Goal: Transaction & Acquisition: Purchase product/service

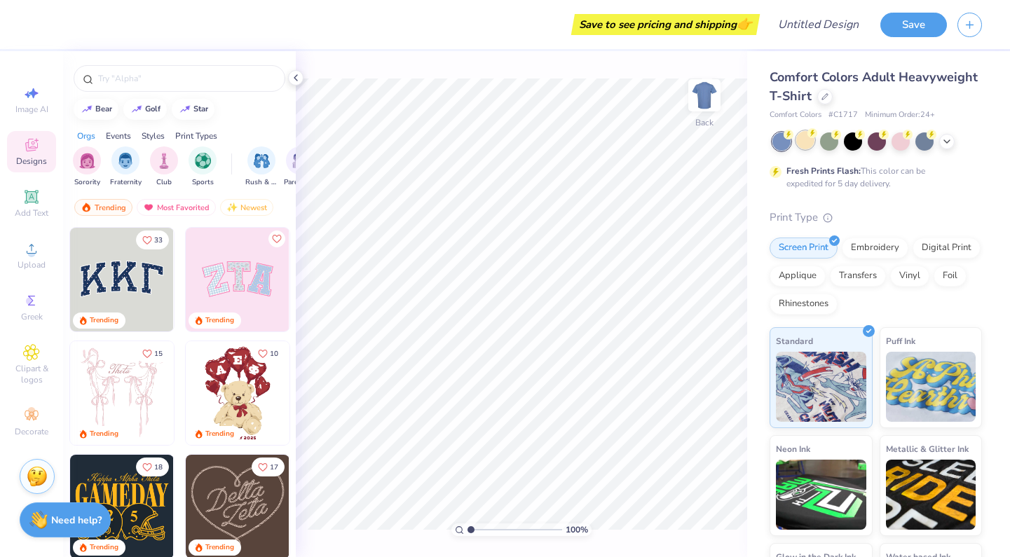
click at [804, 140] on div at bounding box center [805, 140] width 18 height 18
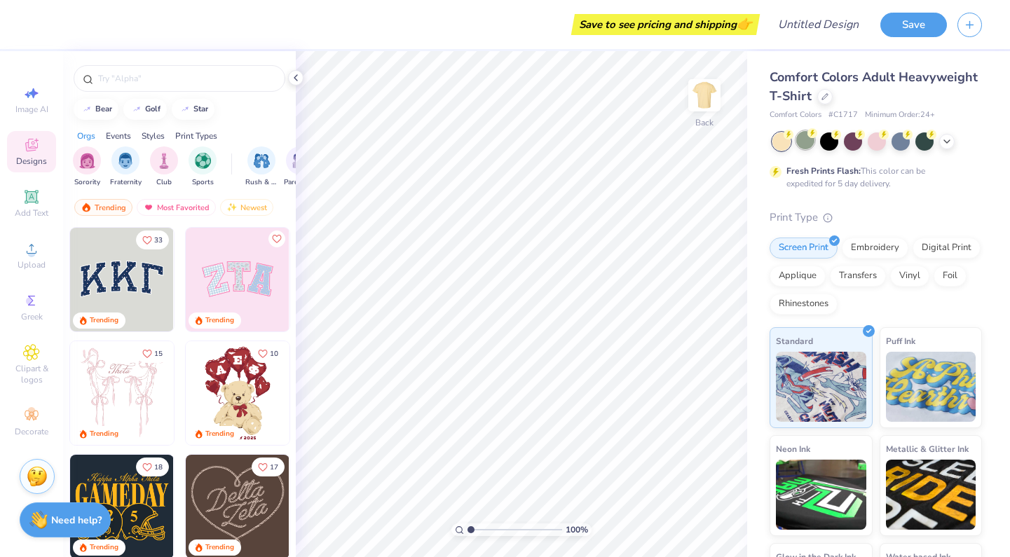
click at [803, 140] on div at bounding box center [805, 140] width 18 height 18
click at [837, 141] on div at bounding box center [829, 140] width 18 height 18
click at [872, 140] on div at bounding box center [877, 140] width 18 height 18
click at [944, 143] on icon at bounding box center [946, 140] width 11 height 11
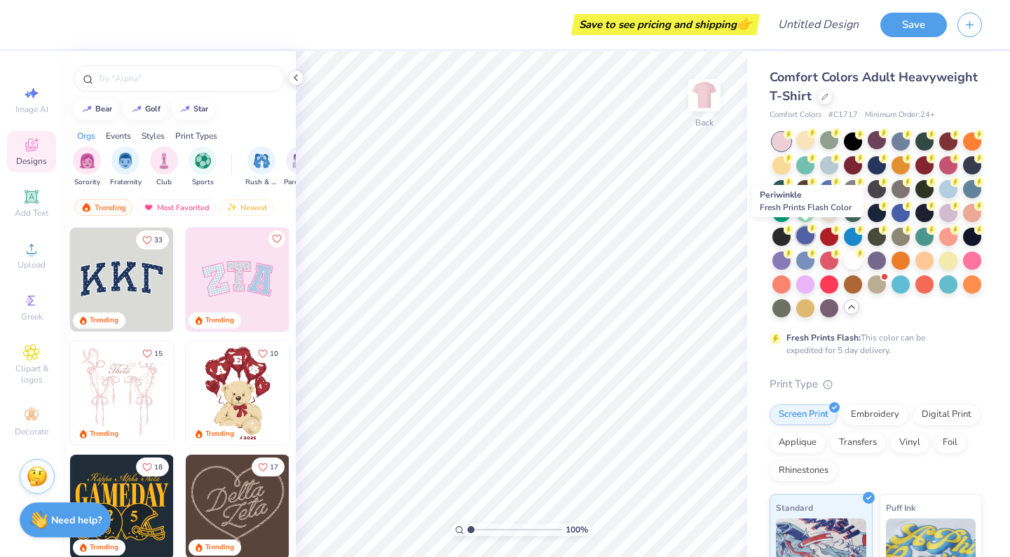
click at [806, 240] on div at bounding box center [805, 235] width 18 height 18
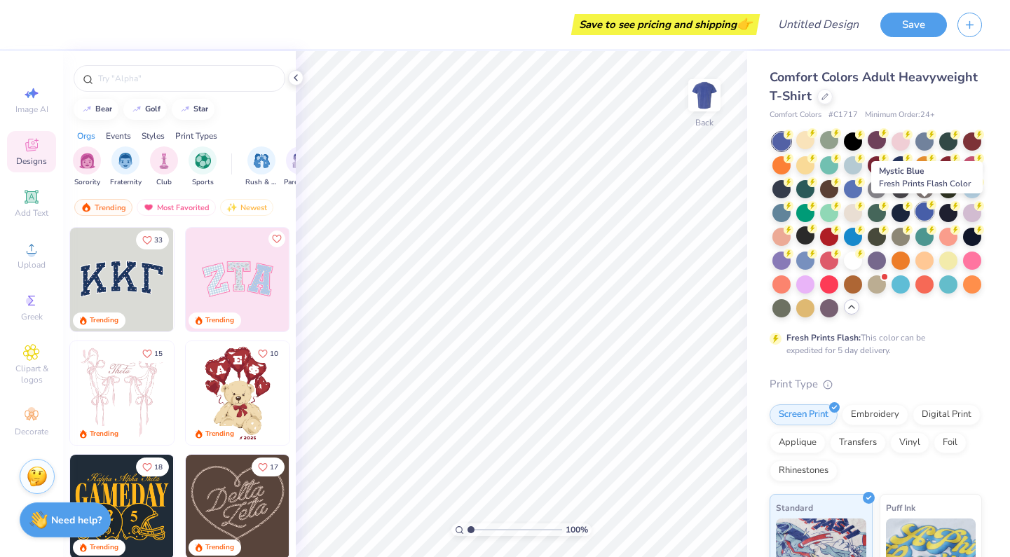
click at [925, 209] on div at bounding box center [925, 212] width 18 height 18
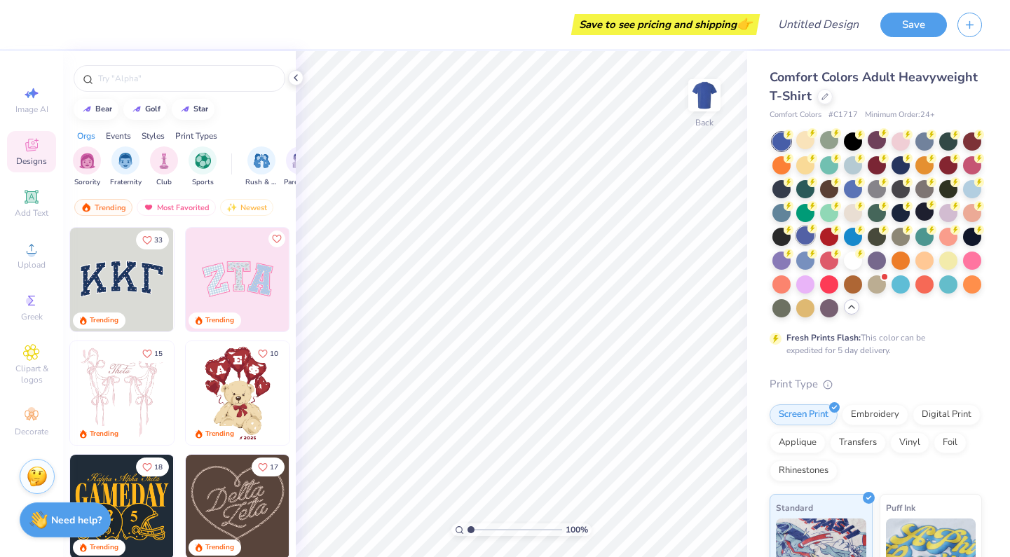
click at [801, 236] on div at bounding box center [805, 235] width 18 height 18
click at [783, 192] on div at bounding box center [782, 188] width 18 height 18
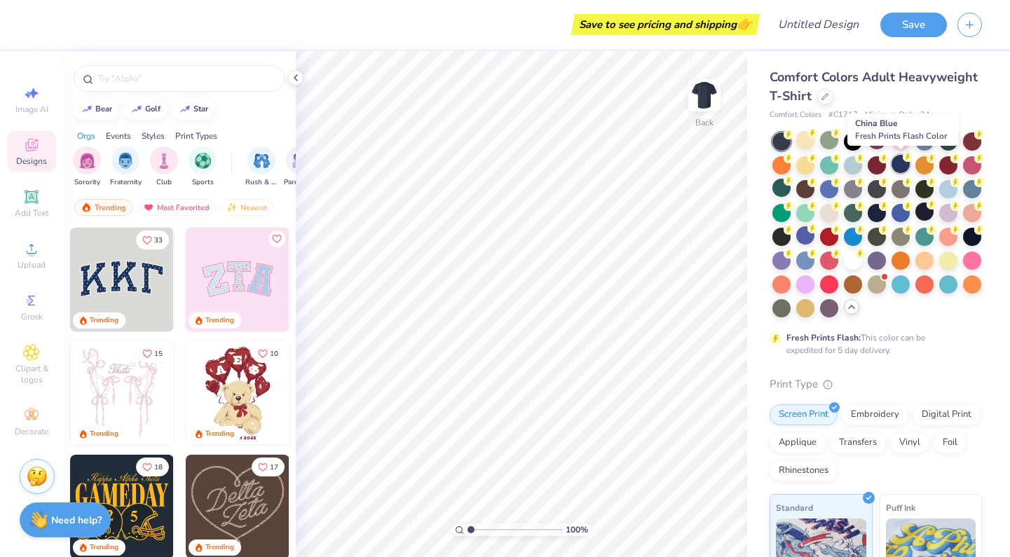
click at [906, 164] on div at bounding box center [901, 164] width 18 height 18
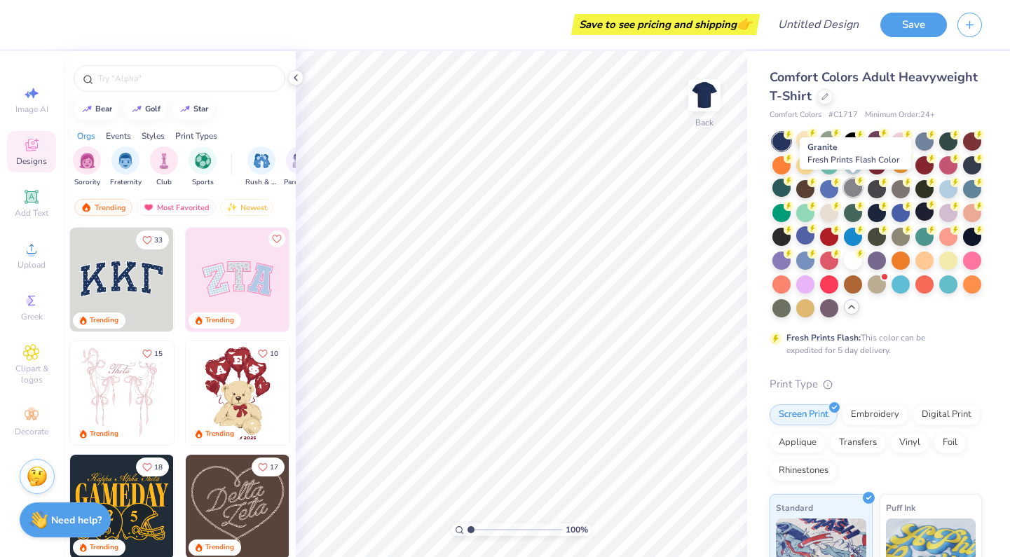
click at [849, 183] on div at bounding box center [853, 188] width 18 height 18
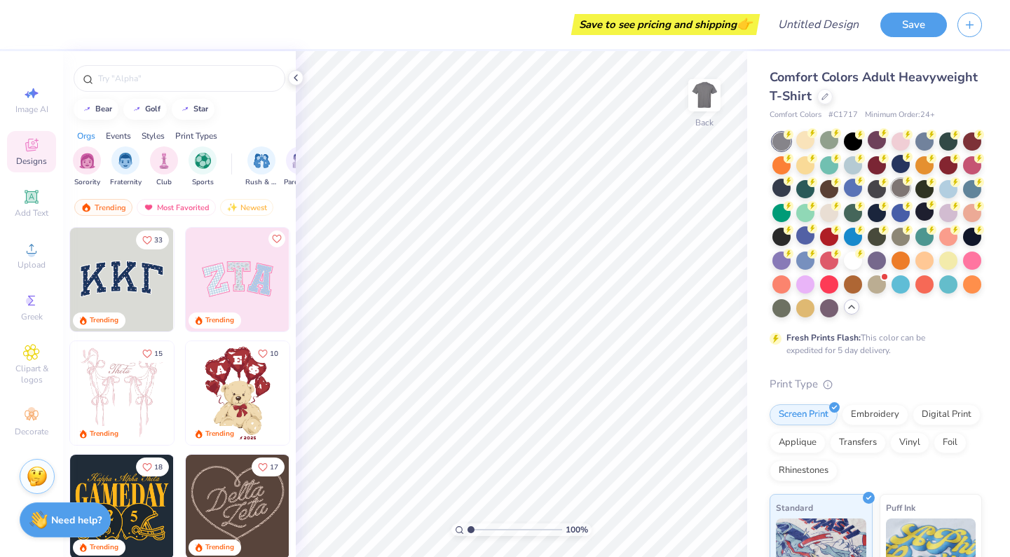
click at [898, 189] on div at bounding box center [901, 188] width 18 height 18
click at [897, 241] on div at bounding box center [901, 235] width 18 height 18
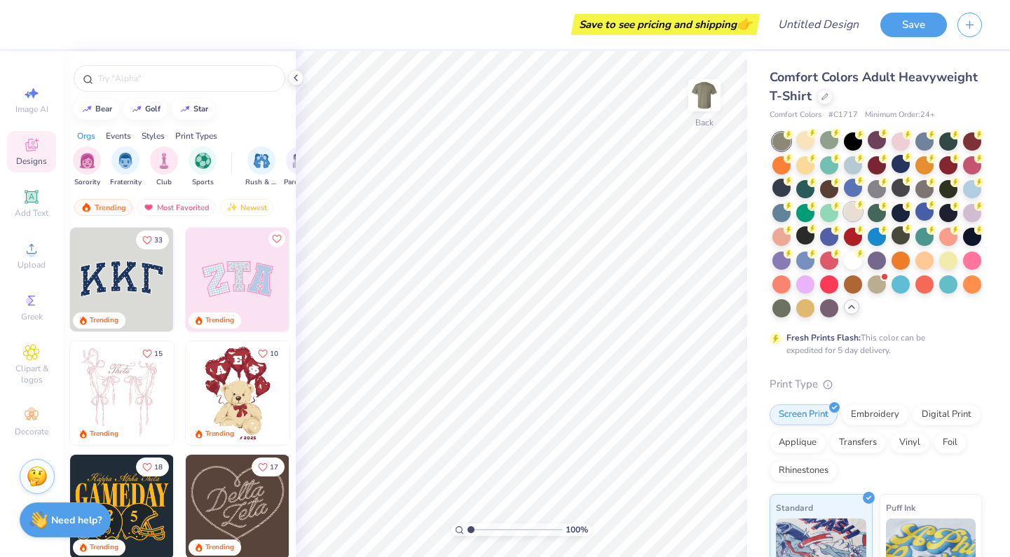
click at [854, 203] on div at bounding box center [853, 212] width 18 height 18
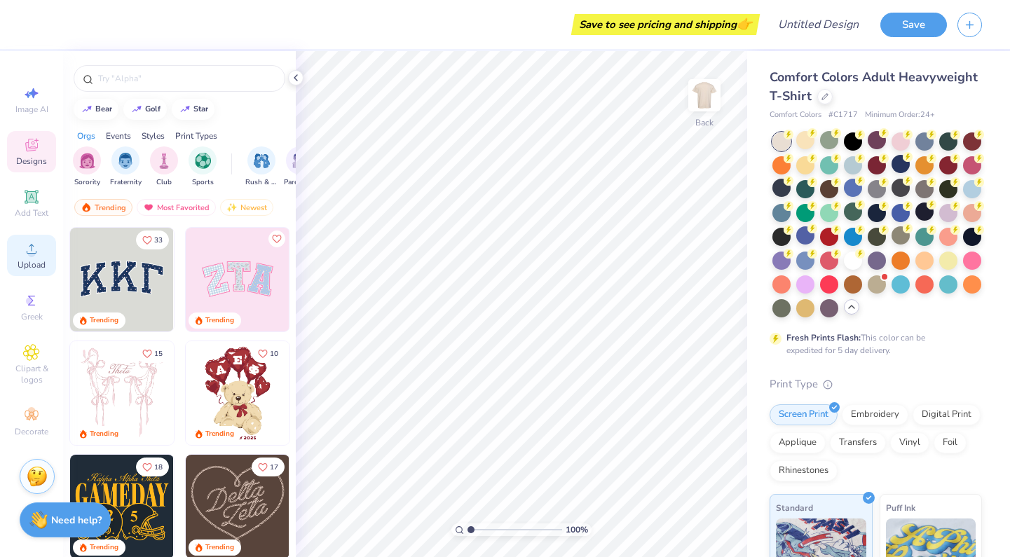
click at [29, 261] on span "Upload" at bounding box center [32, 264] width 28 height 11
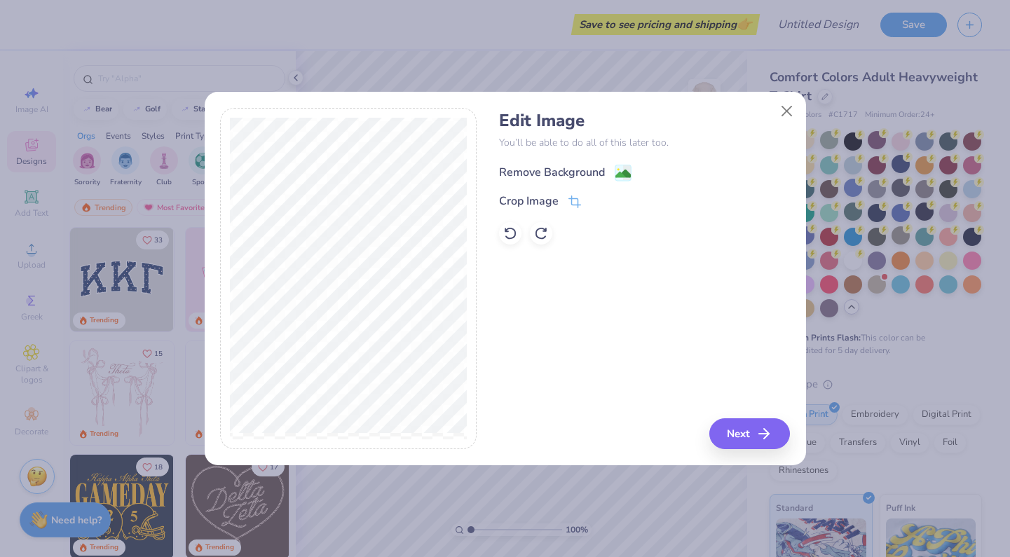
click at [617, 178] on image at bounding box center [622, 173] width 15 height 15
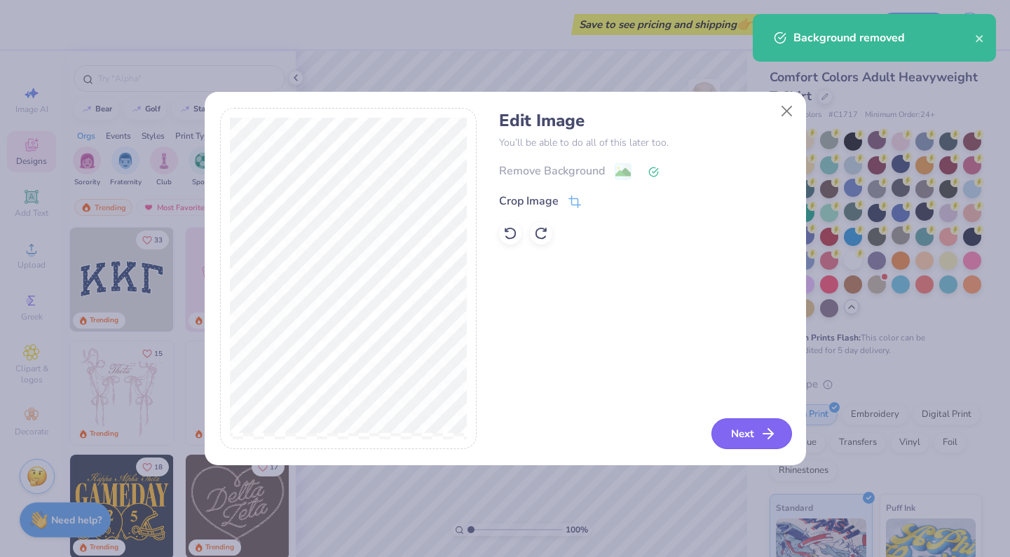
click at [749, 428] on button "Next" at bounding box center [752, 433] width 81 height 31
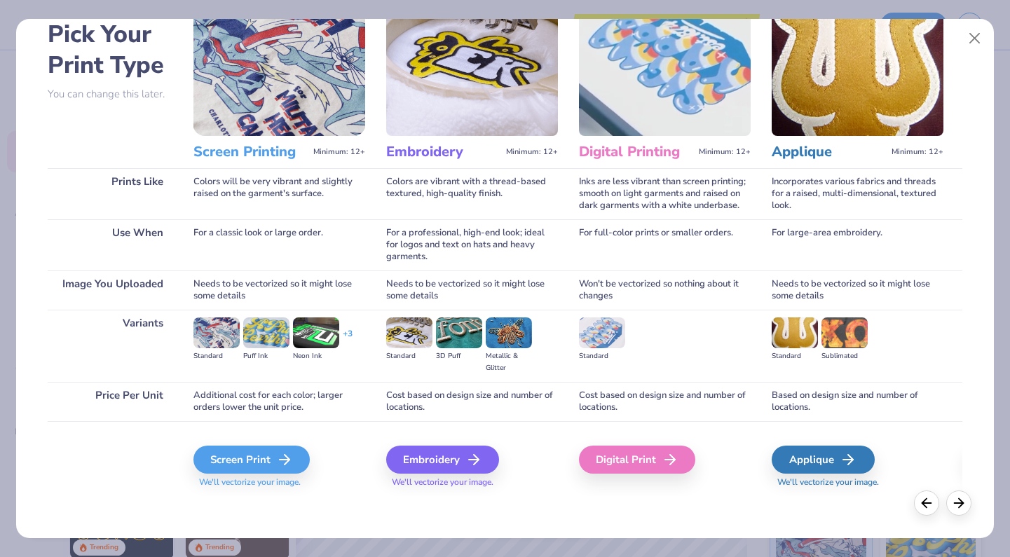
scroll to position [72, 0]
click at [281, 455] on icon at bounding box center [288, 459] width 17 height 17
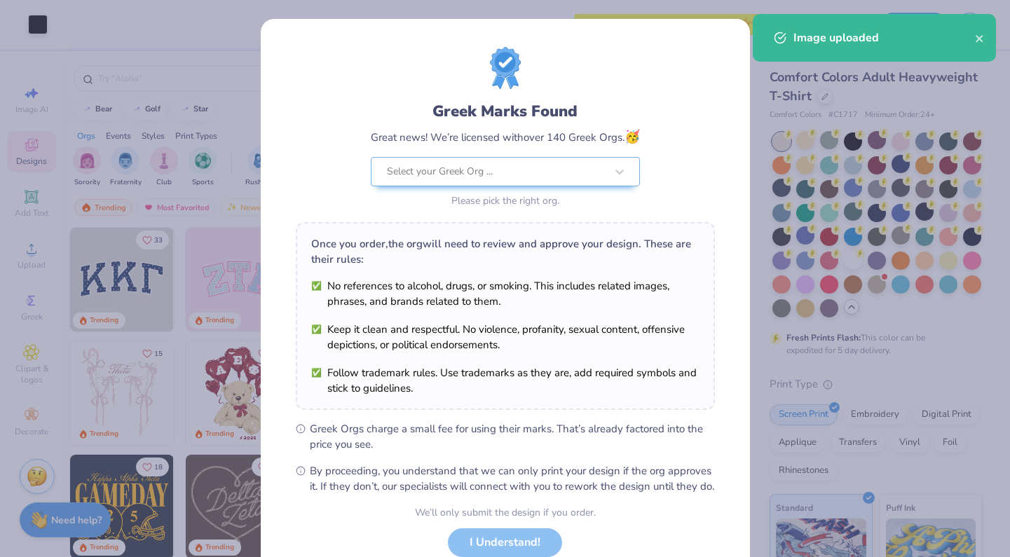
click at [599, 189] on body "Art colors Save to see pricing and shipping 👉 Design Title Save Image AI Design…" at bounding box center [505, 278] width 1010 height 557
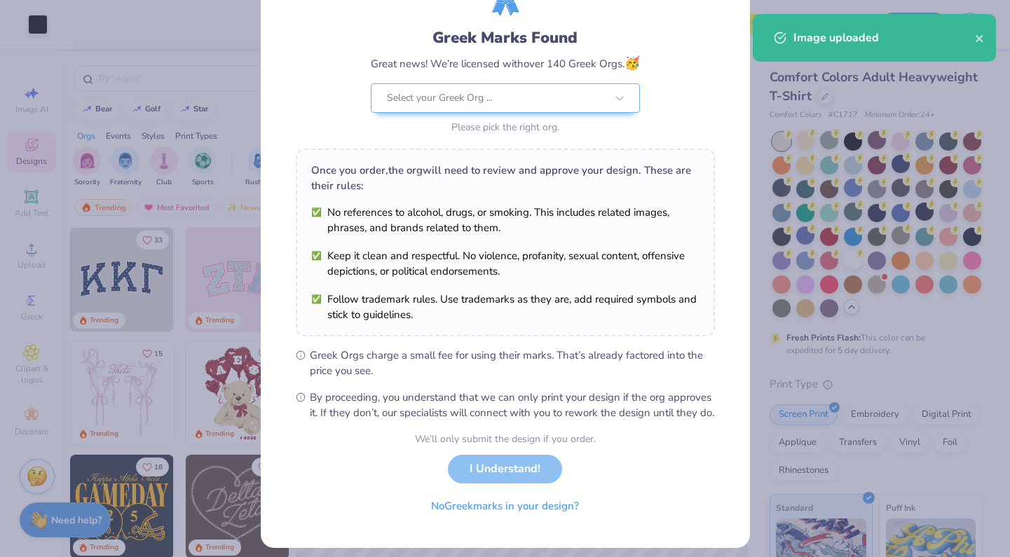
scroll to position [76, 0]
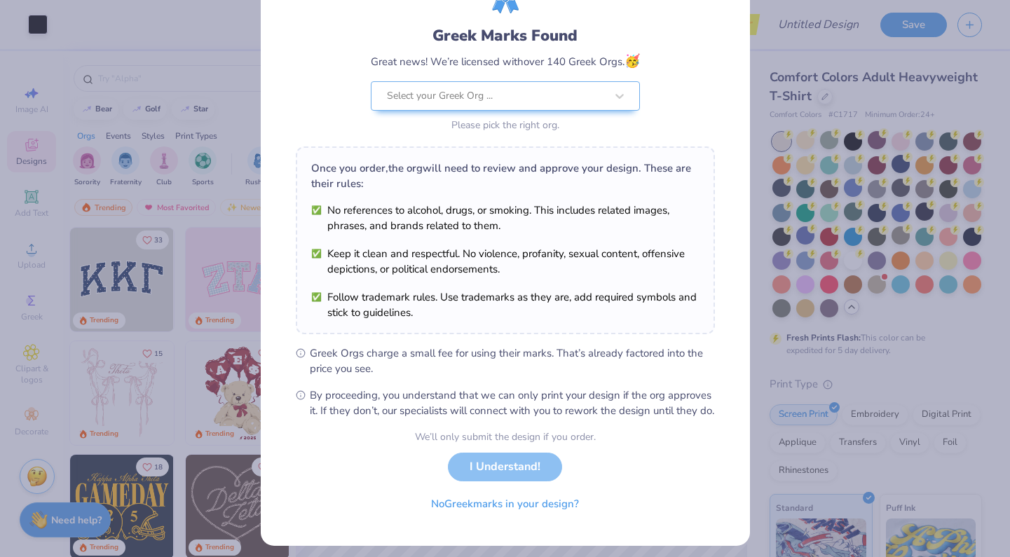
click at [525, 487] on div "We’ll only submit the design if you order. I Understand! No Greek marks in your…" at bounding box center [505, 474] width 181 height 88
click at [519, 483] on div "We’ll only submit the design if you order. I Understand! No Greek marks in your…" at bounding box center [505, 474] width 181 height 88
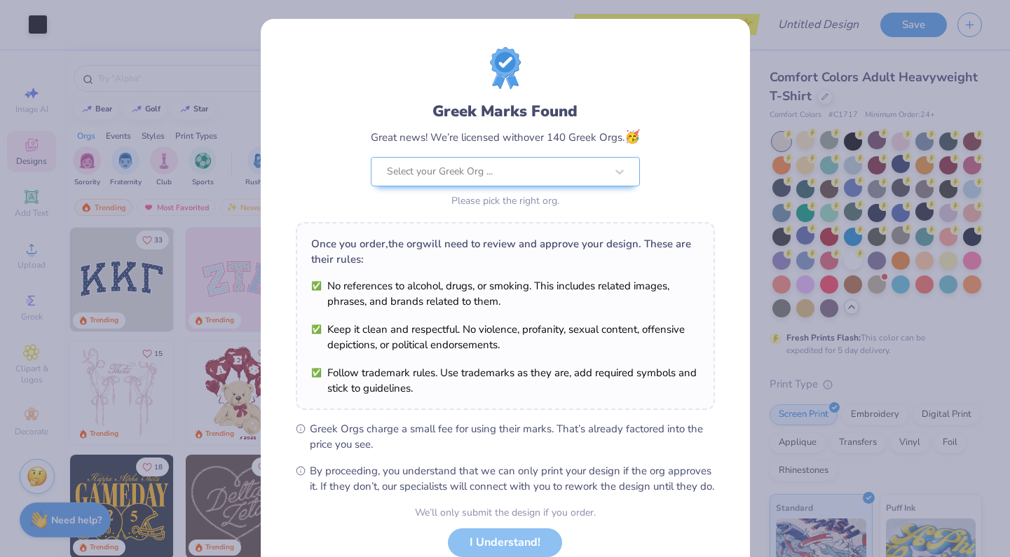
scroll to position [-1, 0]
click at [820, 115] on div "Greek Marks Found Great news! We’re licensed with over 140 Greek Orgs. 🥳 Select…" at bounding box center [505, 278] width 1010 height 557
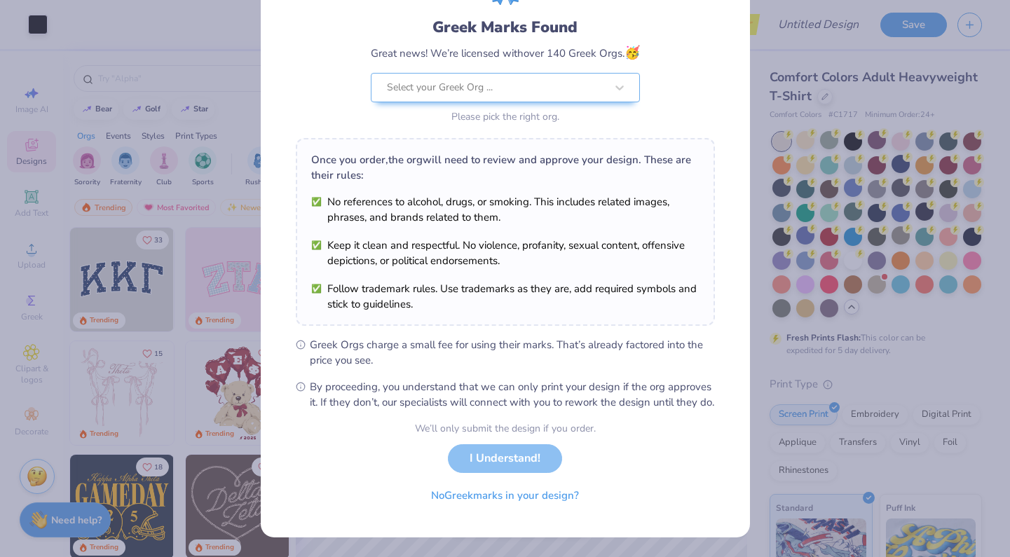
scroll to position [99, 0]
click at [486, 488] on button "No Greek marks in your design?" at bounding box center [505, 492] width 172 height 29
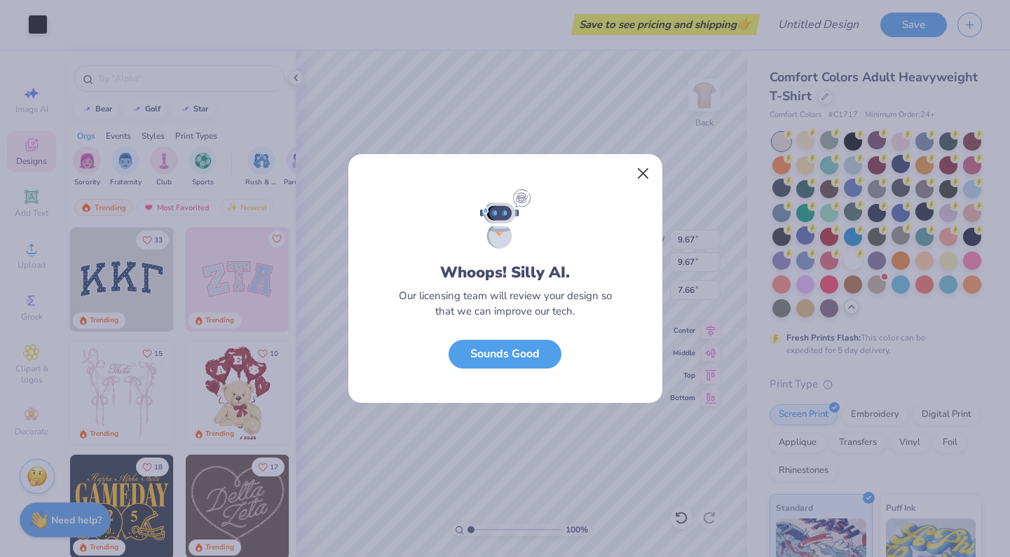
click at [641, 172] on button "Close" at bounding box center [642, 174] width 27 height 27
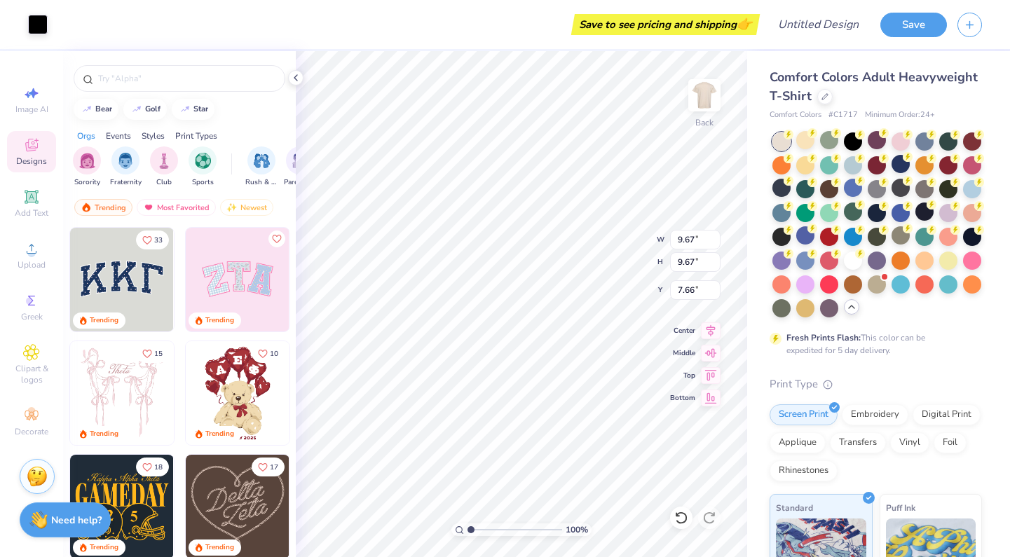
type input "5.50"
type input "0.84"
type input "3.65"
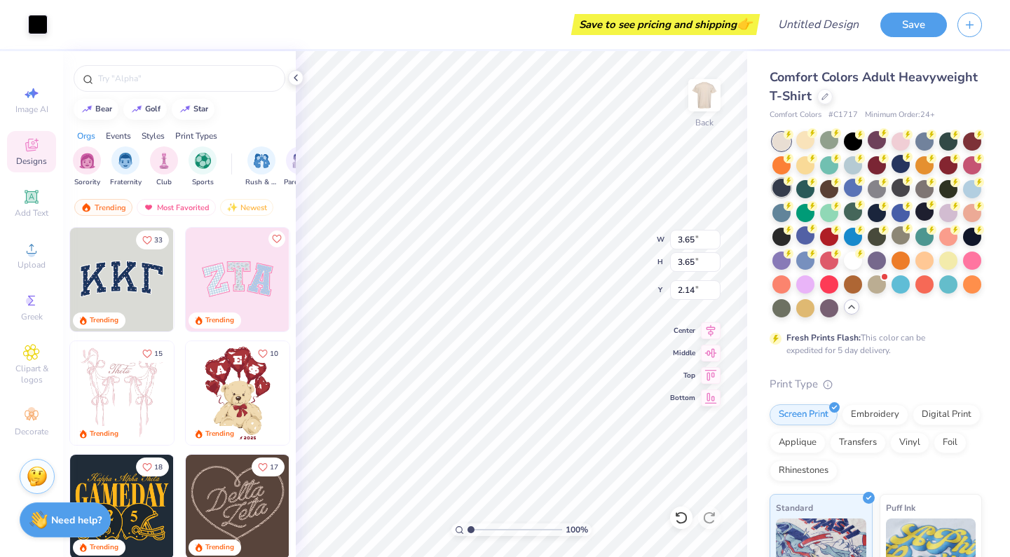
click at [782, 186] on div at bounding box center [782, 188] width 18 height 18
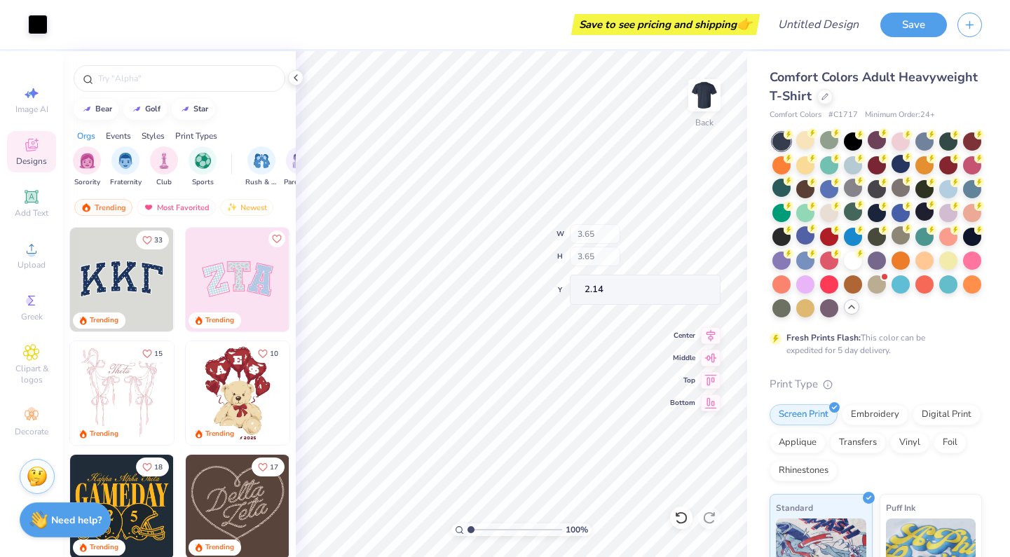
type input "2.06"
click at [703, 90] on img at bounding box center [704, 95] width 56 height 56
click at [30, 268] on span "Upload" at bounding box center [32, 264] width 28 height 11
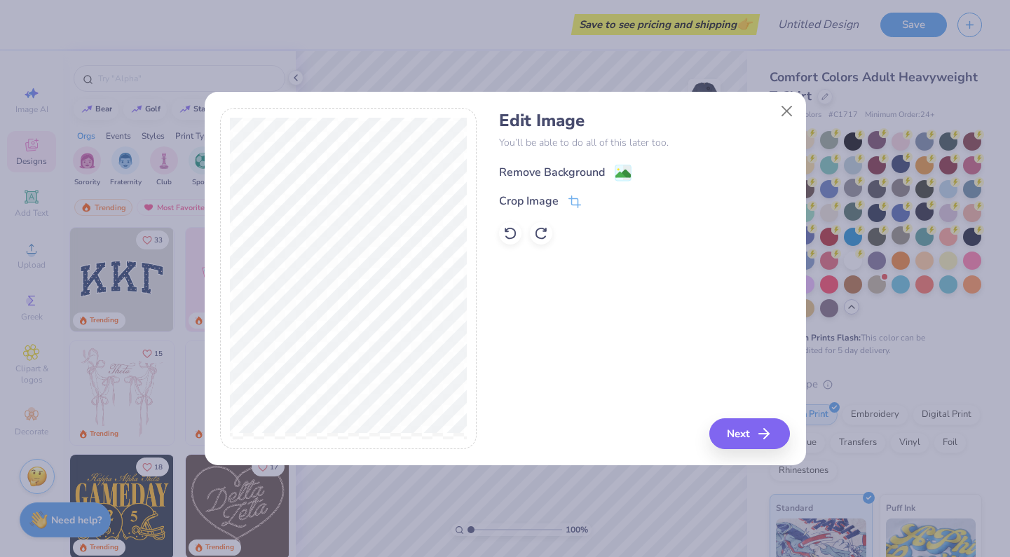
click at [616, 166] on image at bounding box center [622, 173] width 15 height 15
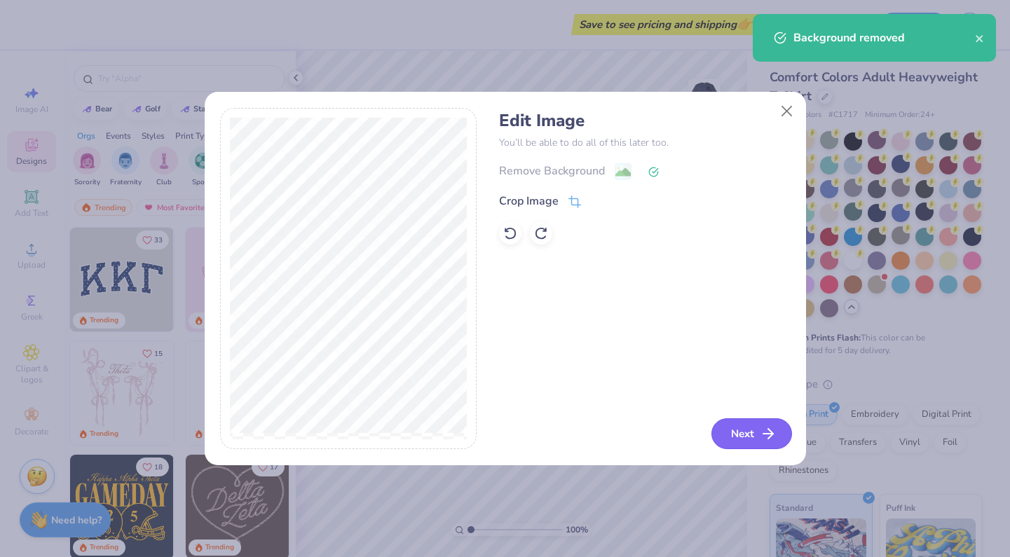
click at [770, 434] on line "button" at bounding box center [768, 434] width 10 height 0
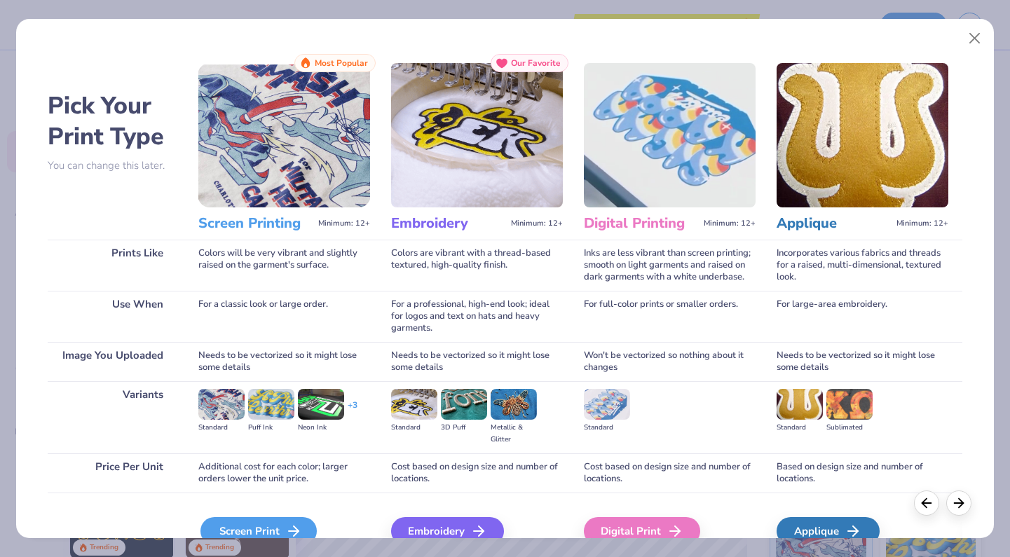
click at [270, 522] on div "Screen Print" at bounding box center [258, 531] width 116 height 28
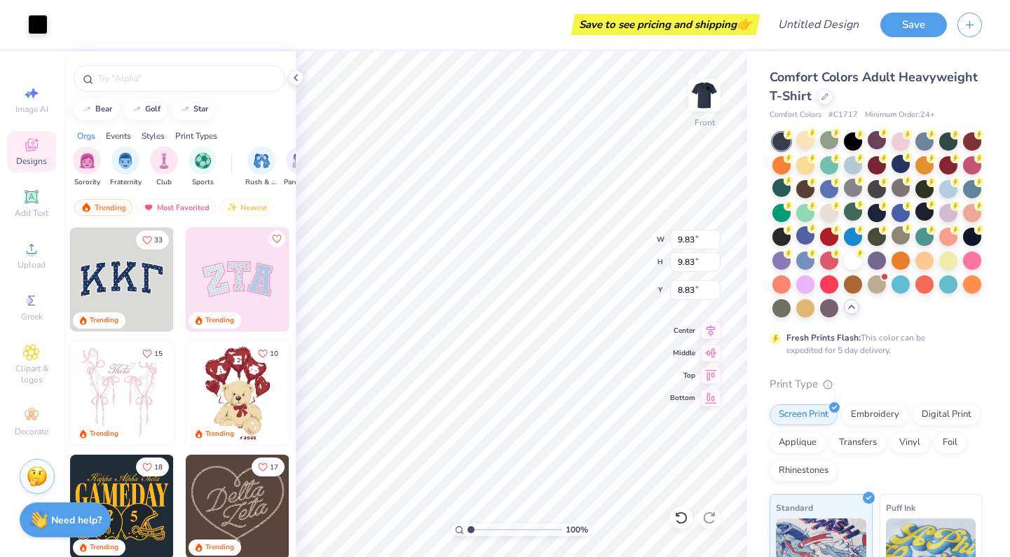
type input "1.72"
click at [676, 524] on icon at bounding box center [681, 518] width 14 height 14
click at [673, 517] on div at bounding box center [681, 518] width 22 height 22
type input "3.00"
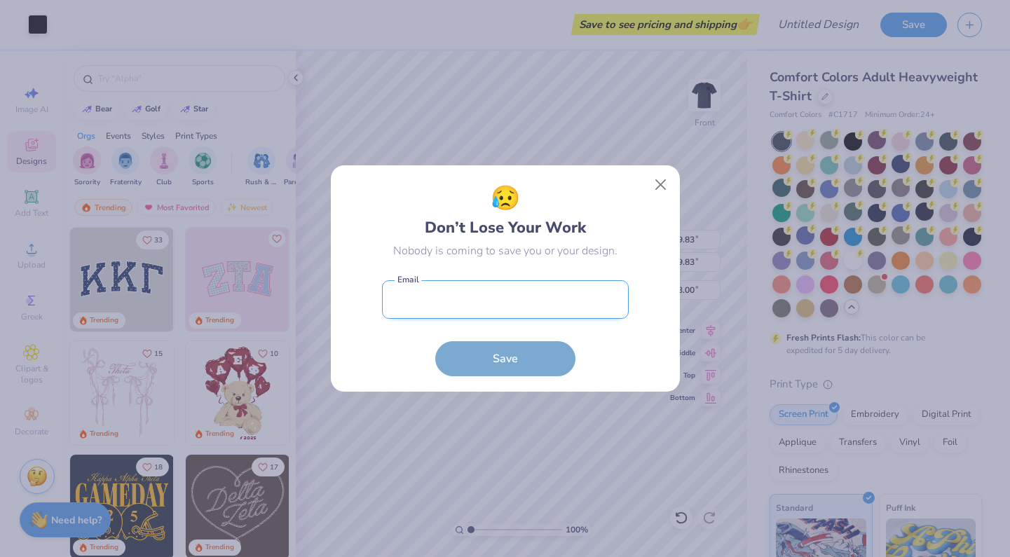
click at [500, 302] on input "email" at bounding box center [505, 299] width 247 height 39
type input "JuliaH663@lpsk12.org"
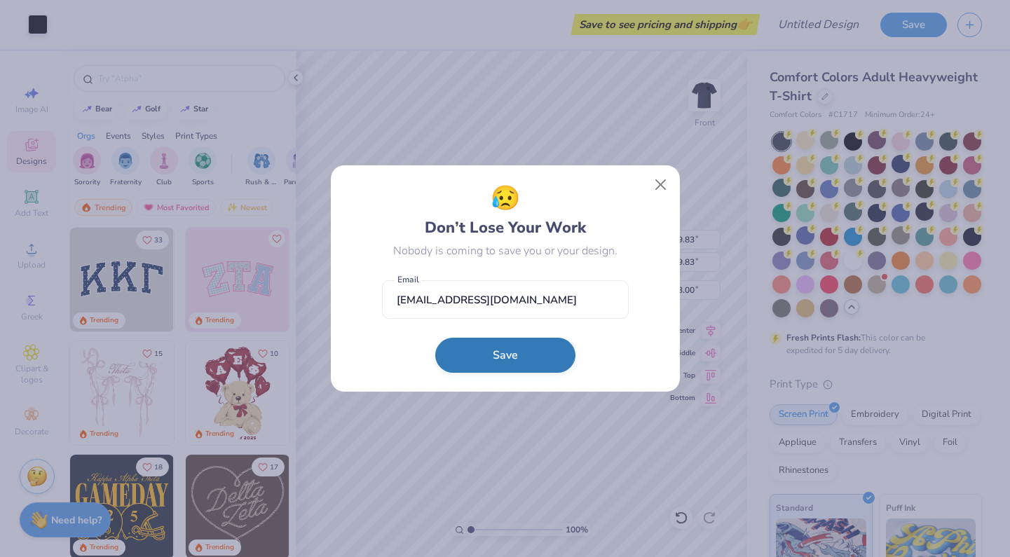
click at [499, 353] on button "Save" at bounding box center [505, 355] width 140 height 35
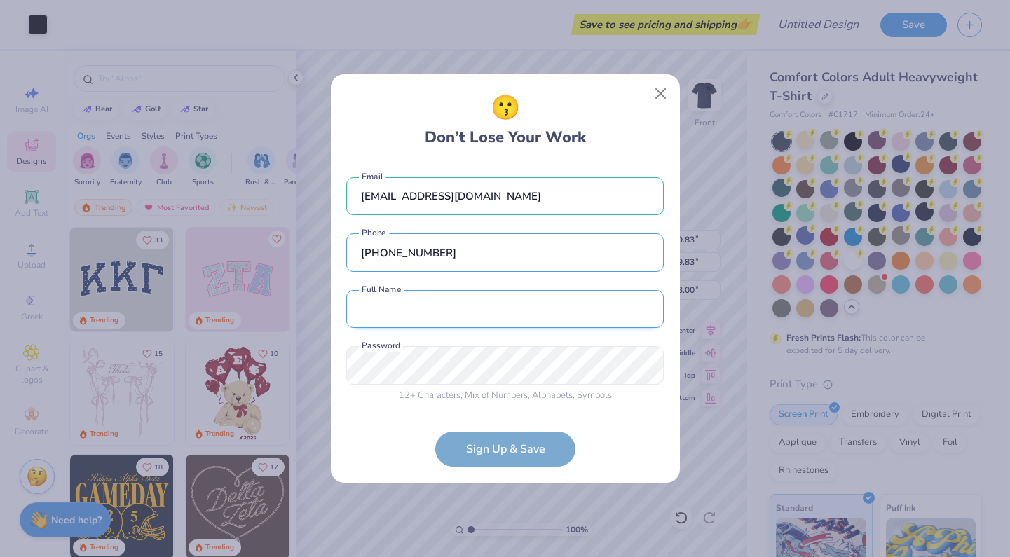
type input "(720) 799-5459"
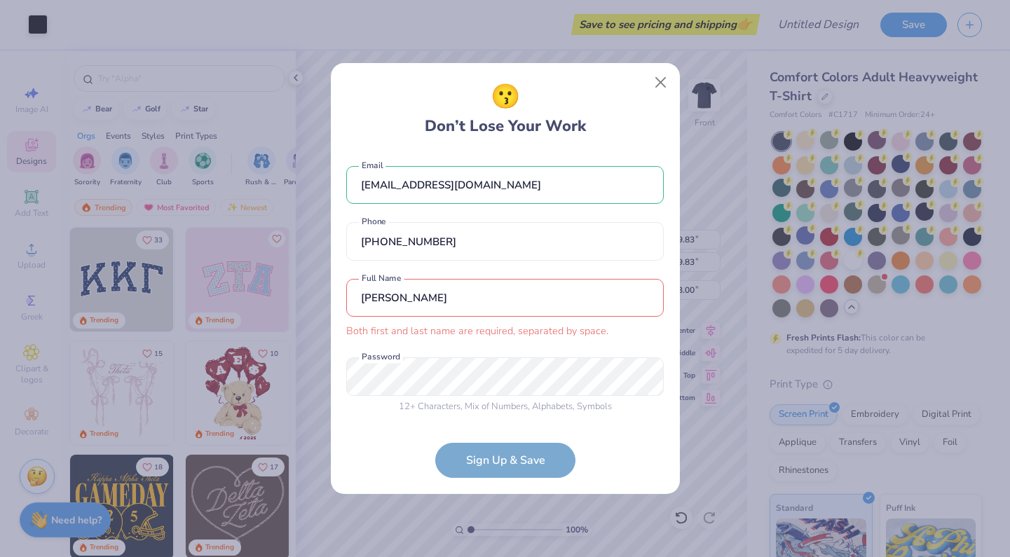
click at [422, 292] on input "Julia" at bounding box center [505, 298] width 318 height 39
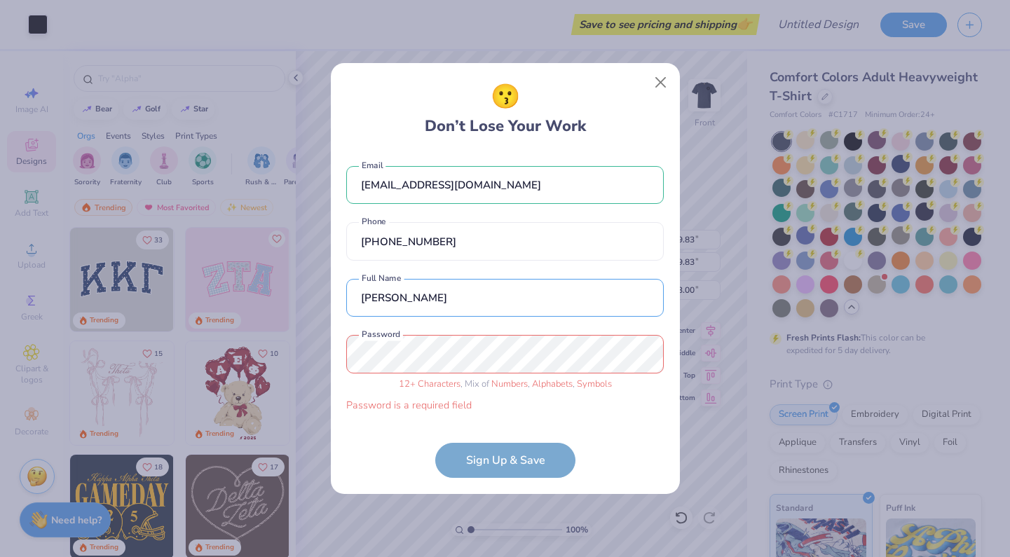
type input "[PERSON_NAME]"
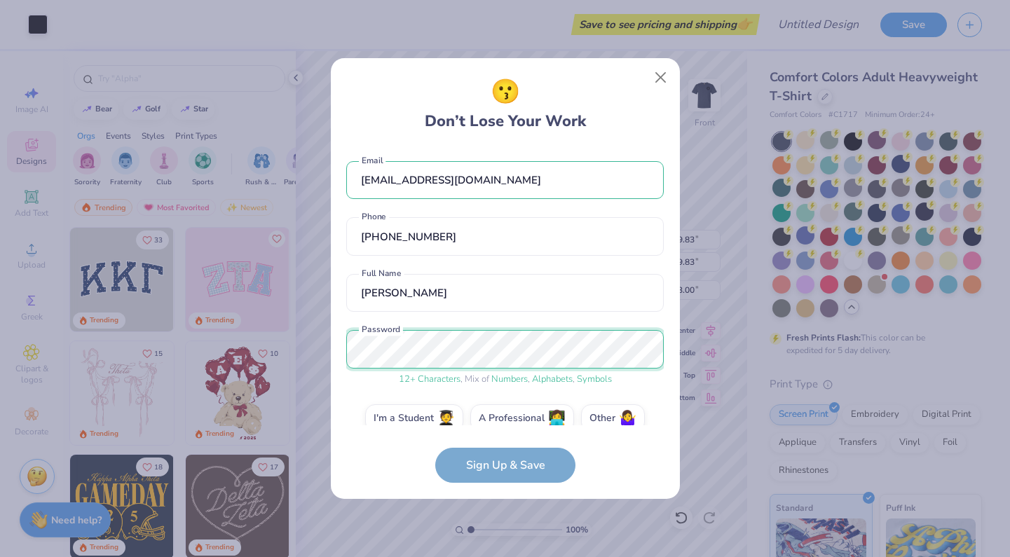
scroll to position [20, 0]
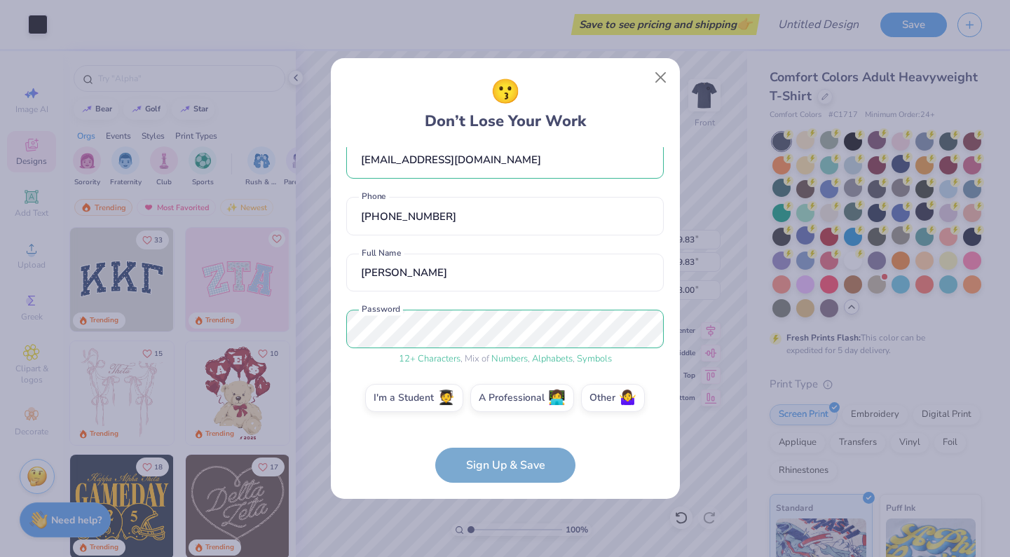
click at [474, 463] on form "JuliaH663@lpsk12.org Email (720) 799-5459 Phone Julia Hohlen Full Name 12 + Cha…" at bounding box center [505, 315] width 318 height 336
click at [430, 404] on label "I'm a Student 🧑‍🎓" at bounding box center [414, 396] width 98 height 28
click at [501, 418] on input "I'm a Student 🧑‍🎓" at bounding box center [505, 422] width 9 height 9
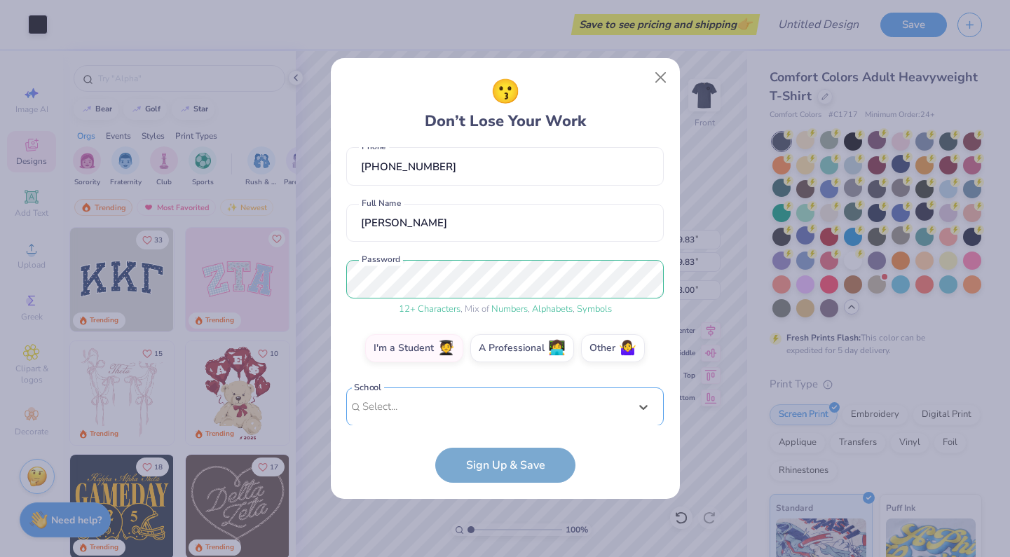
click at [498, 402] on div "Use Up and Down to choose options, press Enter to select the currently focused …" at bounding box center [505, 428] width 318 height 81
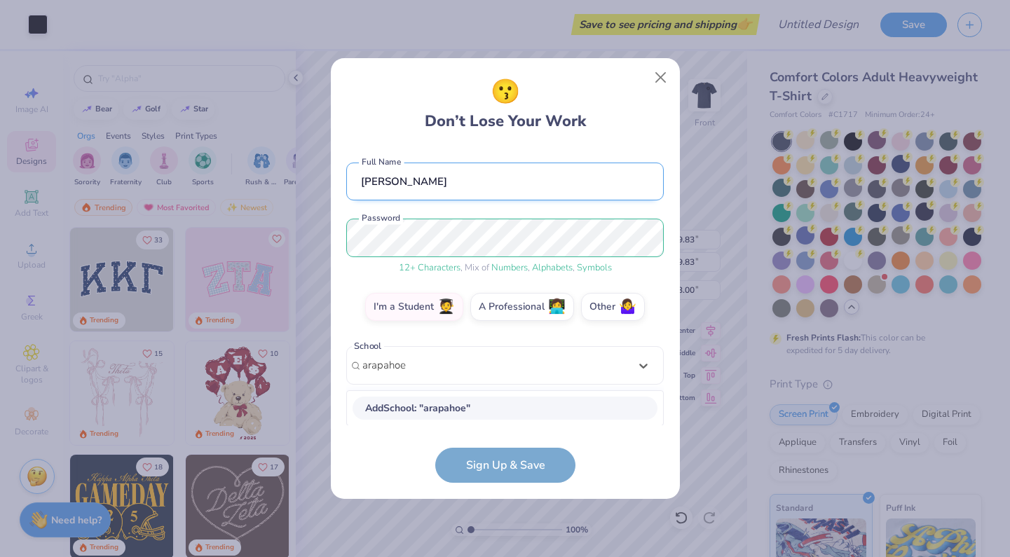
type input "arapahoe h"
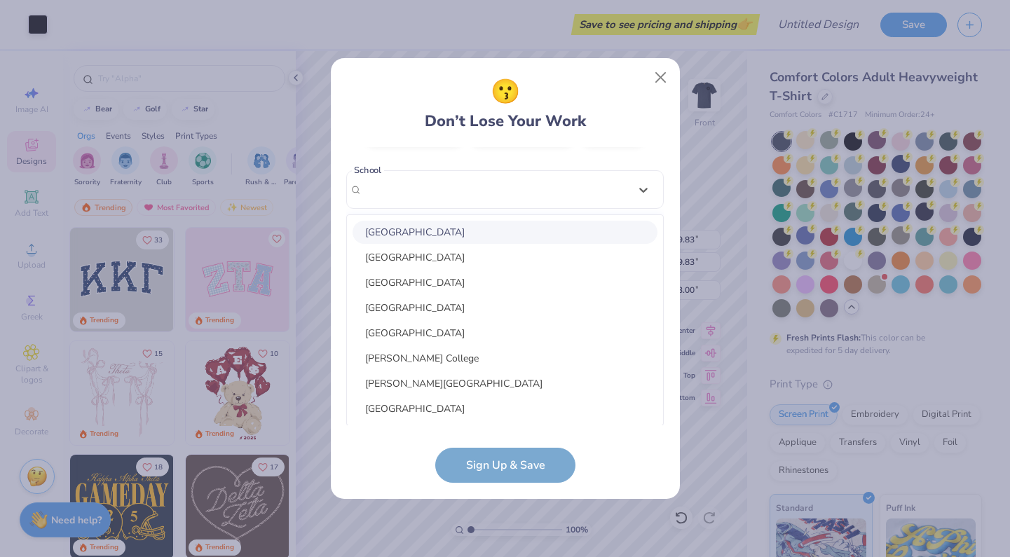
click at [641, 186] on div "JuliaH663@lpsk12.org Email (720) 799-5459 Phone Julia Hohlen Full Name 12 + Cha…" at bounding box center [505, 286] width 318 height 279
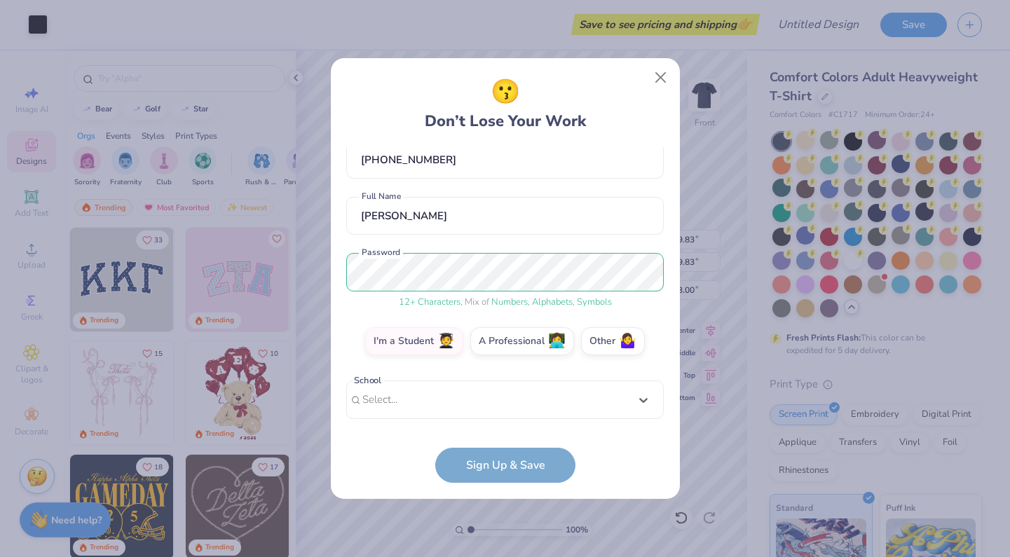
scroll to position [77, 0]
click at [615, 344] on label "Other 🤷‍♀️" at bounding box center [613, 339] width 64 height 28
click at [510, 418] on input "Other 🤷‍♀️" at bounding box center [505, 422] width 9 height 9
click at [529, 469] on form "JuliaH663@lpsk12.org Email (720) 799-5459 Phone Julia Hohlen Full Name 12 + Cha…" at bounding box center [505, 315] width 318 height 336
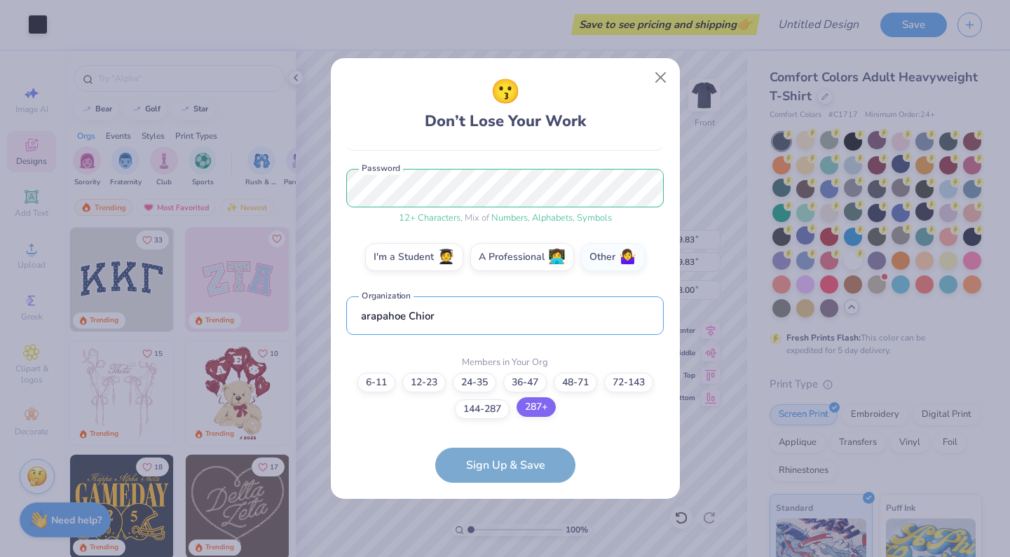
type input "arapahoe Chior"
click at [540, 409] on label "287+" at bounding box center [536, 407] width 39 height 20
click at [510, 553] on input "287+" at bounding box center [505, 557] width 9 height 9
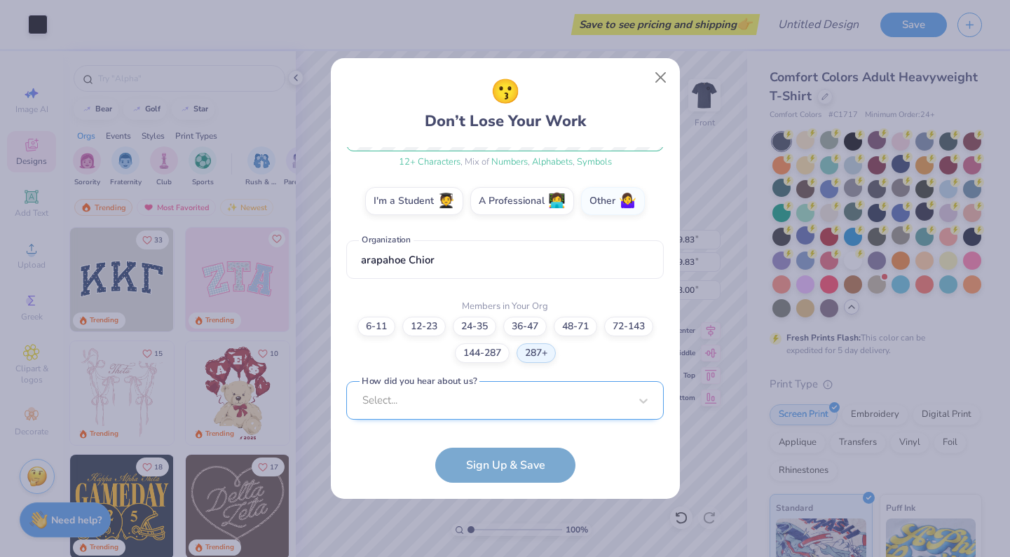
click at [507, 409] on div "Select..." at bounding box center [505, 400] width 318 height 39
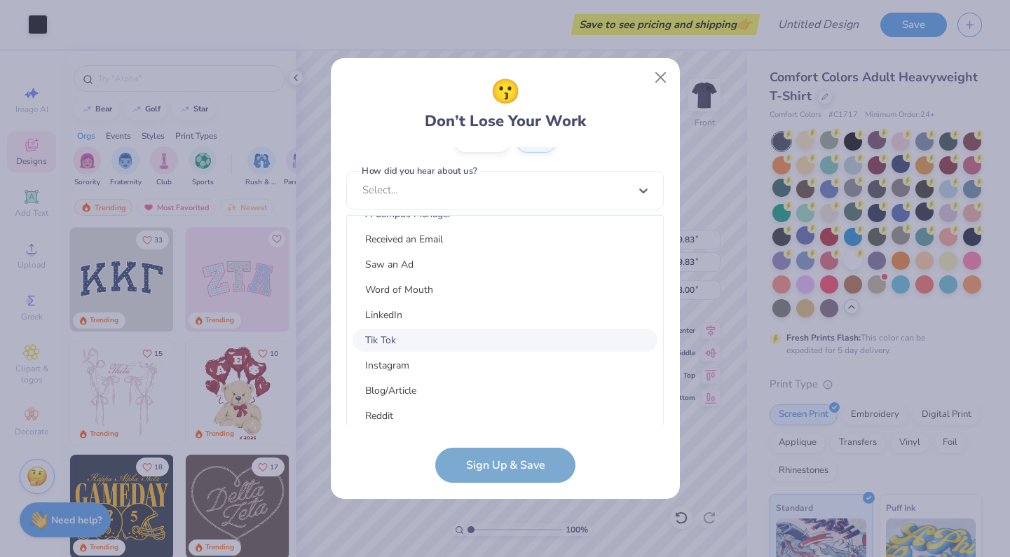
scroll to position [83, 0]
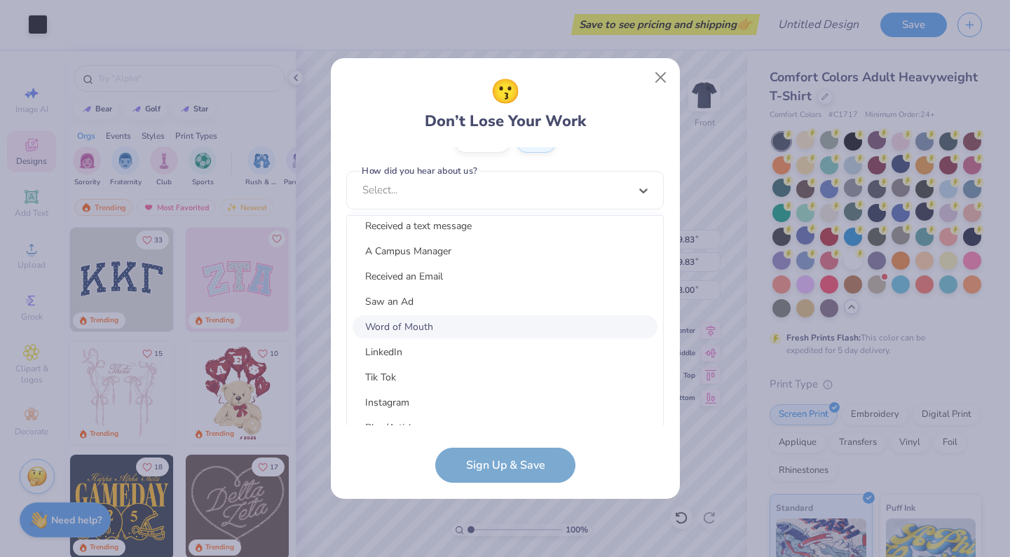
click at [418, 326] on div "Word of Mouth" at bounding box center [505, 326] width 305 height 23
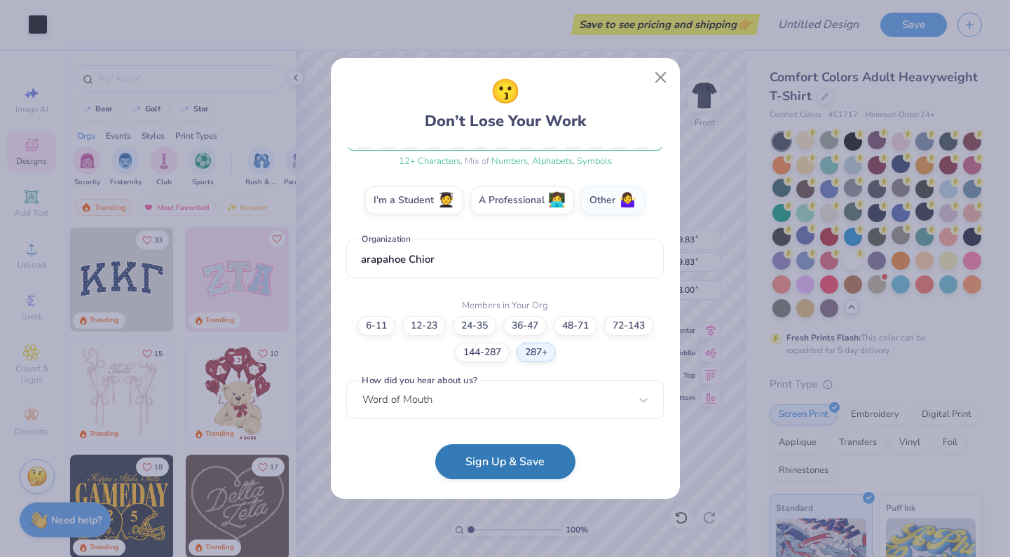
click at [484, 460] on button "Sign Up & Save" at bounding box center [505, 461] width 140 height 35
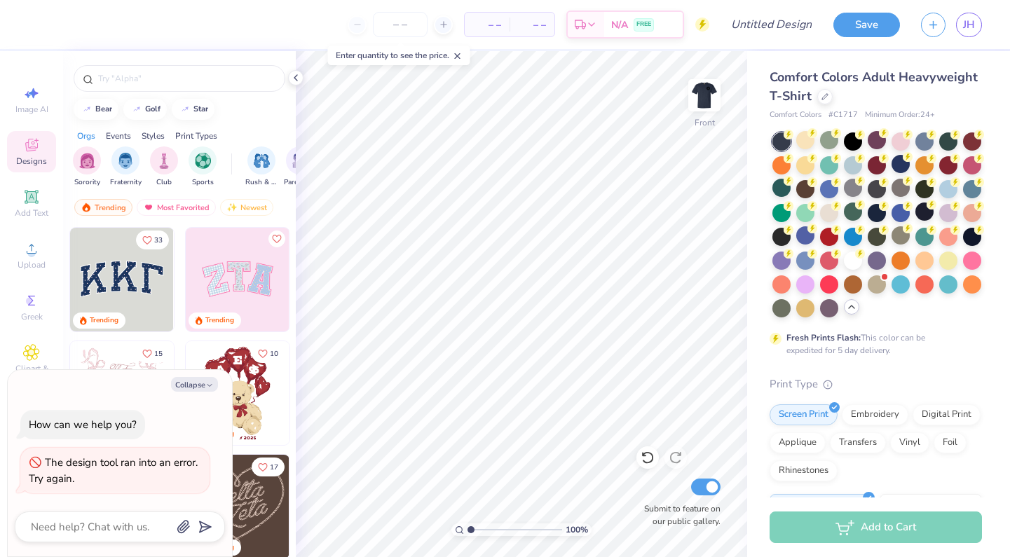
click at [39, 146] on icon at bounding box center [31, 145] width 17 height 17
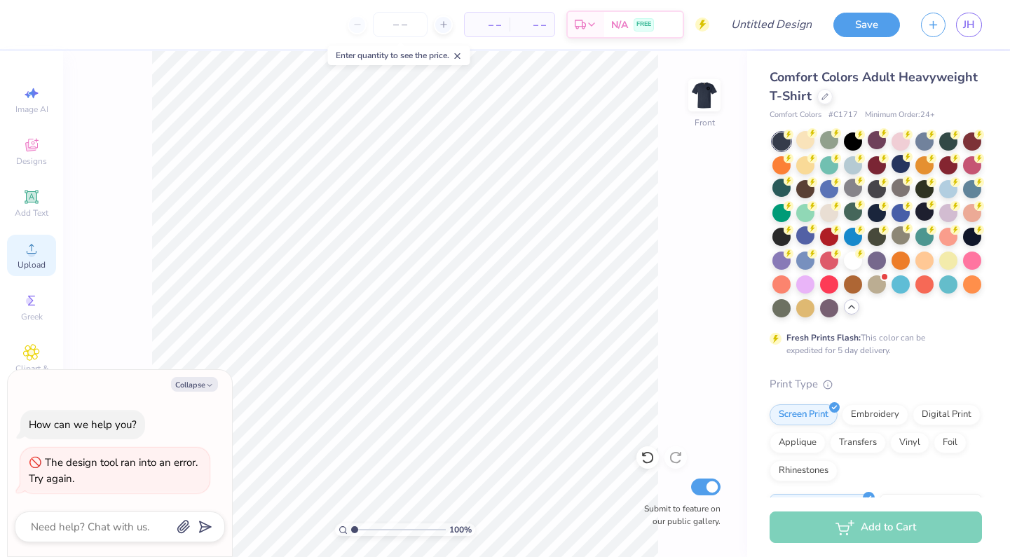
click at [25, 248] on icon at bounding box center [31, 248] width 17 height 17
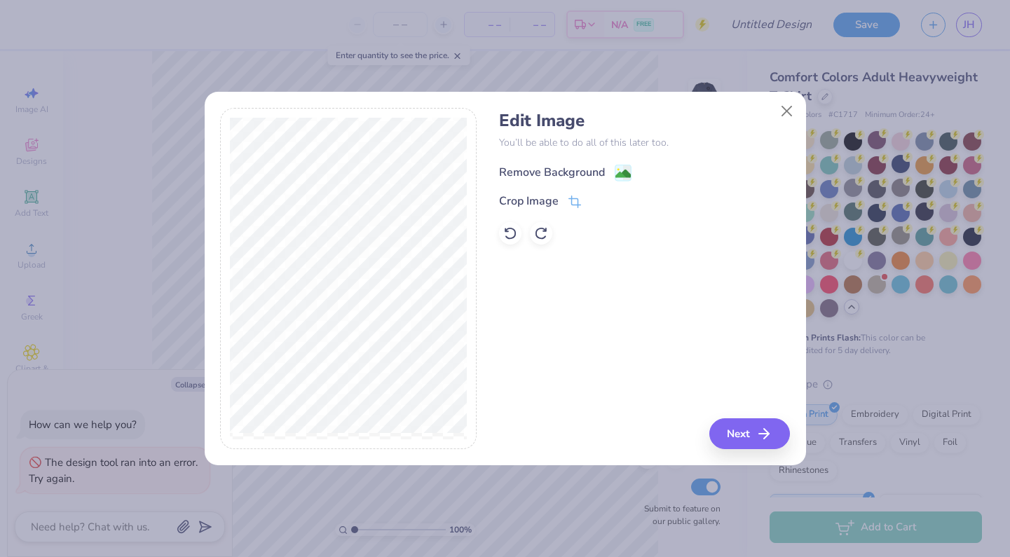
click at [571, 165] on div "Remove Background" at bounding box center [552, 172] width 106 height 17
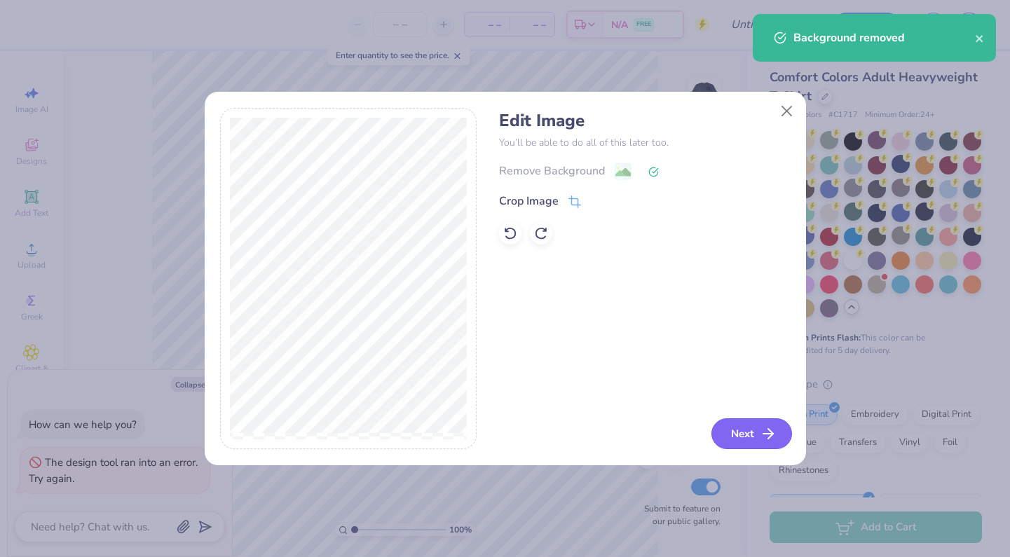
click at [755, 440] on button "Next" at bounding box center [752, 433] width 81 height 31
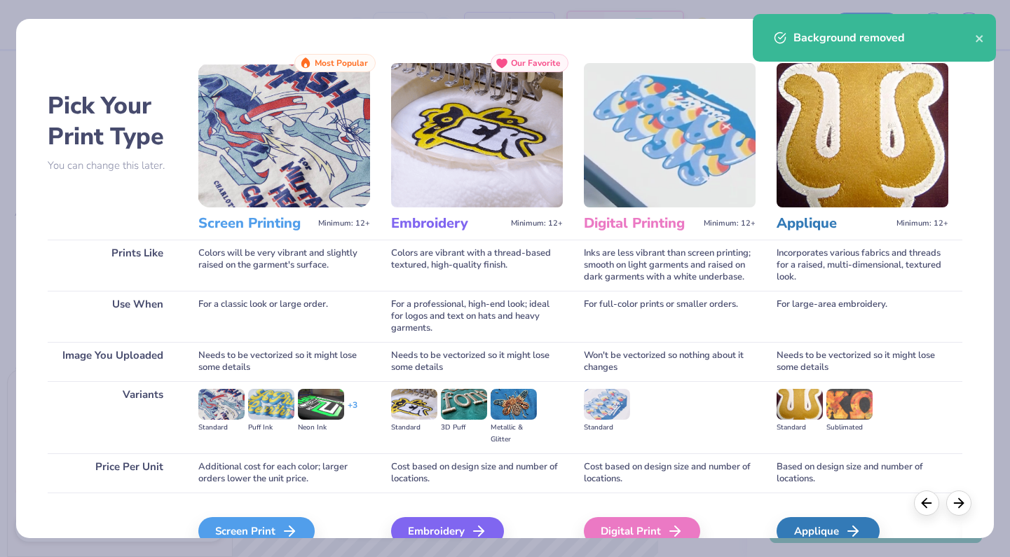
click at [260, 540] on div "Pick Your Print Type You can change this later. Prints Like Use When Image You …" at bounding box center [505, 278] width 1010 height 557
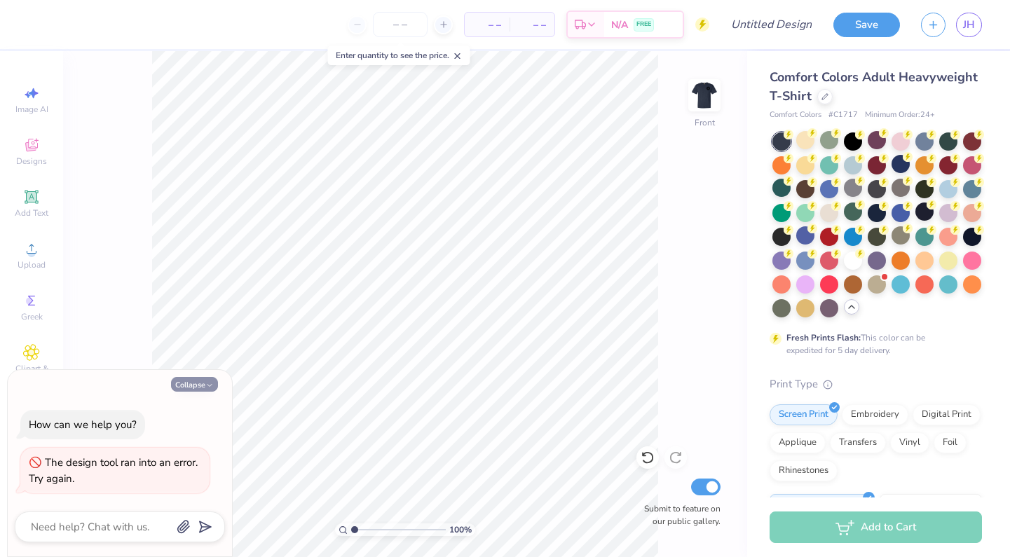
click at [200, 385] on button "Collapse" at bounding box center [194, 384] width 47 height 15
type textarea "x"
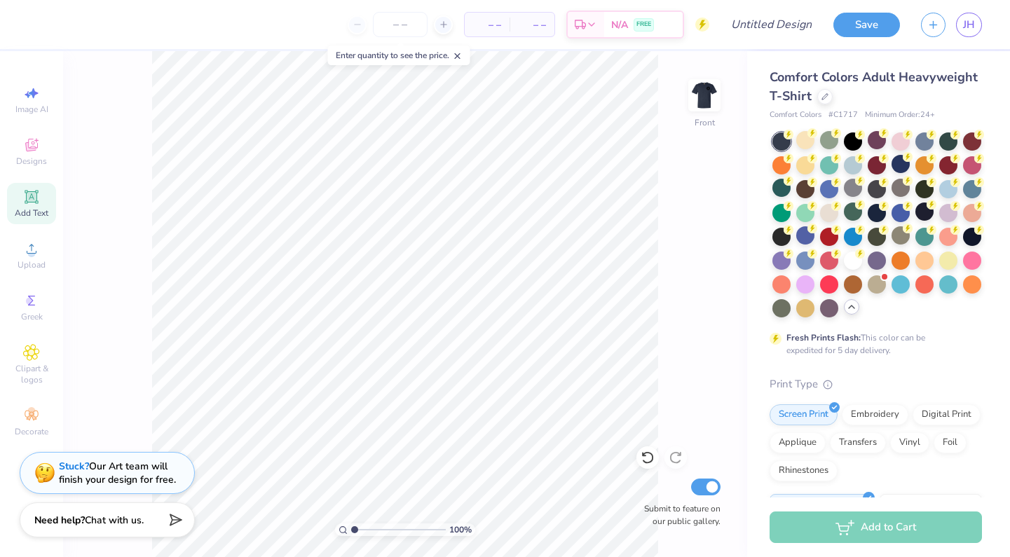
click at [32, 190] on icon at bounding box center [31, 197] width 17 height 17
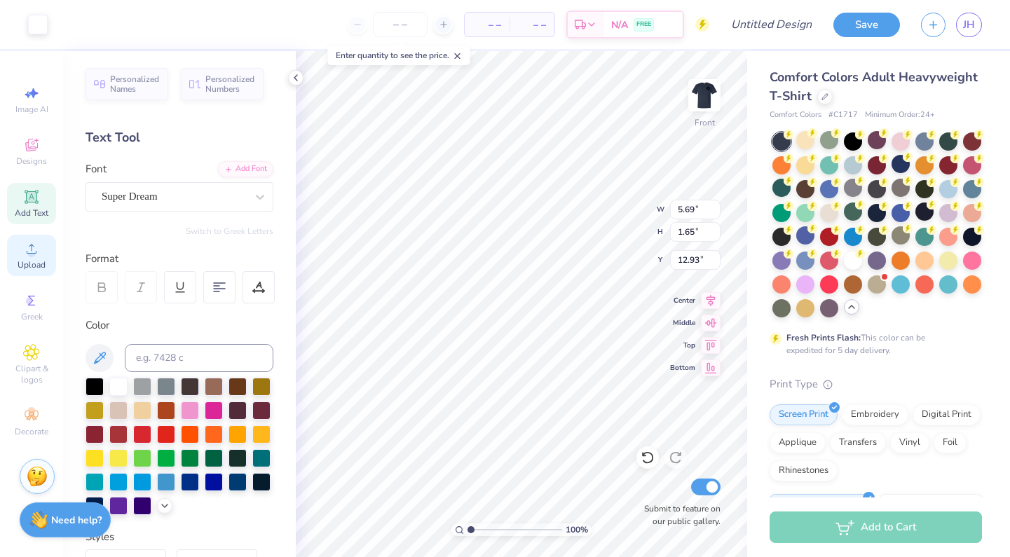
click at [32, 245] on icon at bounding box center [32, 249] width 10 height 10
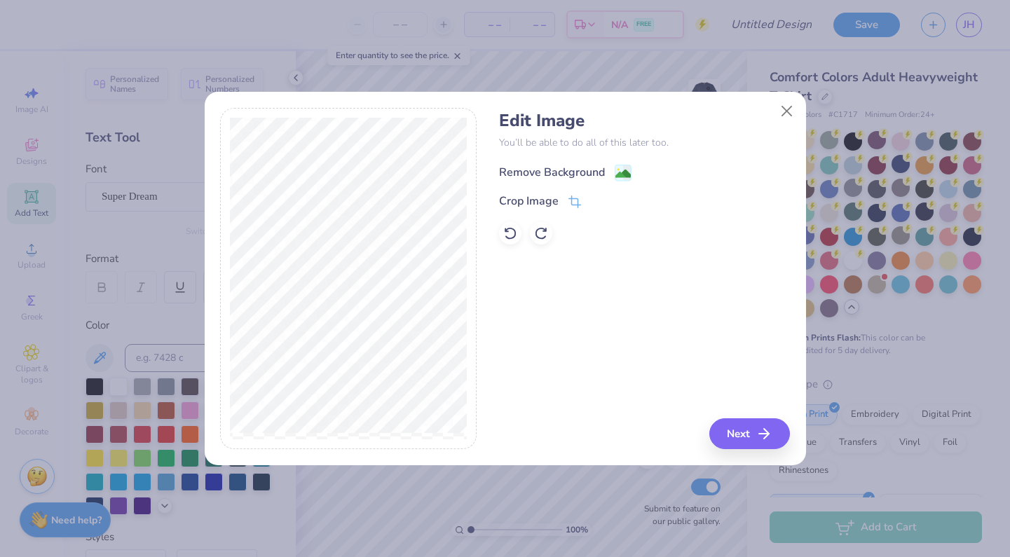
click at [615, 171] on image at bounding box center [622, 173] width 15 height 15
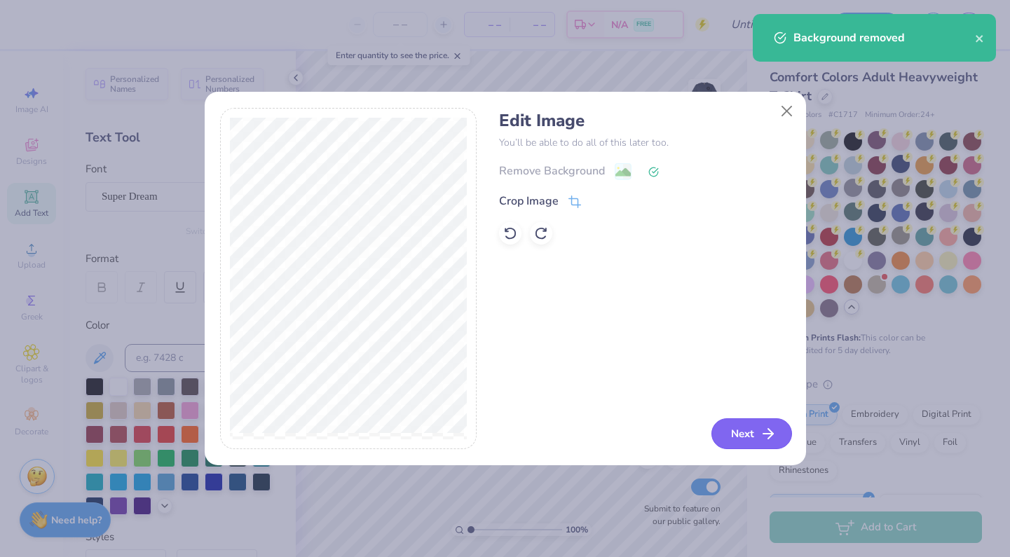
click at [745, 424] on button "Next" at bounding box center [752, 433] width 81 height 31
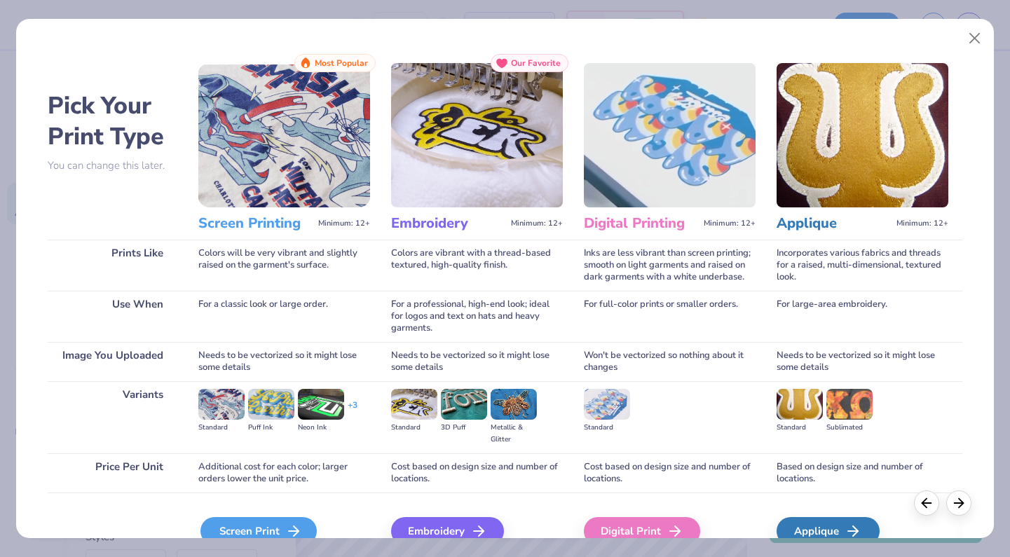
click at [226, 526] on div "Screen Print" at bounding box center [258, 531] width 116 height 28
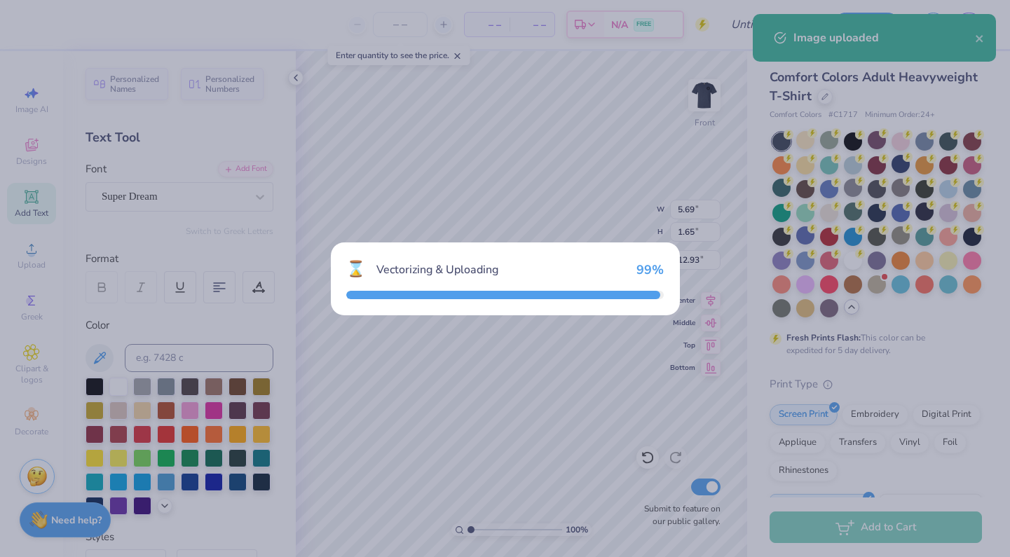
type input "14.53"
type input "13.46"
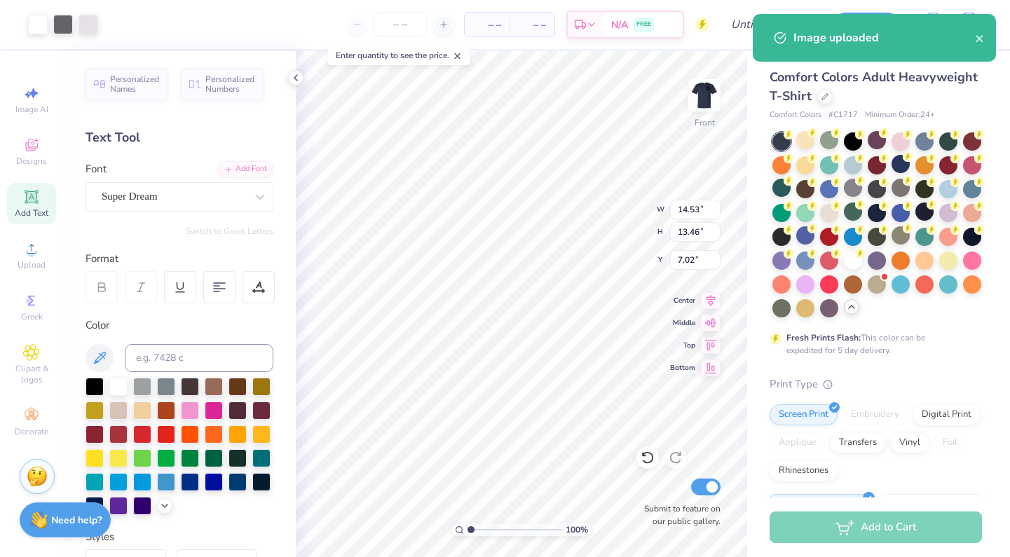
click at [508, 116] on body "Art colors – – Per Item – – Total Est. Delivery N/A FREE Design Title Save JH I…" at bounding box center [505, 278] width 1010 height 557
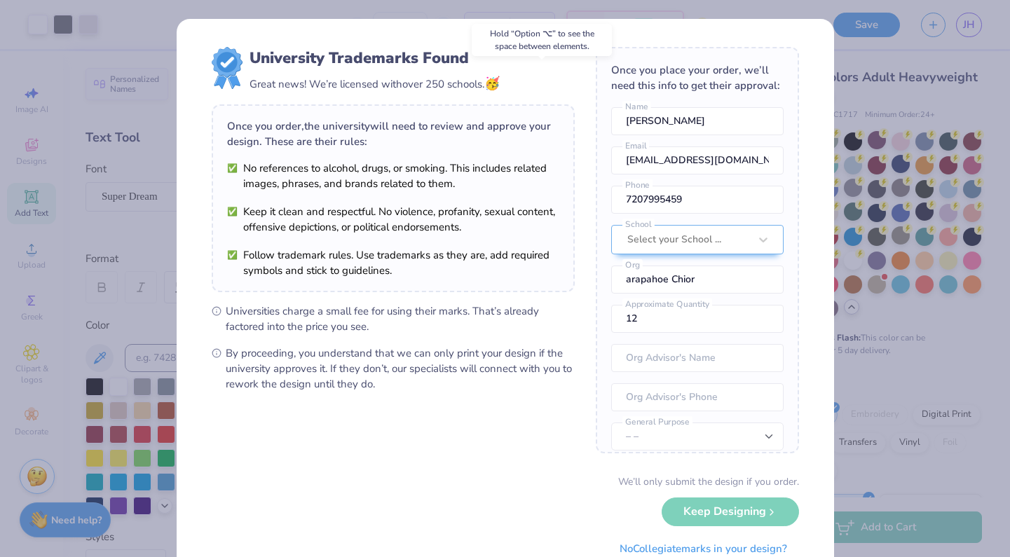
click at [864, 50] on div "University Trademarks Found Great news! We’re licensed with over 250 schools. 🥳…" at bounding box center [505, 278] width 1010 height 557
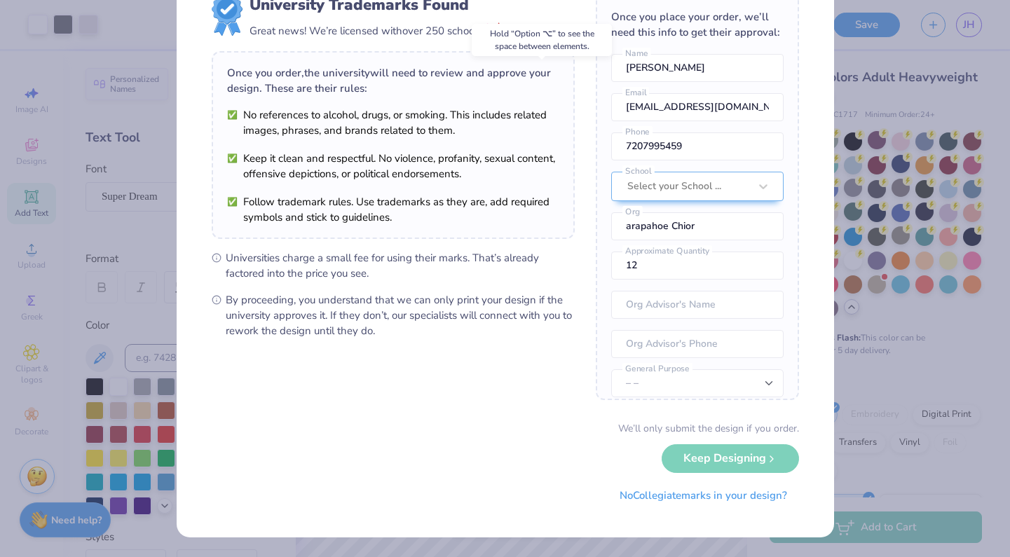
scroll to position [53, 0]
click at [747, 458] on div "We’ll only submit the design if you order. Keep Designing No Collegiate marks i…" at bounding box center [505, 466] width 587 height 88
click at [724, 193] on div "Select your School ..." at bounding box center [697, 186] width 172 height 29
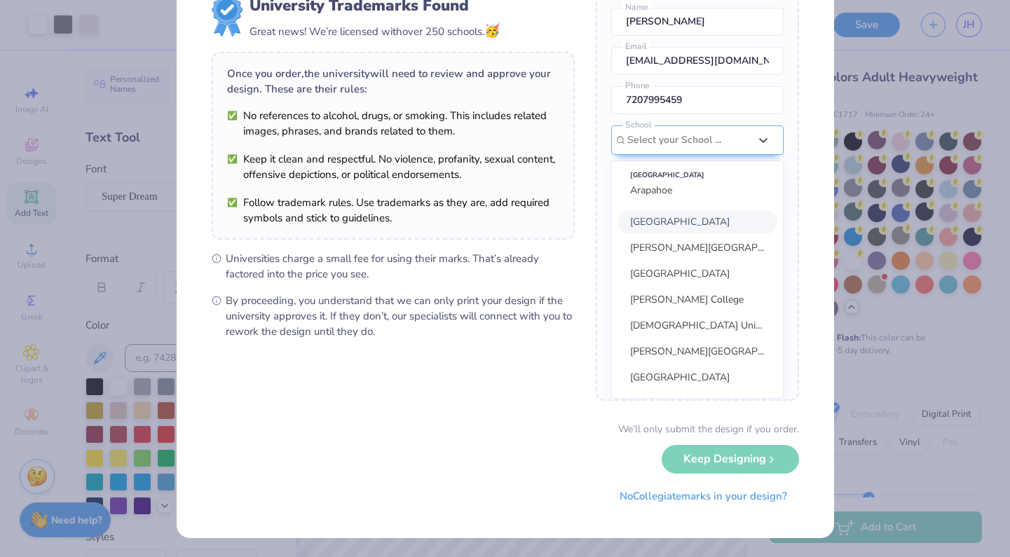
scroll to position [0, 0]
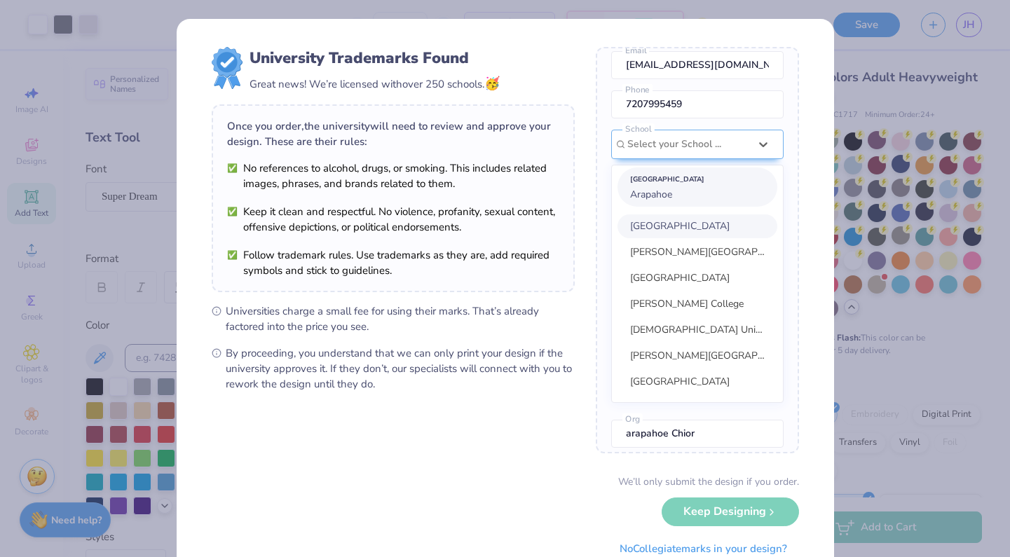
click at [673, 190] on div "Suggested School Arapahoe" at bounding box center [698, 187] width 160 height 39
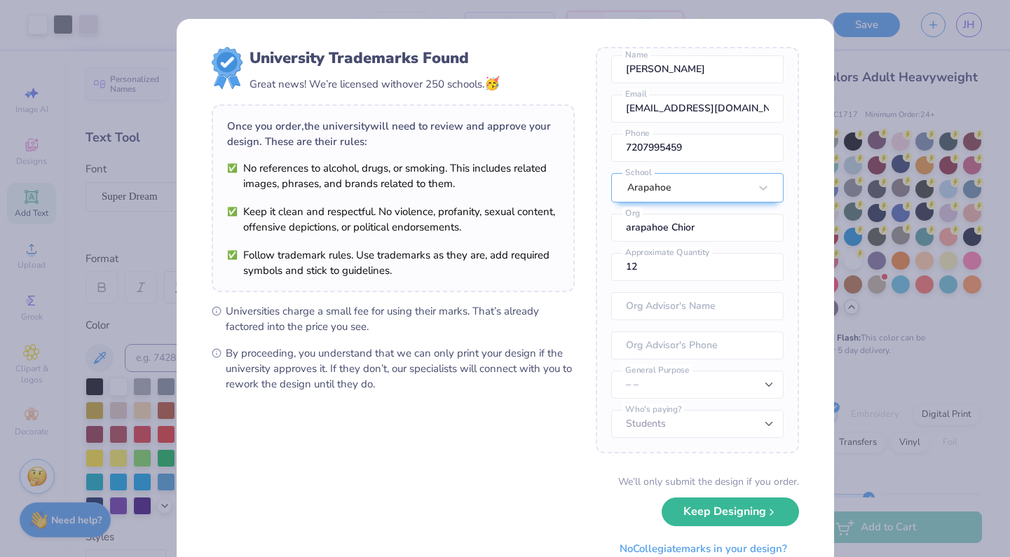
scroll to position [52, 0]
click at [733, 517] on button "Keep Designing" at bounding box center [730, 508] width 137 height 29
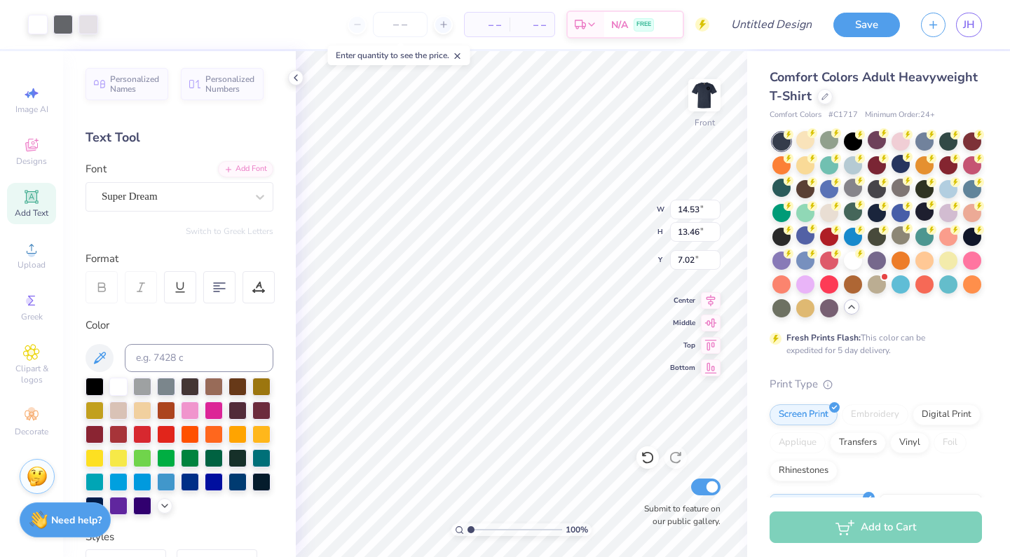
type input "1.11"
click at [650, 453] on icon at bounding box center [647, 458] width 12 height 13
click at [709, 89] on img at bounding box center [704, 95] width 56 height 56
type input "2.08"
click at [22, 200] on div "Add Text" at bounding box center [31, 203] width 49 height 41
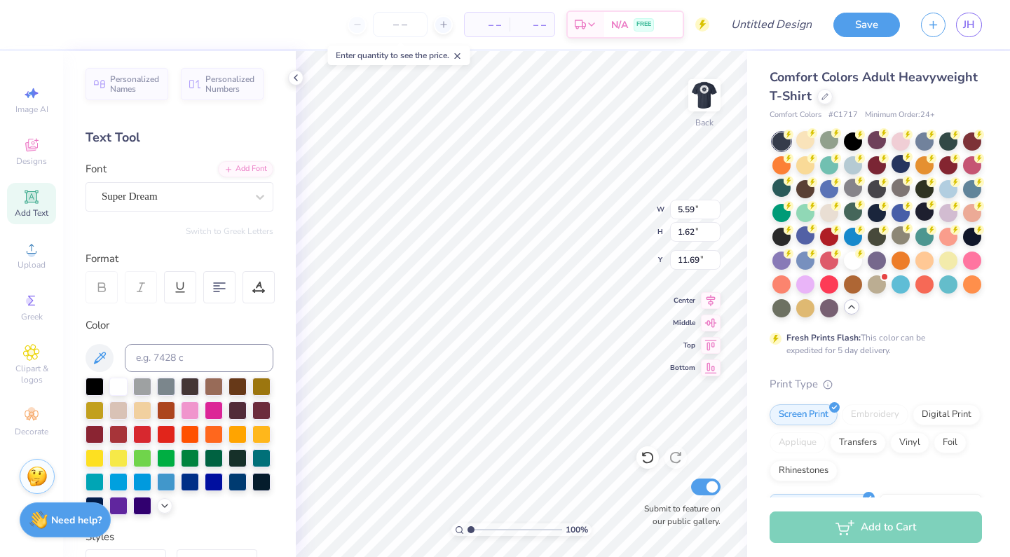
type textarea "T"
type textarea "chorale"
type input "3.42"
type input "0.69"
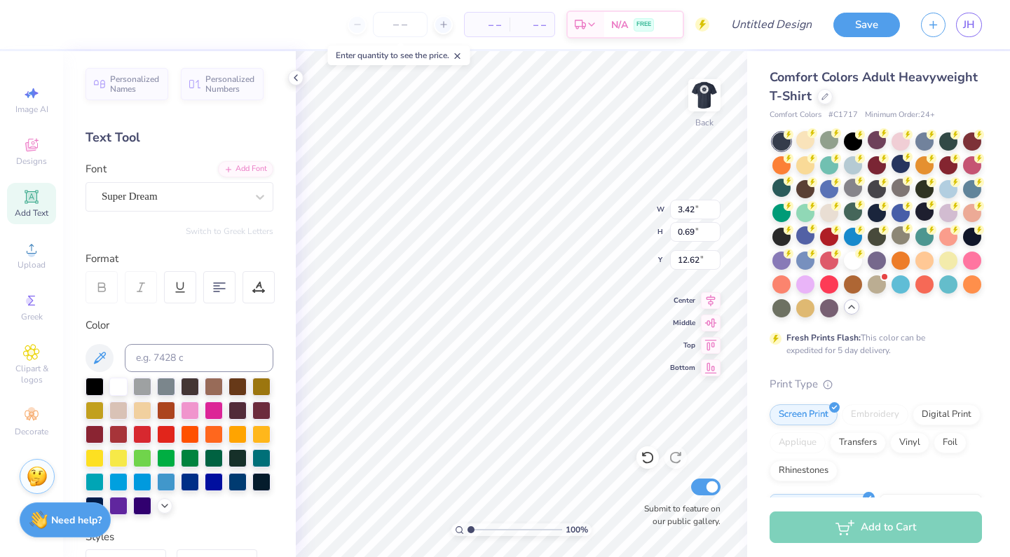
type input "1.79"
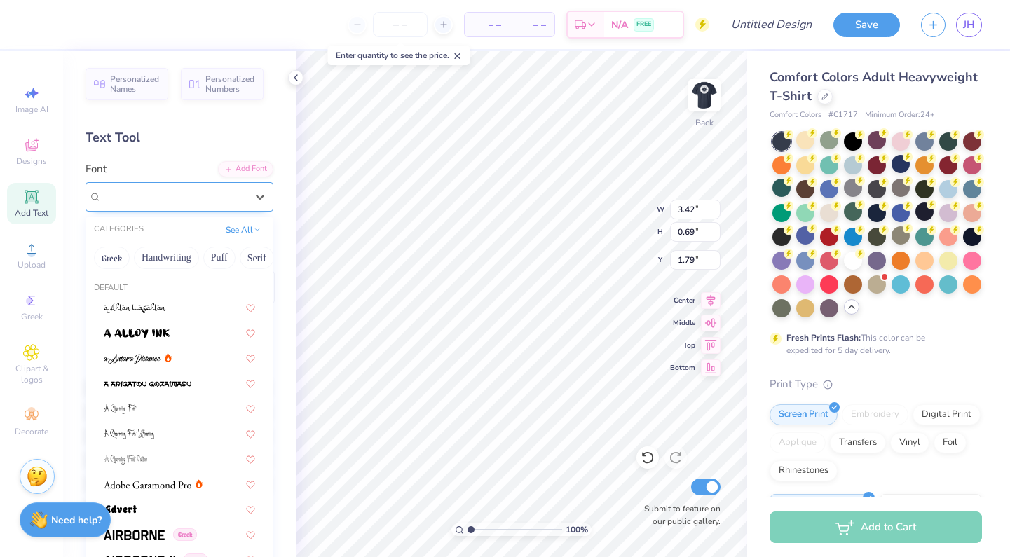
click at [186, 189] on div "Super Dream" at bounding box center [173, 197] width 147 height 22
click at [125, 259] on button "Greek" at bounding box center [112, 258] width 36 height 22
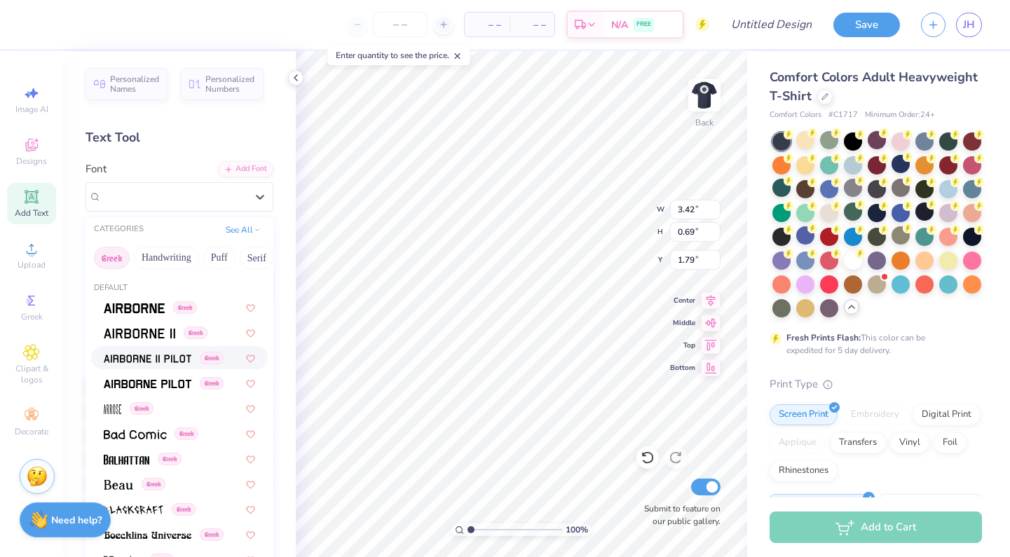
click at [139, 358] on img at bounding box center [148, 359] width 88 height 10
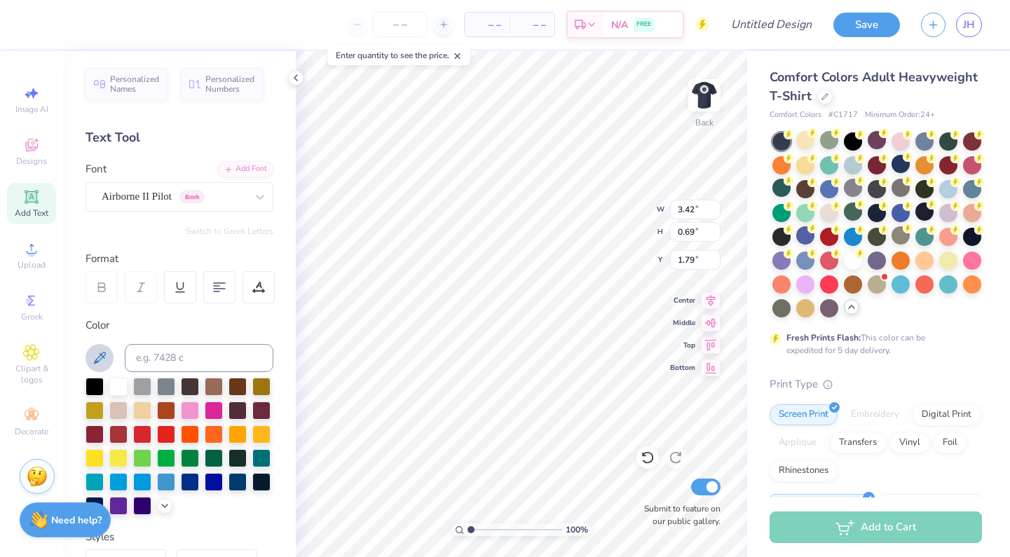
type input "4.17"
type input "0.72"
type input "1.77"
click at [156, 203] on span "Airborne II Pilot" at bounding box center [137, 197] width 70 height 16
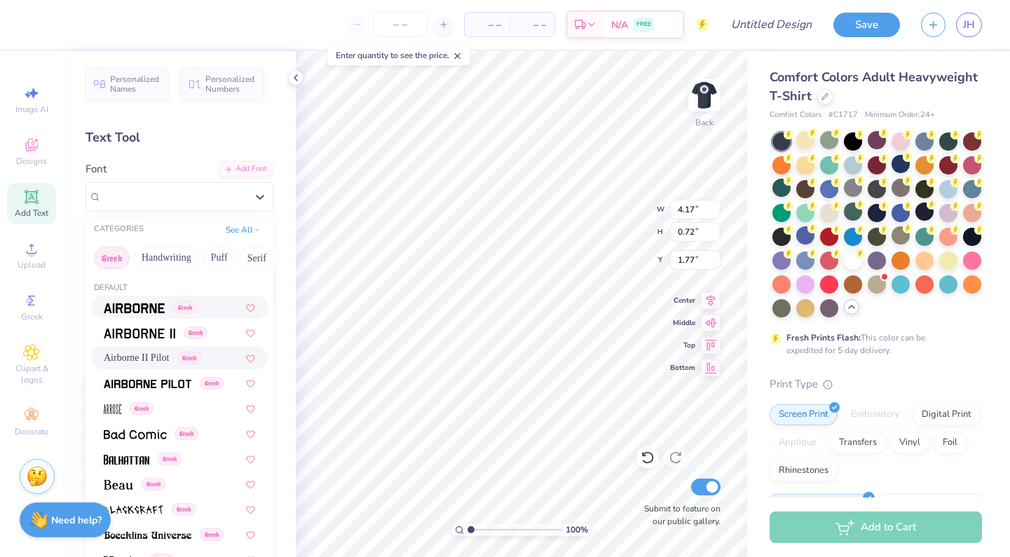
click at [151, 304] on span at bounding box center [134, 307] width 61 height 15
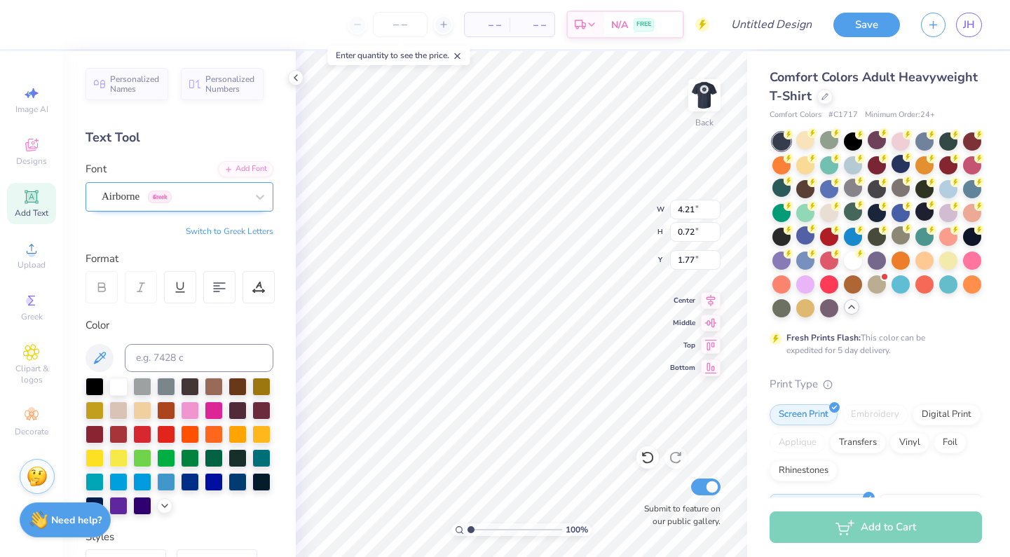
click at [166, 196] on span "Greek" at bounding box center [160, 197] width 24 height 13
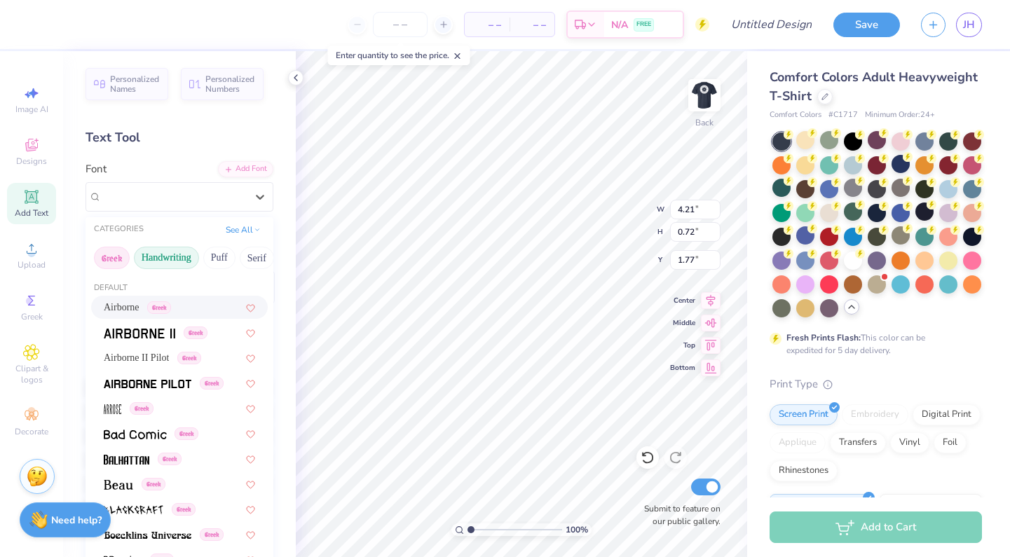
click at [166, 258] on button "Handwriting" at bounding box center [166, 258] width 65 height 22
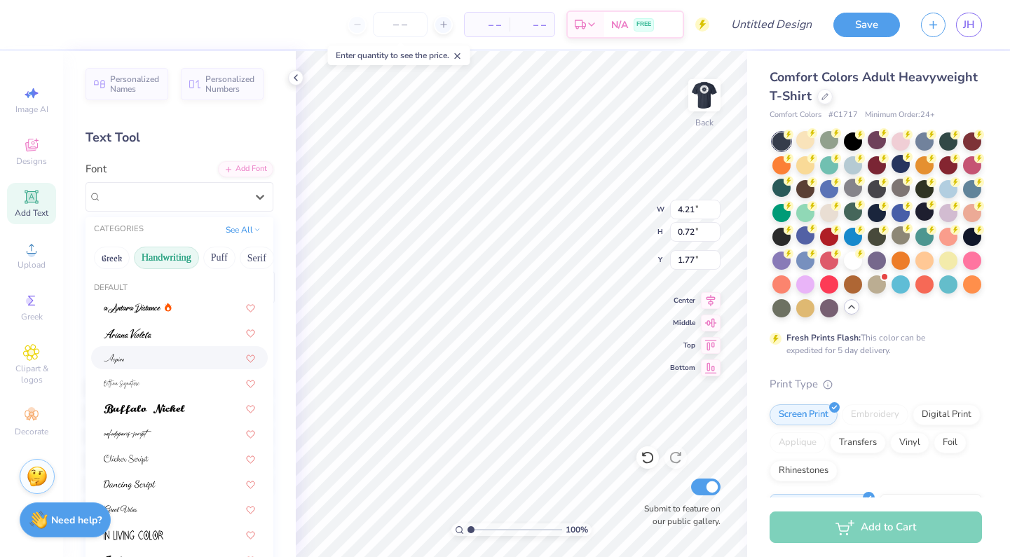
click at [135, 357] on div at bounding box center [179, 358] width 151 height 15
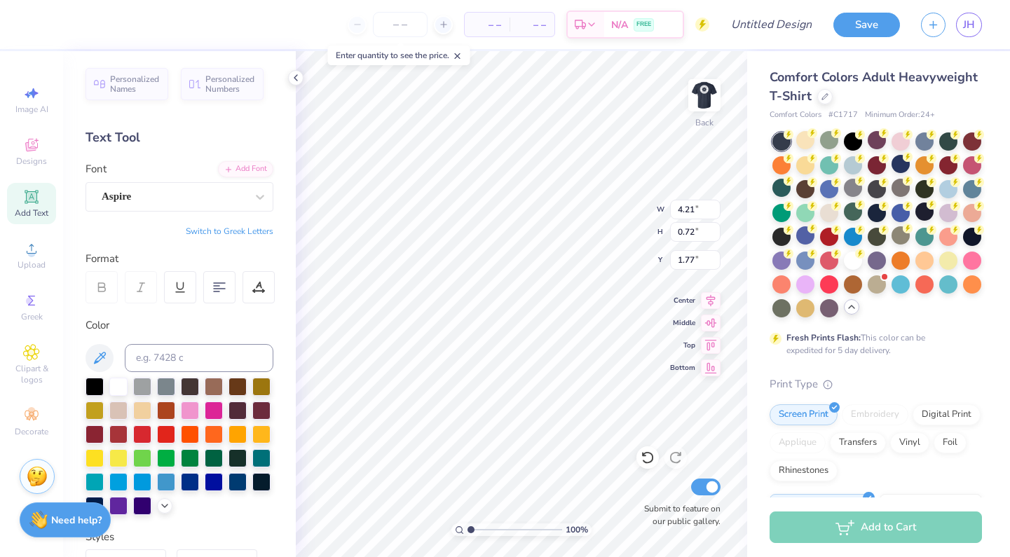
type input "1.61"
type input "0.68"
type input "1.79"
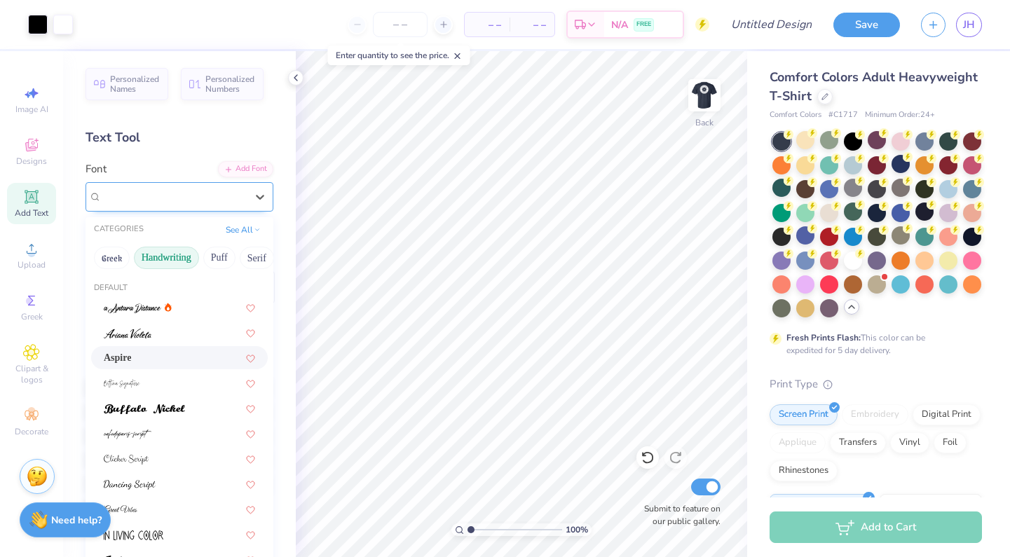
click at [191, 200] on div "Aspire" at bounding box center [173, 197] width 147 height 22
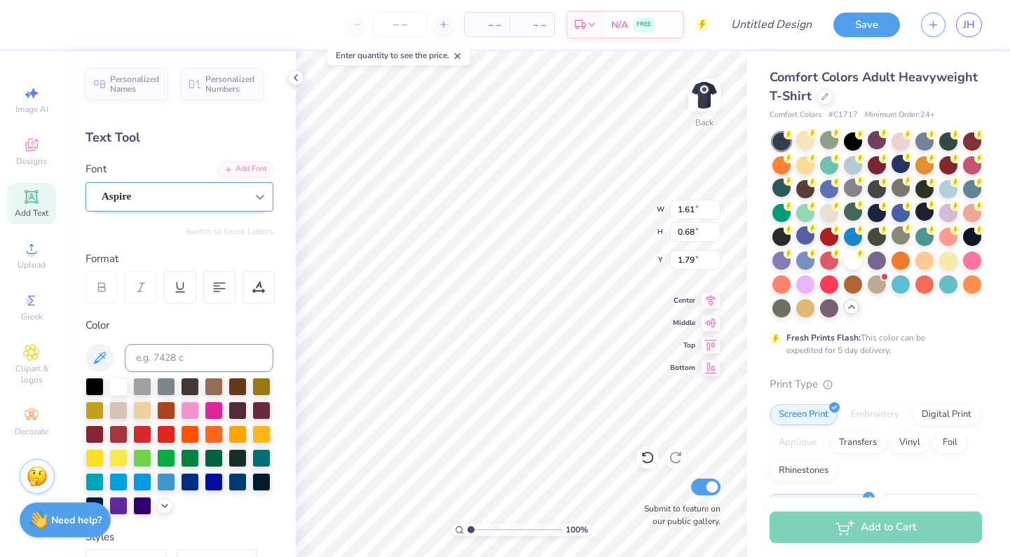
click at [247, 186] on div at bounding box center [259, 196] width 25 height 25
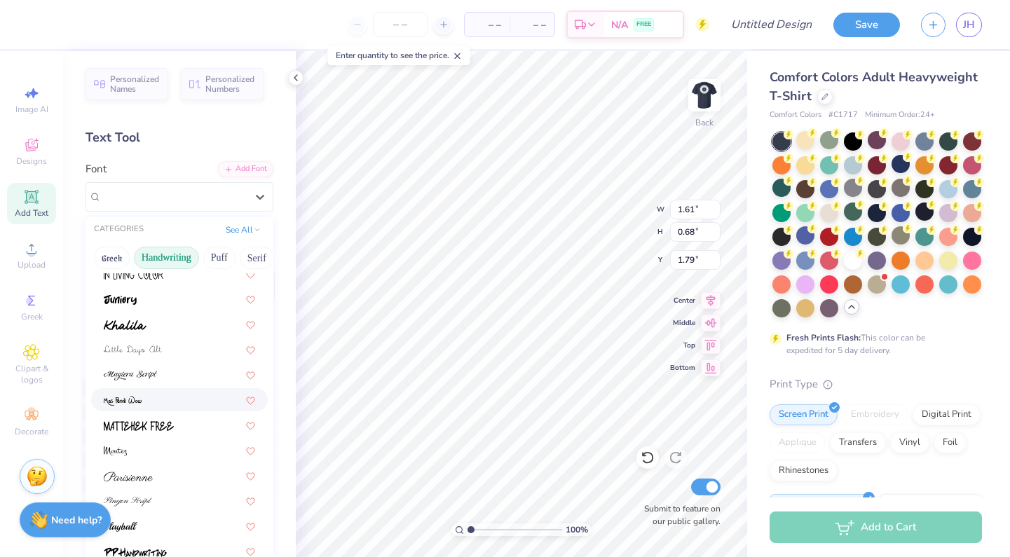
scroll to position [308, 0]
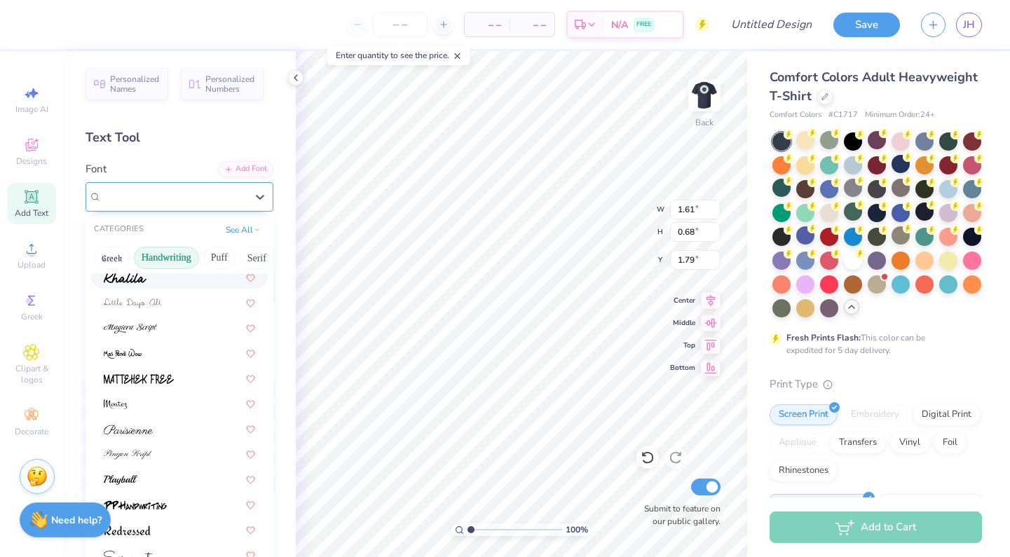
click at [220, 201] on div "Aspire" at bounding box center [174, 197] width 144 height 16
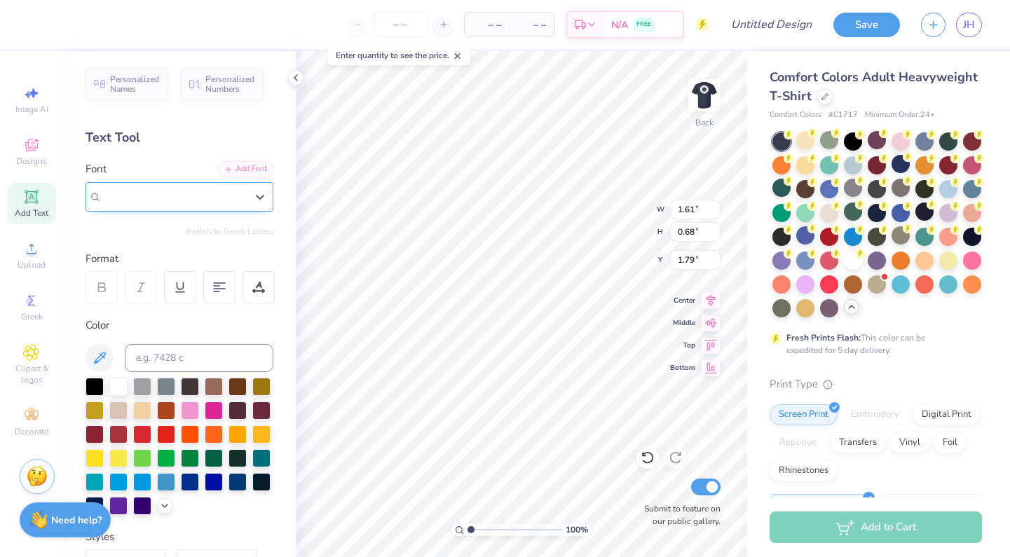
click at [220, 201] on div "Aspire" at bounding box center [174, 197] width 144 height 16
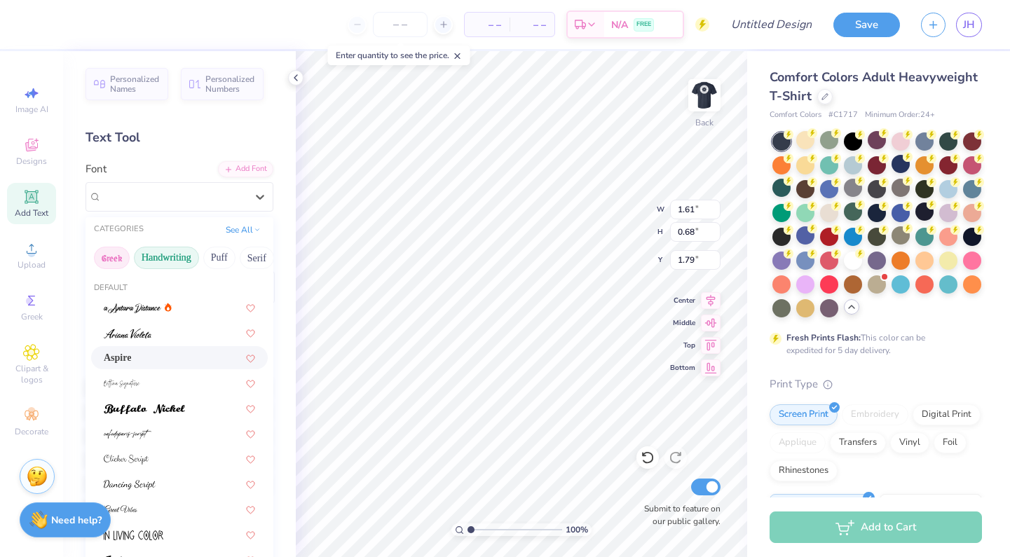
click at [113, 258] on button "Greek" at bounding box center [112, 258] width 36 height 22
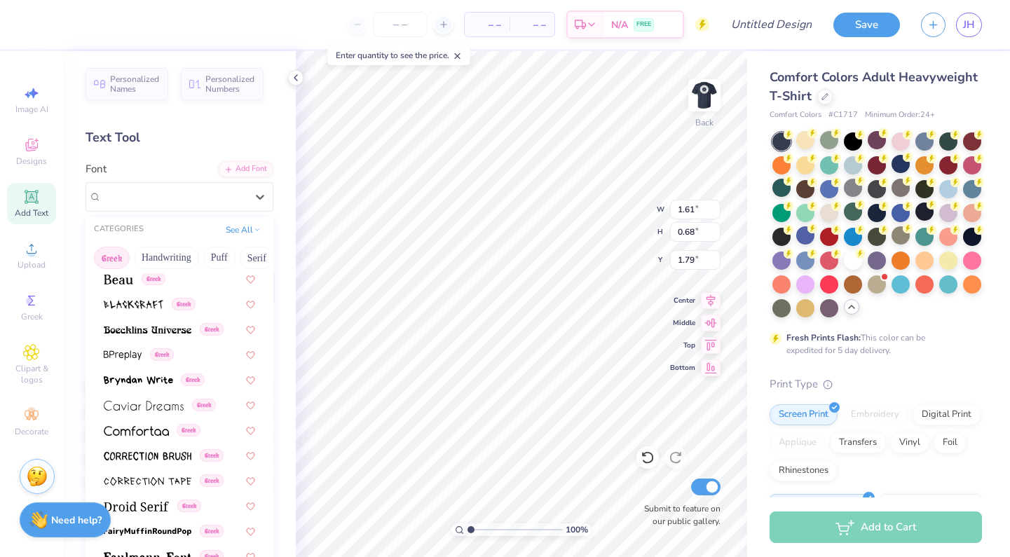
scroll to position [203, 0]
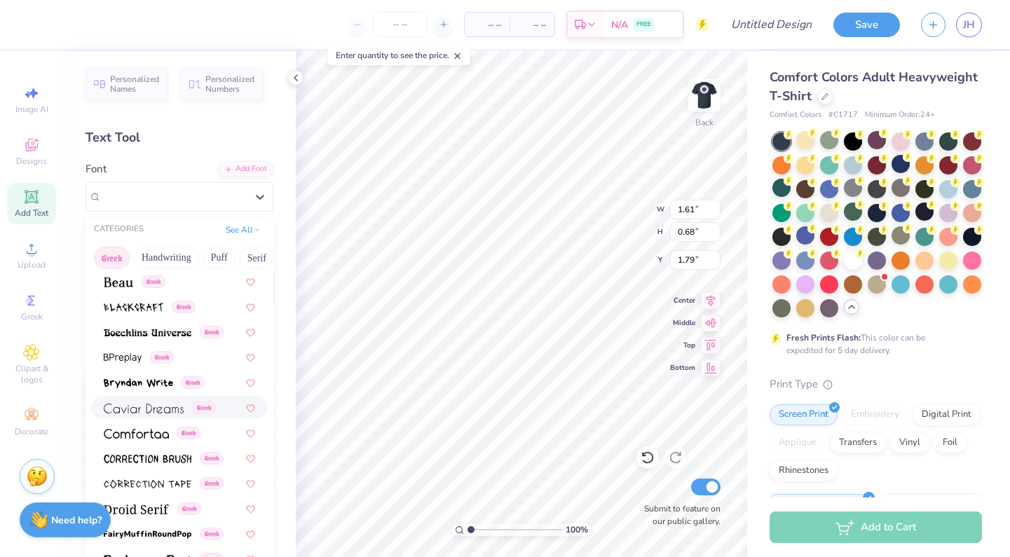
click at [135, 410] on img at bounding box center [144, 409] width 80 height 10
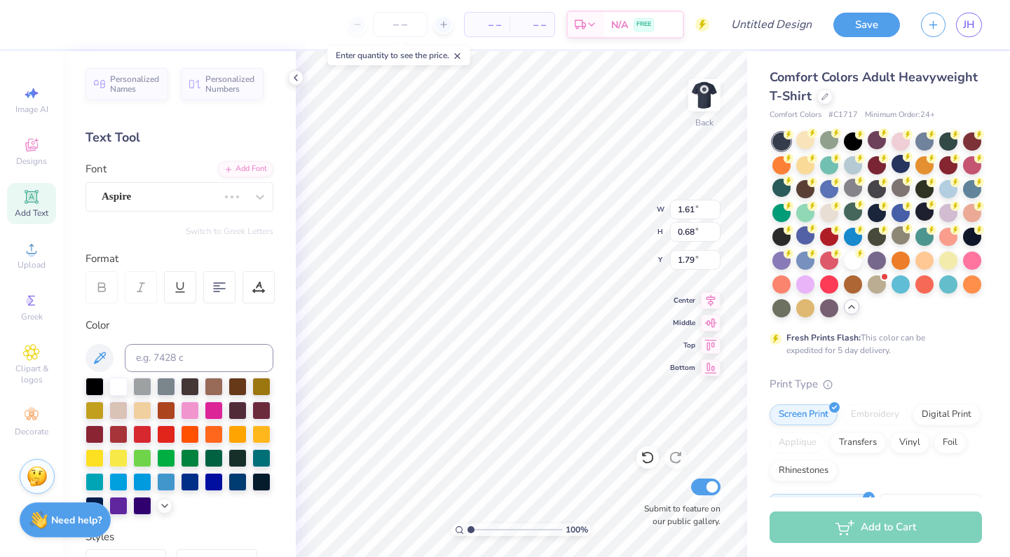
type input "3.31"
type input "0.79"
type input "2.21"
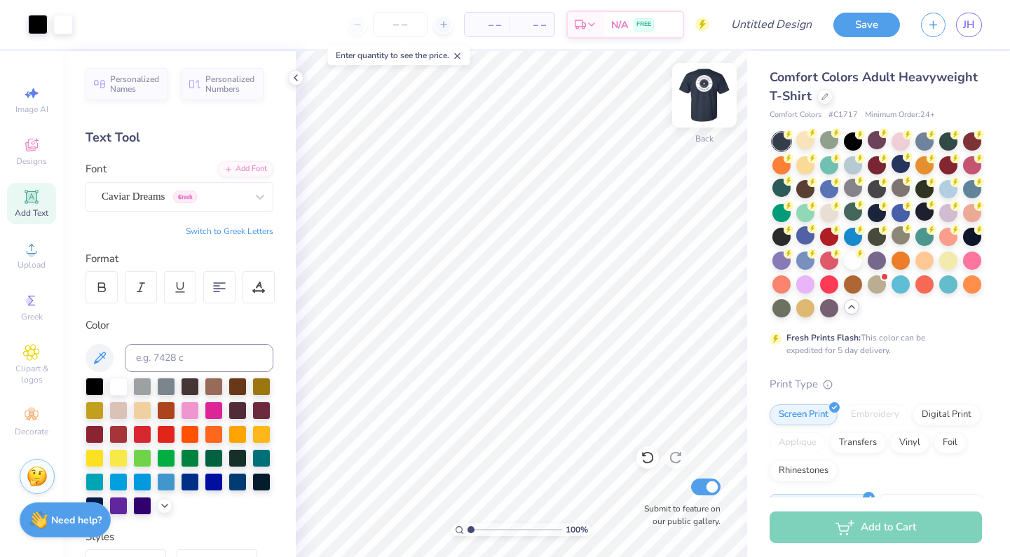
click at [695, 94] on img at bounding box center [704, 95] width 56 height 56
click at [647, 451] on icon at bounding box center [648, 458] width 14 height 14
type input "2.78"
type input "3.00"
click at [646, 465] on icon at bounding box center [648, 458] width 14 height 14
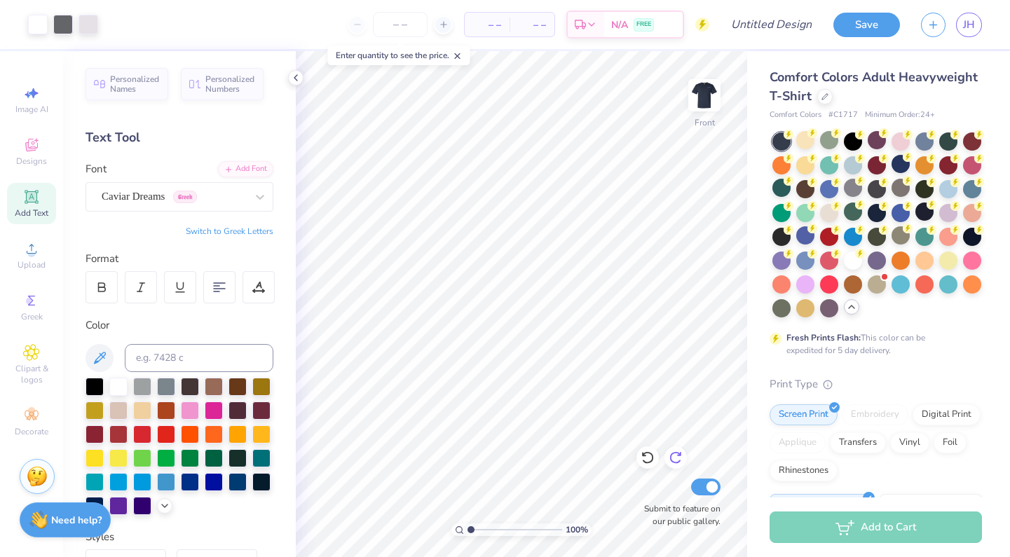
click at [681, 455] on icon at bounding box center [679, 454] width 3 height 3
click at [711, 100] on img at bounding box center [704, 95] width 56 height 56
click at [697, 104] on img at bounding box center [704, 95] width 56 height 56
click at [697, 104] on img at bounding box center [704, 95] width 28 height 28
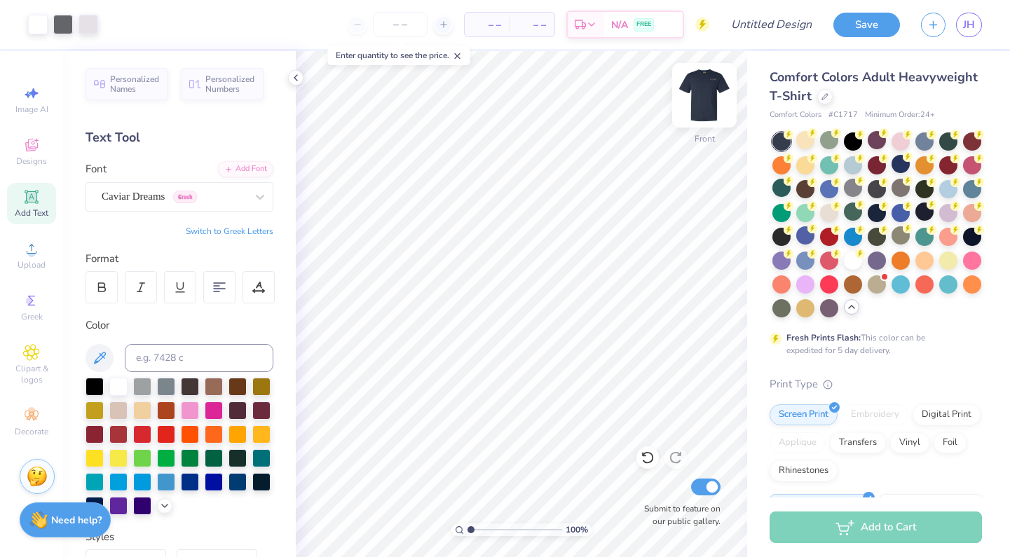
click at [717, 96] on img at bounding box center [704, 95] width 56 height 56
click at [717, 96] on img at bounding box center [704, 95] width 28 height 28
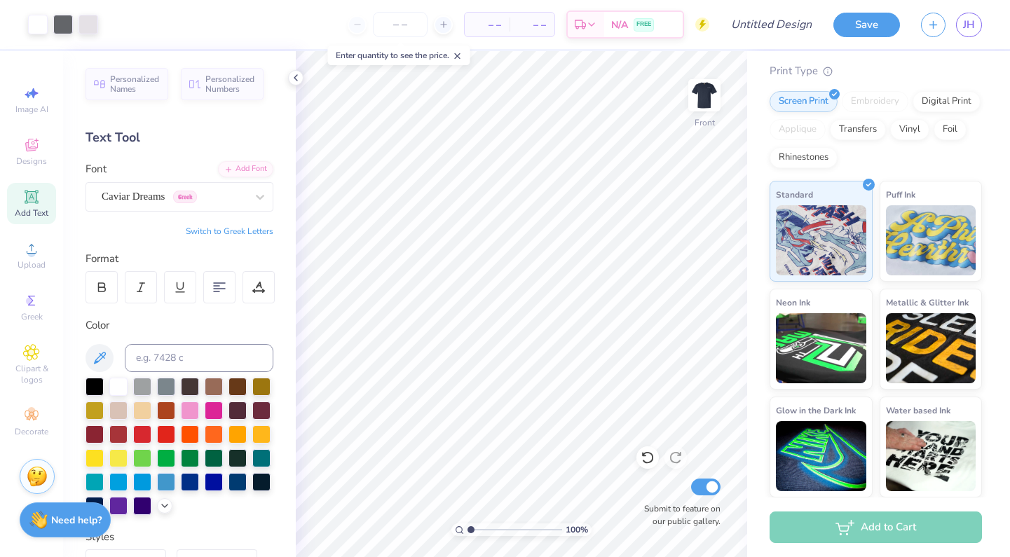
scroll to position [313, 0]
click at [130, 88] on span "Personalized Names" at bounding box center [135, 82] width 50 height 20
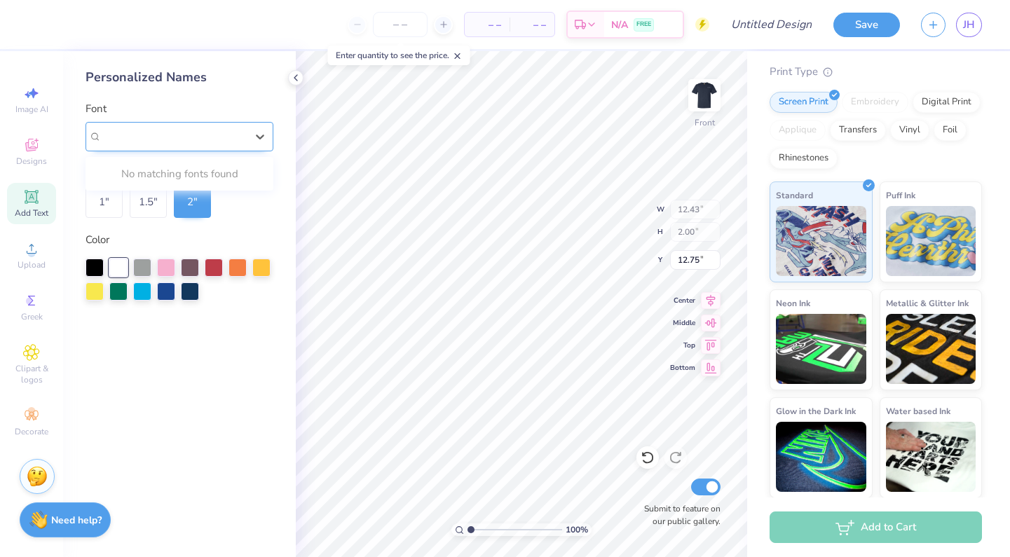
click at [211, 132] on div "Varsity Team" at bounding box center [173, 136] width 147 height 22
type input "h"
type input "H"
click at [254, 200] on div "1 " 1.5 " 2 "" at bounding box center [180, 202] width 188 height 32
type input "17.76"
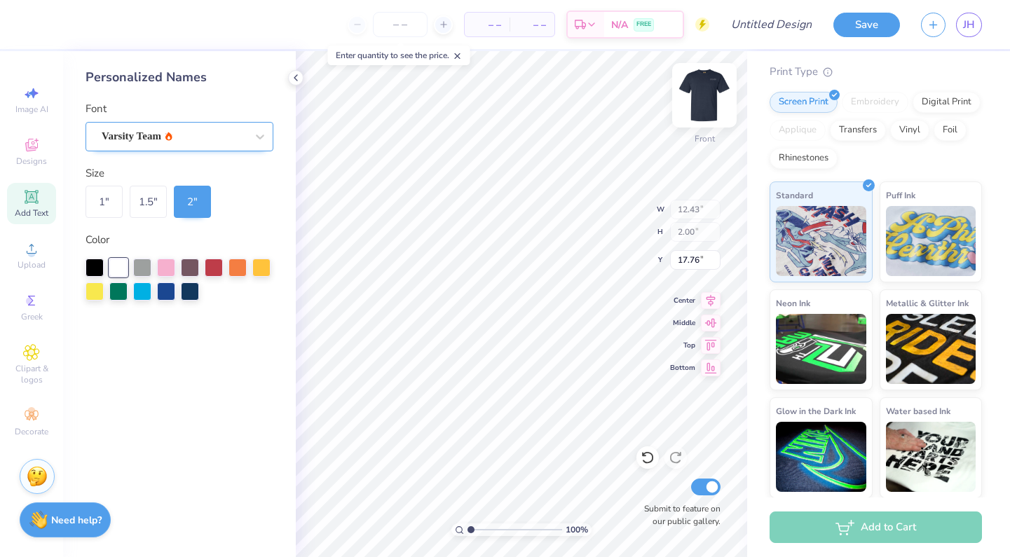
click at [692, 93] on img at bounding box center [704, 95] width 56 height 56
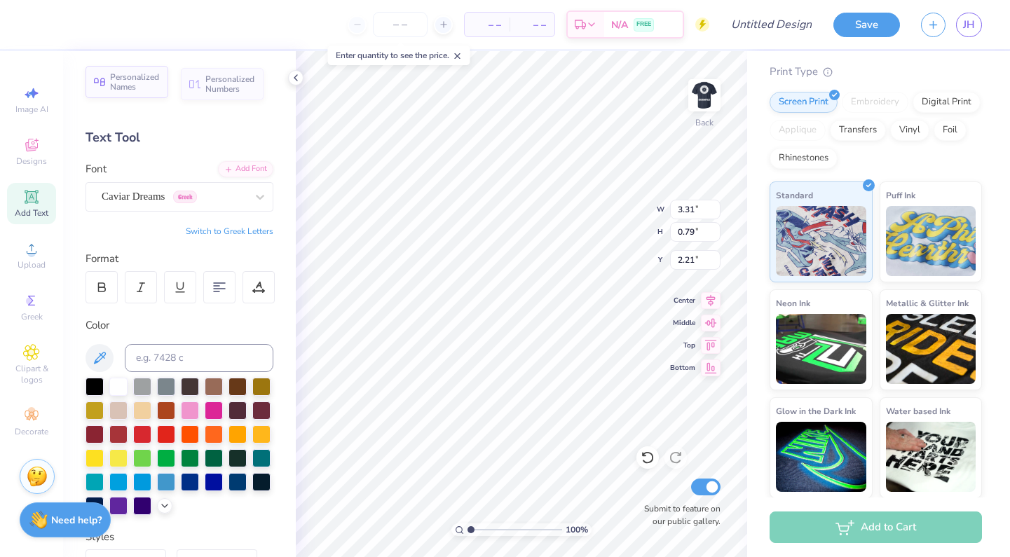
click at [144, 82] on span "Personalized Names" at bounding box center [135, 82] width 50 height 20
type input "12.43"
type input "2.00"
type input "11.50"
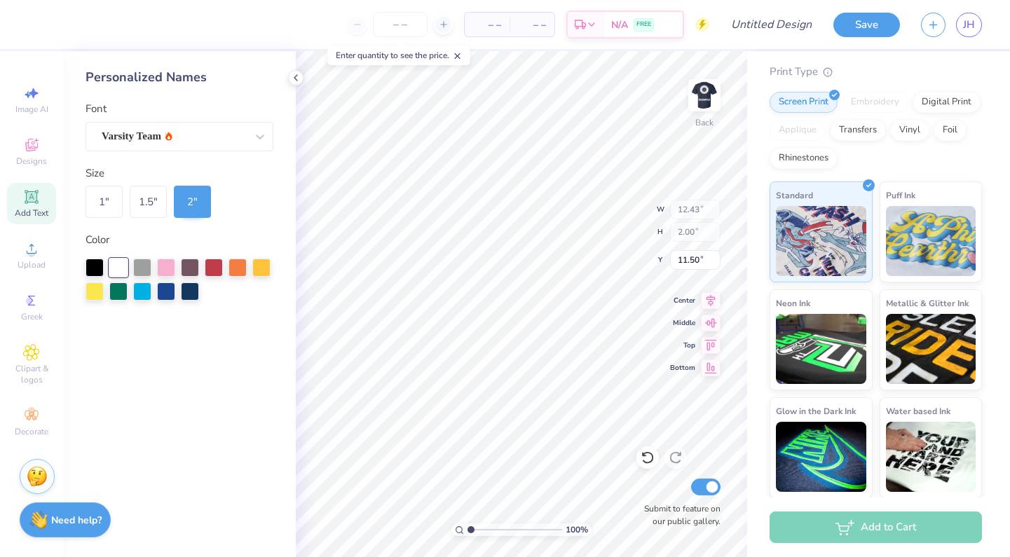
type input "3.31"
type input "0.79"
type input "2.21"
type input "5.28"
click at [698, 261] on input "5.28" at bounding box center [695, 260] width 50 height 20
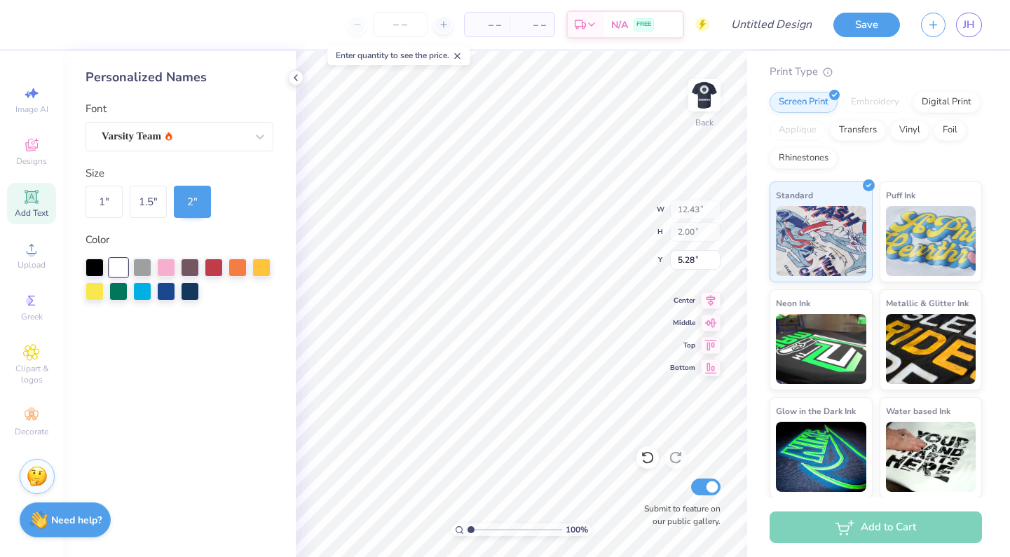
click at [102, 228] on div "Personalized Names Font Varsity Team Size 1 " 1.5 " 2 " Color" at bounding box center [179, 304] width 233 height 506
click at [99, 204] on div "1 "" at bounding box center [104, 202] width 37 height 32
type input "6.21"
type input "1.00"
type input "2.50"
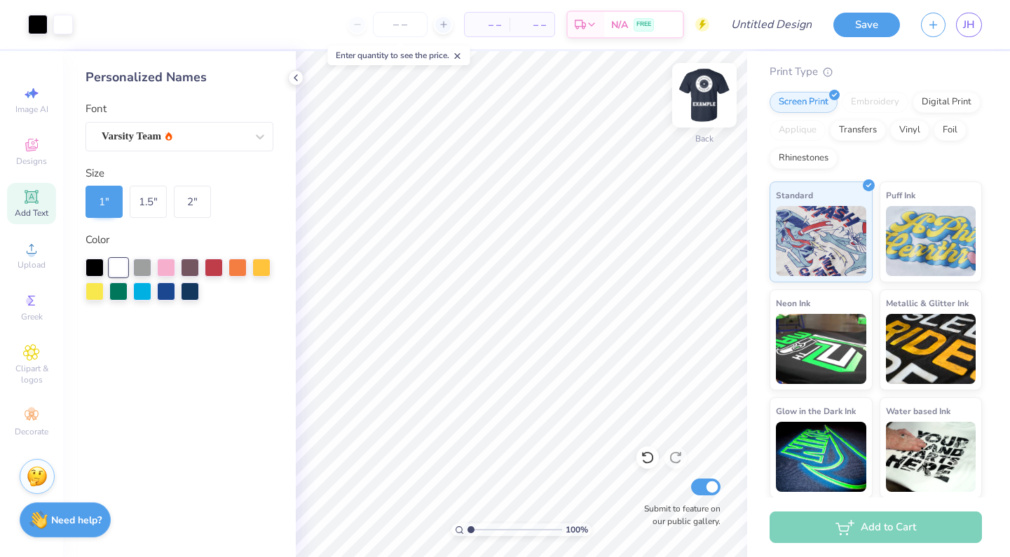
click at [695, 109] on img at bounding box center [704, 95] width 56 height 56
click at [699, 104] on img at bounding box center [704, 95] width 56 height 56
click at [716, 93] on img at bounding box center [704, 95] width 56 height 56
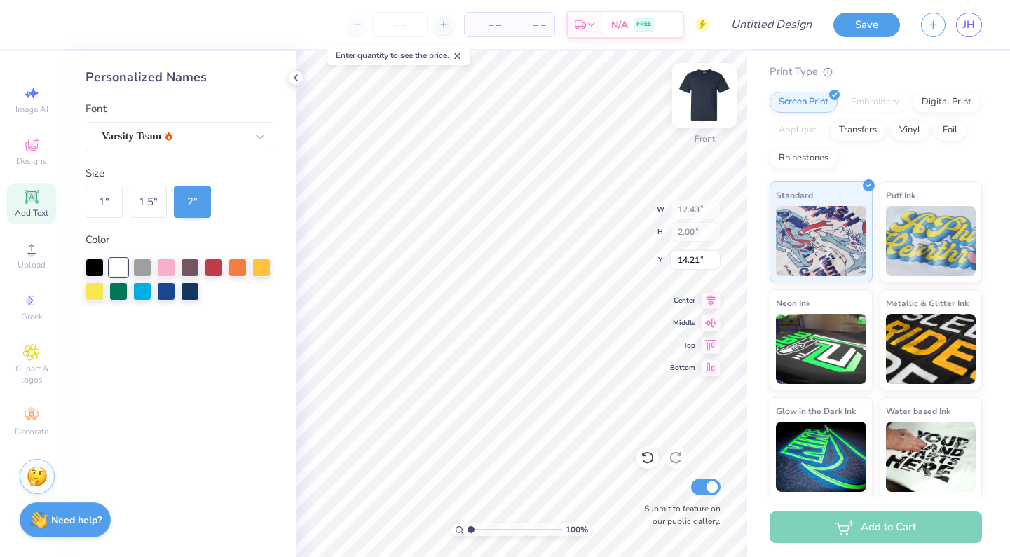
type input "25.00"
click at [693, 97] on img at bounding box center [704, 95] width 56 height 56
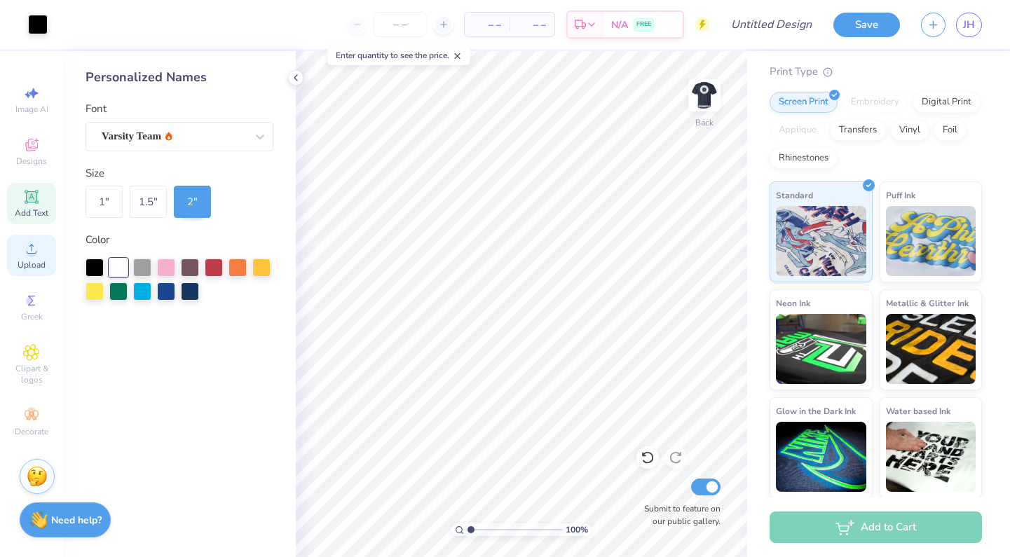
click at [20, 250] on div "Upload" at bounding box center [31, 255] width 49 height 41
click at [23, 416] on icon at bounding box center [31, 415] width 17 height 17
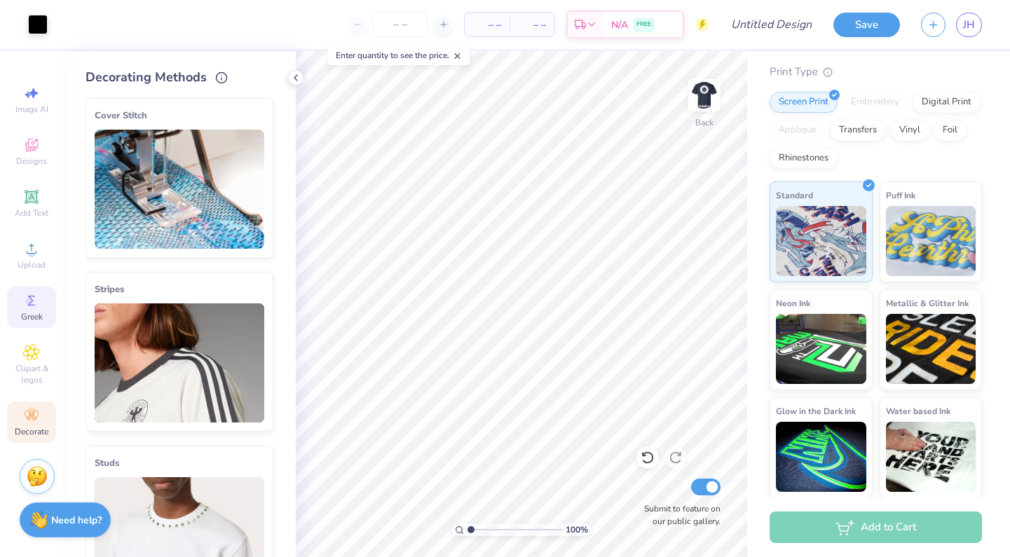
click at [34, 296] on icon at bounding box center [31, 300] width 17 height 17
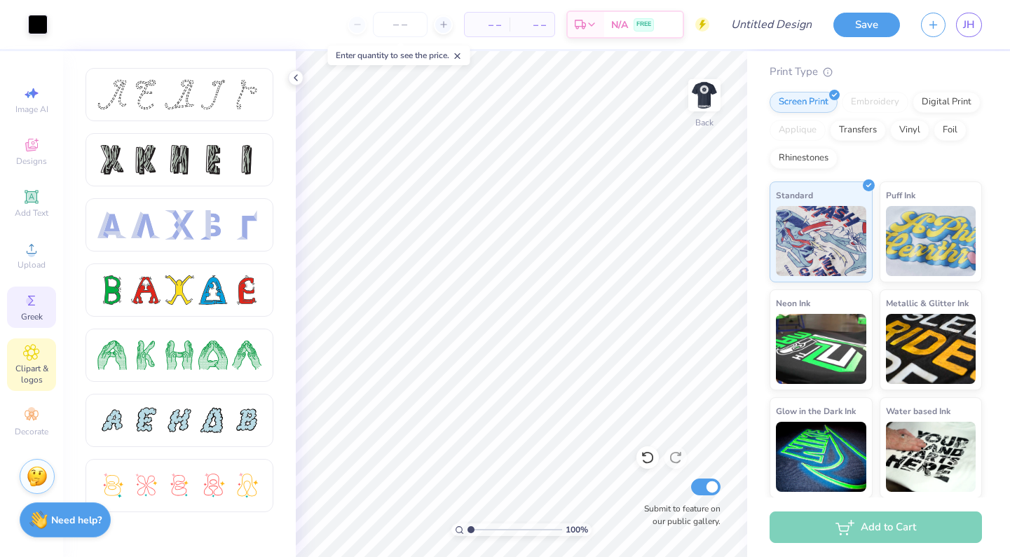
click at [30, 358] on icon at bounding box center [31, 352] width 16 height 17
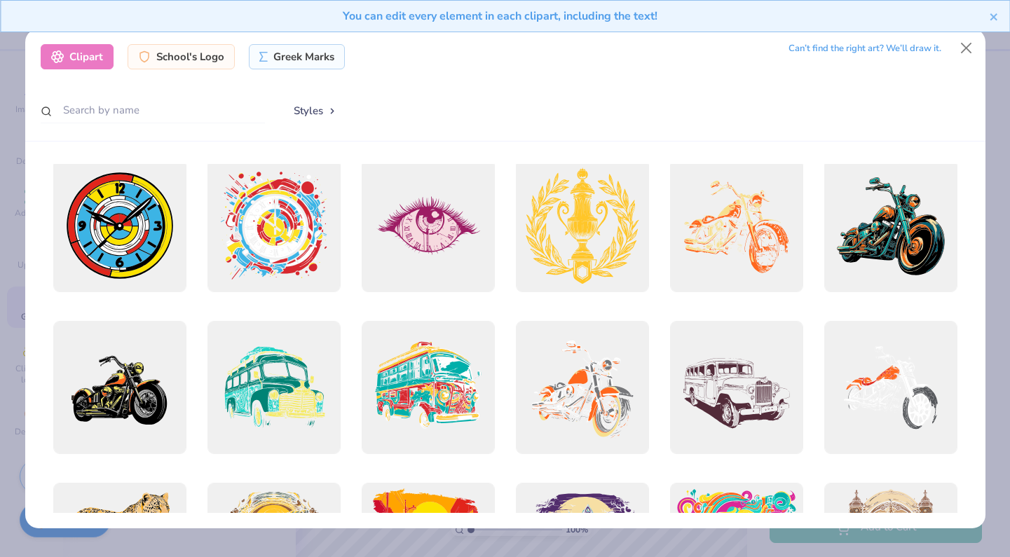
scroll to position [416, 0]
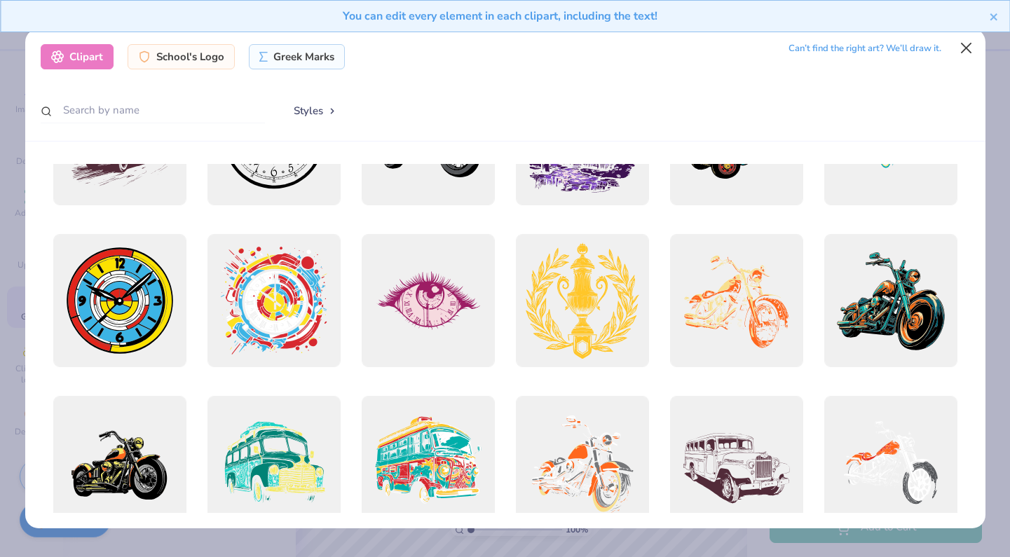
click at [969, 48] on button "Close" at bounding box center [966, 48] width 27 height 27
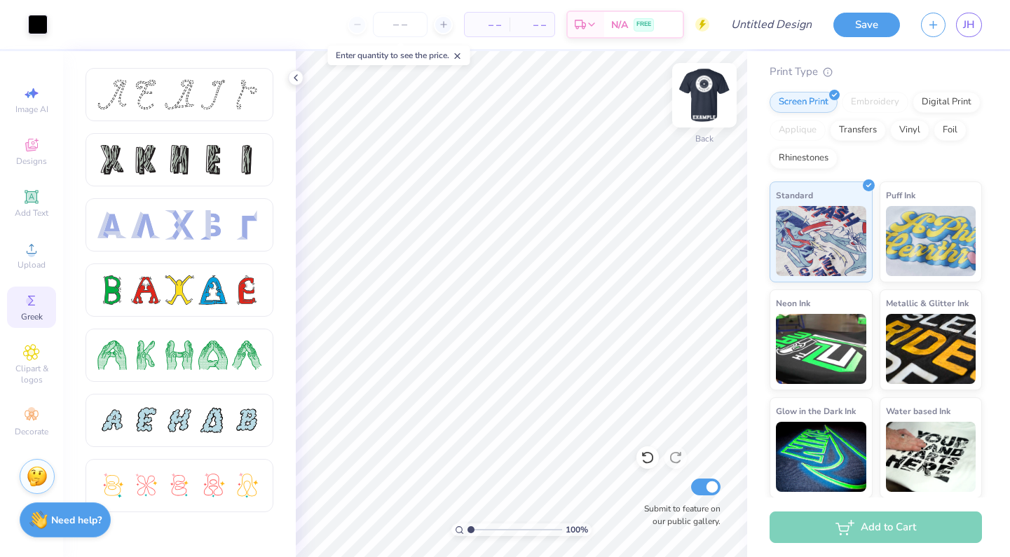
click at [702, 94] on img at bounding box center [704, 95] width 56 height 56
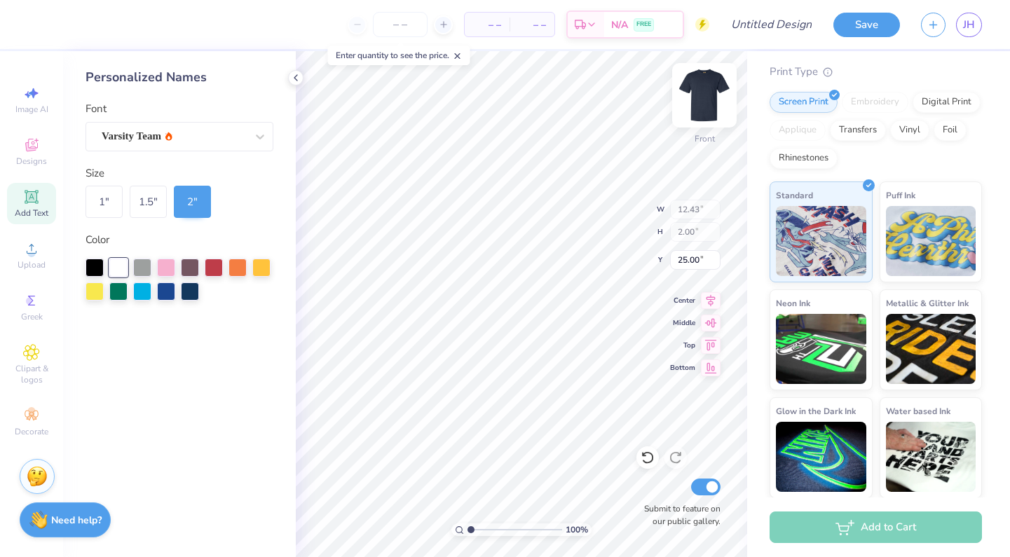
type input "24.53"
click at [705, 97] on img at bounding box center [704, 95] width 56 height 56
click at [705, 97] on img at bounding box center [704, 95] width 28 height 28
click at [716, 96] on img at bounding box center [704, 95] width 56 height 56
click at [695, 102] on img at bounding box center [704, 95] width 56 height 56
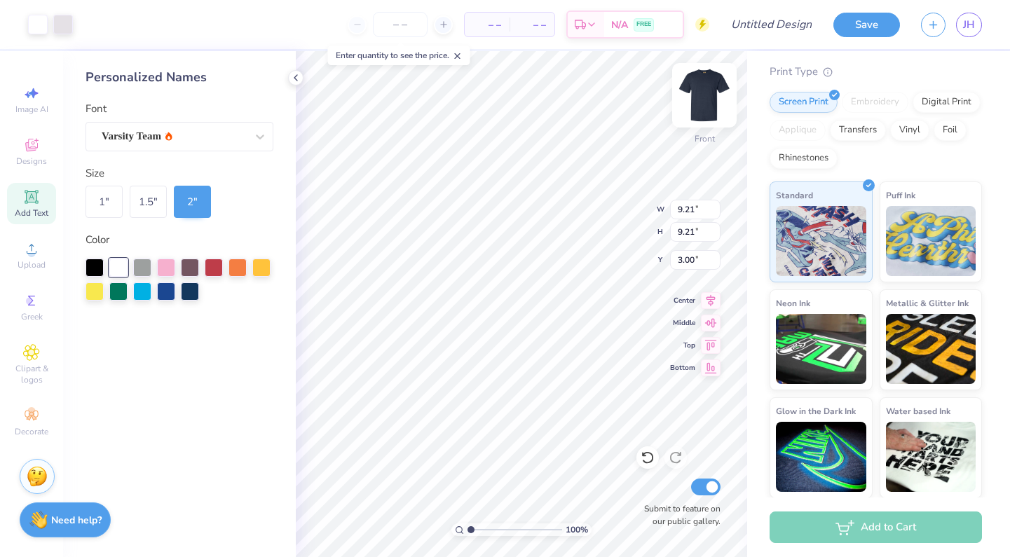
click at [706, 87] on img at bounding box center [704, 95] width 56 height 56
type input "3.07"
type input "6.63"
click at [645, 458] on icon at bounding box center [648, 458] width 14 height 14
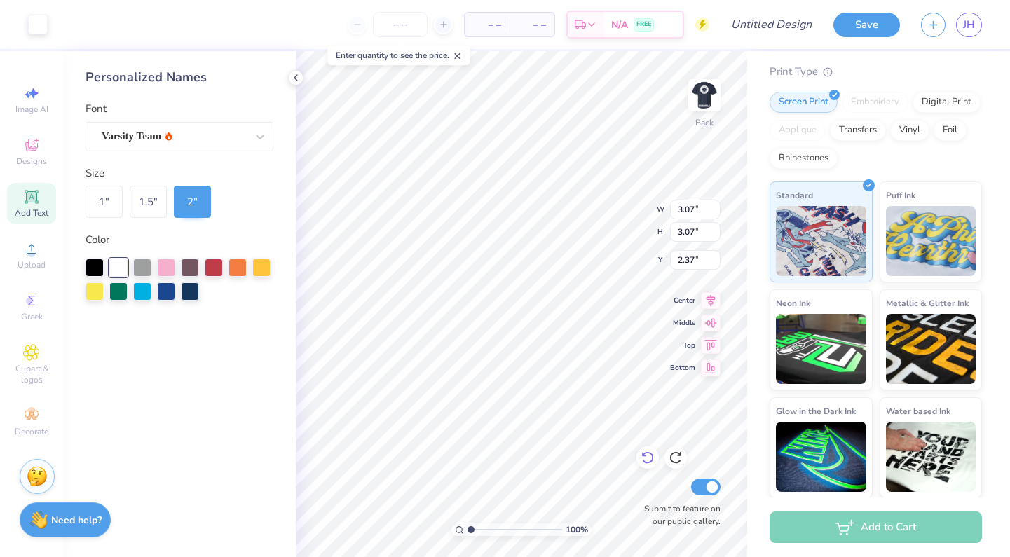
type input "6.63"
type input "2.67"
click at [717, 83] on img at bounding box center [704, 95] width 56 height 56
click at [700, 96] on img at bounding box center [704, 95] width 56 height 56
click at [36, 205] on icon at bounding box center [31, 197] width 17 height 17
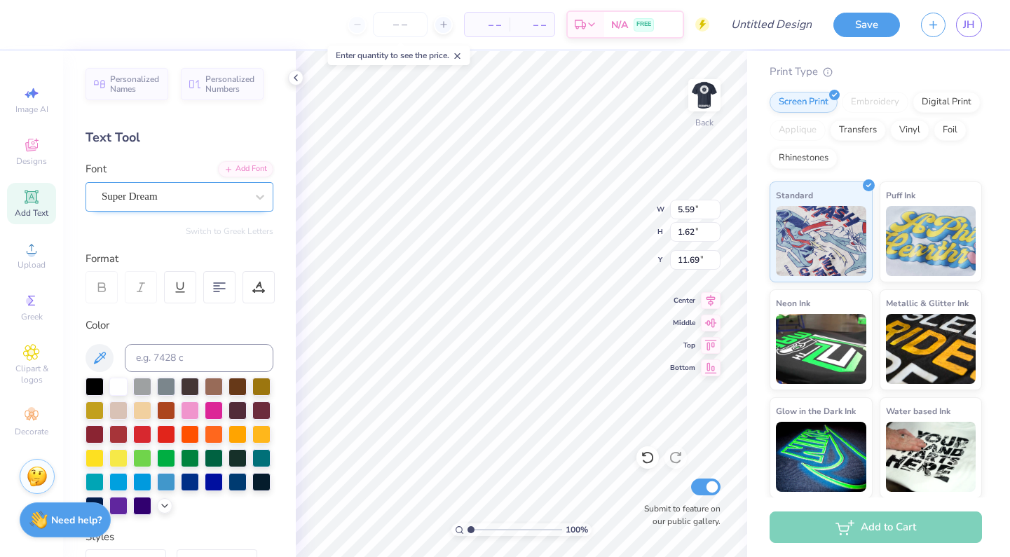
click at [168, 200] on div "Super Dream" at bounding box center [173, 197] width 147 height 22
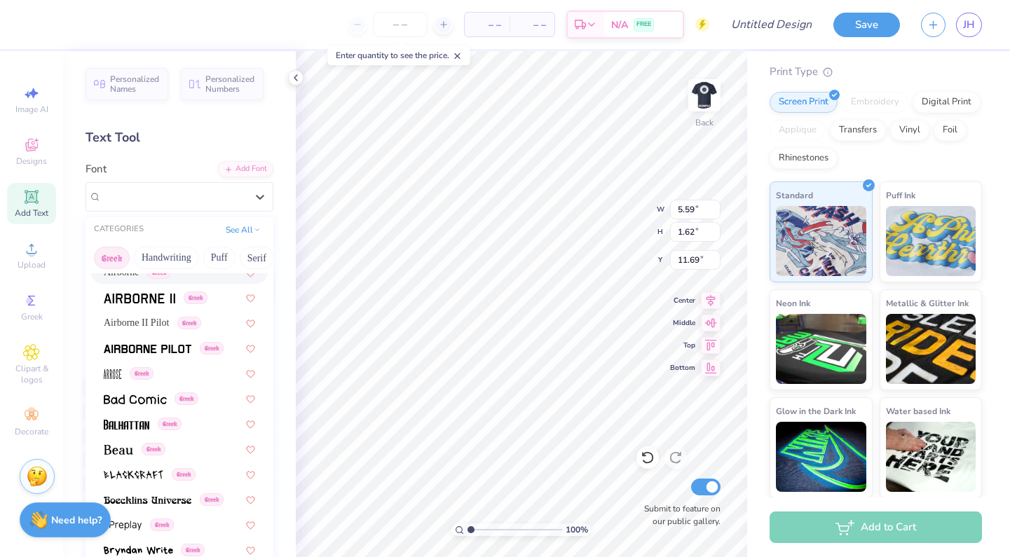
scroll to position [49, 0]
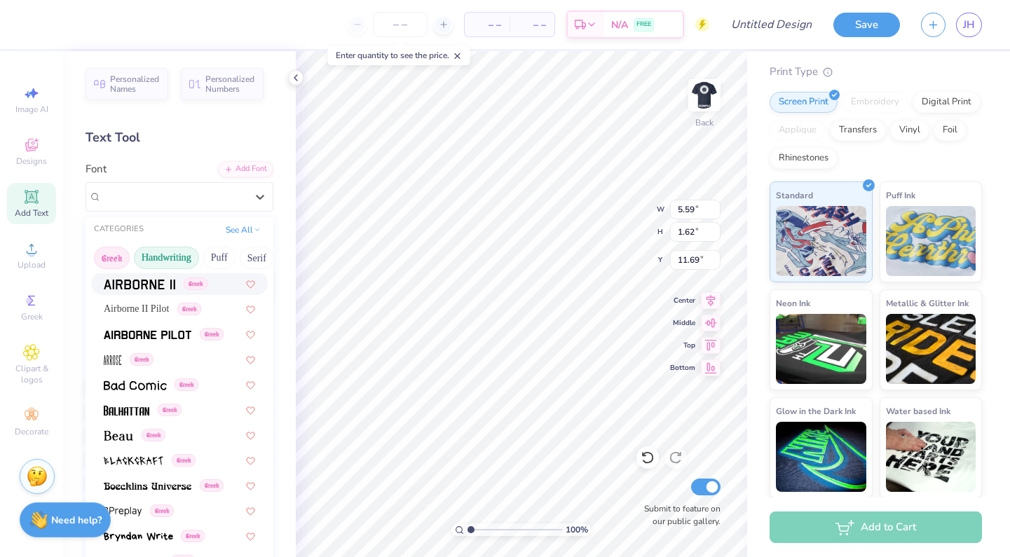
click at [182, 262] on button "Handwriting" at bounding box center [166, 258] width 65 height 22
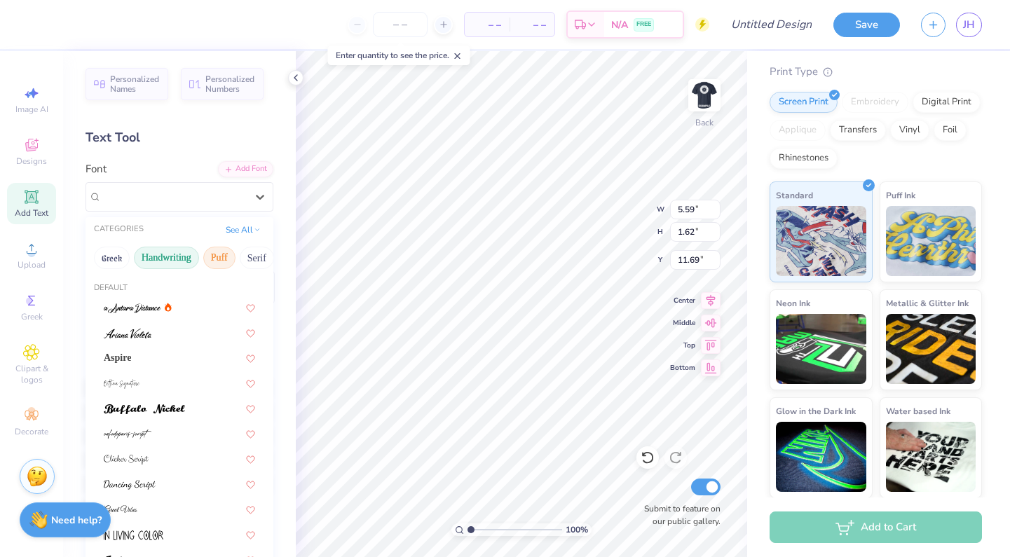
click at [231, 262] on button "Puff" at bounding box center [219, 258] width 32 height 22
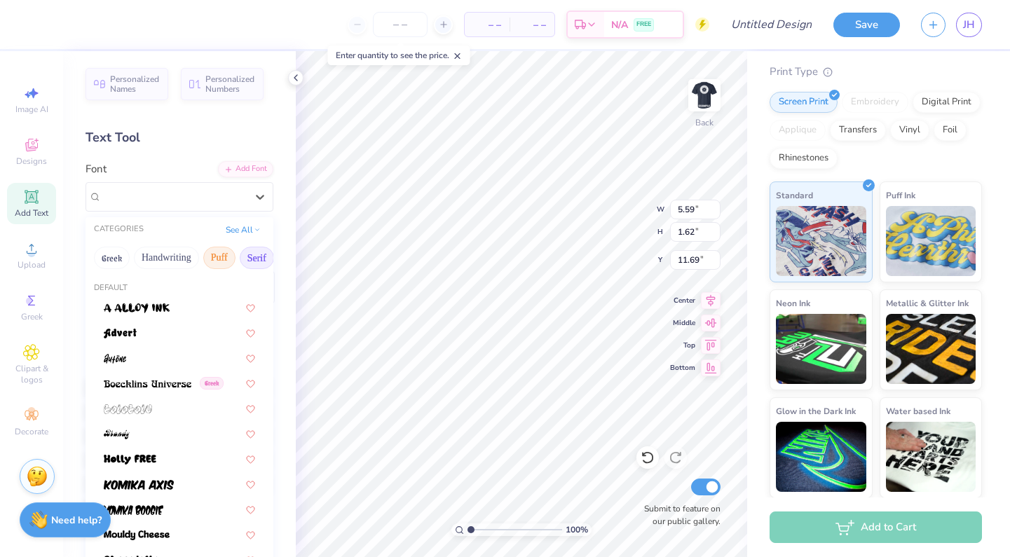
click at [257, 261] on button "Serif" at bounding box center [257, 258] width 34 height 22
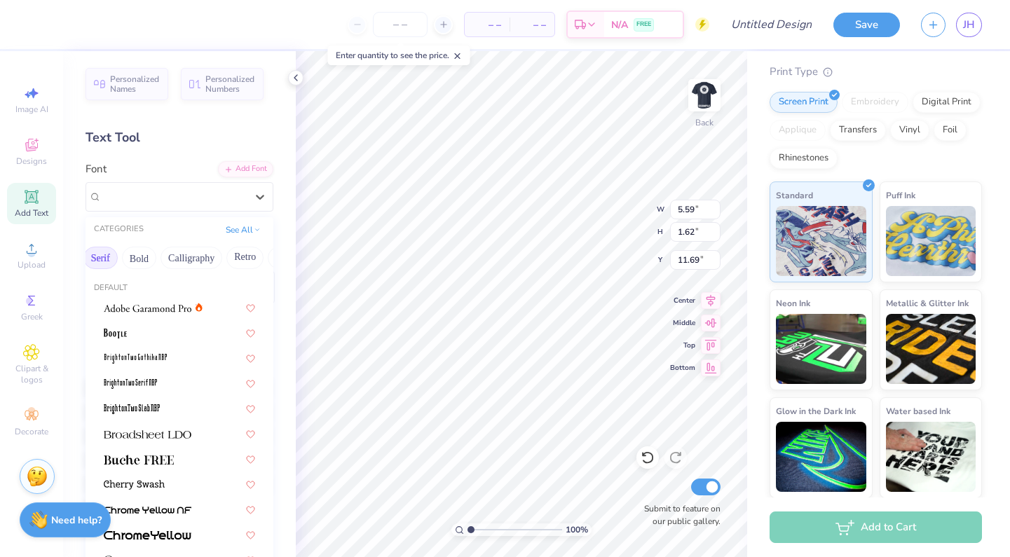
scroll to position [0, 173]
click at [151, 441] on span at bounding box center [148, 433] width 88 height 15
click at [217, 200] on div "Super Dream" at bounding box center [159, 197] width 119 height 22
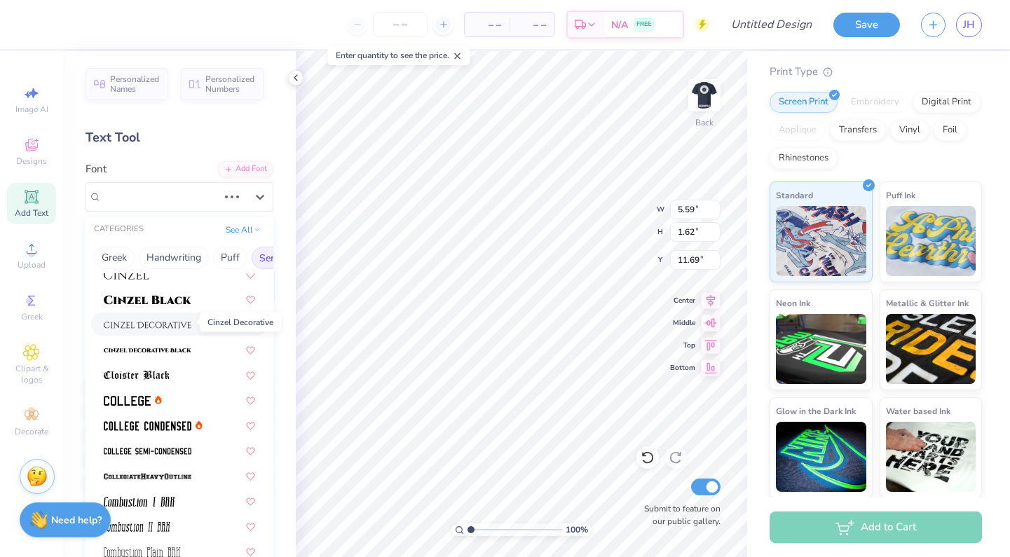
scroll to position [290, 0]
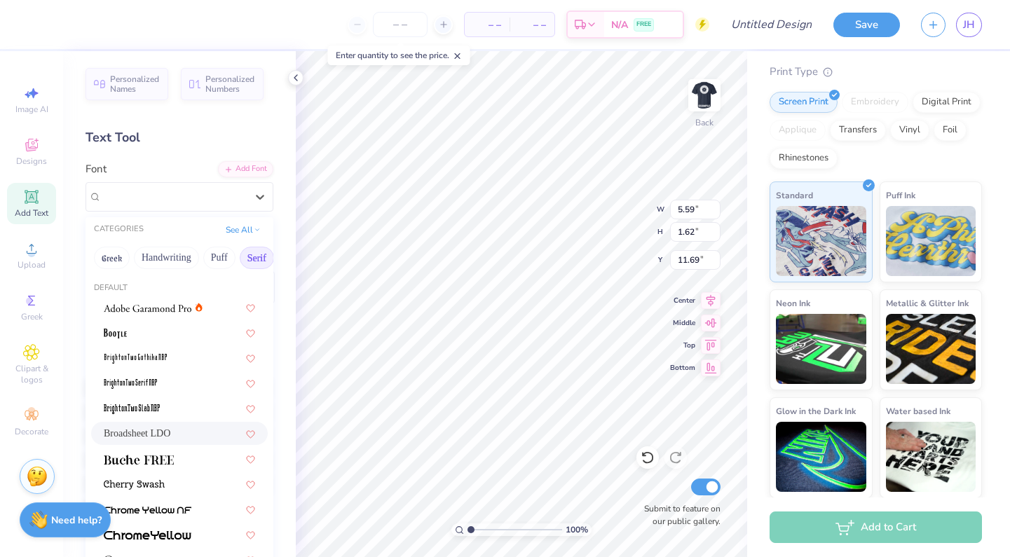
type input "6.22"
type input "1.52"
type input "11.74"
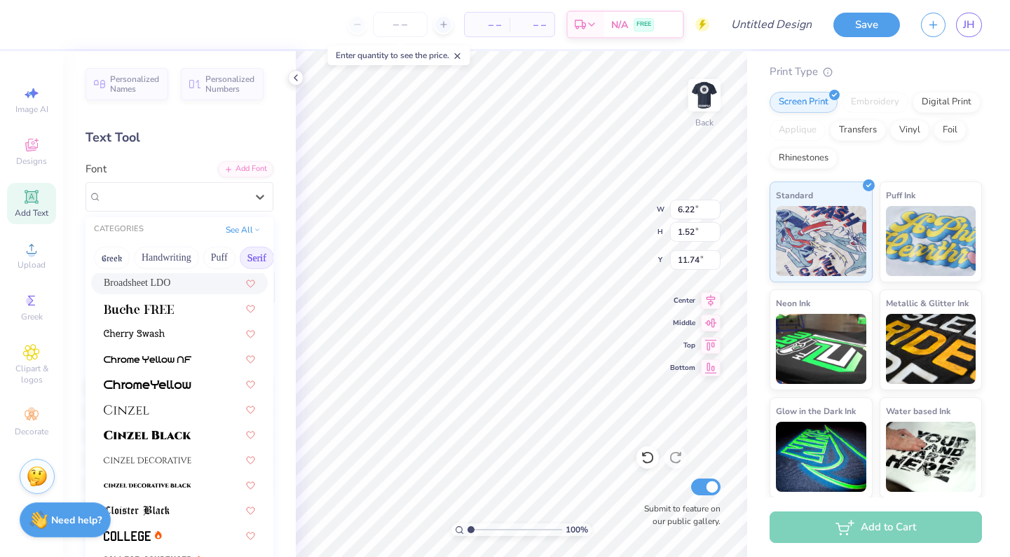
scroll to position [200, 0]
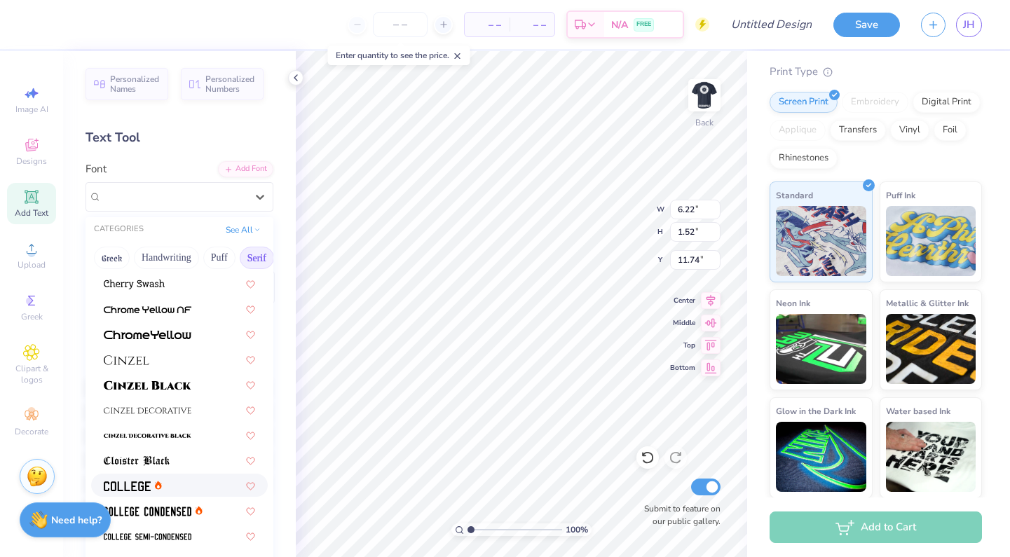
click at [152, 486] on div at bounding box center [133, 485] width 58 height 15
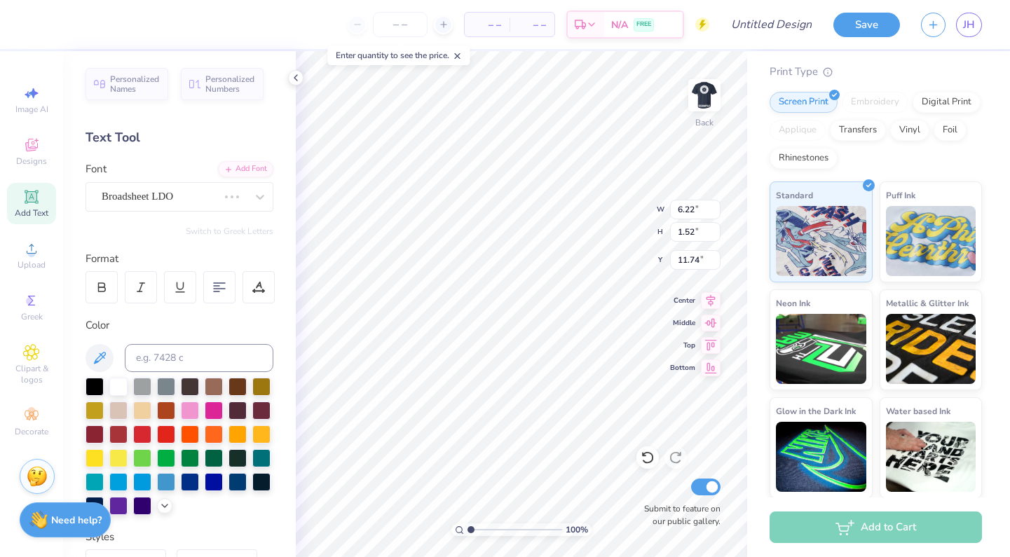
type input "5.08"
type input "1.58"
type input "11.71"
click at [704, 96] on img at bounding box center [704, 95] width 56 height 56
click at [704, 96] on img at bounding box center [704, 95] width 28 height 28
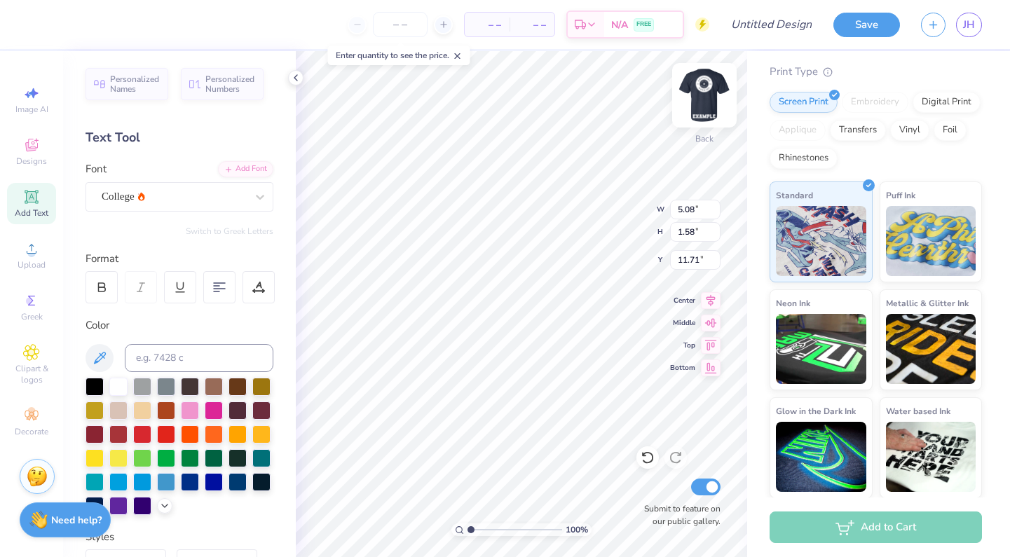
type textarea "T"
type textarea "Chorale"
type input "1.92"
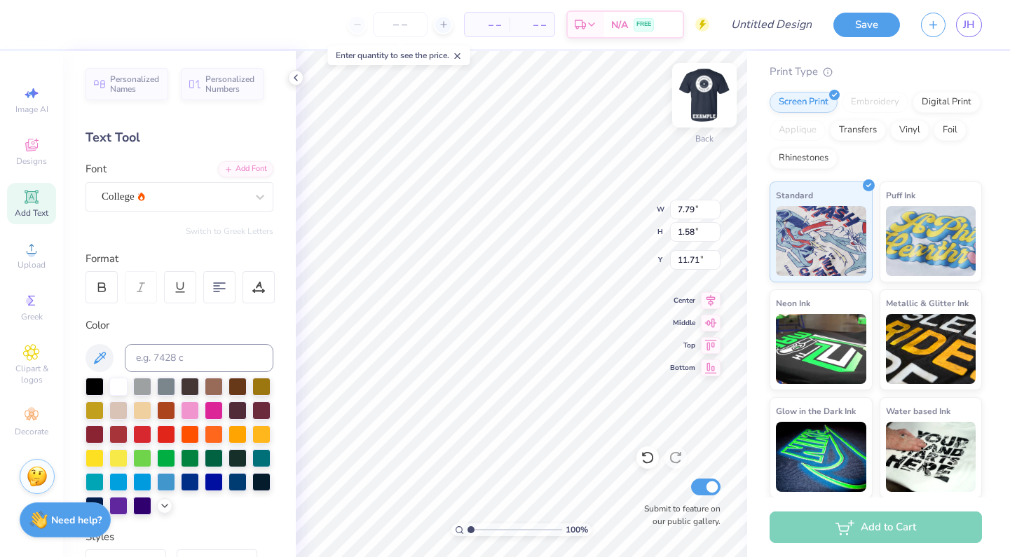
type input "0.39"
type input "2.61"
type input "4.24"
type input "0.86"
type input "2.57"
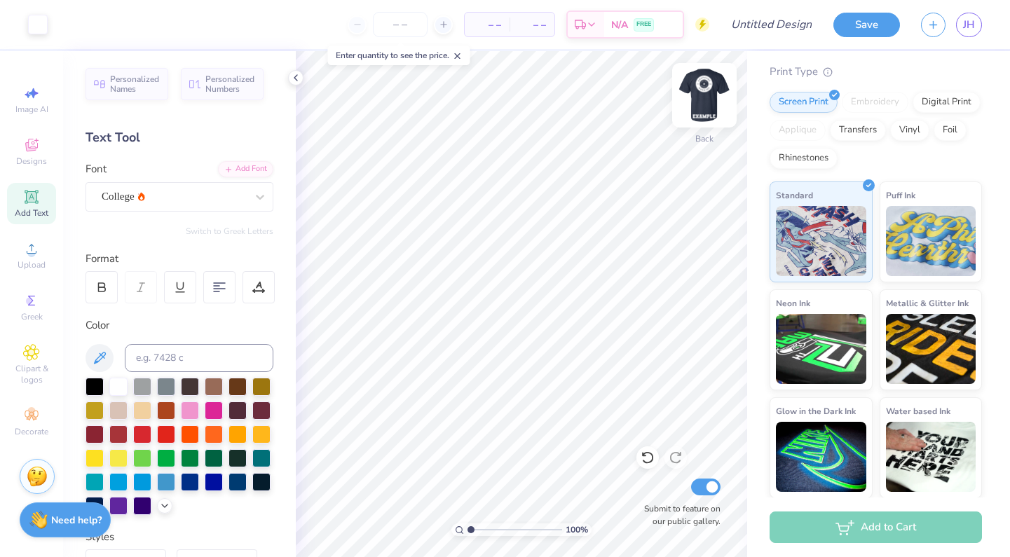
click at [710, 84] on img at bounding box center [704, 95] width 56 height 56
click at [710, 84] on img at bounding box center [704, 95] width 28 height 28
click at [704, 93] on img at bounding box center [704, 95] width 56 height 56
click at [704, 93] on img at bounding box center [704, 95] width 28 height 28
click at [705, 102] on img at bounding box center [704, 95] width 56 height 56
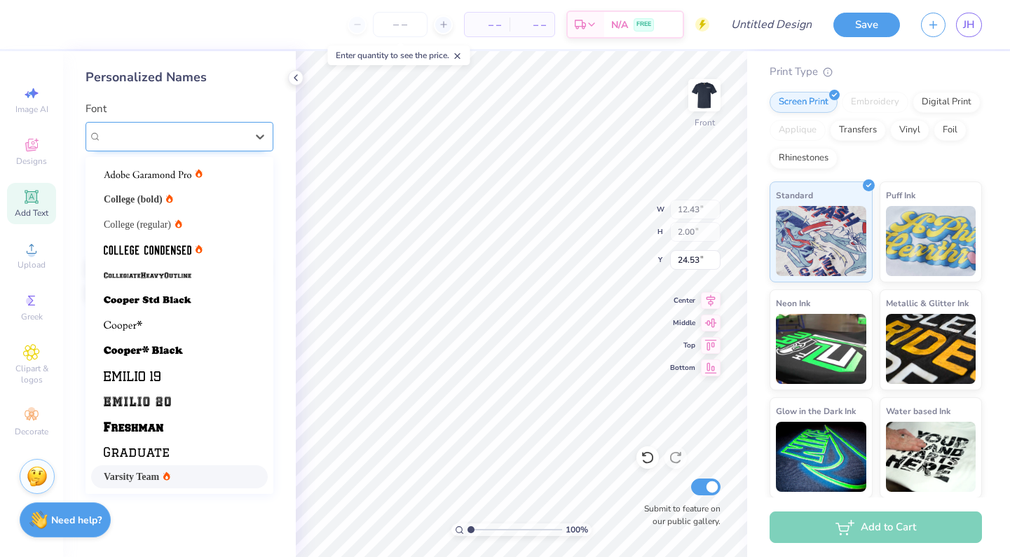
click at [233, 136] on div "Varsity Team" at bounding box center [173, 136] width 147 height 22
click at [193, 198] on div "College (bold)" at bounding box center [179, 199] width 151 height 15
click at [159, 140] on span "College (bold)" at bounding box center [133, 136] width 63 height 16
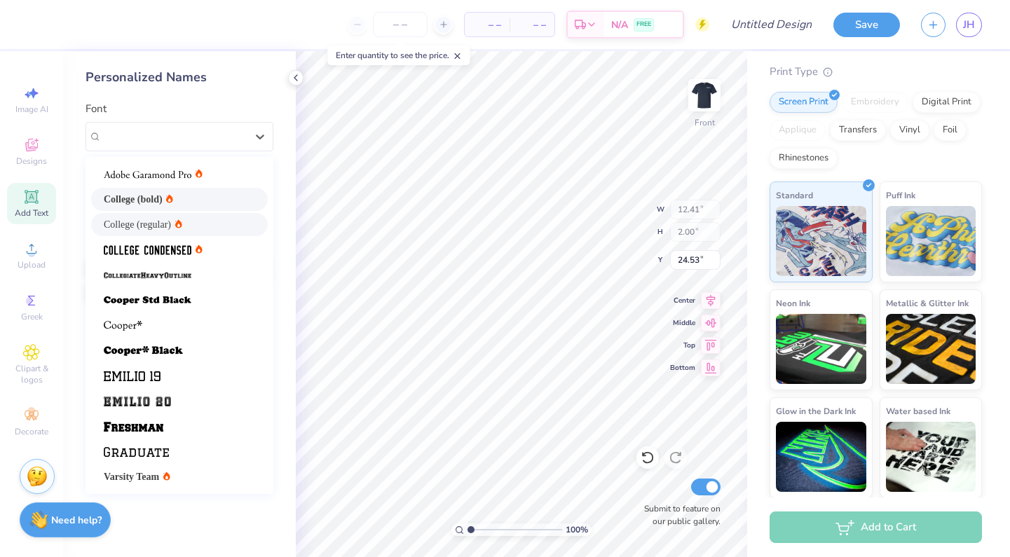
click at [149, 224] on span "College (regular)" at bounding box center [137, 224] width 67 height 15
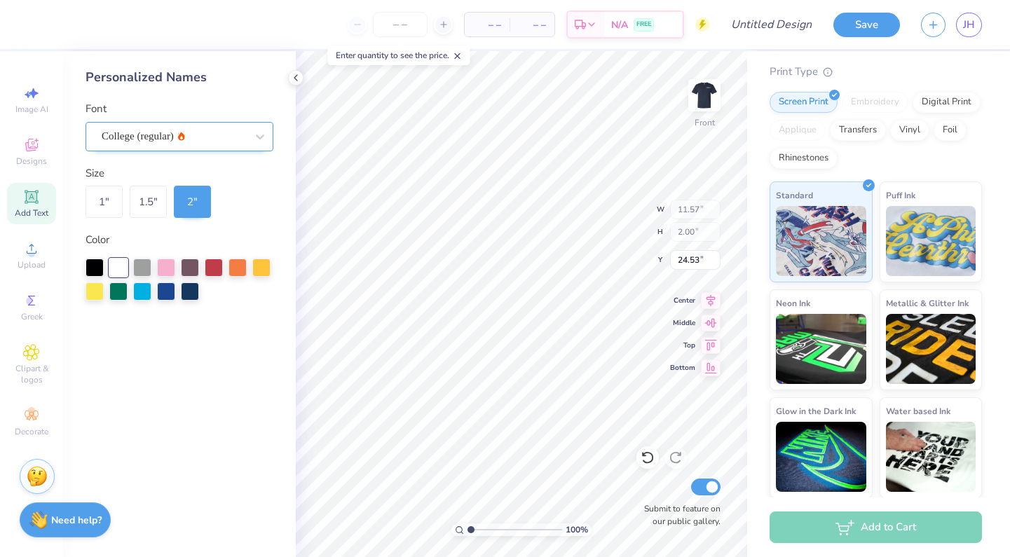
click at [151, 143] on span "College (regular)" at bounding box center [138, 136] width 72 height 16
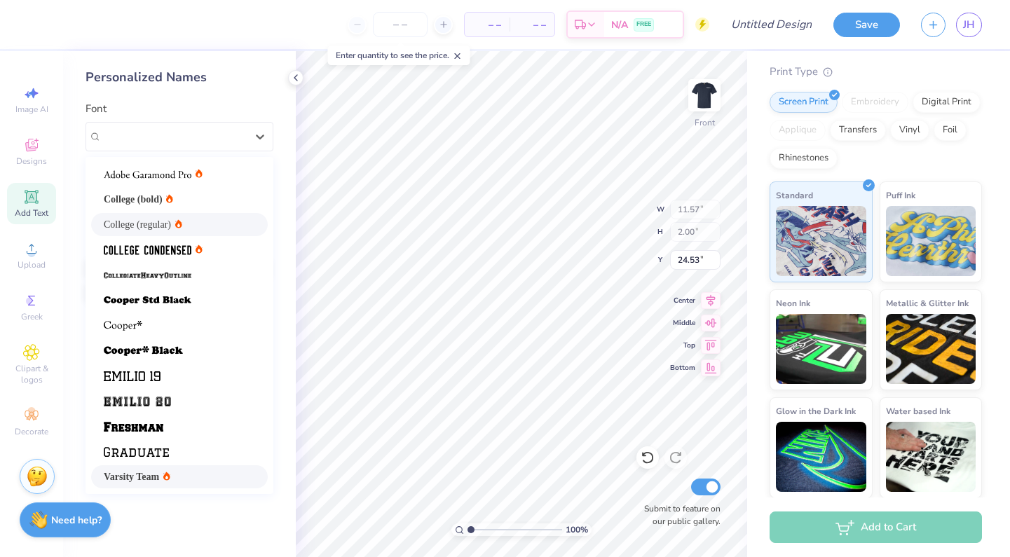
click at [151, 476] on span "Varsity Team" at bounding box center [131, 477] width 55 height 15
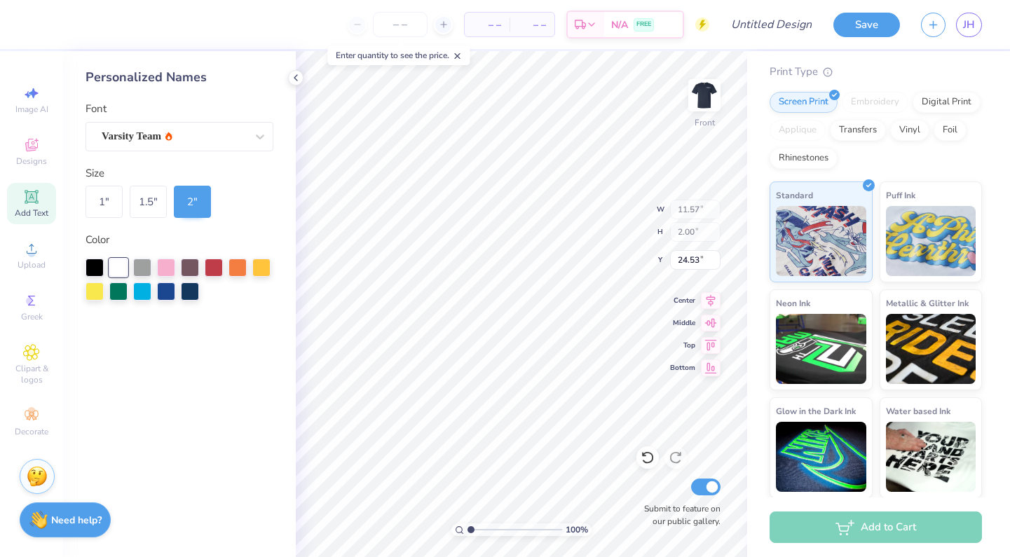
type input "12.43"
click at [706, 104] on img at bounding box center [704, 95] width 56 height 56
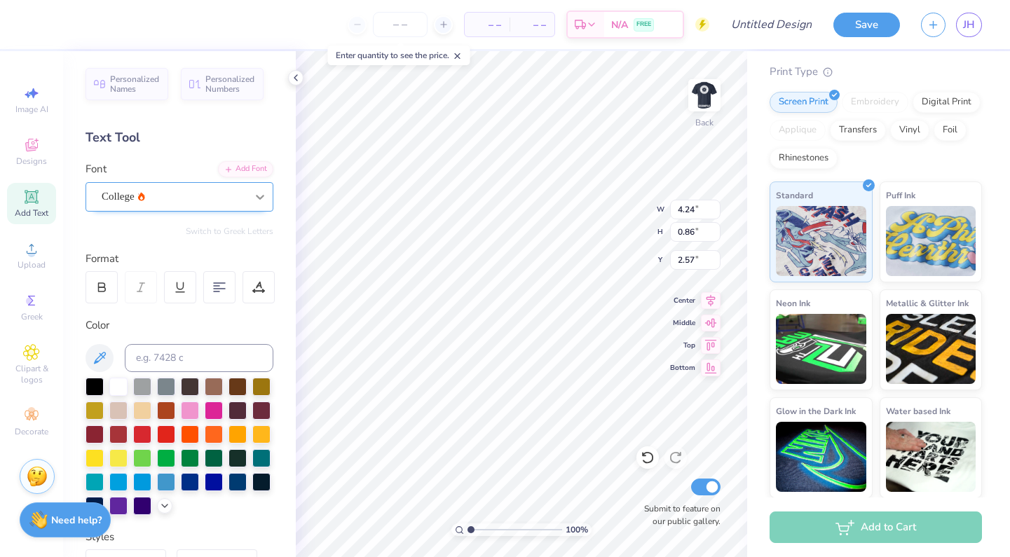
click at [249, 193] on div at bounding box center [259, 196] width 25 height 25
click at [199, 200] on div "College" at bounding box center [173, 197] width 147 height 22
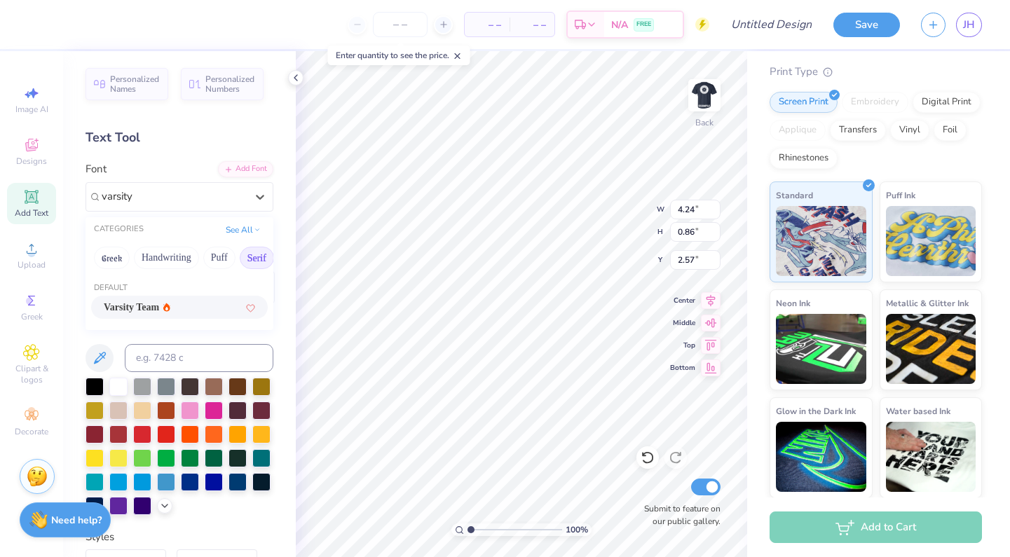
click at [159, 307] on span "Varsity Team" at bounding box center [131, 307] width 55 height 15
type input "varsity"
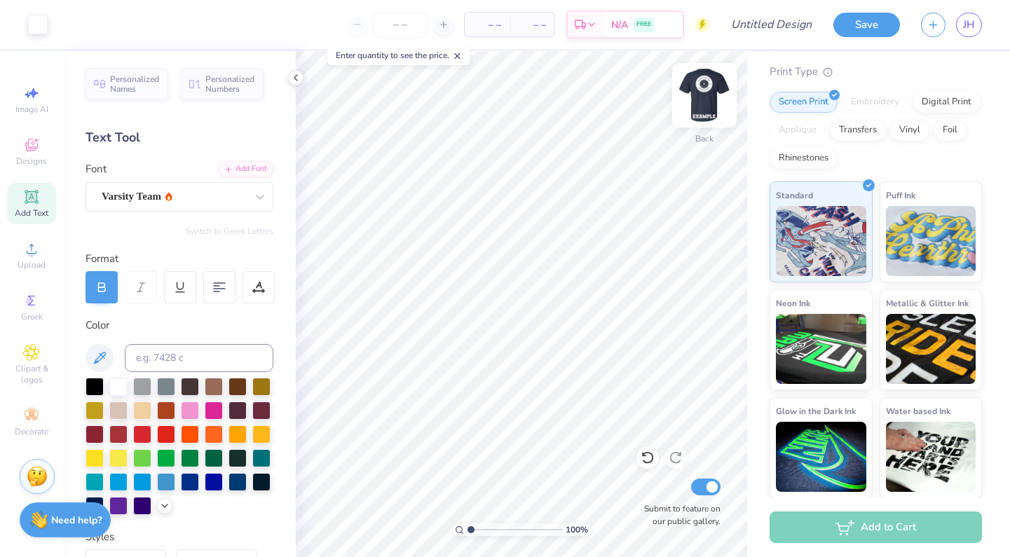
click at [709, 111] on img at bounding box center [704, 95] width 56 height 56
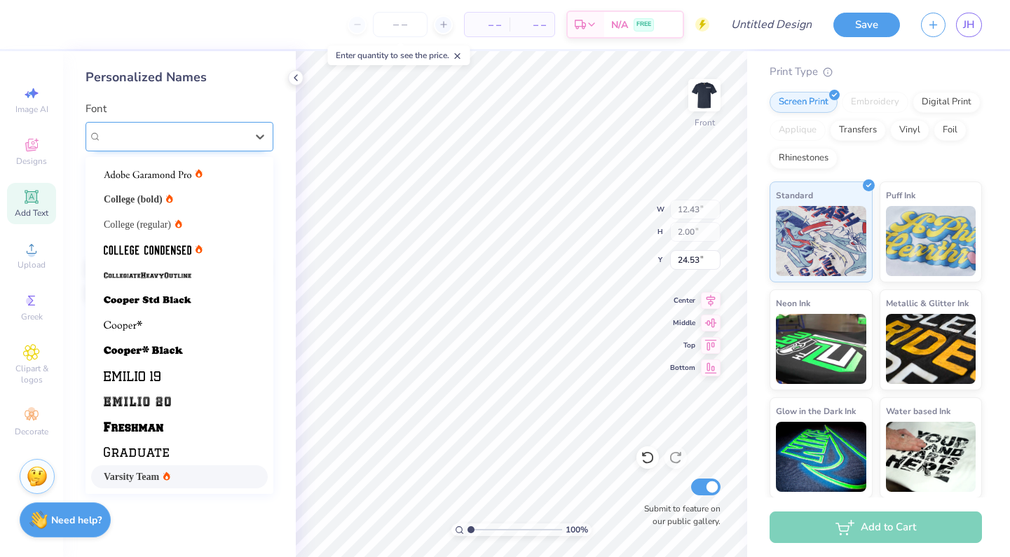
click at [228, 141] on div "Varsity Team" at bounding box center [173, 136] width 147 height 22
click at [219, 279] on div at bounding box center [179, 275] width 151 height 15
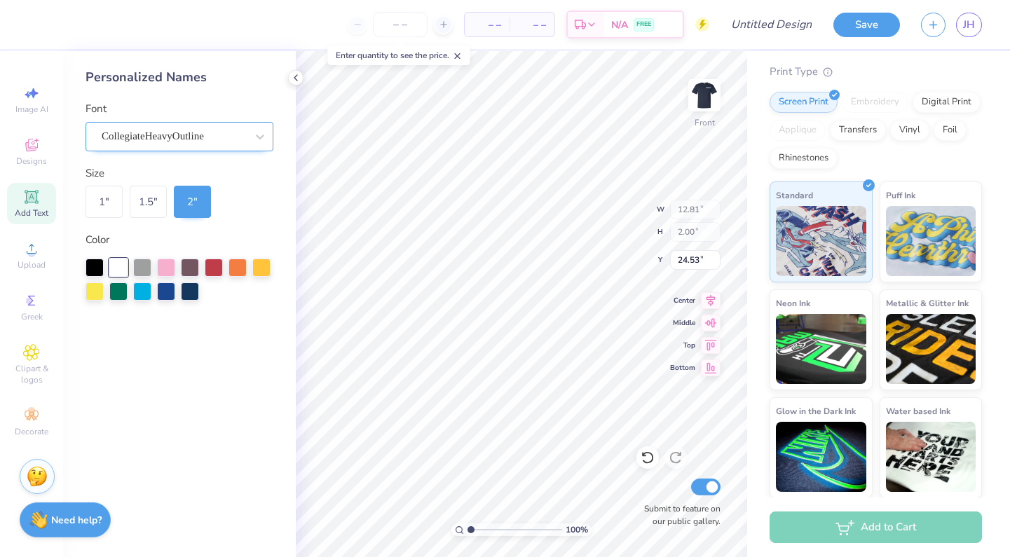
click at [158, 137] on span "CollegiateHeavyOutline" at bounding box center [153, 136] width 102 height 16
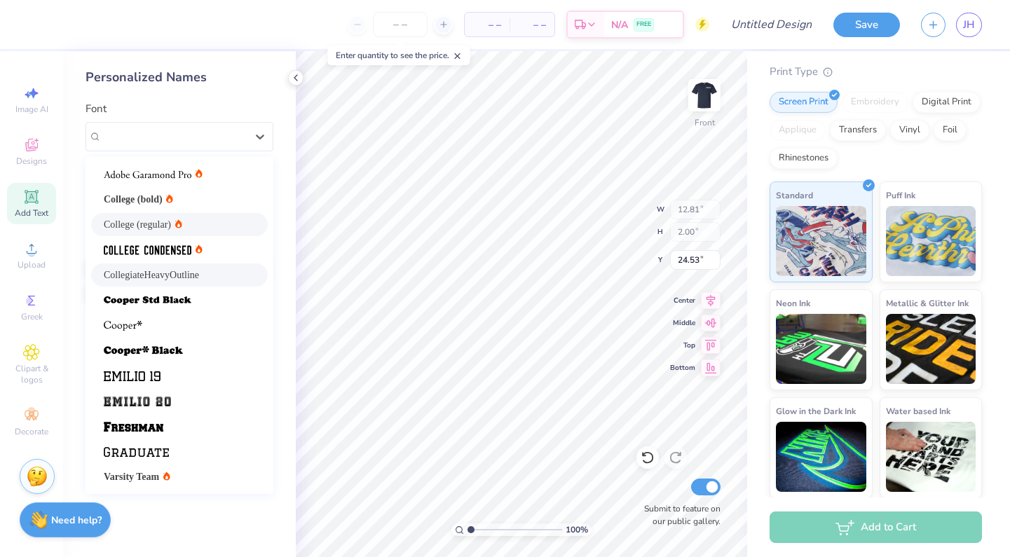
click at [153, 222] on span "College (regular)" at bounding box center [137, 224] width 67 height 15
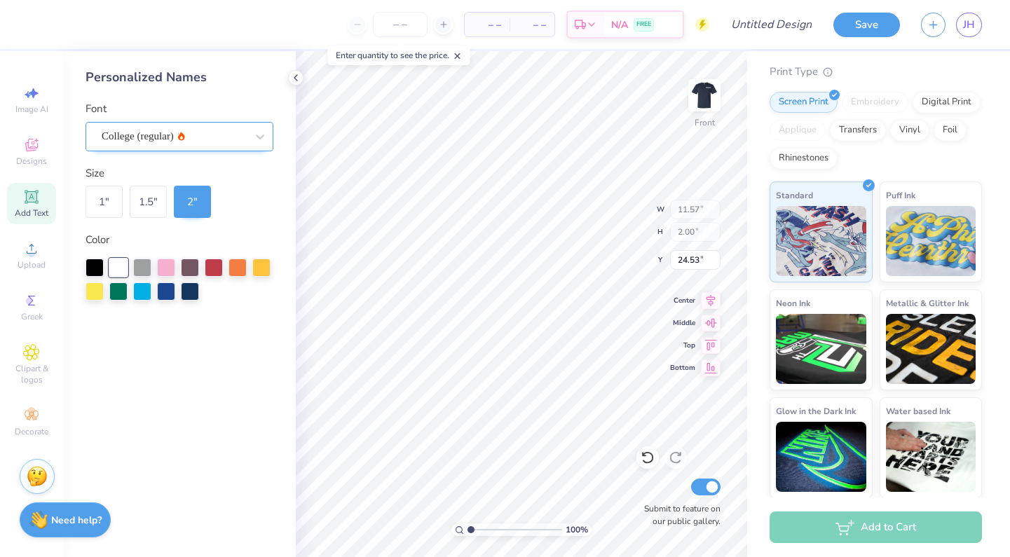
click at [148, 127] on div at bounding box center [174, 136] width 144 height 19
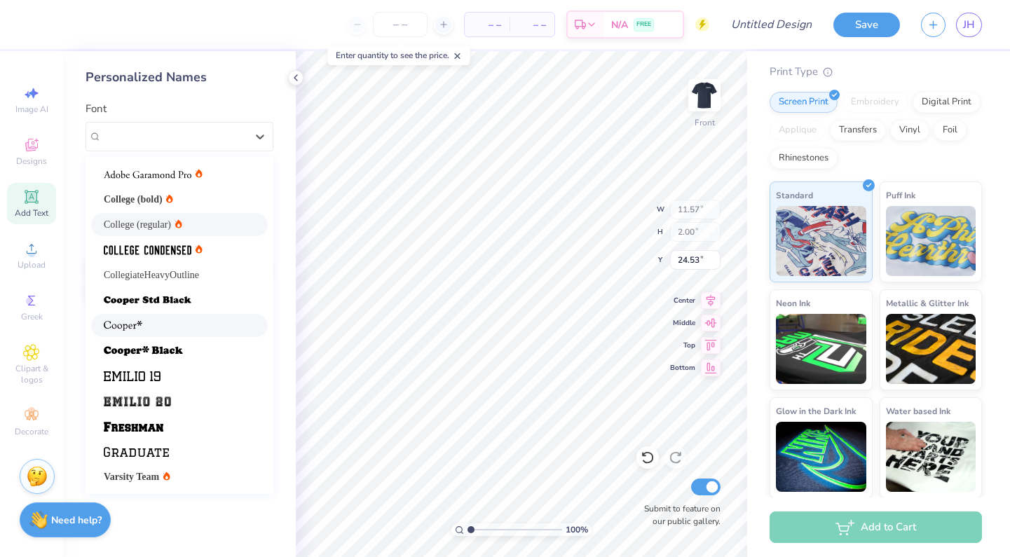
click at [141, 314] on div at bounding box center [179, 325] width 177 height 23
click at [203, 135] on div "Cooper* (regular)" at bounding box center [173, 136] width 147 height 22
click at [159, 480] on span "Varsity Team" at bounding box center [131, 477] width 55 height 15
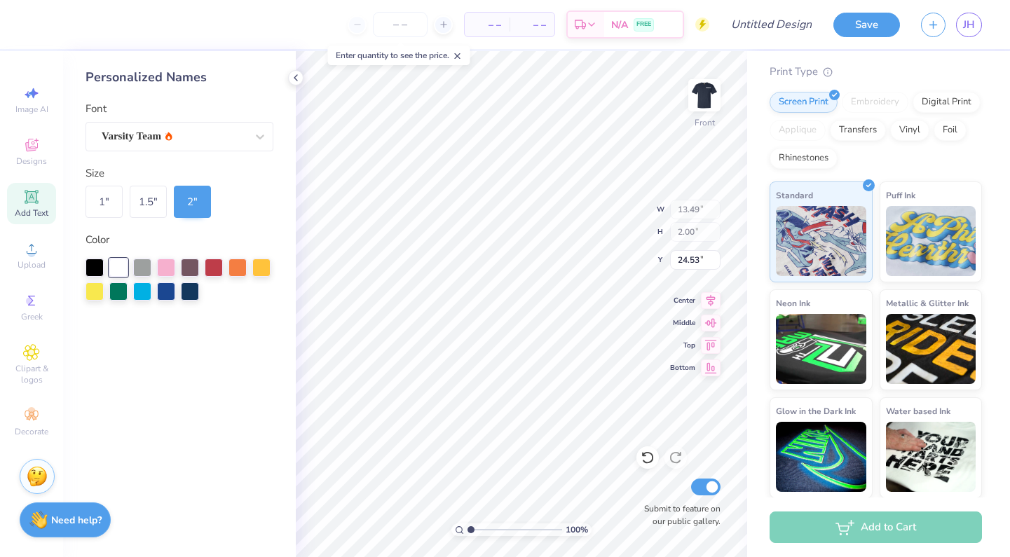
type input "12.43"
click at [702, 95] on img at bounding box center [704, 95] width 56 height 56
click at [709, 89] on img at bounding box center [704, 95] width 28 height 28
click at [859, 29] on button "Save" at bounding box center [866, 23] width 67 height 25
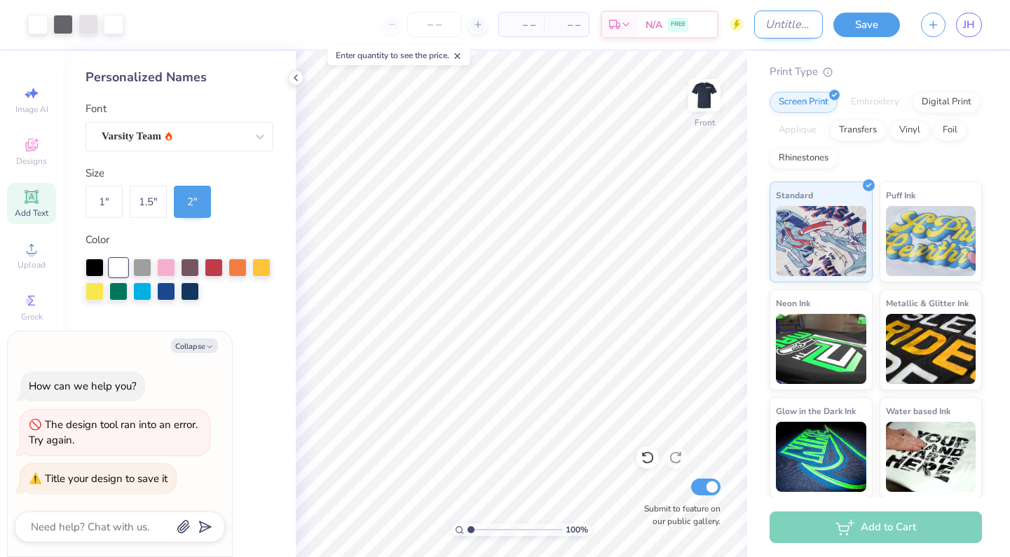
type textarea "x"
click at [744, 26] on div "Art colors – – Per Item – – Total Est. Delivery N/A FREE Design Title Save JH" at bounding box center [505, 24] width 1010 height 49
type input "c"
type textarea "x"
type input "ch"
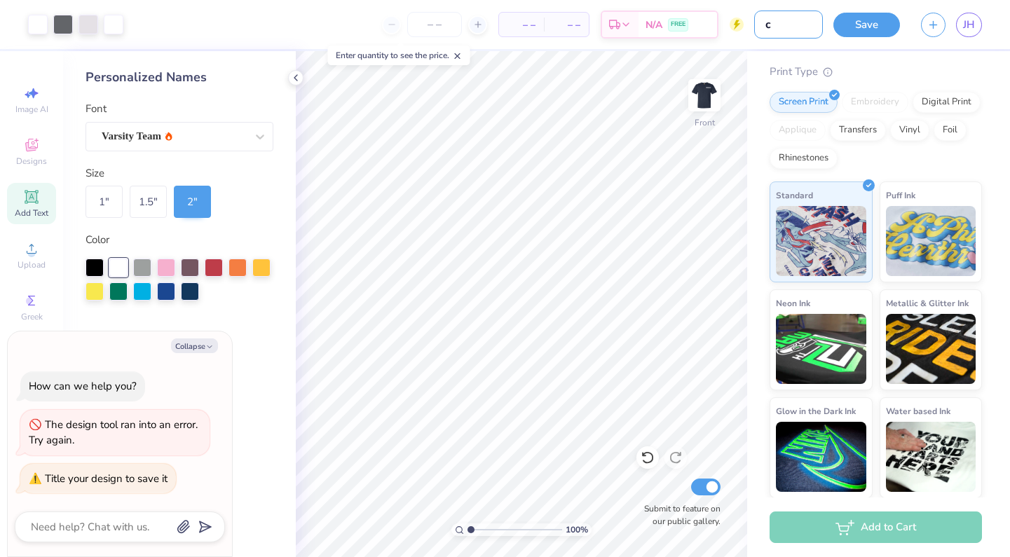
type textarea "x"
type input "c"
type textarea "x"
type input "c"
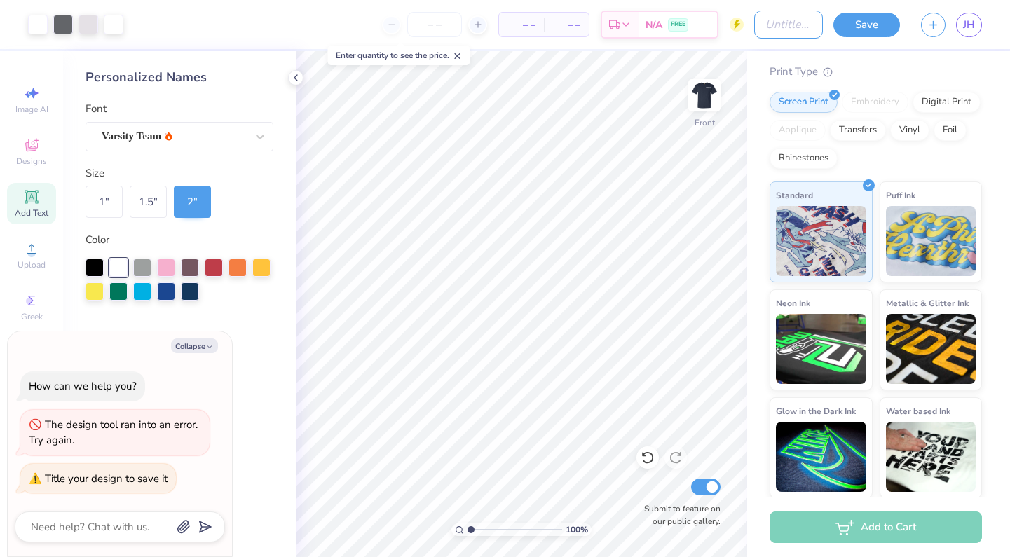
type textarea "x"
type input "ch"
type textarea "x"
type input "cho"
type textarea "x"
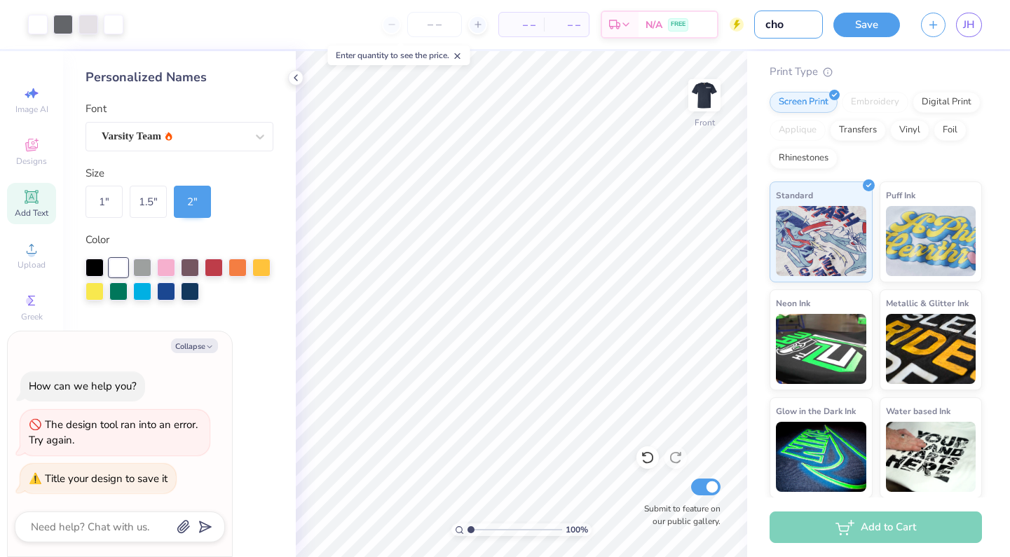
type input "chor"
type textarea "x"
type input "chora"
type textarea "x"
type input "choral"
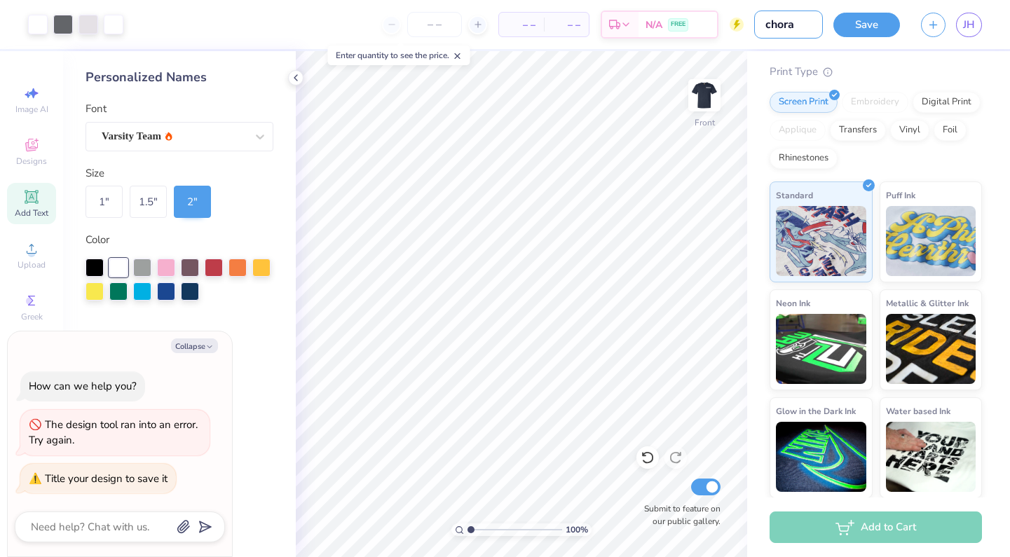
type textarea "x"
type input "chorale"
type textarea "x"
type input "chorale"
type textarea "x"
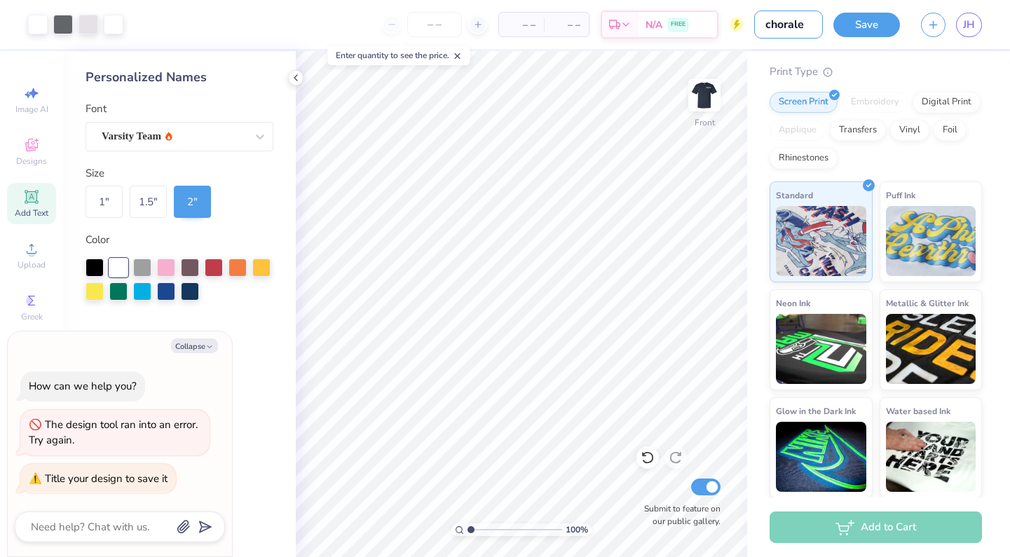
type input "chorale s"
type textarea "x"
type input "chorale sh"
type textarea "x"
type input "chorale shi"
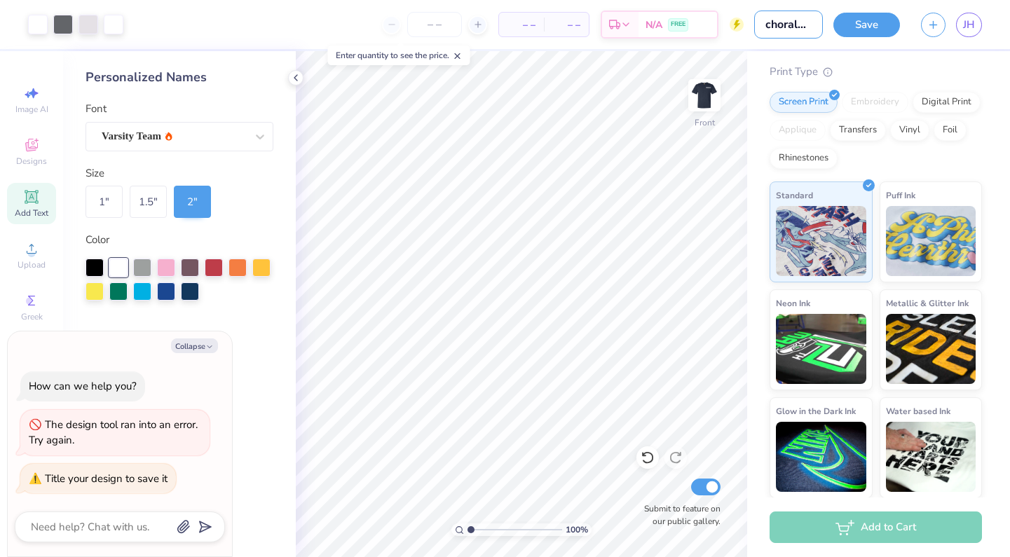
type textarea "x"
type input "chorale shir"
type textarea "x"
type input "chorale shirt"
type textarea "x"
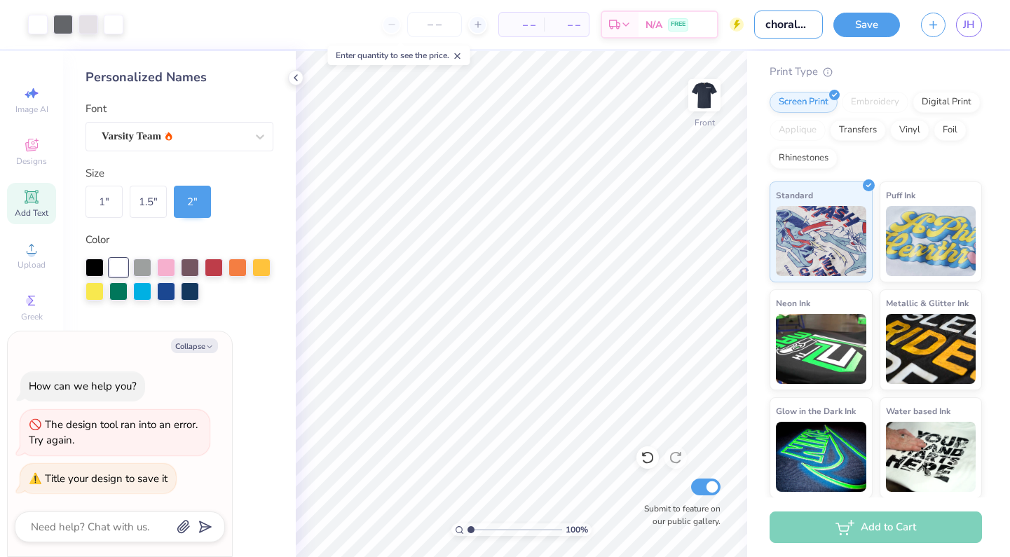
type input "chorale shirt"
type textarea "x"
type input "chorale shirt"
click at [864, 20] on button "Save" at bounding box center [866, 23] width 67 height 25
click at [879, 24] on div "Save" at bounding box center [866, 25] width 67 height 25
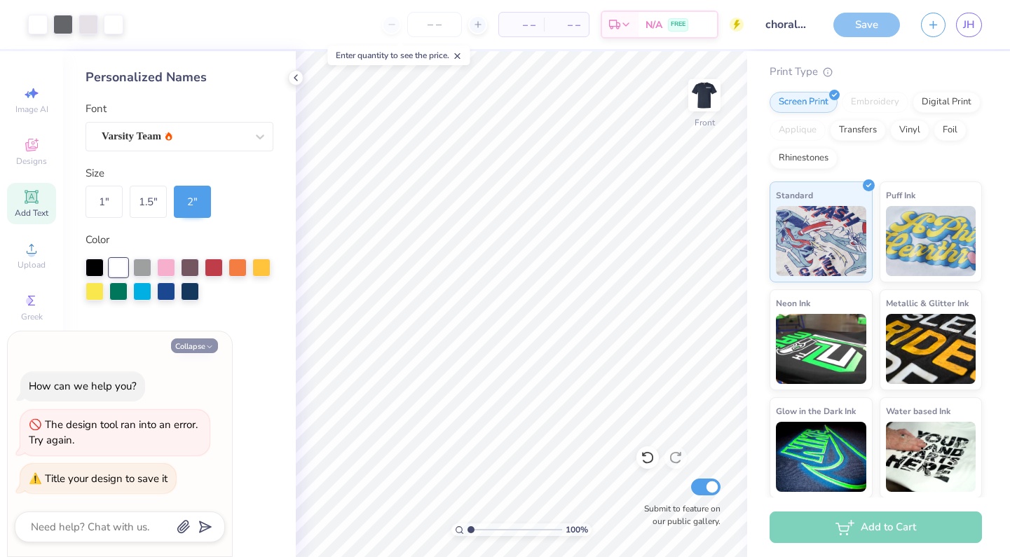
click at [194, 343] on button "Collapse" at bounding box center [194, 346] width 47 height 15
type textarea "x"
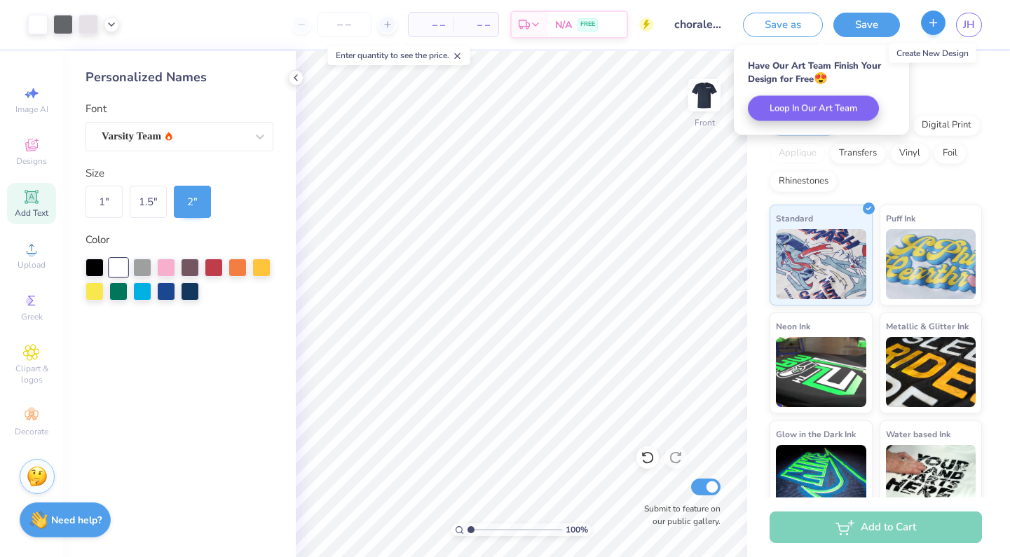
click at [934, 27] on icon "button" at bounding box center [933, 23] width 12 height 12
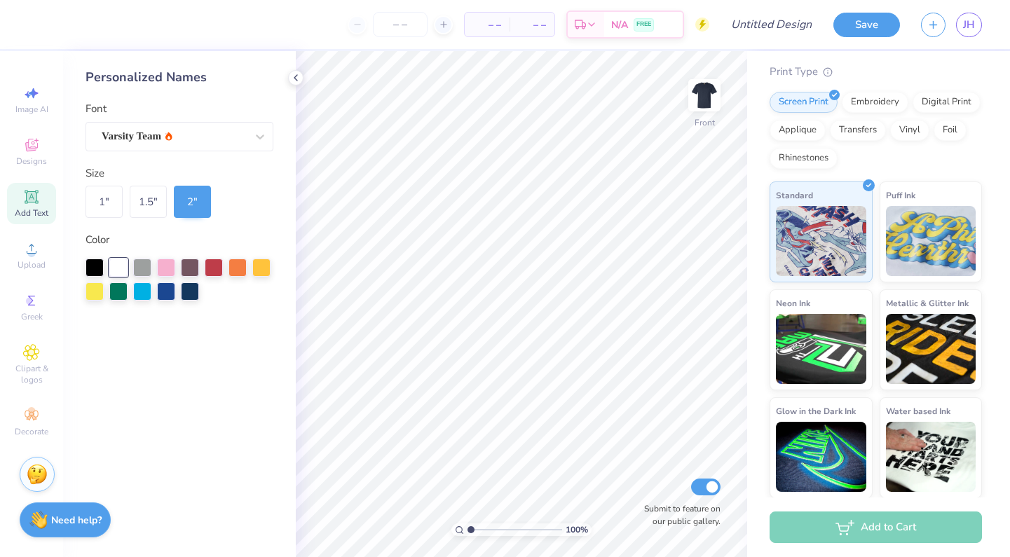
click at [32, 470] on img at bounding box center [37, 474] width 21 height 21
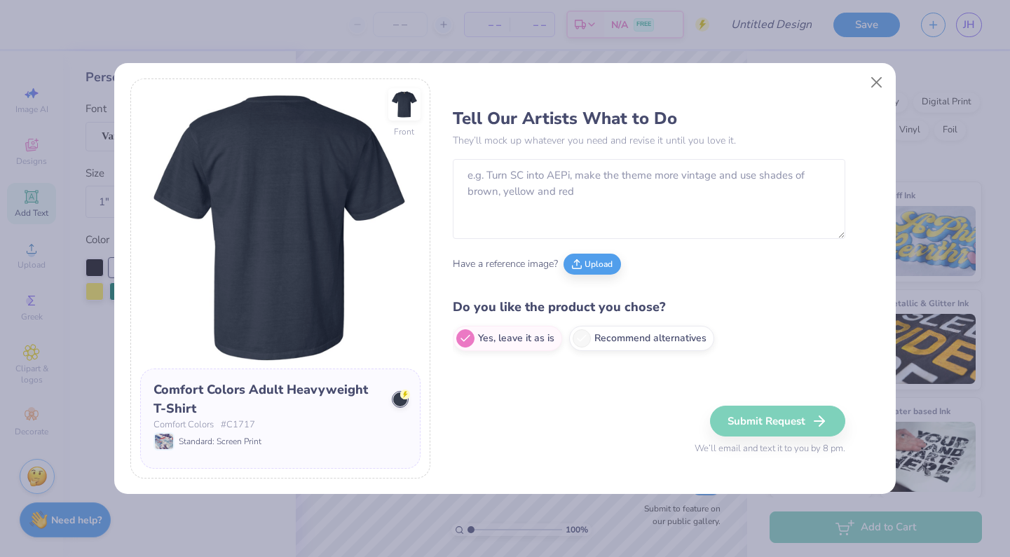
click at [361, 386] on div "Comfort Colors Adult Heavyweight T-Shirt" at bounding box center [268, 400] width 229 height 38
click at [341, 393] on div "Comfort Colors Adult Heavyweight T-Shirt" at bounding box center [268, 400] width 229 height 38
click at [275, 441] on div "Standard: Screen Print" at bounding box center [281, 442] width 254 height 18
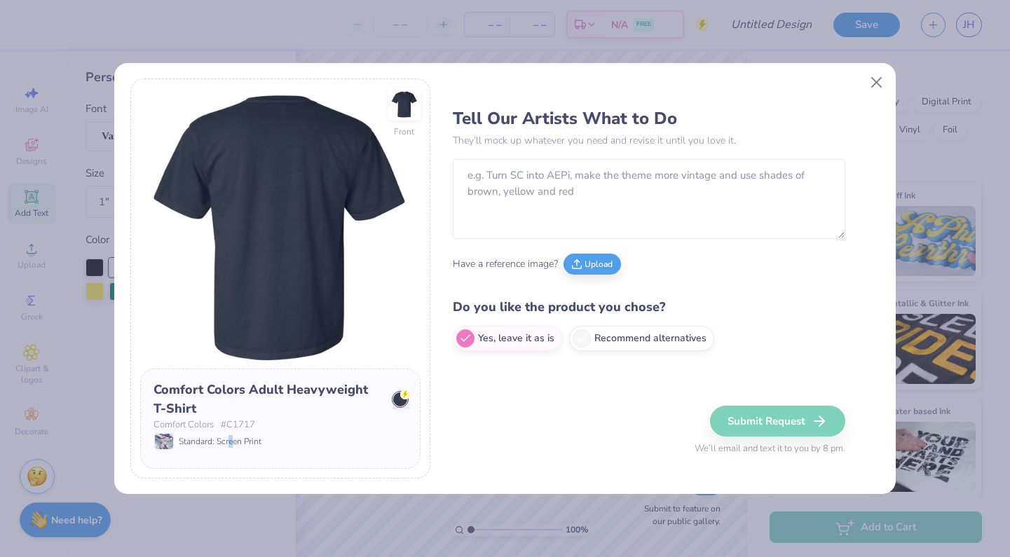
click at [230, 442] on span "Standard: Screen Print" at bounding box center [220, 441] width 83 height 13
click at [876, 80] on button "Close" at bounding box center [877, 82] width 27 height 27
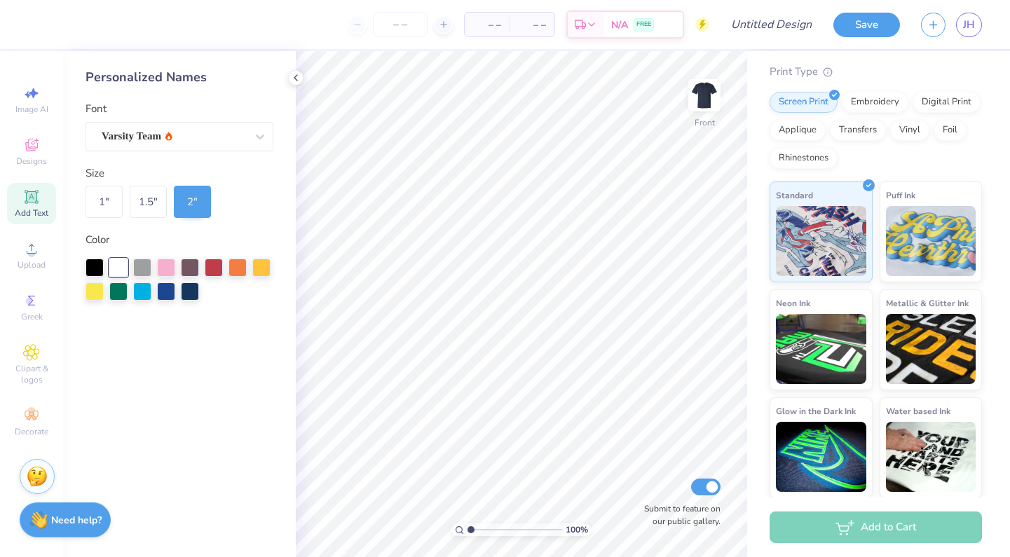
click at [865, 78] on div "Print Type" at bounding box center [876, 72] width 212 height 16
click at [699, 99] on img at bounding box center [704, 95] width 56 height 56
click at [783, 91] on div "Screen Print" at bounding box center [804, 100] width 68 height 21
click at [37, 104] on span "Image AI" at bounding box center [31, 109] width 33 height 11
select select "4"
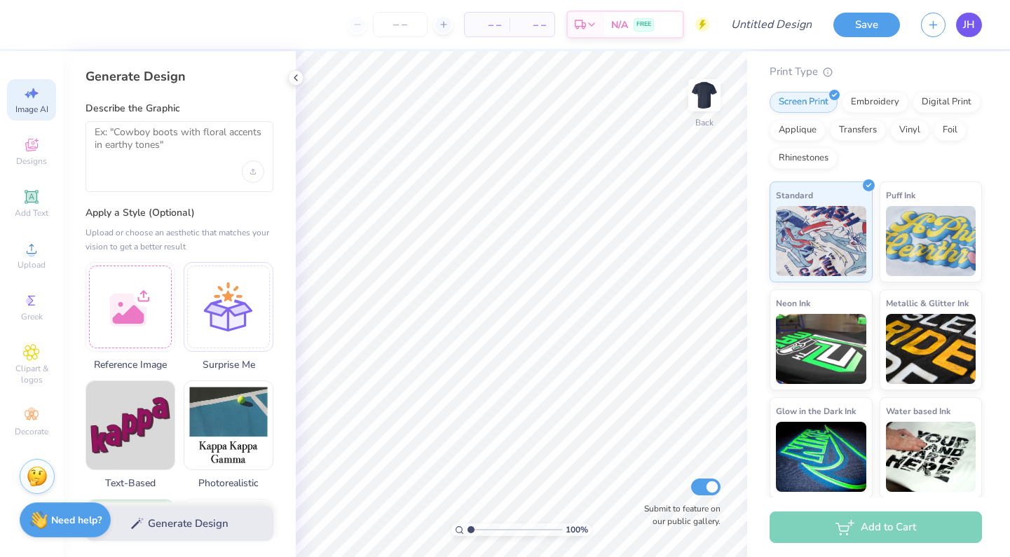
click at [968, 25] on span "JH" at bounding box center [969, 25] width 12 height 16
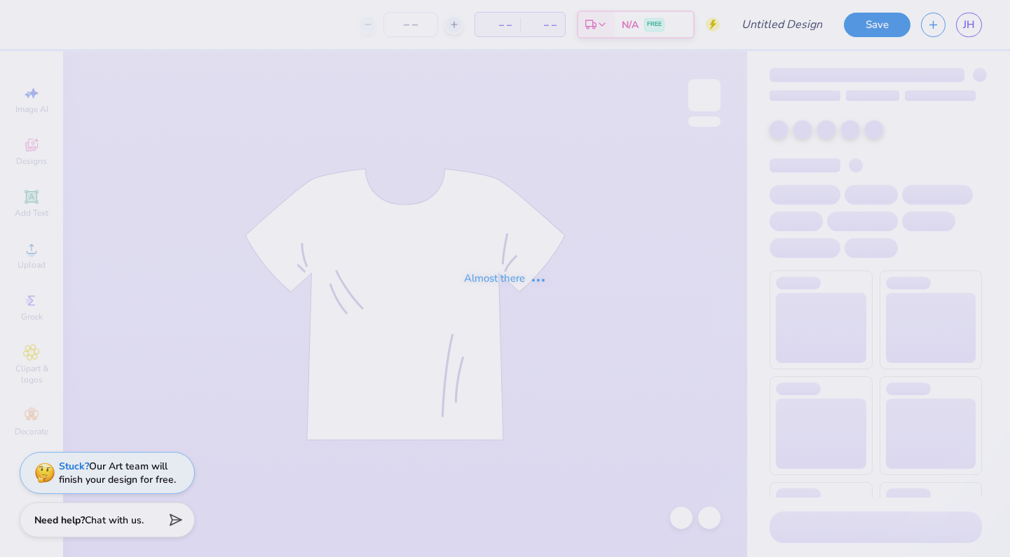
type input "chorale shirt"
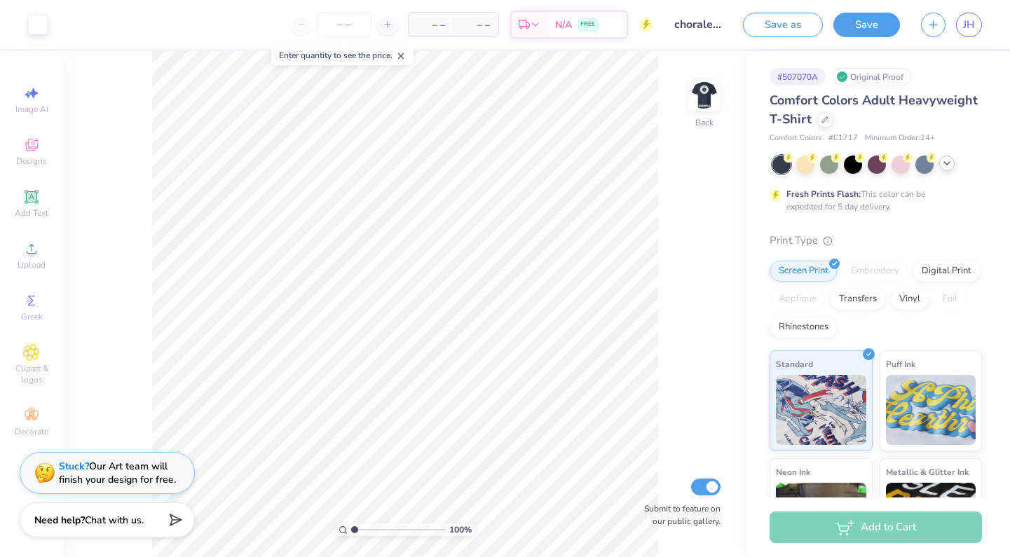
click at [949, 165] on icon at bounding box center [946, 163] width 11 height 11
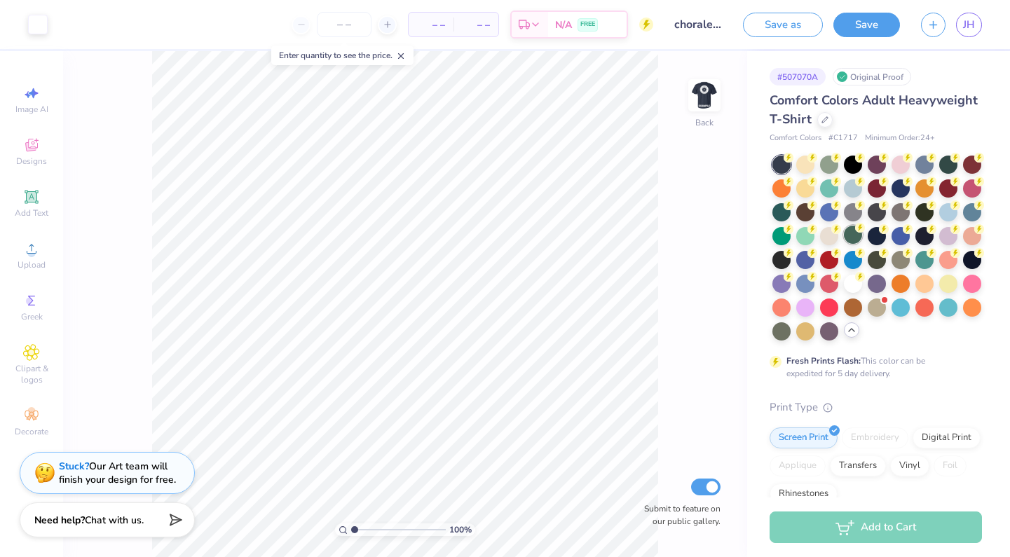
click at [852, 232] on div at bounding box center [853, 235] width 18 height 18
click at [802, 212] on div at bounding box center [805, 211] width 18 height 18
click at [926, 212] on div at bounding box center [925, 211] width 18 height 18
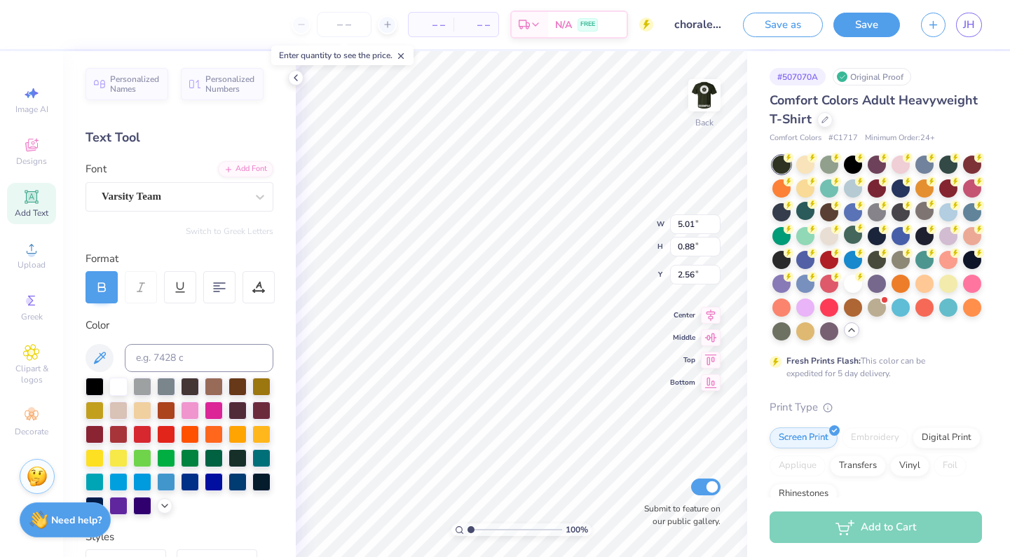
type textarea "b"
type textarea "mens ensable"
type textarea "m"
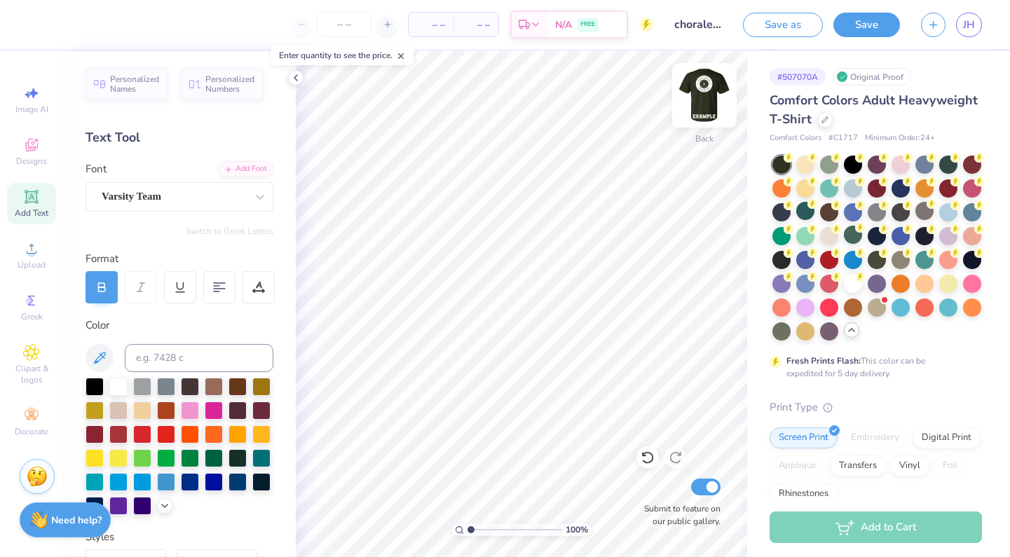
click at [703, 111] on img at bounding box center [704, 95] width 56 height 56
click at [700, 100] on img at bounding box center [704, 95] width 56 height 56
click at [862, 22] on button "Save" at bounding box center [866, 23] width 67 height 25
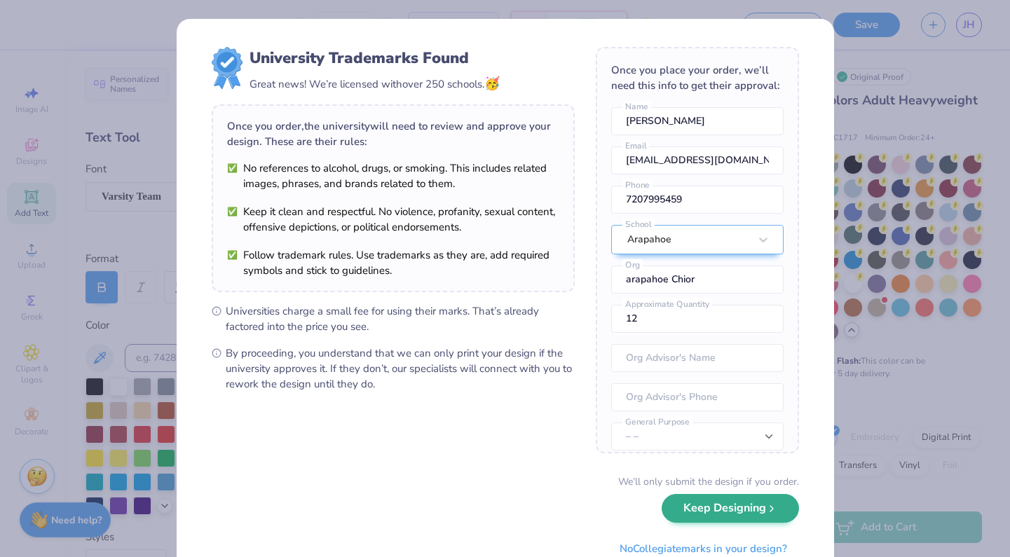
click at [744, 512] on button "Keep Designing" at bounding box center [730, 508] width 137 height 29
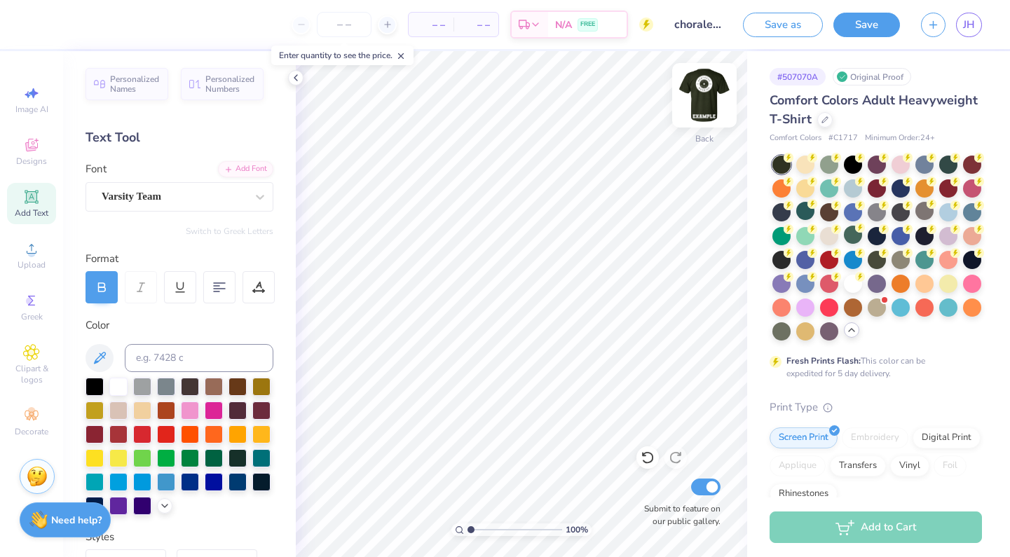
click at [707, 98] on img at bounding box center [704, 95] width 56 height 56
click at [763, 98] on div "# 507070A Original Proof Comfort Colors Adult Heavyweight T-Shirt Comfort Color…" at bounding box center [878, 442] width 263 height 783
click at [695, 107] on img at bounding box center [704, 95] width 56 height 56
click at [946, 158] on div at bounding box center [948, 163] width 18 height 18
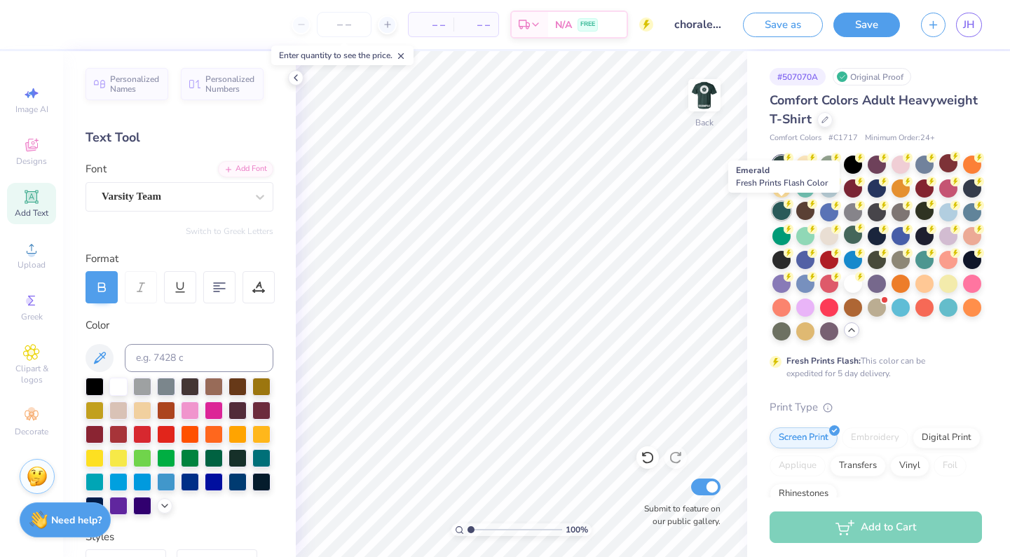
click at [784, 211] on div at bounding box center [782, 211] width 18 height 18
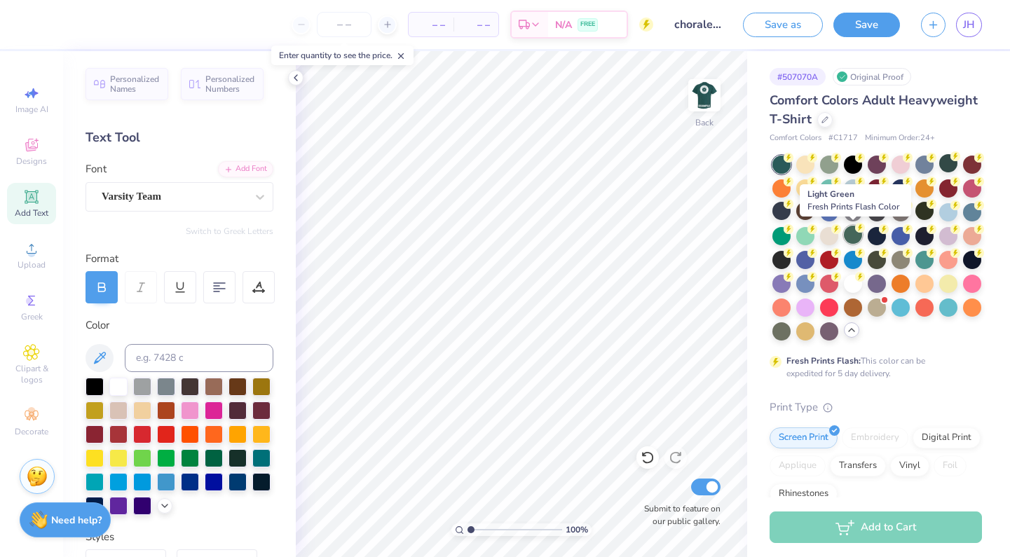
click at [854, 240] on div at bounding box center [853, 235] width 18 height 18
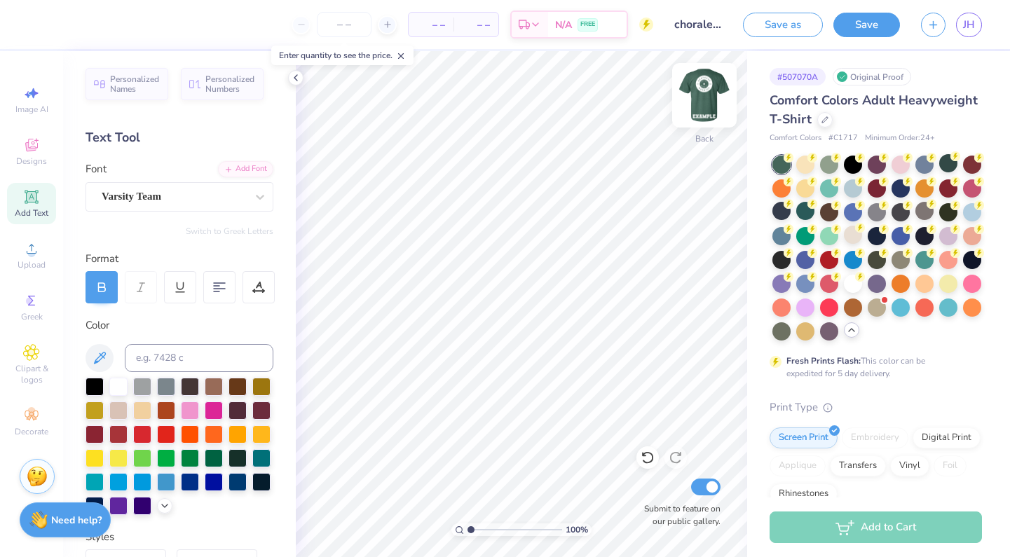
click at [707, 97] on img at bounding box center [704, 95] width 56 height 56
click at [707, 97] on img at bounding box center [704, 95] width 28 height 28
click at [707, 99] on img at bounding box center [704, 95] width 56 height 56
click at [705, 103] on img at bounding box center [704, 95] width 56 height 56
click at [944, 209] on div at bounding box center [948, 211] width 18 height 18
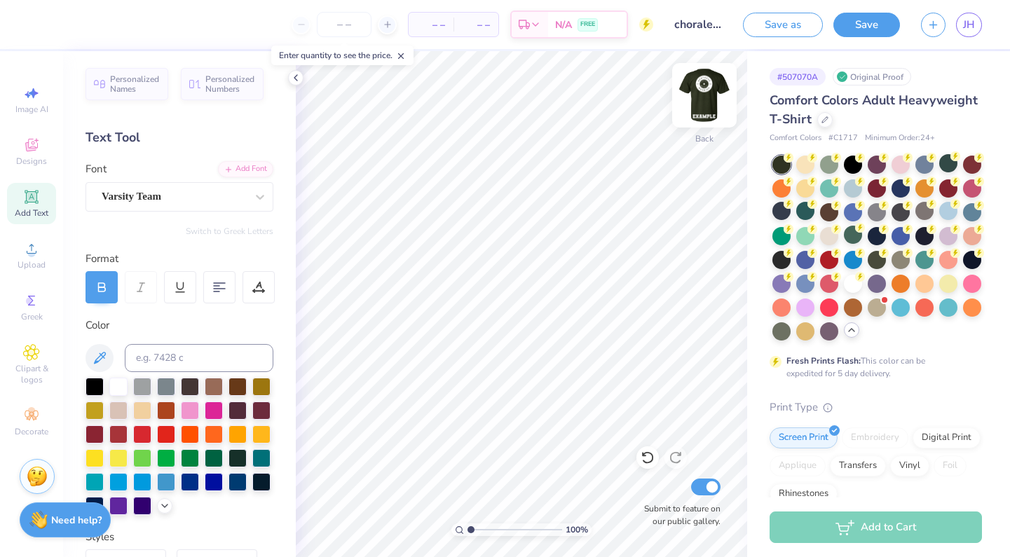
click at [713, 87] on img at bounding box center [704, 95] width 56 height 56
click at [719, 99] on img at bounding box center [704, 95] width 56 height 56
click at [46, 208] on span "Add Text" at bounding box center [32, 212] width 34 height 11
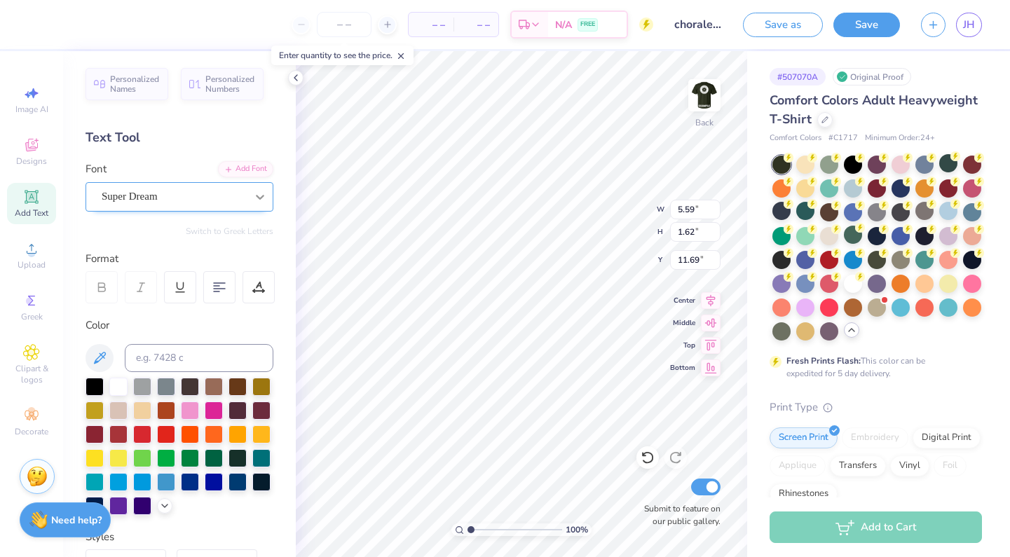
click at [253, 207] on div at bounding box center [259, 196] width 25 height 25
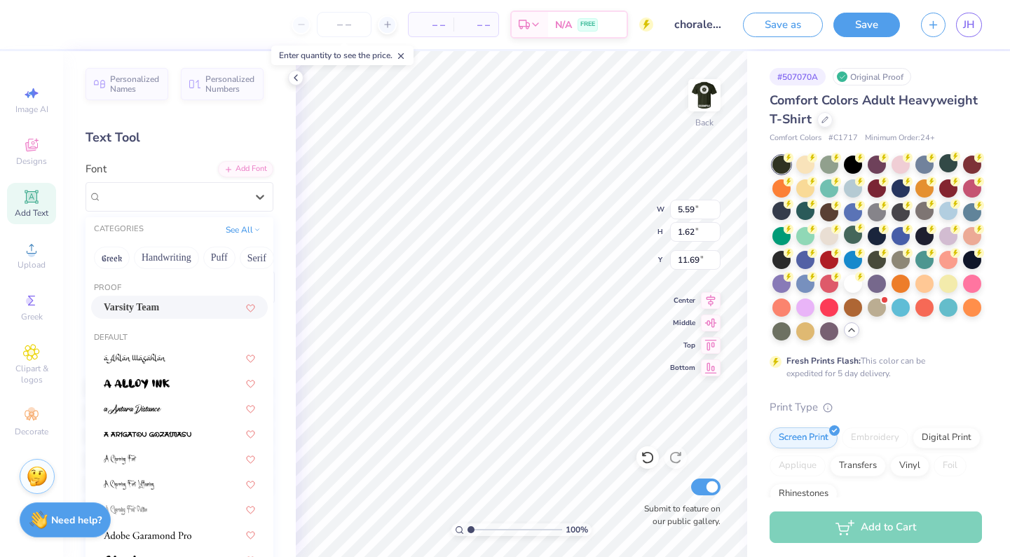
click at [180, 306] on div "Varsity Team" at bounding box center [179, 307] width 151 height 15
type input "5.55"
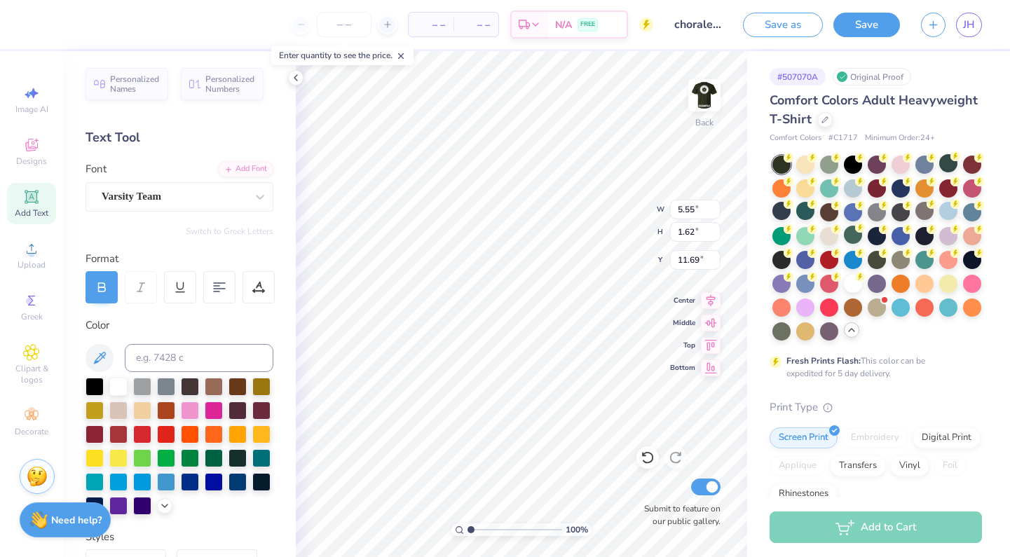
type textarea "T"
type textarea "awvm"
type input "4.03"
type input "0.95"
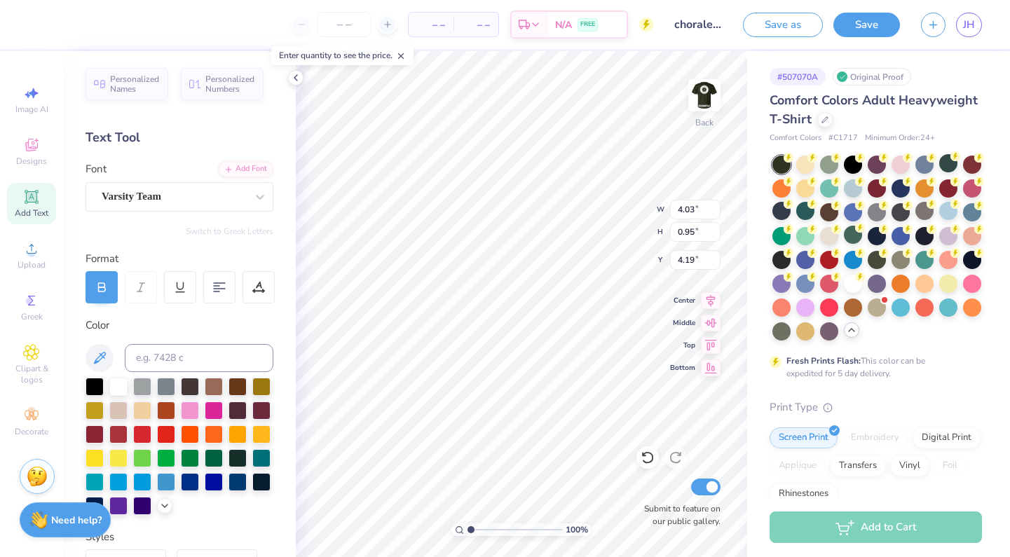
type input "3.00"
type input "3.29"
type textarea "a"
type textarea "AHS"
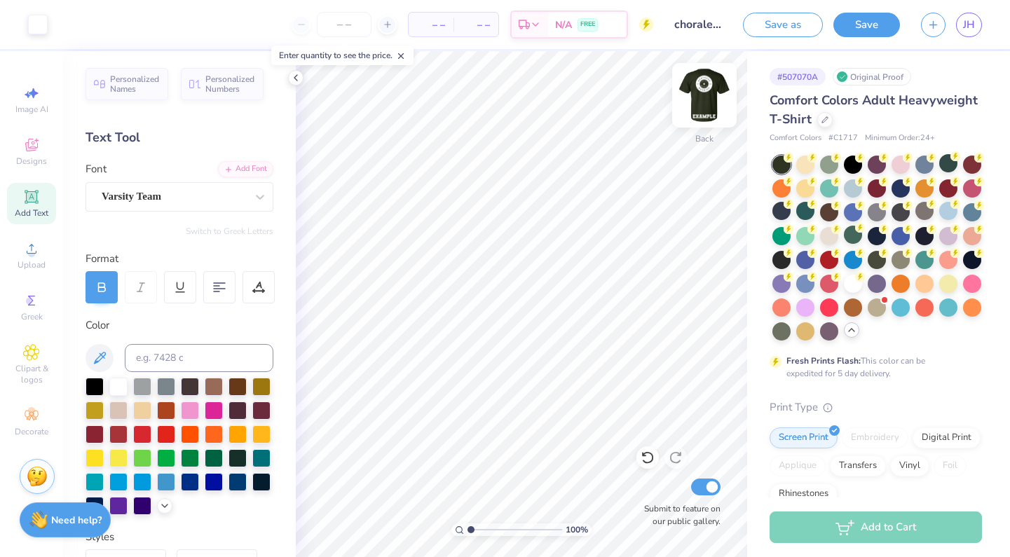
click at [717, 84] on img at bounding box center [704, 95] width 56 height 56
click at [700, 109] on img at bounding box center [704, 95] width 56 height 56
click at [863, 20] on button "Save" at bounding box center [866, 23] width 67 height 25
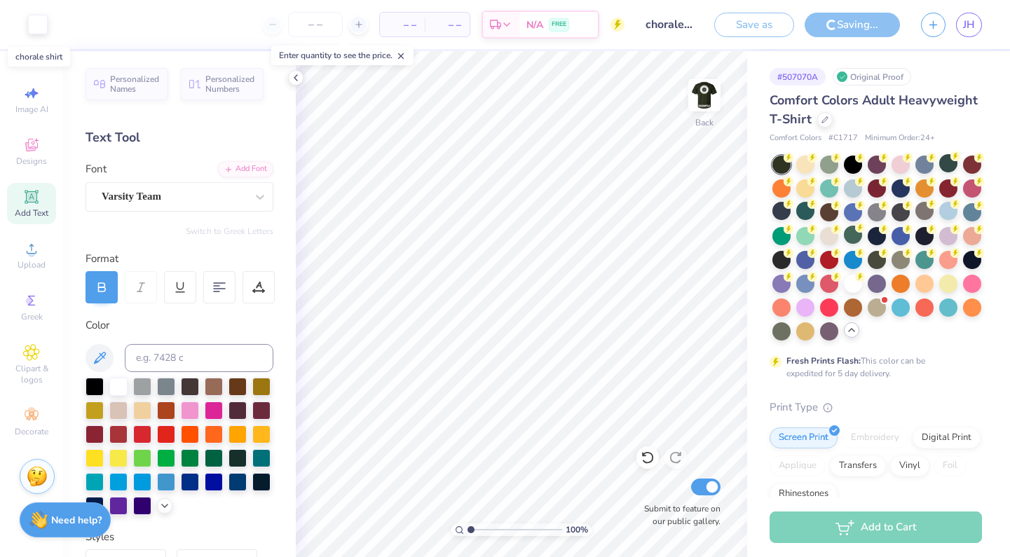
click at [658, 36] on input "chorale shirt" at bounding box center [669, 25] width 69 height 28
click at [668, 25] on input "chorale shirt" at bounding box center [669, 25] width 69 height 28
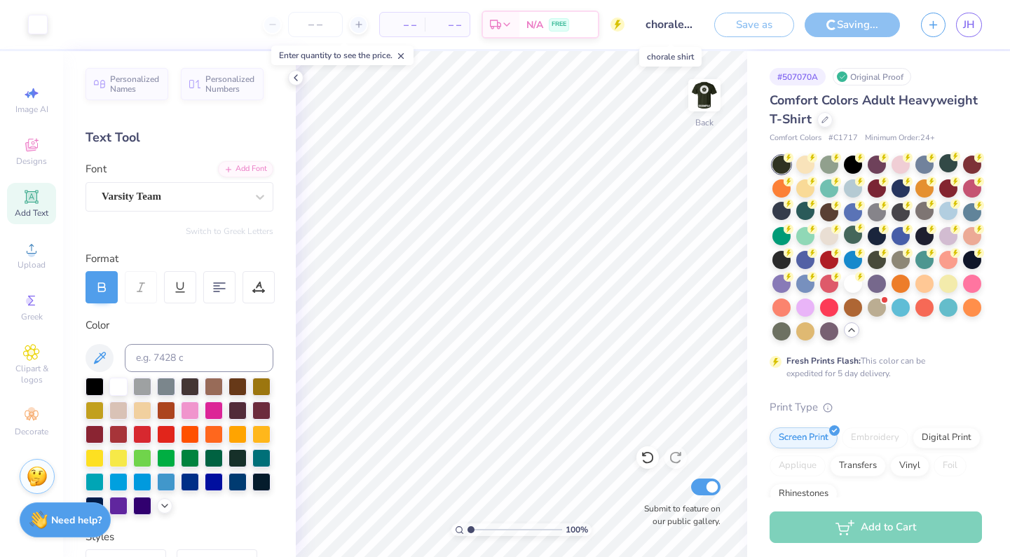
click at [668, 25] on input "chorale shirt" at bounding box center [669, 25] width 69 height 28
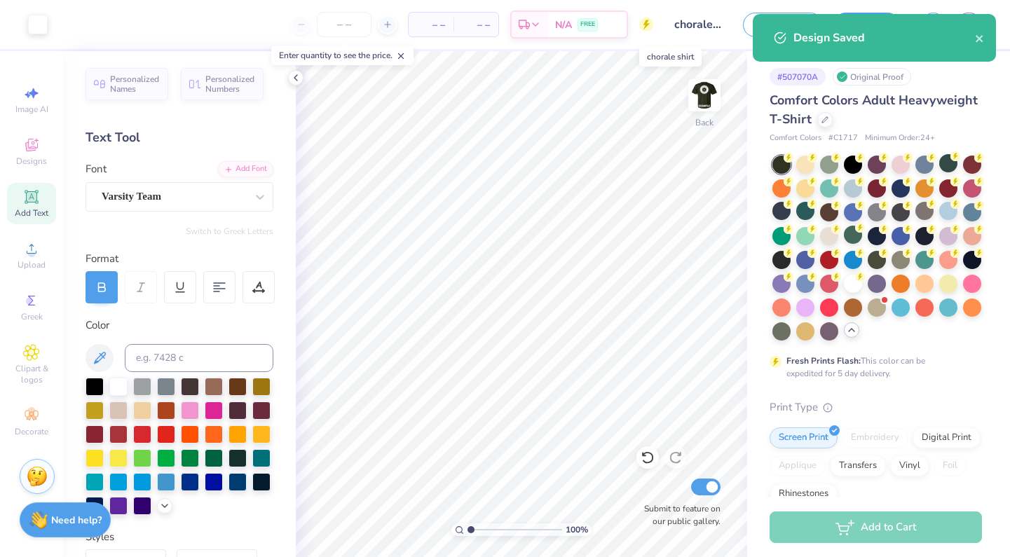
click at [678, 28] on input "chorale shirt" at bounding box center [698, 25] width 69 height 28
click at [681, 29] on input "chorale shirt" at bounding box center [698, 25] width 69 height 28
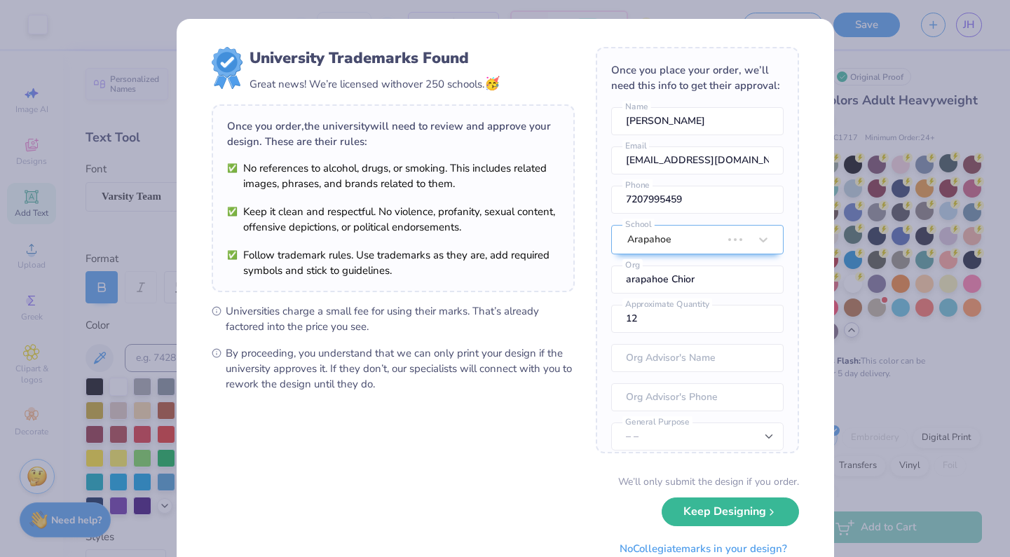
click at [681, 29] on body "Art colors – – Per Item – – Total Est. Delivery N/A FREE Design Title chorale s…" at bounding box center [505, 278] width 1010 height 557
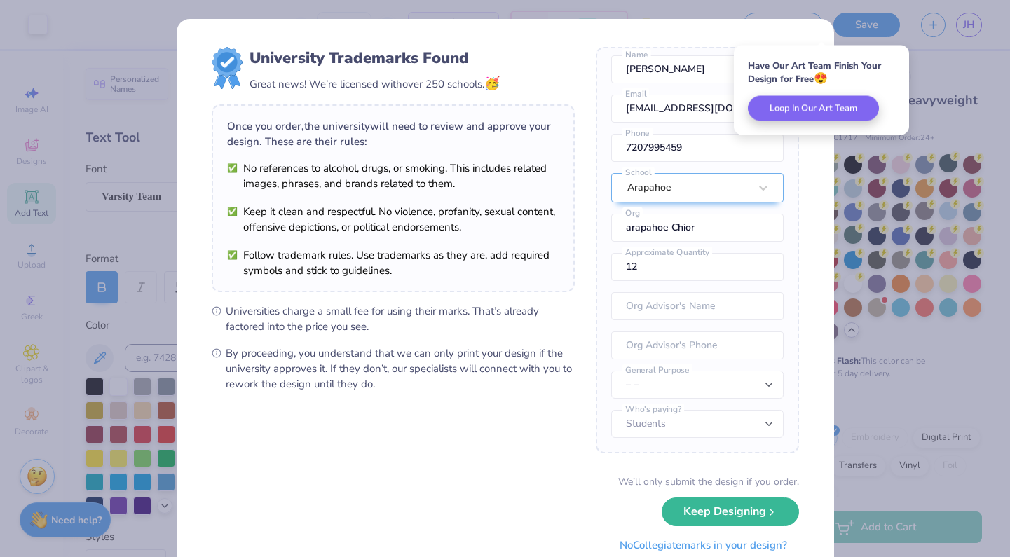
scroll to position [52, 0]
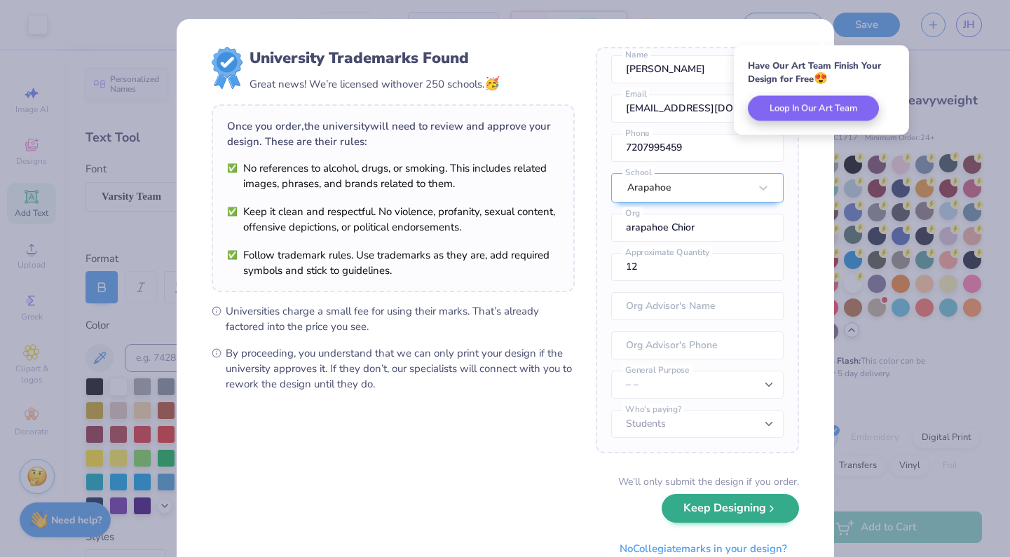
click at [688, 508] on button "Keep Designing" at bounding box center [730, 508] width 137 height 29
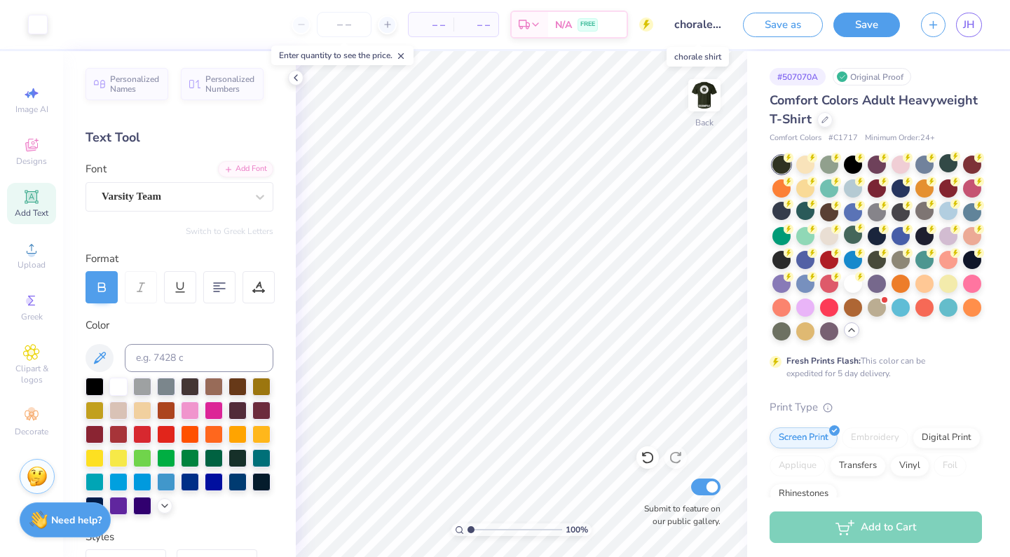
click at [702, 22] on input "chorale shirt" at bounding box center [698, 25] width 69 height 28
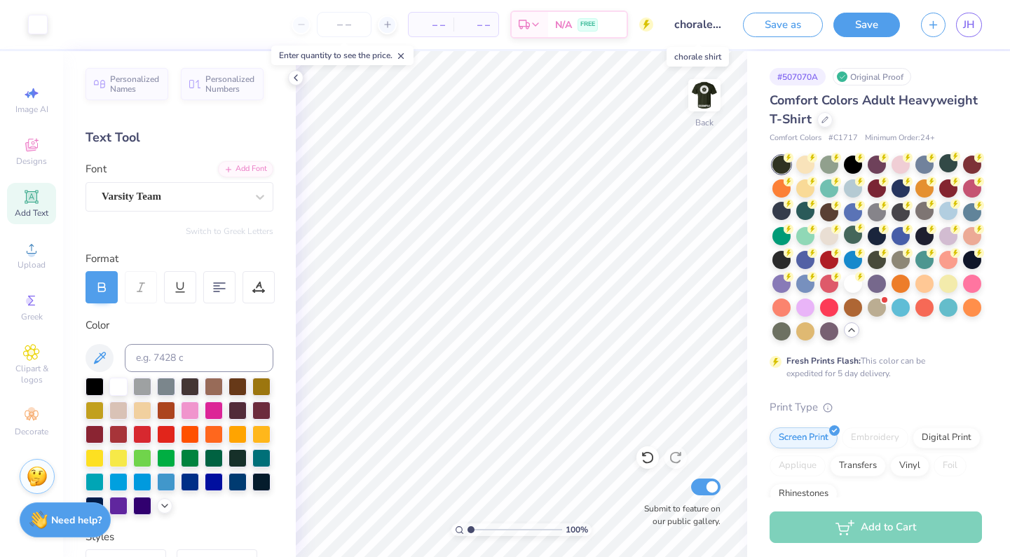
click at [702, 22] on input "chorale shirt" at bounding box center [698, 25] width 69 height 28
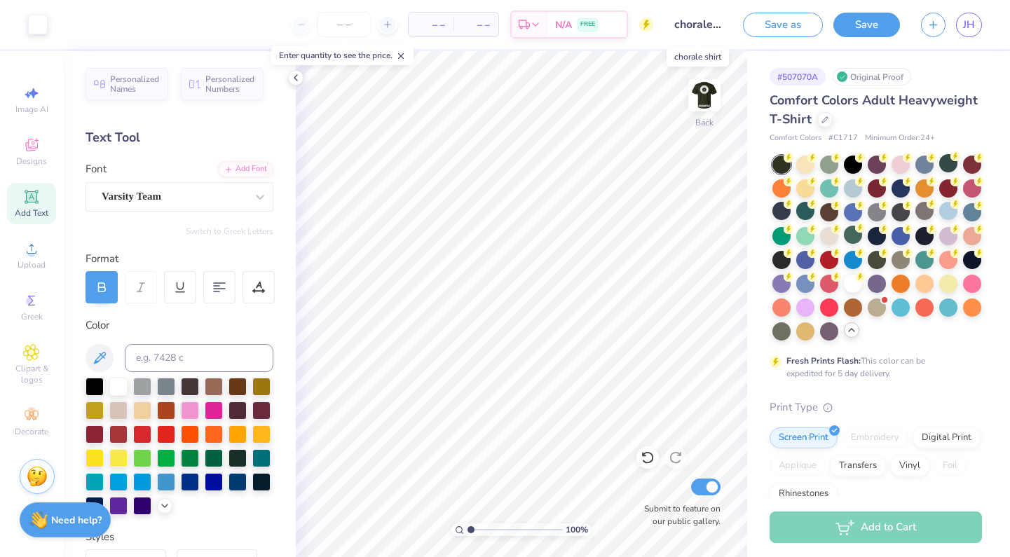
click at [700, 19] on input "chorale shirt" at bounding box center [698, 25] width 69 height 28
click at [709, 24] on input "chorale shirt" at bounding box center [698, 25] width 69 height 28
click at [705, 24] on input "chorale shirt" at bounding box center [698, 25] width 69 height 28
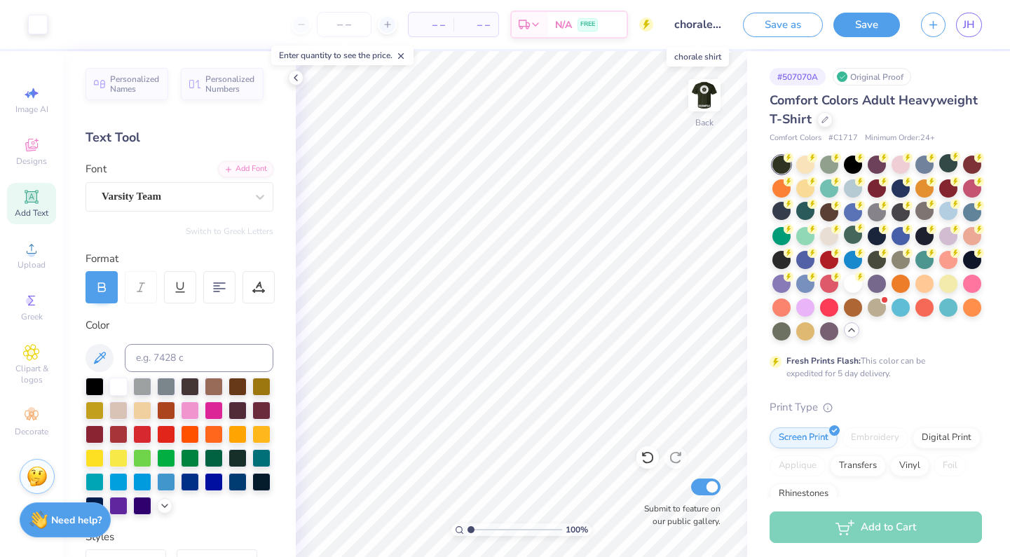
click at [705, 24] on input "chorale shirt" at bounding box center [698, 25] width 69 height 28
click at [711, 39] on div "Design Title chorale shirt" at bounding box center [698, 24] width 69 height 49
click at [709, 19] on input "chorale shirt" at bounding box center [698, 25] width 69 height 28
click at [709, 18] on input "chorale shirt" at bounding box center [698, 25] width 69 height 28
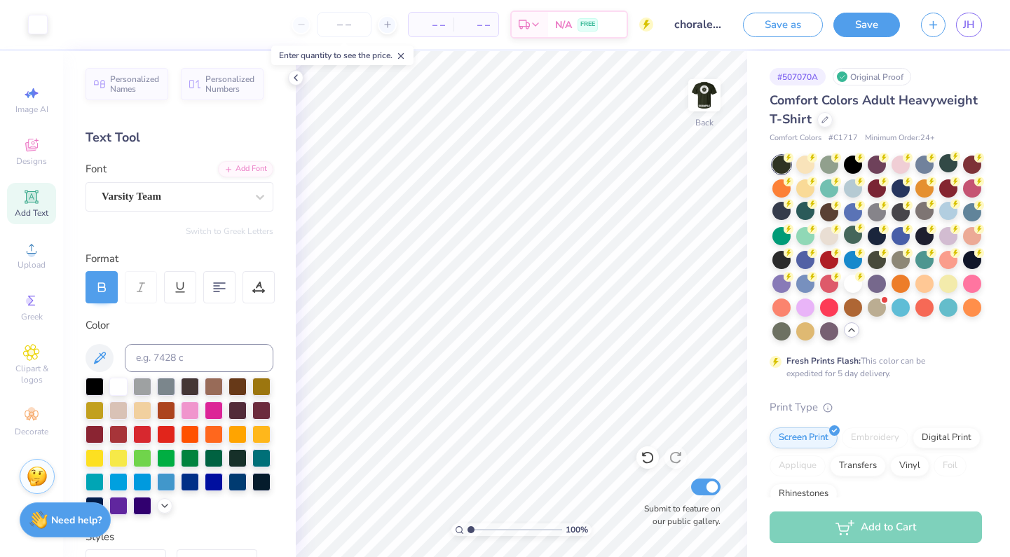
click at [643, 24] on circle at bounding box center [646, 25] width 14 height 14
click at [691, 27] on input "chorale shirt" at bounding box center [698, 25] width 69 height 28
click at [690, 26] on input "chorale shirt" at bounding box center [698, 25] width 69 height 28
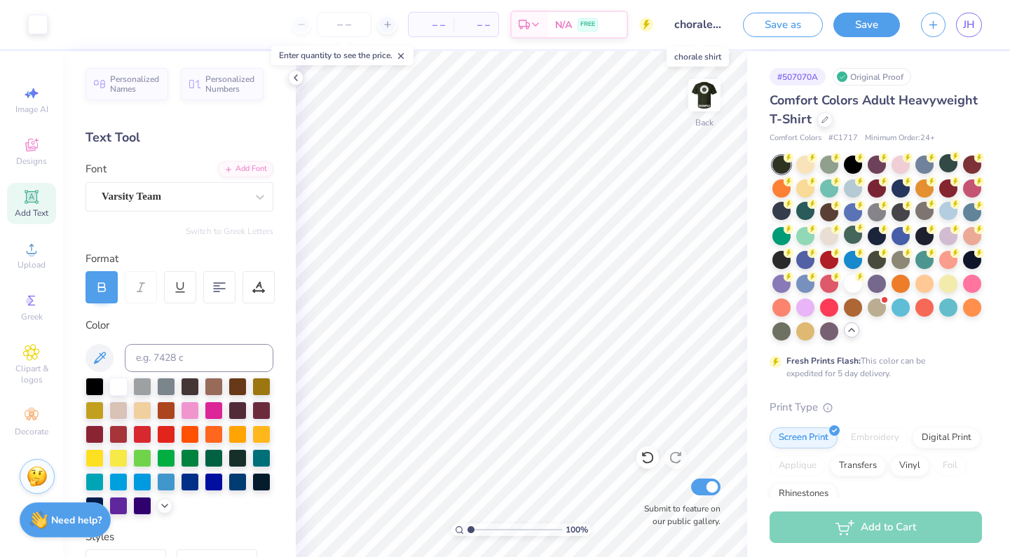
click at [690, 26] on input "chorale shirt" at bounding box center [698, 25] width 69 height 28
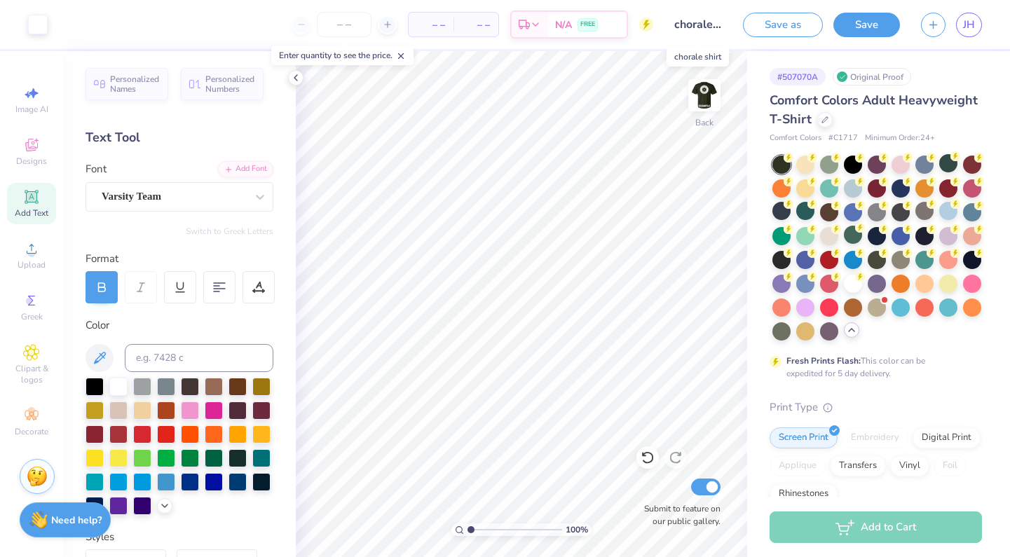
click at [690, 26] on input "chorale shirt" at bounding box center [698, 25] width 69 height 28
click at [329, 20] on input "number" at bounding box center [344, 24] width 55 height 25
click at [437, 22] on span "– –" at bounding box center [431, 25] width 28 height 15
click at [462, 28] on span "– –" at bounding box center [476, 25] width 28 height 15
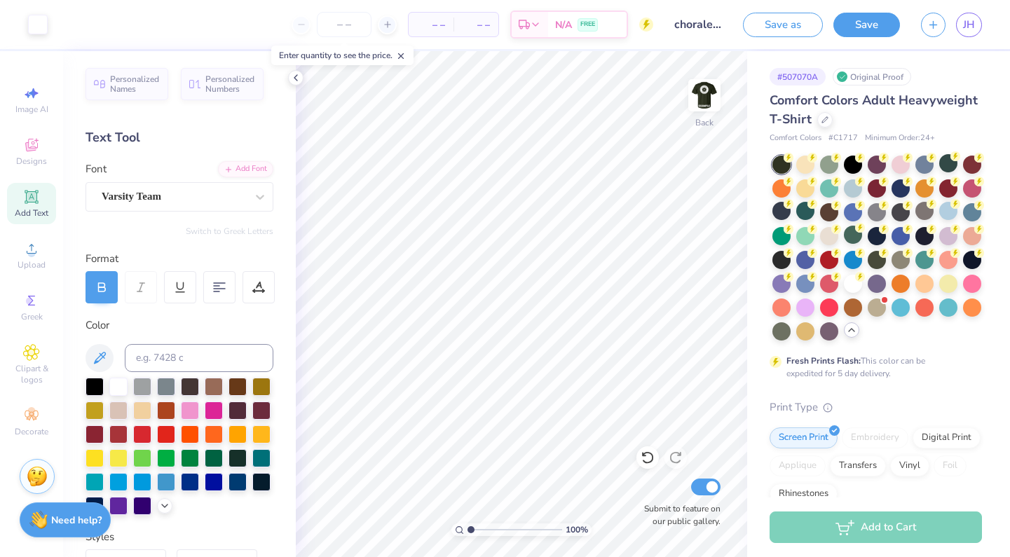
click at [685, 25] on input "chorale shirt" at bounding box center [698, 25] width 69 height 28
click at [697, 29] on input "chorale shirt" at bounding box center [698, 25] width 69 height 28
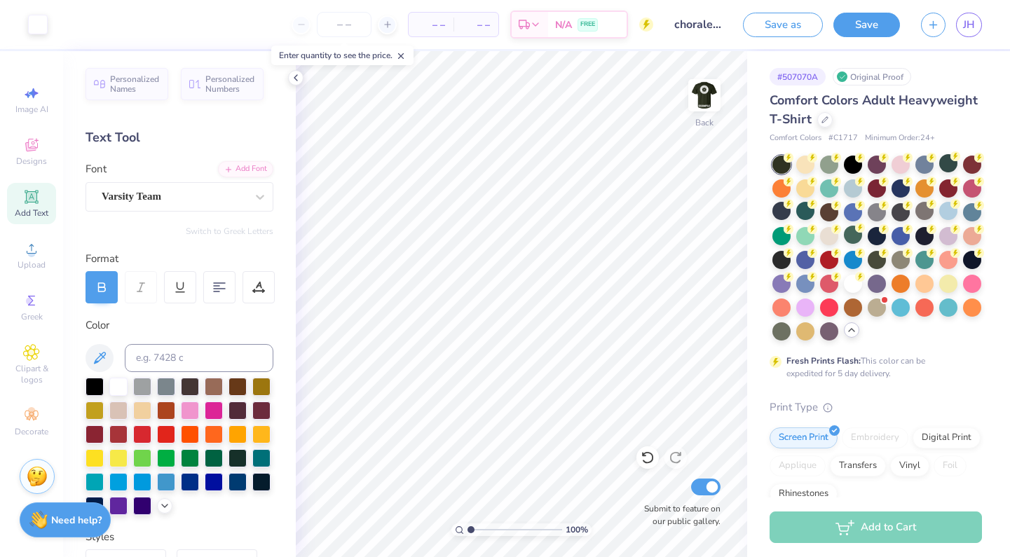
click at [687, 34] on input "chorale shirt" at bounding box center [698, 25] width 69 height 28
click at [822, 118] on icon at bounding box center [825, 118] width 7 height 7
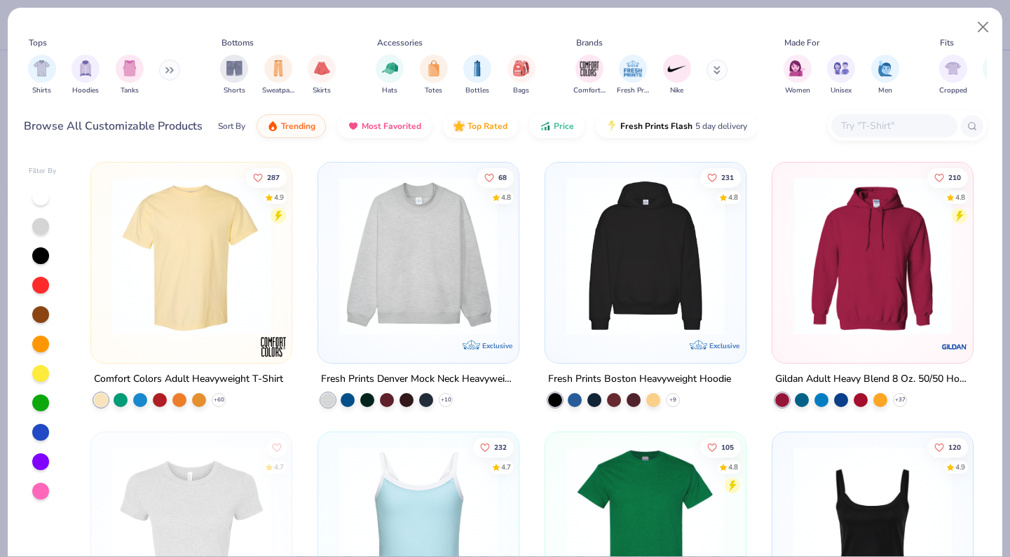
scroll to position [31, 0]
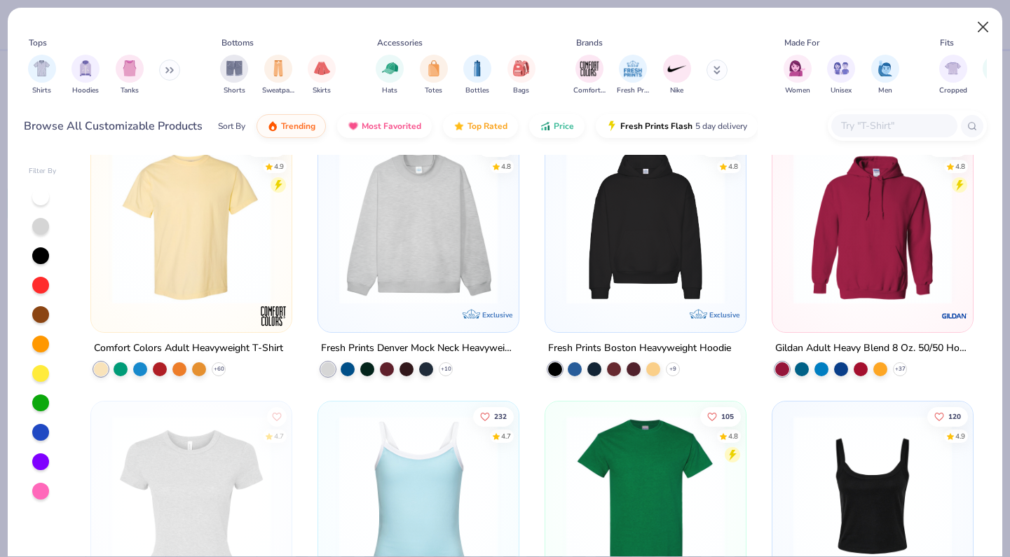
click at [986, 26] on button "Close" at bounding box center [983, 27] width 27 height 27
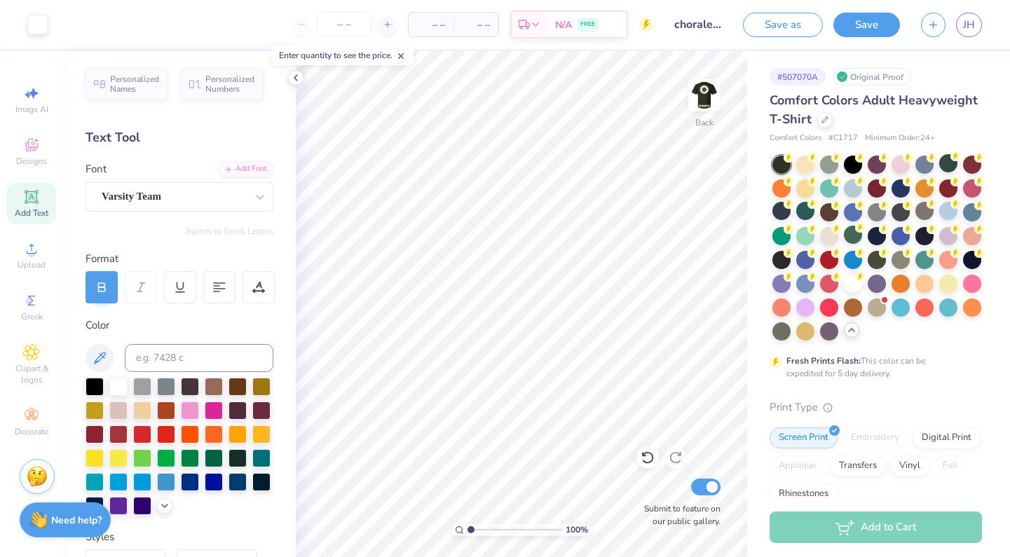
click at [682, 33] on input "chorale shirt" at bounding box center [698, 25] width 69 height 28
click at [683, 29] on input "chorale shirt" at bounding box center [698, 25] width 69 height 28
click at [863, 13] on button "Save" at bounding box center [866, 23] width 67 height 25
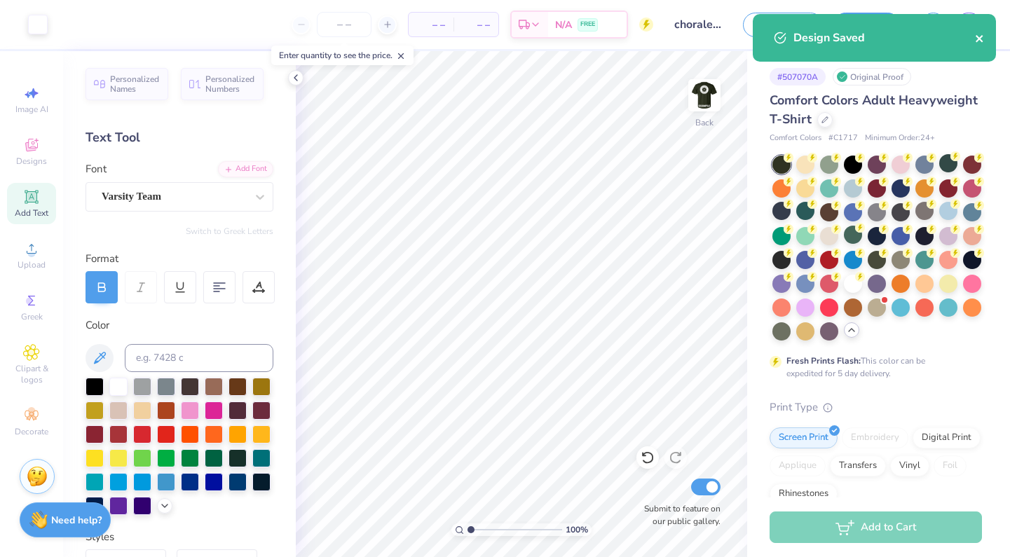
click at [979, 39] on icon "close" at bounding box center [979, 38] width 7 height 7
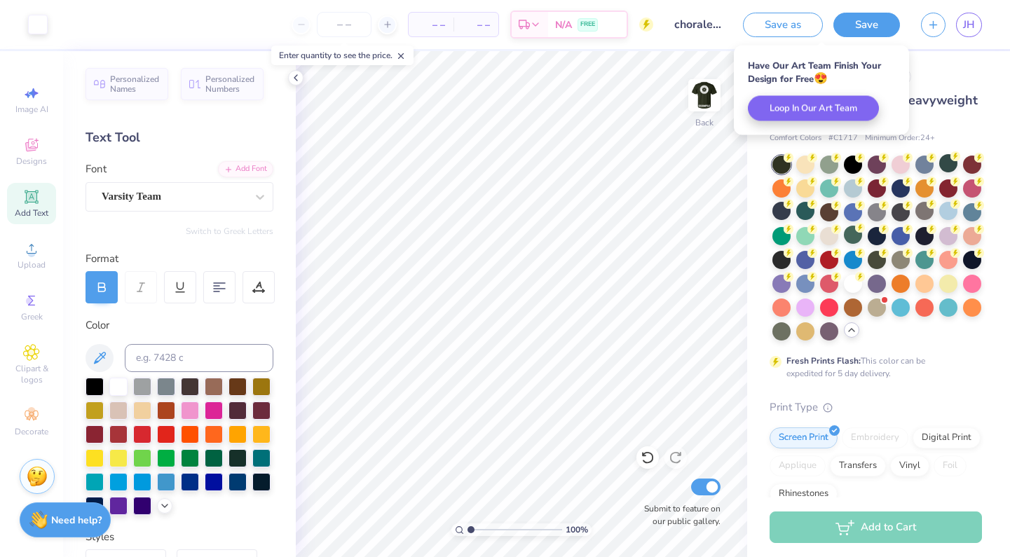
click at [984, 20] on div "Save as Save JH" at bounding box center [876, 24] width 267 height 49
click at [976, 20] on link "JH" at bounding box center [969, 25] width 26 height 25
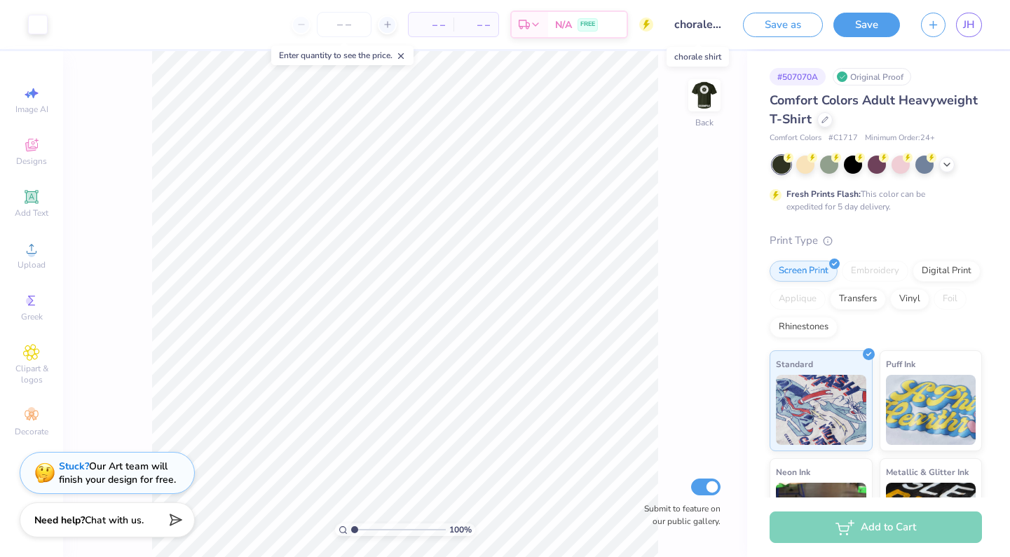
click at [693, 22] on input "chorale shirt" at bounding box center [698, 25] width 69 height 28
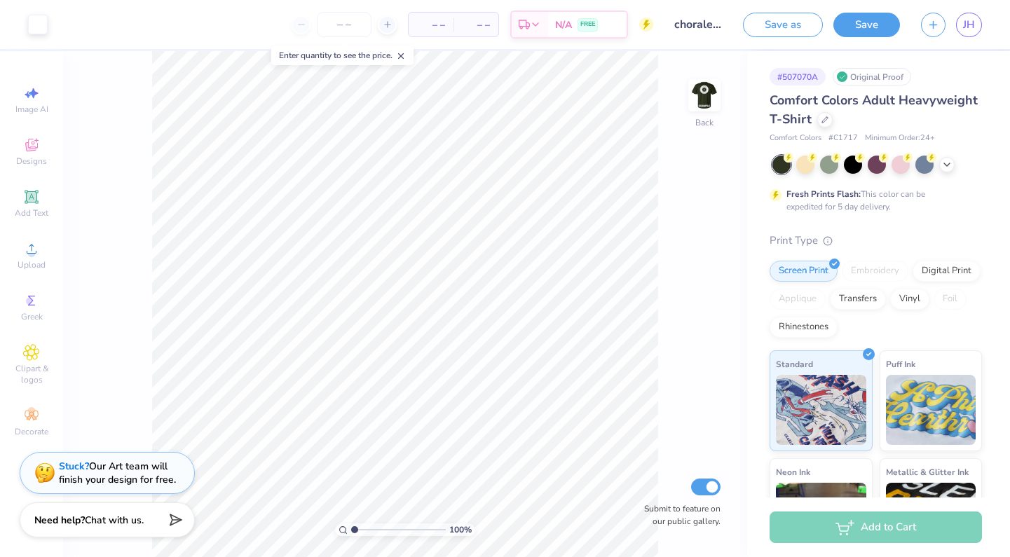
click at [955, 168] on div at bounding box center [878, 165] width 210 height 18
click at [951, 166] on icon at bounding box center [946, 163] width 11 height 11
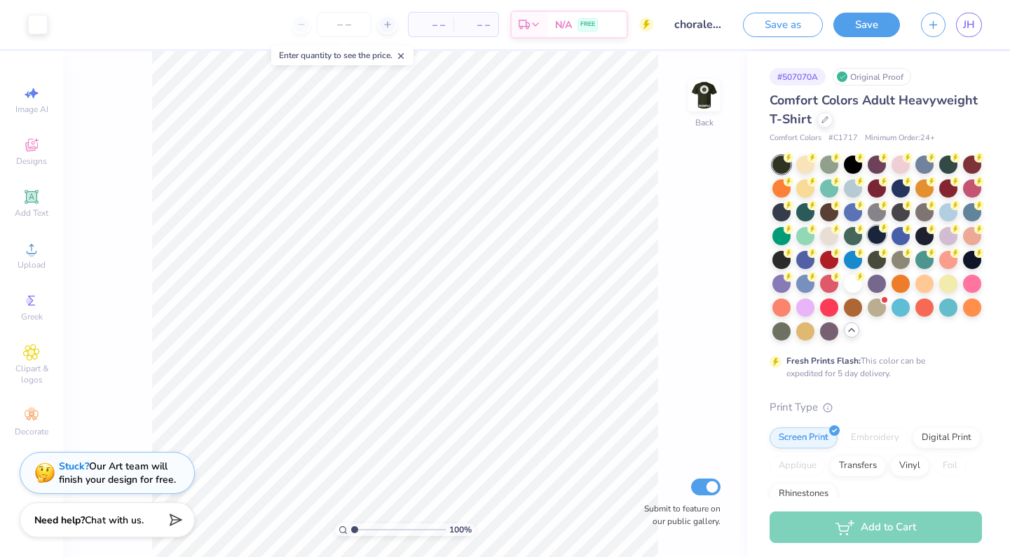
click at [874, 230] on div at bounding box center [877, 235] width 18 height 18
click at [707, 86] on img at bounding box center [704, 95] width 56 height 56
click at [707, 86] on img at bounding box center [704, 95] width 28 height 28
click at [874, 26] on button "Save" at bounding box center [866, 23] width 67 height 25
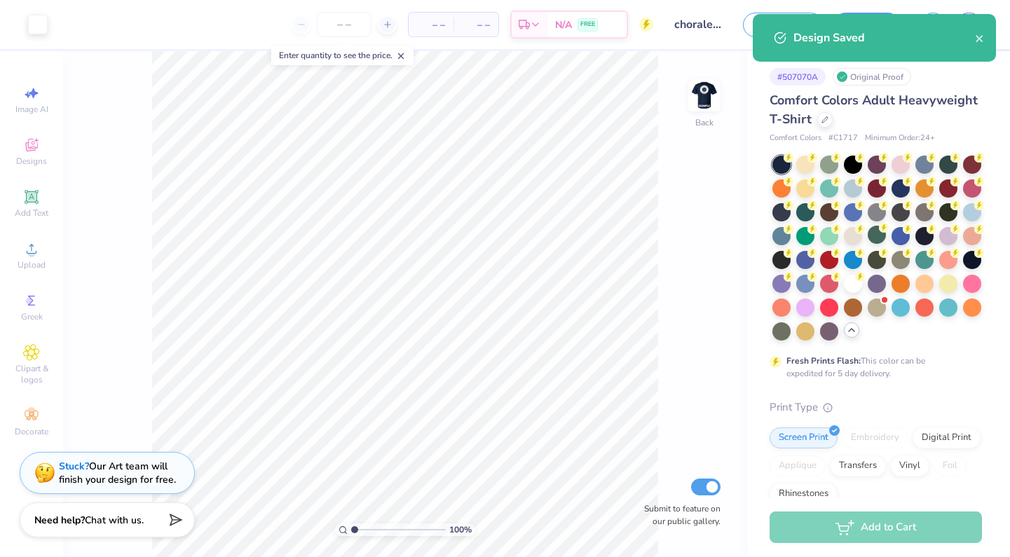
click at [966, 9] on div "Save as Save JH" at bounding box center [876, 24] width 267 height 49
click at [981, 42] on icon "close" at bounding box center [980, 38] width 10 height 11
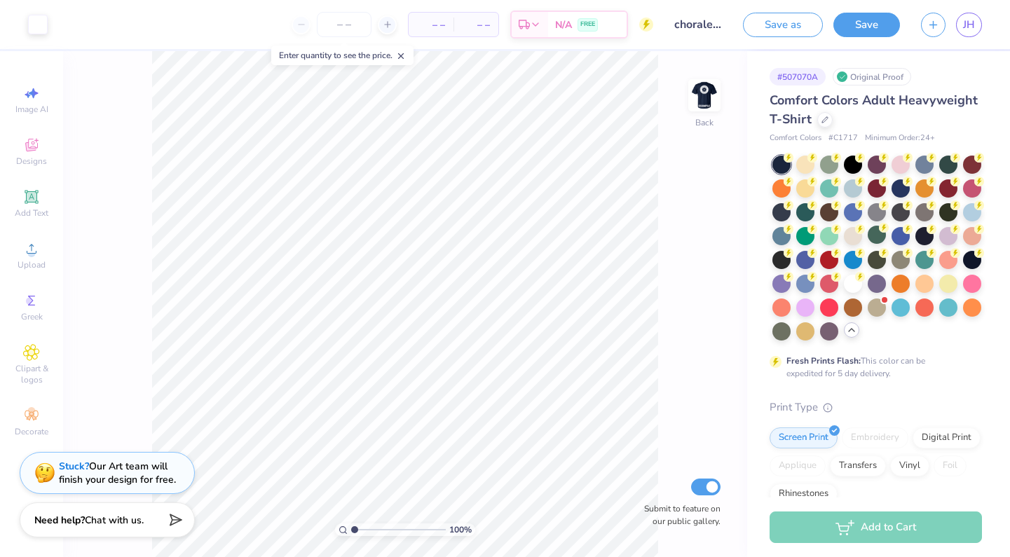
click at [969, 20] on div "Design Saved" at bounding box center [874, 43] width 249 height 64
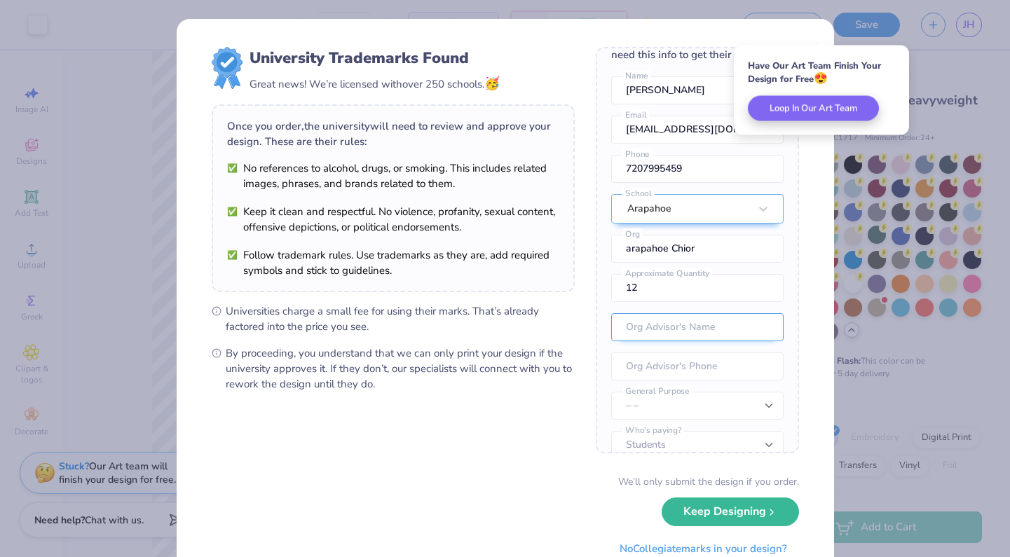
scroll to position [32, 0]
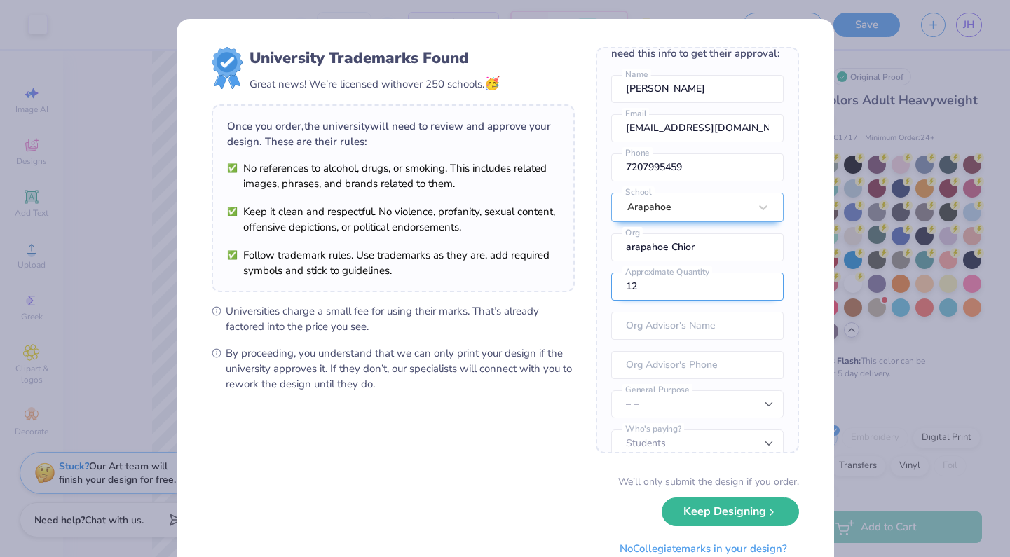
click at [721, 291] on input "12" at bounding box center [697, 287] width 172 height 28
type input "1"
type input "500"
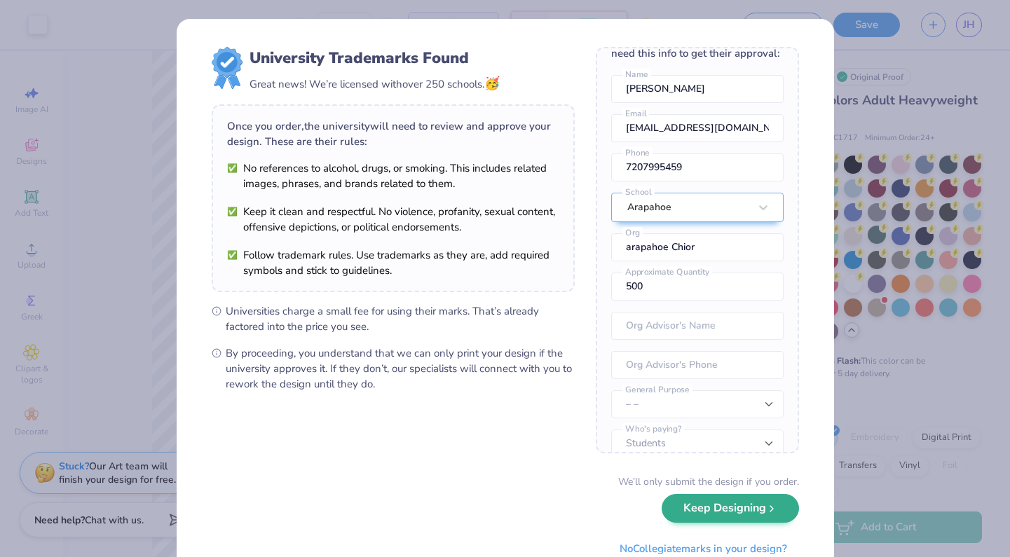
click at [724, 519] on button "Keep Designing" at bounding box center [730, 508] width 137 height 29
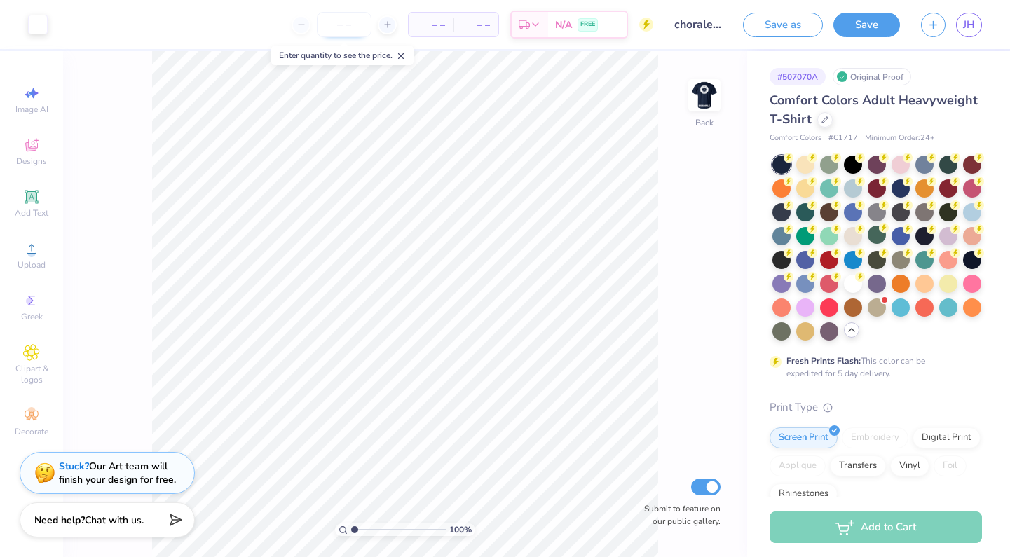
click at [341, 23] on input "number" at bounding box center [344, 24] width 55 height 25
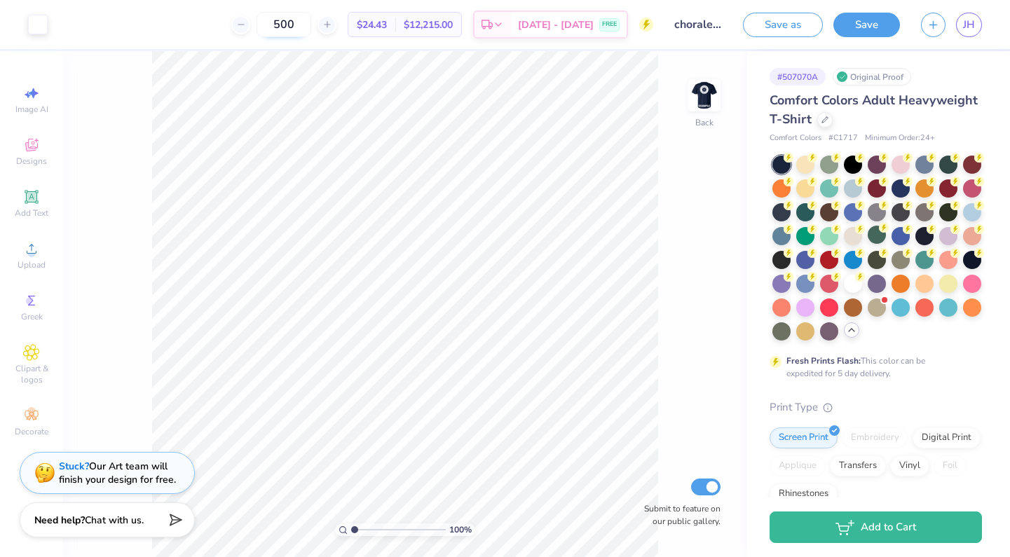
click at [311, 22] on input "500" at bounding box center [284, 24] width 55 height 25
type input "5"
click at [346, 23] on div "12" at bounding box center [297, 24] width 105 height 25
click at [367, 27] on div "12 $55.90 Per Item $670.80 Total Est. Delivery Aug 27 - 30 FREE" at bounding box center [355, 24] width 595 height 49
click at [346, 25] on icon at bounding box center [341, 25] width 10 height 10
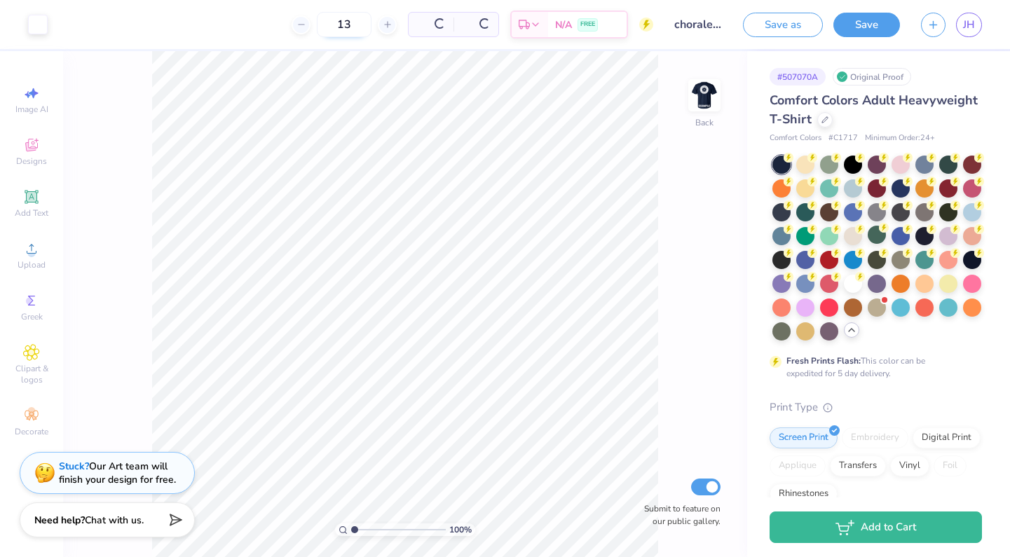
click at [356, 25] on div "13" at bounding box center [344, 24] width 105 height 25
click at [350, 27] on div at bounding box center [340, 24] width 19 height 19
click at [378, 27] on div at bounding box center [387, 24] width 19 height 19
click at [350, 27] on div at bounding box center [340, 24] width 19 height 19
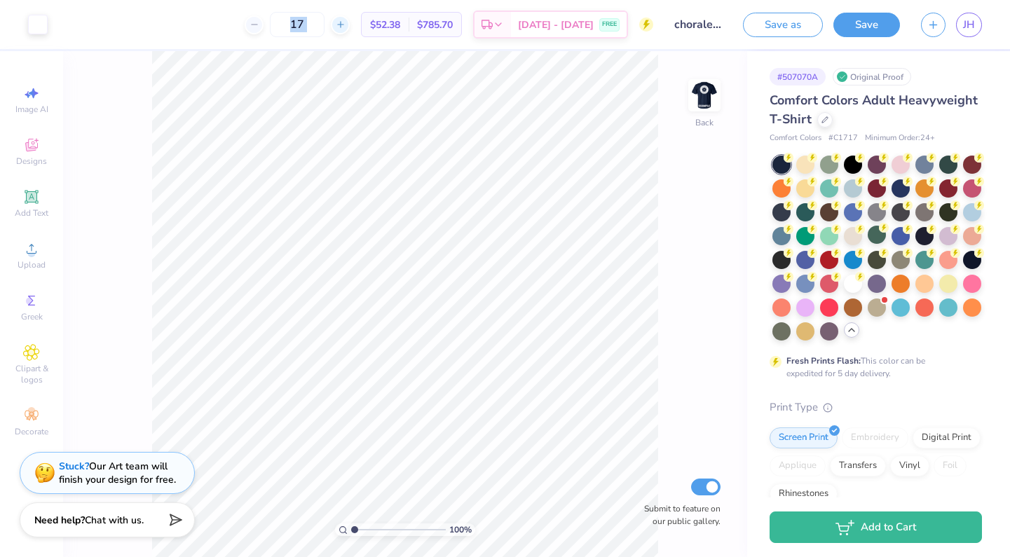
click at [350, 27] on div at bounding box center [340, 24] width 19 height 19
click at [342, 35] on div "19" at bounding box center [344, 24] width 105 height 25
click at [346, 24] on icon at bounding box center [341, 25] width 10 height 10
type input "20"
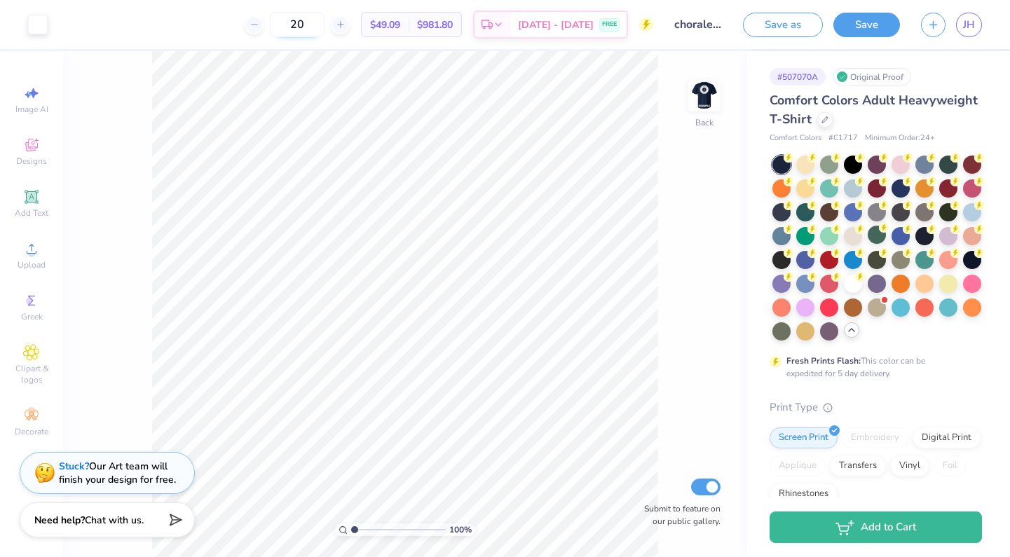
drag, startPoint x: 336, startPoint y: 24, endPoint x: 295, endPoint y: 25, distance: 41.4
click at [295, 26] on input "20" at bounding box center [297, 24] width 55 height 25
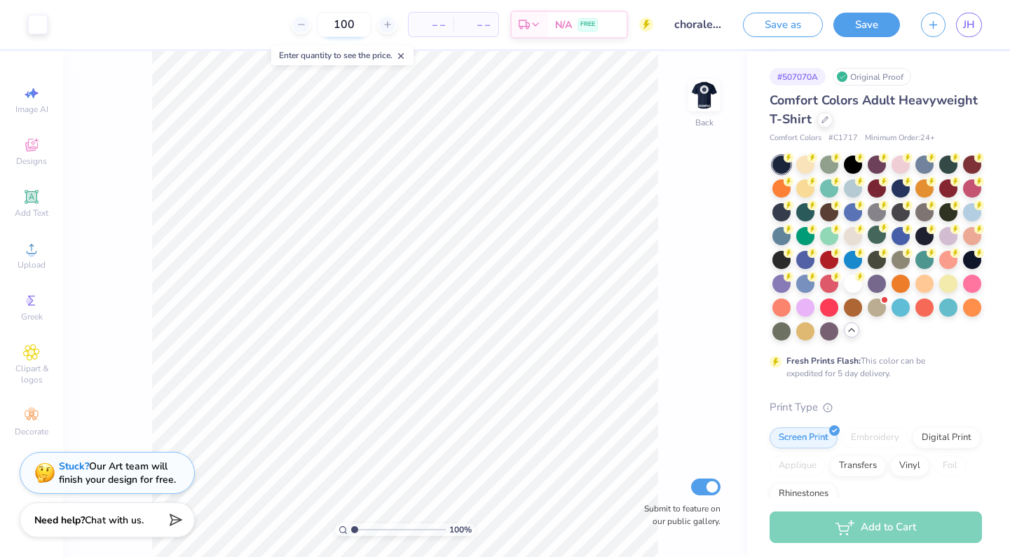
type input "100"
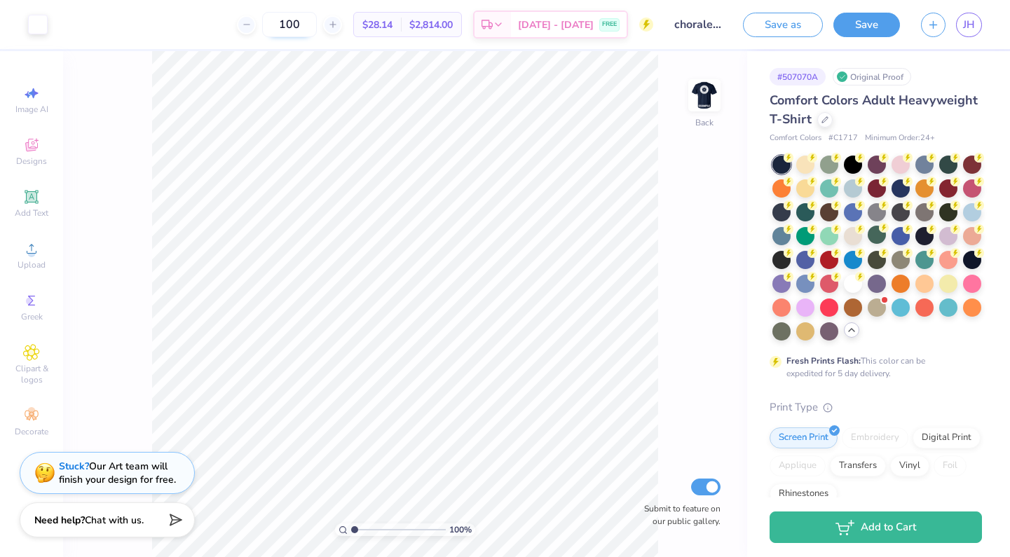
click at [311, 28] on input "100" at bounding box center [289, 24] width 55 height 25
drag, startPoint x: 318, startPoint y: 27, endPoint x: 287, endPoint y: 22, distance: 31.8
click at [287, 23] on input "100" at bounding box center [289, 24] width 55 height 25
type input "31"
click at [691, 107] on img at bounding box center [704, 95] width 56 height 56
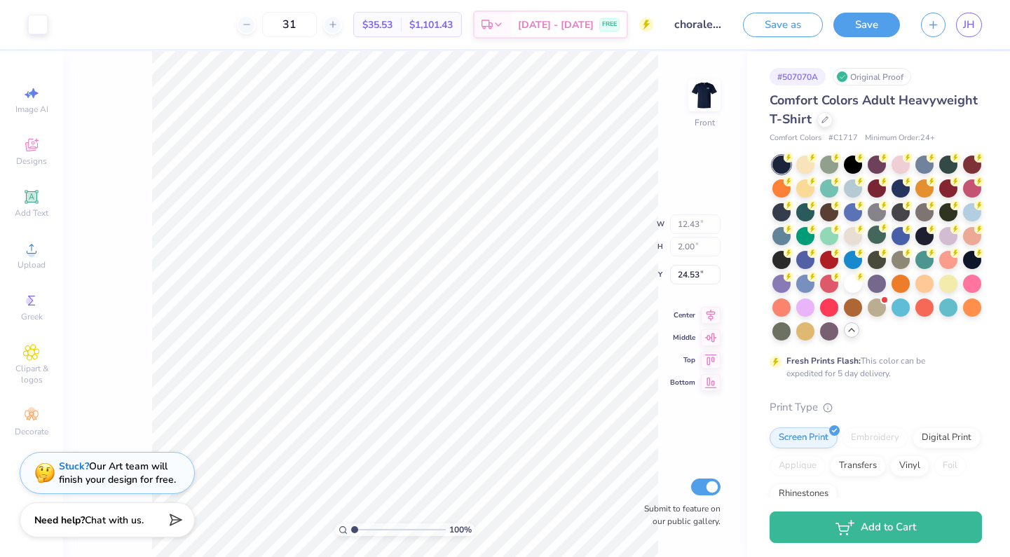
type input "24.57"
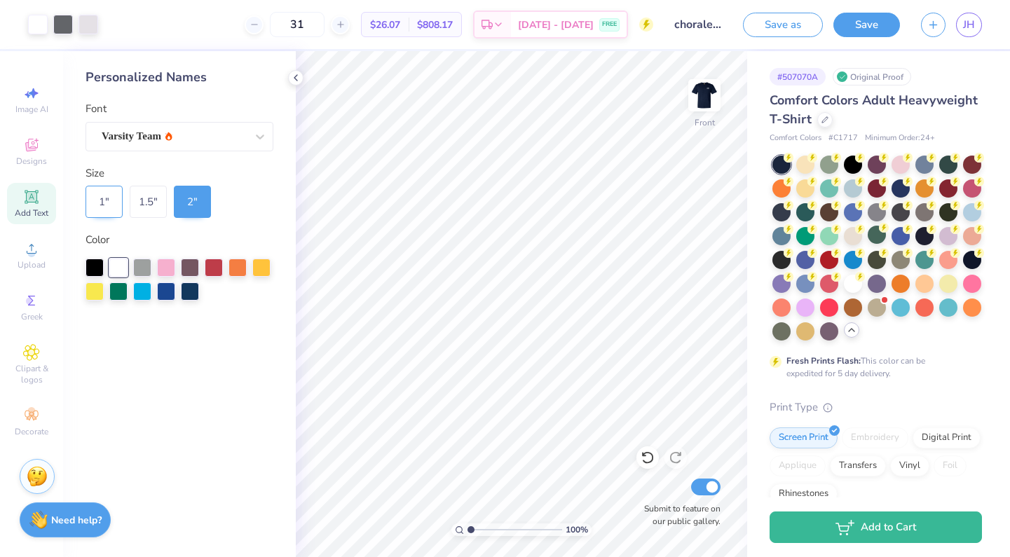
click at [102, 208] on div "1 "" at bounding box center [104, 202] width 37 height 32
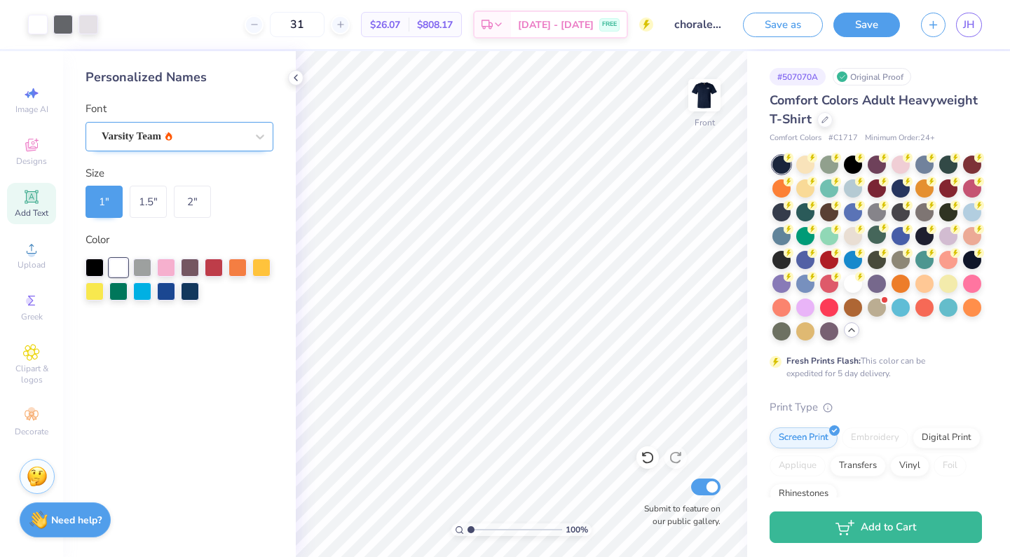
click at [161, 139] on span "Varsity Team" at bounding box center [132, 136] width 60 height 16
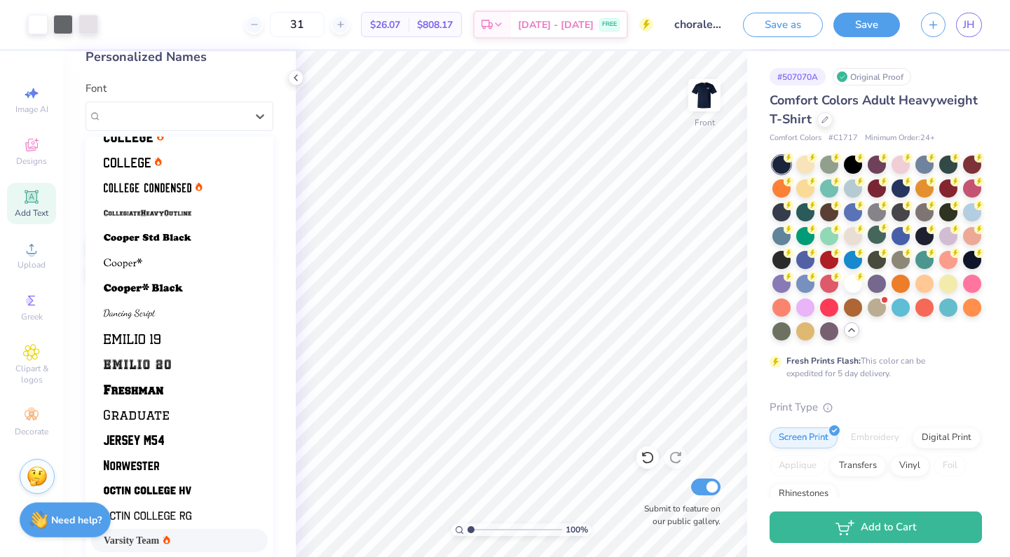
scroll to position [20, 0]
click at [153, 541] on span "Varsity Team" at bounding box center [131, 541] width 55 height 15
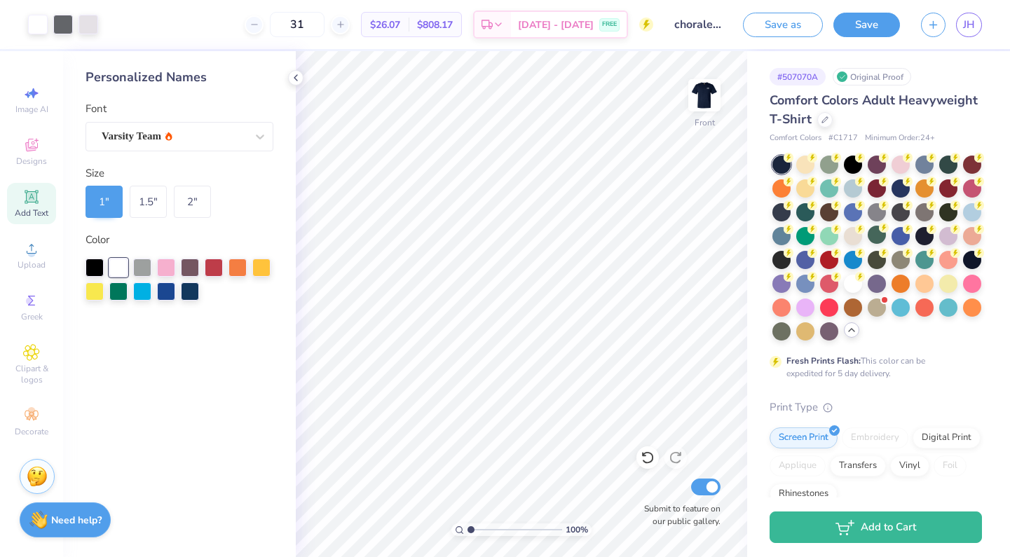
scroll to position [0, 0]
click at [29, 208] on span "Add Text" at bounding box center [32, 212] width 34 height 11
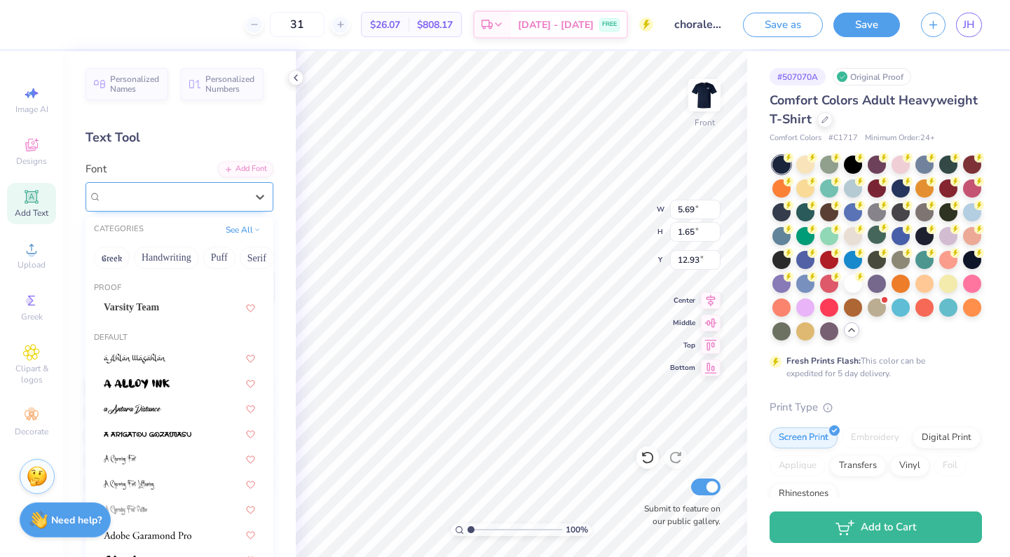
click at [216, 188] on div at bounding box center [174, 196] width 144 height 19
click at [174, 312] on div "Varsity Team" at bounding box center [179, 307] width 151 height 15
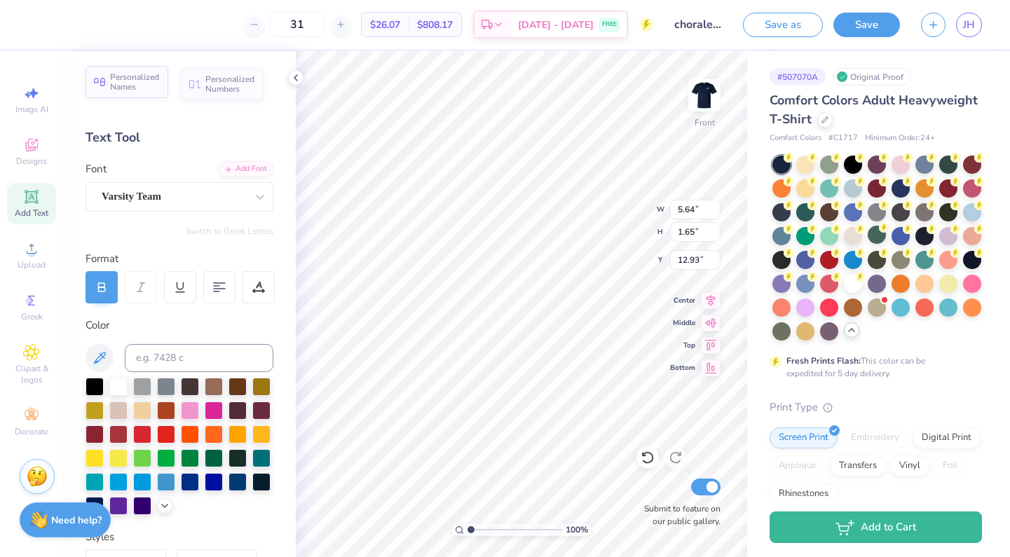
click at [147, 85] on span "Personalized Names" at bounding box center [135, 82] width 50 height 20
type input "12.43"
type input "2.00"
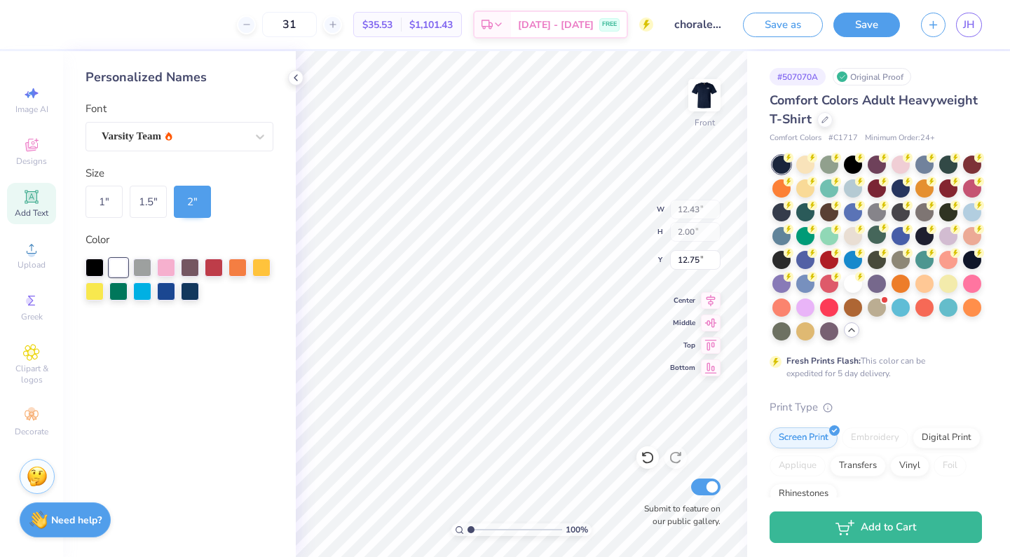
type input "17.42"
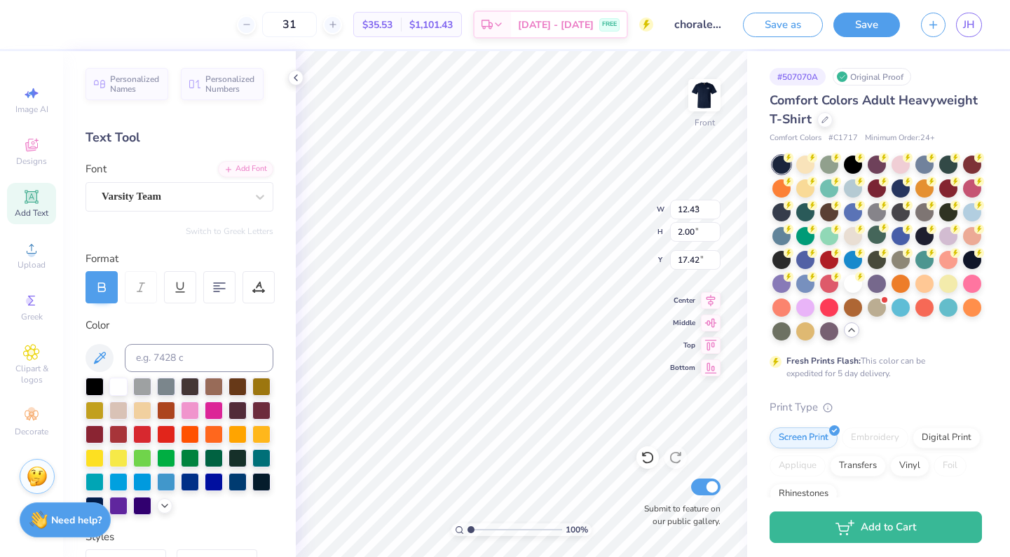
type input "5.64"
type input "1.65"
type input "12.93"
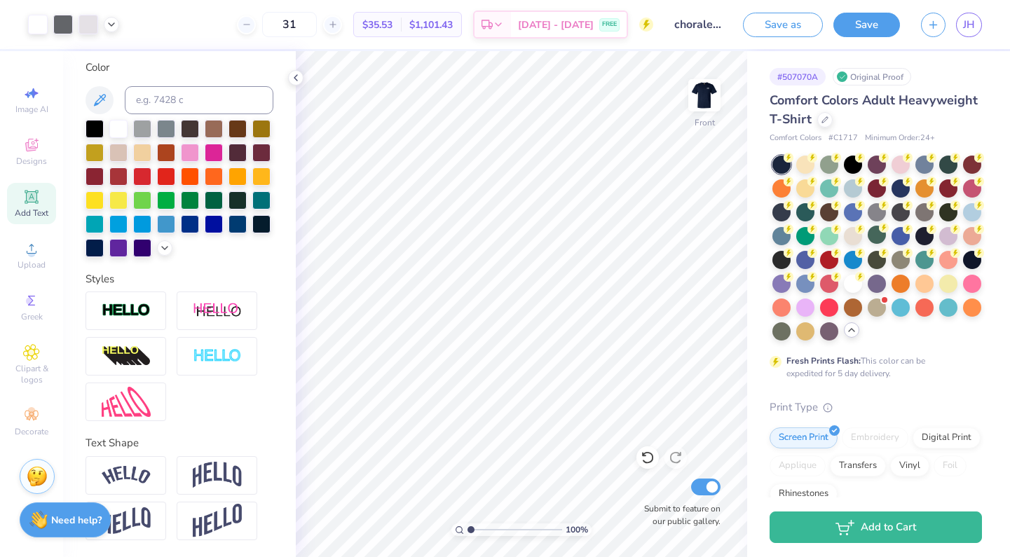
scroll to position [258, 0]
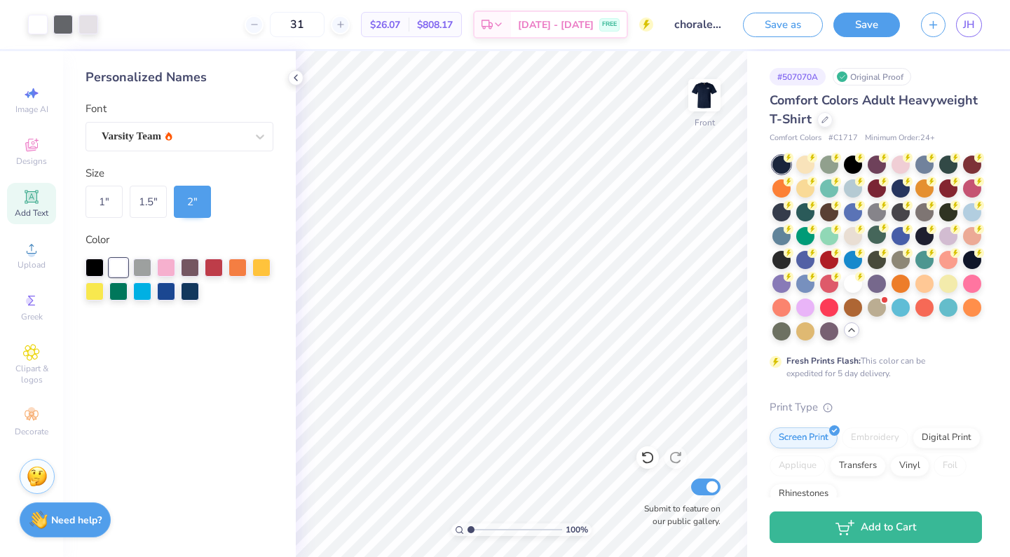
click at [34, 215] on span "Add Text" at bounding box center [32, 212] width 34 height 11
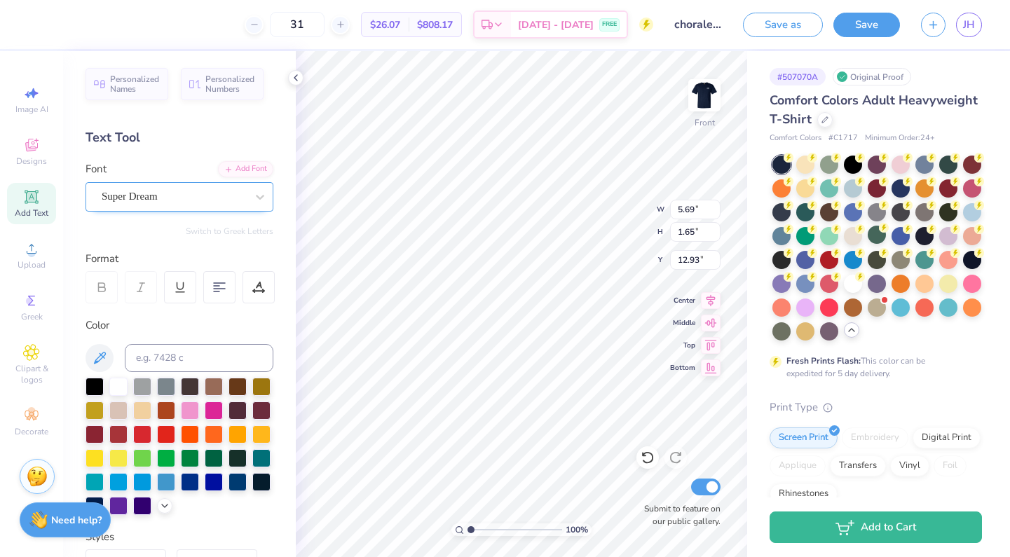
scroll to position [0, 0]
click at [142, 196] on span "Super Dream" at bounding box center [130, 197] width 56 height 16
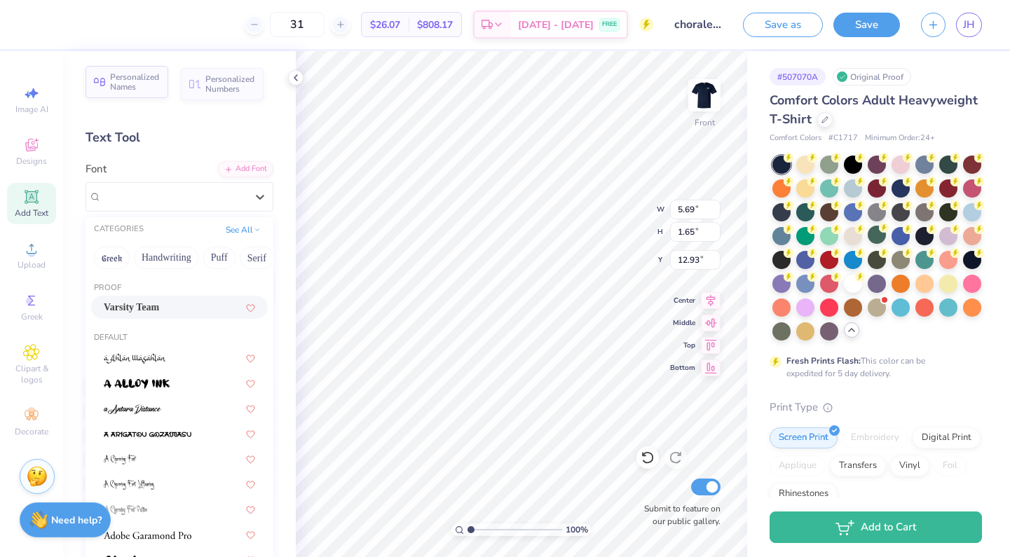
click at [130, 76] on span "Personalized Names" at bounding box center [135, 82] width 50 height 20
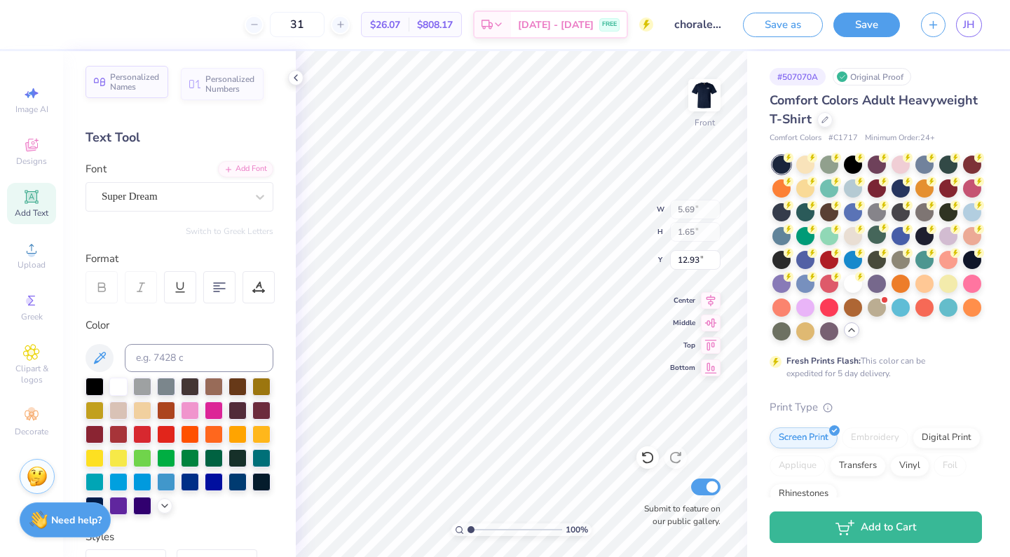
type input "12.43"
type input "2.00"
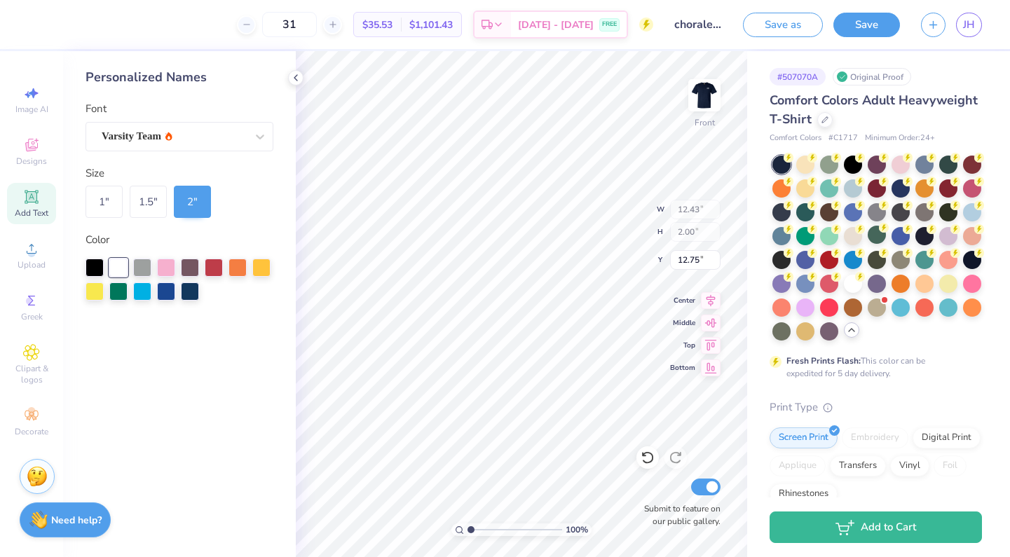
type input "24.61"
type input "5.69"
type input "1.65"
type input "12.93"
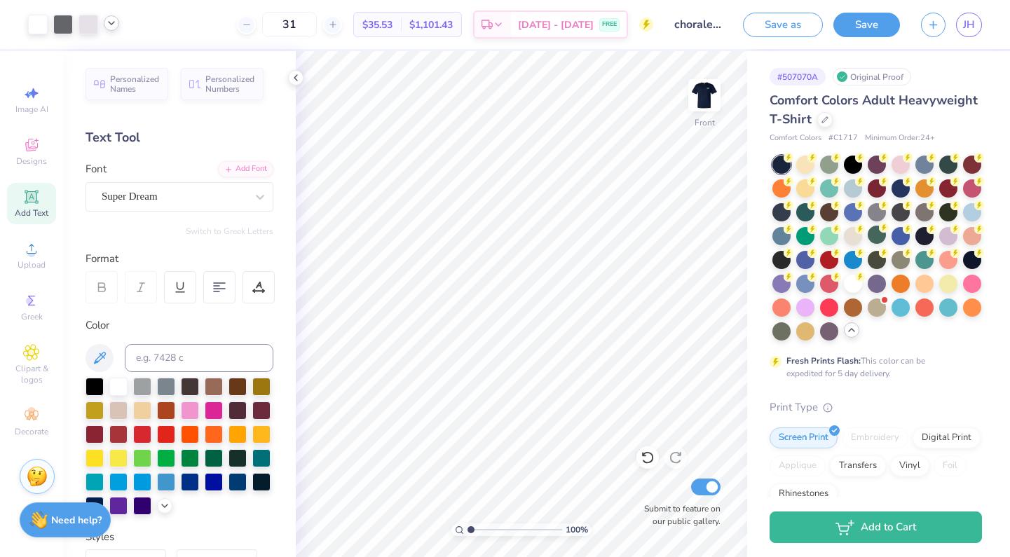
click at [111, 22] on icon at bounding box center [111, 23] width 11 height 11
click at [111, 22] on polyline at bounding box center [112, 23] width 6 height 3
click at [857, 28] on button "Save" at bounding box center [866, 23] width 67 height 25
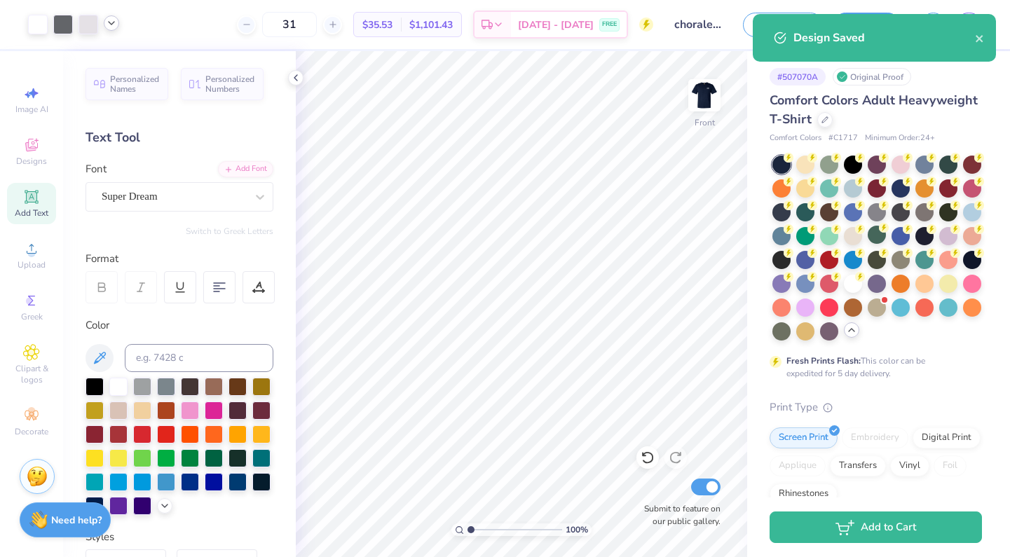
click at [972, 36] on div "Design Saved" at bounding box center [885, 37] width 182 height 17
click at [979, 38] on icon "close" at bounding box center [979, 38] width 7 height 7
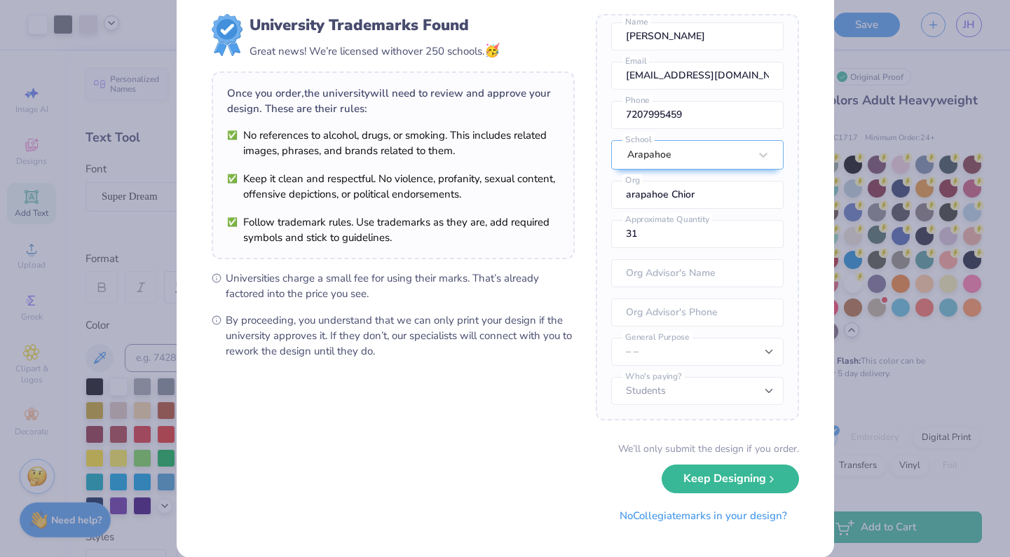
scroll to position [37, 0]
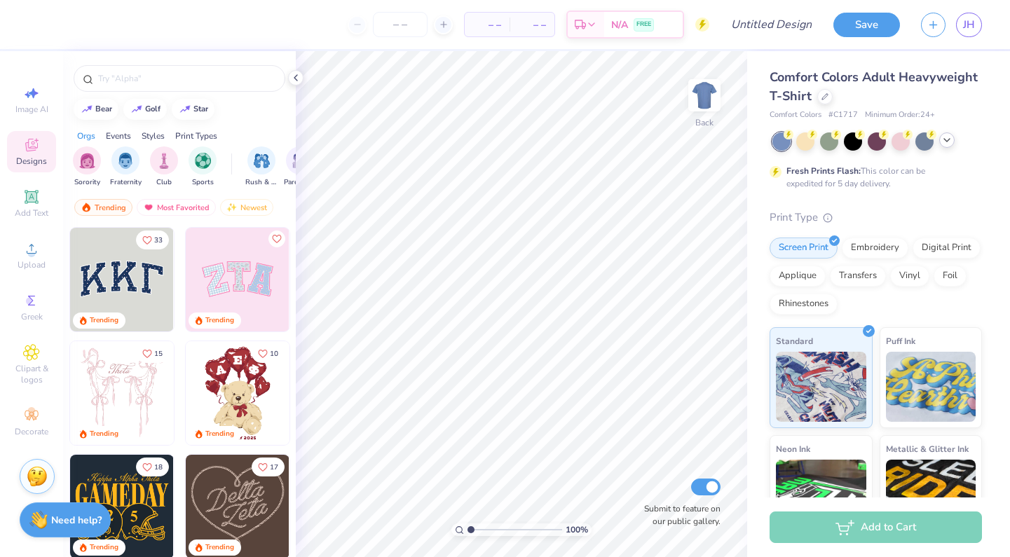
click at [947, 142] on icon at bounding box center [946, 140] width 11 height 11
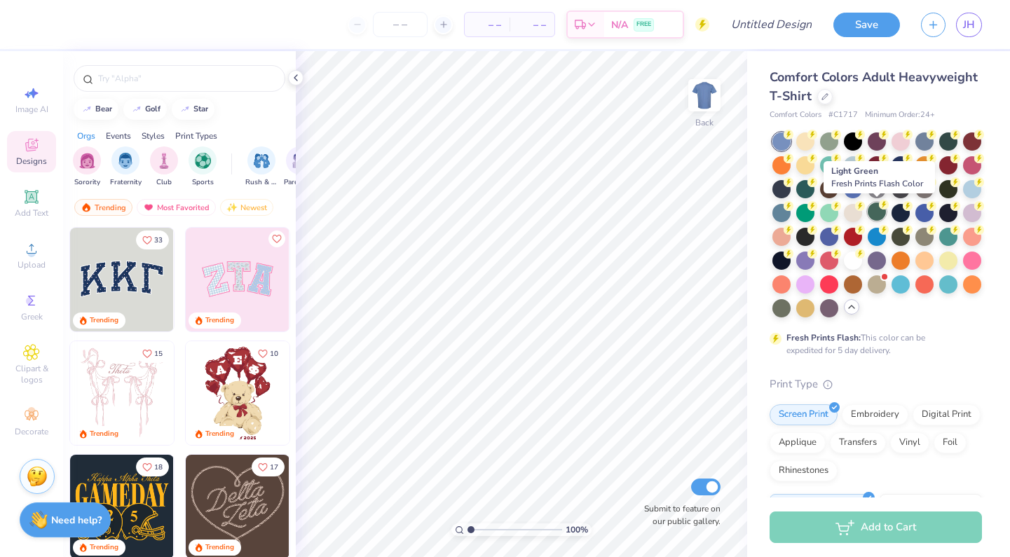
click at [794, 139] on circle at bounding box center [789, 135] width 10 height 10
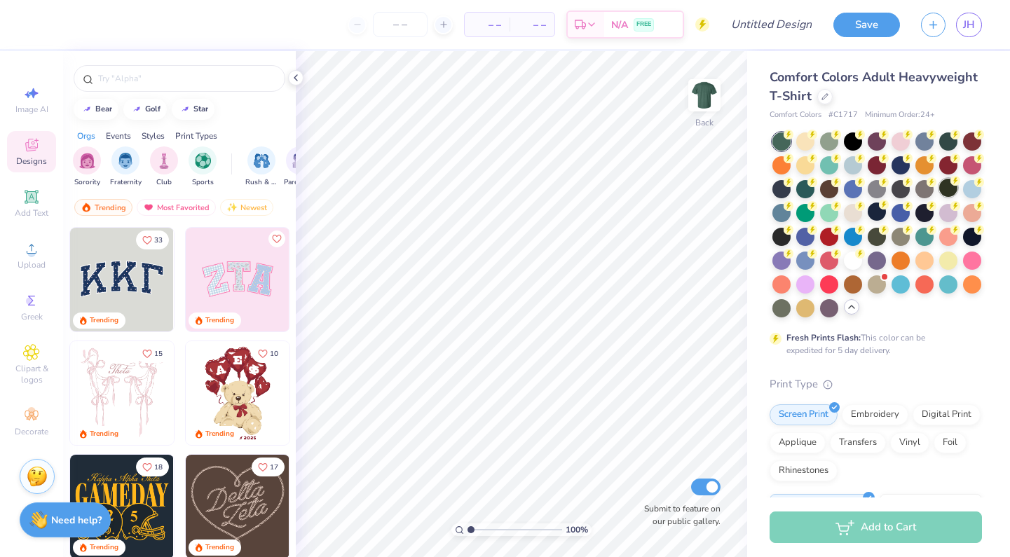
click at [944, 192] on div at bounding box center [948, 188] width 18 height 18
click at [36, 206] on div "Add Text" at bounding box center [31, 203] width 49 height 41
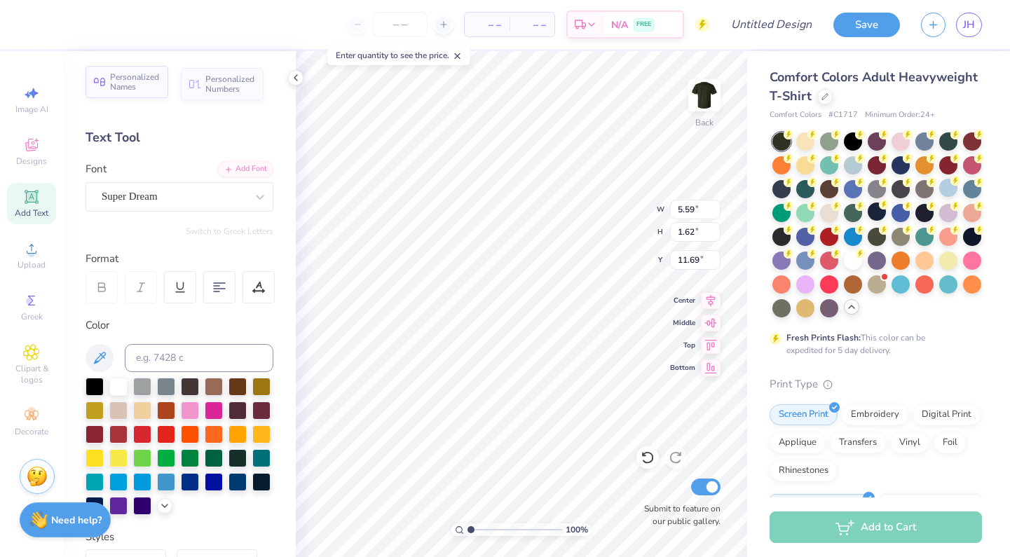
click at [125, 87] on span "Personalized Names" at bounding box center [135, 82] width 50 height 20
type input "12.43"
type input "2.00"
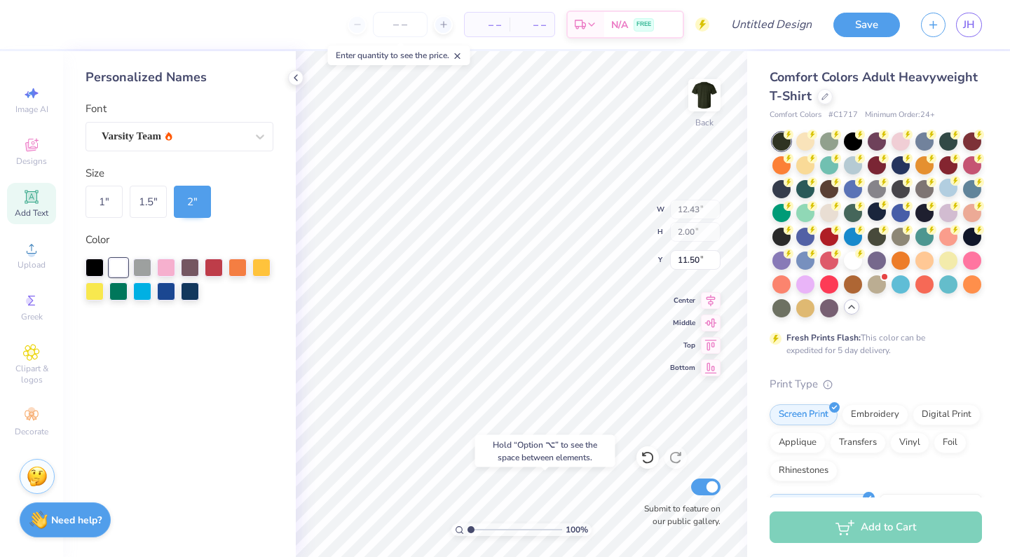
type input "22.12"
type input "5.59"
type input "1.62"
type input "11.69"
click at [31, 200] on icon at bounding box center [31, 196] width 11 height 11
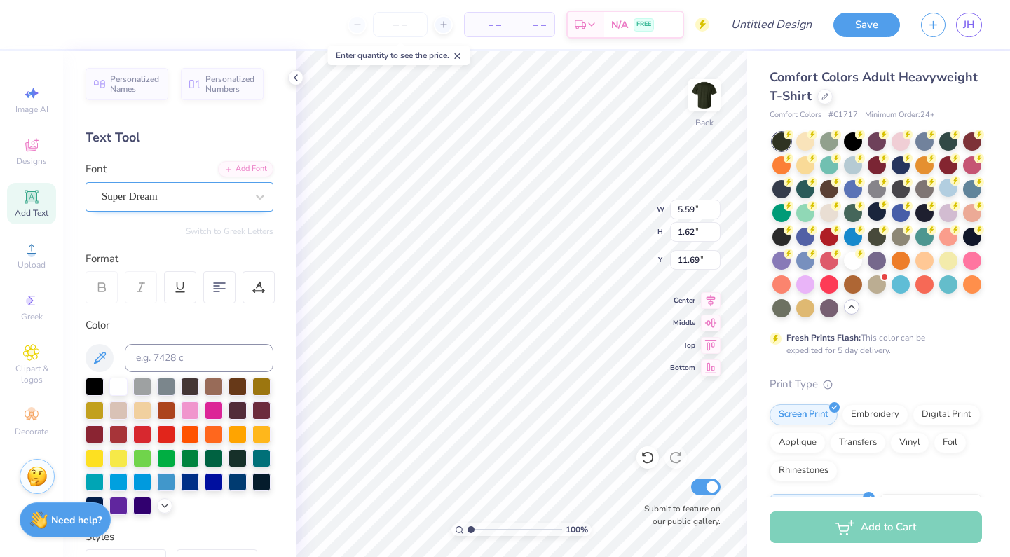
click at [246, 199] on div "Super Dream" at bounding box center [173, 197] width 147 height 22
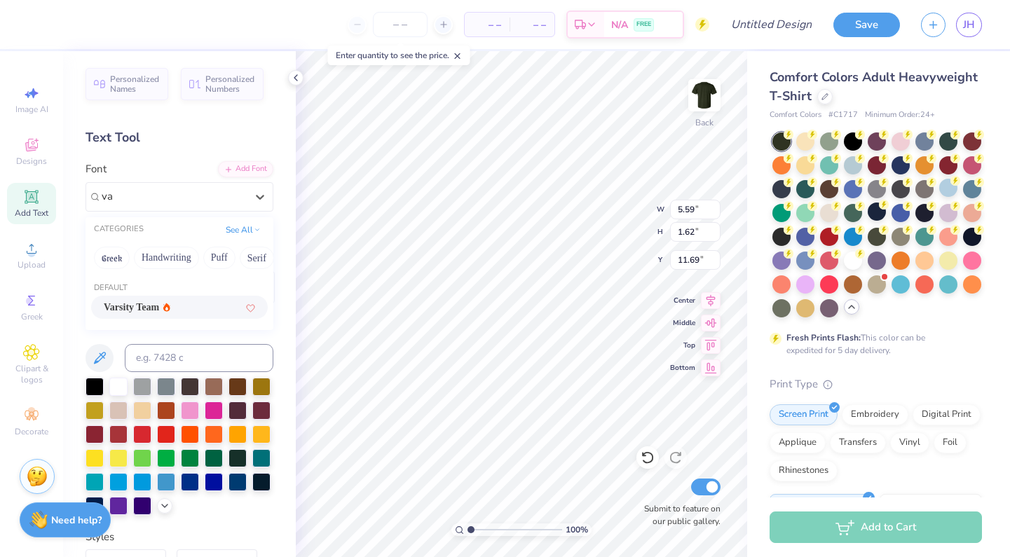
click at [218, 303] on div "Varsity Team" at bounding box center [179, 307] width 151 height 15
type input "va"
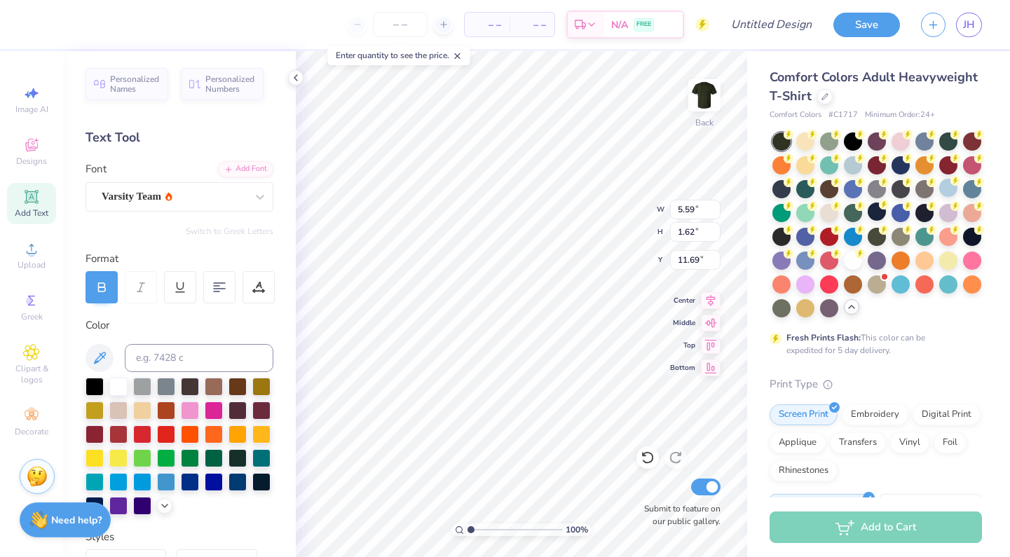
type textarea "T"
type textarea "AHS"
type input "2.33"
type input "0.96"
type input "12.35"
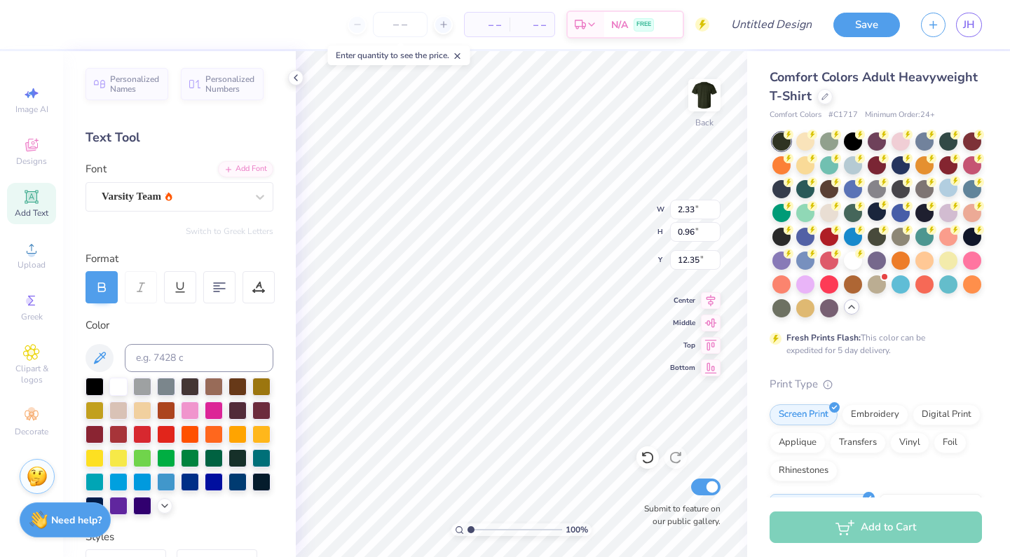
type input "3.00"
click at [695, 114] on img at bounding box center [704, 95] width 56 height 56
click at [36, 264] on span "Upload" at bounding box center [32, 264] width 28 height 11
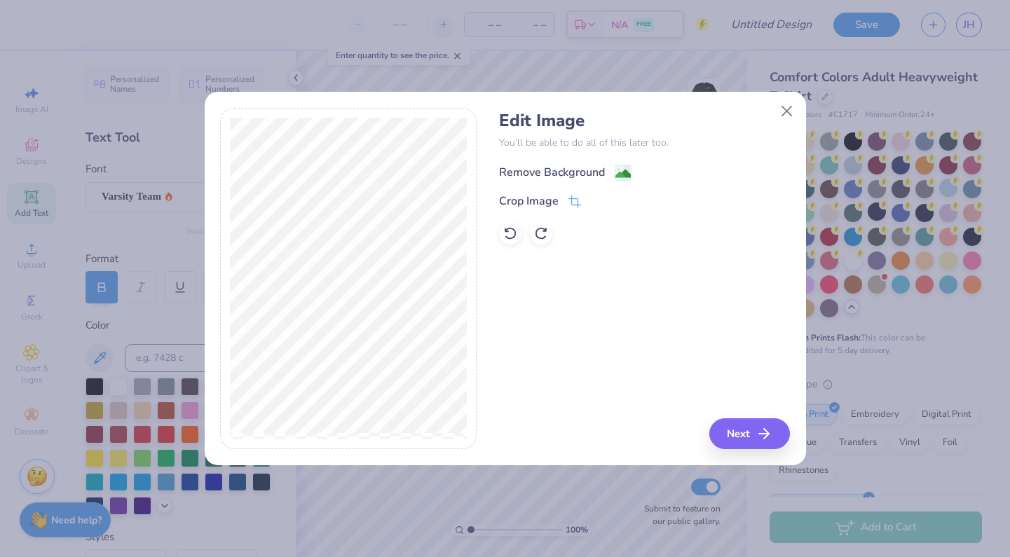
click at [594, 173] on div "Remove Background" at bounding box center [552, 172] width 106 height 17
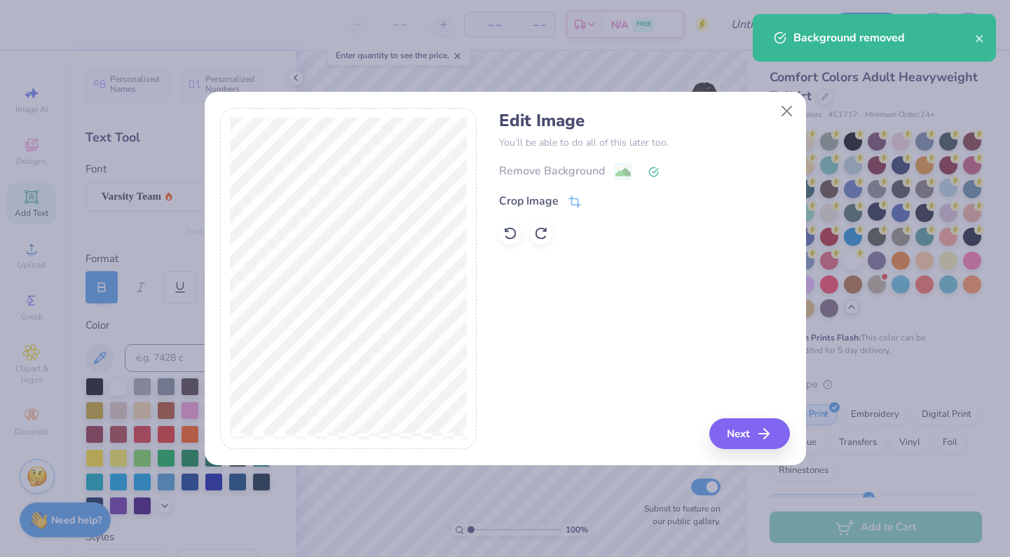
click at [744, 424] on button "Next" at bounding box center [749, 433] width 81 height 31
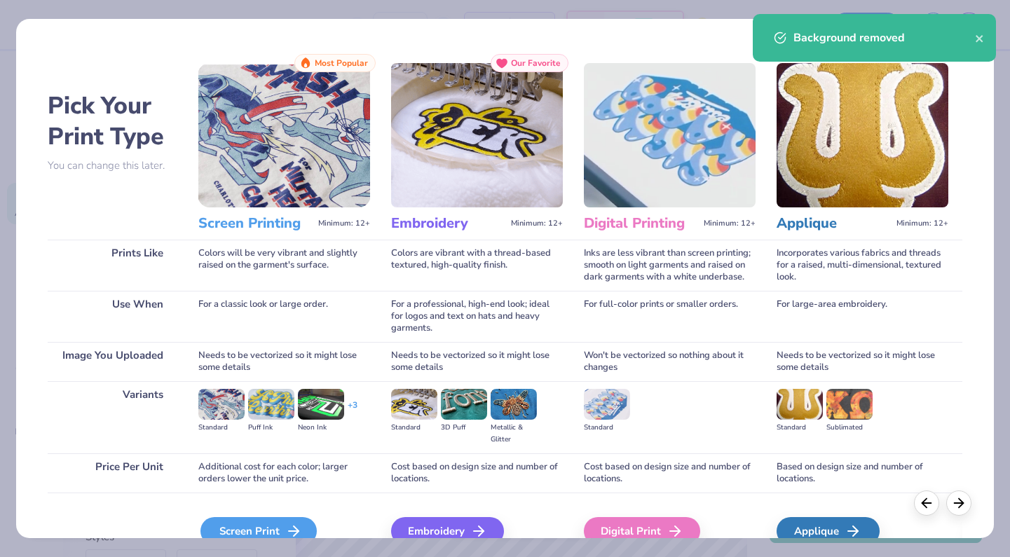
click at [275, 522] on div "Screen Print" at bounding box center [258, 531] width 116 height 28
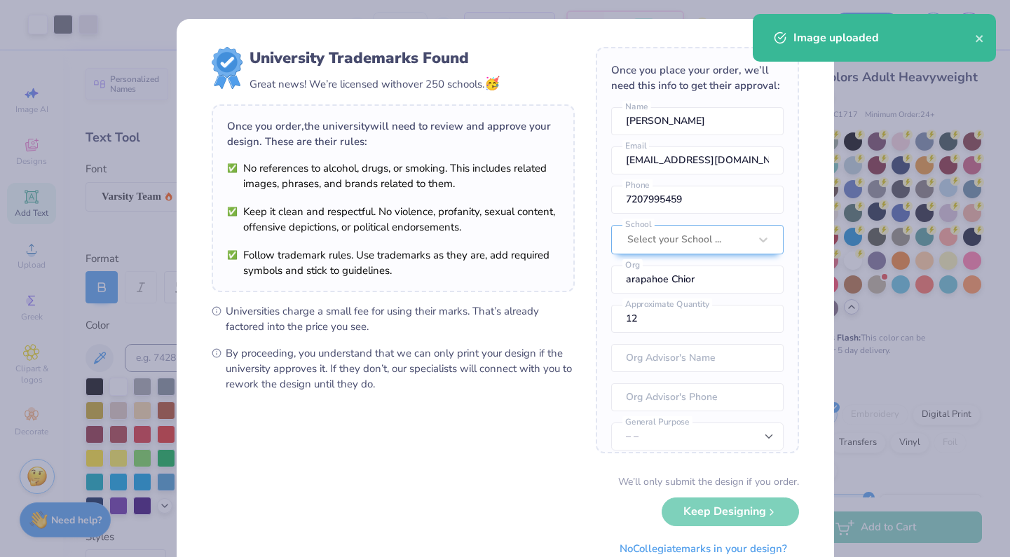
click at [515, 159] on body "Art colors – – Per Item – – Total Est. Delivery N/A FREE Design Title Save JH I…" at bounding box center [505, 278] width 1010 height 557
type input "1.45"
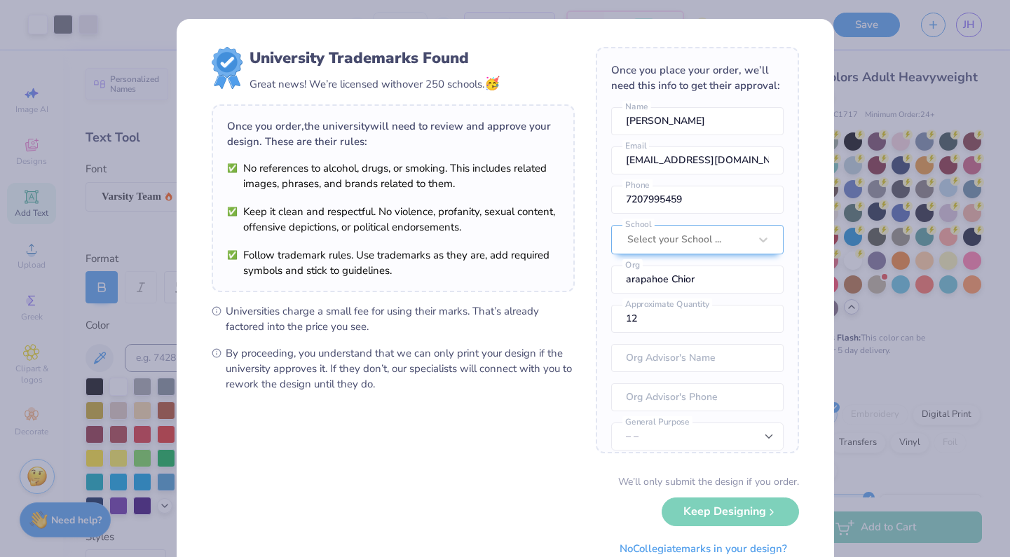
click at [716, 510] on div "We’ll only submit the design if you order. Keep Designing No Collegiate marks i…" at bounding box center [505, 519] width 587 height 88
click at [717, 228] on div "Select your School ..." at bounding box center [688, 240] width 125 height 28
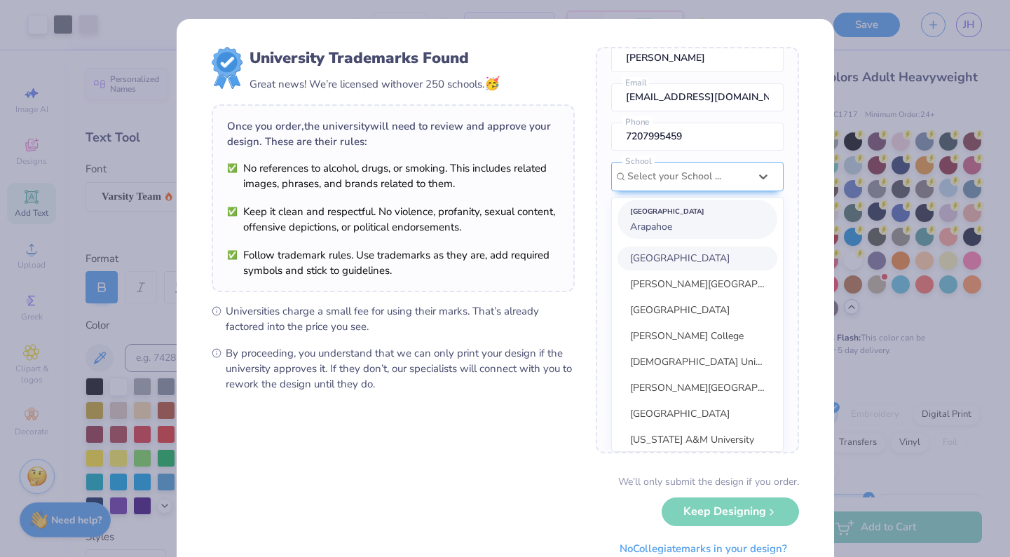
click at [674, 214] on div "Suggested School" at bounding box center [697, 211] width 135 height 15
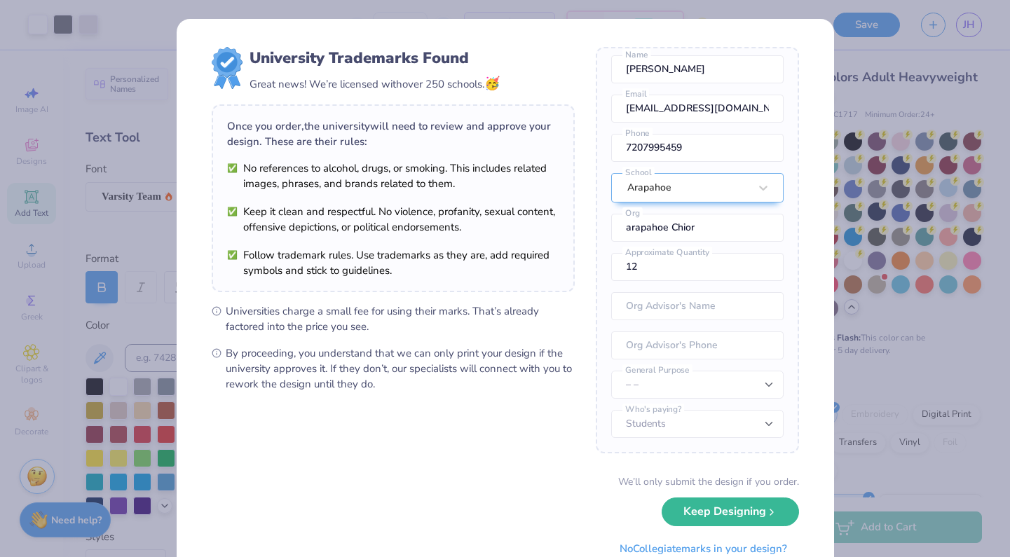
scroll to position [52, 0]
click at [719, 513] on button "Keep Designing" at bounding box center [730, 508] width 137 height 29
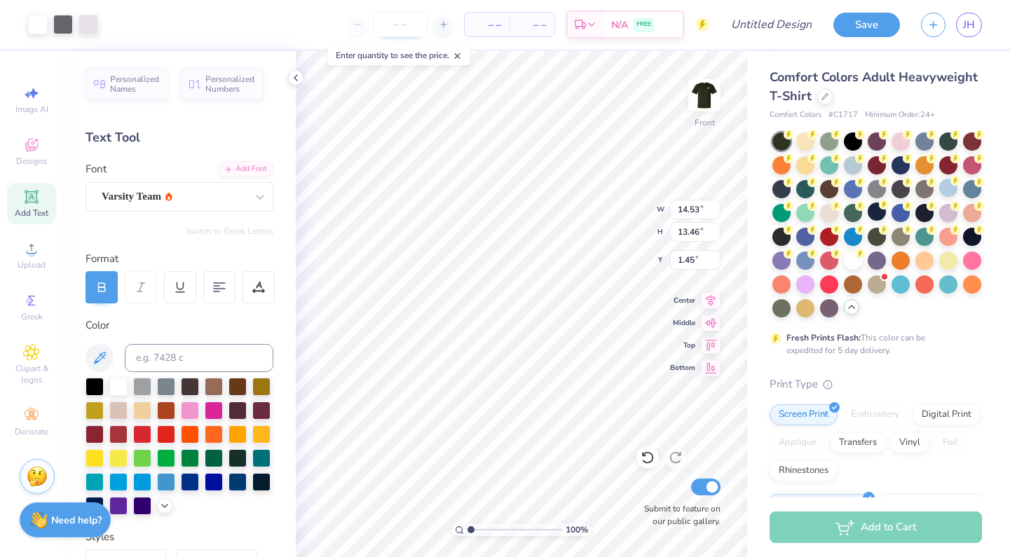
click at [395, 15] on input "number" at bounding box center [400, 24] width 55 height 25
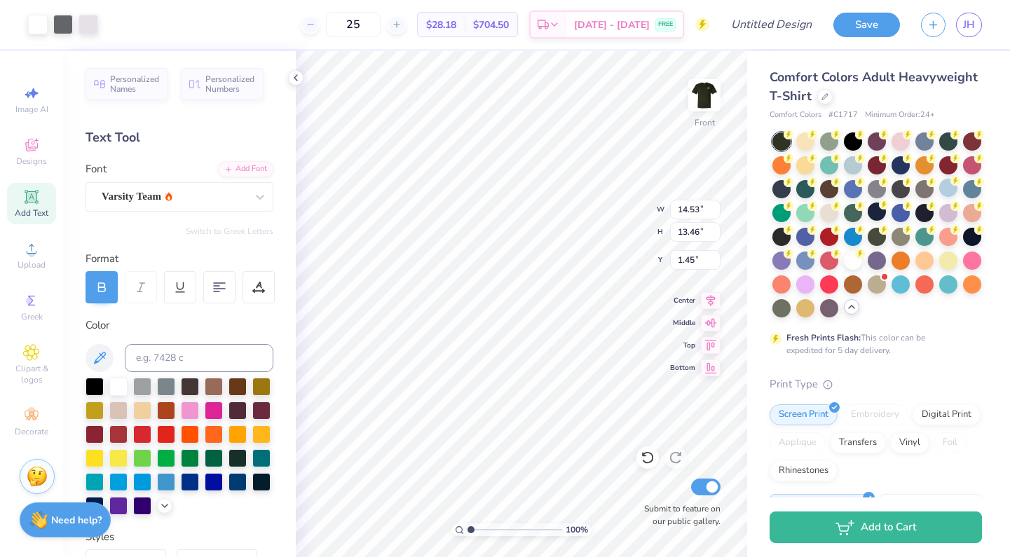
type input "25"
type input "1.41"
click at [159, 91] on span "Personalized Names" at bounding box center [135, 82] width 50 height 20
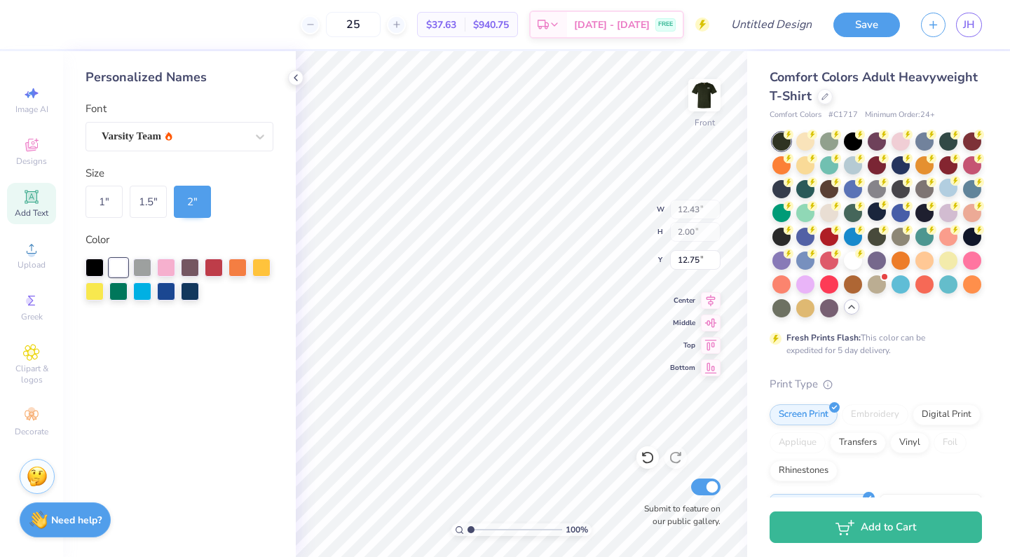
type input "25.00"
click at [775, 26] on input "Design Title" at bounding box center [788, 25] width 69 height 28
type input "m"
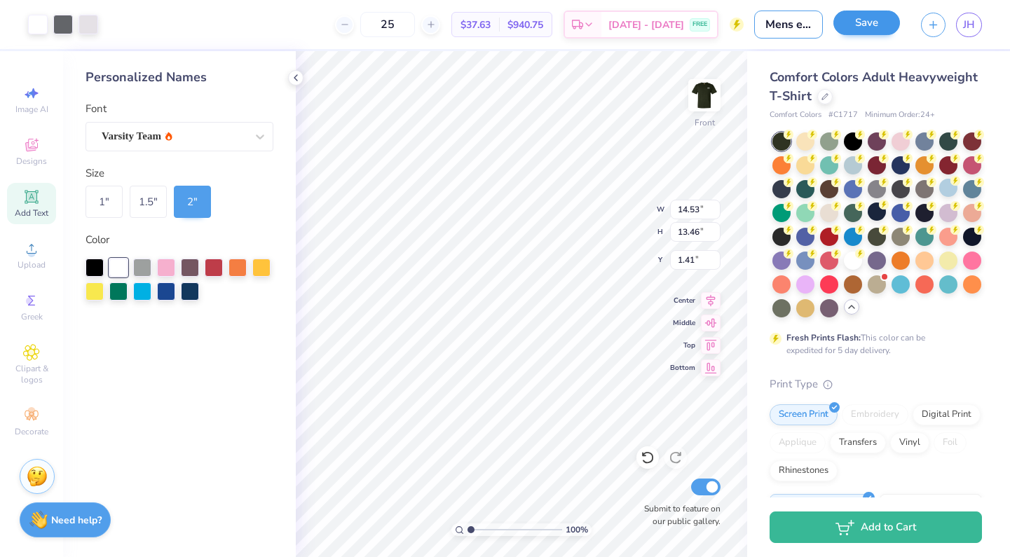
type input "Mens ensamble"
click at [886, 22] on button "Save" at bounding box center [866, 23] width 67 height 25
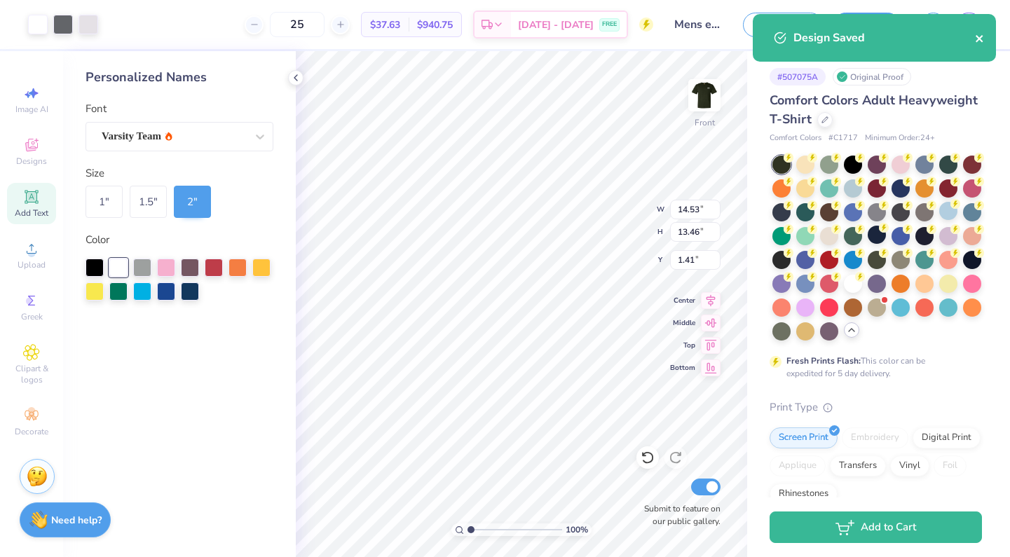
click at [981, 41] on icon "close" at bounding box center [980, 38] width 10 height 11
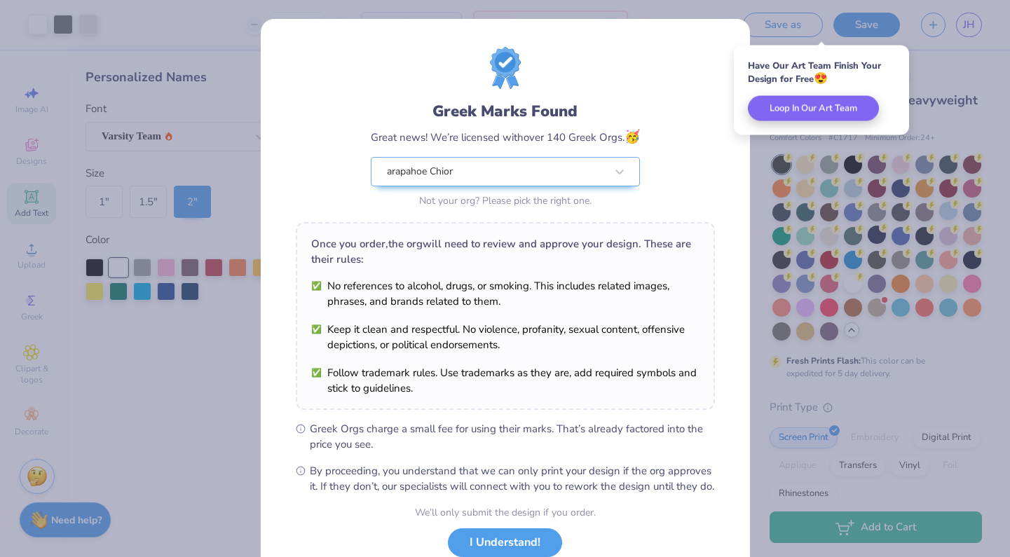
click at [714, 217] on div "Greek Marks Found Great news! We’re licensed with over 140 Greek Orgs. 🥳 arapah…" at bounding box center [505, 270] width 419 height 447
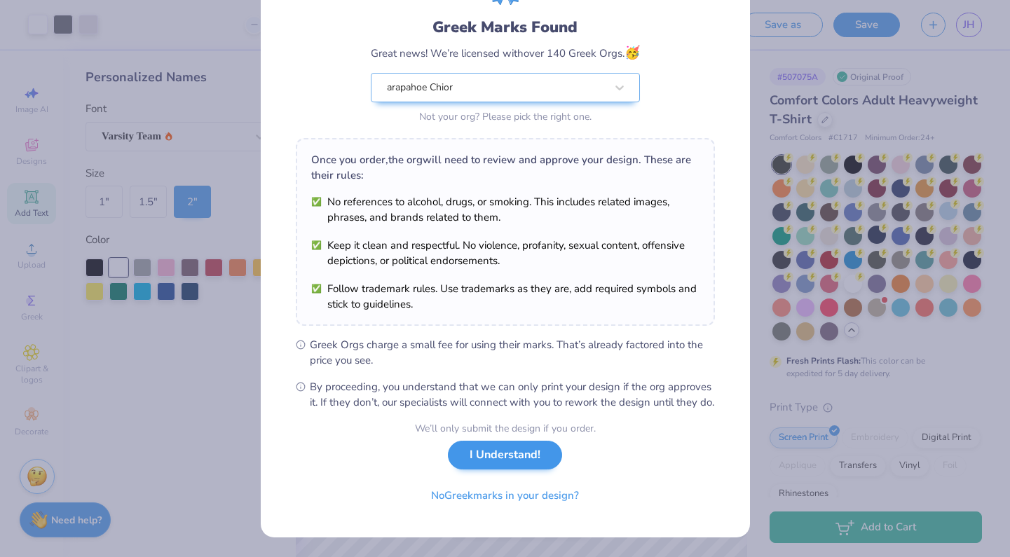
scroll to position [99, 0]
click at [527, 453] on button "I Understand!" at bounding box center [505, 455] width 114 height 29
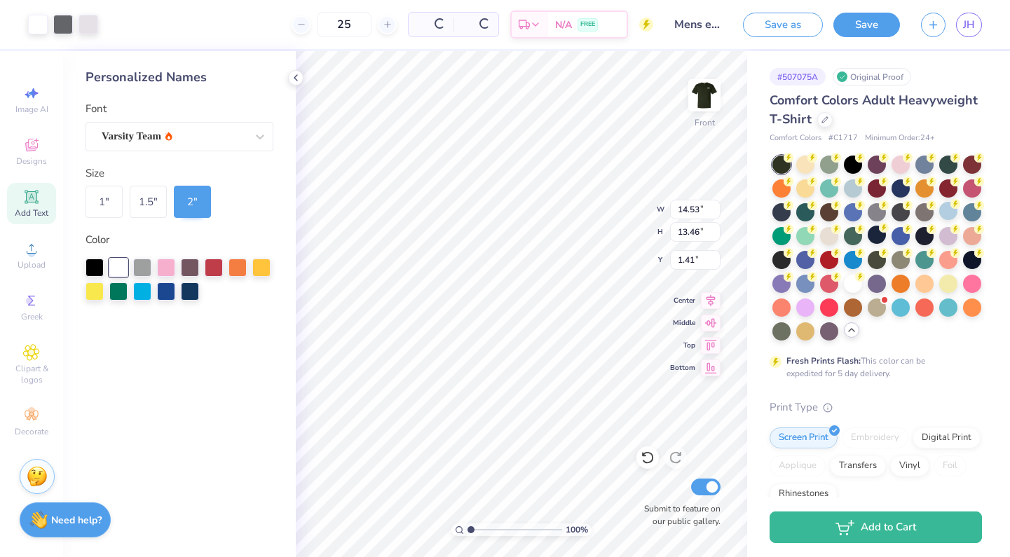
scroll to position [0, 0]
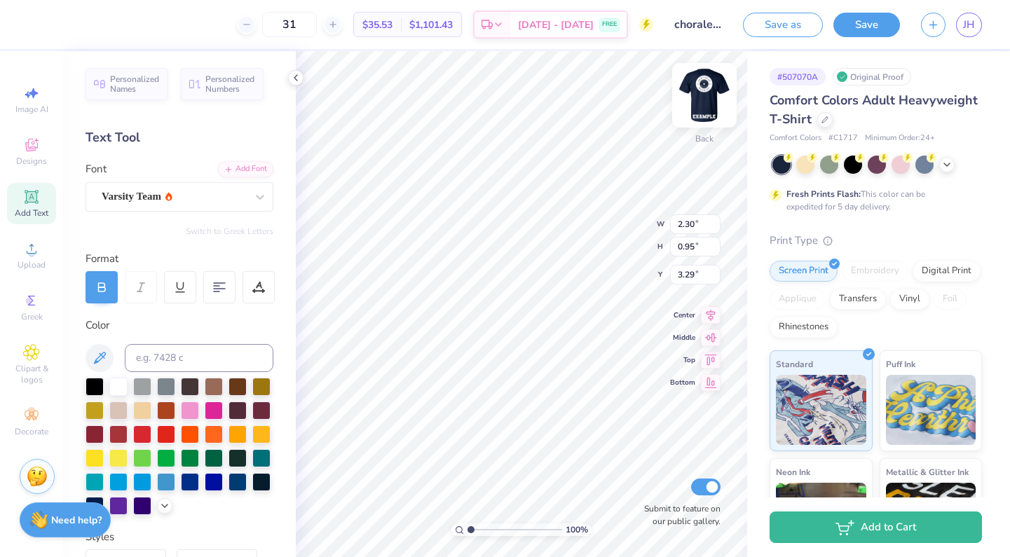
click at [692, 98] on img at bounding box center [704, 95] width 56 height 56
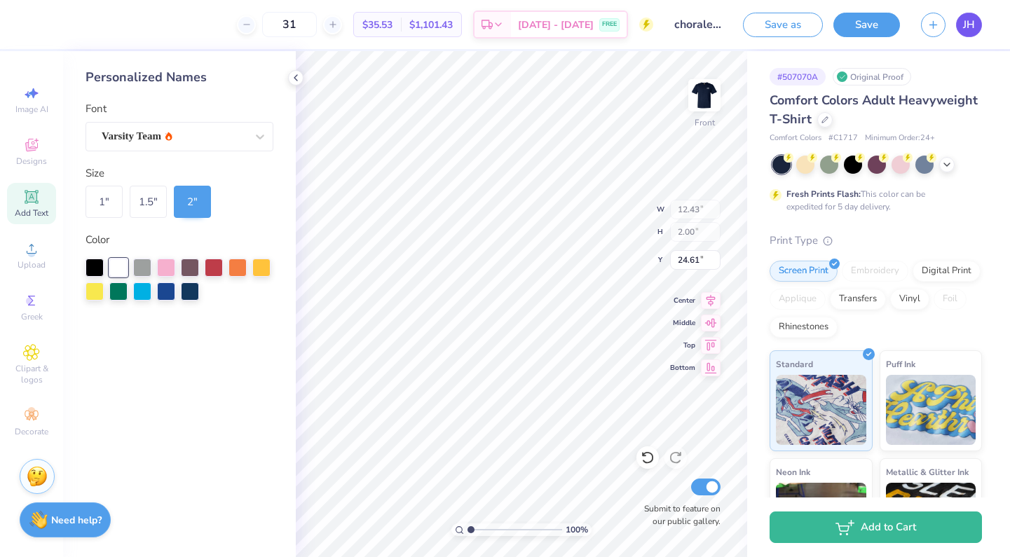
click at [976, 25] on link "JH" at bounding box center [969, 25] width 26 height 25
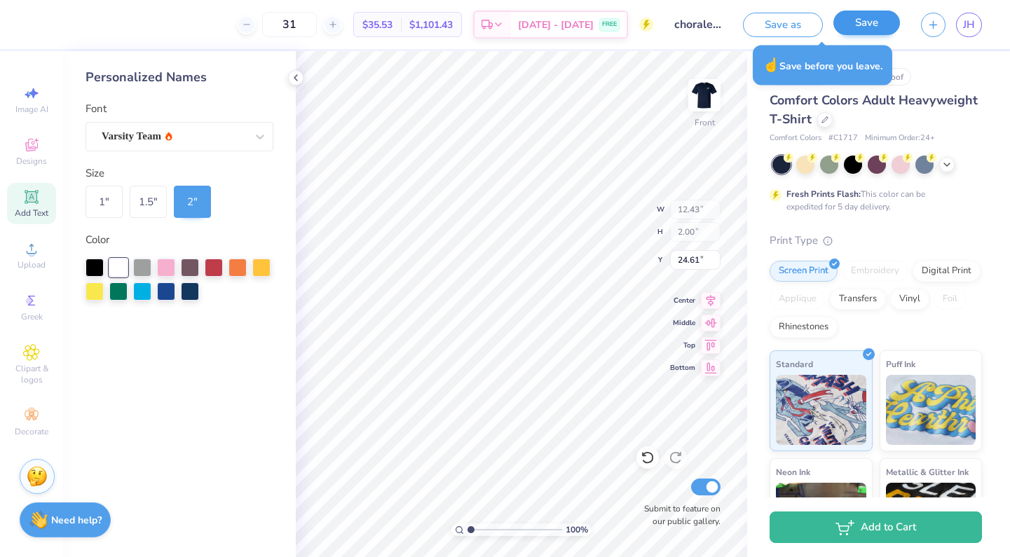
click at [870, 29] on button "Save" at bounding box center [866, 23] width 67 height 25
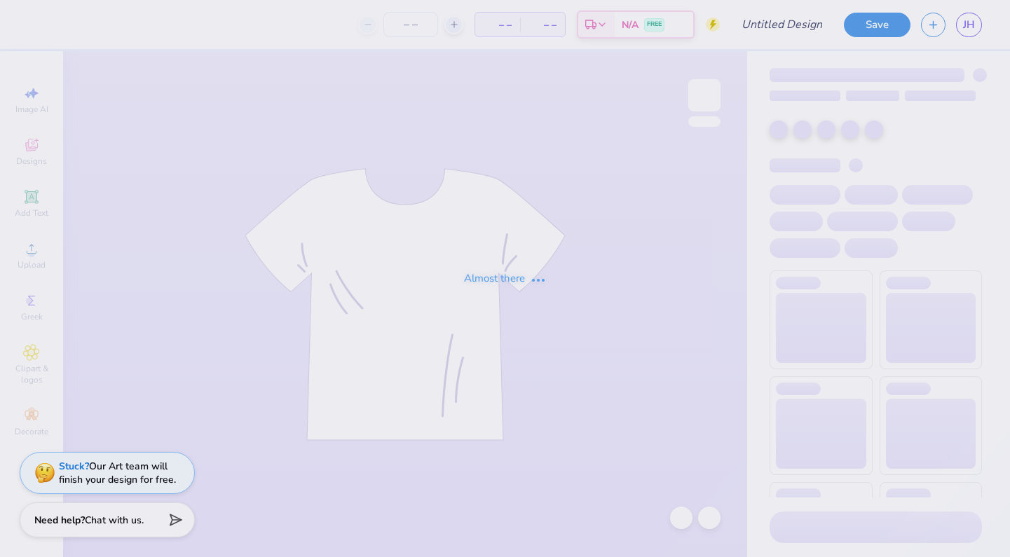
type input "Mens ensamble"
type input "25"
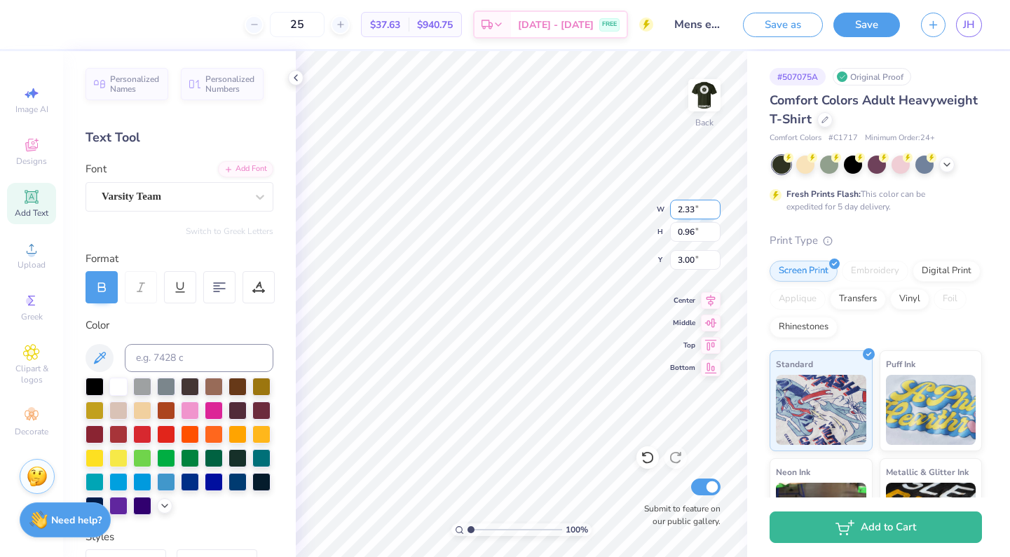
click at [694, 212] on input "2.33" at bounding box center [695, 210] width 50 height 20
type input "2.30"
type input "0.95"
type input "3.01"
click at [694, 231] on input "0.95" at bounding box center [695, 232] width 50 height 20
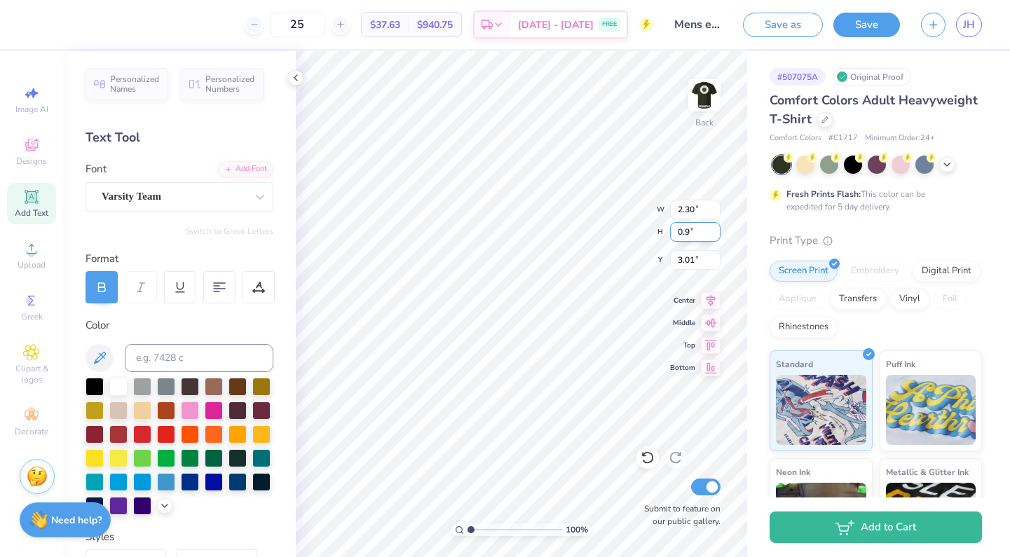
type input "0.95"
click at [694, 263] on input "3.01" at bounding box center [695, 260] width 50 height 20
type input "3.29"
click at [709, 102] on img at bounding box center [704, 95] width 56 height 56
click at [688, 274] on input "1.41" at bounding box center [695, 275] width 50 height 20
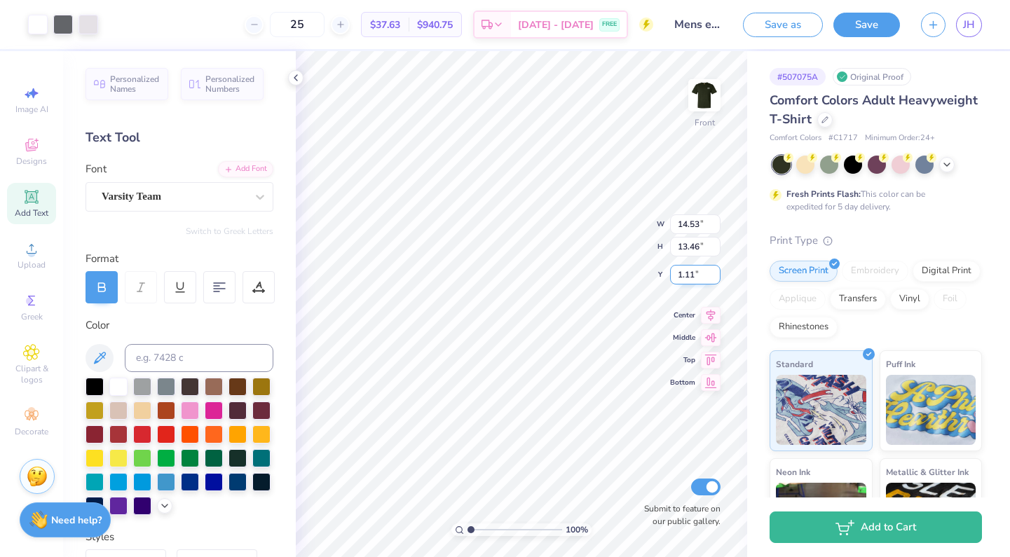
type input "1.11"
type input "12.43"
type input "2.00"
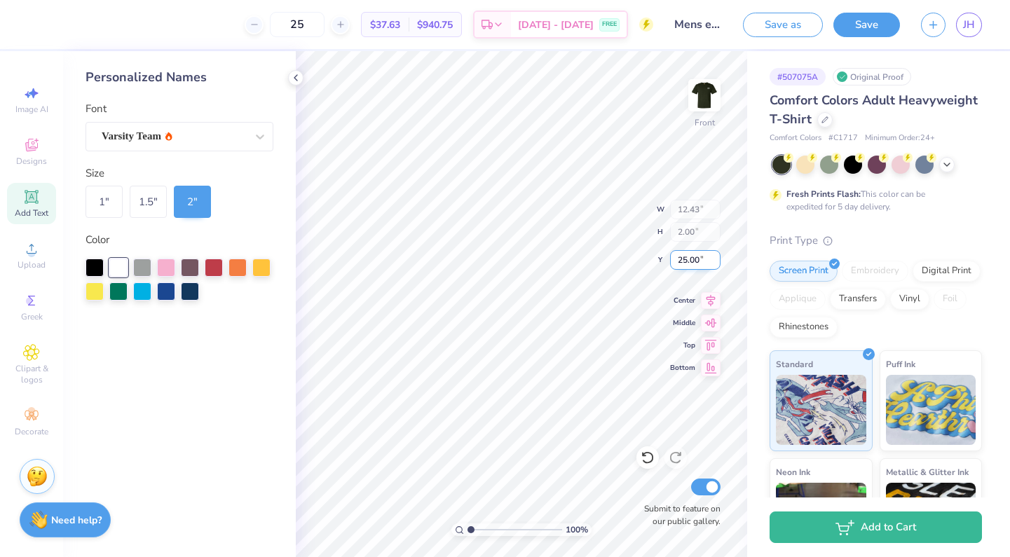
click at [700, 259] on input "25.00" at bounding box center [695, 260] width 50 height 20
click at [687, 259] on input "25.00" at bounding box center [695, 260] width 50 height 20
click at [697, 259] on input "24.00" at bounding box center [695, 260] width 50 height 20
click at [699, 261] on input "24.00" at bounding box center [695, 260] width 50 height 20
type input "24.61"
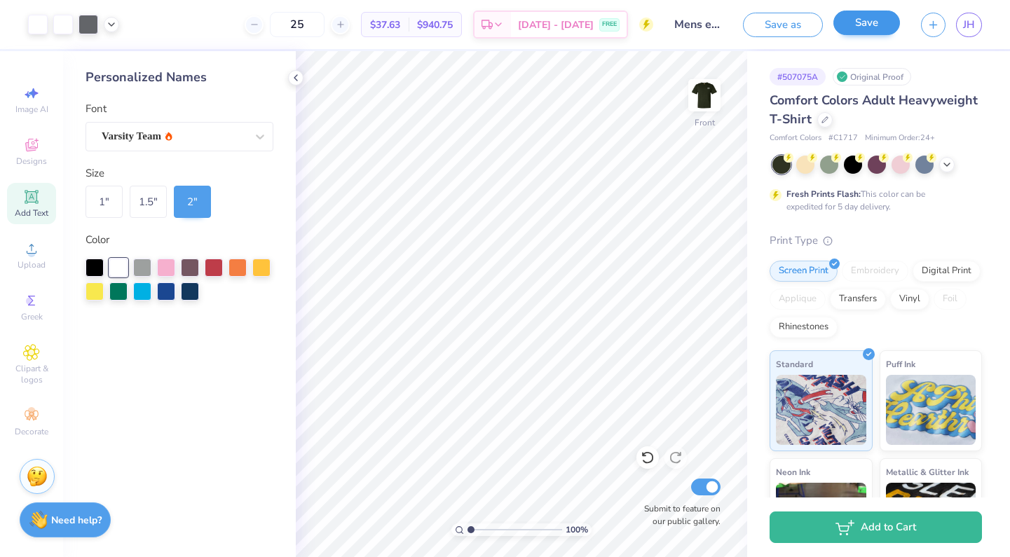
click at [863, 28] on button "Save" at bounding box center [866, 23] width 67 height 25
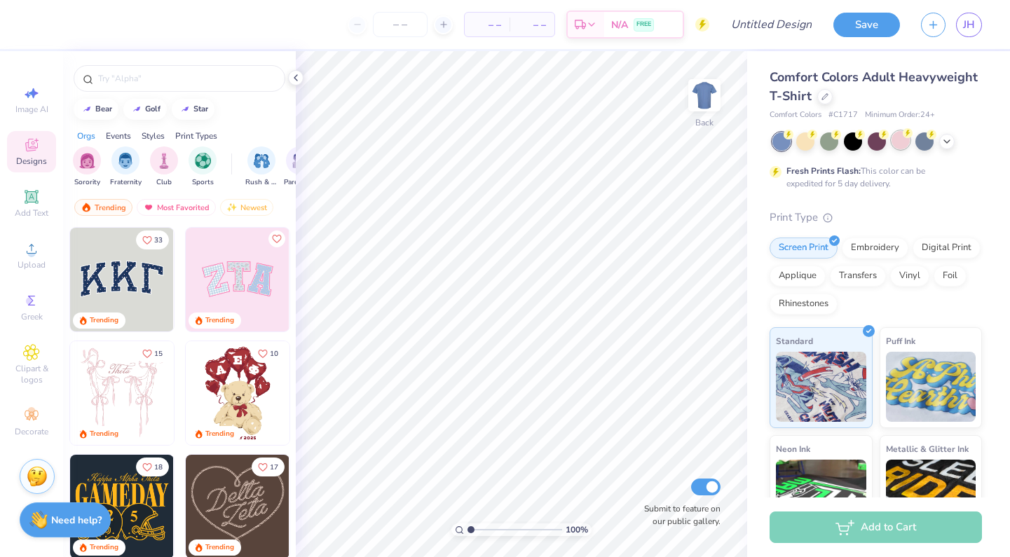
click at [898, 147] on div at bounding box center [901, 140] width 18 height 18
click at [946, 139] on icon at bounding box center [946, 140] width 11 height 11
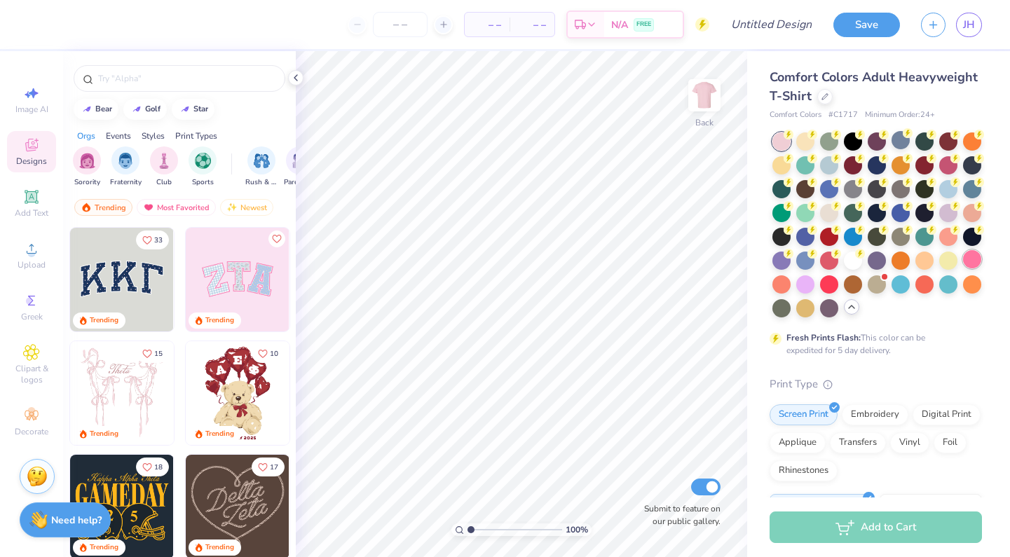
click at [966, 258] on div at bounding box center [972, 259] width 18 height 18
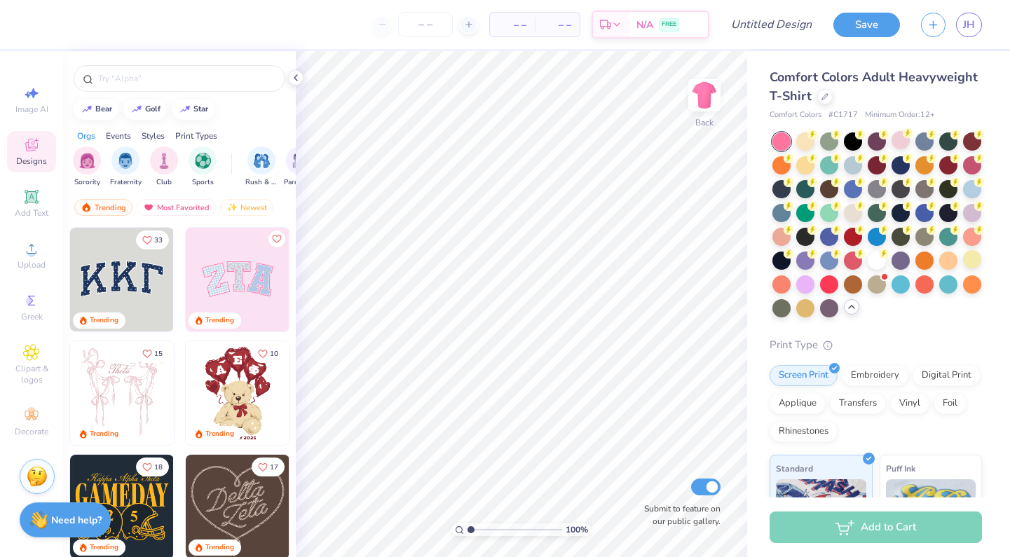
click at [778, 143] on div at bounding box center [782, 141] width 18 height 18
click at [901, 136] on div at bounding box center [901, 140] width 18 height 18
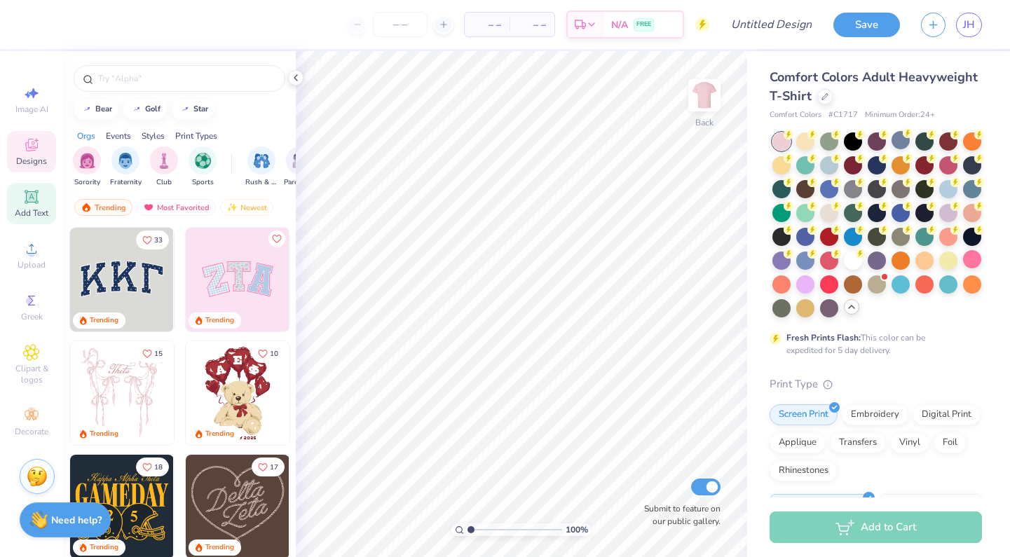
click at [30, 196] on icon at bounding box center [31, 196] width 11 height 11
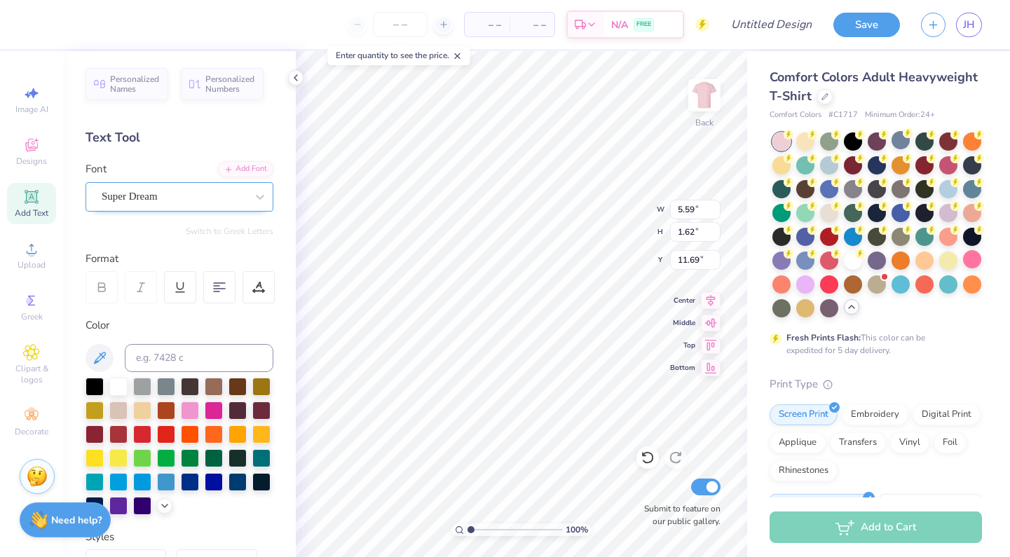
click at [181, 206] on div "Super Dream" at bounding box center [173, 197] width 147 height 22
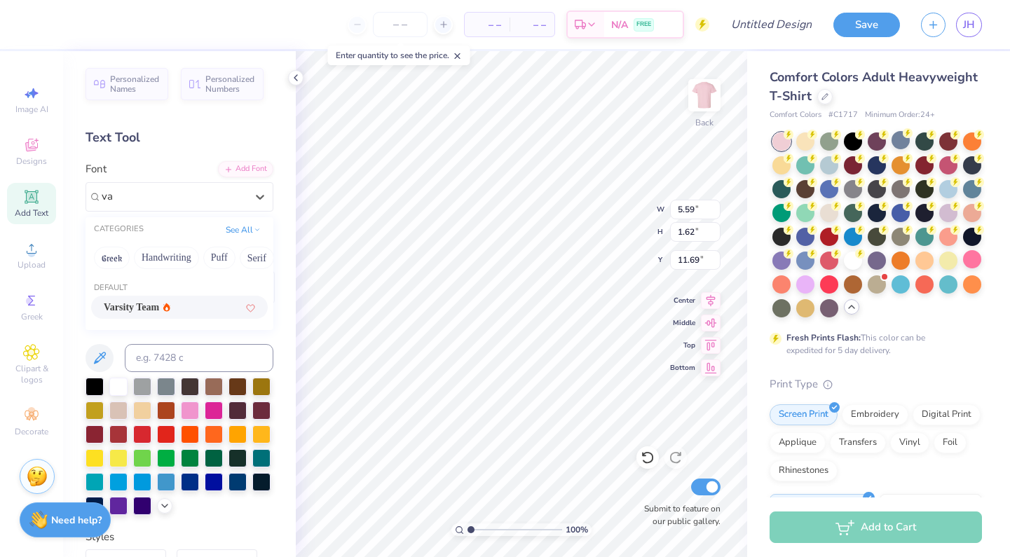
click at [161, 297] on div "Default Varsity Team" at bounding box center [180, 302] width 188 height 50
click at [200, 308] on div "Varsity Team" at bounding box center [179, 307] width 151 height 15
type input "va"
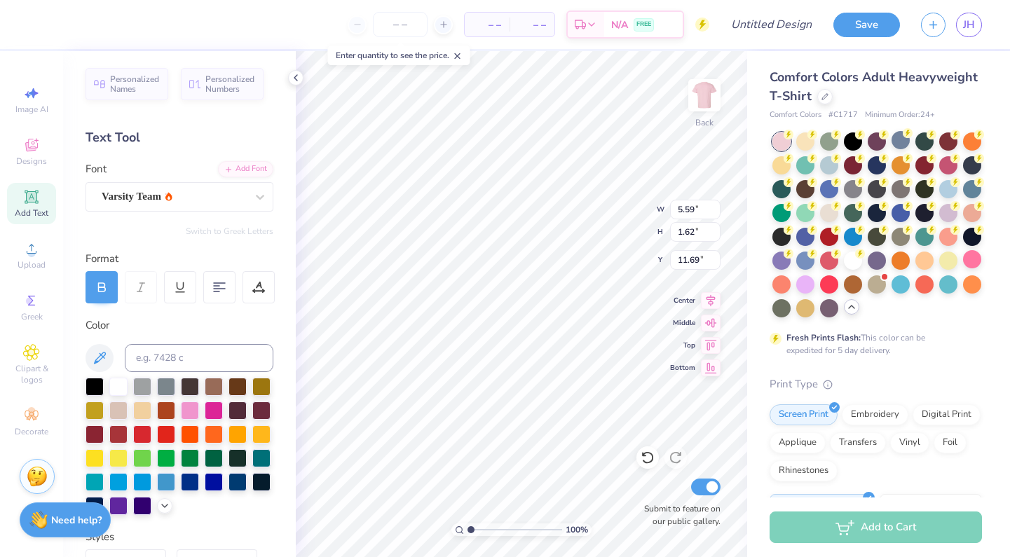
type input "5.55"
type textarea "T"
type textarea "AHS"
click at [681, 209] on input "5.55" at bounding box center [695, 210] width 50 height 20
type input "3"
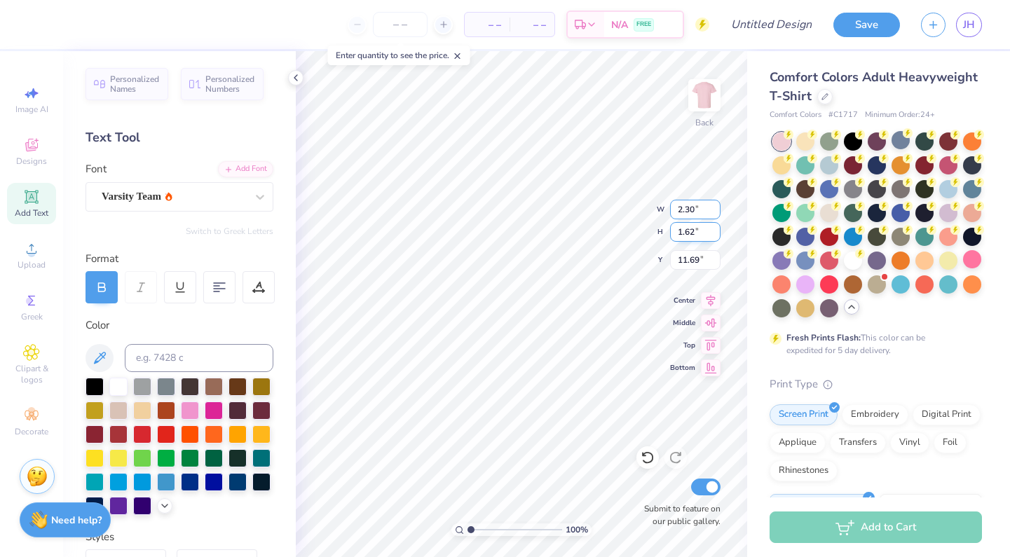
type input "2.30"
click at [693, 231] on input "1.62" at bounding box center [695, 232] width 50 height 20
type input "0.95"
type input "12.02"
type input "0"
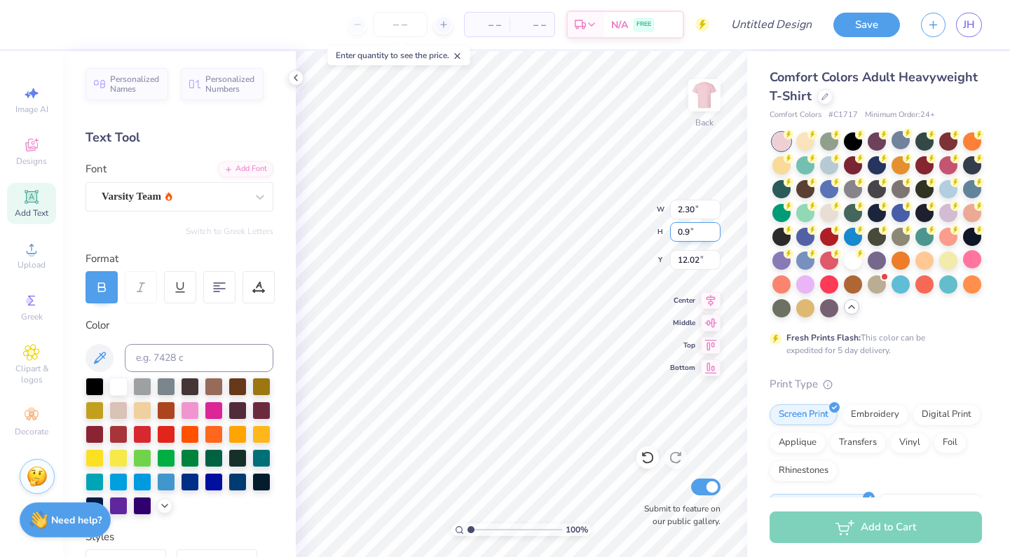
type input "0.95"
click at [699, 259] on input "12.03" at bounding box center [695, 260] width 50 height 20
type input "1"
type input "2.74"
click at [695, 257] on input "2.74" at bounding box center [695, 260] width 50 height 20
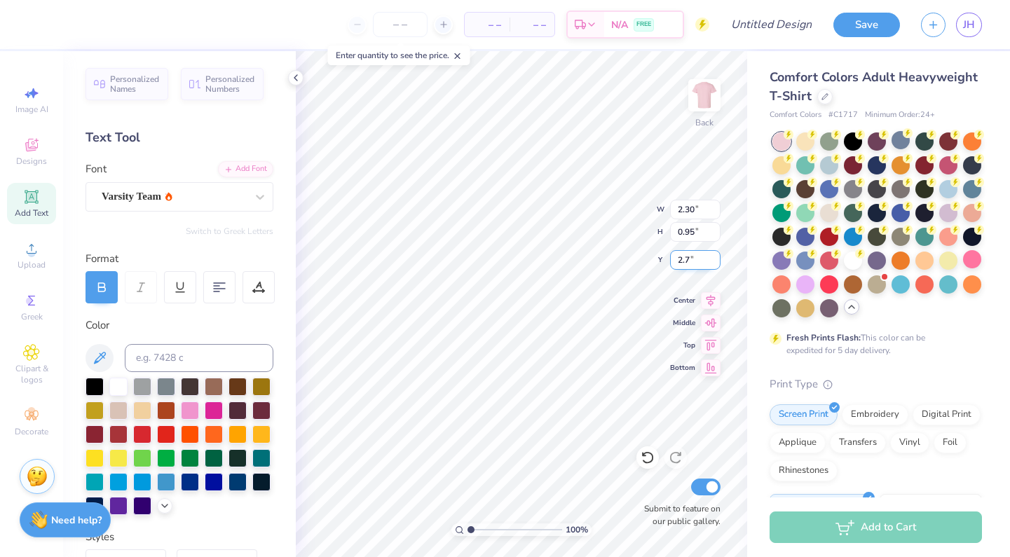
type input "2"
type input "3.29"
click at [699, 102] on img at bounding box center [704, 95] width 56 height 56
click at [701, 89] on img at bounding box center [704, 95] width 56 height 56
click at [82, 390] on div "Personalized Names Personalized Numbers Text Tool Add Font Font Varsity Team Sw…" at bounding box center [179, 304] width 233 height 506
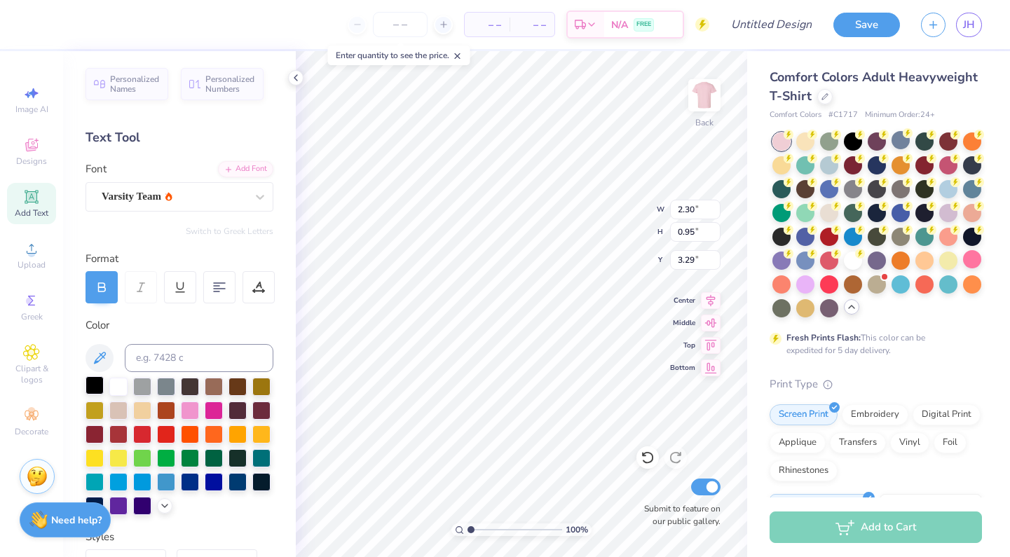
click at [88, 390] on div at bounding box center [95, 385] width 18 height 18
click at [100, 388] on div at bounding box center [95, 385] width 18 height 18
click at [690, 105] on img at bounding box center [704, 95] width 56 height 56
click at [39, 259] on span "Upload" at bounding box center [32, 264] width 28 height 11
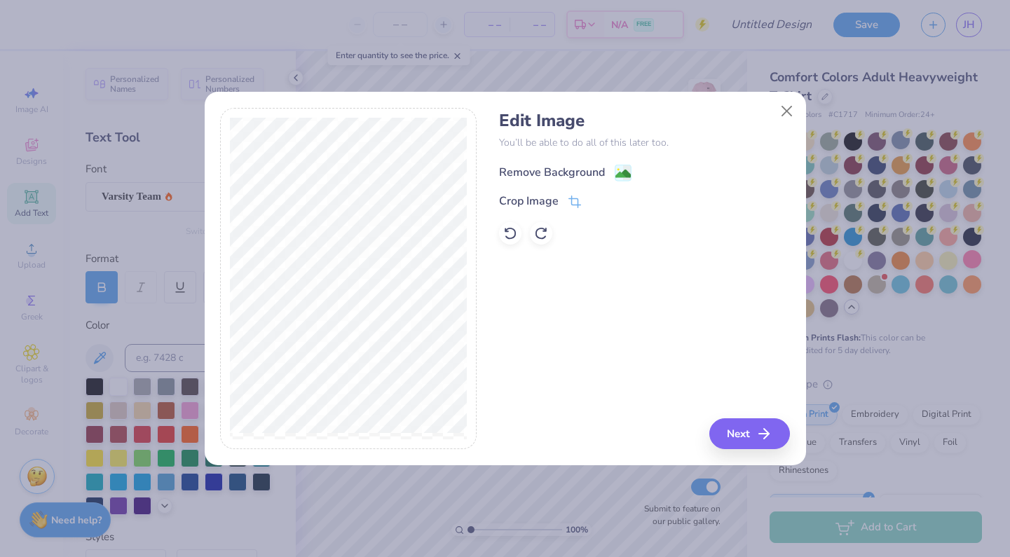
click at [562, 164] on div "Remove Background" at bounding box center [552, 172] width 106 height 17
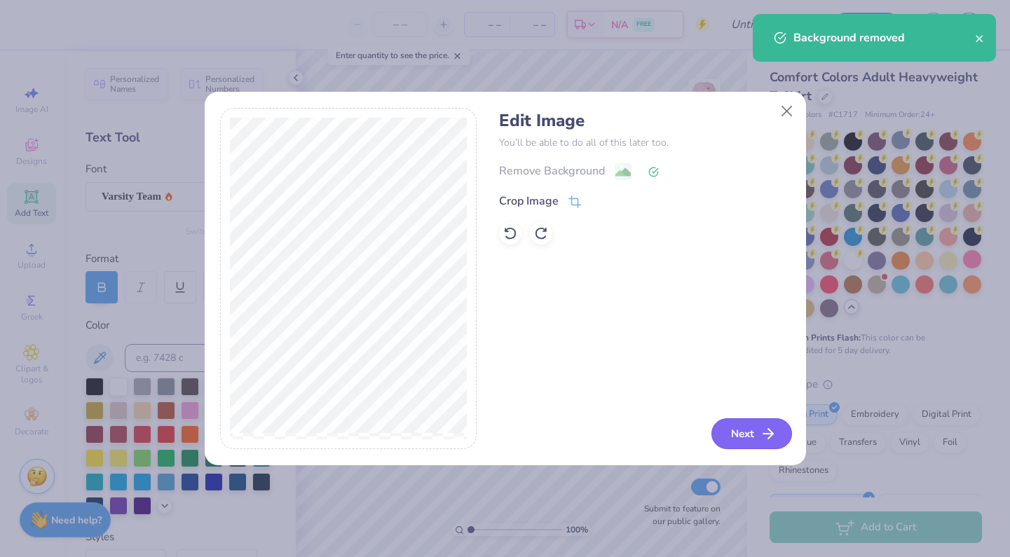
click at [767, 436] on icon "button" at bounding box center [768, 434] width 17 height 17
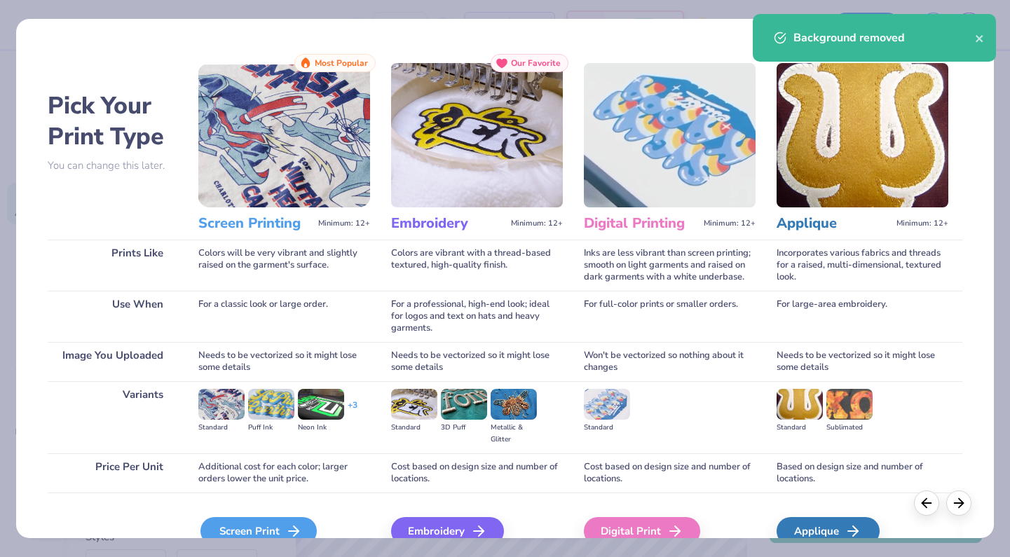
click at [280, 519] on div "Screen Print" at bounding box center [258, 531] width 116 height 28
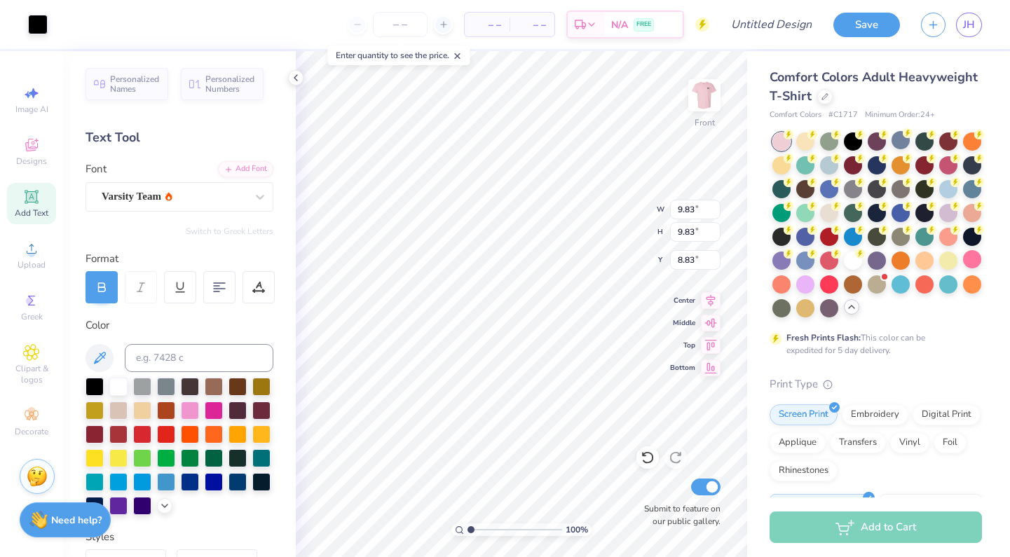
type input "3.00"
click at [135, 84] on span "Personalized Names" at bounding box center [135, 82] width 50 height 20
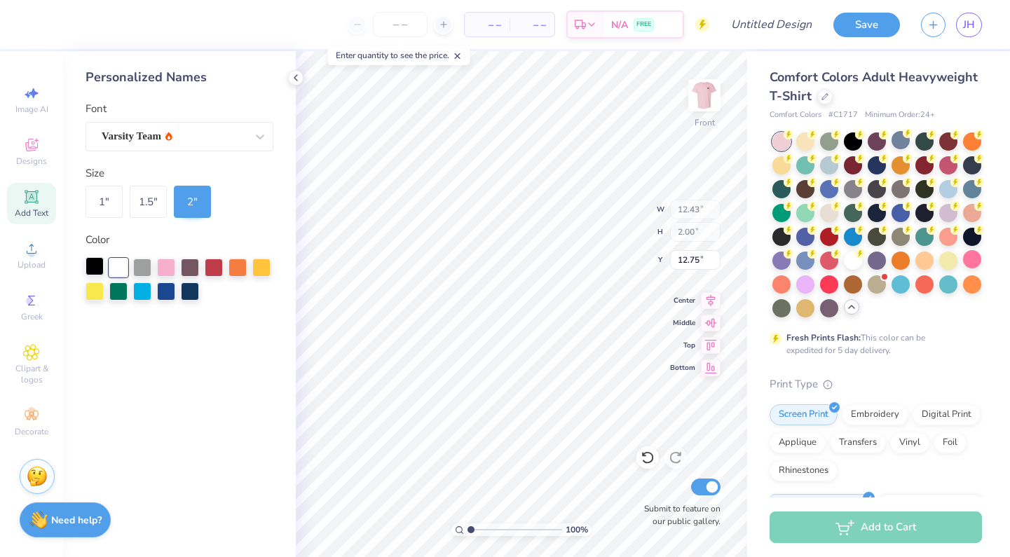
click at [98, 259] on div at bounding box center [95, 266] width 18 height 18
type input "25.00"
click at [705, 90] on img at bounding box center [704, 95] width 56 height 56
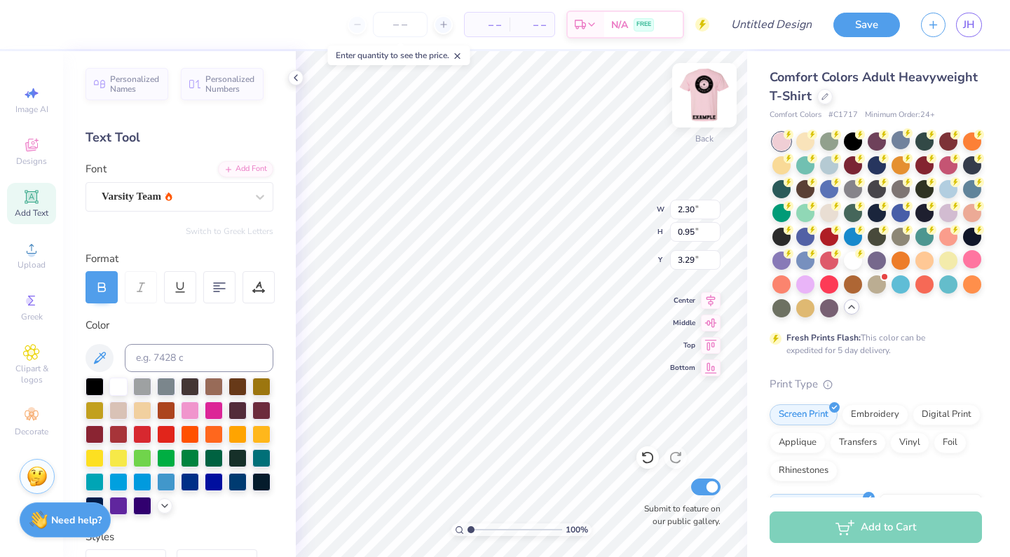
click at [708, 95] on img at bounding box center [704, 95] width 56 height 56
click at [684, 207] on input "9.83" at bounding box center [695, 210] width 50 height 20
type input "14.53"
click at [695, 232] on input "9.83" at bounding box center [695, 232] width 50 height 20
type input "14.54"
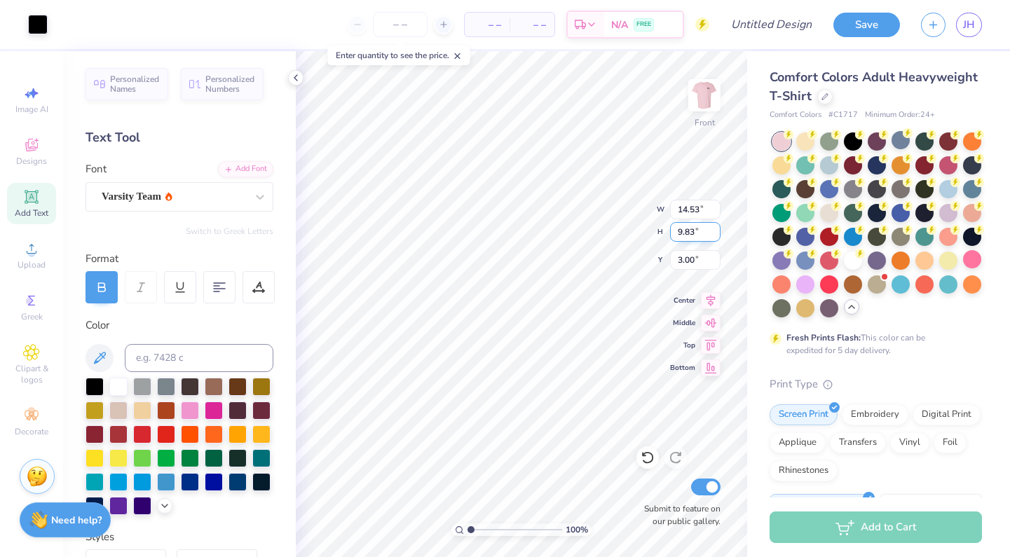
type input "0.65"
type input "1"
type input "13.46"
type input "13.45"
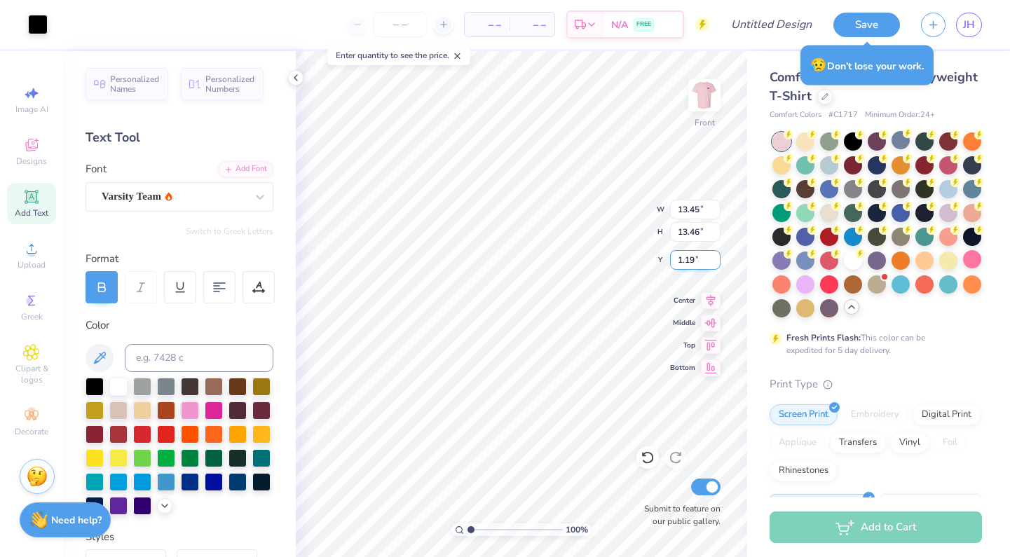
click at [693, 259] on input "1.19" at bounding box center [695, 260] width 50 height 20
type input "1.11"
click at [686, 209] on input "13.45" at bounding box center [695, 210] width 50 height 20
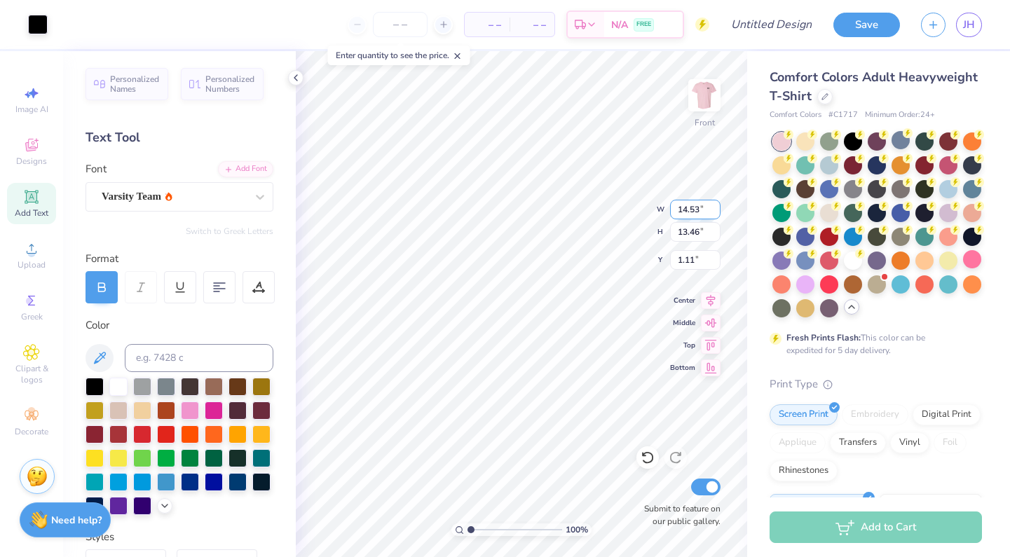
type input "14.53"
type input "14.54"
type input "0.57"
type input "10.30"
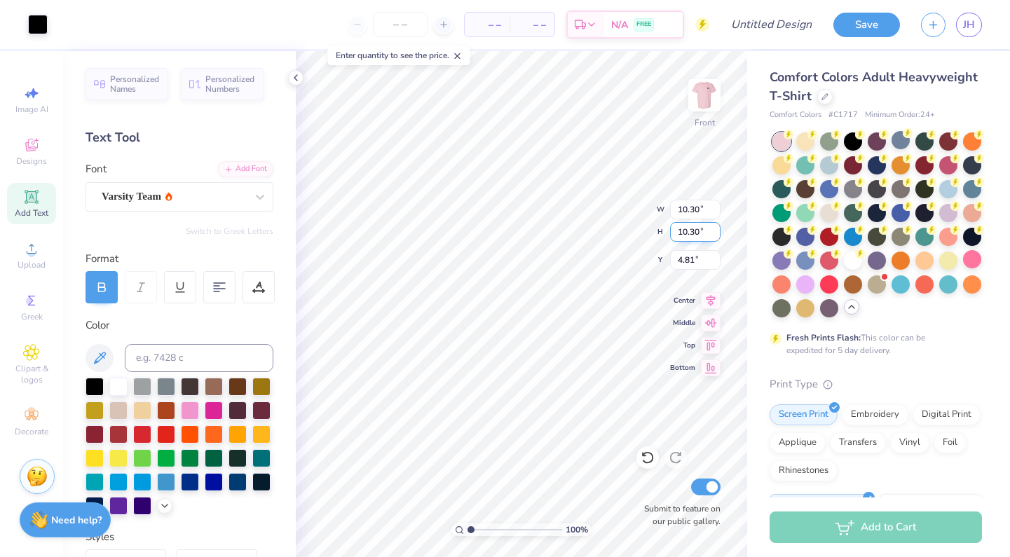
type input "3.00"
click at [681, 210] on input "10.30" at bounding box center [695, 210] width 50 height 20
drag, startPoint x: 696, startPoint y: 210, endPoint x: 676, endPoint y: 210, distance: 20.3
click at [676, 210] on input "10.30" at bounding box center [695, 210] width 50 height 20
type input "1"
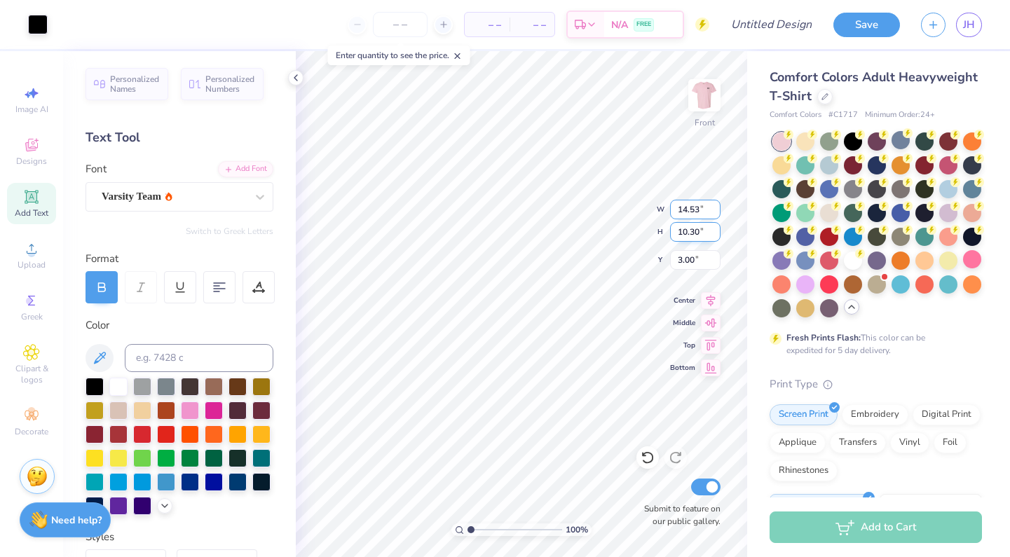
type input "14.53"
click at [700, 232] on input "10.30" at bounding box center [695, 232] width 50 height 20
type input "14.54"
type input "0.88"
type input "1"
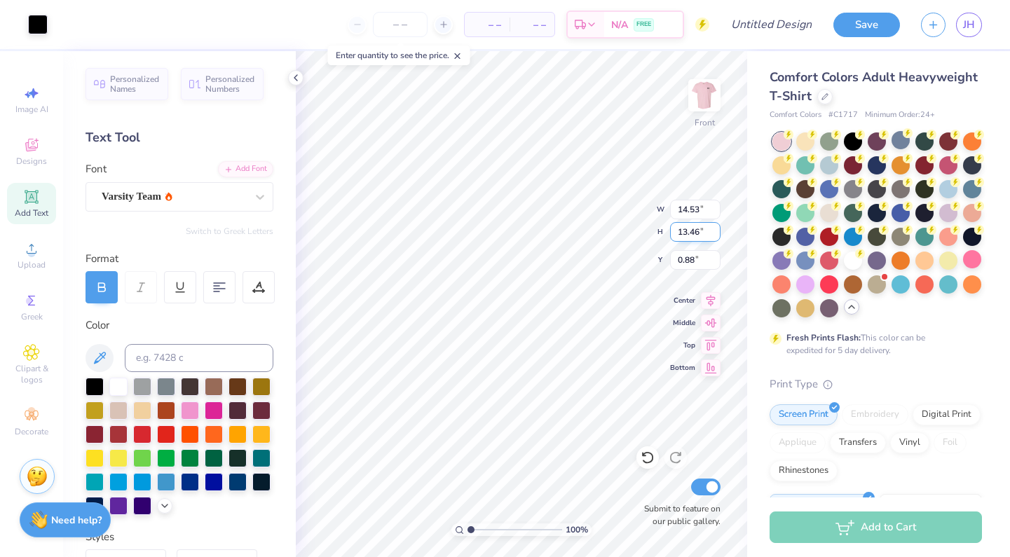
type input "13.46"
type input "13.45"
click at [683, 259] on input "1.42" at bounding box center [695, 260] width 50 height 20
click at [693, 262] on input "1.42" at bounding box center [695, 260] width 50 height 20
type input "1.11"
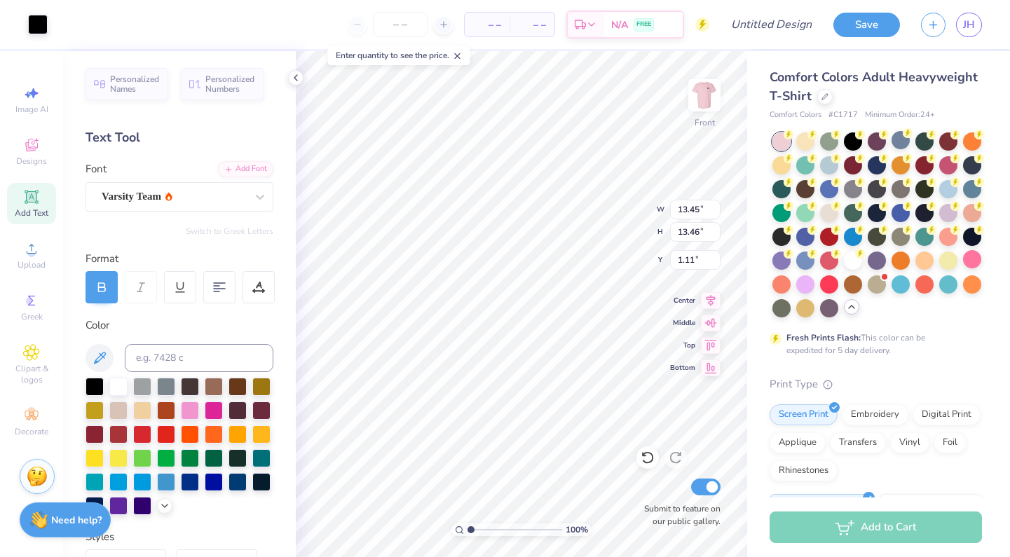
type input "11.20"
type input "3.00"
type input "8.88"
type input "8.89"
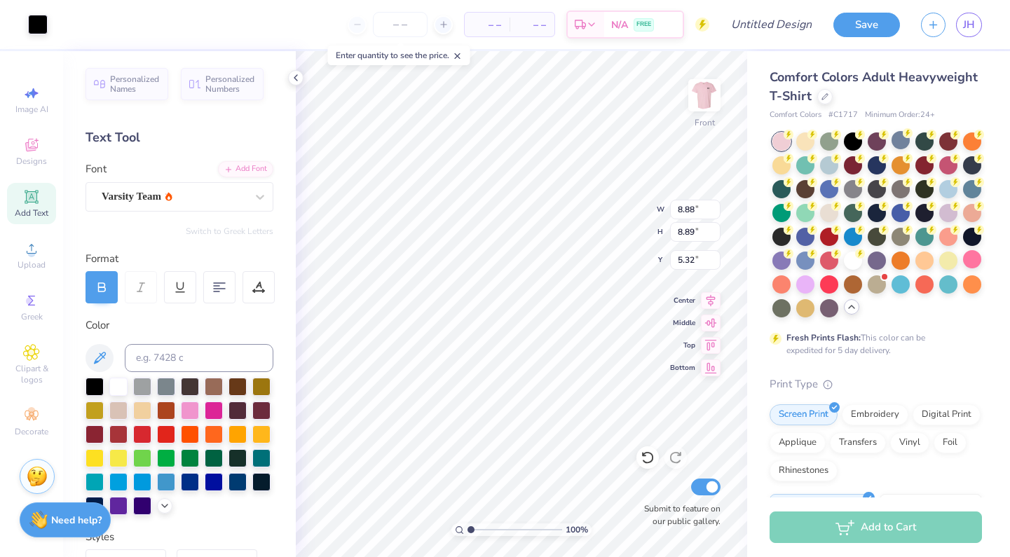
type input "3.00"
type input "8.88"
type input "3.01"
type input "9.20"
type input "9.21"
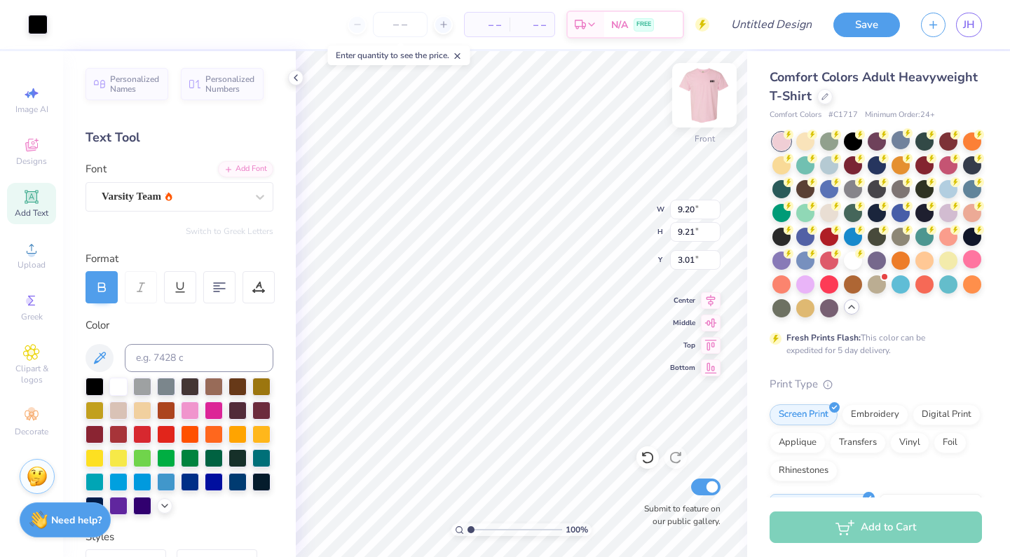
type input "3.00"
type input "9.46"
type input "9.47"
type input "12.43"
type input "2.00"
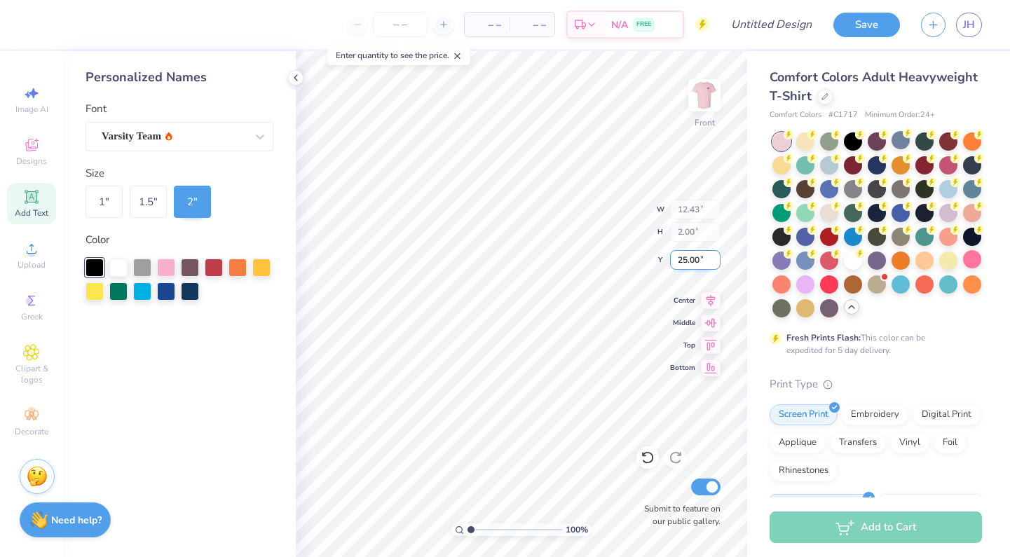
click at [688, 259] on input "25.00" at bounding box center [695, 260] width 50 height 20
type input "24.61"
click at [708, 97] on img at bounding box center [704, 95] width 56 height 56
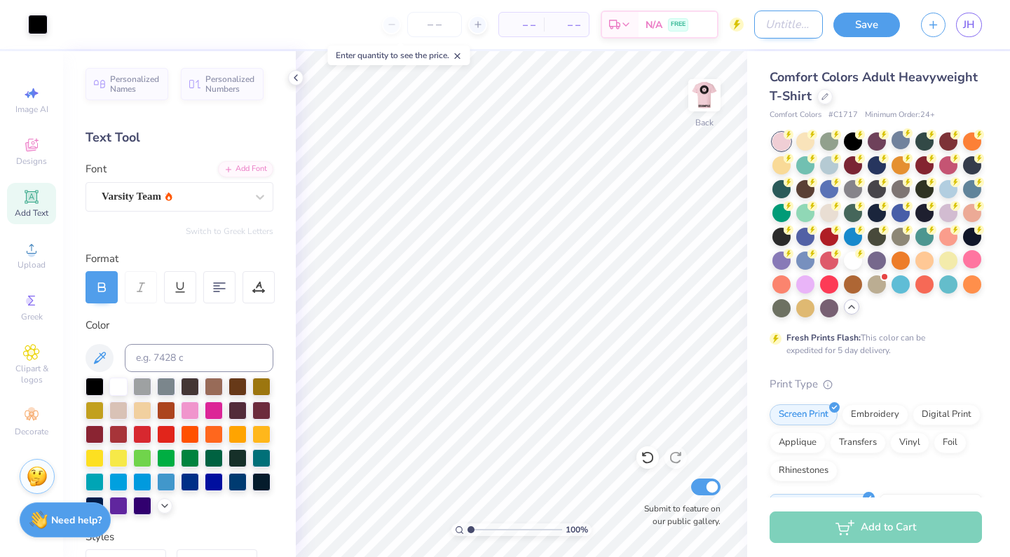
click at [778, 25] on input "Design Title" at bounding box center [788, 25] width 69 height 28
type input "s"
type input "SoPal"
click at [872, 18] on button "Save" at bounding box center [866, 23] width 67 height 25
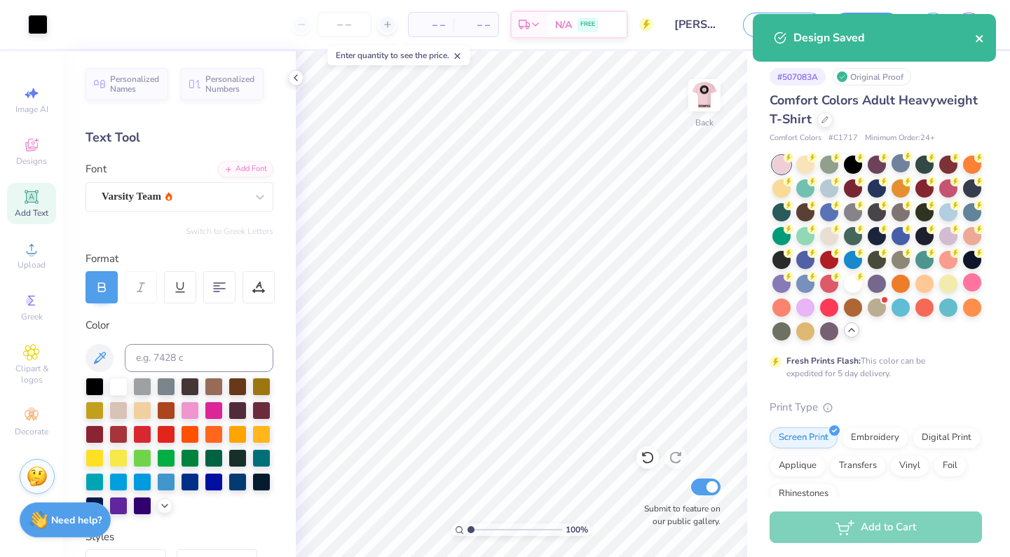
click at [978, 37] on icon "close" at bounding box center [979, 38] width 7 height 7
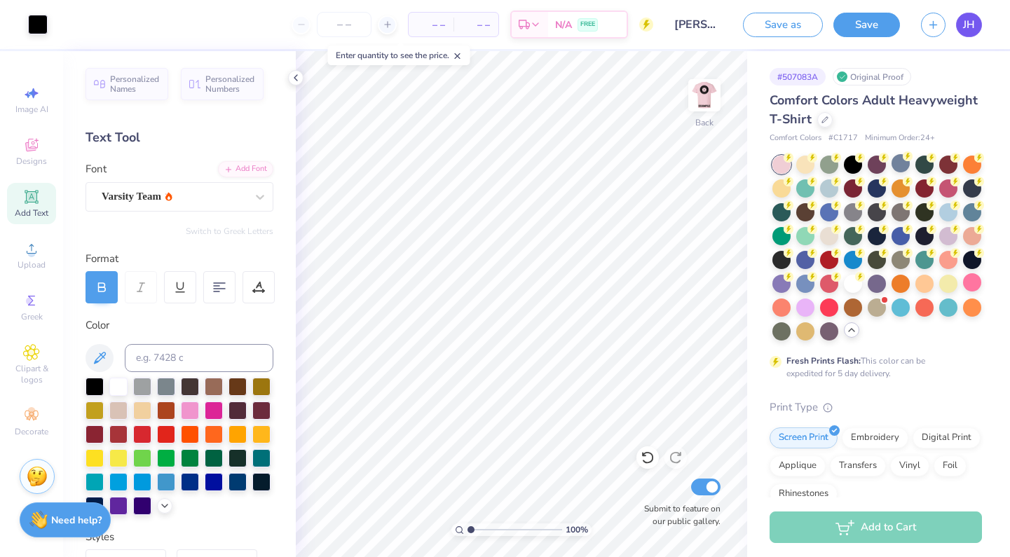
click at [976, 24] on link "JH" at bounding box center [969, 25] width 26 height 25
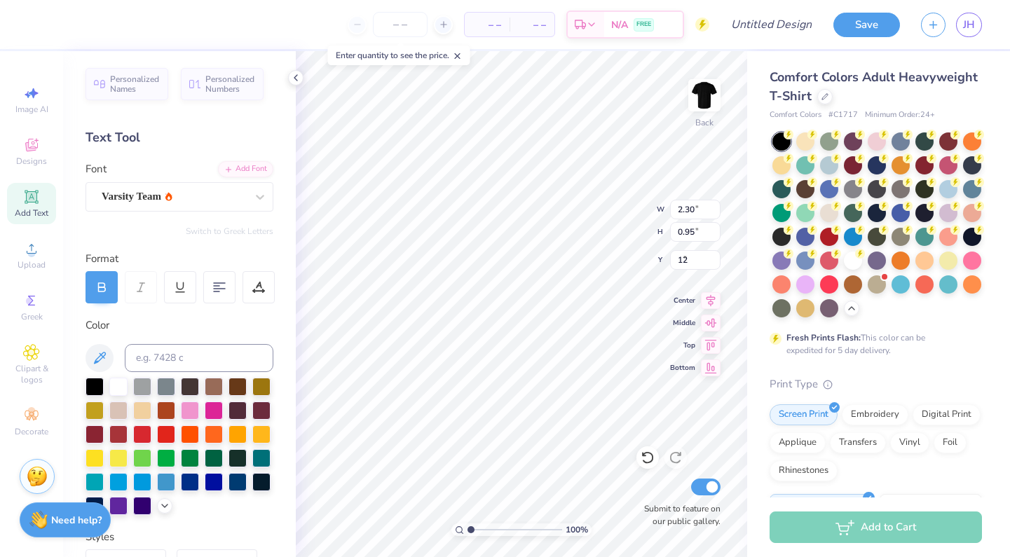
type input "1"
click at [692, 259] on input "3.00" at bounding box center [695, 260] width 50 height 20
type input "3.29"
click at [705, 86] on img at bounding box center [704, 95] width 56 height 56
click at [34, 202] on icon at bounding box center [31, 196] width 13 height 13
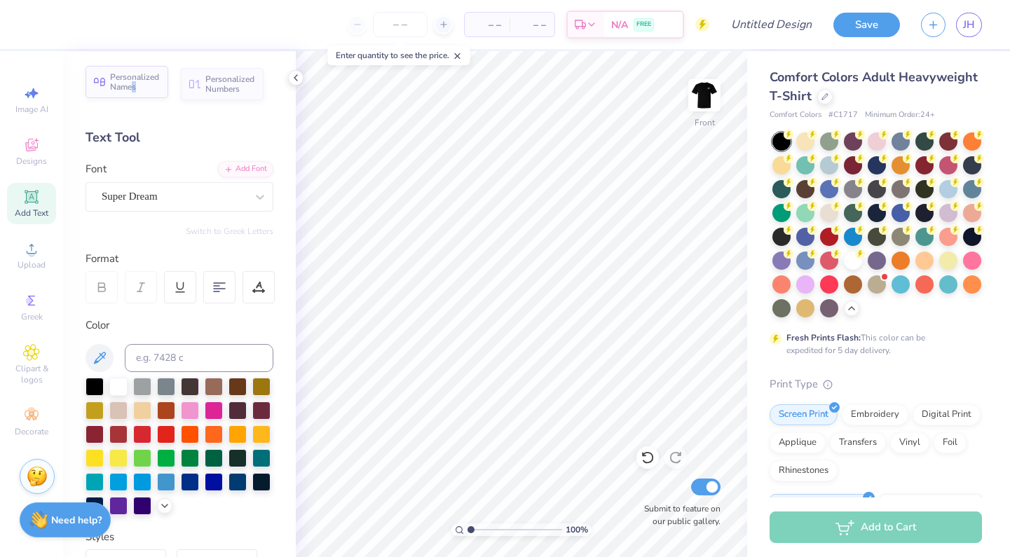
click at [134, 88] on span "Personalized Names" at bounding box center [135, 82] width 50 height 20
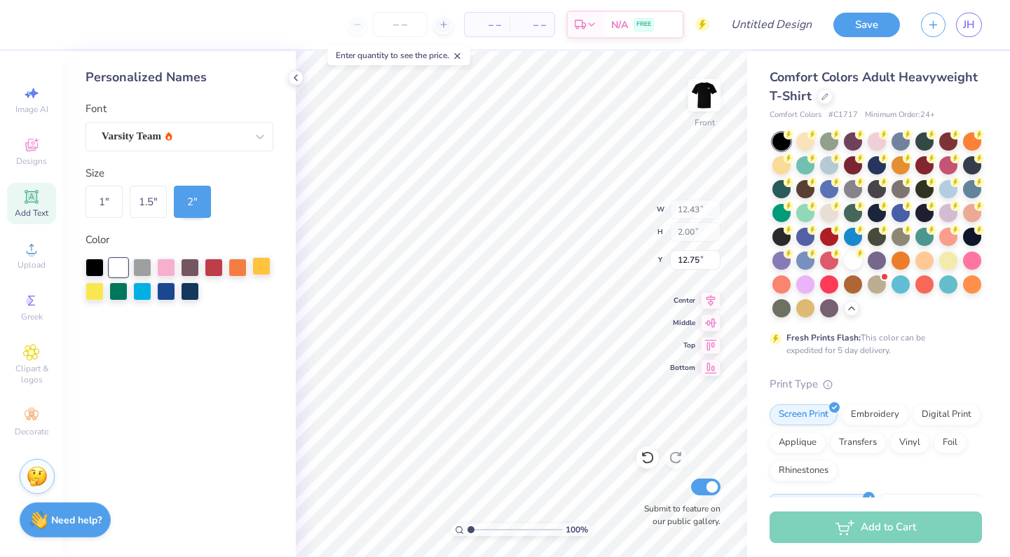
type input "24.61"
click at [33, 266] on span "Upload" at bounding box center [32, 264] width 28 height 11
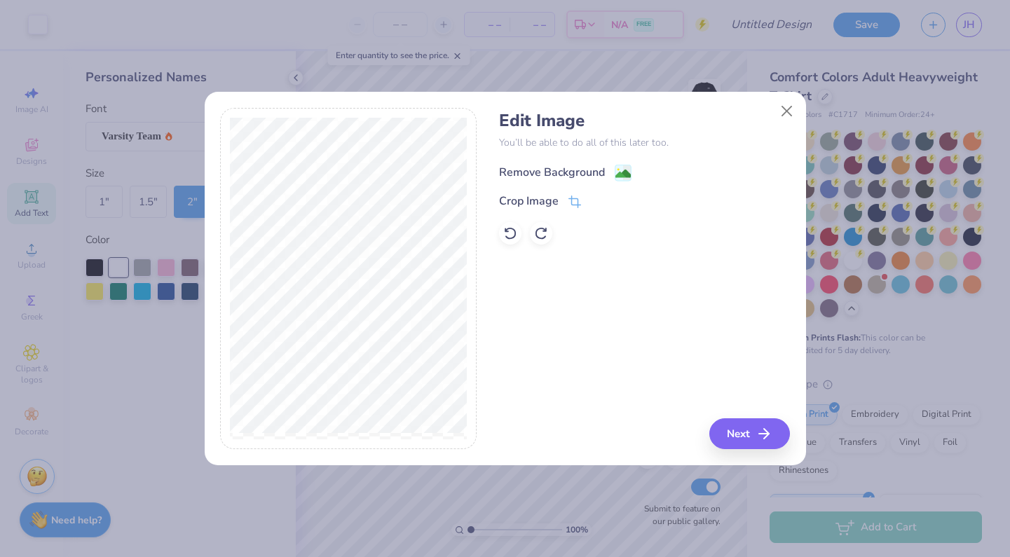
click at [592, 167] on div "Remove Background" at bounding box center [552, 172] width 106 height 17
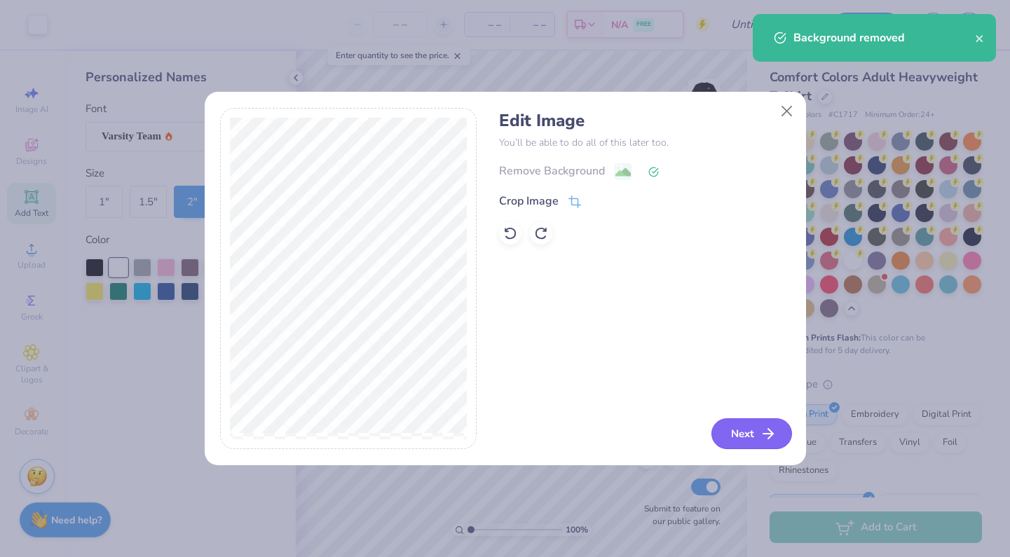
click at [743, 428] on button "Next" at bounding box center [752, 433] width 81 height 31
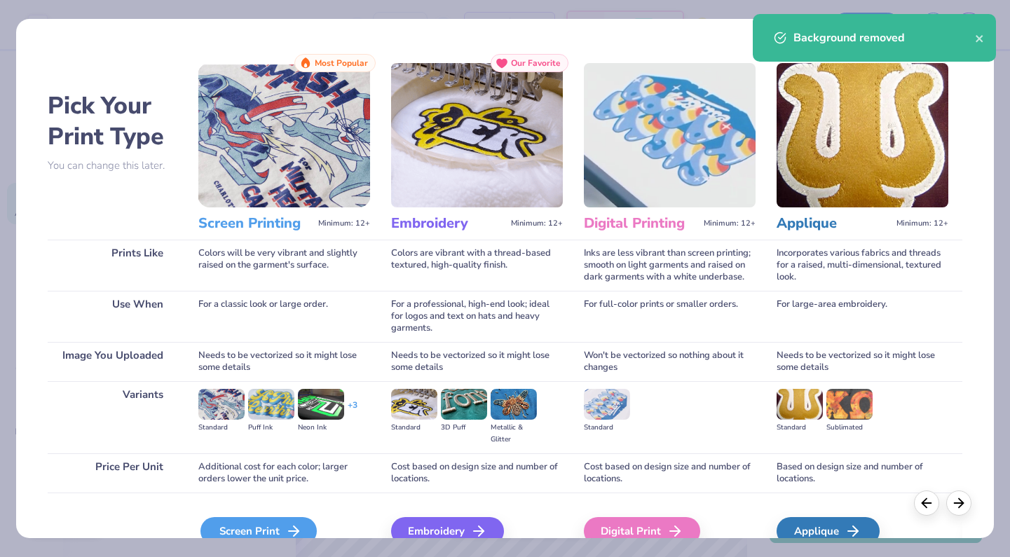
click at [246, 529] on div "Screen Print" at bounding box center [258, 531] width 116 height 28
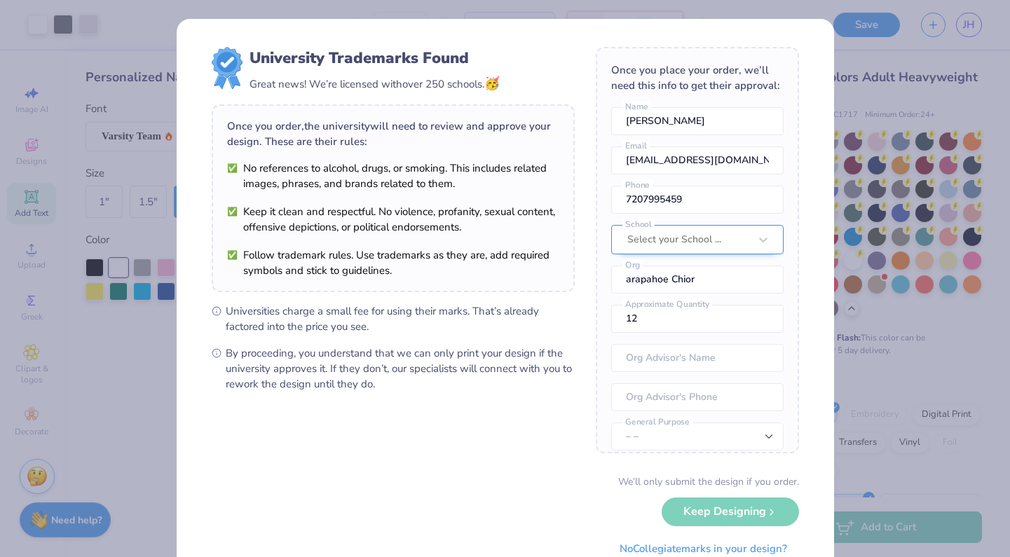
click at [704, 245] on div "Select your School ..." at bounding box center [688, 239] width 122 height 15
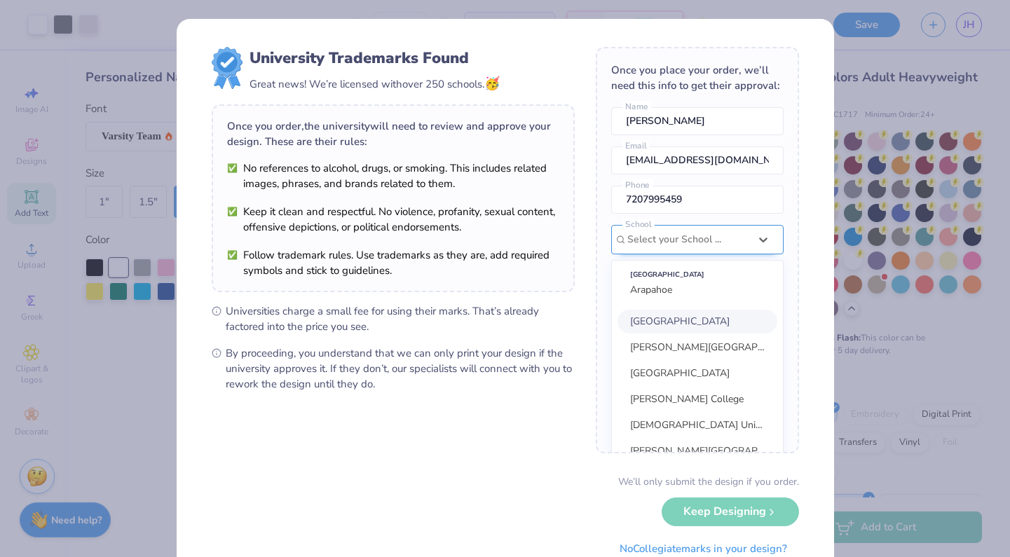
scroll to position [63, 0]
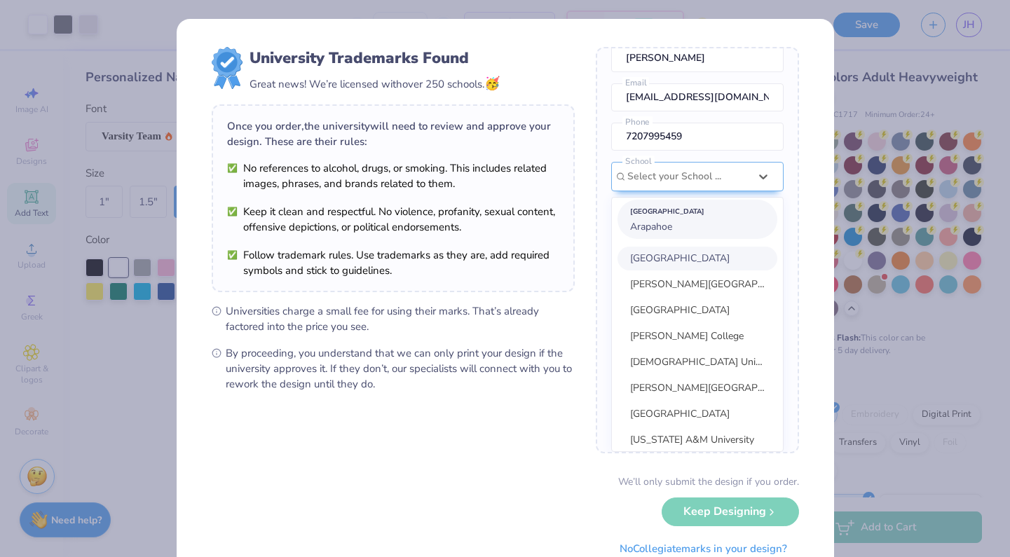
click at [674, 219] on div "Suggested School" at bounding box center [697, 211] width 135 height 15
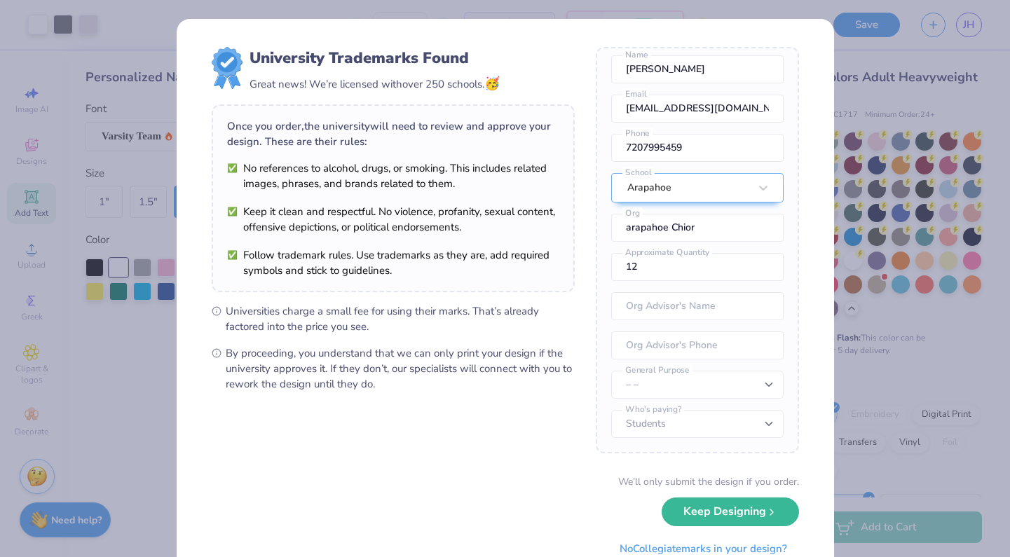
scroll to position [52, 0]
click at [714, 517] on button "Keep Designing" at bounding box center [730, 508] width 137 height 29
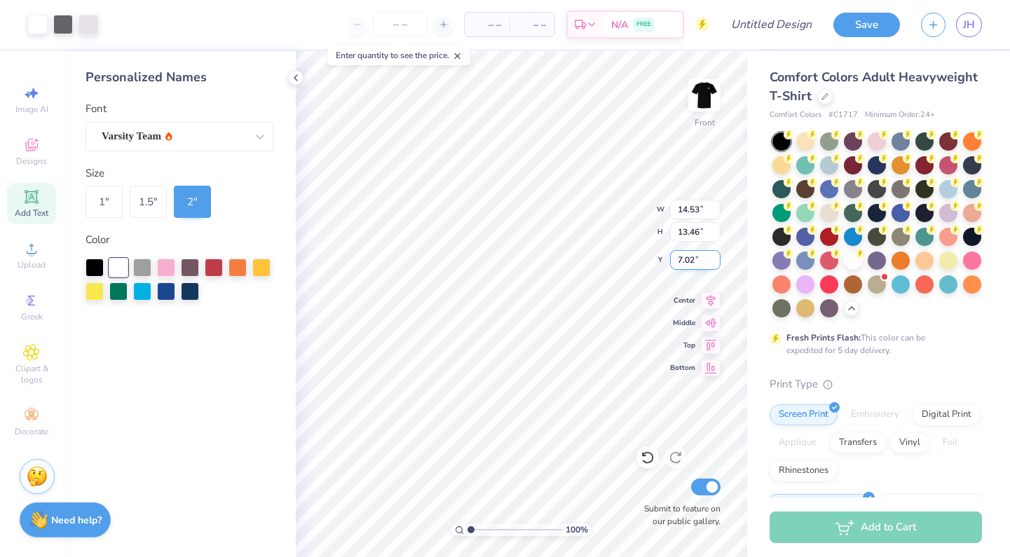
click at [684, 261] on input "7.02" at bounding box center [695, 260] width 50 height 20
click at [682, 261] on input "7.02" at bounding box center [695, 260] width 50 height 20
type input "1.11"
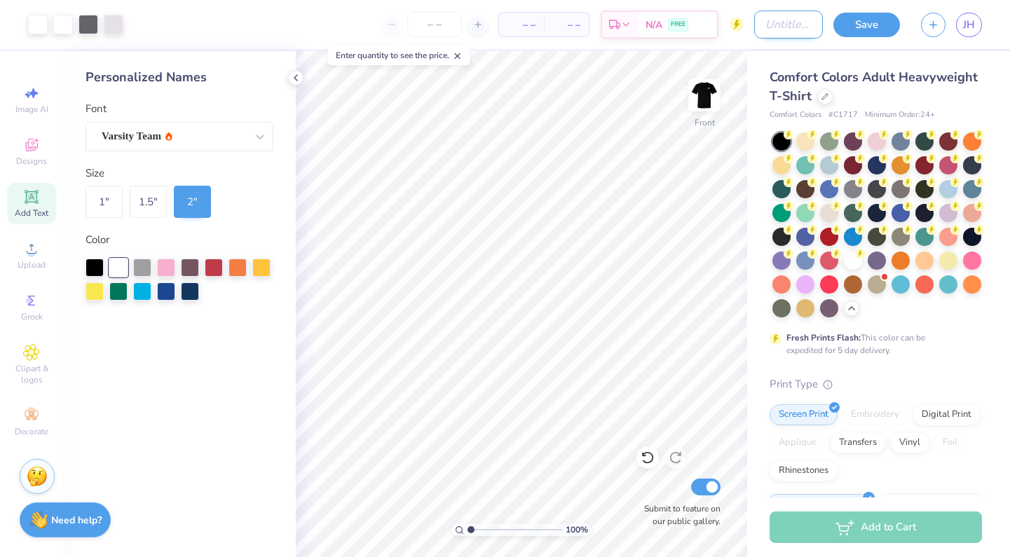
click at [786, 12] on input "Design Title" at bounding box center [788, 25] width 69 height 28
type input "x"
type input "concert"
click at [887, 22] on button "Save" at bounding box center [866, 23] width 67 height 25
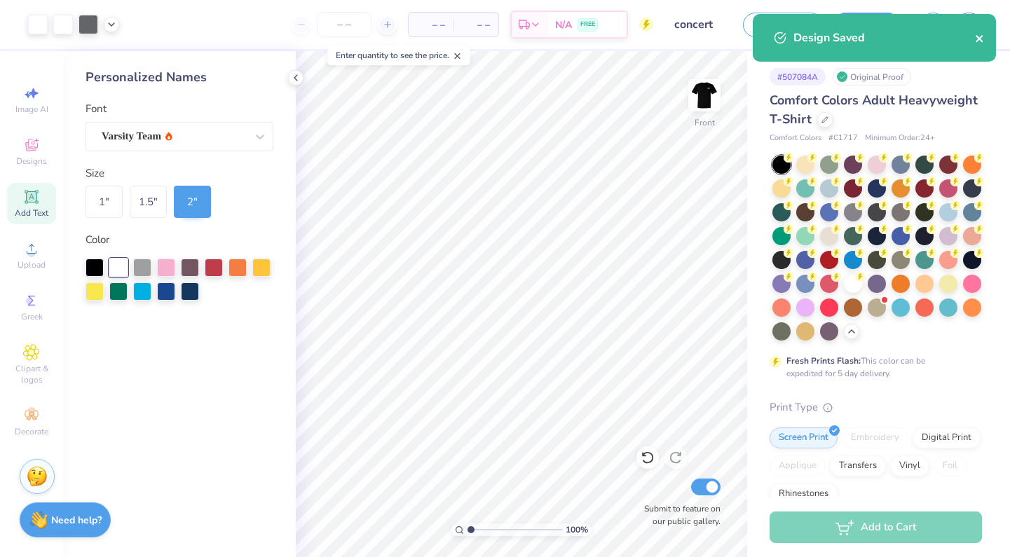
click at [984, 36] on icon "close" at bounding box center [980, 38] width 10 height 11
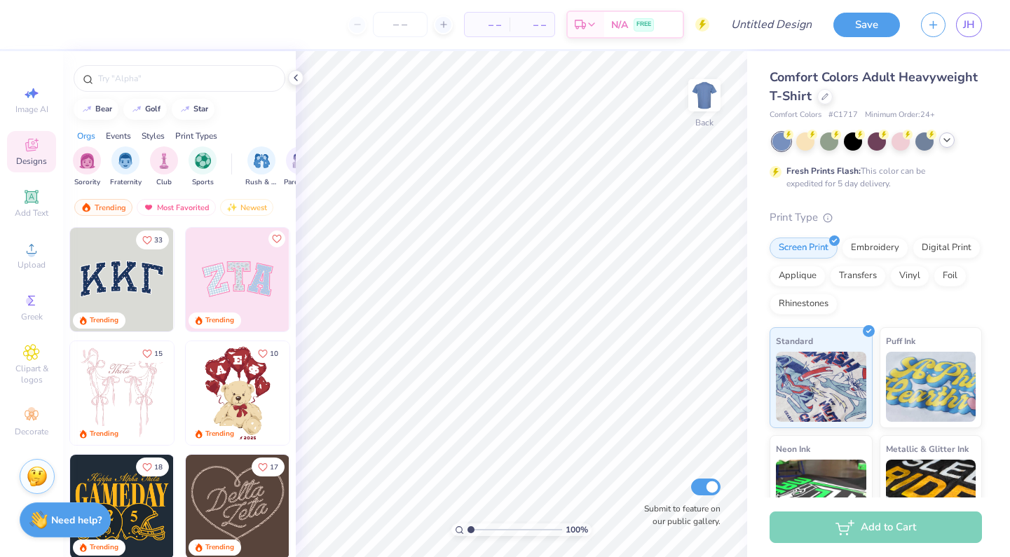
click at [948, 137] on icon at bounding box center [946, 140] width 11 height 11
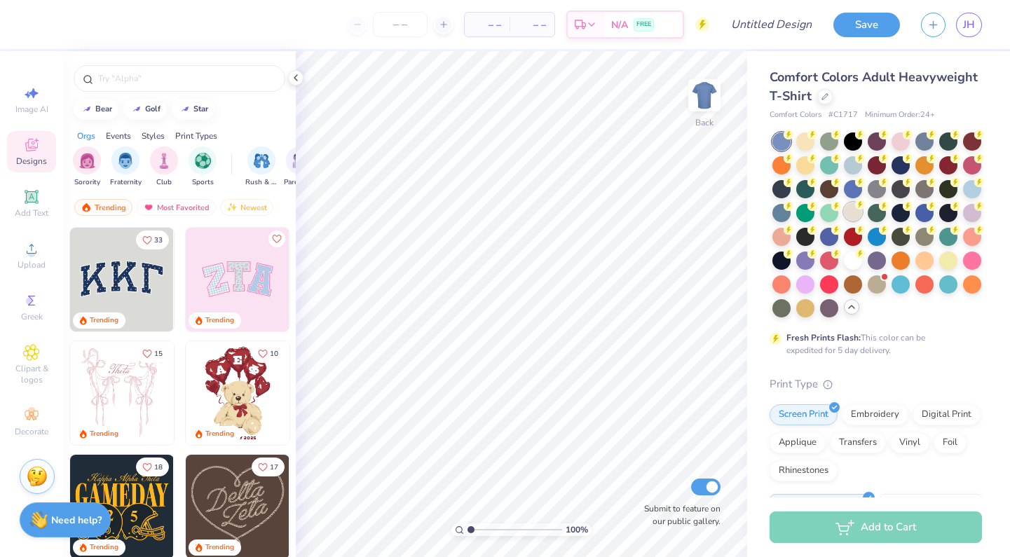
click at [854, 210] on div at bounding box center [853, 212] width 18 height 18
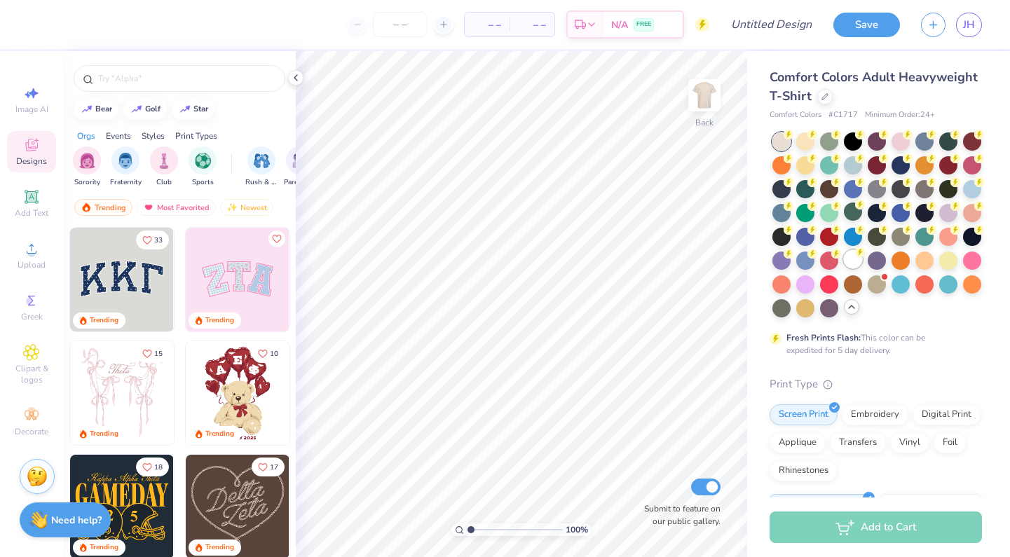
click at [852, 255] on div at bounding box center [853, 259] width 18 height 18
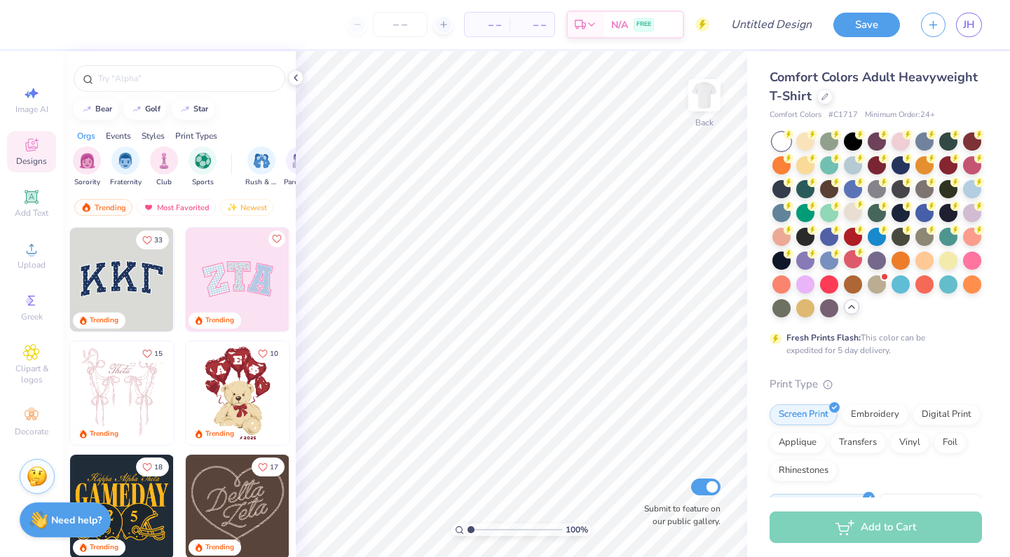
click at [848, 310] on icon at bounding box center [851, 306] width 11 height 11
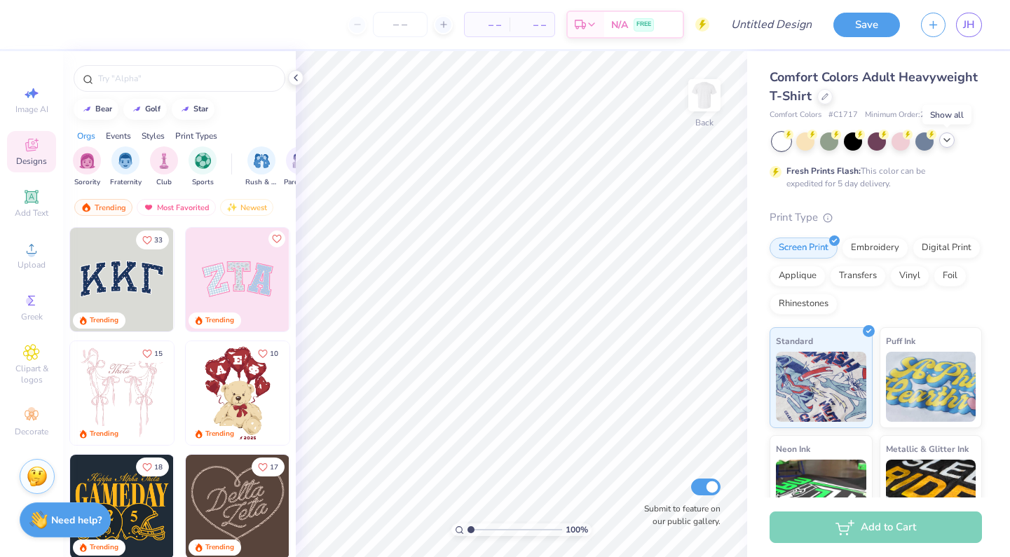
click at [941, 142] on icon at bounding box center [946, 140] width 11 height 11
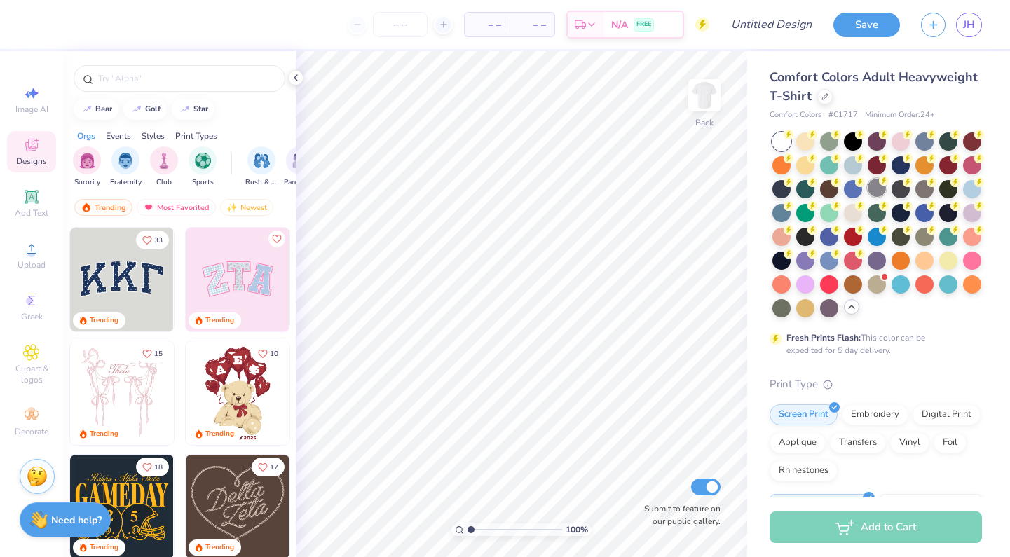
click at [869, 182] on div at bounding box center [877, 188] width 18 height 18
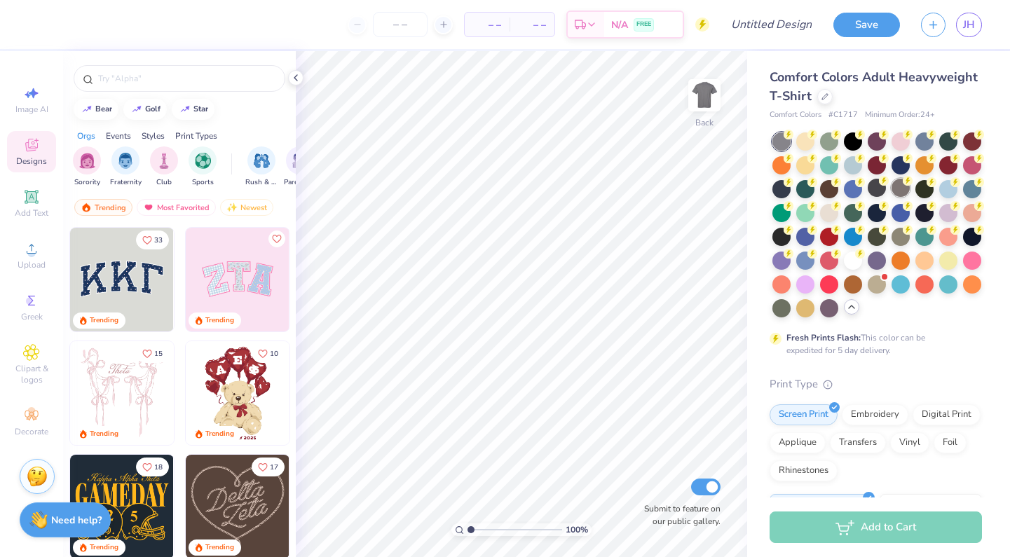
click at [904, 184] on icon at bounding box center [908, 181] width 10 height 10
click at [826, 217] on div at bounding box center [829, 212] width 18 height 18
click at [855, 259] on div at bounding box center [853, 259] width 18 height 18
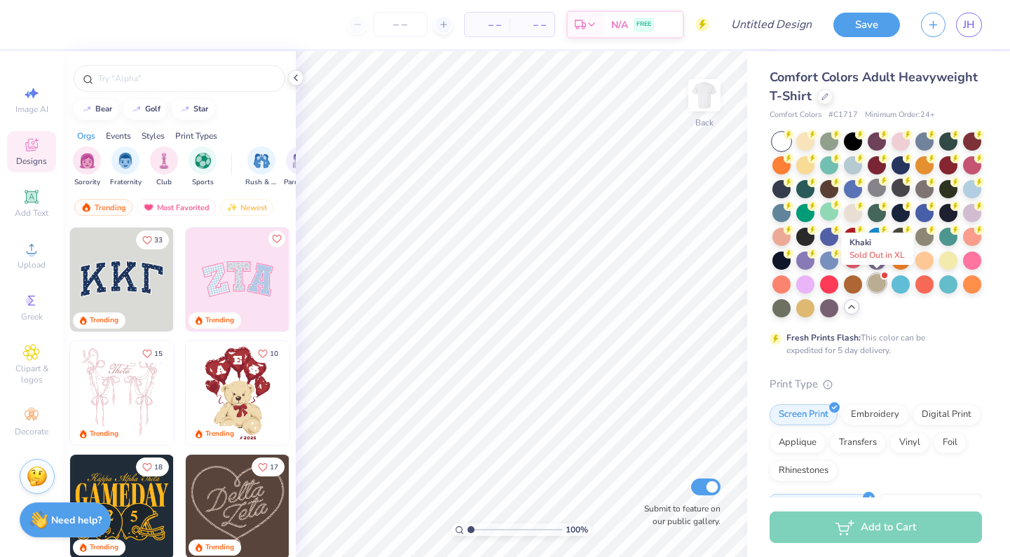
click at [871, 278] on div at bounding box center [877, 283] width 18 height 18
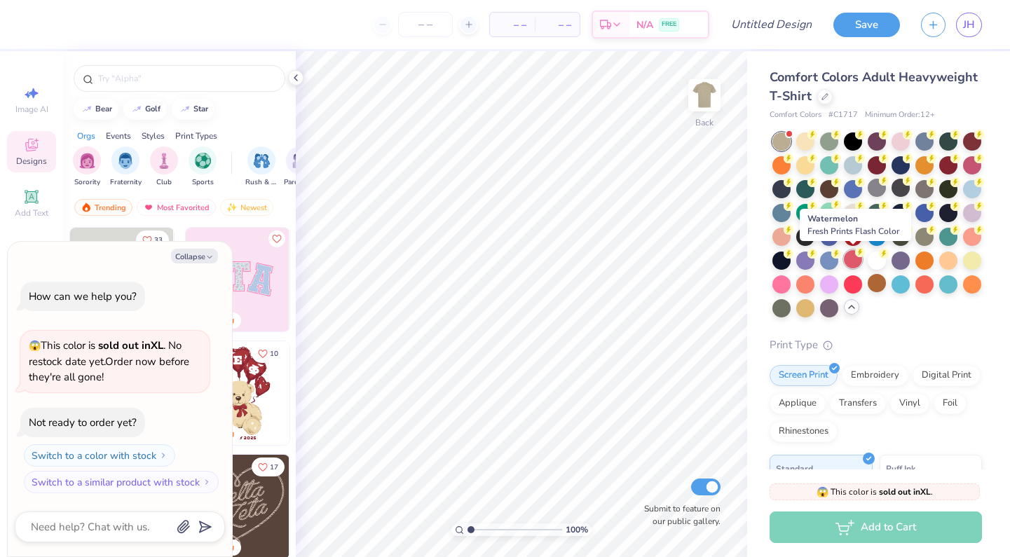
click at [854, 260] on div at bounding box center [853, 259] width 18 height 18
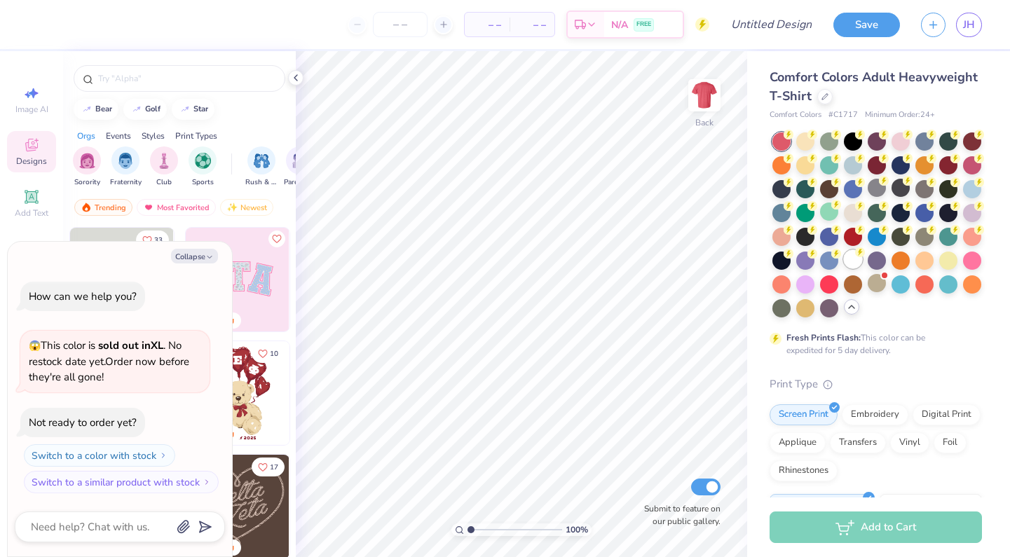
click at [849, 252] on div at bounding box center [853, 259] width 18 height 18
click at [850, 215] on div at bounding box center [853, 212] width 18 height 18
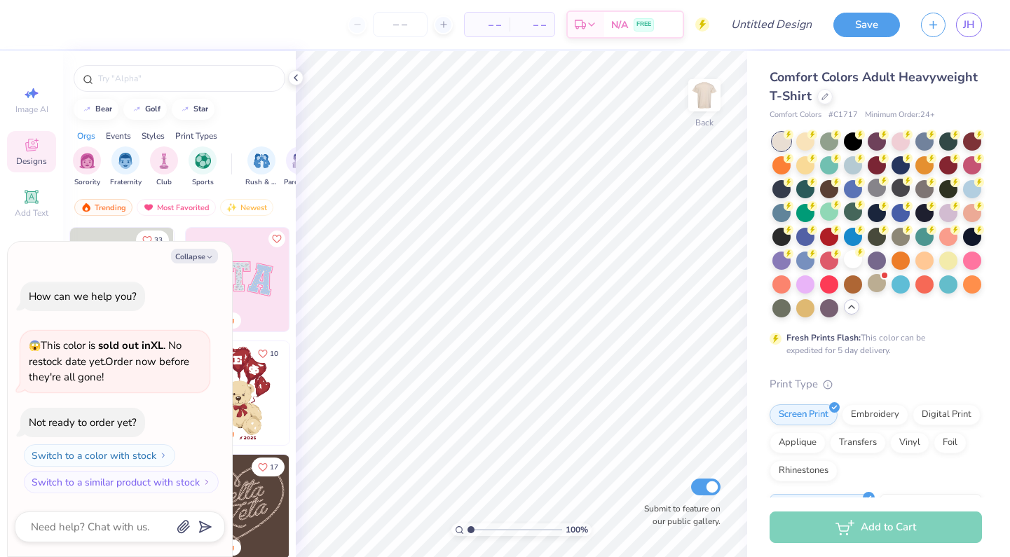
click at [920, 198] on div at bounding box center [878, 224] width 210 height 185
click at [920, 194] on div at bounding box center [925, 188] width 18 height 18
click at [808, 142] on div at bounding box center [805, 140] width 18 height 18
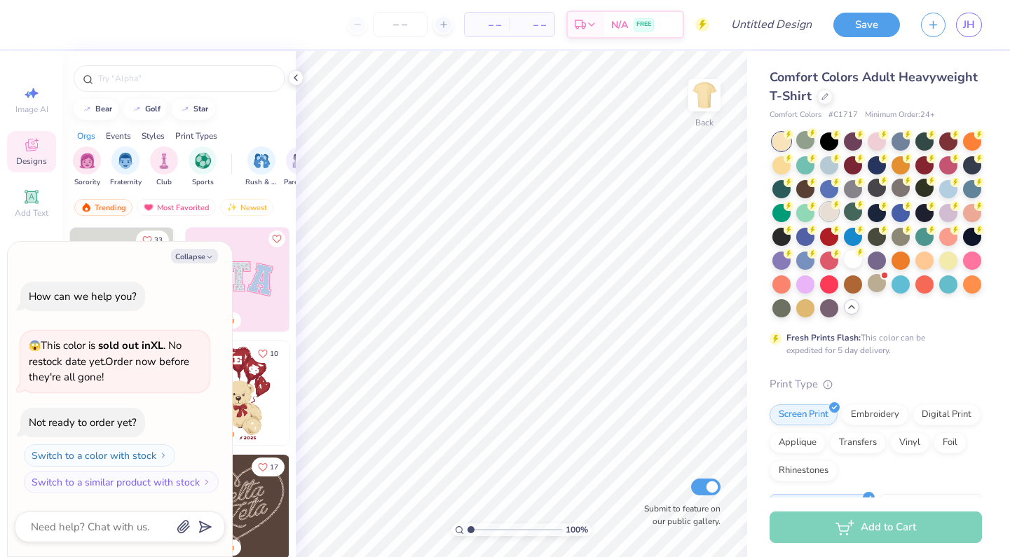
click at [834, 210] on div at bounding box center [829, 212] width 18 height 18
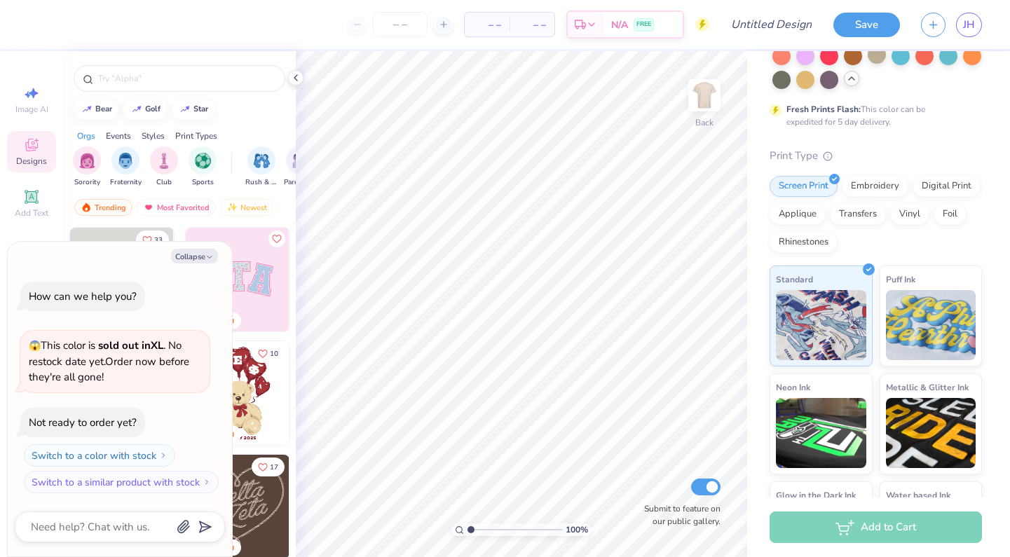
scroll to position [283, 0]
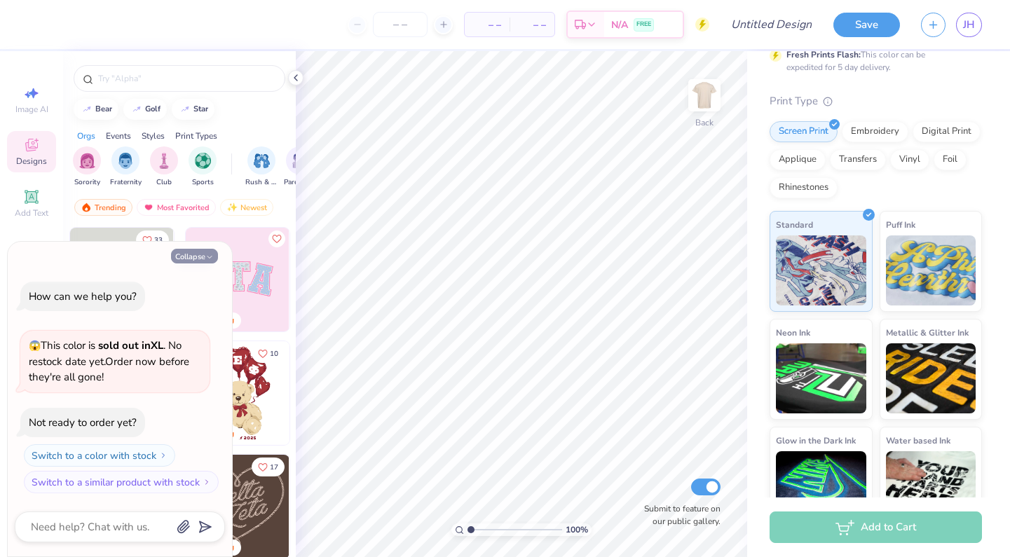
click at [212, 257] on icon "button" at bounding box center [209, 257] width 8 height 8
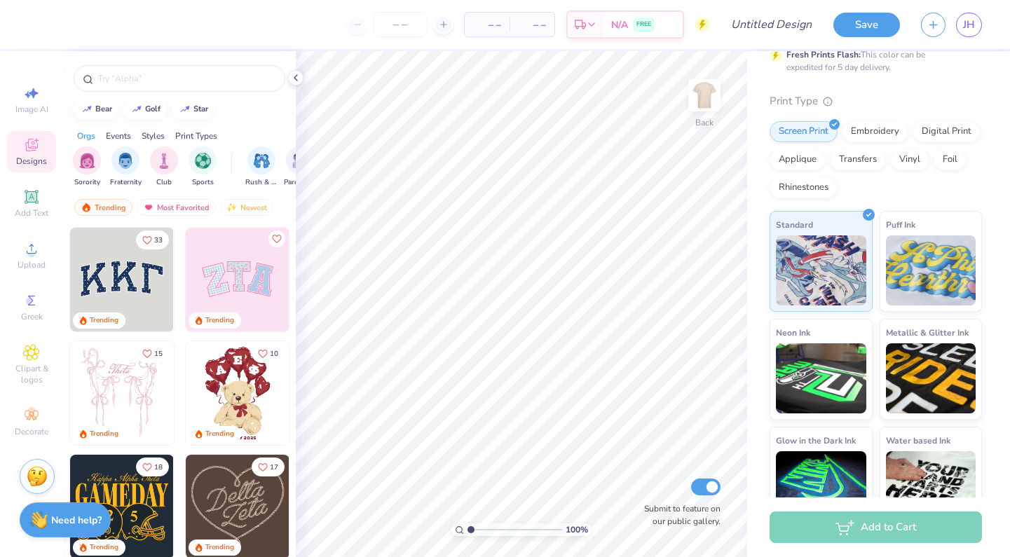
type textarea "x"
click at [46, 201] on div "Add Text" at bounding box center [31, 203] width 49 height 41
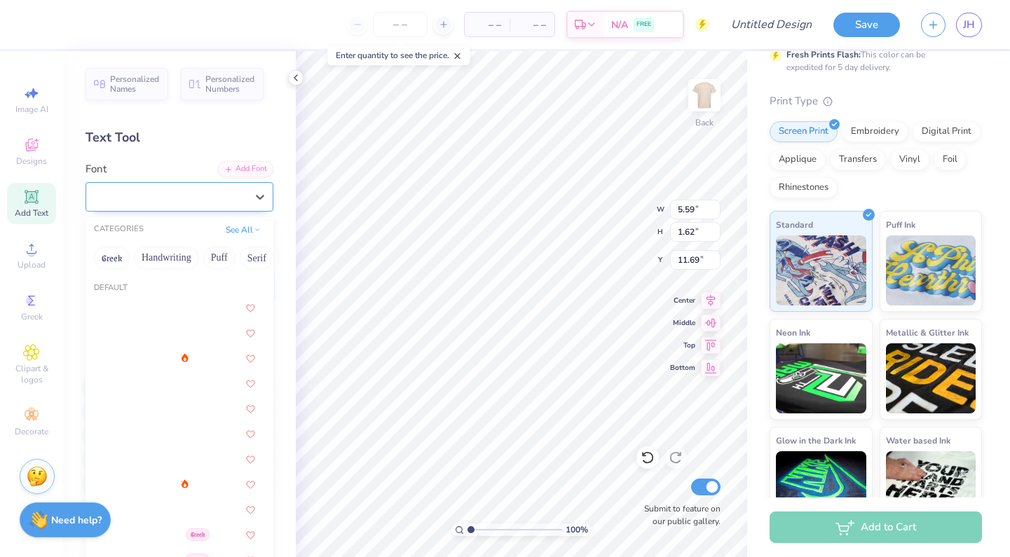
click at [221, 193] on div "Super Dream" at bounding box center [173, 197] width 147 height 22
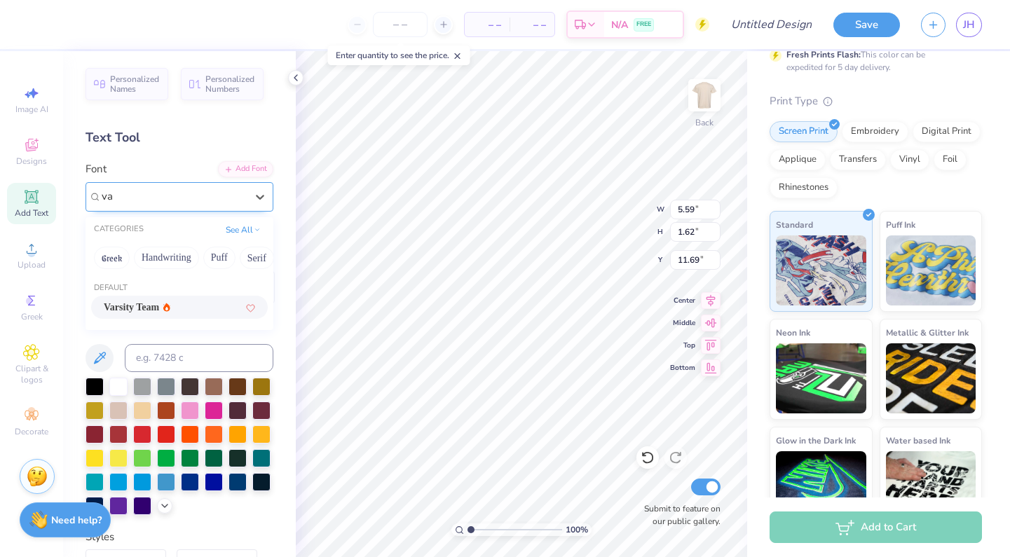
scroll to position [0, 0]
click at [147, 304] on span "Varsity Team" at bounding box center [131, 307] width 55 height 15
type input "var"
type input "5.55"
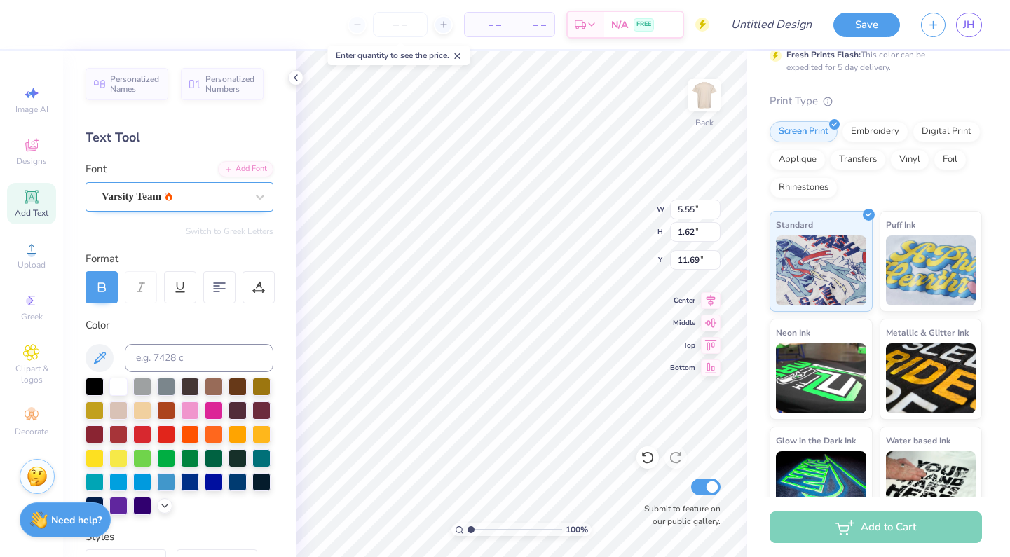
type textarea "T"
type textarea "AHS"
click at [100, 389] on div at bounding box center [95, 385] width 18 height 18
click at [692, 211] on input "3.91" at bounding box center [695, 210] width 50 height 20
click at [693, 212] on input "3.91" at bounding box center [695, 210] width 50 height 20
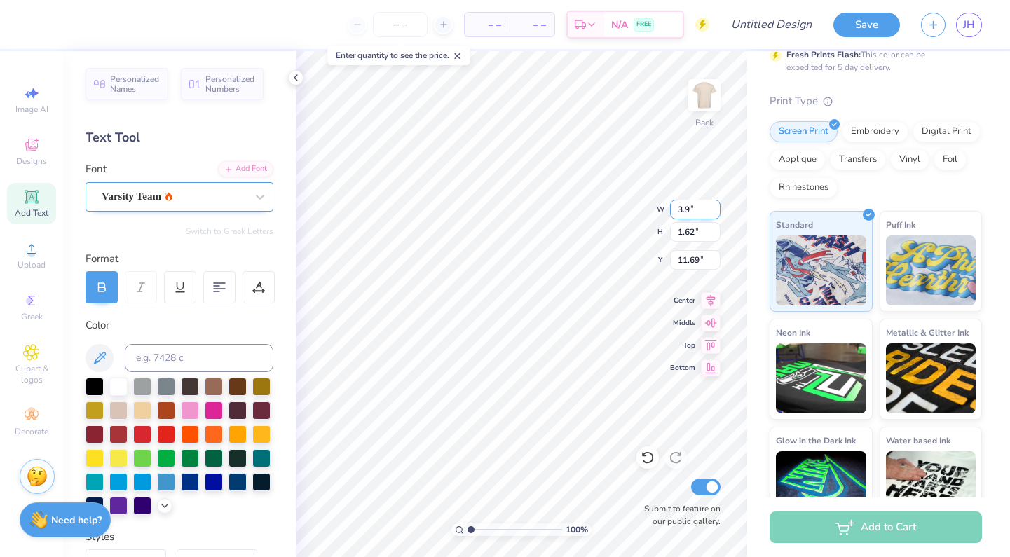
type input "3"
type input "2.30"
type input "0.95"
click at [698, 259] on input "12.02" at bounding box center [695, 260] width 50 height 20
type input "1"
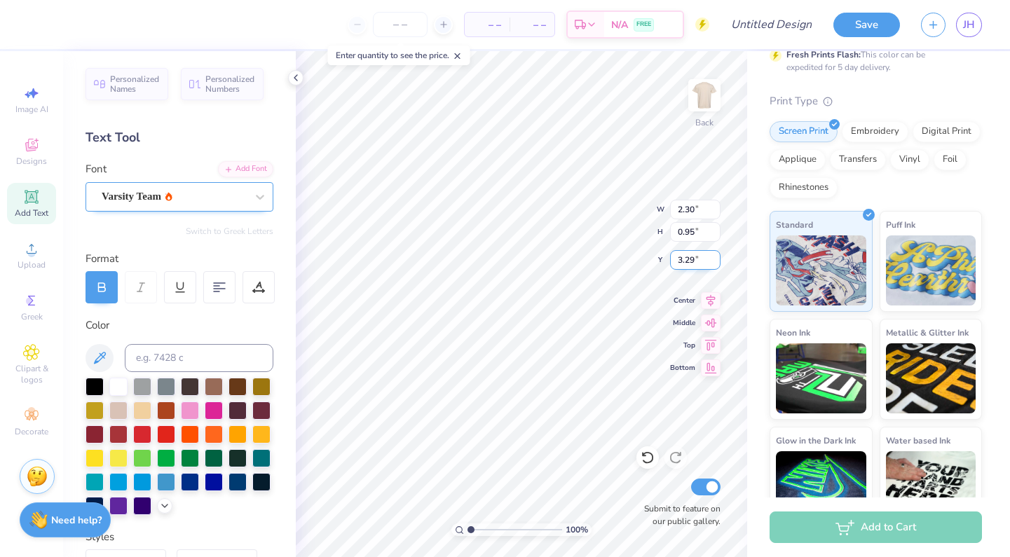
type input "3.00"
click at [691, 261] on input "3.00" at bounding box center [695, 260] width 50 height 20
click at [693, 261] on input "3.00" at bounding box center [695, 260] width 50 height 20
type input "3.29"
click at [693, 260] on input "3.25" at bounding box center [695, 260] width 50 height 20
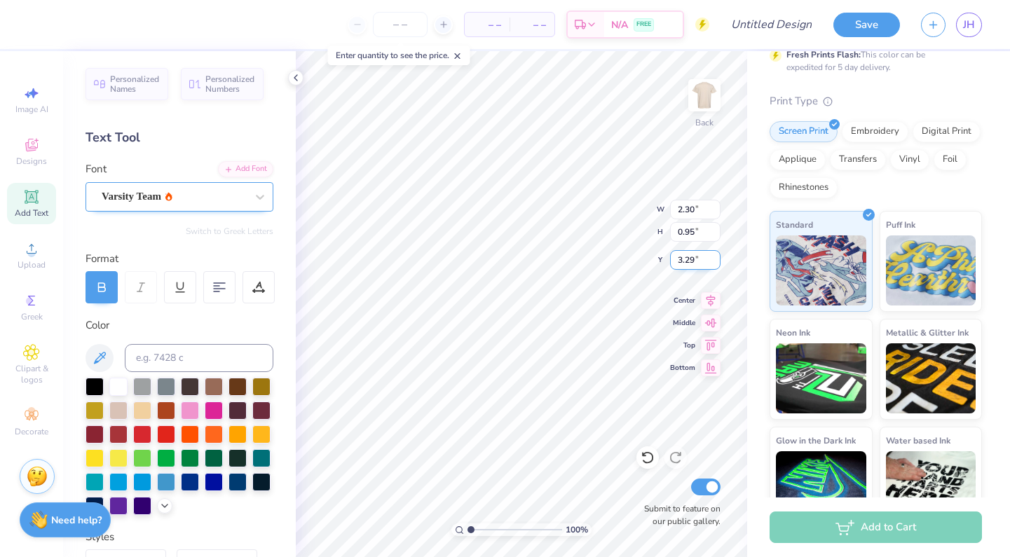
type input "3.29"
click at [693, 106] on img at bounding box center [704, 95] width 56 height 56
click at [115, 89] on span "Personalized Names" at bounding box center [135, 82] width 50 height 20
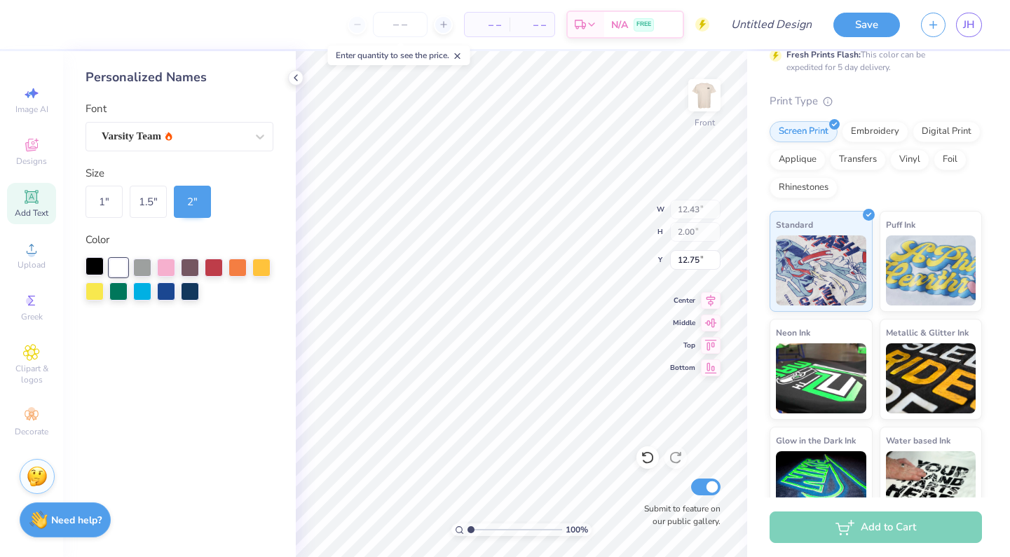
click at [86, 262] on div at bounding box center [95, 266] width 18 height 18
type input "24.61"
click at [46, 254] on div "Upload" at bounding box center [31, 255] width 49 height 41
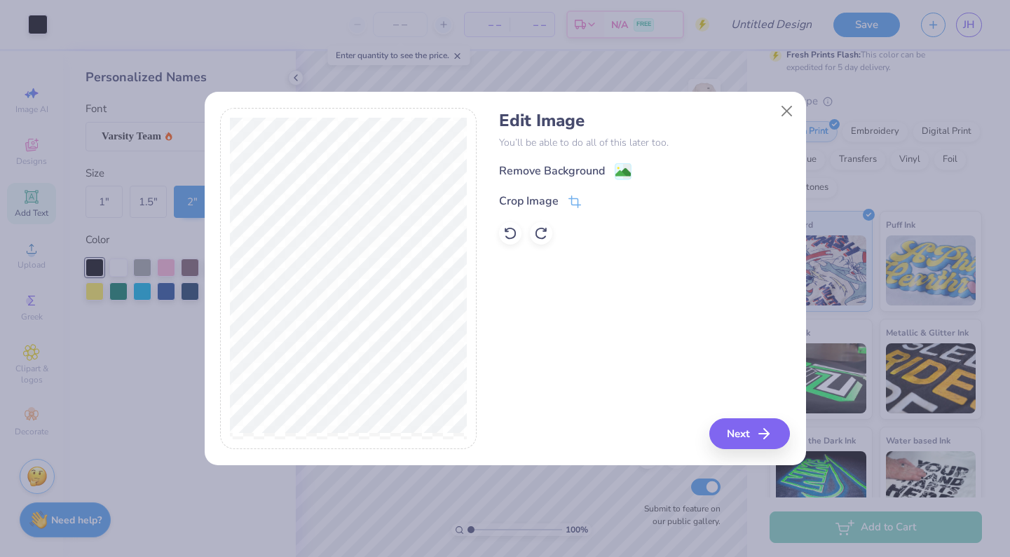
click at [608, 159] on div "Edit Image You’ll be able to do all of this later too. Remove Background Crop I…" at bounding box center [644, 178] width 291 height 134
click at [621, 174] on image at bounding box center [622, 173] width 15 height 15
click at [731, 427] on div "Edit Image You’ll be able to do all of this later too. Remove Background Crop I…" at bounding box center [644, 279] width 291 height 342
click at [733, 423] on button "Next" at bounding box center [752, 433] width 81 height 31
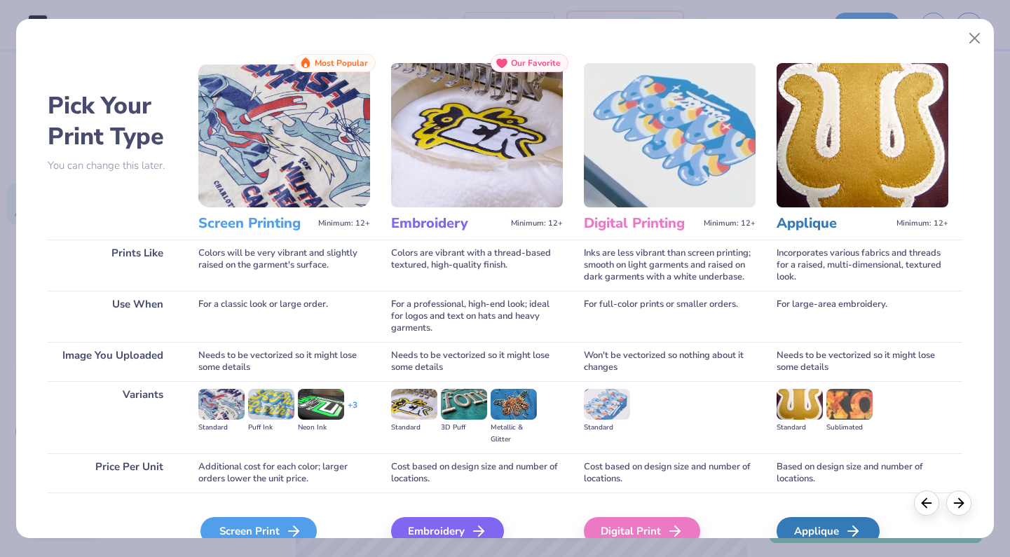
click at [217, 519] on div "Screen Print" at bounding box center [258, 531] width 116 height 28
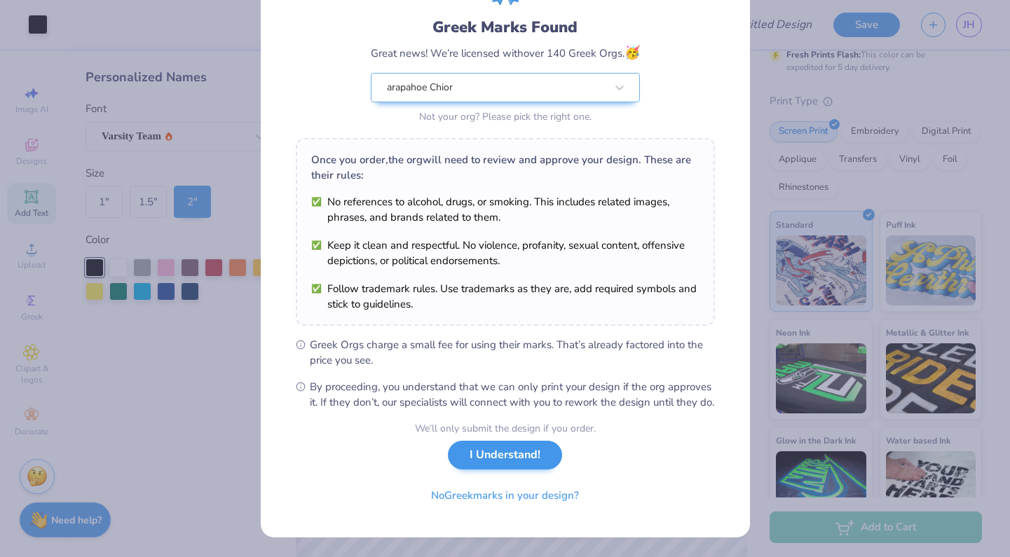
scroll to position [99, 0]
click at [512, 449] on button "I Understand!" at bounding box center [505, 455] width 114 height 29
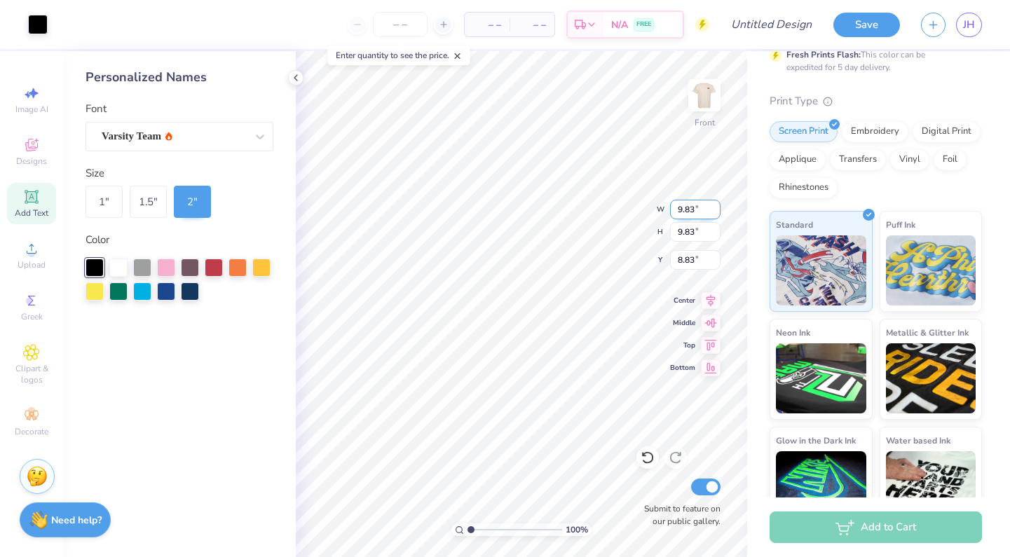
click at [693, 211] on input "9.83" at bounding box center [695, 210] width 50 height 20
type input "9.46"
type input "9.47"
click at [694, 265] on input "9.02" at bounding box center [695, 260] width 50 height 20
type input "9"
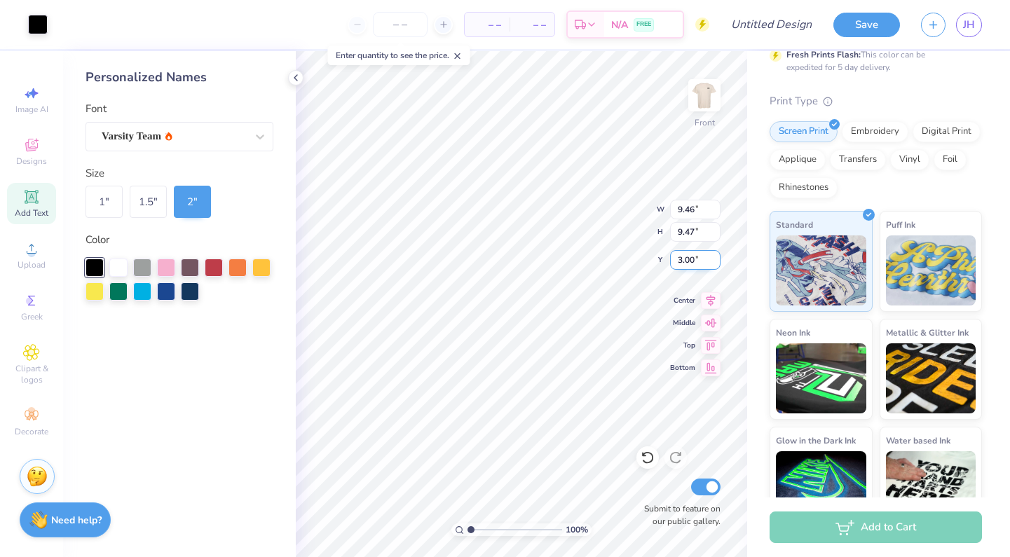
type input "3.00"
type input "10.23"
type input "10.24"
click at [761, 34] on input "Design Title" at bounding box center [788, 25] width 69 height 28
type input "singers"
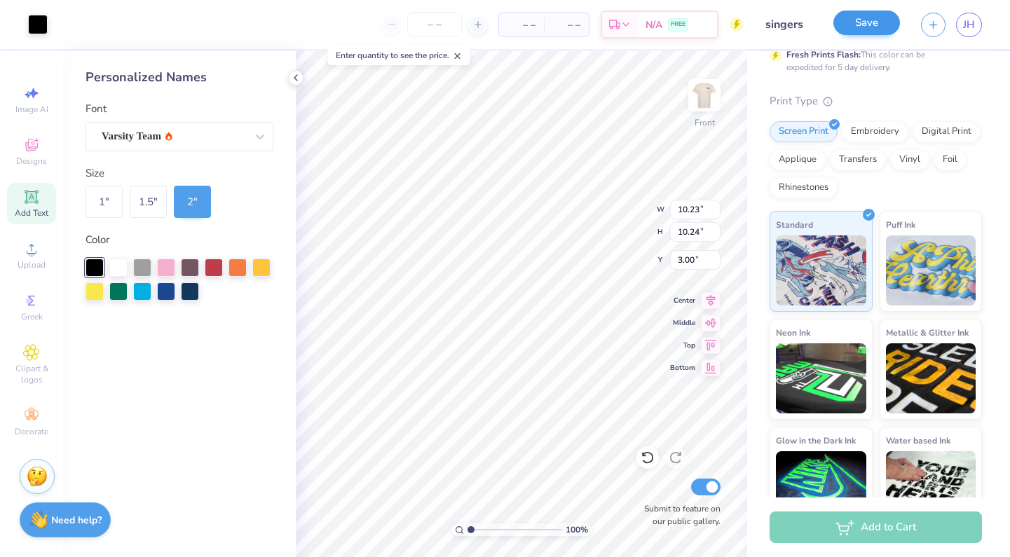
click at [866, 22] on button "Save" at bounding box center [866, 23] width 67 height 25
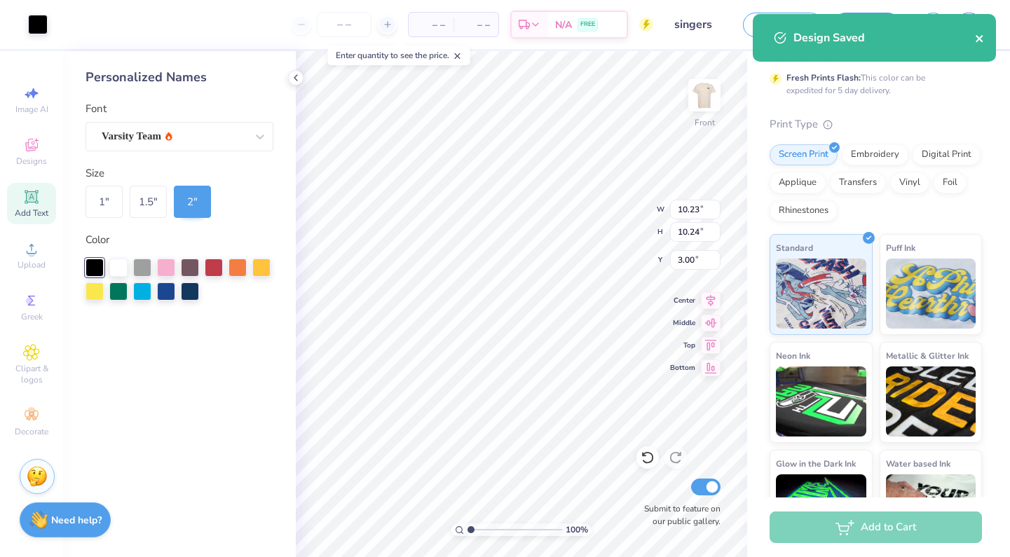
click at [984, 44] on icon "close" at bounding box center [980, 38] width 10 height 11
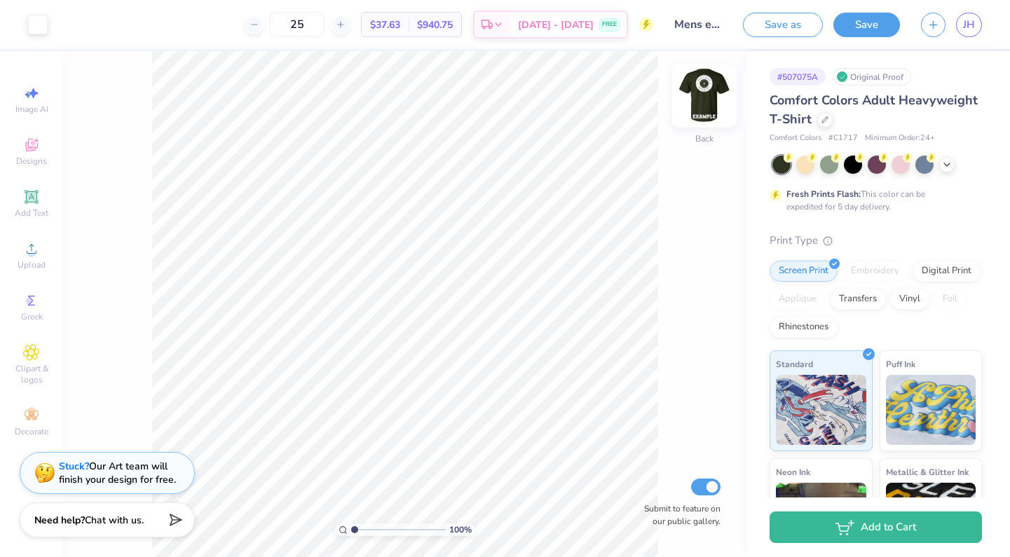
click at [708, 100] on img at bounding box center [704, 95] width 56 height 56
click at [705, 97] on img at bounding box center [704, 95] width 56 height 56
click at [700, 102] on img at bounding box center [704, 95] width 56 height 56
click at [708, 88] on img at bounding box center [704, 95] width 56 height 56
click at [691, 98] on img at bounding box center [704, 95] width 56 height 56
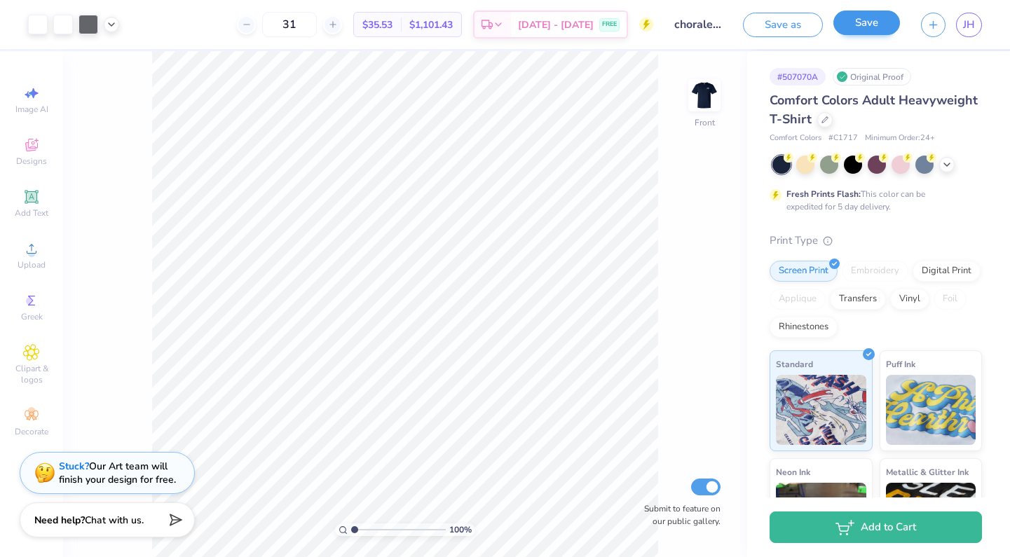
click at [866, 26] on button "Save" at bounding box center [866, 23] width 67 height 25
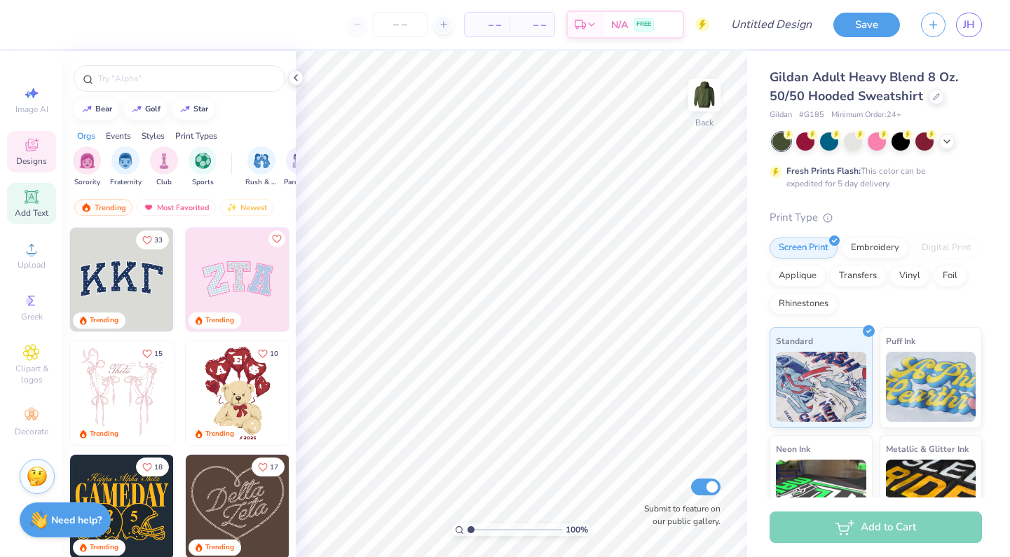
click at [39, 200] on icon at bounding box center [31, 197] width 17 height 17
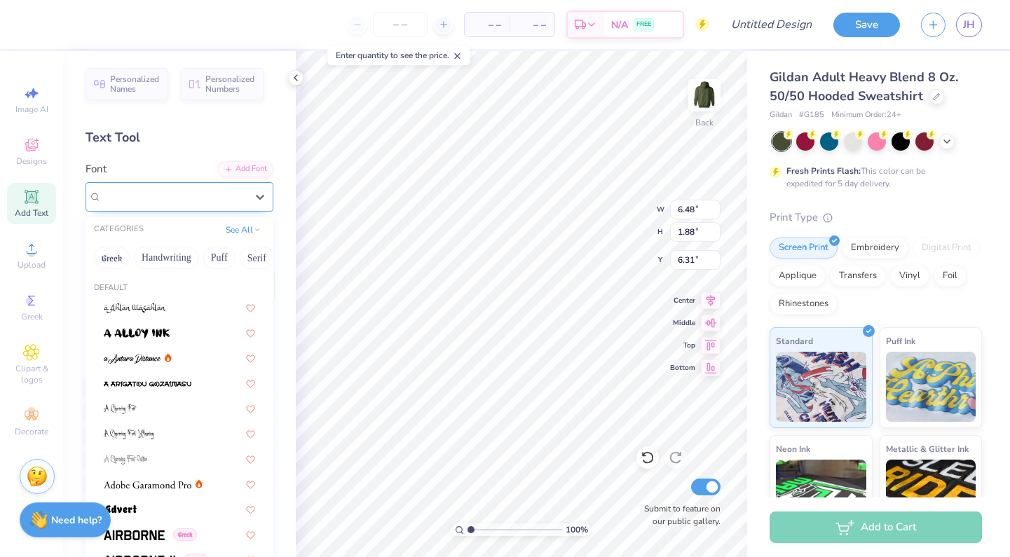
click at [200, 206] on div "Super Dream" at bounding box center [173, 197] width 147 height 22
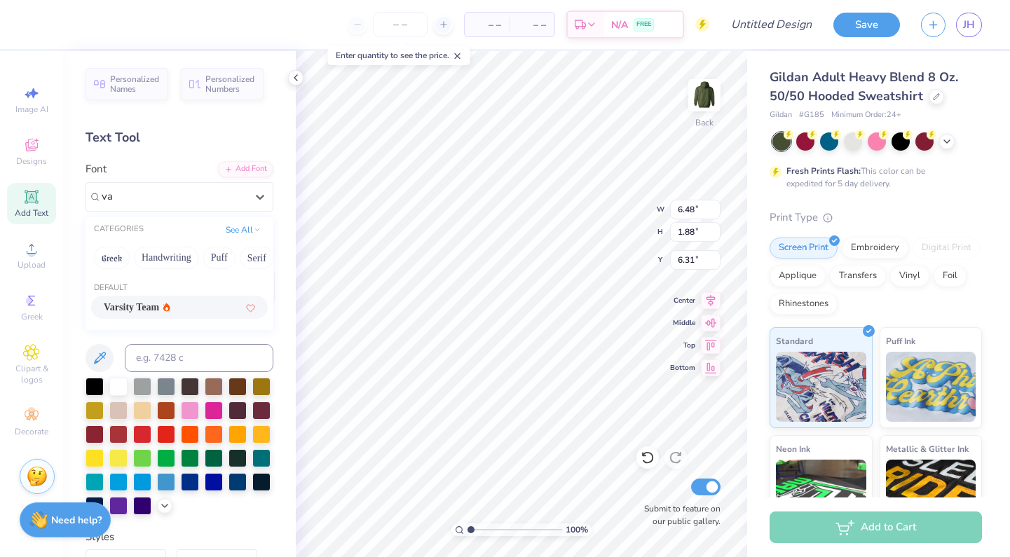
click at [142, 308] on span "Varsity Team" at bounding box center [131, 307] width 55 height 15
type input "va"
type input "6.43"
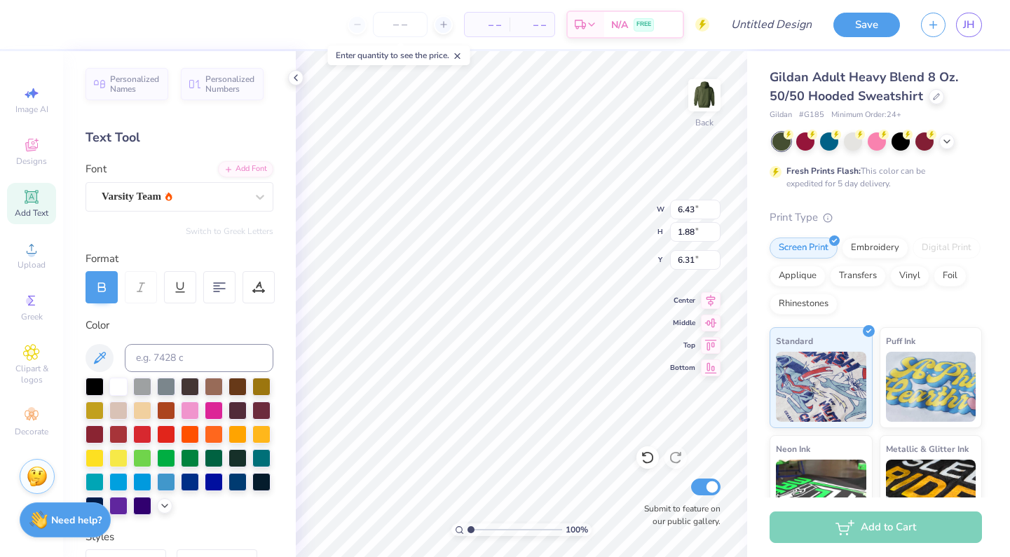
type textarea "T"
type textarea "AHS"
type input "2.75"
type input "1.14"
type input "3.00"
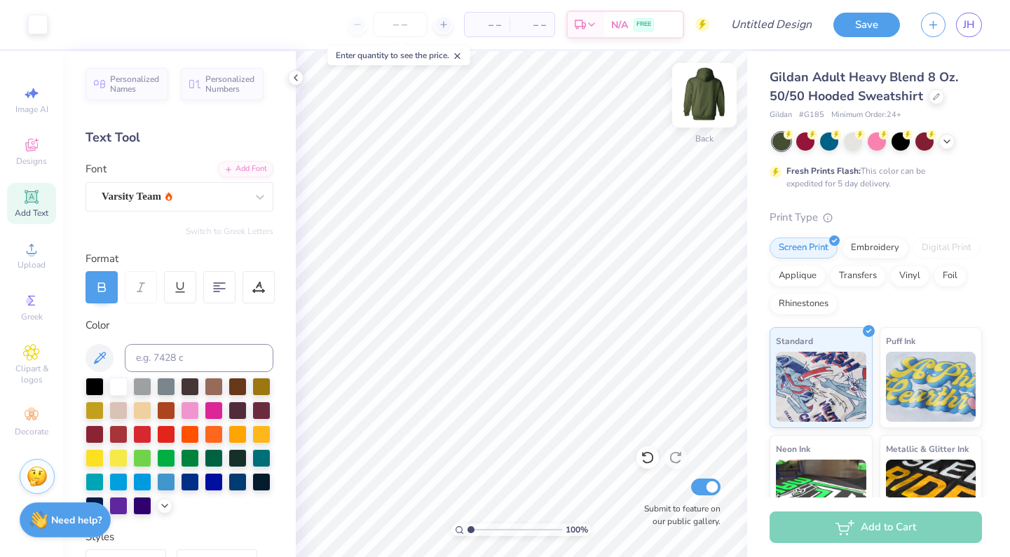
click at [702, 102] on img at bounding box center [704, 95] width 56 height 56
click at [27, 163] on span "Designs" at bounding box center [31, 161] width 31 height 11
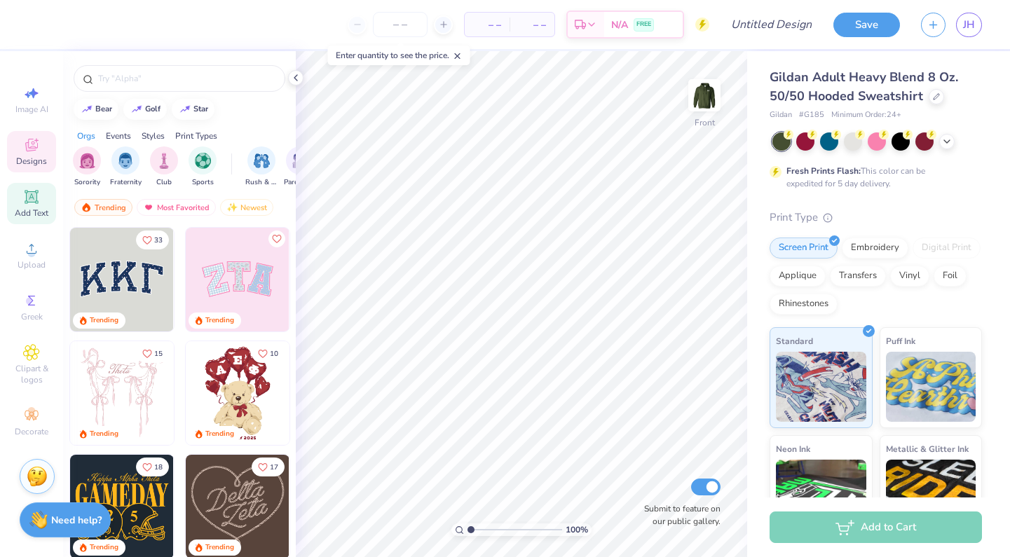
click at [18, 205] on div "Add Text" at bounding box center [31, 203] width 49 height 41
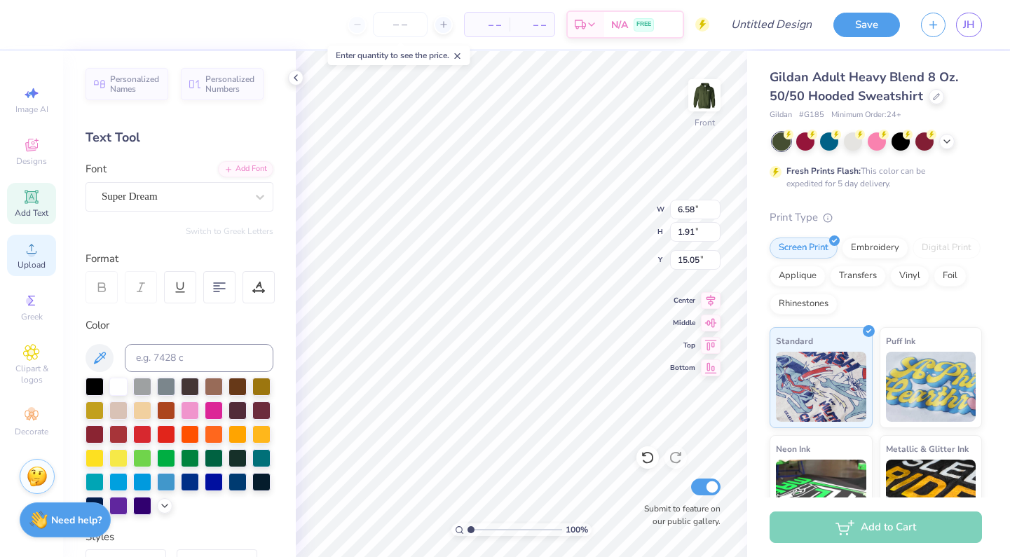
click at [22, 258] on div "Upload" at bounding box center [31, 255] width 49 height 41
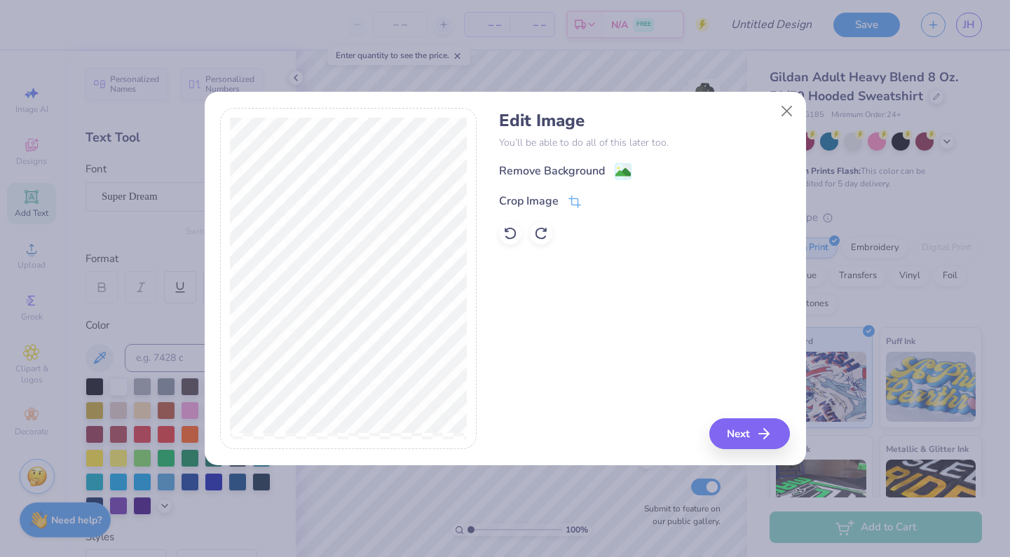
click at [618, 158] on div "Edit Image You’ll be able to do all of this later too. Remove Background Crop I…" at bounding box center [644, 178] width 291 height 134
click at [622, 170] on image at bounding box center [622, 173] width 15 height 15
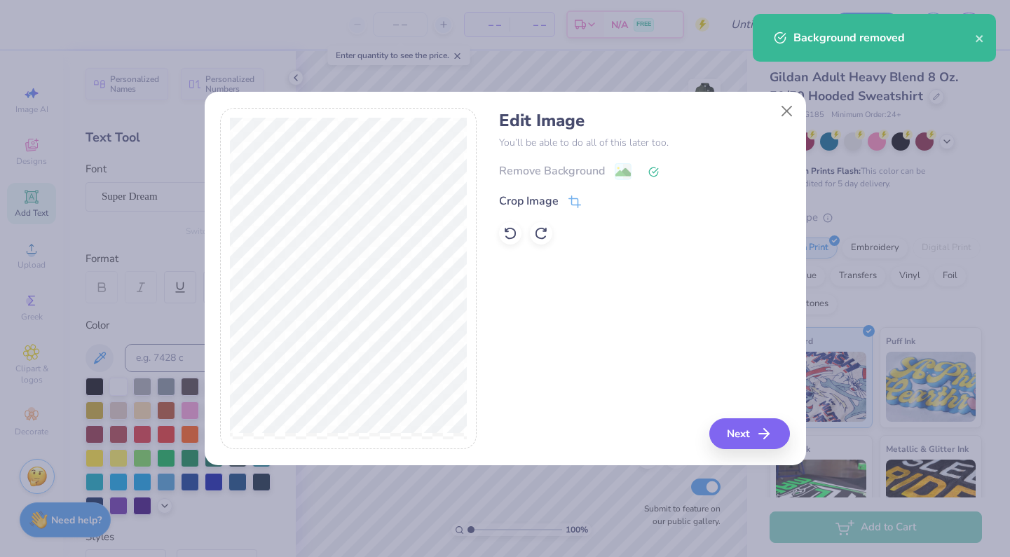
click at [740, 440] on button "Next" at bounding box center [749, 433] width 81 height 31
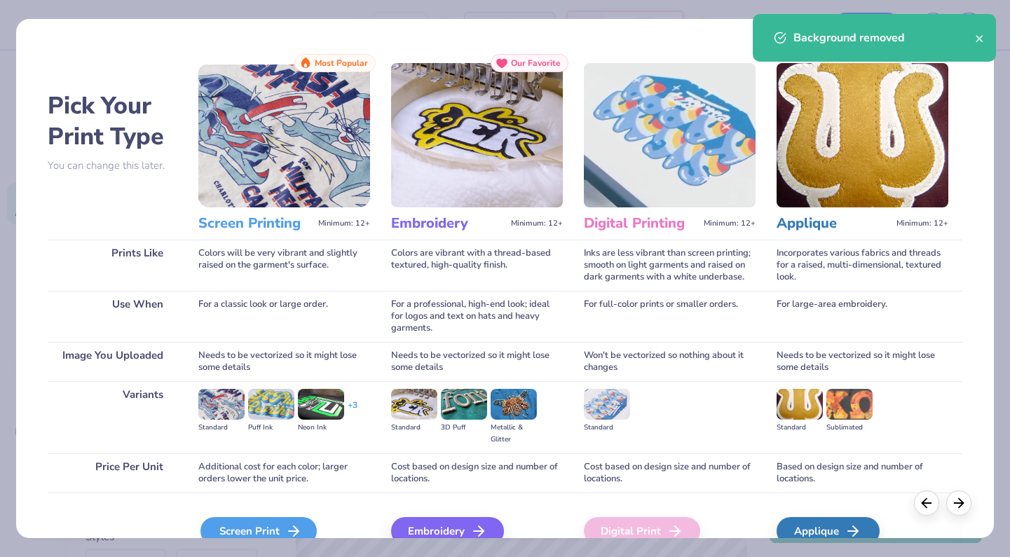
click at [273, 526] on div "Screen Print" at bounding box center [258, 531] width 116 height 28
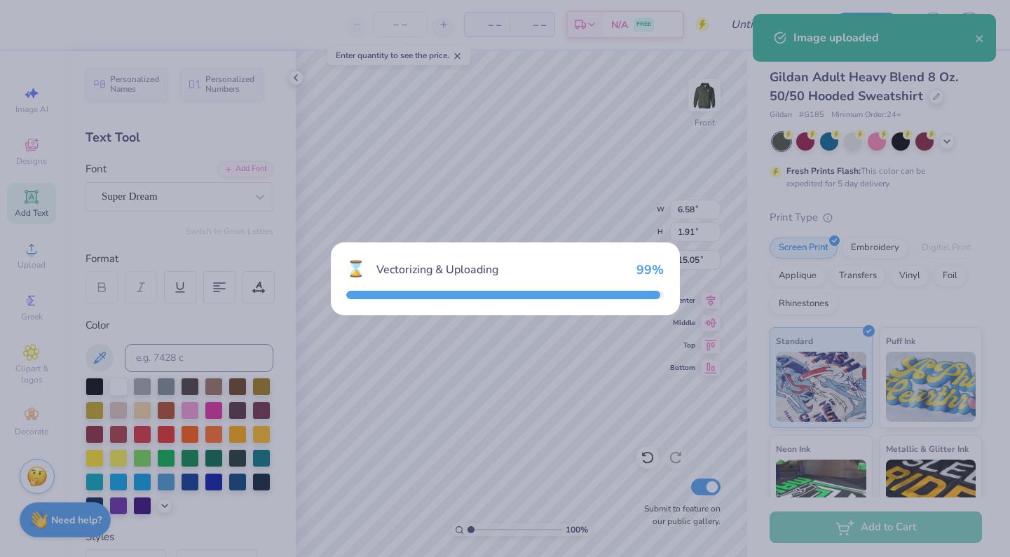
type input "15.00"
type input "13.90"
type input "9.05"
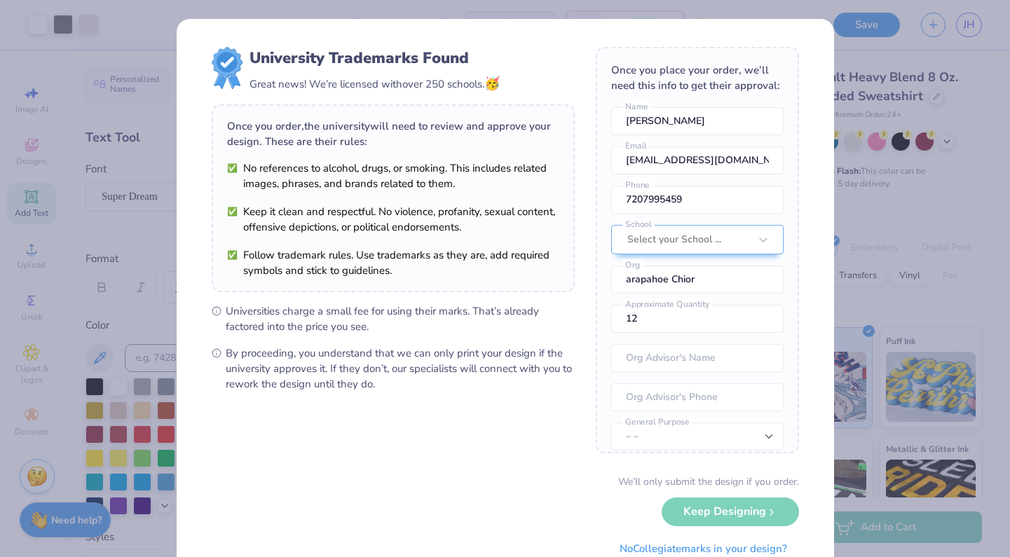
click at [544, 225] on body "Art colors – – Per Item – – Total Est. Delivery N/A FREE Design Title Save JH I…" at bounding box center [505, 278] width 1010 height 557
click at [695, 247] on div at bounding box center [688, 240] width 122 height 18
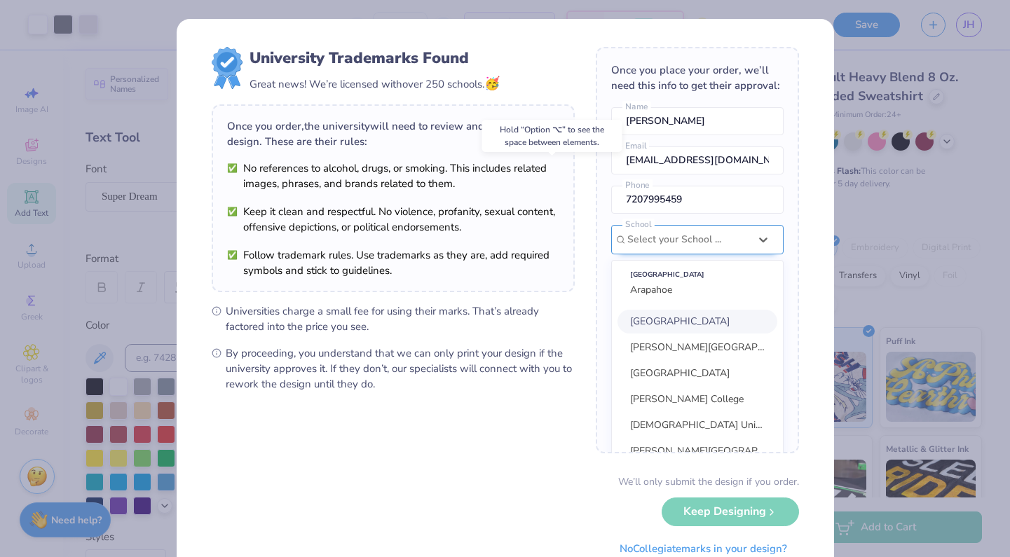
scroll to position [63, 0]
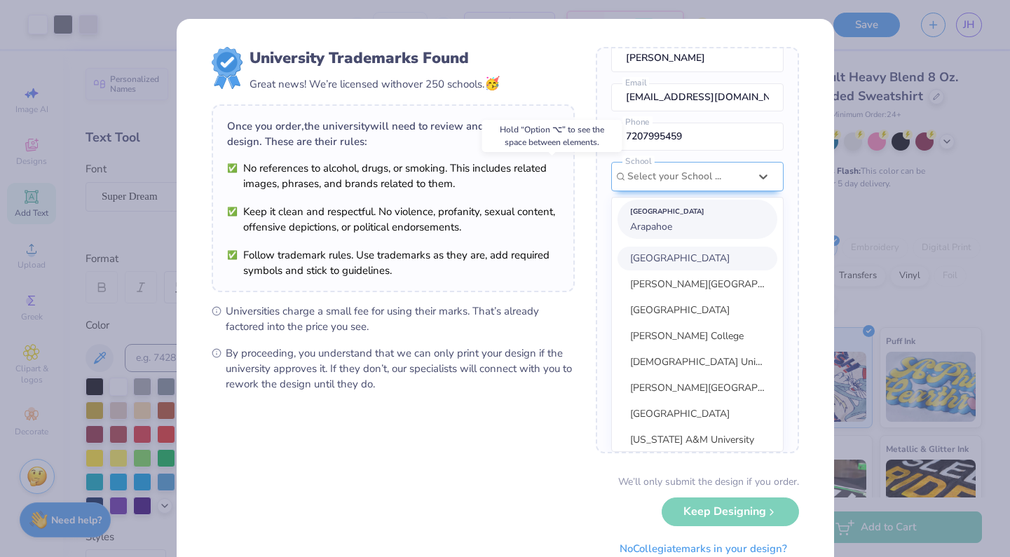
click at [665, 219] on div "Suggested School Arapahoe" at bounding box center [698, 219] width 160 height 39
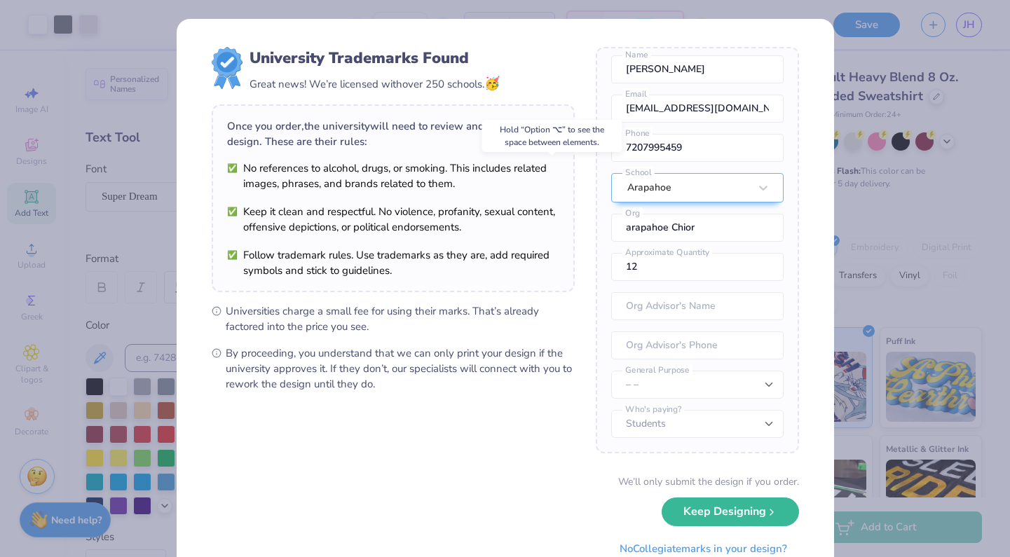
scroll to position [52, 0]
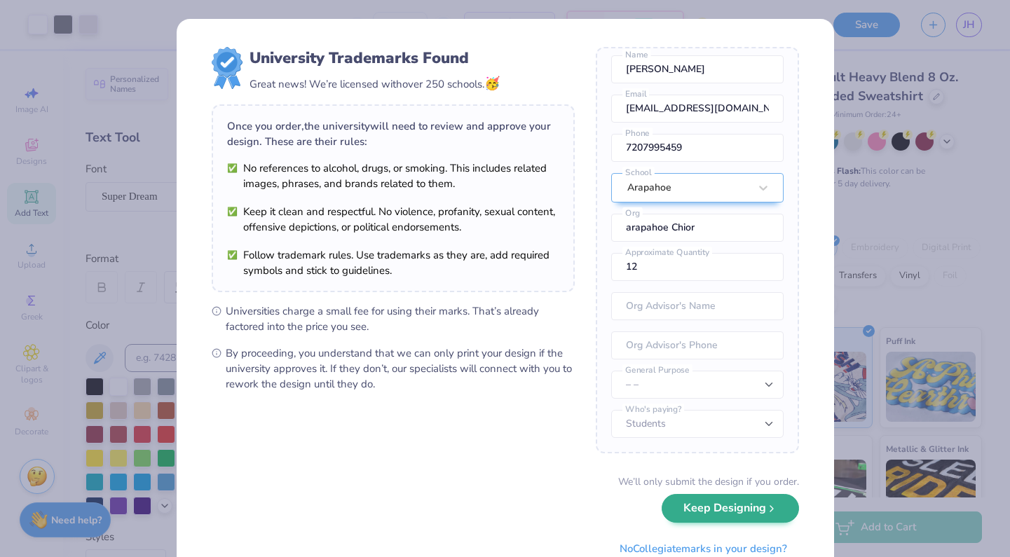
click at [688, 510] on button "Keep Designing" at bounding box center [730, 508] width 137 height 29
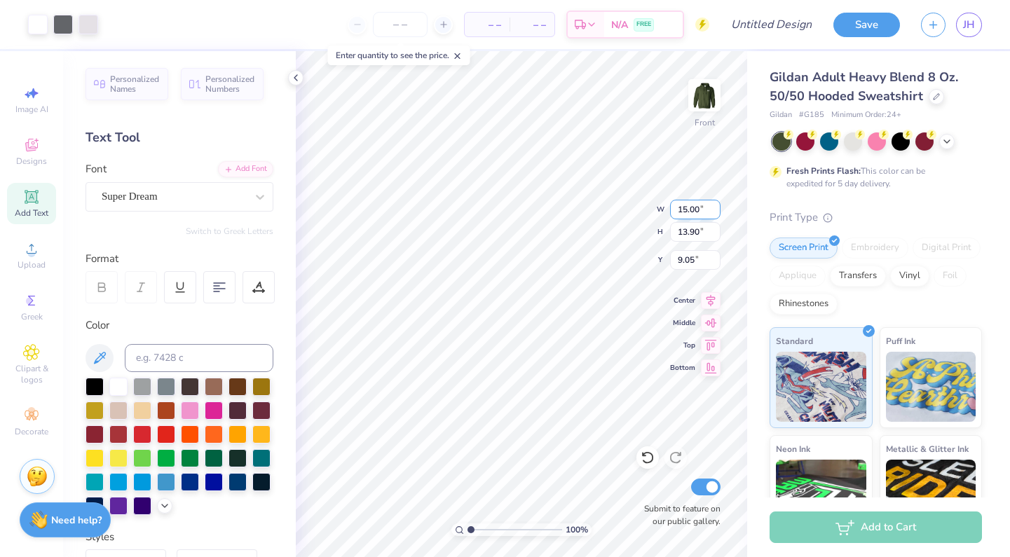
click at [592, 196] on div "100 % Front W 15.00 15.00 " H 13.90 13.90 " Y 9.05 9.05 " Center Middle Top Bot…" at bounding box center [521, 304] width 451 height 506
click at [111, 87] on span "Personalized Names" at bounding box center [135, 82] width 50 height 20
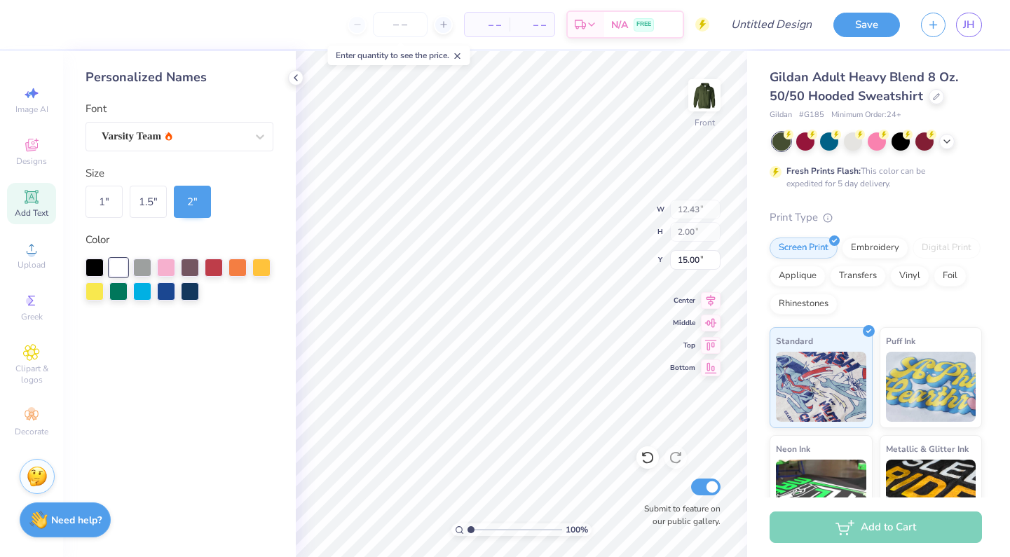
type input "23.47"
click at [216, 209] on div "Art colors – – Per Item – – Total Est. Delivery N/A FREE Design Title Save JH I…" at bounding box center [505, 278] width 1010 height 557
click at [26, 258] on div "Upload" at bounding box center [31, 255] width 49 height 41
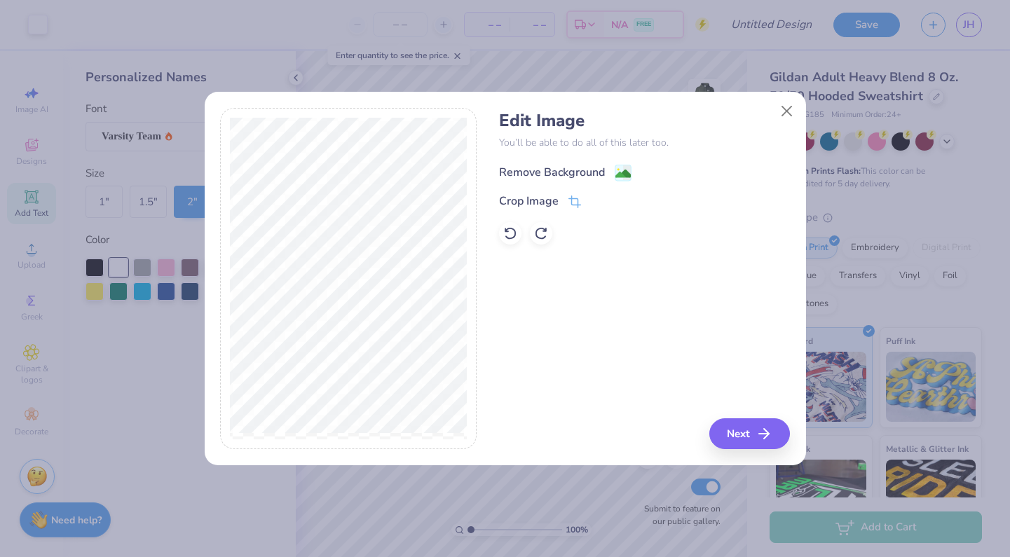
click at [618, 165] on g at bounding box center [623, 173] width 17 height 17
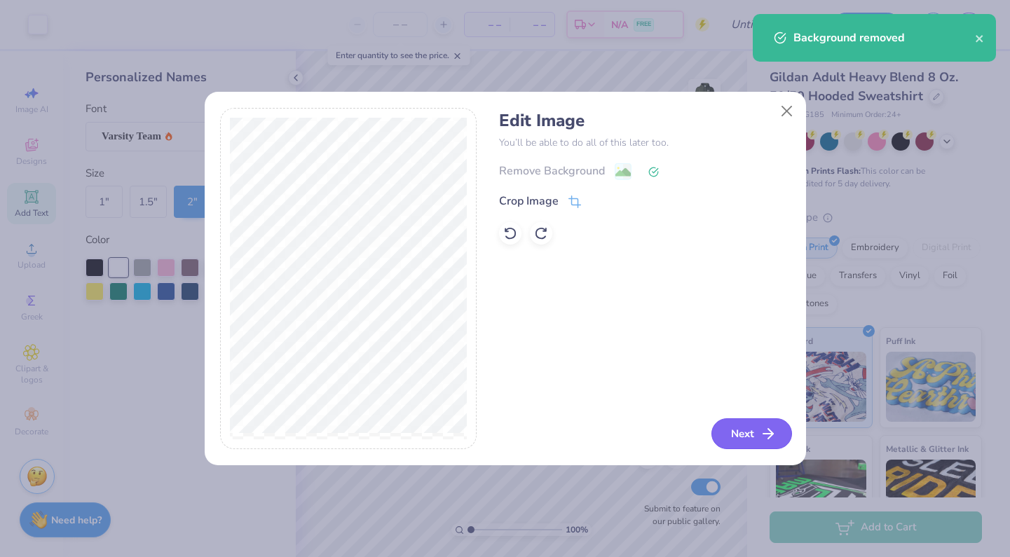
click at [744, 433] on button "Next" at bounding box center [752, 433] width 81 height 31
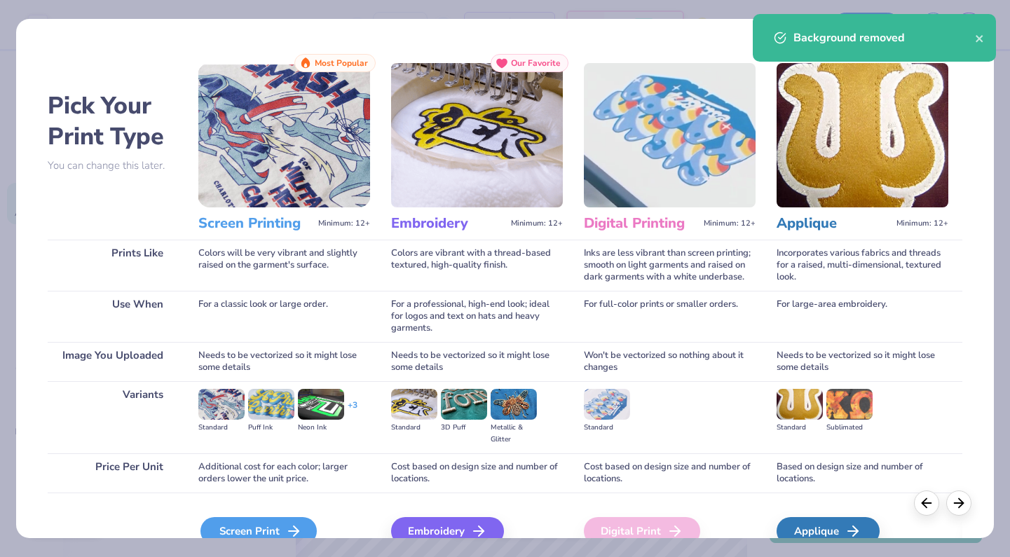
click at [277, 523] on div "Screen Print" at bounding box center [258, 531] width 116 height 28
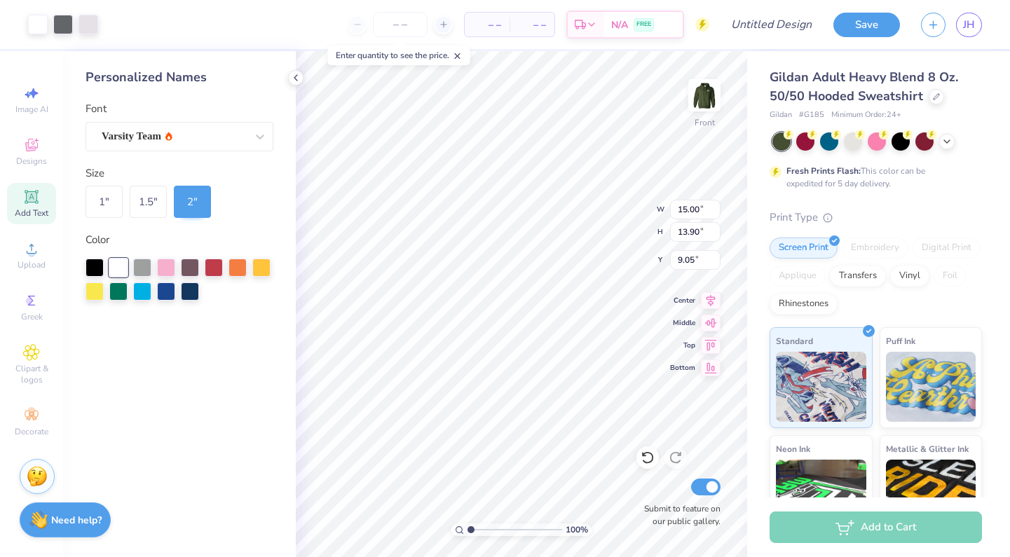
type input "6.00"
type input "18.90"
type input "15.00"
type input "13.90"
type input "6.00"
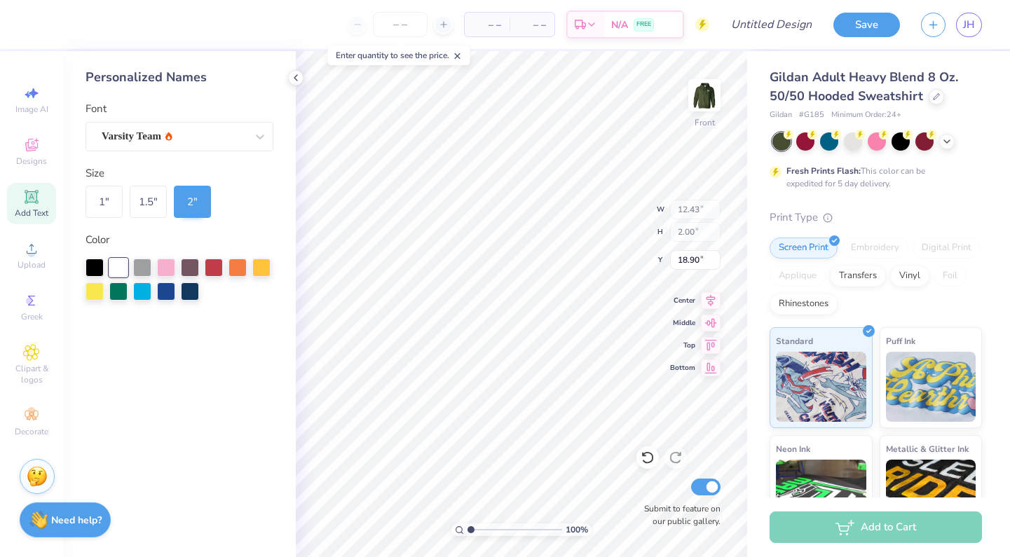
type input "15.00"
type input "13.90"
type input "6.00"
type input "12.43"
type input "2.00"
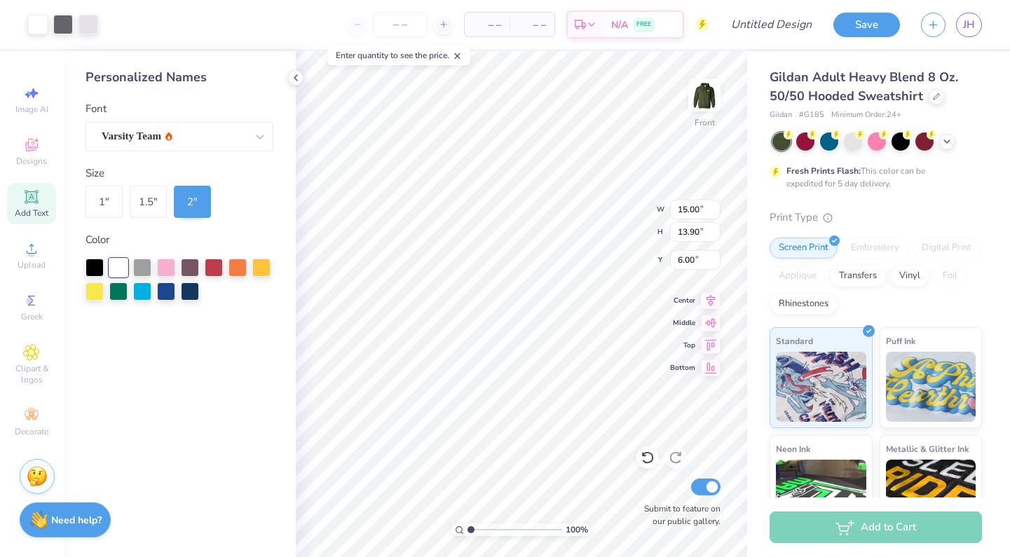
type input "18.90"
type input "22.86"
type input "15.00"
type input "13.90"
type input "6.00"
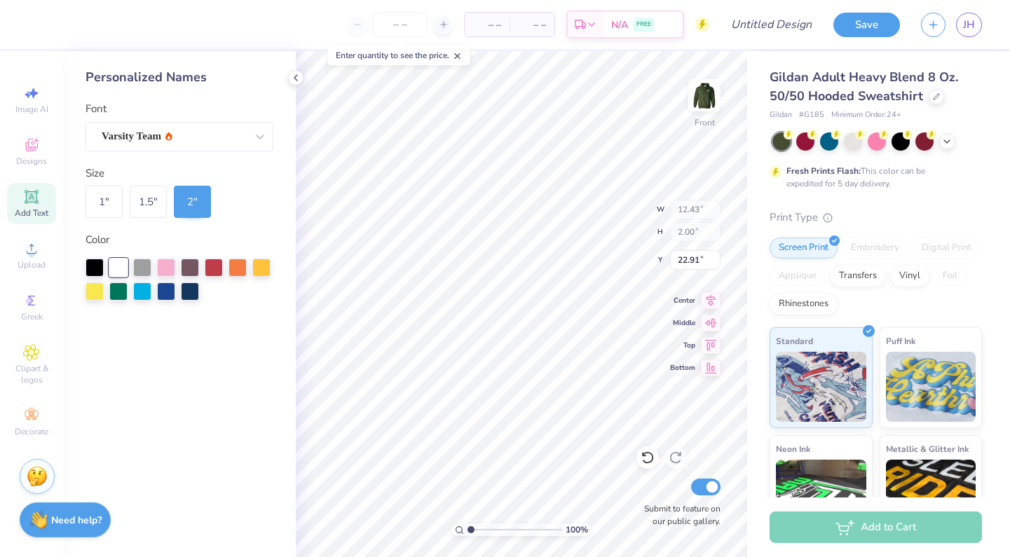
type input "18.90"
type input "22.27"
click at [397, 27] on input "number" at bounding box center [400, 24] width 55 height 25
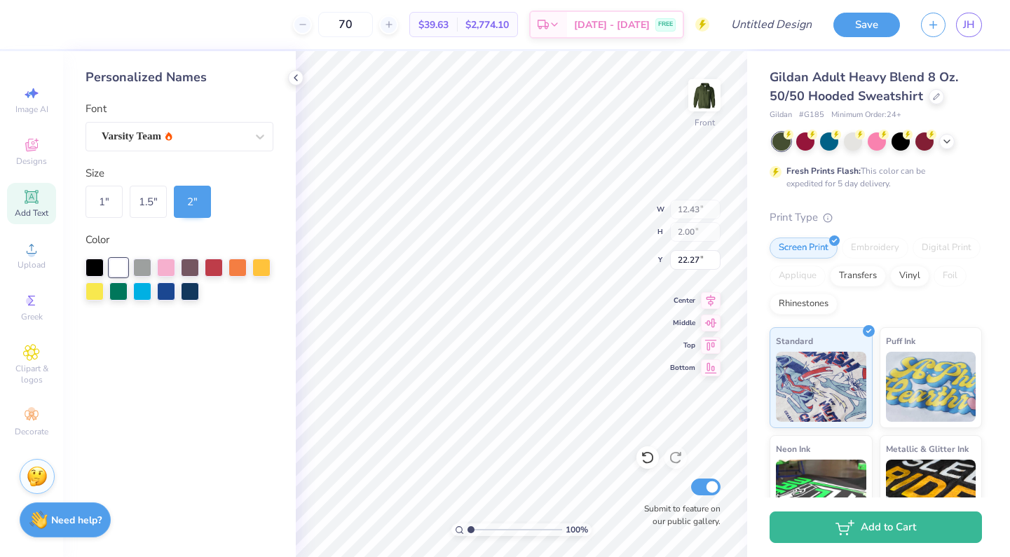
type input "70"
type input "15.00"
type input "13.90"
type input "6.00"
type input "23.06"
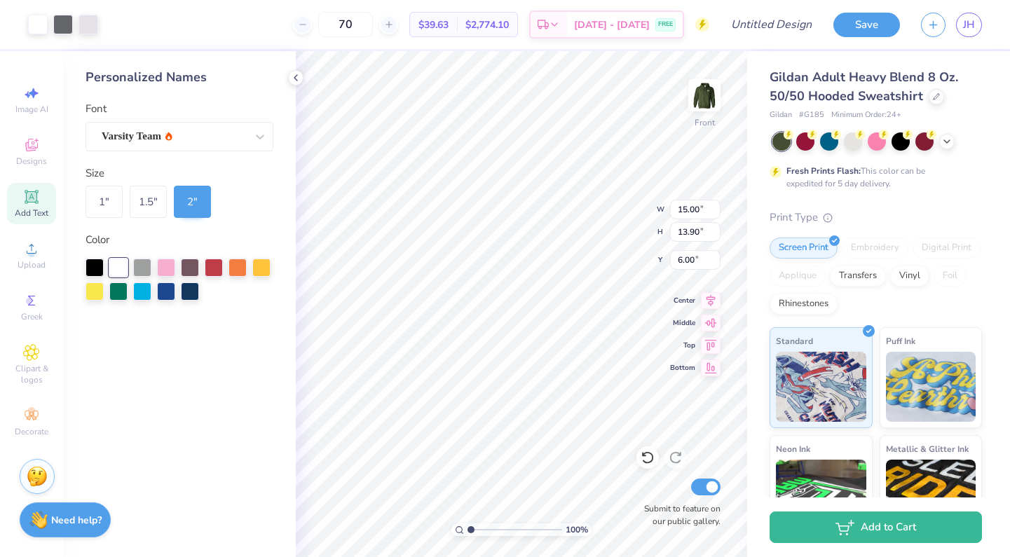
type input "15.00"
type input "13.90"
type input "6.00"
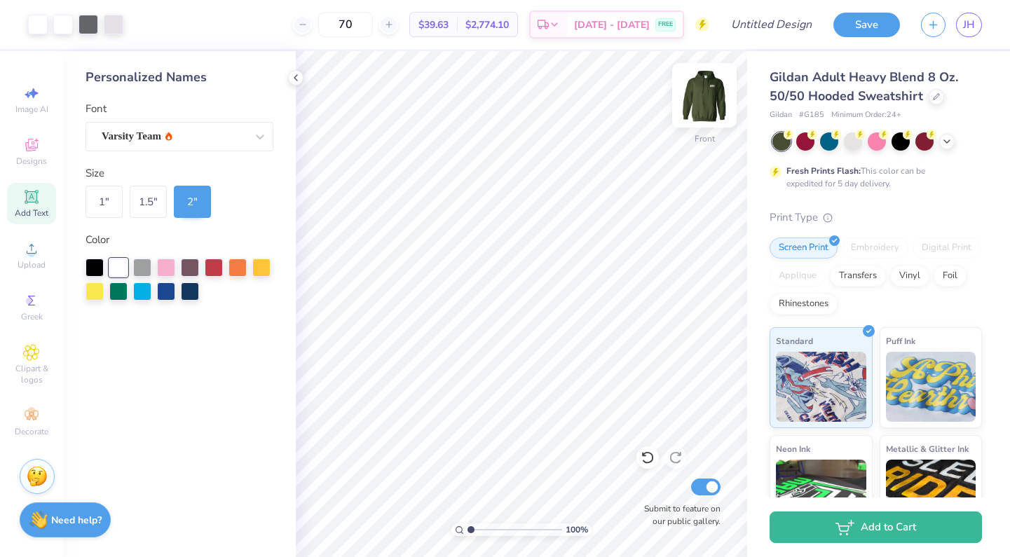
click at [715, 100] on img at bounding box center [704, 95] width 56 height 56
click at [711, 95] on img at bounding box center [704, 95] width 56 height 56
type input "9.51"
type input "10.80"
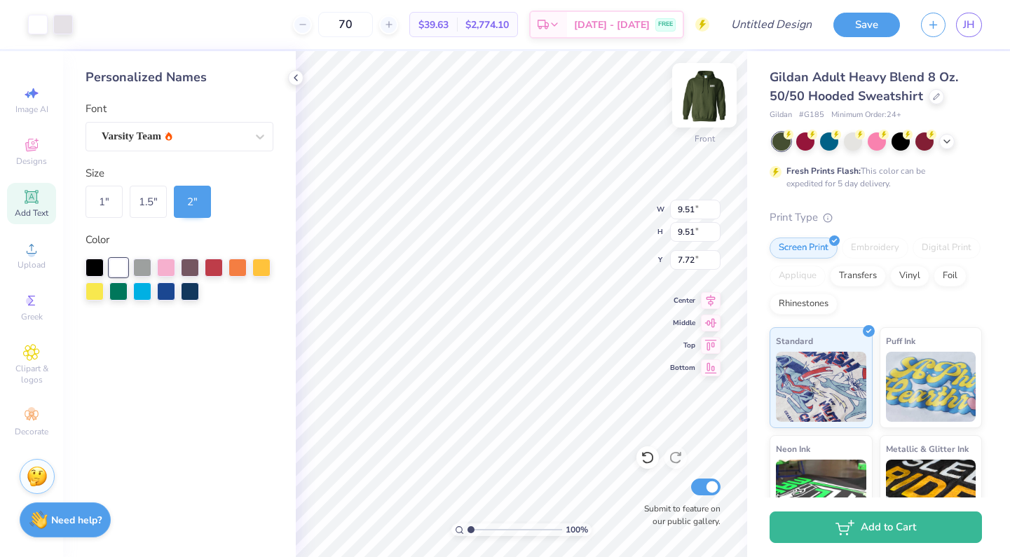
type input "10.80"
type input "6.73"
click at [645, 461] on icon at bounding box center [648, 458] width 14 height 14
type input "11.43"
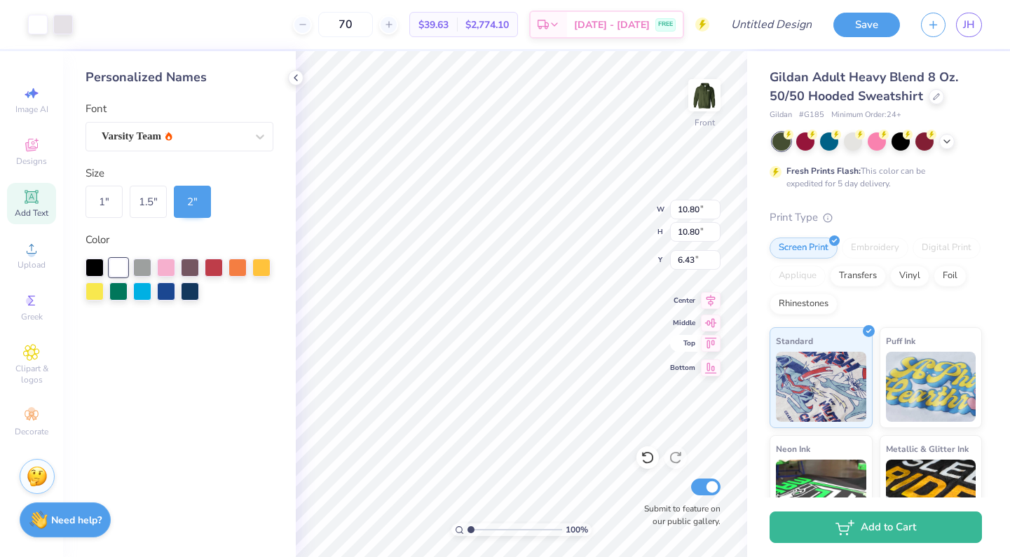
click at [695, 343] on span "Top" at bounding box center [682, 344] width 25 height 10
type input "6.00"
click at [711, 346] on icon at bounding box center [711, 343] width 20 height 17
type input "12.98"
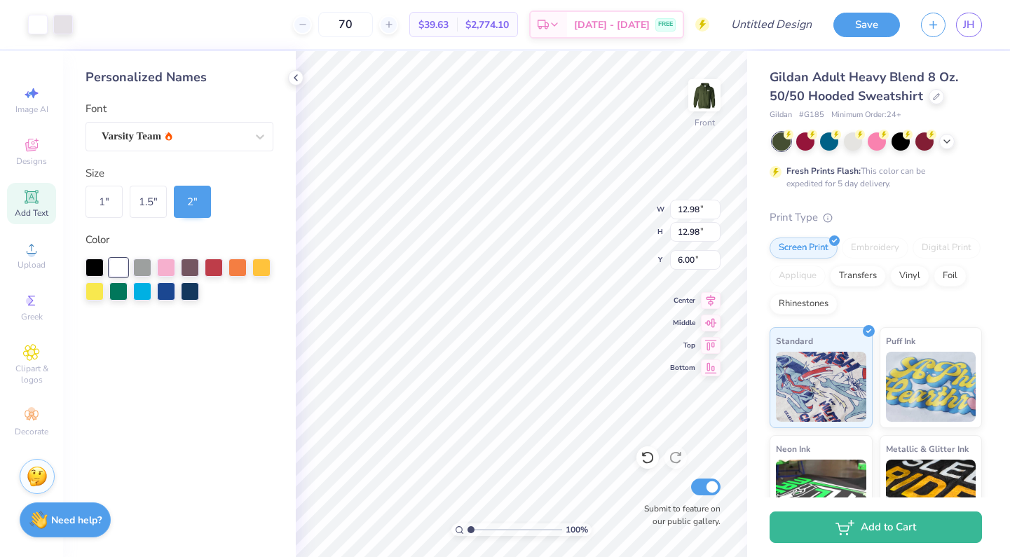
type input "11.07"
type input "6.59"
type input "6.60"
type input "6.63"
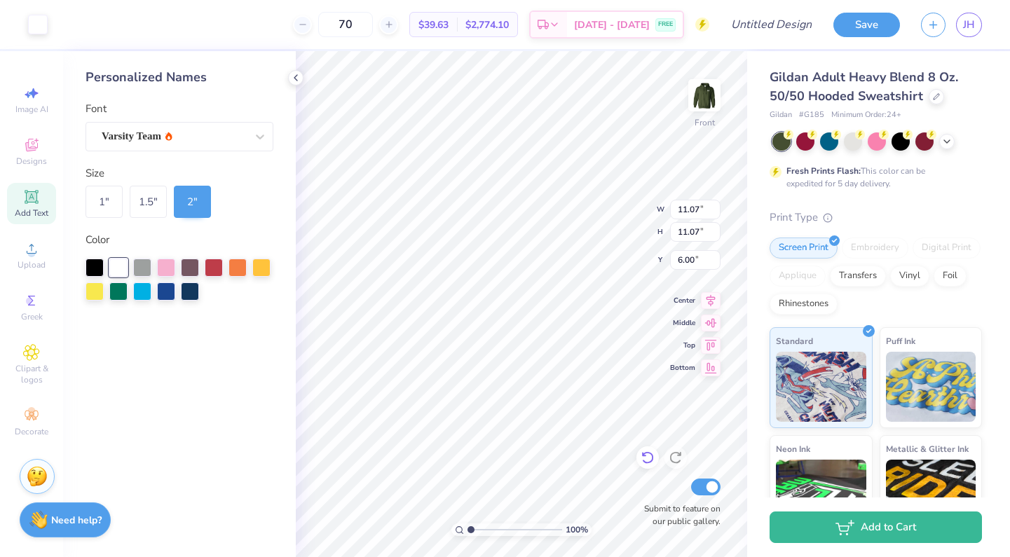
click at [651, 458] on icon at bounding box center [648, 458] width 14 height 14
type input "6.63"
click at [671, 458] on div "100 % Front Submit to feature on our public gallery." at bounding box center [521, 304] width 451 height 506
type input "6.00"
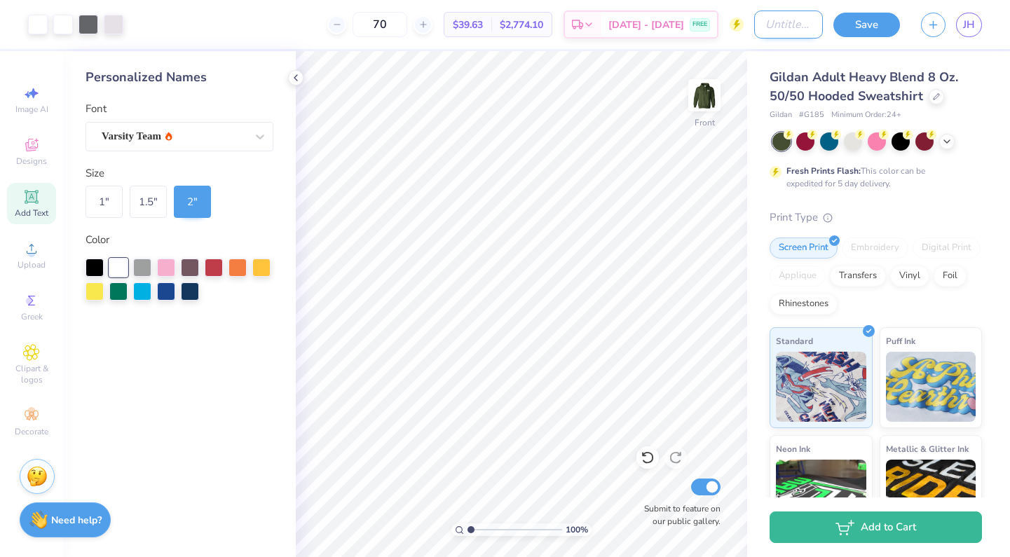
click at [796, 18] on input "Design Title" at bounding box center [788, 25] width 69 height 28
type input "mens"
click at [874, 27] on button "Save" at bounding box center [866, 23] width 67 height 25
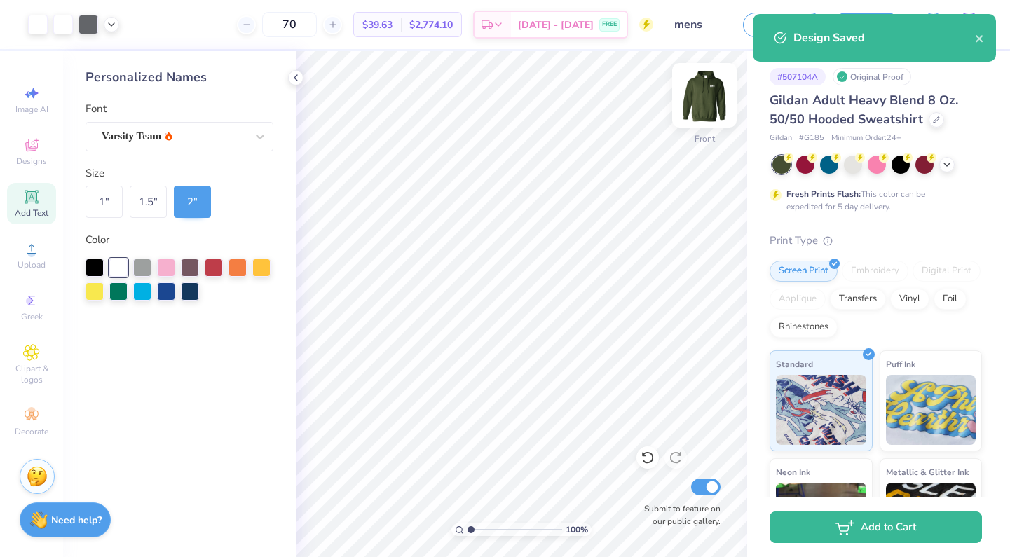
click at [709, 98] on img at bounding box center [704, 95] width 56 height 56
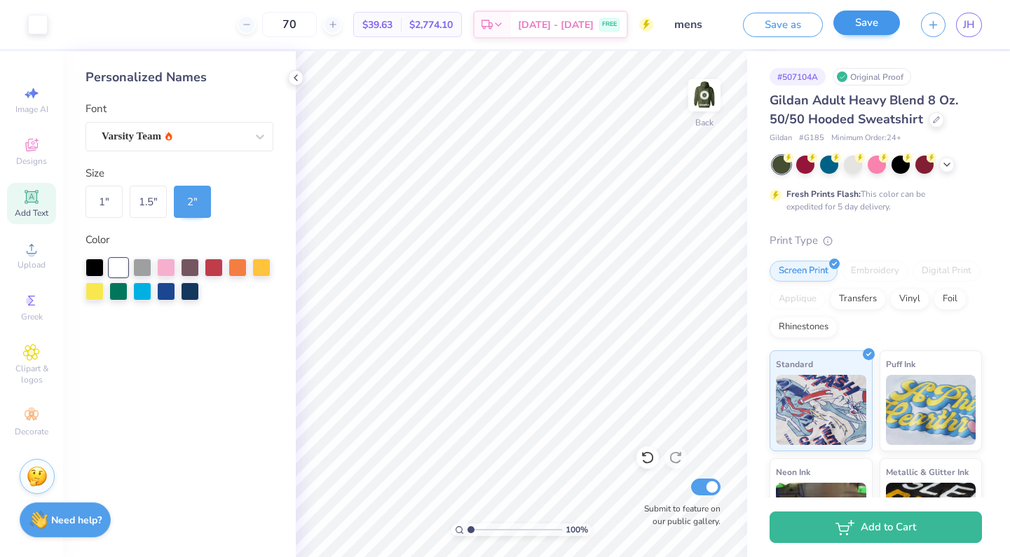
click at [857, 30] on button "Save" at bounding box center [866, 23] width 67 height 25
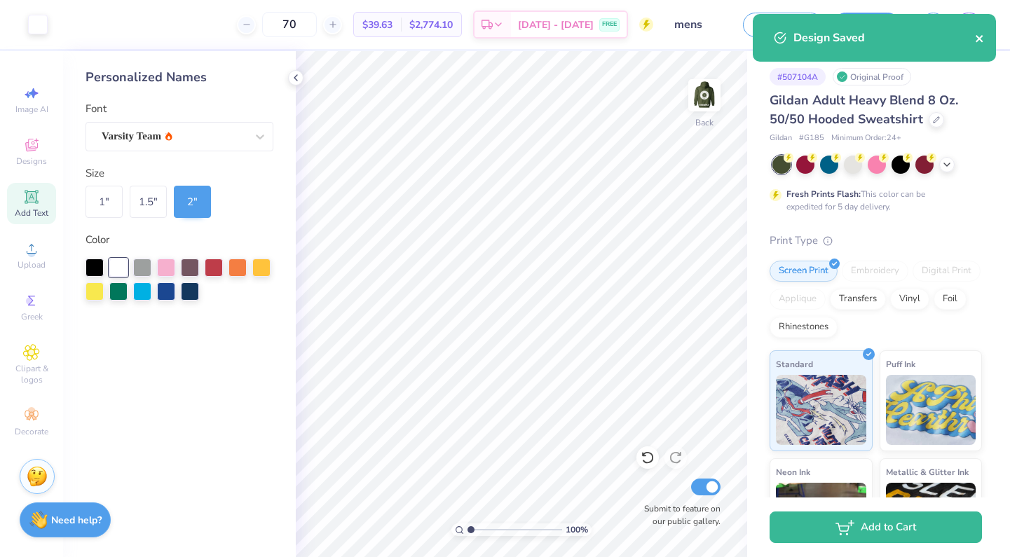
click at [980, 36] on icon "close" at bounding box center [980, 38] width 10 height 11
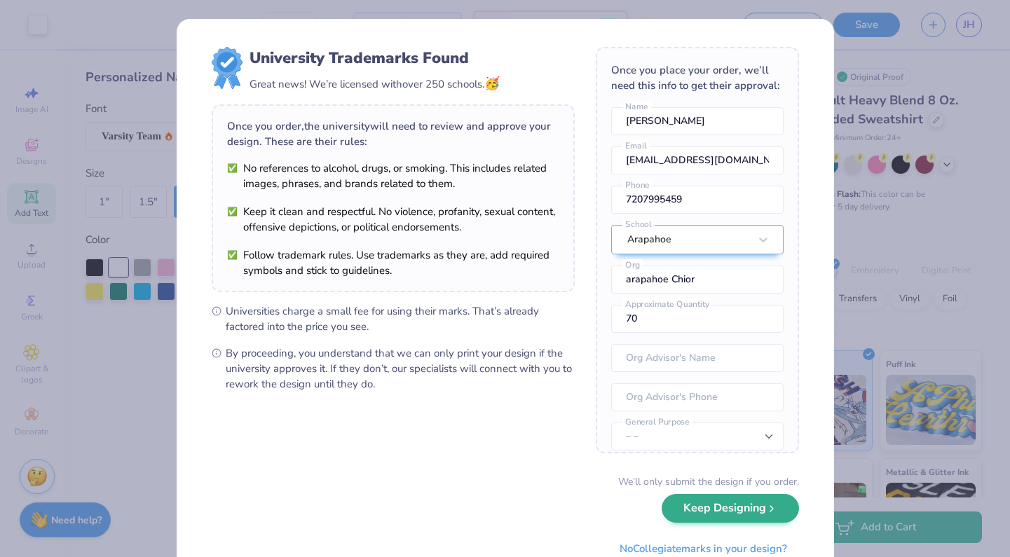
click at [723, 509] on button "Keep Designing" at bounding box center [730, 508] width 137 height 29
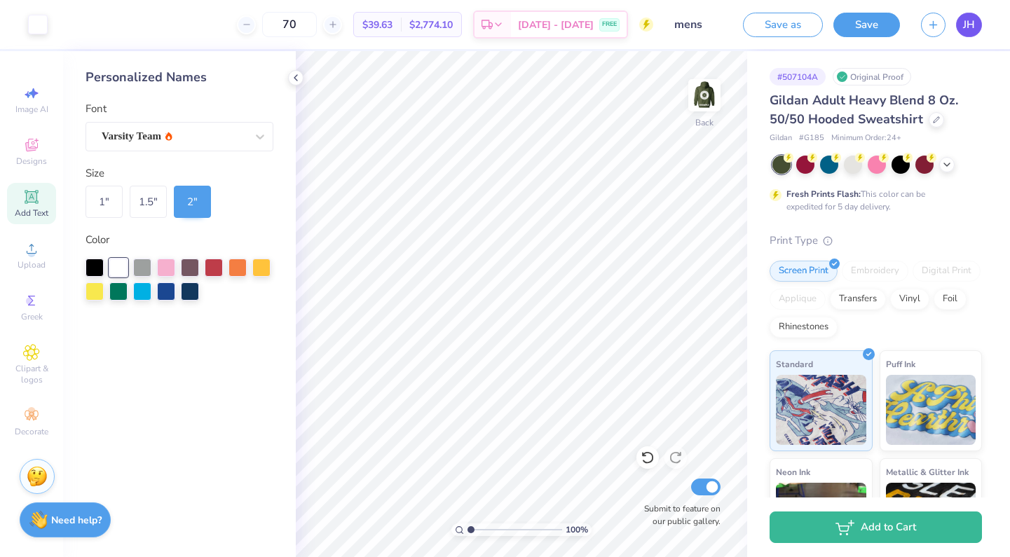
click at [974, 28] on span "JH" at bounding box center [969, 25] width 12 height 16
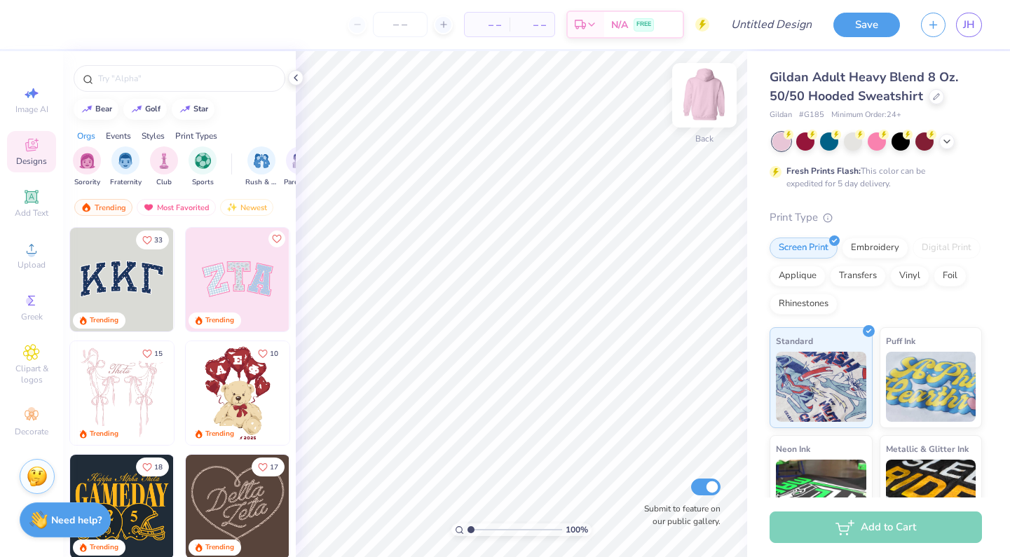
click at [702, 105] on img at bounding box center [704, 95] width 56 height 56
click at [34, 191] on icon at bounding box center [31, 197] width 17 height 17
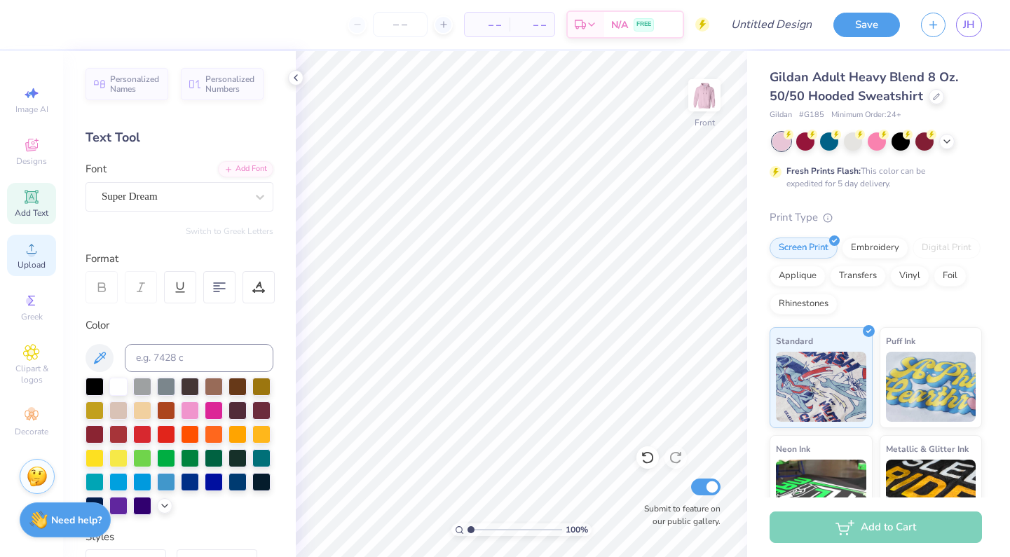
click at [26, 239] on div "Upload" at bounding box center [31, 255] width 49 height 41
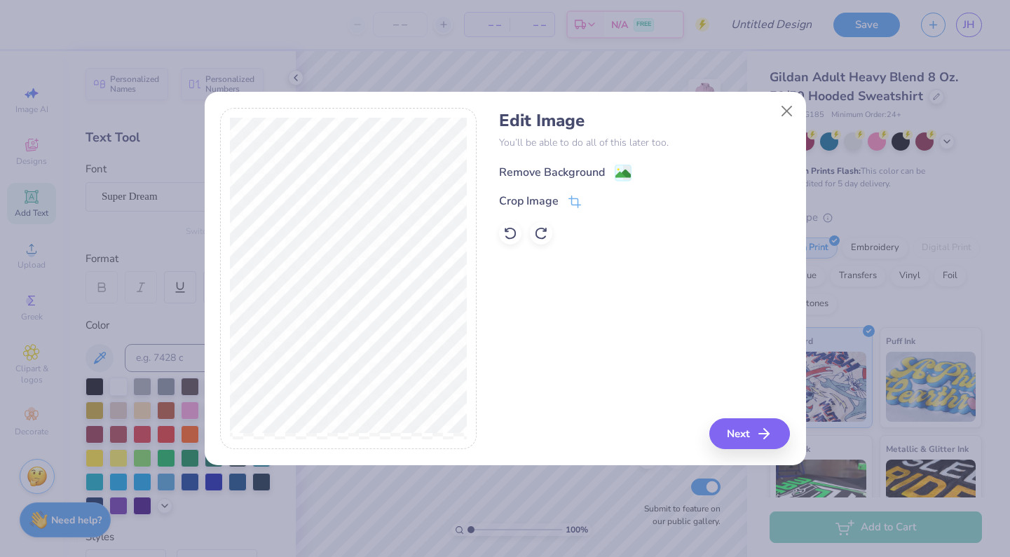
click at [612, 173] on div "Remove Background" at bounding box center [565, 173] width 132 height 18
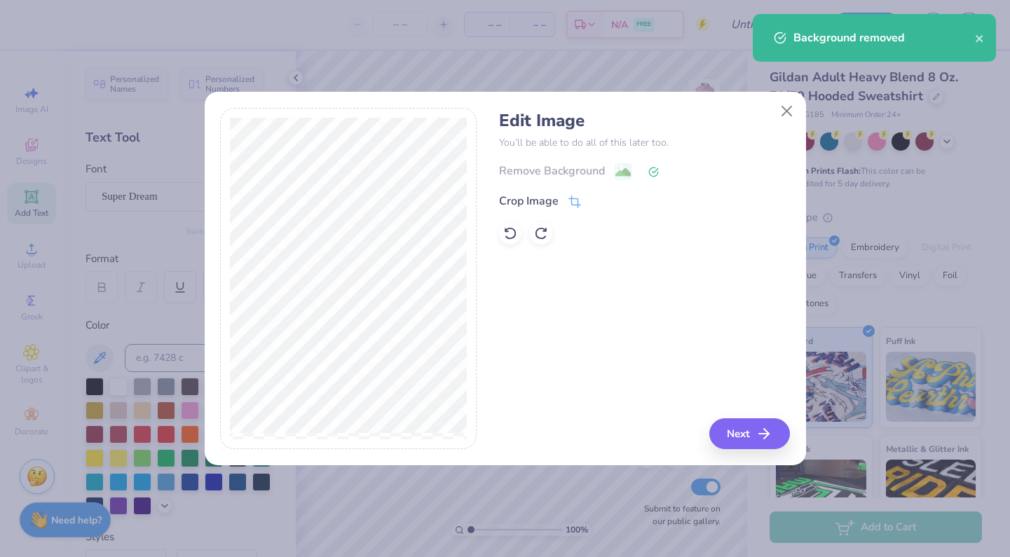
click at [744, 426] on button "Next" at bounding box center [749, 433] width 81 height 31
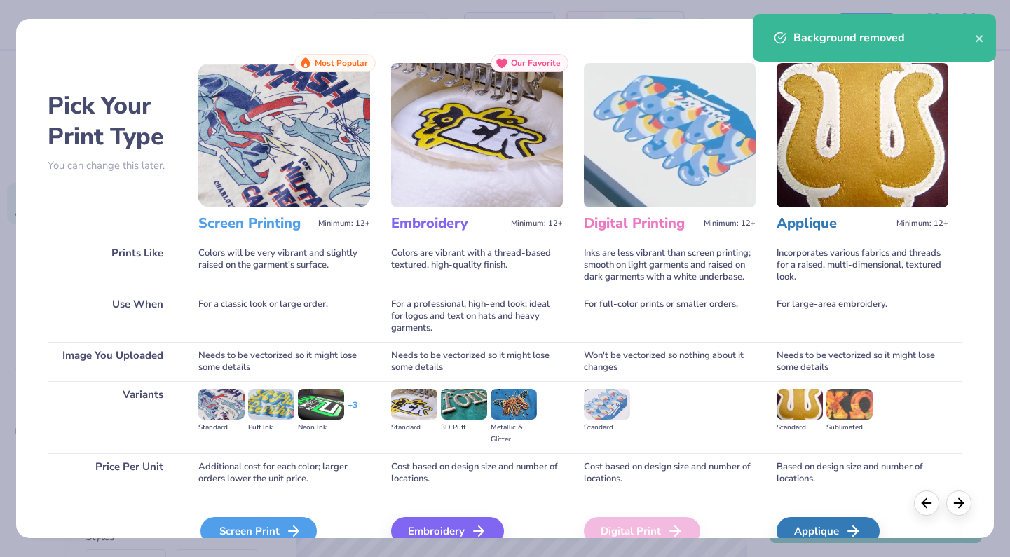
click at [272, 527] on div "Screen Print" at bounding box center [258, 531] width 116 height 28
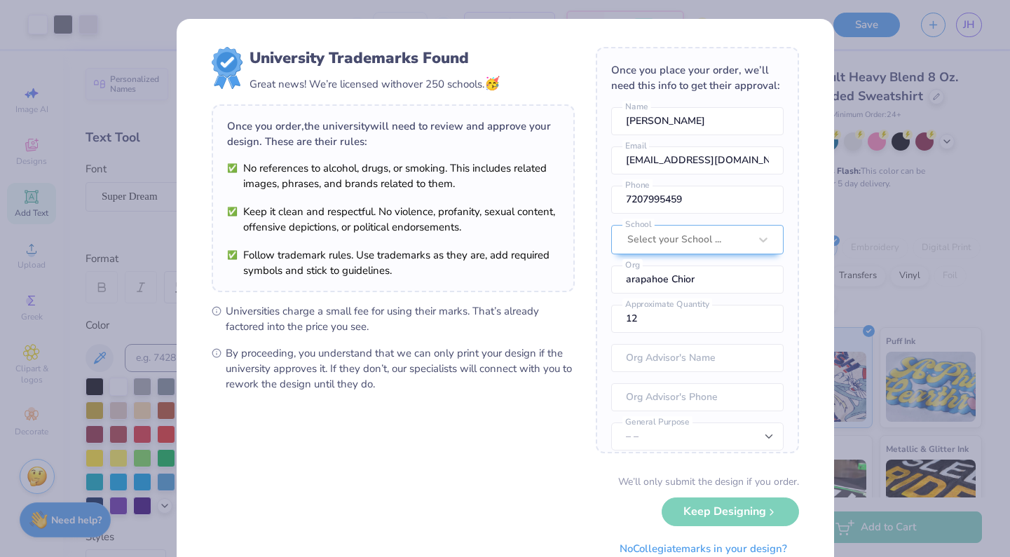
click at [532, 287] on div "Once you order, the university will need to review and approve your design. The…" at bounding box center [393, 198] width 363 height 188
click at [679, 245] on div "Select your School ..." at bounding box center [688, 239] width 122 height 15
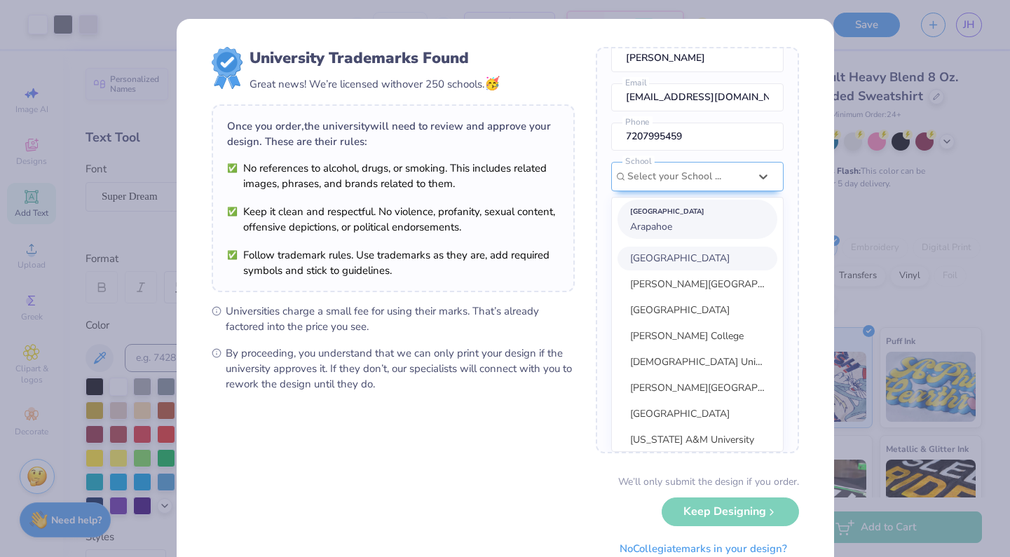
click at [660, 230] on span "Arapahoe" at bounding box center [651, 226] width 42 height 13
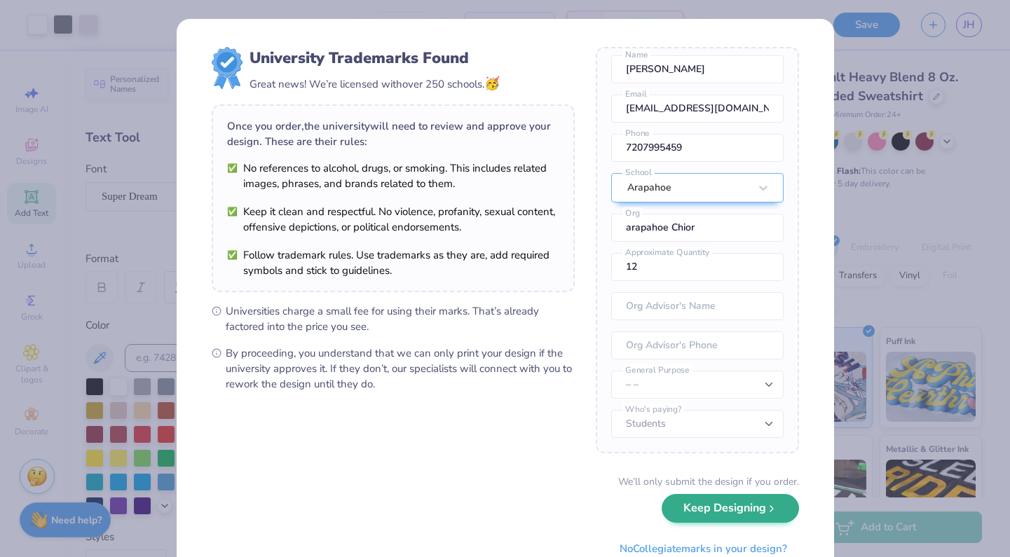
click at [718, 516] on button "Keep Designing" at bounding box center [730, 508] width 137 height 29
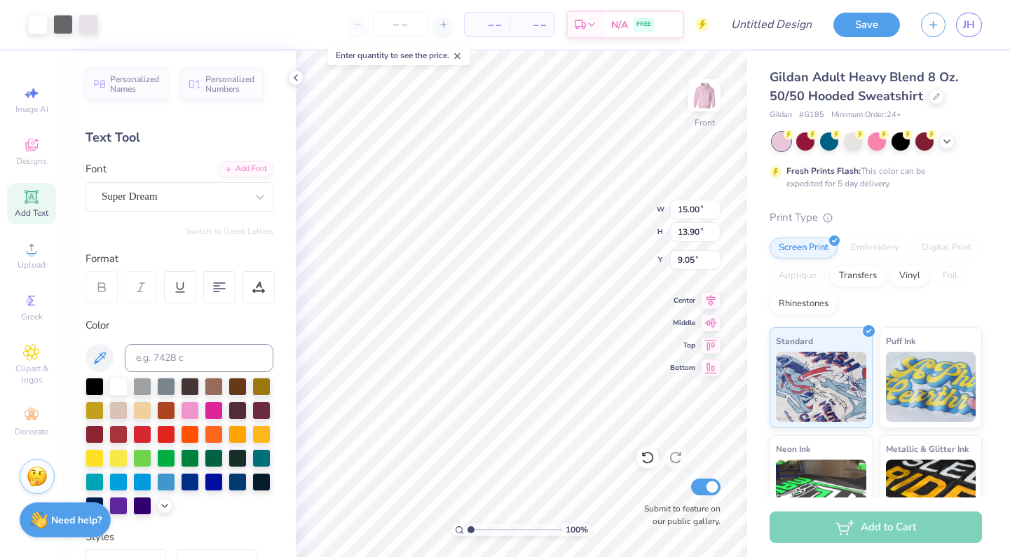
type input "6.00"
click at [976, 25] on link "JH" at bounding box center [969, 25] width 26 height 25
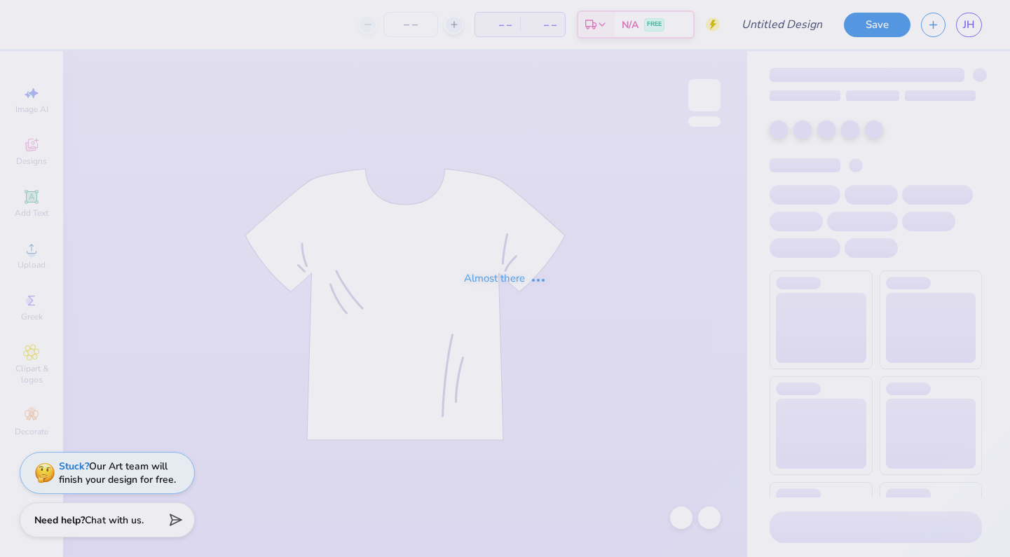
type input "singers"
type input "20"
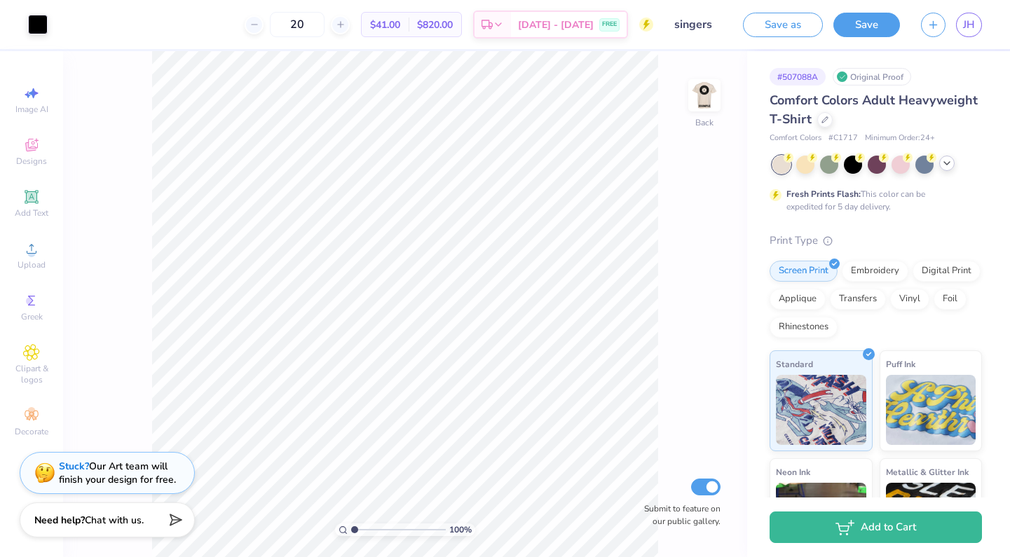
click at [946, 167] on icon at bounding box center [946, 163] width 11 height 11
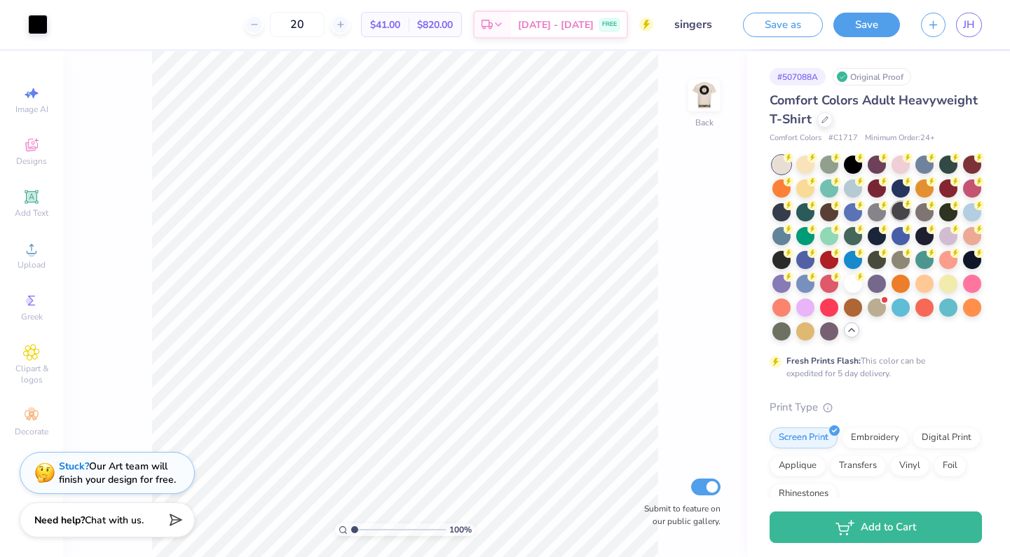
click at [899, 214] on div at bounding box center [901, 211] width 18 height 18
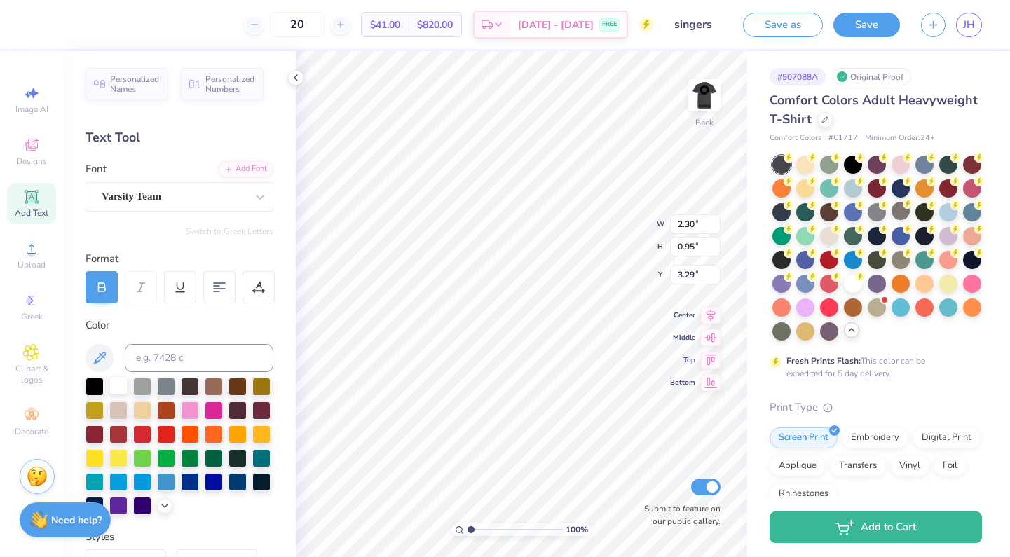
click at [122, 386] on div at bounding box center [118, 385] width 18 height 18
click at [712, 95] on img at bounding box center [704, 95] width 56 height 56
click at [27, 281] on div "Image AI Designs Add Text Upload Greek Clipart & logos Decorate" at bounding box center [31, 261] width 49 height 364
click at [28, 260] on span "Upload" at bounding box center [32, 264] width 28 height 11
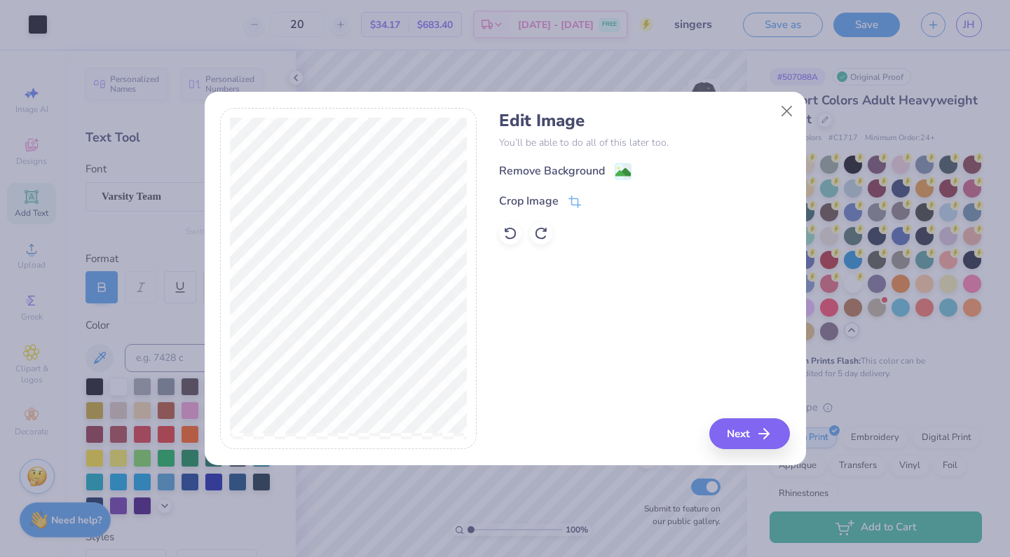
click at [613, 159] on div "Edit Image You’ll be able to do all of this later too. Remove Background Crop I…" at bounding box center [644, 178] width 291 height 134
click at [613, 161] on div "Edit Image You’ll be able to do all of this later too. Remove Background Crop I…" at bounding box center [644, 178] width 291 height 134
click at [618, 168] on circle at bounding box center [618, 169] width 2 height 2
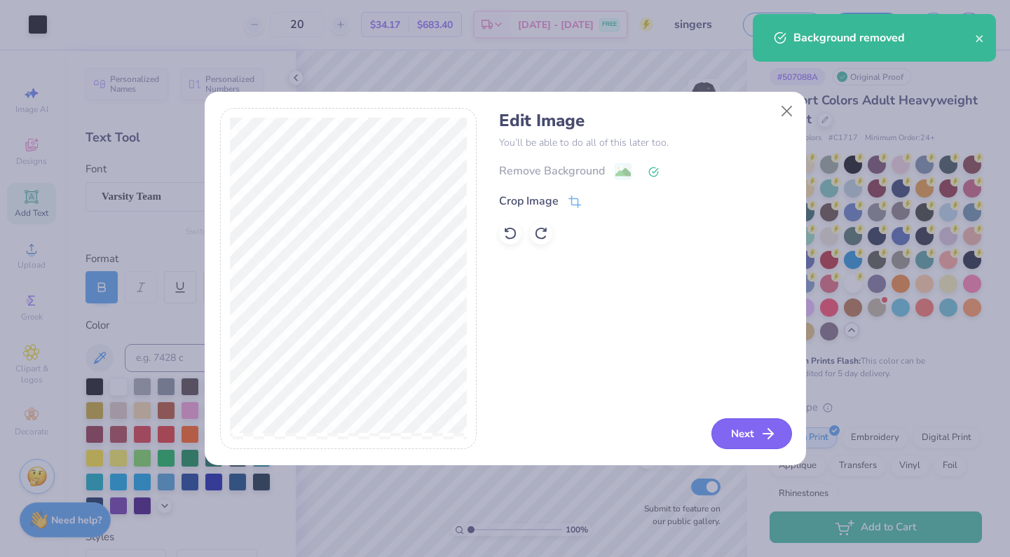
click at [741, 440] on button "Next" at bounding box center [752, 433] width 81 height 31
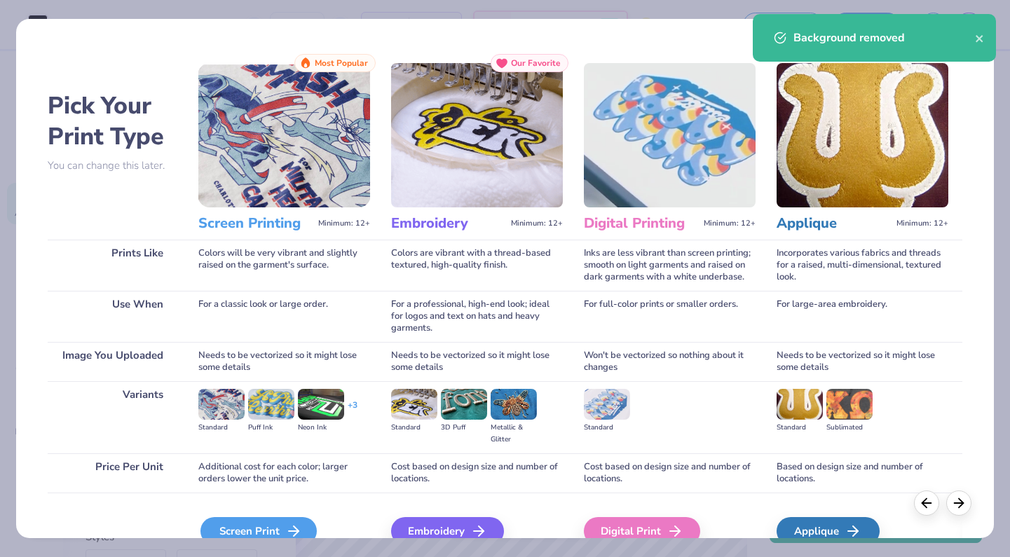
click at [257, 529] on div "Screen Print" at bounding box center [258, 531] width 116 height 28
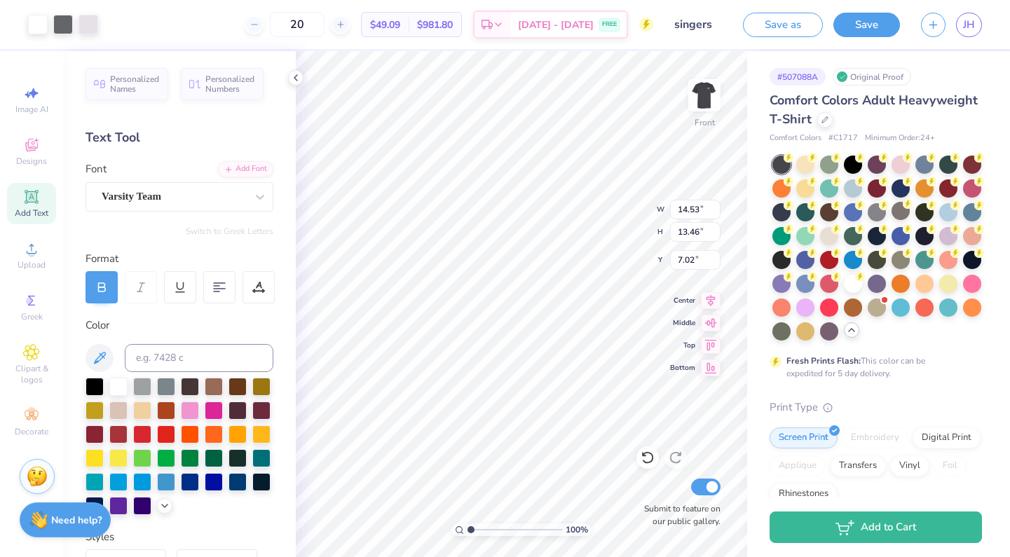
type input "3.00"
type input "12.43"
type input "2.00"
click at [494, 486] on body "Art colors 20 $49.09 Per Item $981.80 Total Est. Delivery [DATE] - [DATE] FREE …" at bounding box center [505, 278] width 1010 height 557
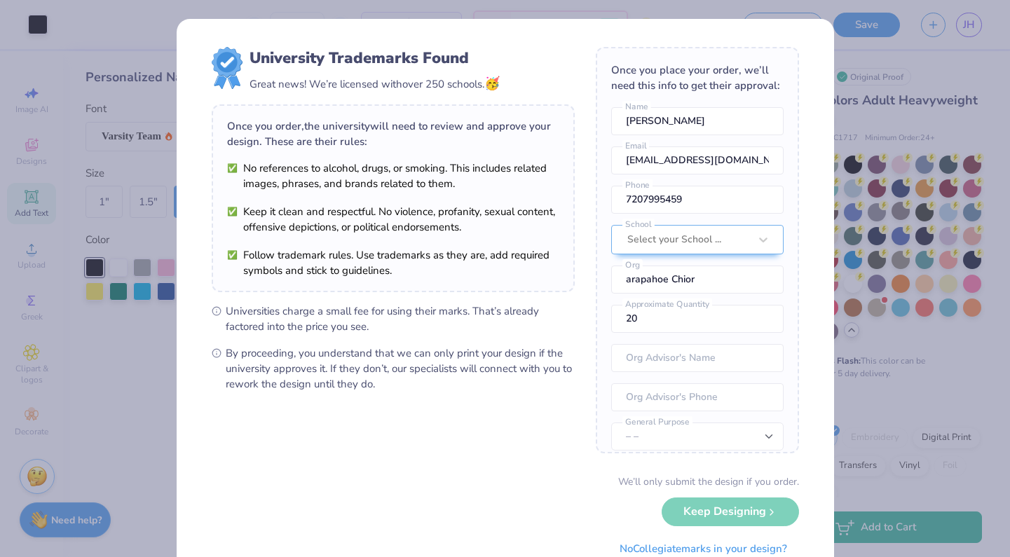
type input "24.66"
click at [670, 244] on div "Select your School ..." at bounding box center [688, 239] width 122 height 15
type input "araphoe"
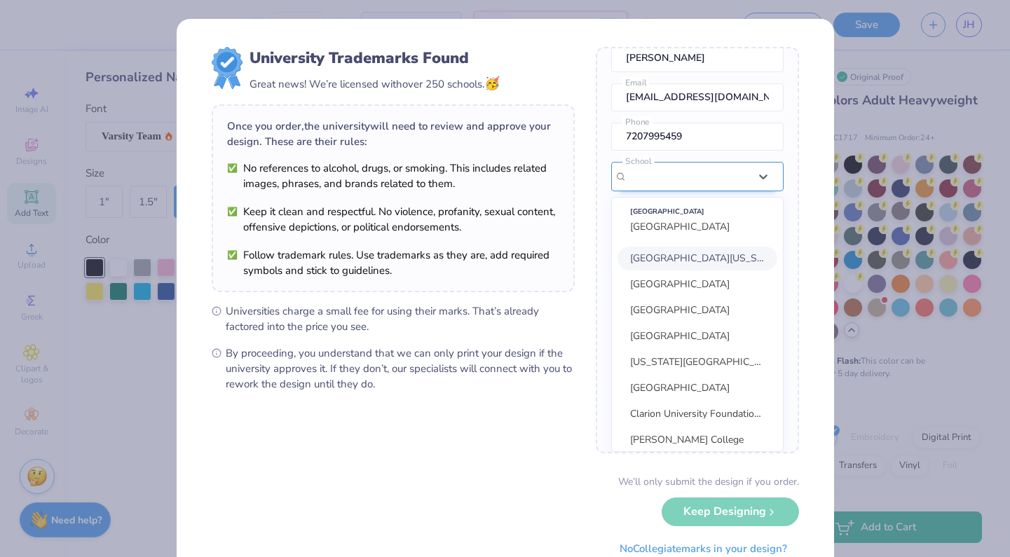
scroll to position [52, 0]
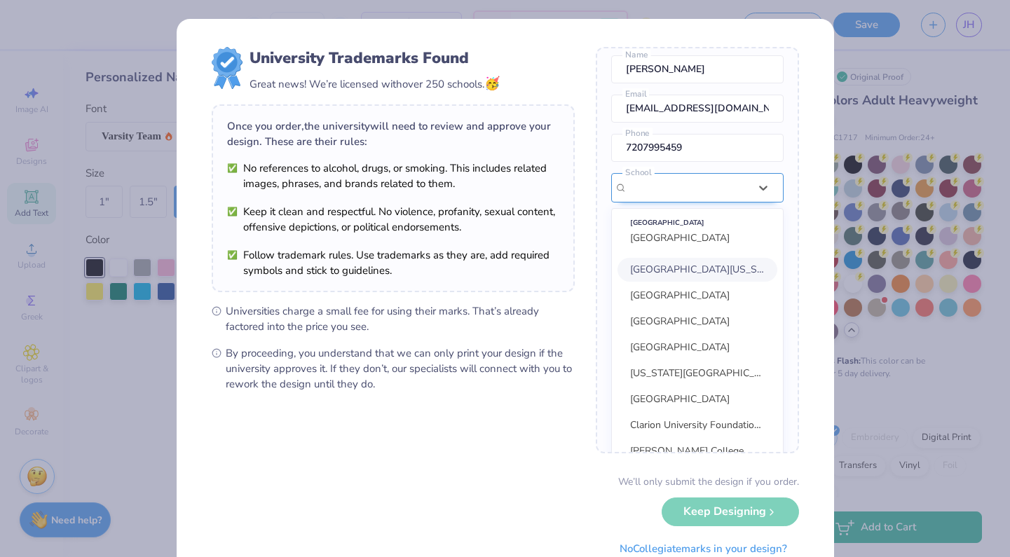
click at [686, 186] on div at bounding box center [688, 188] width 125 height 28
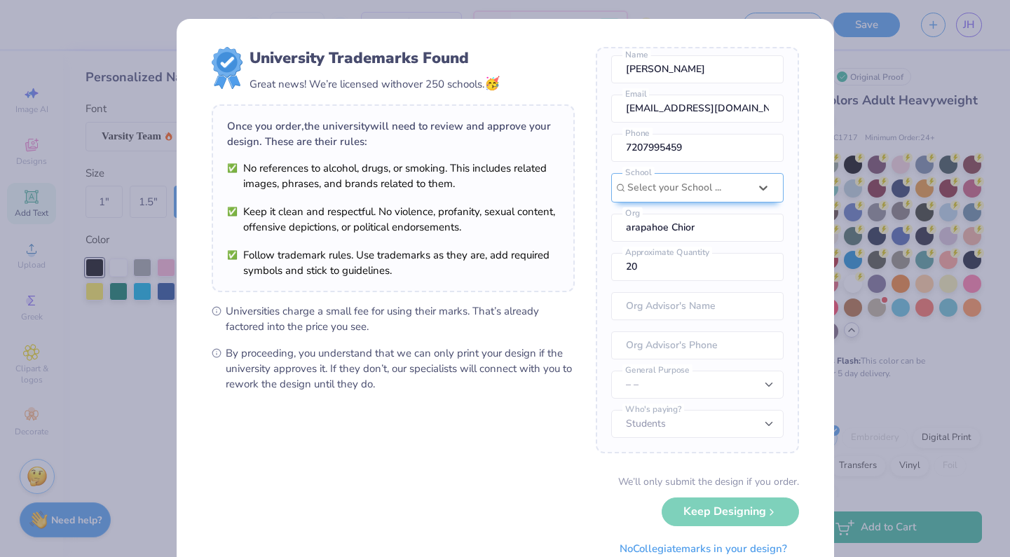
click at [707, 520] on div "We’ll only submit the design if you order. Keep Designing No Collegiate marks i…" at bounding box center [505, 519] width 587 height 88
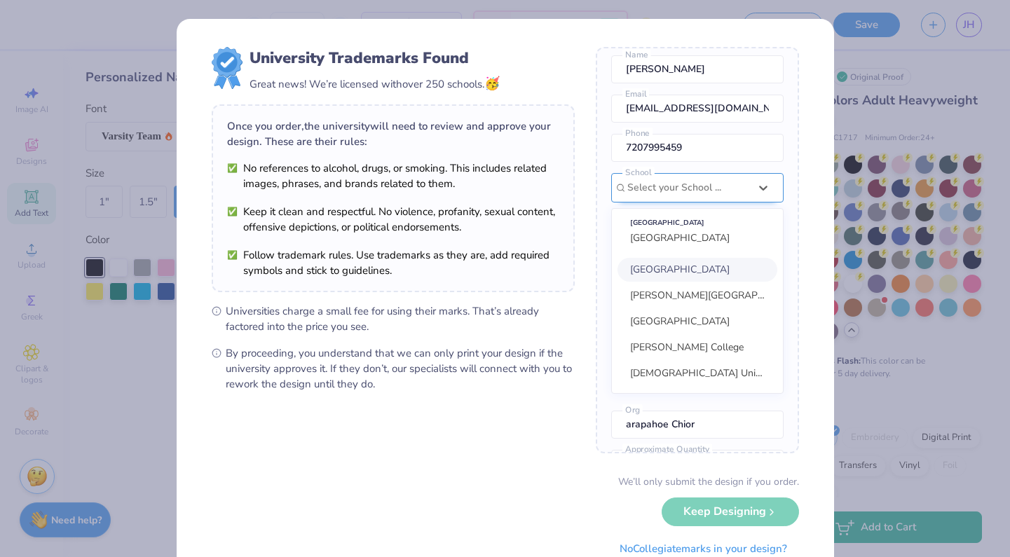
click at [712, 184] on div "Once you place your order, we’ll need this info to get their approval: [PERSON_…" at bounding box center [697, 250] width 203 height 407
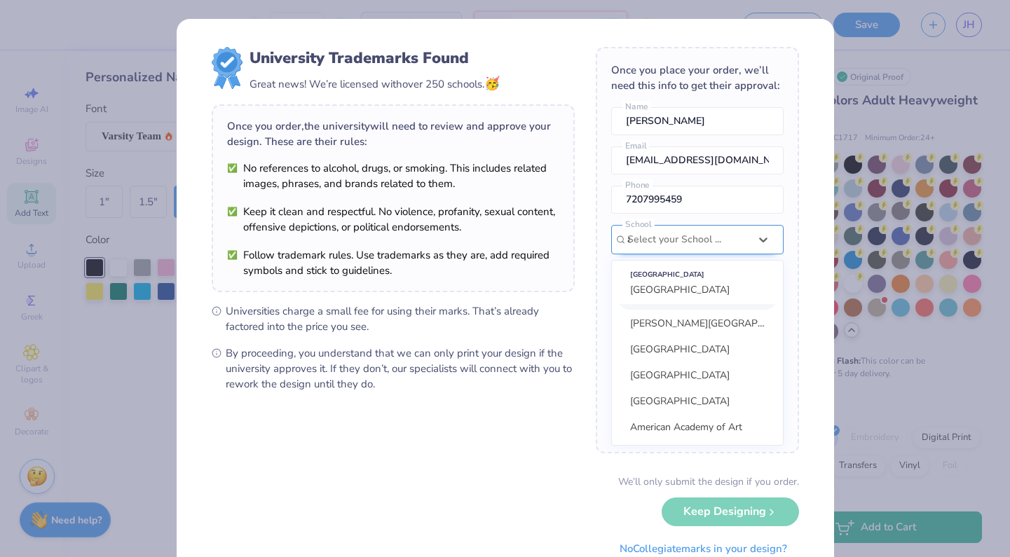
scroll to position [0, 0]
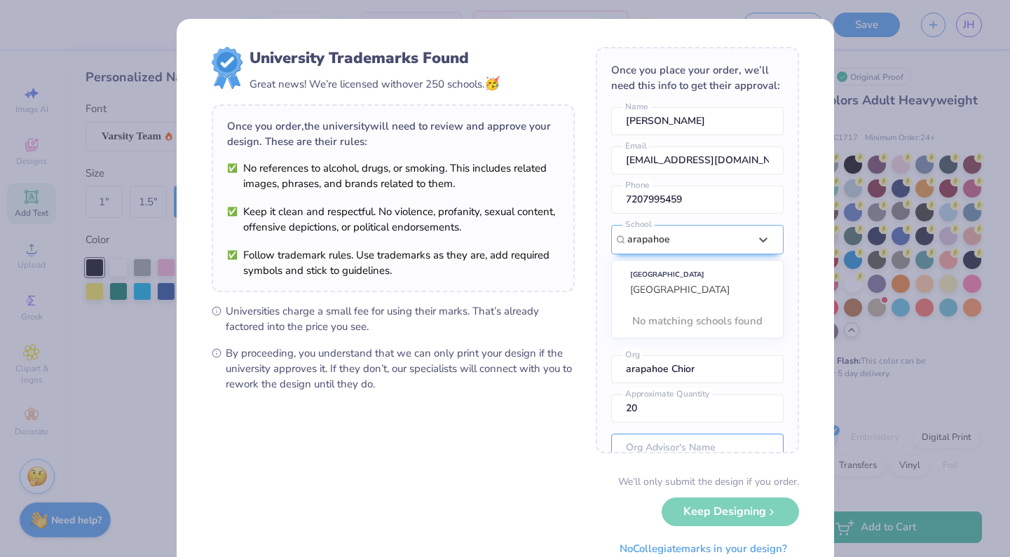
type input "arapahoe"
click at [662, 436] on div "Once you place your order, we’ll need this info to get their approval: [PERSON_…" at bounding box center [697, 250] width 203 height 407
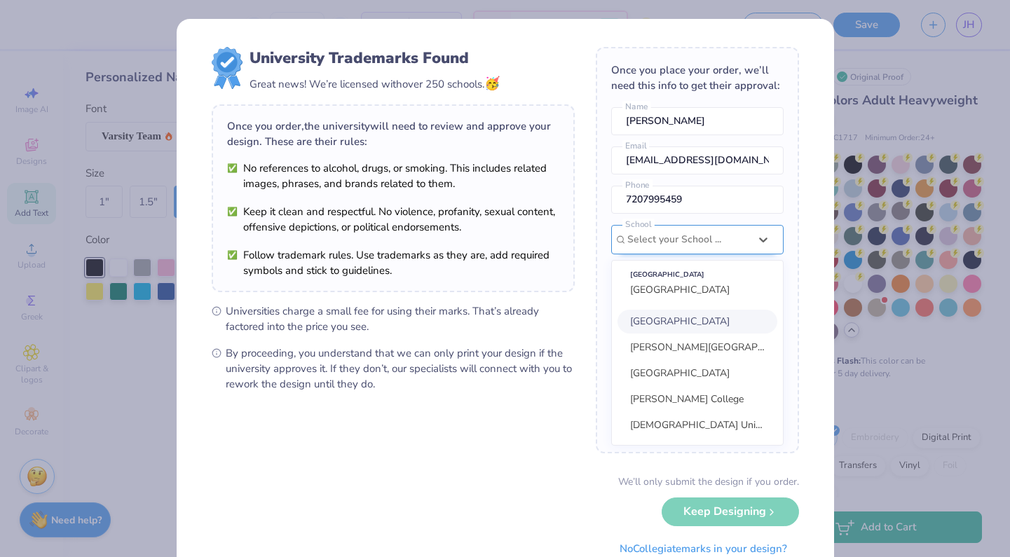
click at [695, 245] on div "option focused, 1 of 45. 45 results available. Use Up and Down to choose option…" at bounding box center [697, 335] width 172 height 221
click at [726, 179] on div "Once you place your order, we’ll need this info to get their approval: [PERSON_…" at bounding box center [697, 250] width 203 height 407
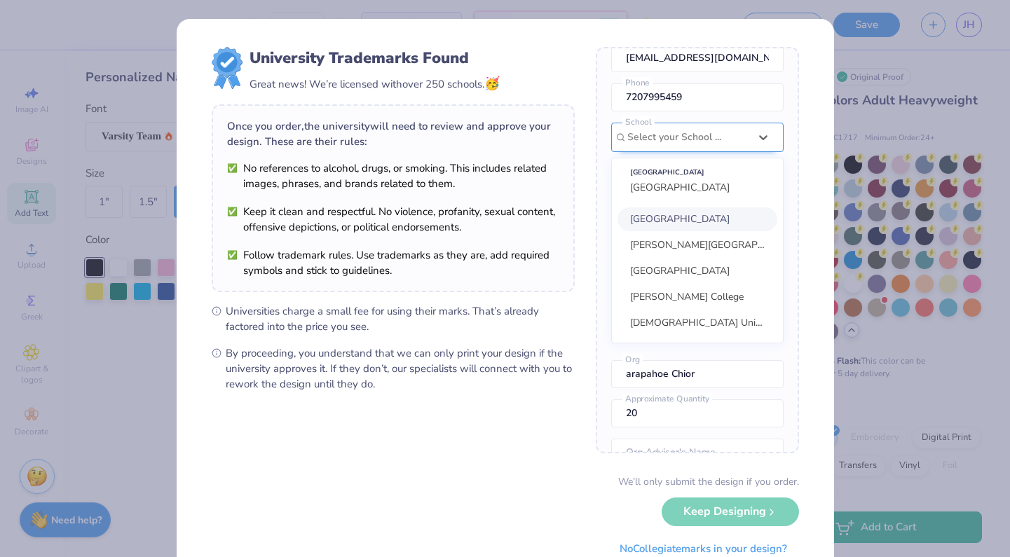
click at [712, 243] on div "option focused, 1 of 60. 60 results available. Use Up and Down to choose option…" at bounding box center [697, 233] width 172 height 221
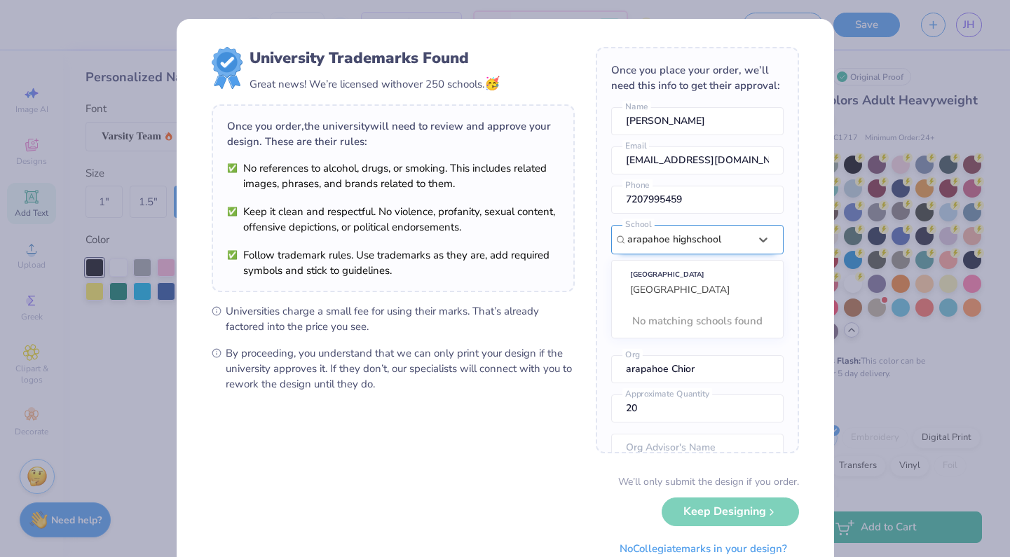
type input "arapahoe highschool"
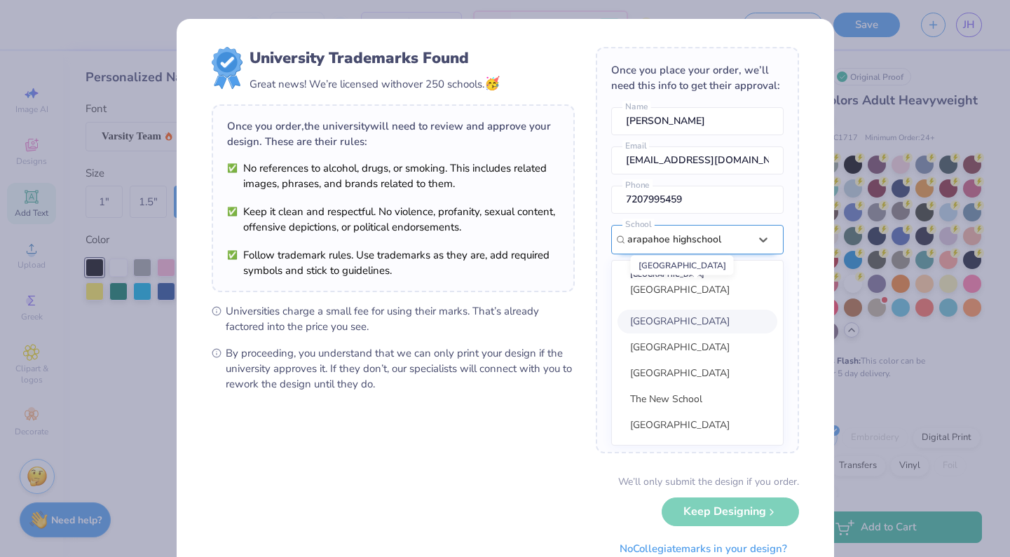
click at [697, 294] on span "[GEOGRAPHIC_DATA]" at bounding box center [680, 289] width 100 height 13
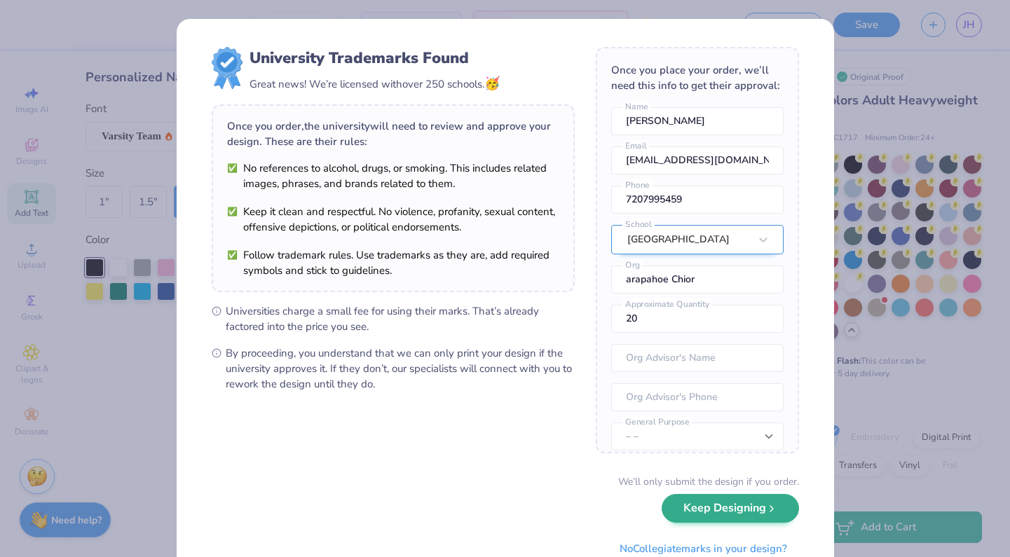
click at [716, 508] on button "Keep Designing" at bounding box center [730, 508] width 137 height 29
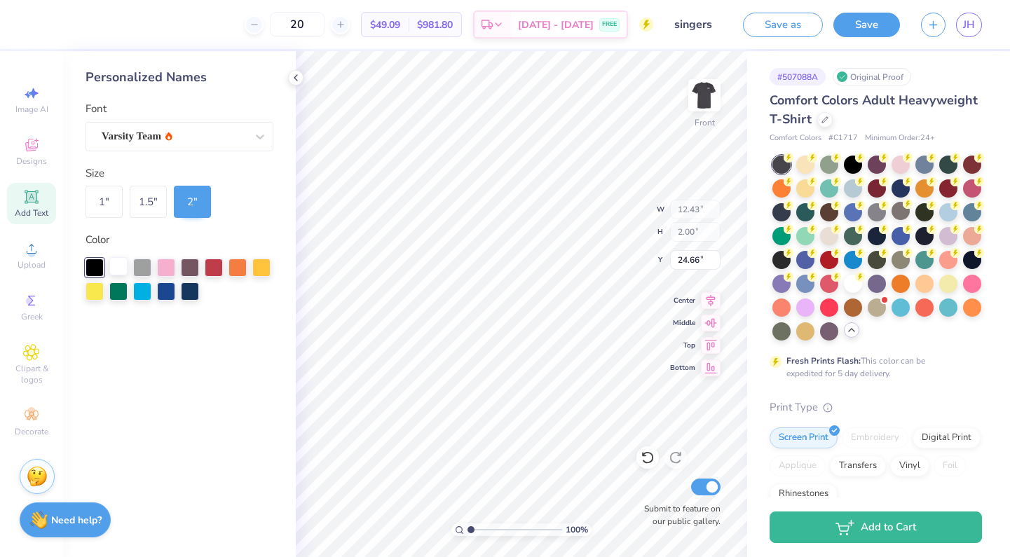
click at [119, 275] on div at bounding box center [118, 266] width 18 height 18
click at [693, 260] on input "3.00" at bounding box center [695, 260] width 50 height 20
type input "3"
type input "1.11"
click at [866, 24] on button "Save" at bounding box center [866, 23] width 67 height 25
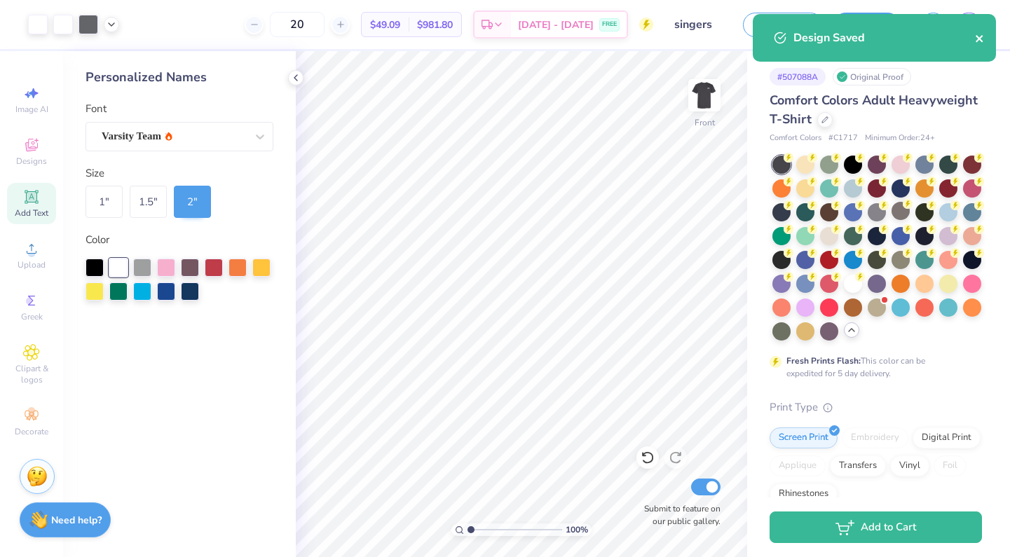
click at [977, 40] on icon "close" at bounding box center [979, 38] width 7 height 7
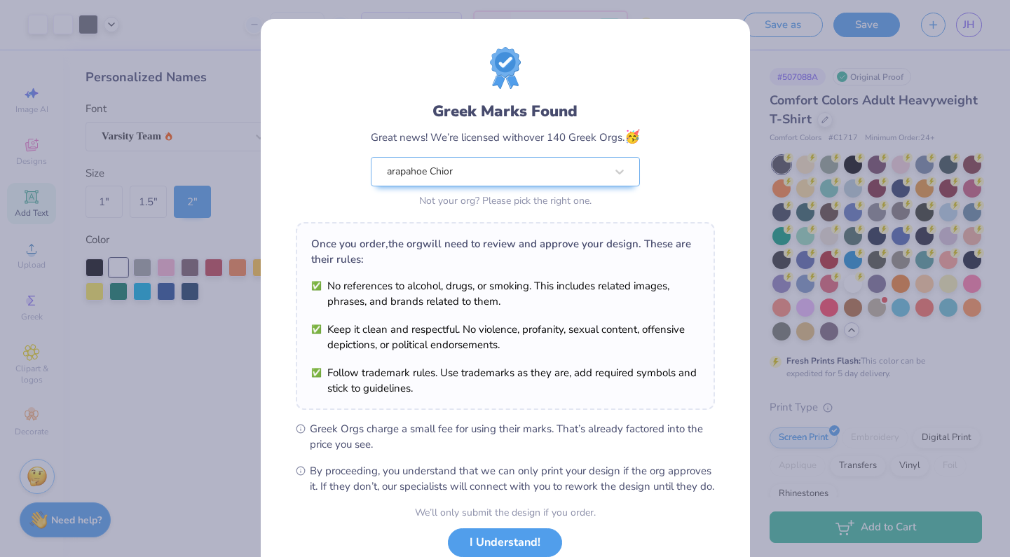
click at [974, 28] on body "Art colors 20 $49.09 Per Item $981.80 Total Est. Delivery [DATE] - [DATE] FREE …" at bounding box center [505, 278] width 1010 height 557
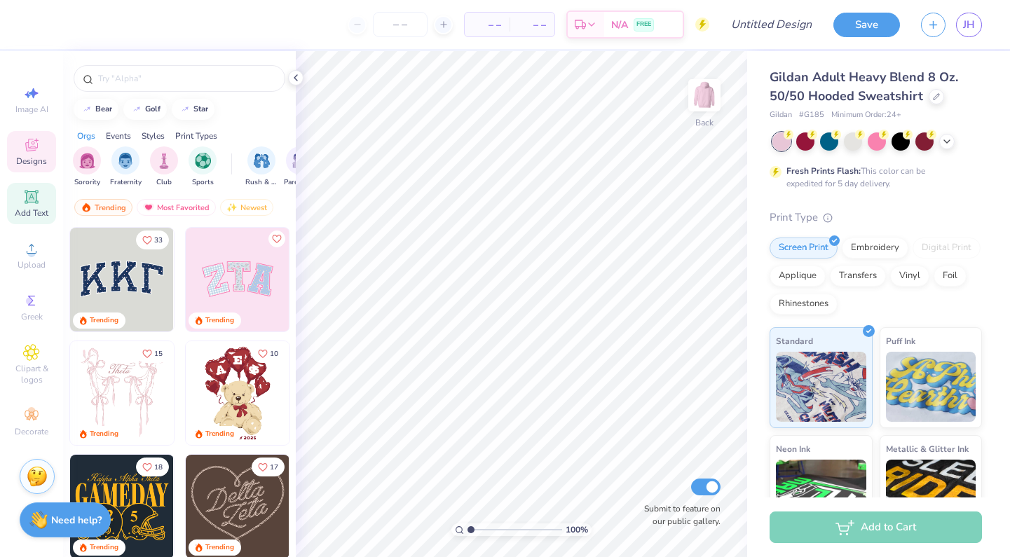
click at [34, 200] on icon at bounding box center [31, 196] width 11 height 11
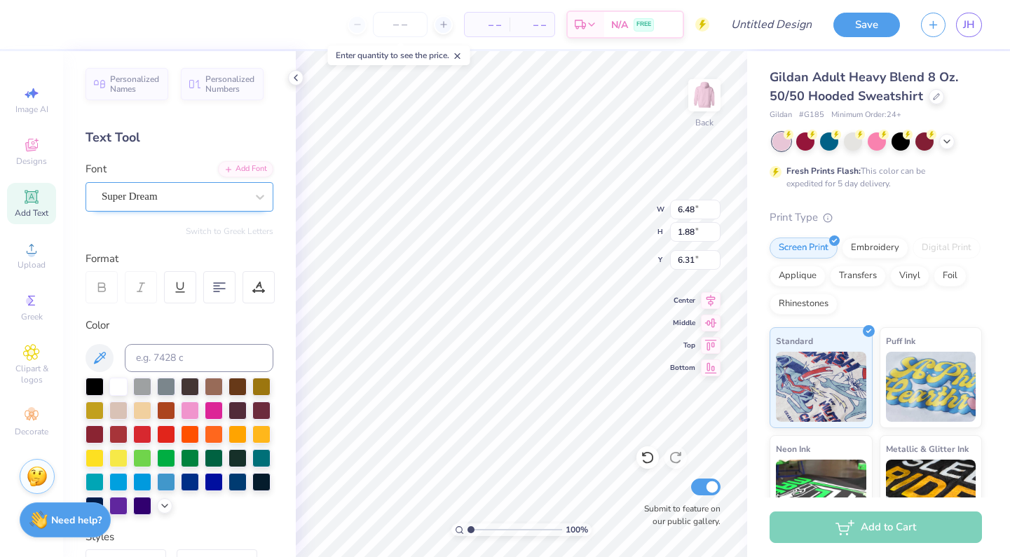
click at [135, 190] on span "Super Dream" at bounding box center [130, 197] width 56 height 16
click at [170, 313] on div "Varsity Team" at bounding box center [137, 307] width 67 height 15
type input "var"
type input "6.43"
type textarea "T"
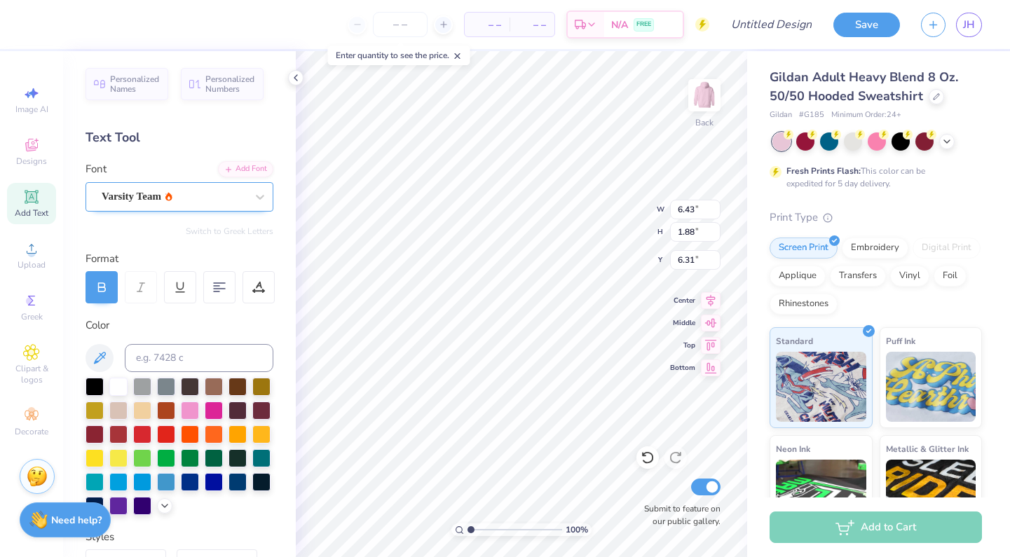
type textarea "AHS"
type input "2.96"
type input "1.22"
type input "6.97"
type input "3.92"
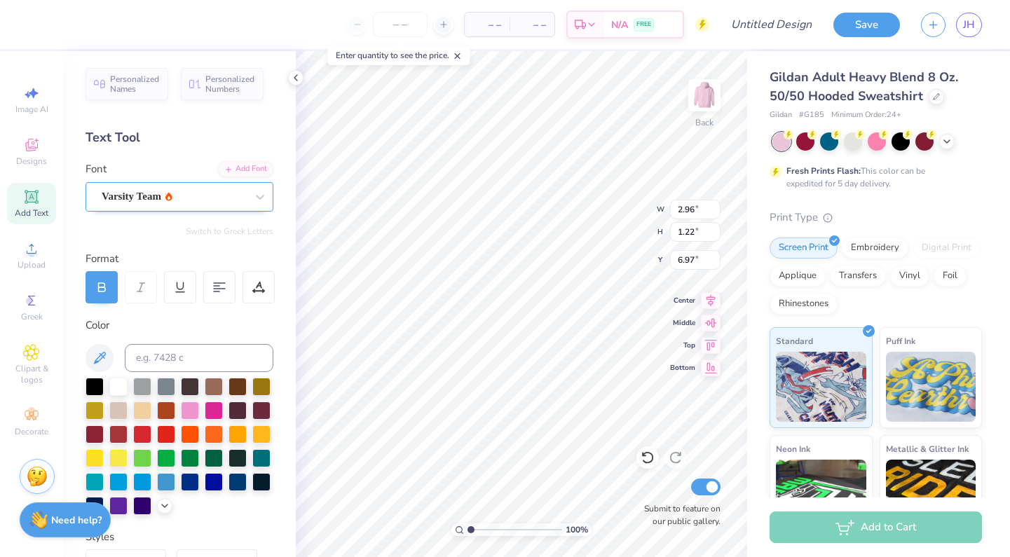
type input "1.62"
type input "3.00"
type input "3.13"
type input "1.29"
type input "3.33"
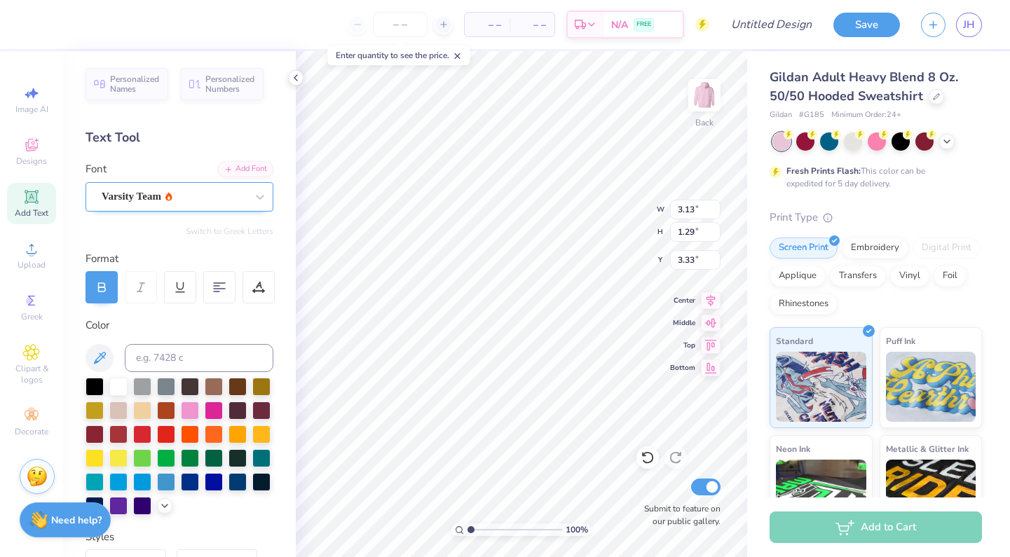
type input "3.00"
click at [780, 25] on input "Design Title" at bounding box center [788, 25] width 69 height 28
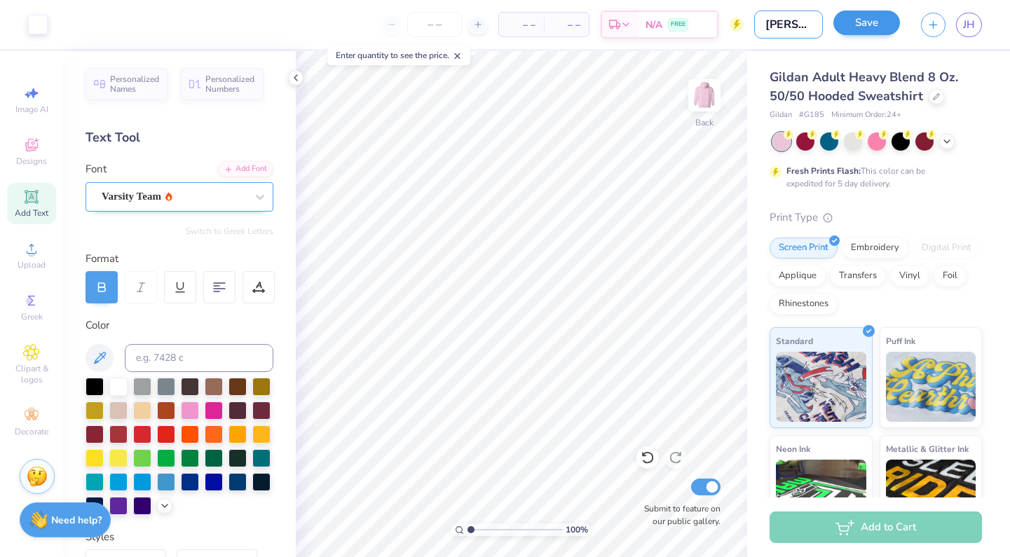
type input "[PERSON_NAME]"
click at [859, 24] on button "Save" at bounding box center [866, 23] width 67 height 25
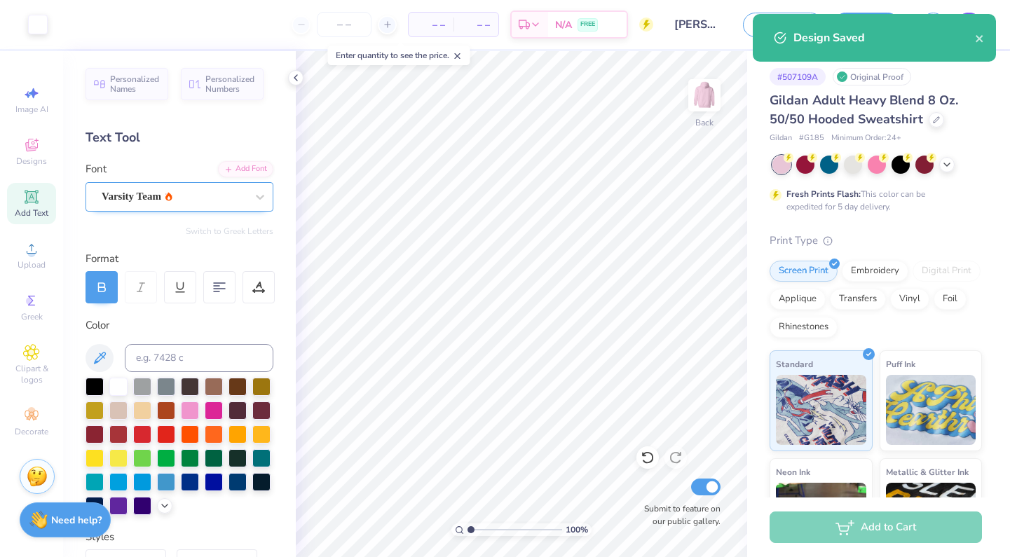
click at [969, 20] on div "Design Saved" at bounding box center [874, 43] width 249 height 64
click at [978, 41] on icon "close" at bounding box center [979, 38] width 7 height 7
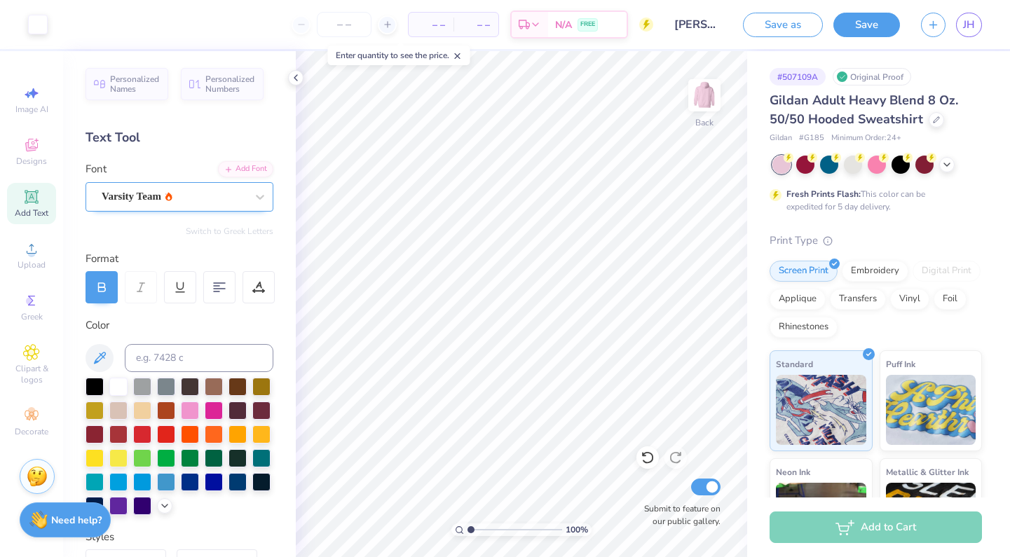
click at [965, 27] on div "Design Saved" at bounding box center [874, 43] width 249 height 64
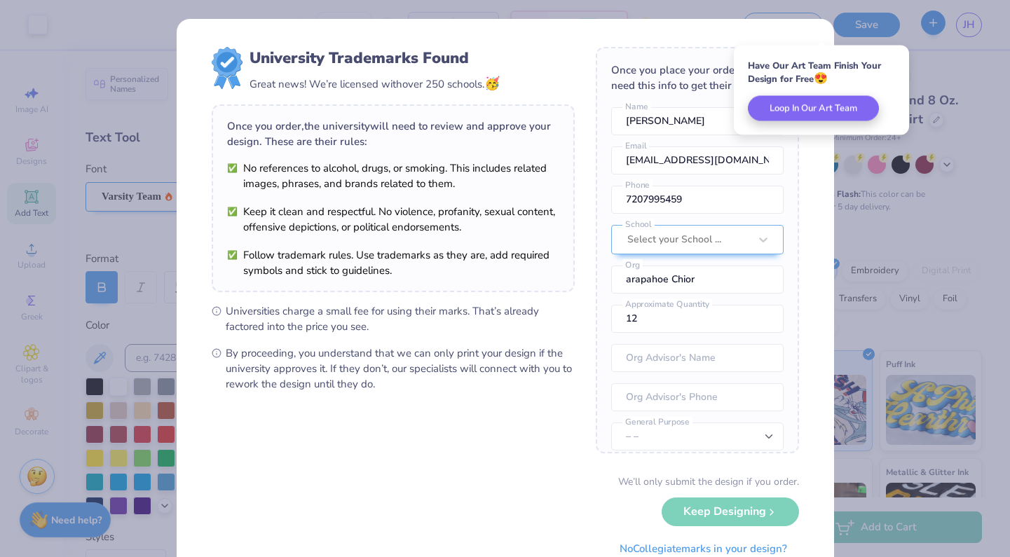
click at [958, 24] on div "University Trademarks Found Great news! We’re licensed with over 250 schools. 🥳…" at bounding box center [505, 278] width 1010 height 557
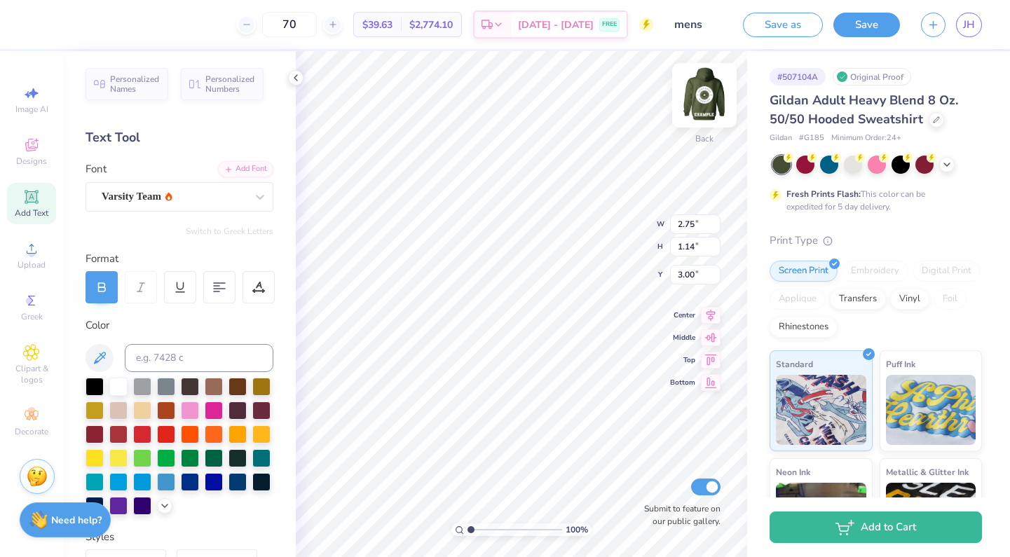
click at [709, 98] on img at bounding box center [704, 95] width 56 height 56
type input "12.43"
type input "2.00"
type input "23.06"
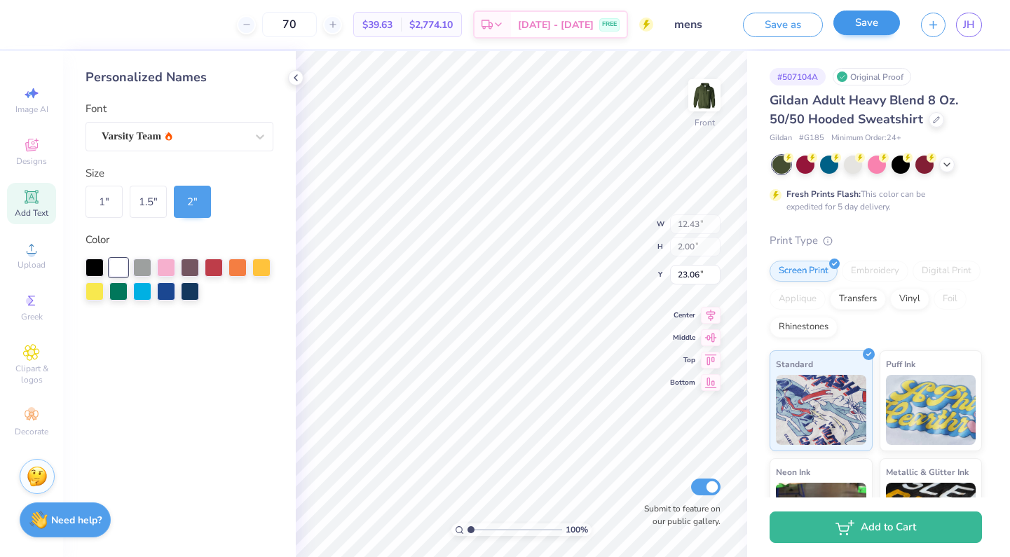
click at [867, 18] on button "Save" at bounding box center [866, 23] width 67 height 25
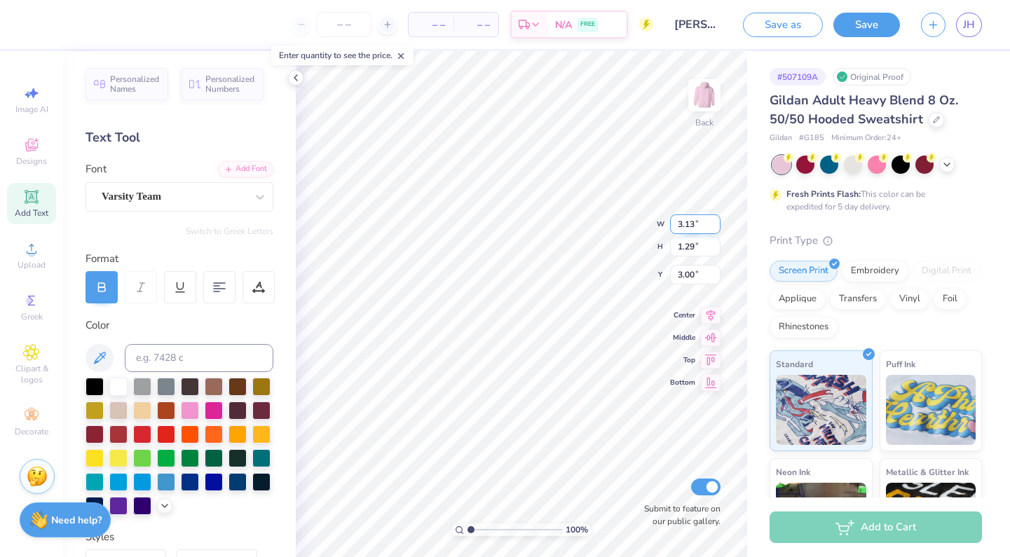
click at [693, 224] on input "3.13" at bounding box center [695, 225] width 50 height 20
type input "3"
type input "2.30"
type input "0.95"
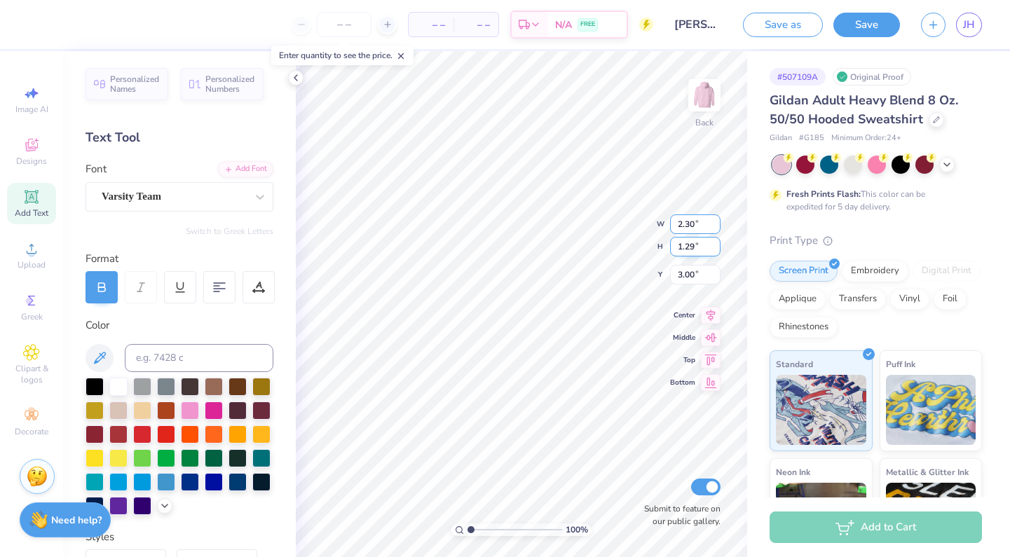
type input "3.17"
click at [683, 227] on input "0.95" at bounding box center [695, 232] width 50 height 20
click at [694, 233] on input "0.95" at bounding box center [695, 232] width 50 height 20
type input "0"
type input "13.46"
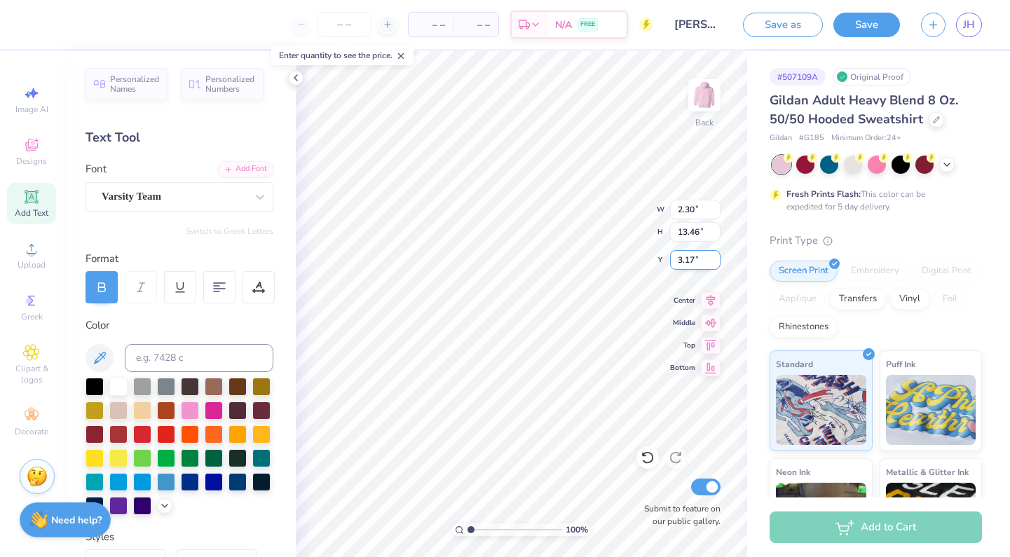
type input "15.00"
type input "6.20"
type input "0.55"
click at [693, 258] on input "0.55" at bounding box center [695, 260] width 50 height 20
click at [697, 212] on input "15.00" at bounding box center [695, 210] width 50 height 20
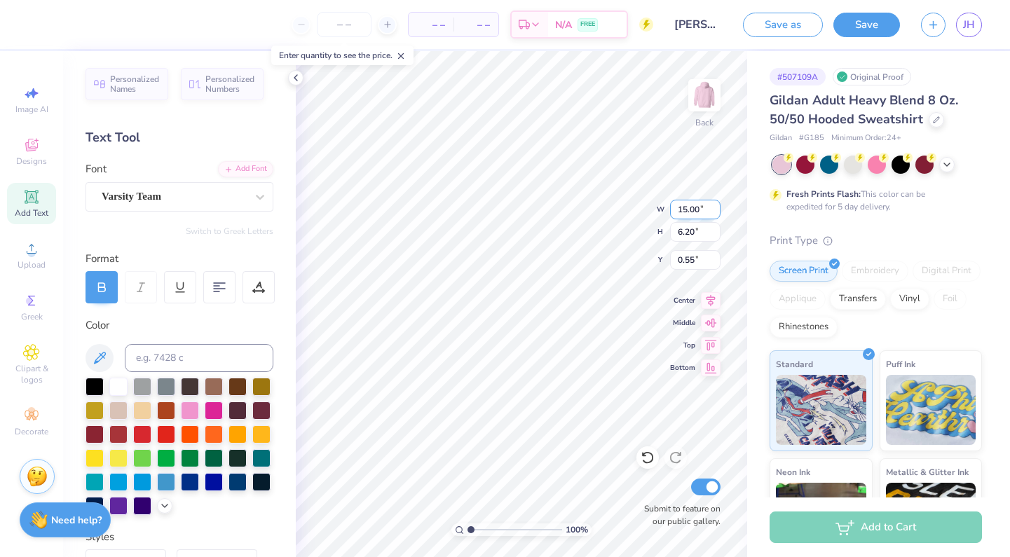
click at [701, 214] on input "15.00" at bounding box center [695, 210] width 50 height 20
type input "14.53"
type input "6.01"
type input "0.64"
click at [693, 232] on input "6.01" at bounding box center [695, 232] width 50 height 20
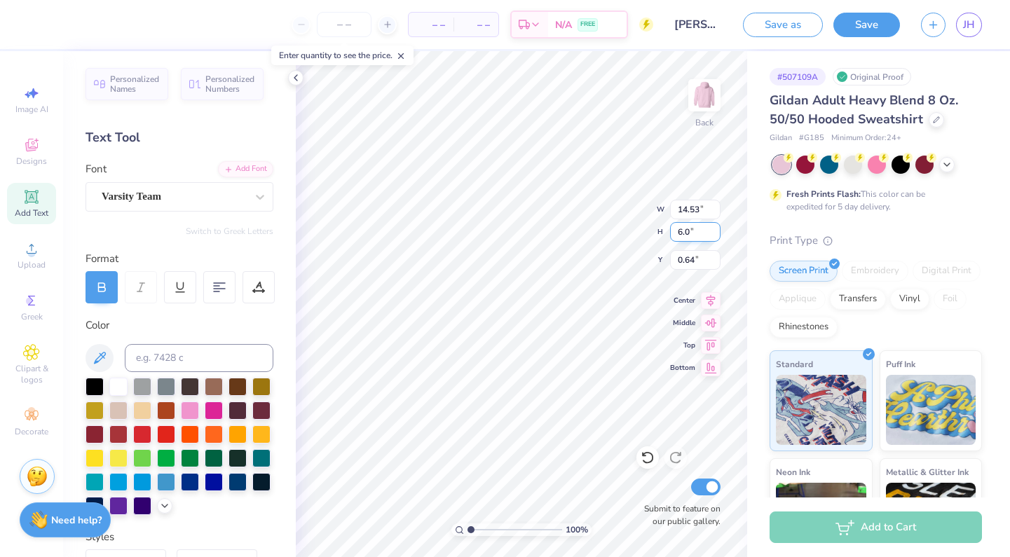
type input "6"
type input "13.46"
type input "15.00"
type input "6.20"
type input "0.55"
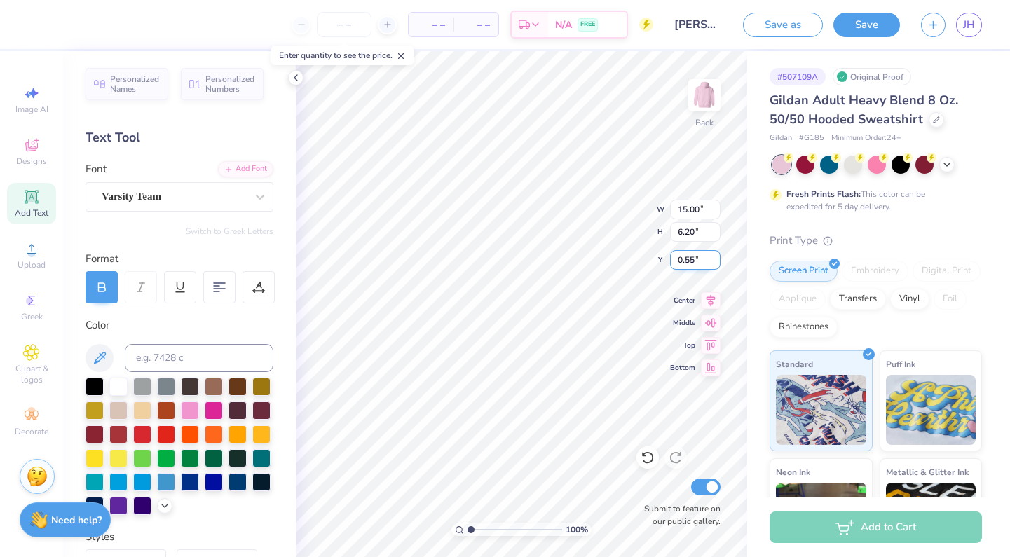
click at [695, 262] on input "0.55" at bounding box center [695, 260] width 50 height 20
type input "5.04"
type input "2.08"
type input "4.66"
type input "2.76"
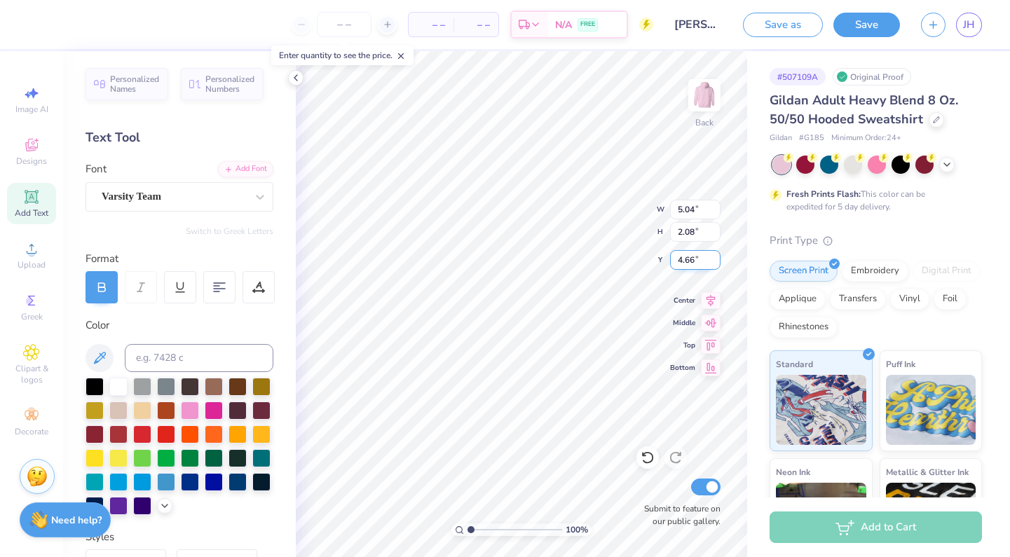
type input "1.14"
type input "5.61"
click at [690, 210] on input "2.76" at bounding box center [695, 210] width 50 height 20
click at [694, 211] on input "2.76" at bounding box center [695, 210] width 50 height 20
type input "2.30"
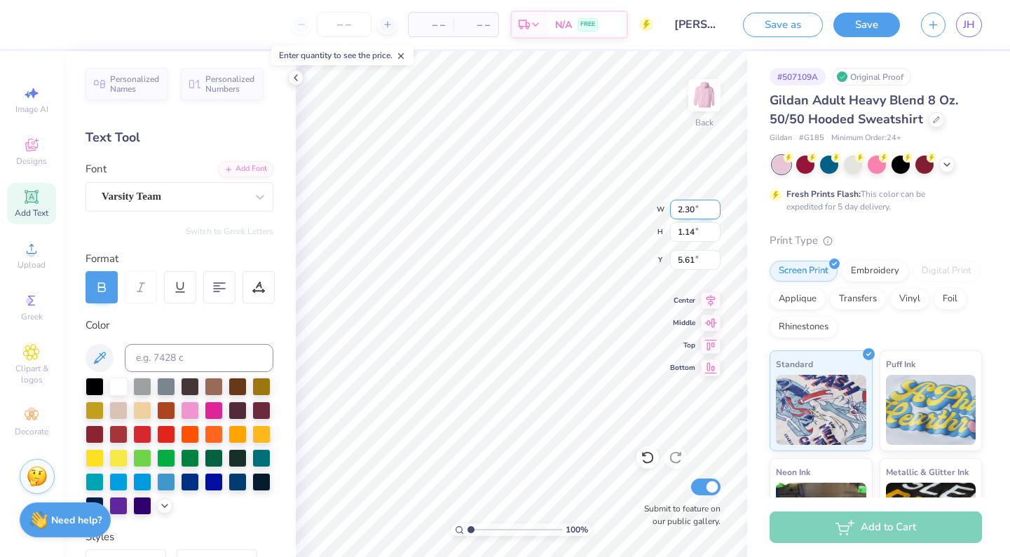
type input "0.95"
click at [694, 259] on input "5.70" at bounding box center [695, 260] width 50 height 20
type input "5"
type input "3.29"
click at [704, 109] on img at bounding box center [704, 95] width 56 height 56
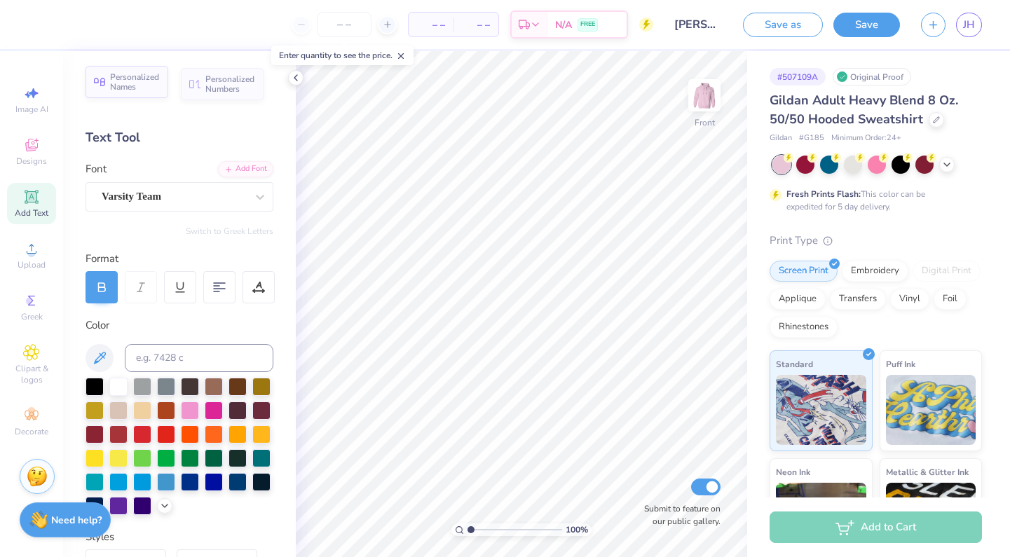
click at [121, 86] on span "Personalized Names" at bounding box center [135, 82] width 50 height 20
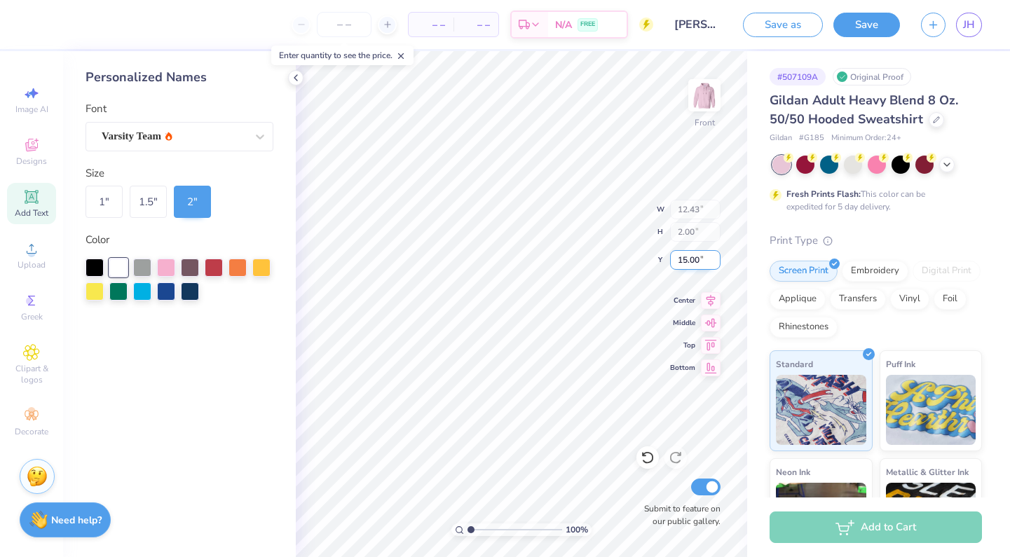
click at [700, 261] on input "15.00" at bounding box center [695, 260] width 50 height 20
type input "1"
type input "24.61"
click at [40, 253] on div "Upload" at bounding box center [31, 255] width 49 height 41
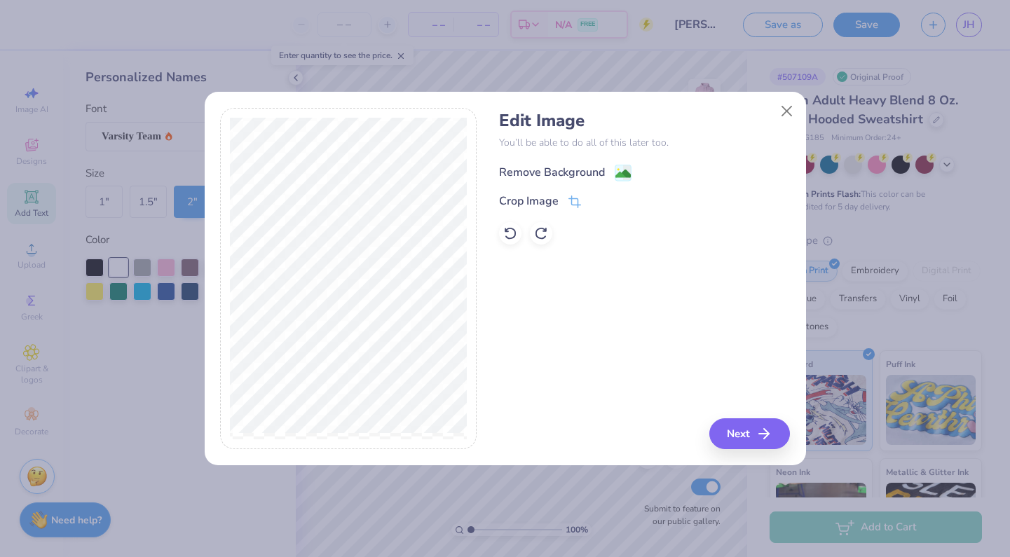
click at [611, 175] on div "Remove Background" at bounding box center [565, 173] width 132 height 18
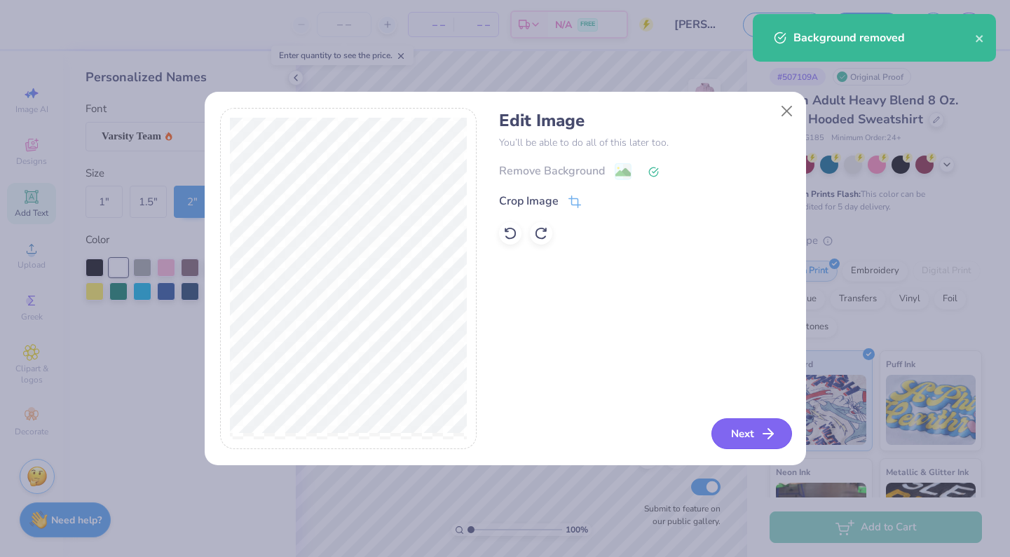
click at [729, 436] on button "Next" at bounding box center [752, 433] width 81 height 31
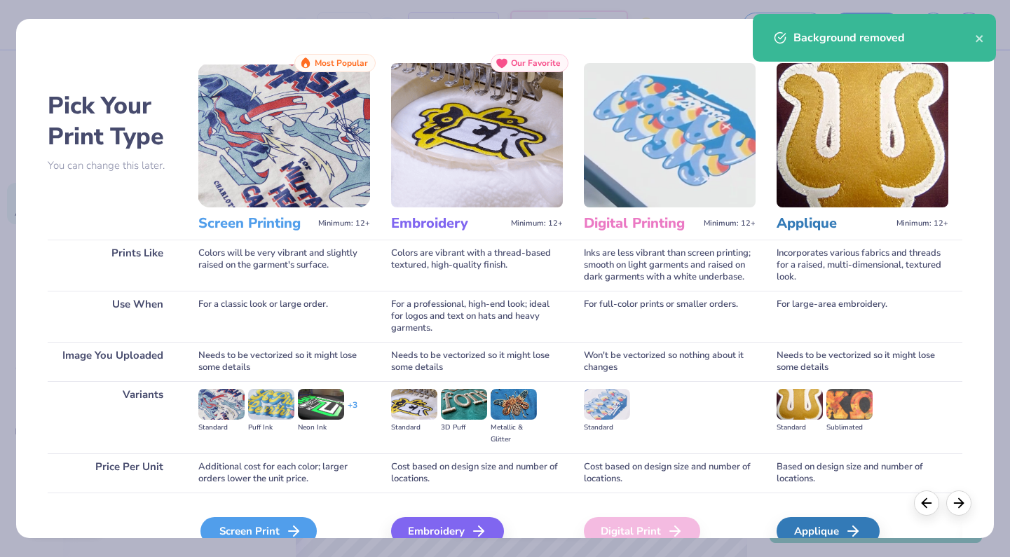
click at [259, 531] on div "Screen Print" at bounding box center [258, 531] width 116 height 28
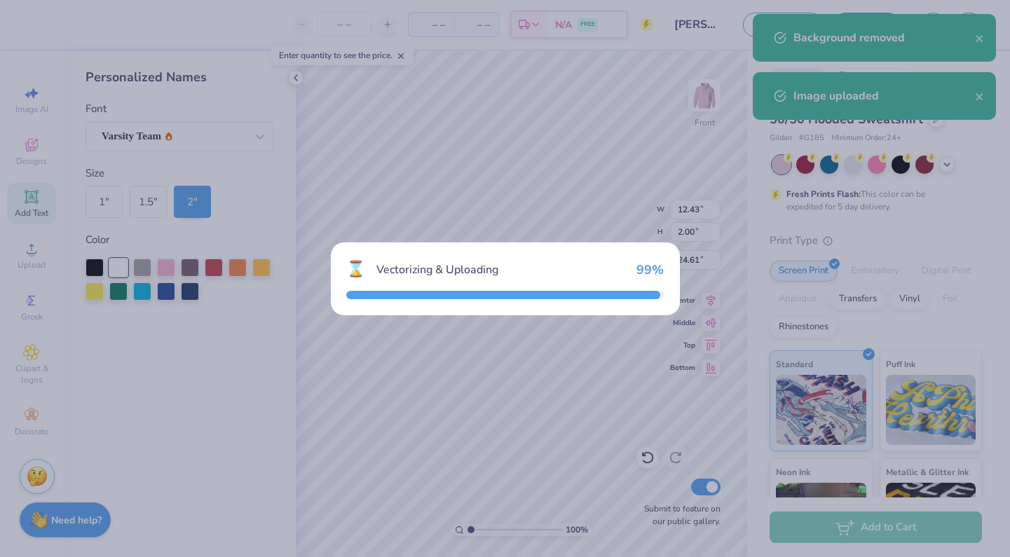
type input "15.00"
type input "13.90"
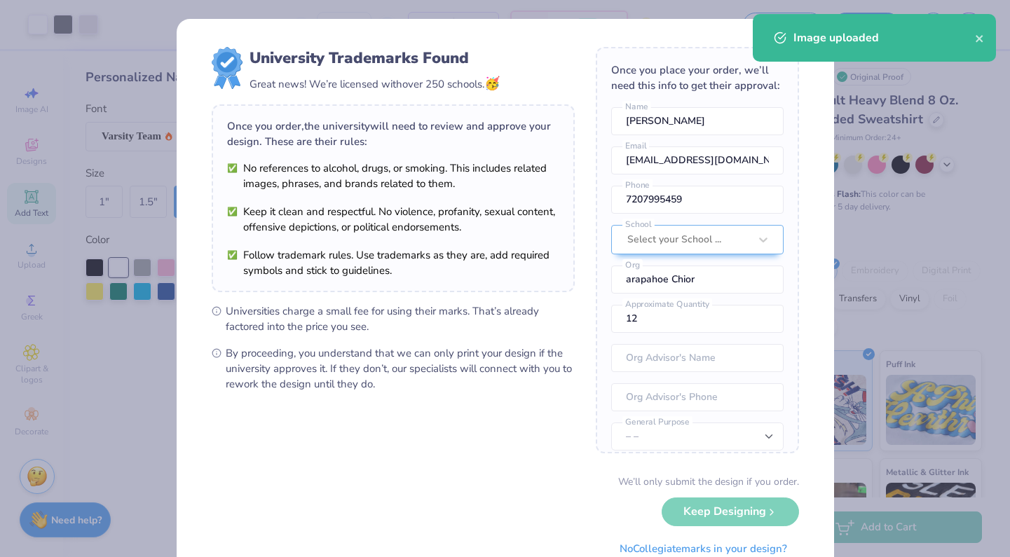
click at [498, 297] on body "Art colors – – Per Item – – Total Est. Delivery N/A FREE Design Title [PERSON_N…" at bounding box center [505, 278] width 1010 height 557
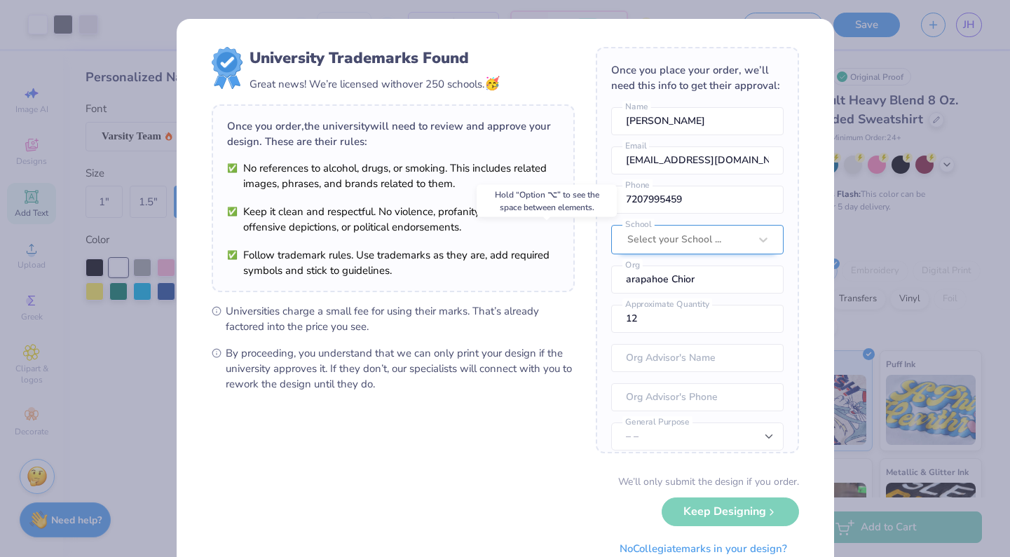
click at [712, 240] on div "Select your School ..." at bounding box center [688, 239] width 122 height 15
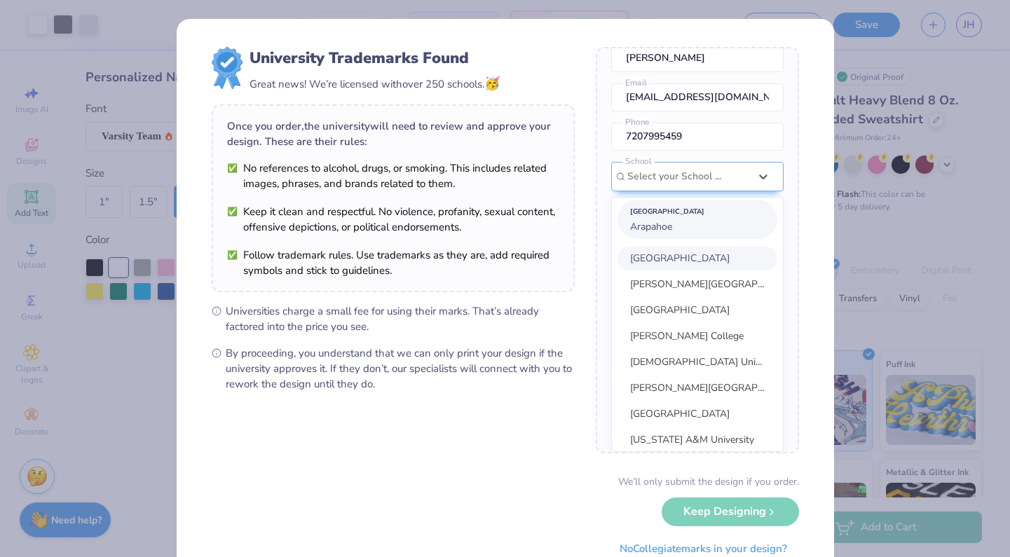
click at [658, 212] on div "[GEOGRAPHIC_DATA]" at bounding box center [697, 211] width 135 height 15
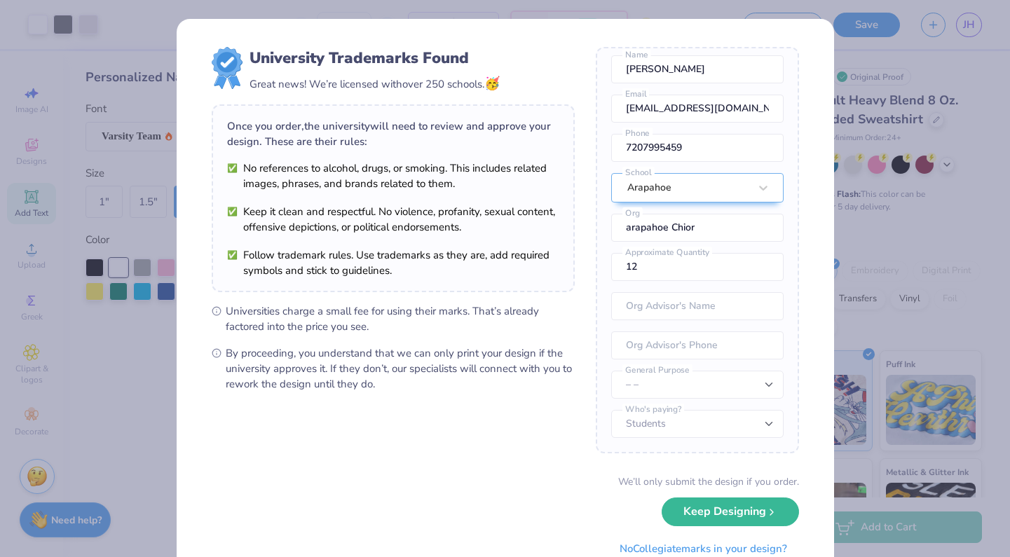
scroll to position [52, 0]
click at [705, 508] on button "Keep Designing" at bounding box center [730, 508] width 137 height 29
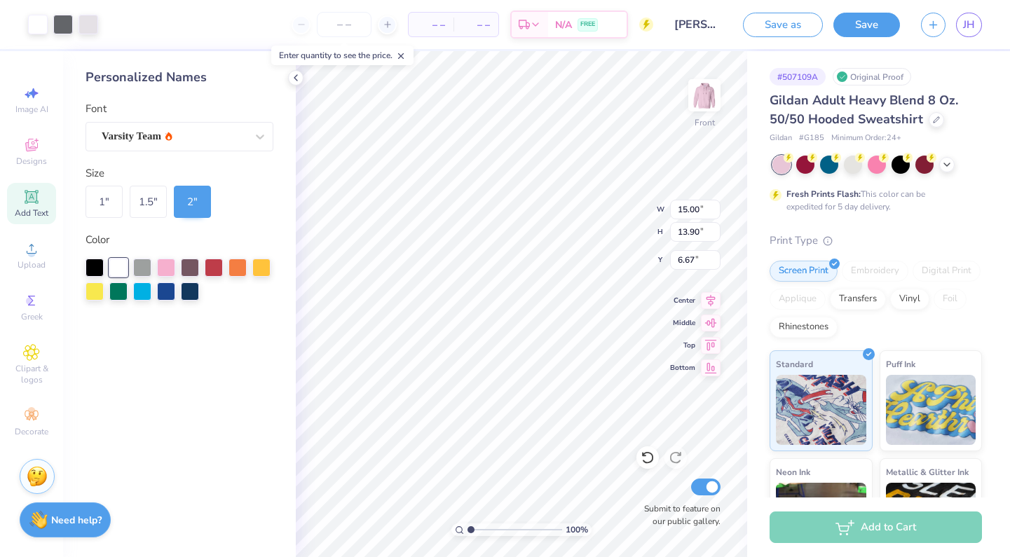
type input "6.00"
click at [710, 109] on img at bounding box center [704, 95] width 56 height 56
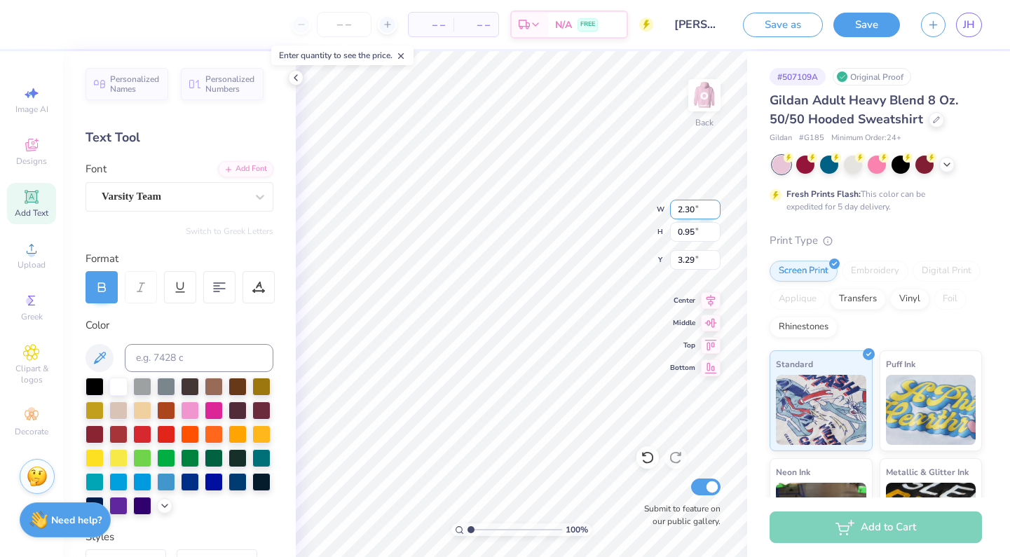
click at [693, 207] on input "2.30" at bounding box center [695, 210] width 50 height 20
type input "2.75"
type input "1.14"
click at [691, 262] on input "3.20" at bounding box center [695, 260] width 50 height 20
type input "3.00"
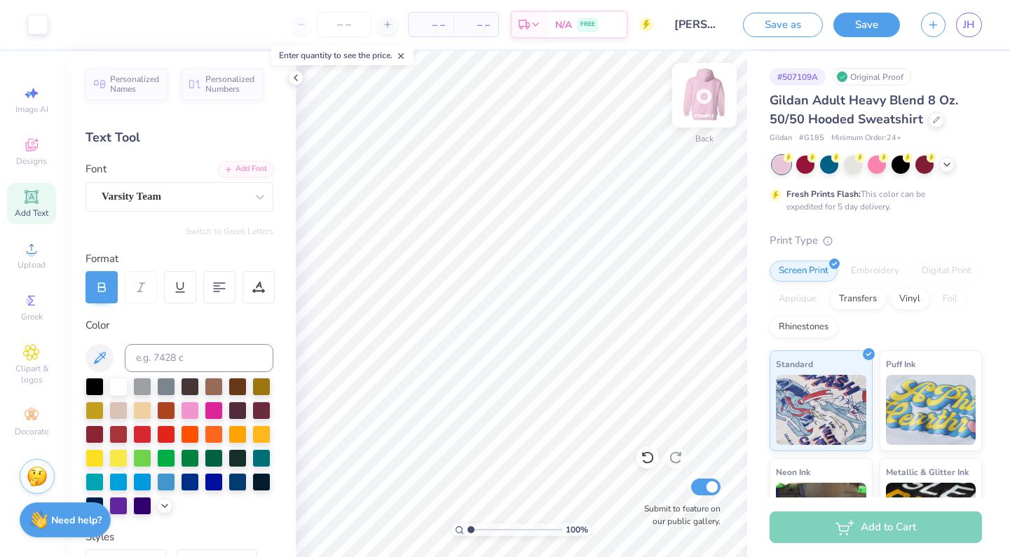
click at [694, 101] on img at bounding box center [704, 95] width 56 height 56
click at [684, 207] on input "15.00" at bounding box center [695, 210] width 50 height 20
click at [699, 212] on input "15.00" at bounding box center [695, 210] width 50 height 20
type input "13.29"
type input "12.31"
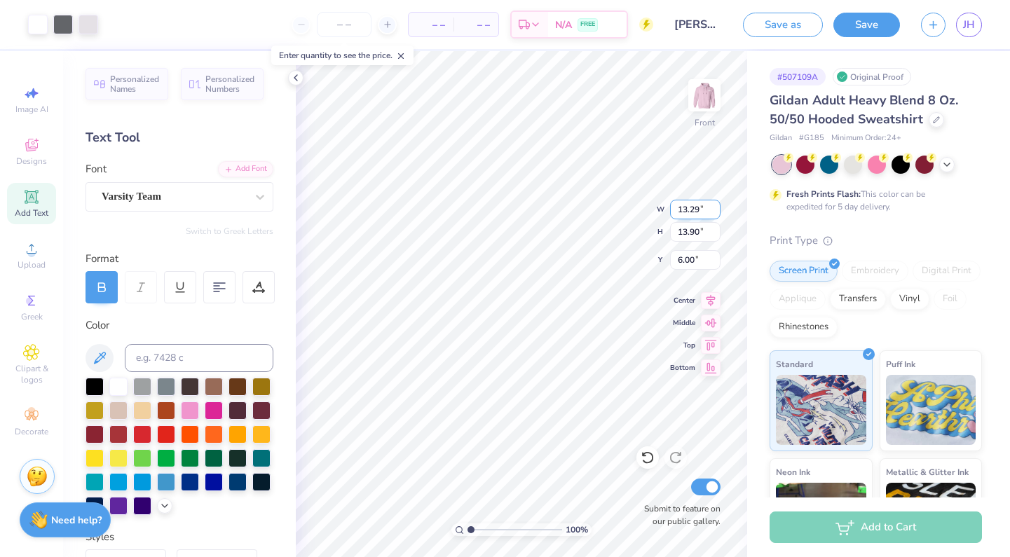
type input "6.79"
click at [698, 235] on input "12.31" at bounding box center [695, 232] width 50 height 20
type input "13.87"
type input "14.97"
click at [694, 255] on input "6.01" at bounding box center [695, 260] width 50 height 20
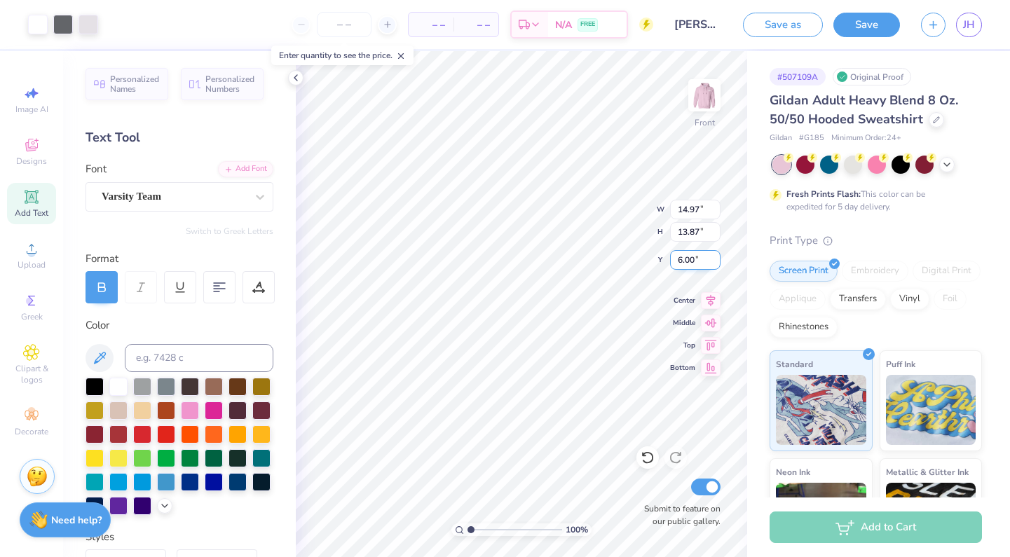
type input "6.00"
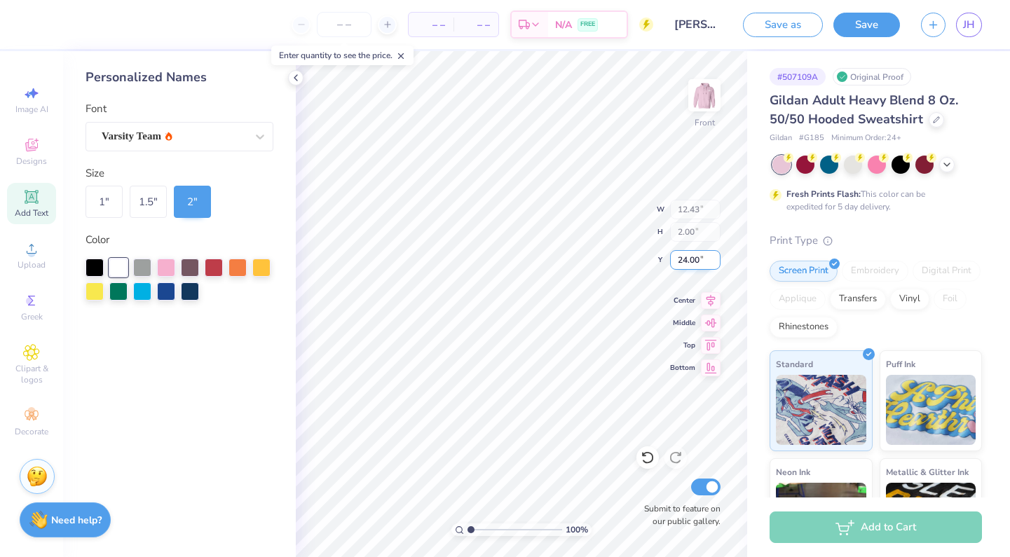
click at [697, 263] on input "24.00" at bounding box center [695, 260] width 50 height 20
type input "23.06"
click at [858, 29] on button "Save" at bounding box center [866, 23] width 67 height 25
click at [311, 30] on input "number" at bounding box center [315, 24] width 55 height 25
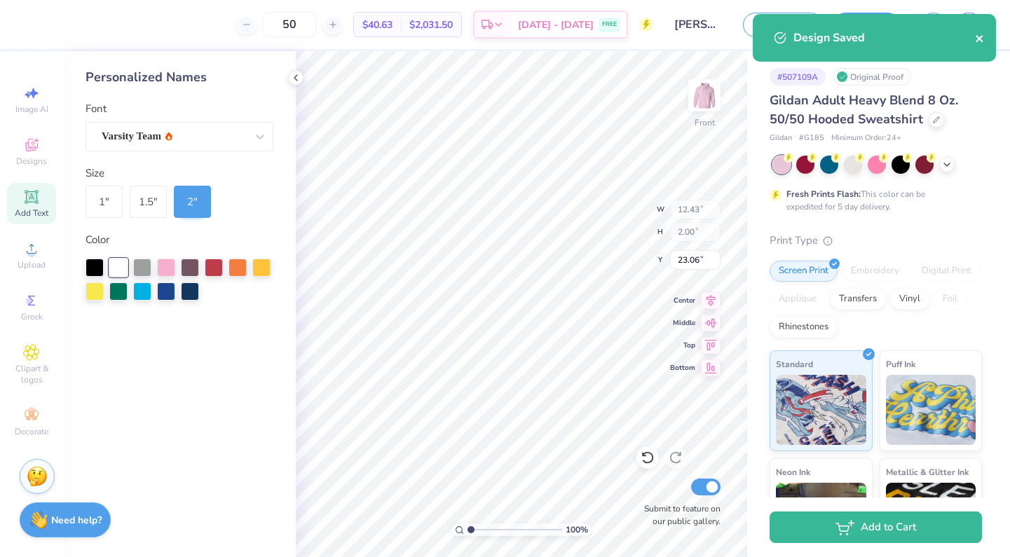
type input "50"
click at [977, 43] on icon "close" at bounding box center [980, 38] width 10 height 11
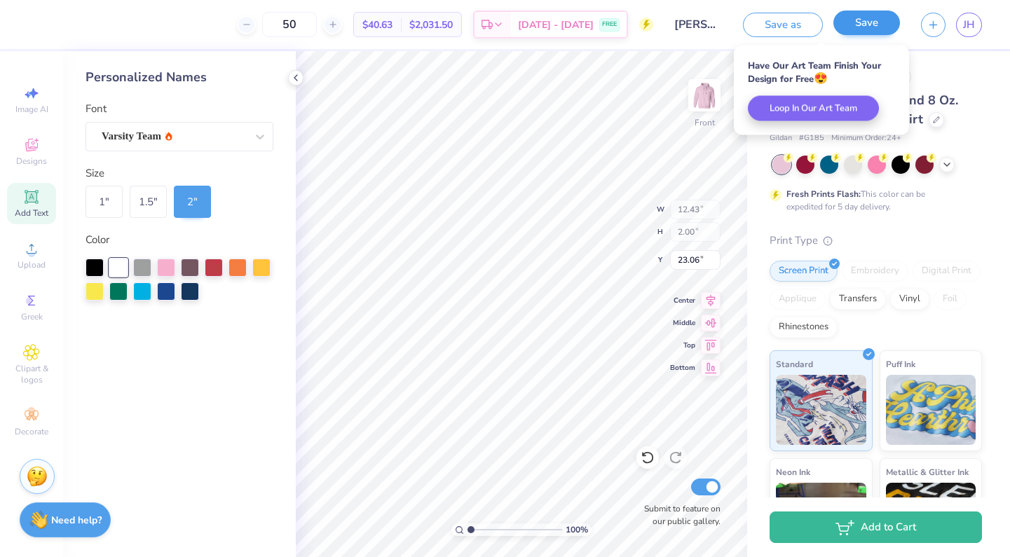
click at [883, 27] on button "Save" at bounding box center [866, 23] width 67 height 25
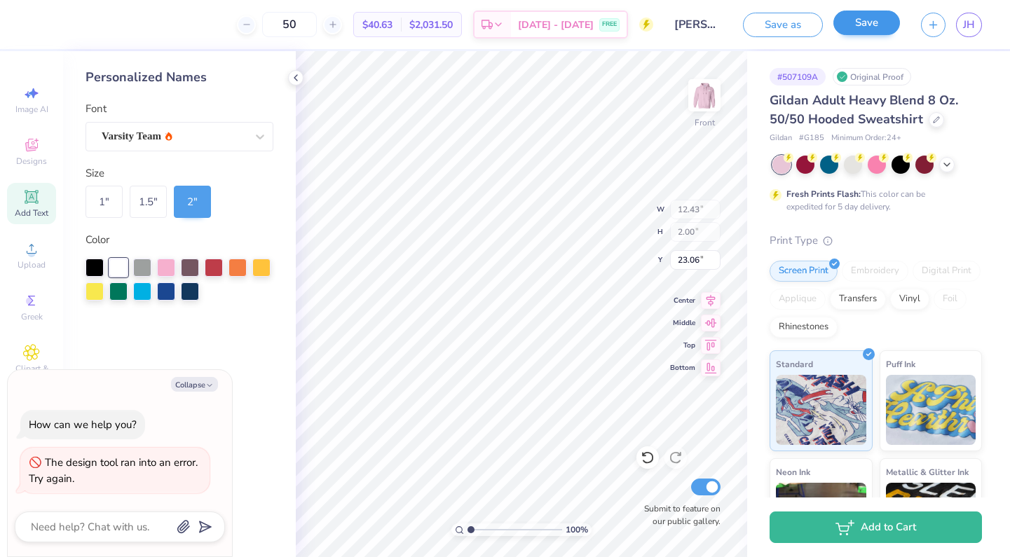
click at [861, 33] on button "Save" at bounding box center [866, 23] width 67 height 25
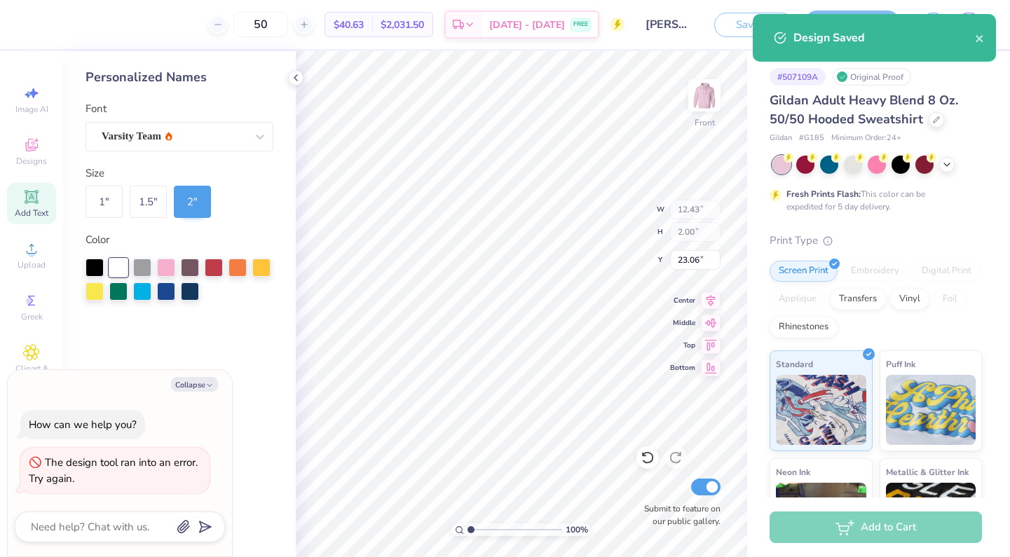
type textarea "x"
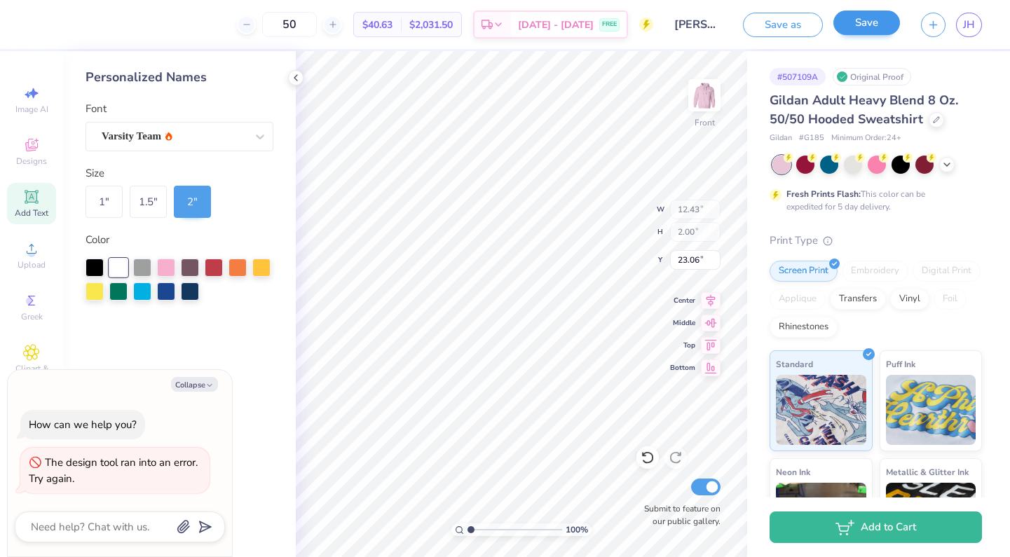
click at [875, 22] on button "Save" at bounding box center [866, 23] width 67 height 25
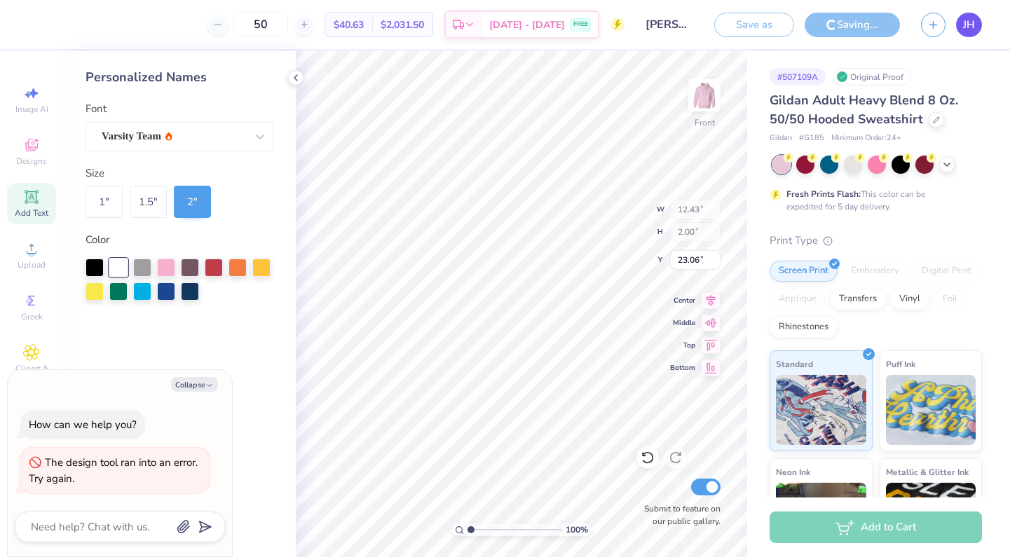
click at [970, 22] on span "JH" at bounding box center [969, 25] width 12 height 16
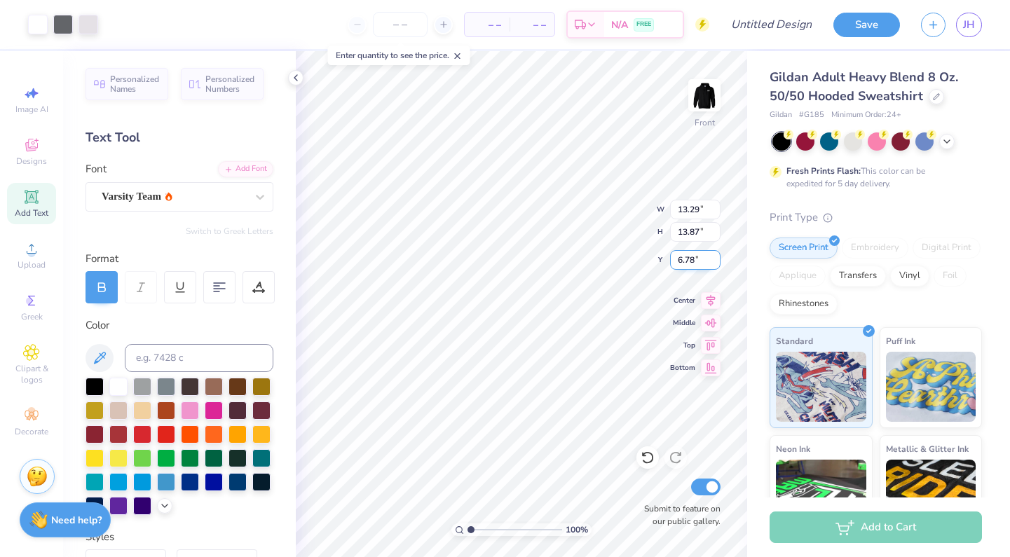
type input "13.87"
click at [693, 259] on input "6.78" at bounding box center [695, 260] width 50 height 20
type input "14.97"
type input "6.00"
click at [700, 208] on input "14.97" at bounding box center [695, 210] width 50 height 20
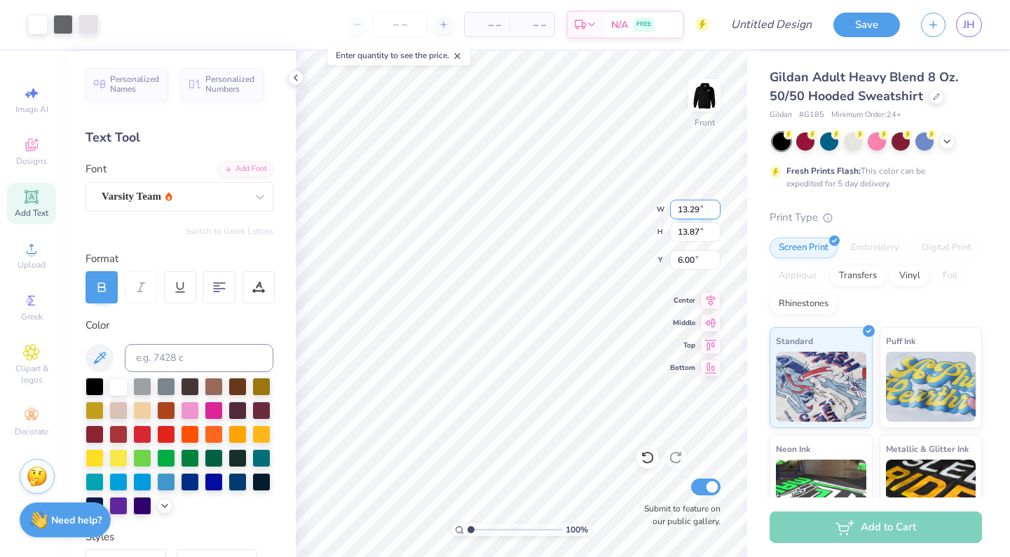
type input "13.29"
type input "12.31"
type input "6.78"
click at [699, 232] on input "12.31" at bounding box center [695, 232] width 50 height 20
type input "13.87"
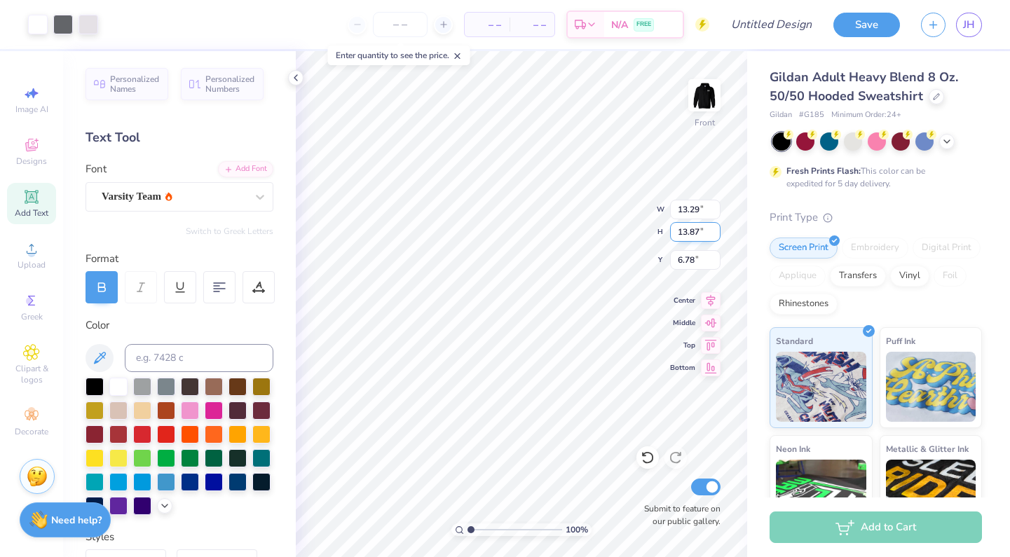
type input "14.97"
type input "6.00"
click at [689, 210] on input "14.97" at bounding box center [695, 210] width 50 height 20
type input "13.97"
type input "12.94"
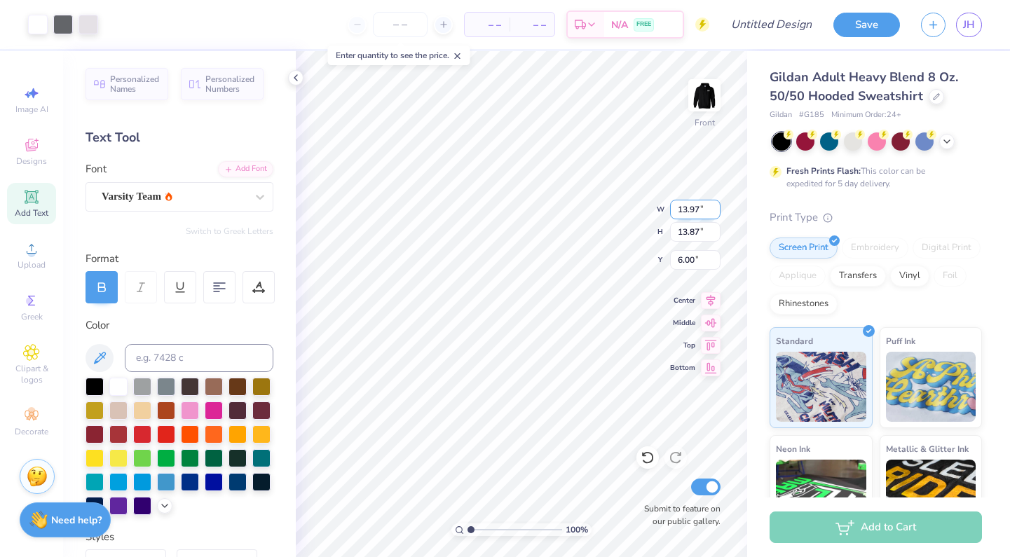
type input "6.46"
click at [688, 229] on input "12.94" at bounding box center [695, 232] width 50 height 20
type input "13.94"
type input "15.00"
type input "13.90"
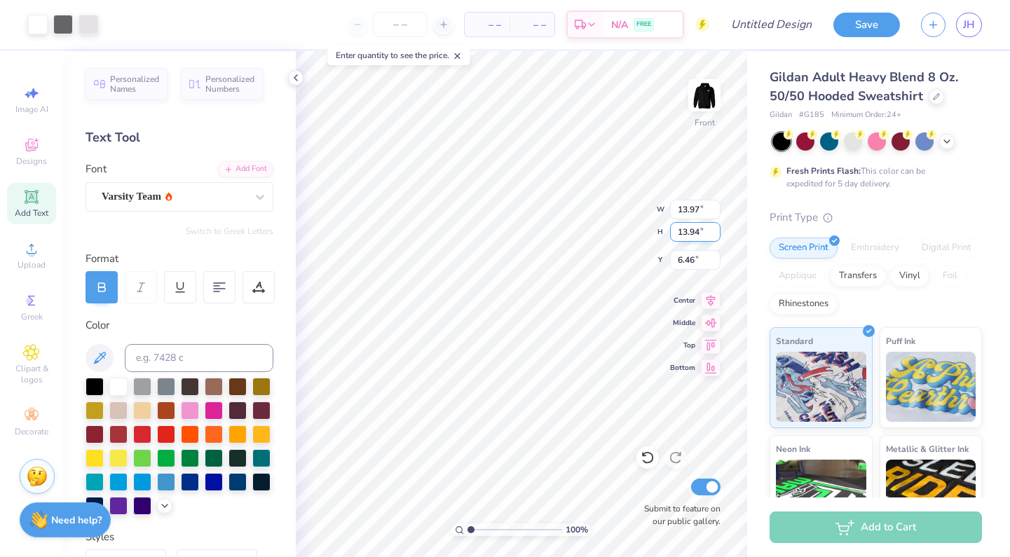
type input "6.00"
click at [714, 212] on input "14.99" at bounding box center [695, 210] width 50 height 20
click at [714, 212] on input "14.98" at bounding box center [695, 210] width 50 height 20
click at [714, 212] on input "14.97" at bounding box center [695, 210] width 50 height 20
click at [714, 212] on input "14.96" at bounding box center [695, 210] width 50 height 20
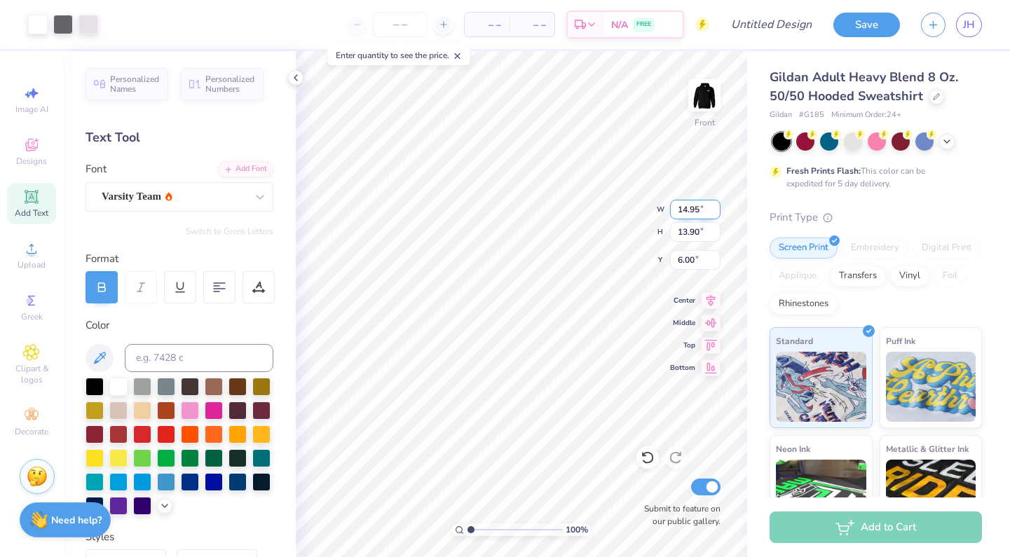
click at [714, 212] on input "14.95" at bounding box center [695, 210] width 50 height 20
click at [714, 212] on input "14.94" at bounding box center [695, 210] width 50 height 20
click at [714, 212] on input "14.93" at bounding box center [695, 210] width 50 height 20
click at [714, 212] on input "14.92" at bounding box center [695, 210] width 50 height 20
click at [714, 212] on input "14.91" at bounding box center [695, 210] width 50 height 20
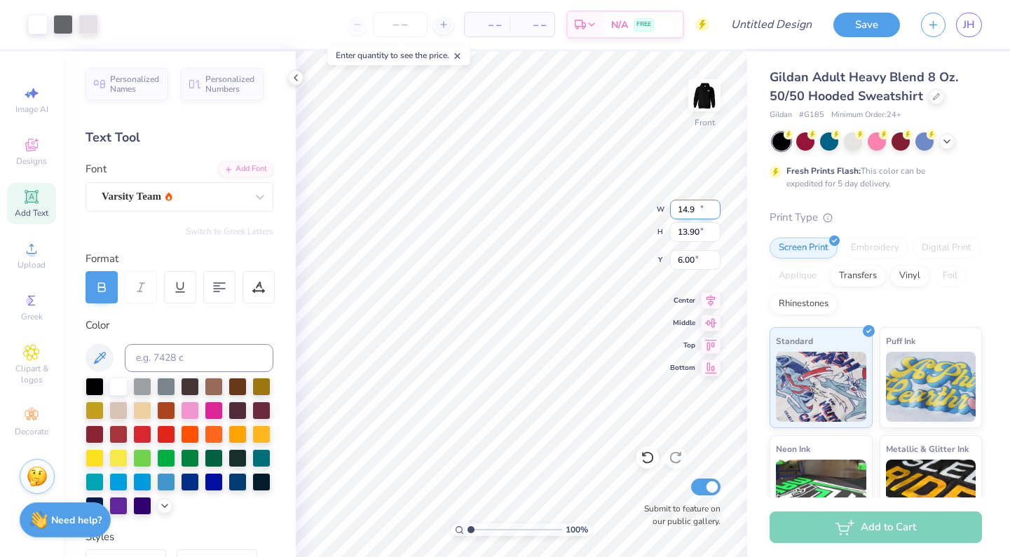
click at [714, 212] on input "14.9" at bounding box center [695, 210] width 50 height 20
click at [714, 212] on input "14.89" at bounding box center [695, 210] width 50 height 20
click at [714, 212] on input "14.88" at bounding box center [695, 210] width 50 height 20
click at [714, 212] on input "14.87" at bounding box center [695, 210] width 50 height 20
click at [714, 212] on input "14.86" at bounding box center [695, 210] width 50 height 20
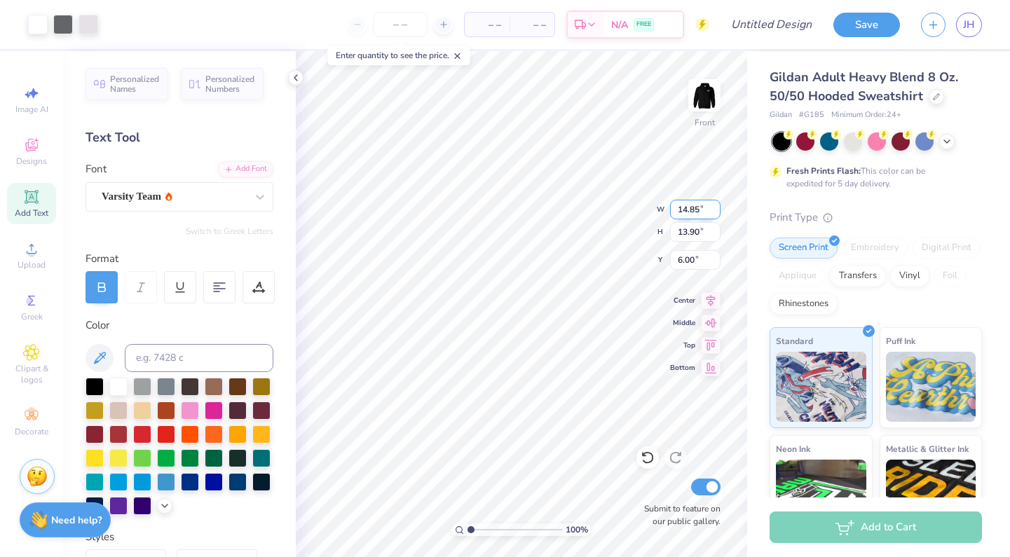
click at [714, 212] on input "14.85" at bounding box center [695, 210] width 50 height 20
click at [714, 212] on input "14.84" at bounding box center [695, 210] width 50 height 20
click at [714, 212] on input "14.83" at bounding box center [695, 210] width 50 height 20
click at [715, 213] on input "14.72" at bounding box center [695, 210] width 50 height 20
click at [715, 213] on input "14.71" at bounding box center [695, 210] width 50 height 20
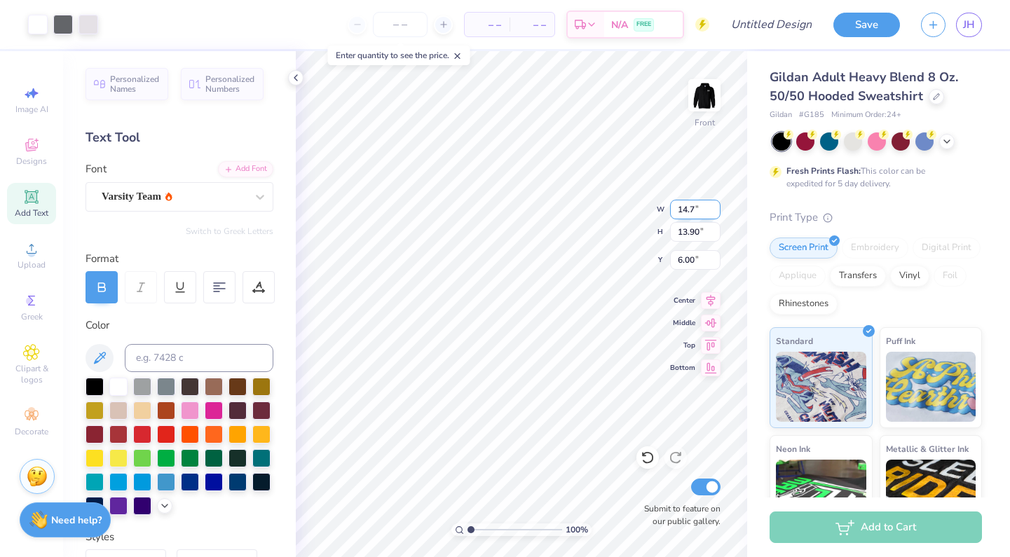
click at [715, 213] on input "14.7" at bounding box center [695, 210] width 50 height 20
click at [715, 213] on input "14.69" at bounding box center [695, 210] width 50 height 20
click at [715, 213] on input "14.68" at bounding box center [695, 210] width 50 height 20
click at [715, 213] on input "14.67" at bounding box center [695, 210] width 50 height 20
click at [714, 213] on input "14.45" at bounding box center [695, 210] width 50 height 20
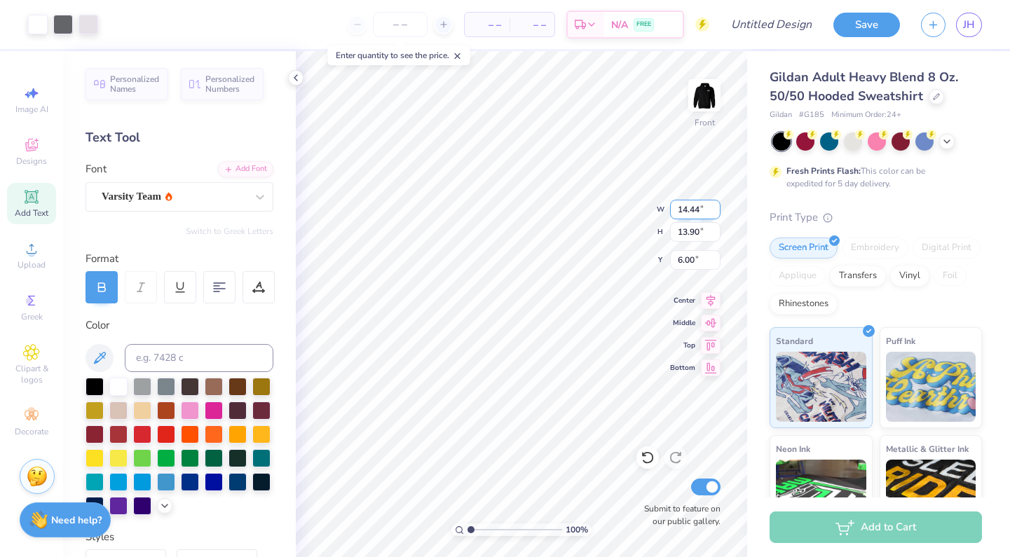
click at [714, 213] on input "14.44" at bounding box center [695, 210] width 50 height 20
click at [714, 212] on input "14.16" at bounding box center [695, 210] width 50 height 20
click at [714, 212] on input "14.03" at bounding box center [695, 210] width 50 height 20
click at [714, 212] on input "13.95" at bounding box center [695, 210] width 50 height 20
click at [714, 205] on input "13.96" at bounding box center [695, 210] width 50 height 20
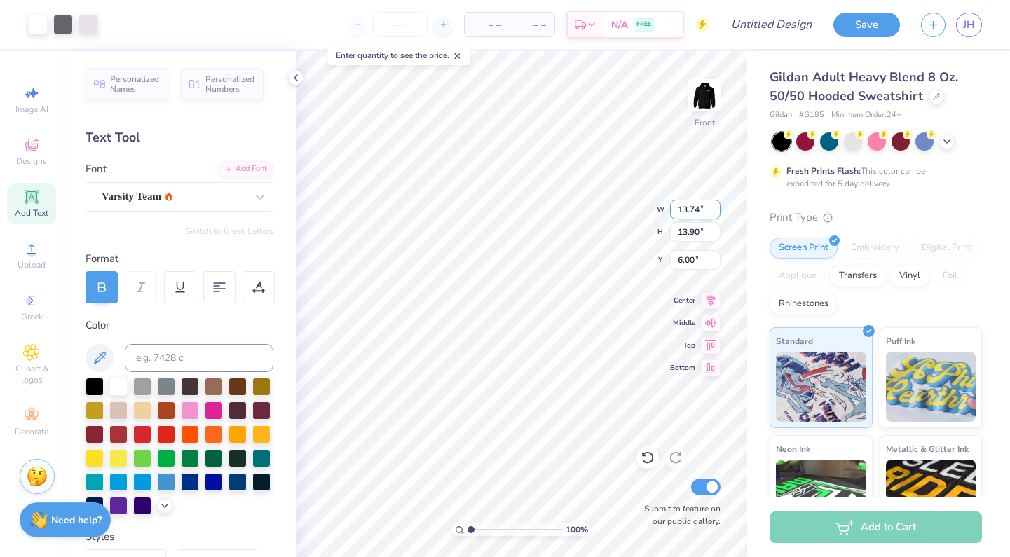
click at [717, 212] on input "13.74" at bounding box center [695, 210] width 50 height 20
click at [717, 212] on input "13.65" at bounding box center [695, 210] width 50 height 20
click at [717, 212] on input "13.53" at bounding box center [695, 210] width 50 height 20
click at [716, 212] on input "13.44" at bounding box center [695, 210] width 50 height 20
click at [716, 212] on input "13.34" at bounding box center [695, 210] width 50 height 20
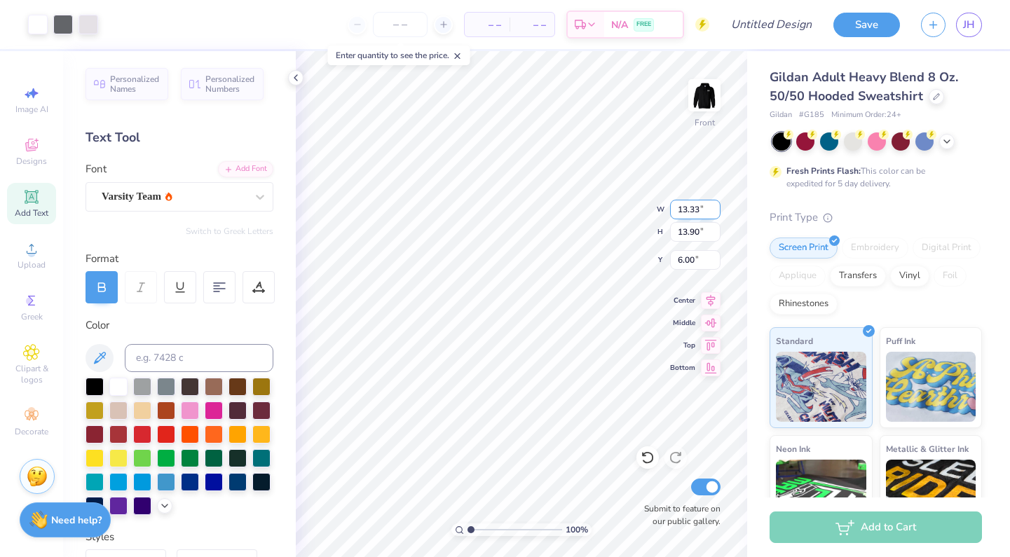
click at [716, 212] on input "13.33" at bounding box center [695, 210] width 50 height 20
click at [715, 210] on input "13.32" at bounding box center [695, 210] width 50 height 20
click at [715, 210] on input "13.31" at bounding box center [695, 210] width 50 height 20
click at [715, 210] on input "13.3" at bounding box center [695, 210] width 50 height 20
click at [715, 210] on input "13.29" at bounding box center [695, 210] width 50 height 20
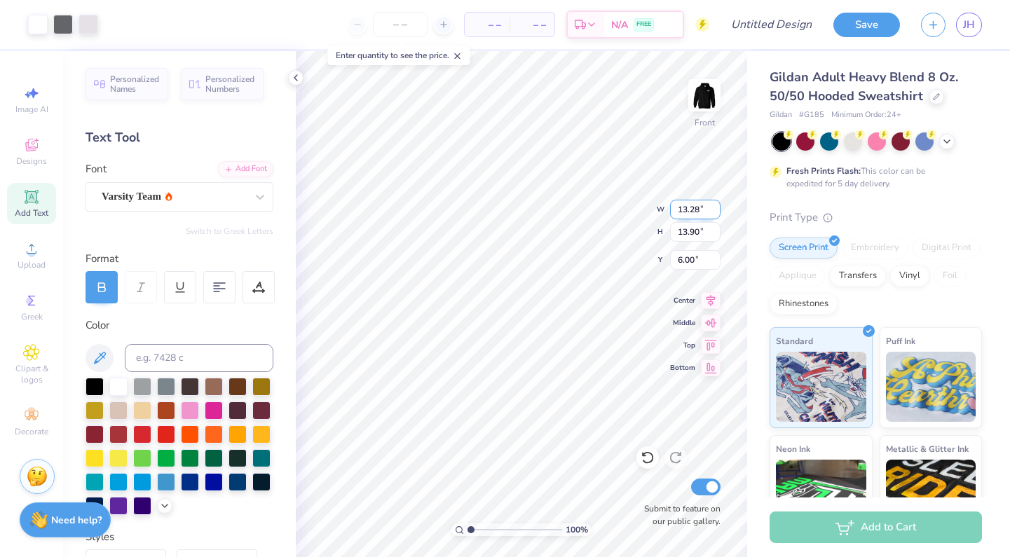
click at [715, 210] on input "13.28" at bounding box center [695, 210] width 50 height 20
type input "13.29"
click at [716, 208] on input "13.29" at bounding box center [695, 210] width 50 height 20
type input "13.89"
click at [714, 236] on input "13.89" at bounding box center [695, 232] width 50 height 20
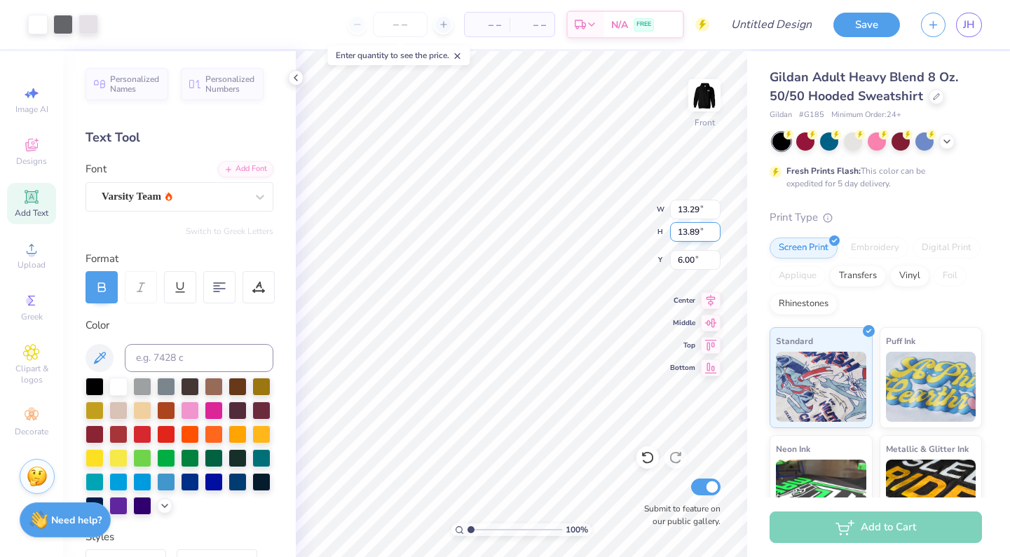
type input "6.79"
click at [714, 236] on input "13.88" at bounding box center [695, 232] width 50 height 20
type input "13.87"
click at [714, 236] on input "13.87" at bounding box center [695, 232] width 50 height 20
type input "6.78"
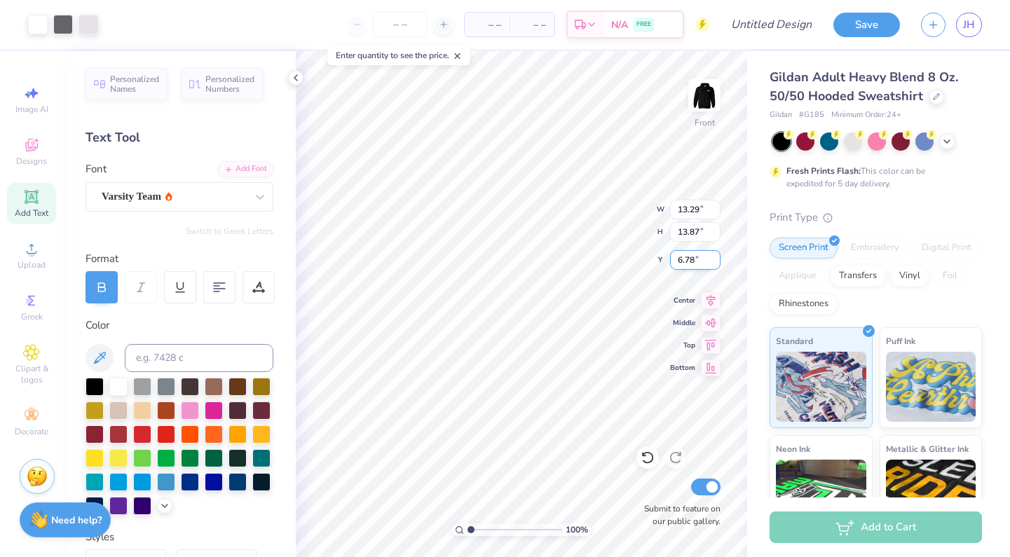
type input "14.97"
click at [716, 261] on input "6.78" at bounding box center [695, 260] width 50 height 20
click at [716, 261] on input "6.77" at bounding box center [695, 260] width 50 height 20
click at [716, 261] on input "6.76" at bounding box center [695, 260] width 50 height 20
click at [716, 261] on input "6.75" at bounding box center [695, 260] width 50 height 20
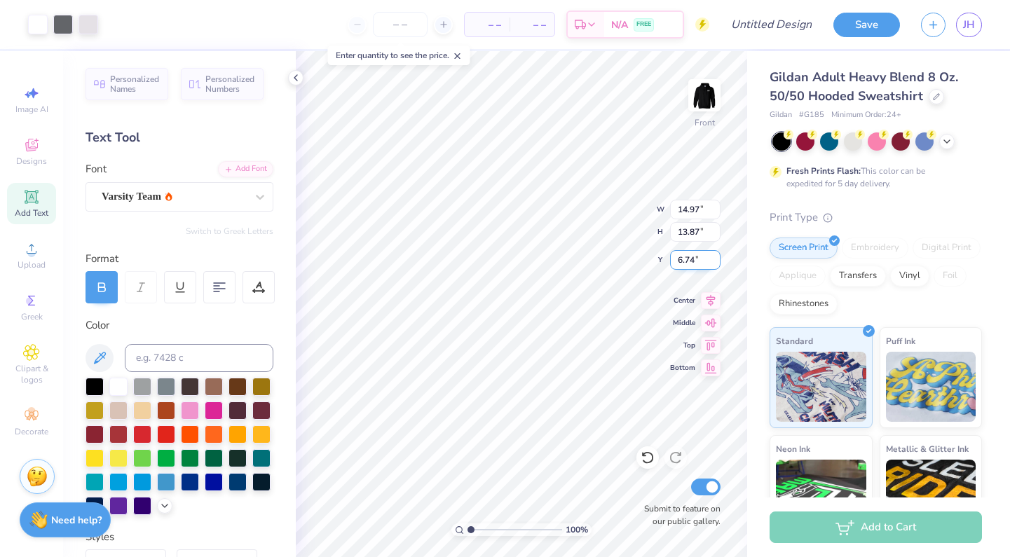
click at [716, 261] on input "6.74" at bounding box center [695, 260] width 50 height 20
click at [716, 261] on input "6.73" at bounding box center [695, 260] width 50 height 20
click at [716, 261] on input "6.72" at bounding box center [695, 260] width 50 height 20
click at [716, 261] on input "6.71" at bounding box center [695, 260] width 50 height 20
click at [716, 261] on input "6.62" at bounding box center [695, 260] width 50 height 20
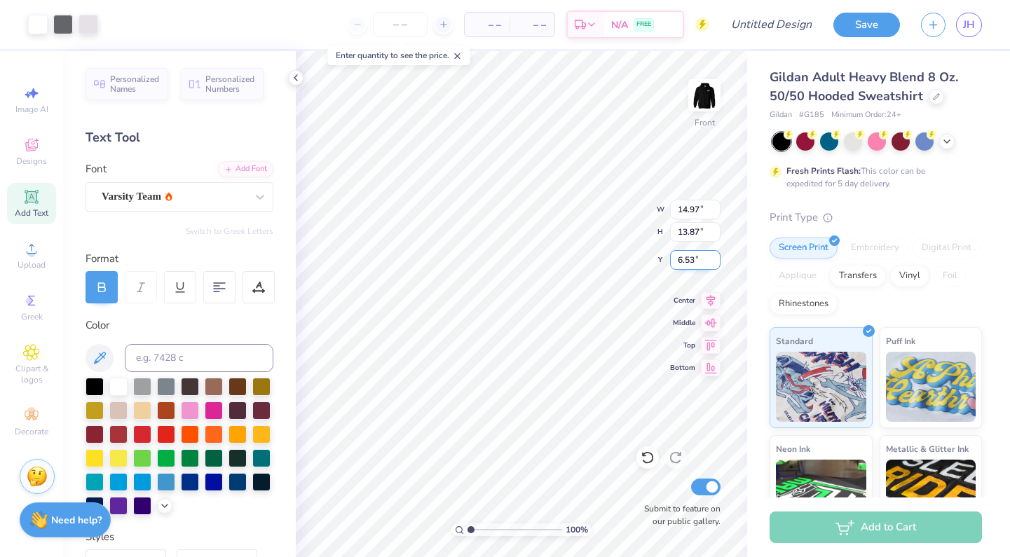
click at [716, 261] on input "6.53" at bounding box center [695, 260] width 50 height 20
click at [716, 261] on input "6.52" at bounding box center [695, 260] width 50 height 20
click at [716, 261] on input "6.51" at bounding box center [695, 260] width 50 height 20
click at [716, 261] on input "6.5" at bounding box center [695, 260] width 50 height 20
click at [716, 261] on input "6.49" at bounding box center [695, 260] width 50 height 20
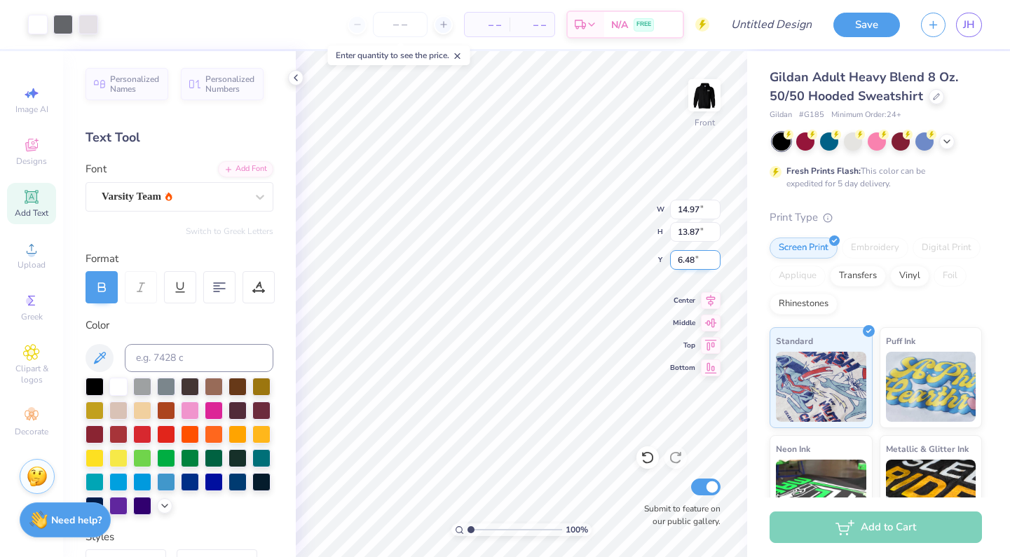
click at [716, 261] on input "6.48" at bounding box center [695, 260] width 50 height 20
click at [716, 261] on input "6.47" at bounding box center [695, 260] width 50 height 20
click at [716, 261] on input "6.46" at bounding box center [695, 260] width 50 height 20
click at [716, 261] on input "6.45" at bounding box center [695, 260] width 50 height 20
click at [716, 261] on input "6.44" at bounding box center [695, 260] width 50 height 20
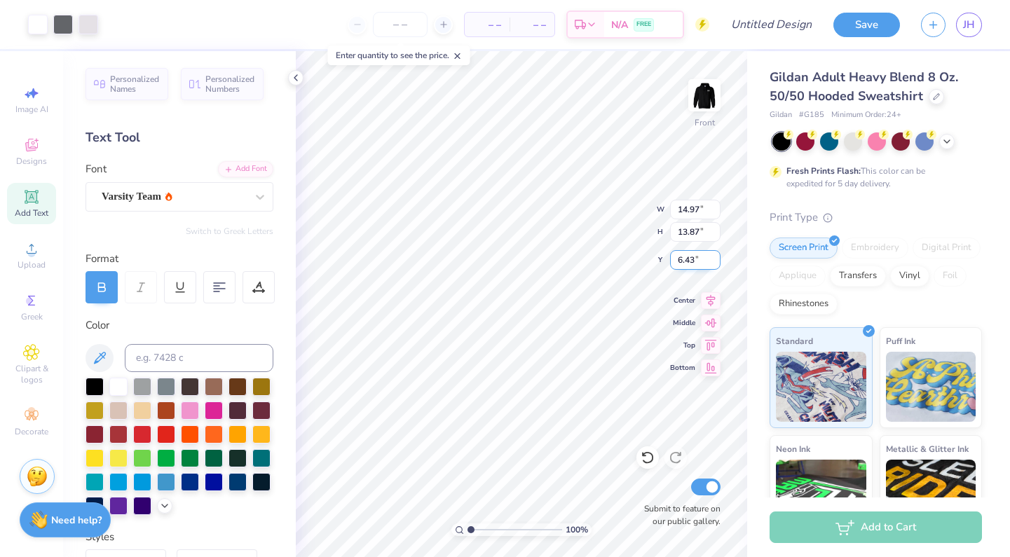
click at [716, 261] on input "6.43" at bounding box center [695, 260] width 50 height 20
click at [716, 261] on input "6.42" at bounding box center [695, 260] width 50 height 20
click at [716, 261] on input "6.41" at bounding box center [695, 260] width 50 height 20
click at [716, 261] on input "6.4" at bounding box center [695, 260] width 50 height 20
click at [716, 261] on input "6.39" at bounding box center [695, 260] width 50 height 20
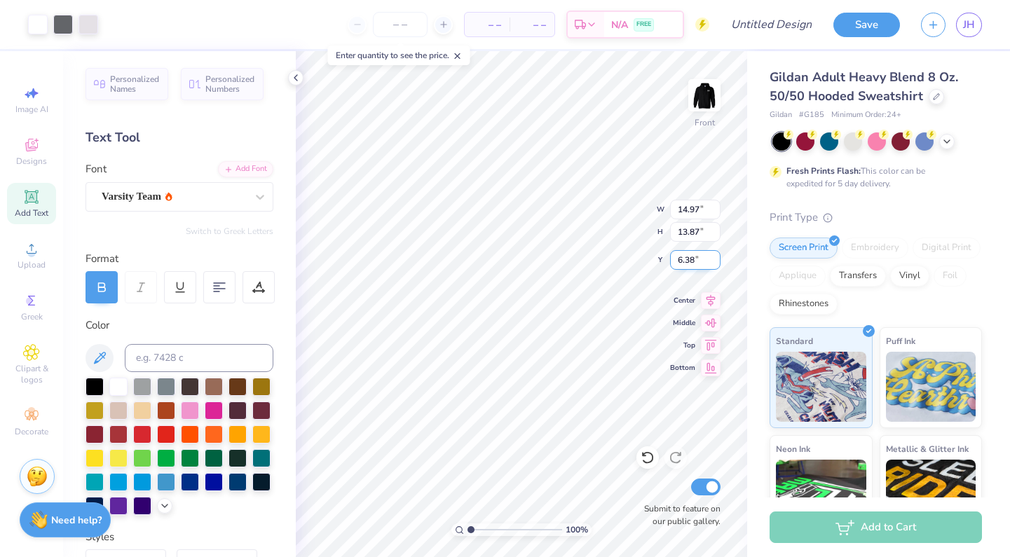
click at [716, 261] on input "6.38" at bounding box center [695, 260] width 50 height 20
click at [716, 261] on input "6.37" at bounding box center [695, 260] width 50 height 20
click at [716, 261] on input "6.36" at bounding box center [695, 260] width 50 height 20
click at [716, 261] on input "6.35" at bounding box center [695, 260] width 50 height 20
click at [716, 261] on input "6.34" at bounding box center [695, 260] width 50 height 20
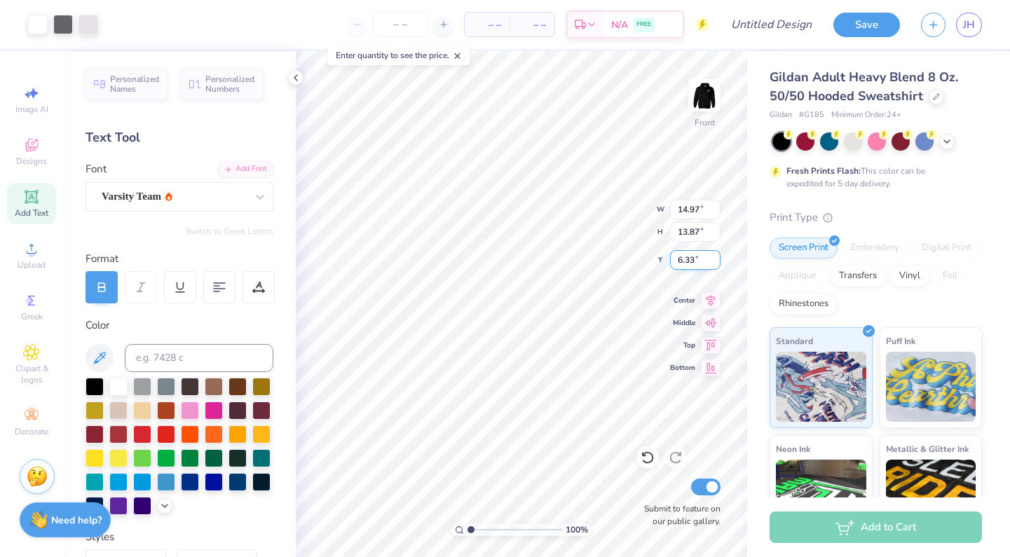
click at [716, 261] on input "6.33" at bounding box center [695, 260] width 50 height 20
click at [716, 261] on input "6.32" at bounding box center [695, 260] width 50 height 20
click at [716, 261] on input "6.31" at bounding box center [695, 260] width 50 height 20
click at [716, 261] on input "6.3" at bounding box center [695, 260] width 50 height 20
click at [716, 261] on input "6.29" at bounding box center [695, 260] width 50 height 20
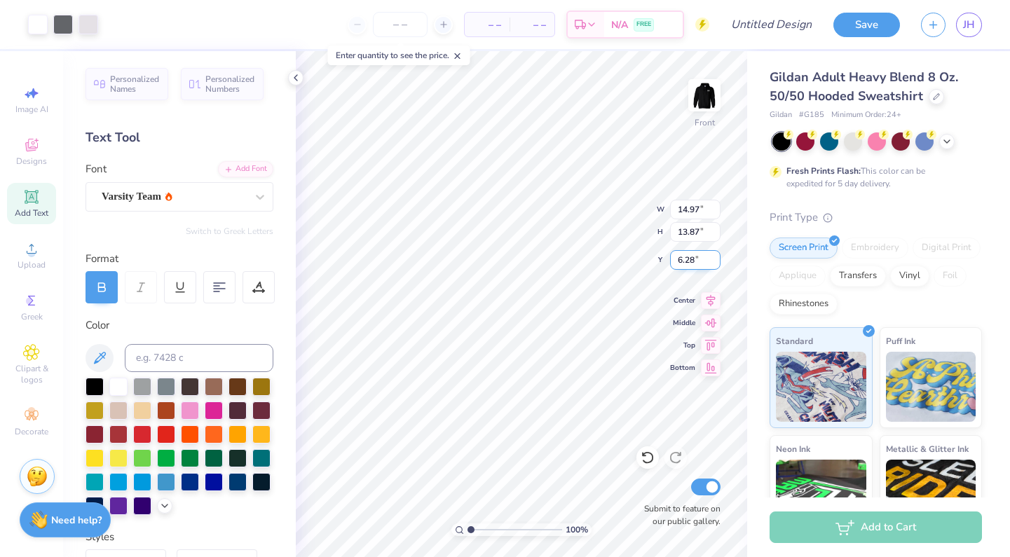
click at [716, 261] on input "6.28" at bounding box center [695, 260] width 50 height 20
click at [716, 261] on input "6.27" at bounding box center [695, 260] width 50 height 20
click at [716, 261] on input "6.26" at bounding box center [695, 260] width 50 height 20
click at [716, 261] on input "6.25" at bounding box center [695, 260] width 50 height 20
click at [716, 261] on input "6.24" at bounding box center [695, 260] width 50 height 20
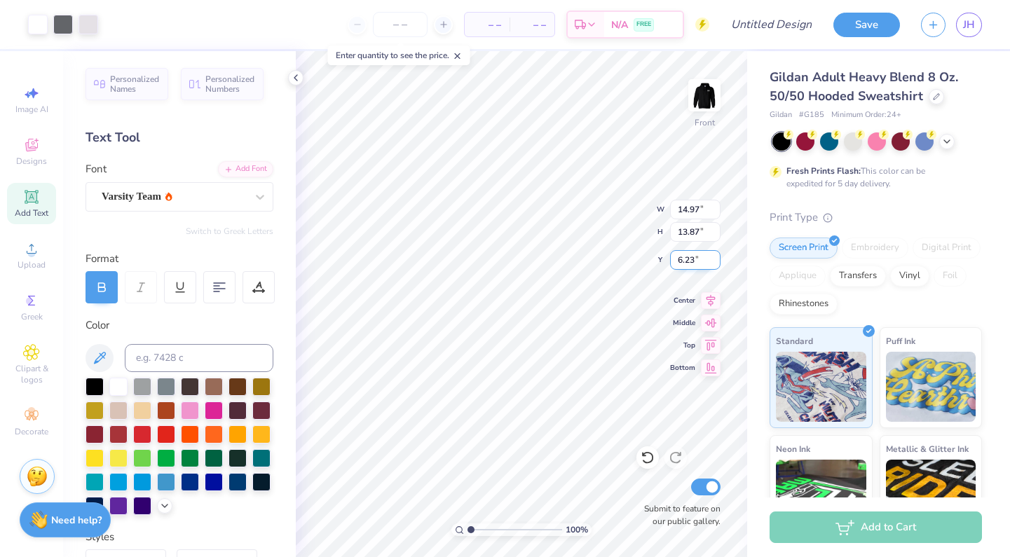
click at [716, 261] on input "6.23" at bounding box center [695, 260] width 50 height 20
click at [716, 261] on input "6.22" at bounding box center [695, 260] width 50 height 20
click at [716, 261] on input "6.21" at bounding box center [695, 260] width 50 height 20
click at [716, 261] on input "6.2" at bounding box center [695, 260] width 50 height 20
click at [716, 261] on input "6.19" at bounding box center [695, 260] width 50 height 20
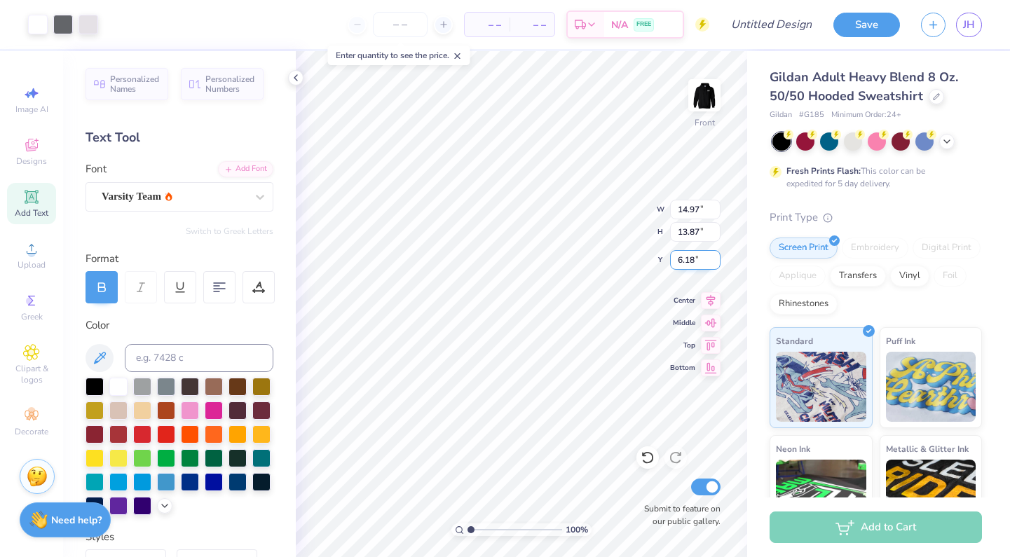
click at [716, 261] on input "6.18" at bounding box center [695, 260] width 50 height 20
click at [716, 261] on input "6.17" at bounding box center [695, 260] width 50 height 20
click at [716, 261] on input "6.16" at bounding box center [695, 260] width 50 height 20
click at [716, 261] on input "6.15" at bounding box center [695, 260] width 50 height 20
click at [716, 261] on input "6.14" at bounding box center [695, 260] width 50 height 20
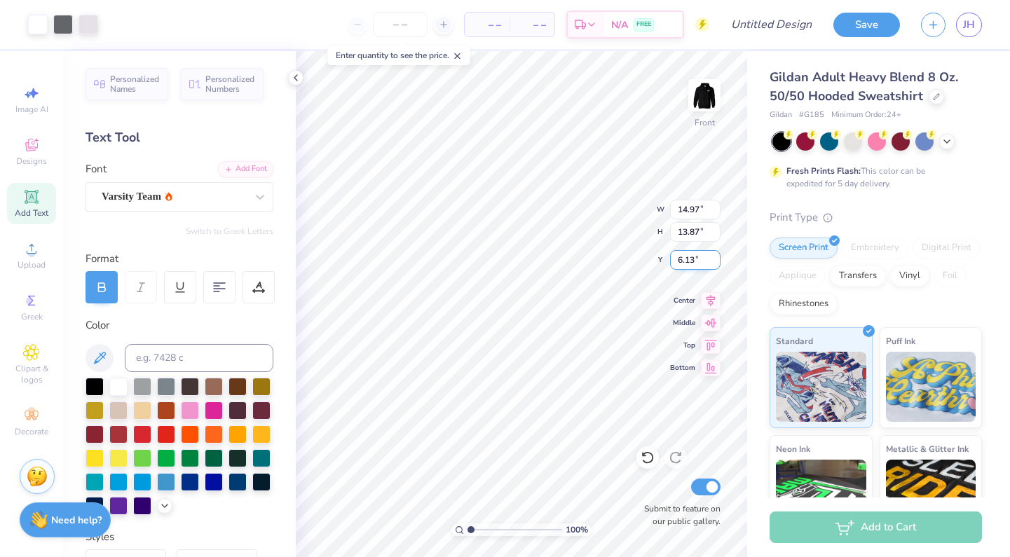
click at [716, 261] on input "6.13" at bounding box center [695, 260] width 50 height 20
click at [716, 261] on input "6.12" at bounding box center [695, 260] width 50 height 20
click at [716, 261] on input "6.11" at bounding box center [695, 260] width 50 height 20
click at [716, 261] on input "6.1" at bounding box center [695, 260] width 50 height 20
click at [716, 261] on input "6.09" at bounding box center [695, 260] width 50 height 20
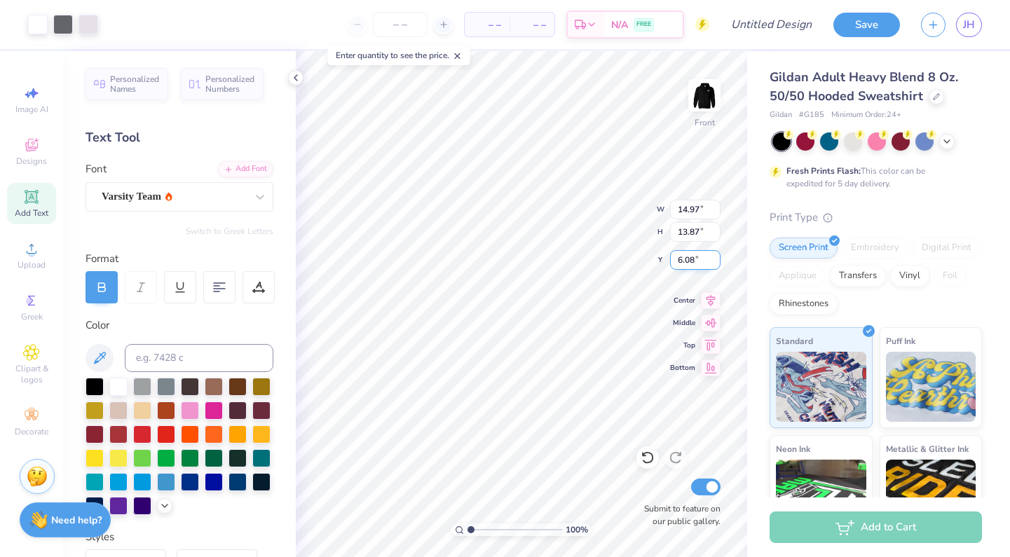
click at [716, 261] on input "6.08" at bounding box center [695, 260] width 50 height 20
click at [716, 261] on input "6.07" at bounding box center [695, 260] width 50 height 20
click at [716, 261] on input "6.06" at bounding box center [695, 260] width 50 height 20
click at [716, 261] on input "6.05" at bounding box center [695, 260] width 50 height 20
click at [716, 261] on input "6.04" at bounding box center [695, 260] width 50 height 20
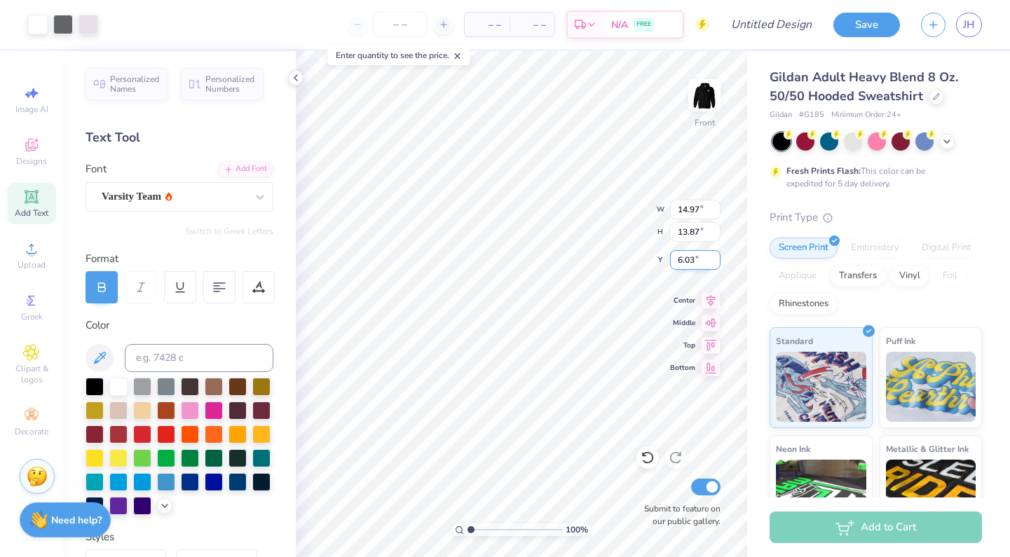
click at [716, 261] on input "6.03" at bounding box center [695, 260] width 50 height 20
click at [716, 261] on input "6.02" at bounding box center [695, 260] width 50 height 20
click at [716, 261] on input "6.01" at bounding box center [695, 260] width 50 height 20
type input "6"
click at [716, 261] on input "6" at bounding box center [695, 260] width 50 height 20
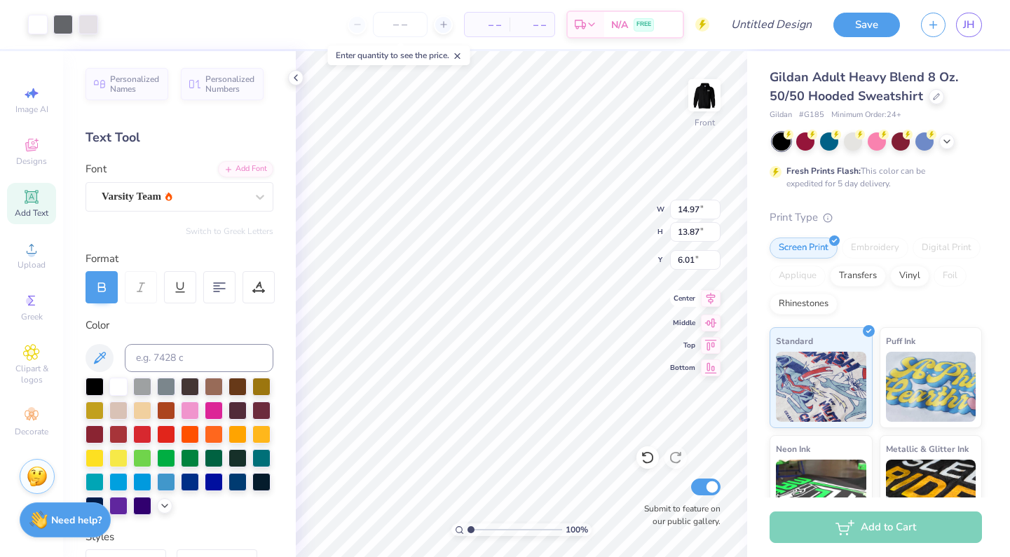
click at [711, 299] on icon at bounding box center [711, 298] width 9 height 12
click at [713, 345] on icon at bounding box center [711, 343] width 12 height 11
type input "6.00"
click at [713, 345] on icon at bounding box center [711, 343] width 12 height 11
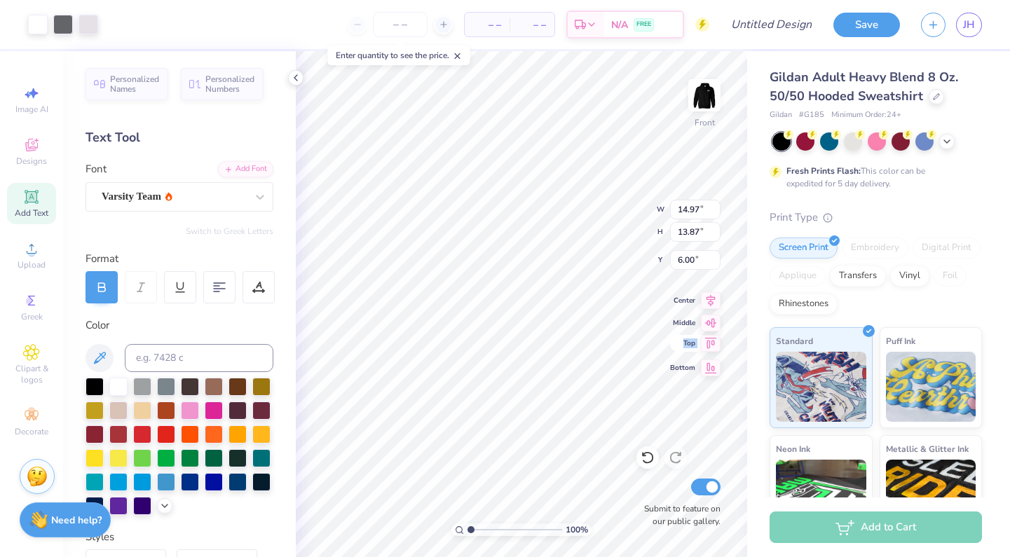
click at [713, 345] on icon at bounding box center [711, 343] width 12 height 11
click at [713, 344] on icon at bounding box center [711, 343] width 20 height 17
type input "13.97"
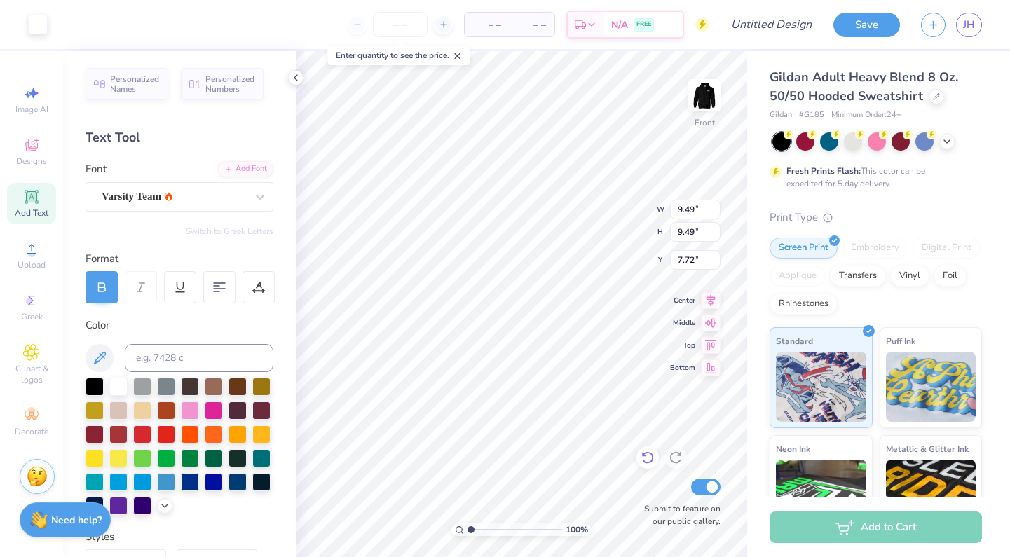
click at [648, 465] on div at bounding box center [648, 458] width 22 height 22
click at [648, 463] on icon at bounding box center [647, 458] width 12 height 13
click at [648, 460] on icon at bounding box center [648, 458] width 14 height 14
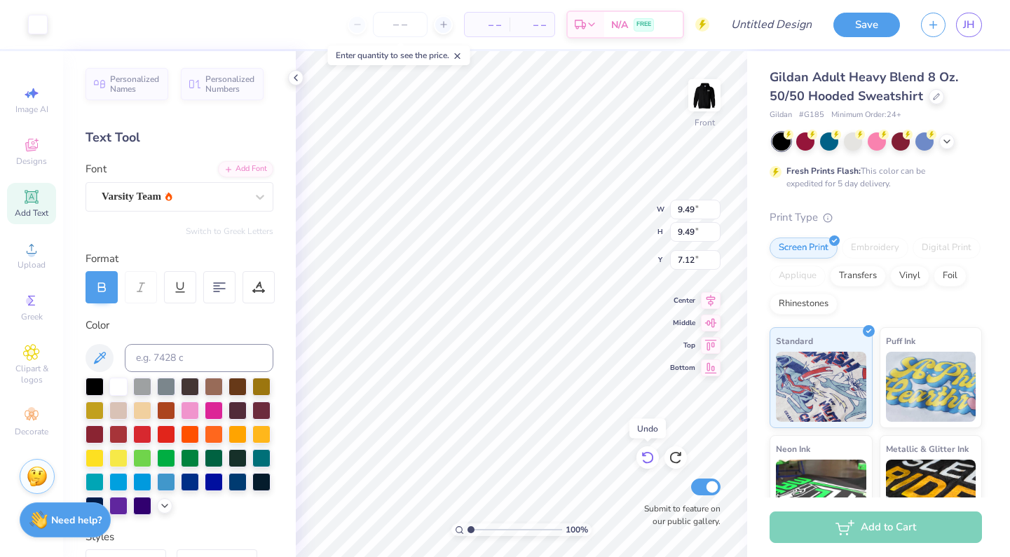
click at [648, 460] on icon at bounding box center [648, 458] width 14 height 14
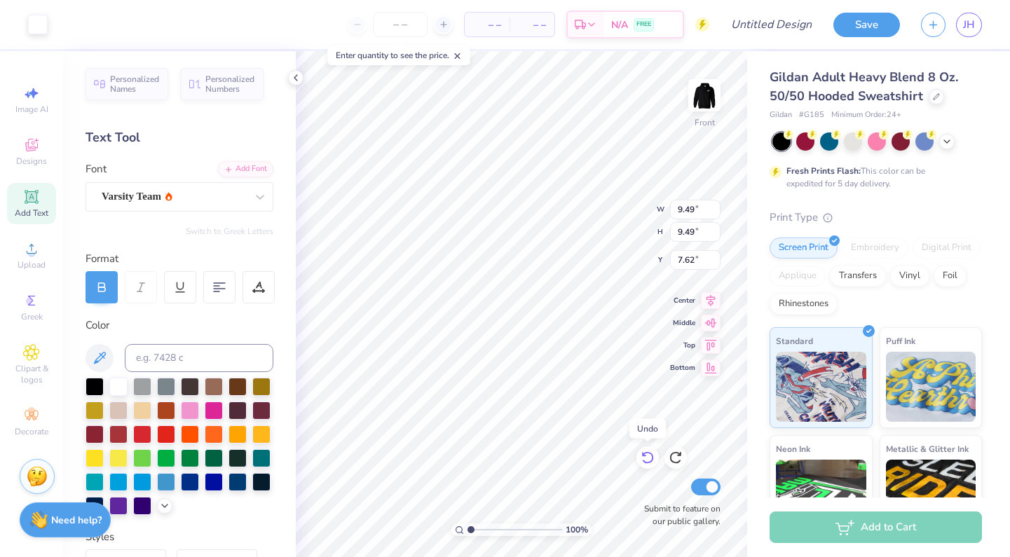
click at [648, 460] on icon at bounding box center [648, 458] width 14 height 14
type input "7.72"
click at [683, 211] on input "9.49" at bounding box center [695, 210] width 50 height 20
type input "13.29"
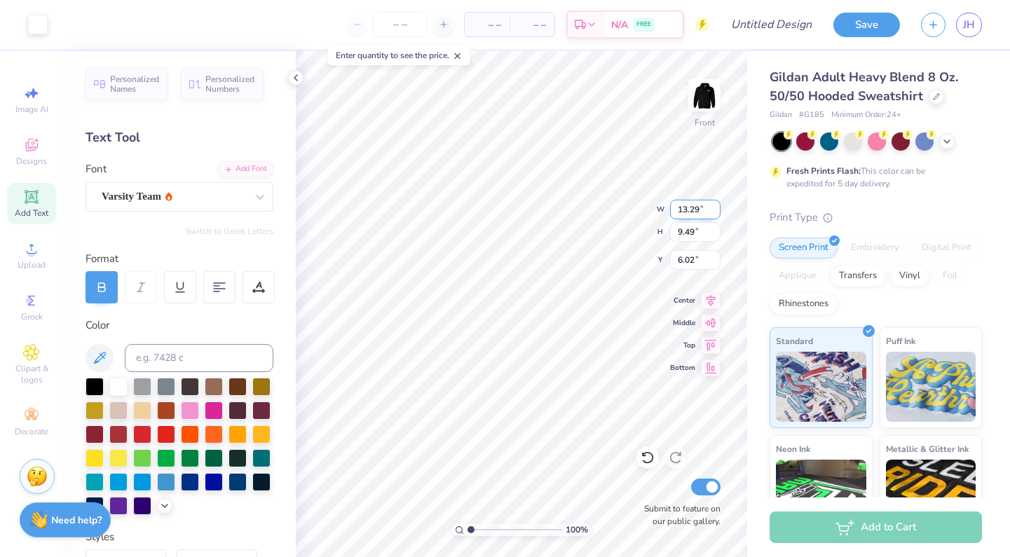
type input "6.00"
click at [647, 459] on icon at bounding box center [648, 458] width 14 height 14
type input "9.49"
type input "6.02"
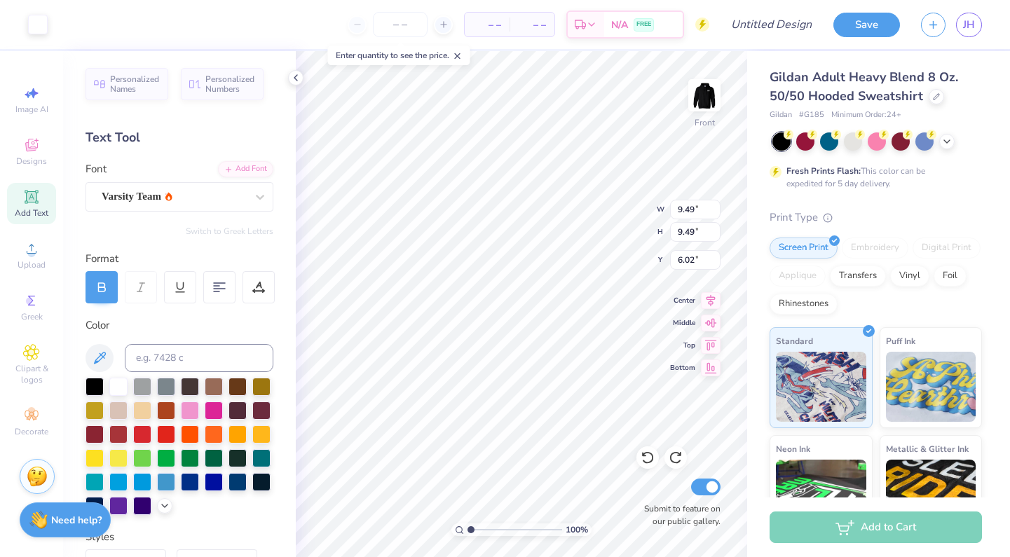
click at [625, 214] on div "100 % Front W 9.49 9.49 " H 9.49 9.49 " Y 6.02 6.02 " Center Middle Top Bottom …" at bounding box center [521, 304] width 451 height 506
click at [683, 211] on input "9.49" at bounding box center [695, 210] width 50 height 20
type input "13.29"
type input "6.00"
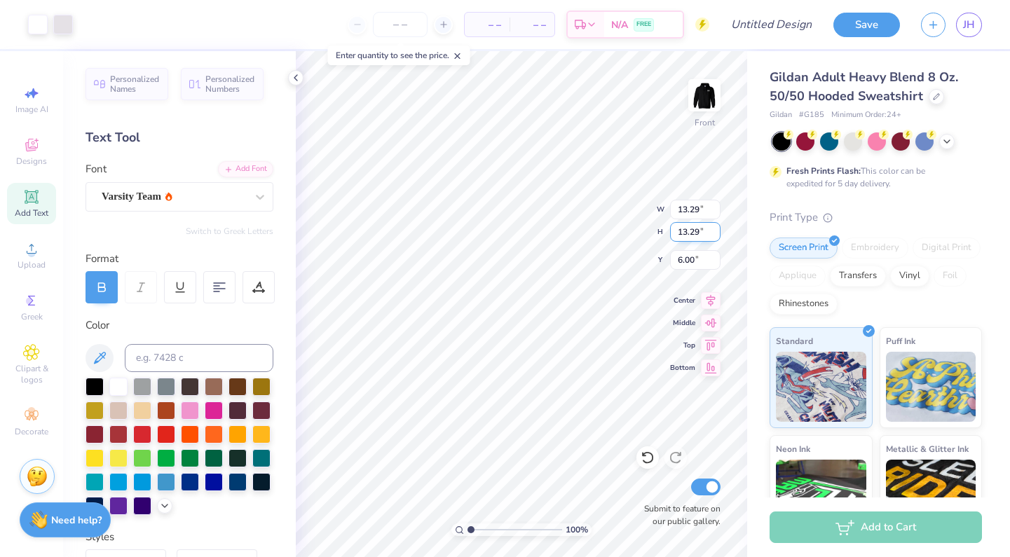
click at [688, 231] on input "13.29" at bounding box center [695, 232] width 50 height 20
click at [695, 232] on input "13.29" at bounding box center [695, 232] width 50 height 20
type input "13.87"
type input "11.27"
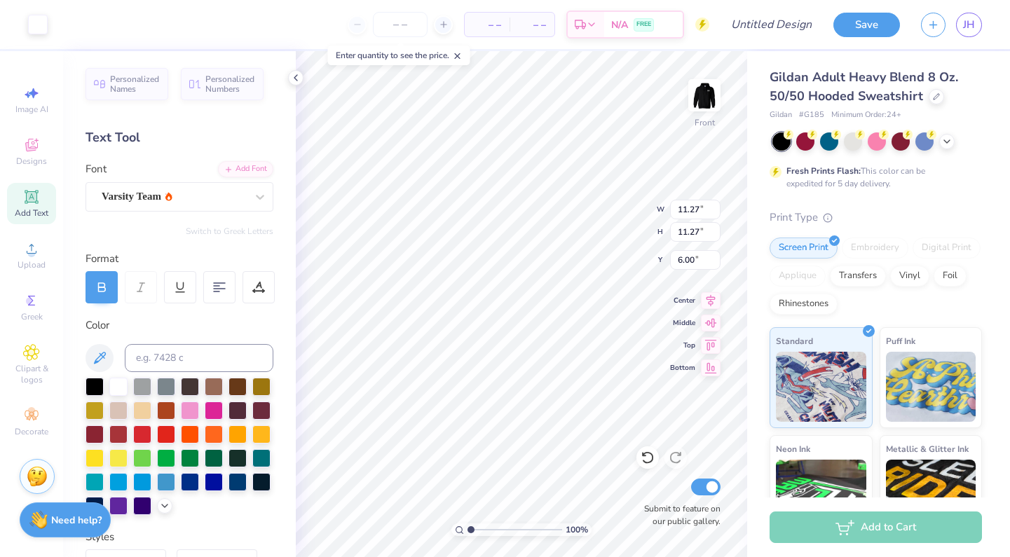
type input "11.19"
click at [656, 458] on div at bounding box center [648, 458] width 22 height 22
type input "11.27"
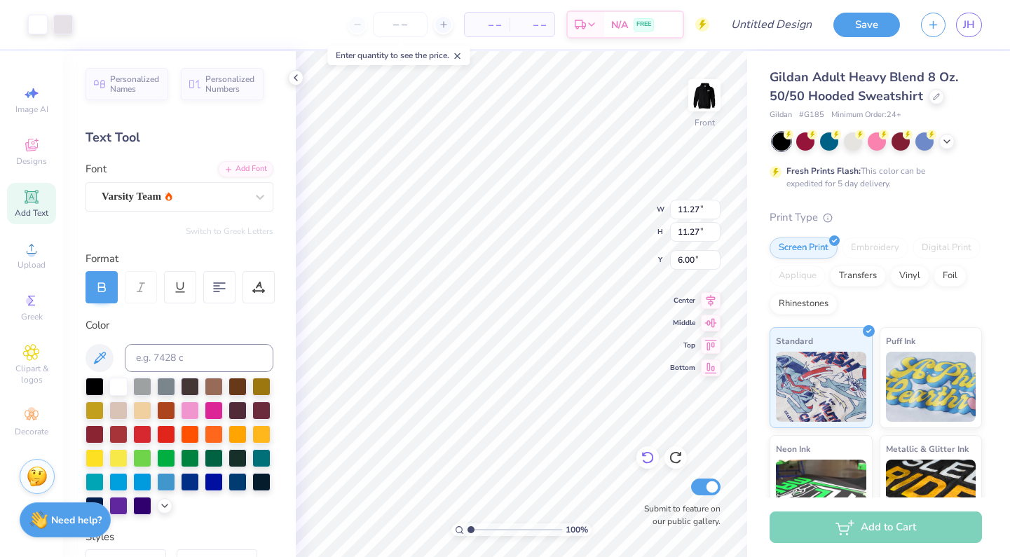
type input "10.69"
click at [142, 81] on span "Personalized Names" at bounding box center [135, 82] width 50 height 20
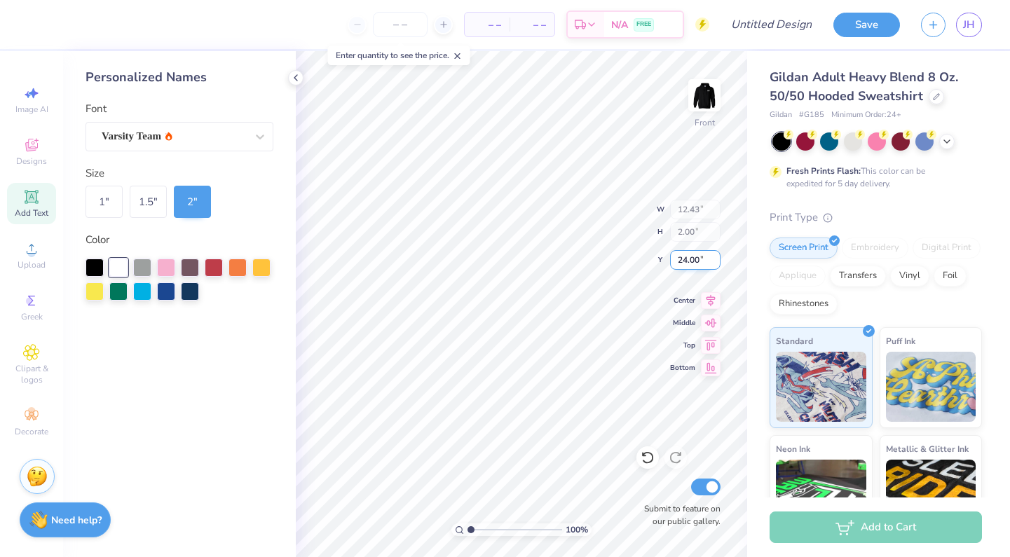
click at [685, 261] on input "24.00" at bounding box center [695, 260] width 50 height 20
type input "23.06"
click at [706, 98] on img at bounding box center [704, 95] width 56 height 56
click at [706, 97] on img at bounding box center [704, 95] width 56 height 56
click at [845, 18] on button "Save" at bounding box center [866, 23] width 67 height 25
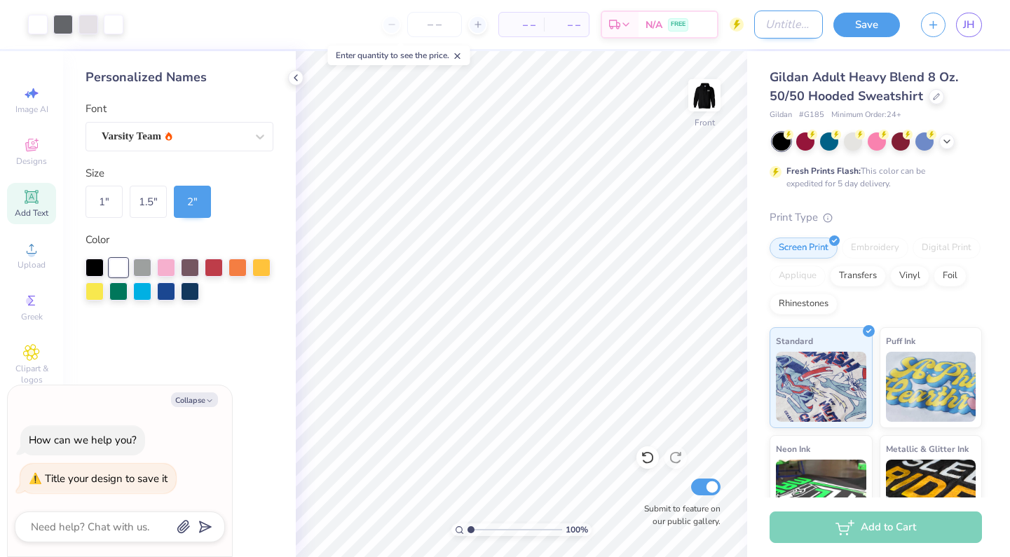
type textarea "x"
click at [785, 32] on input "Design Title" at bounding box center [788, 25] width 69 height 28
type input "c"
type textarea "x"
type input "co"
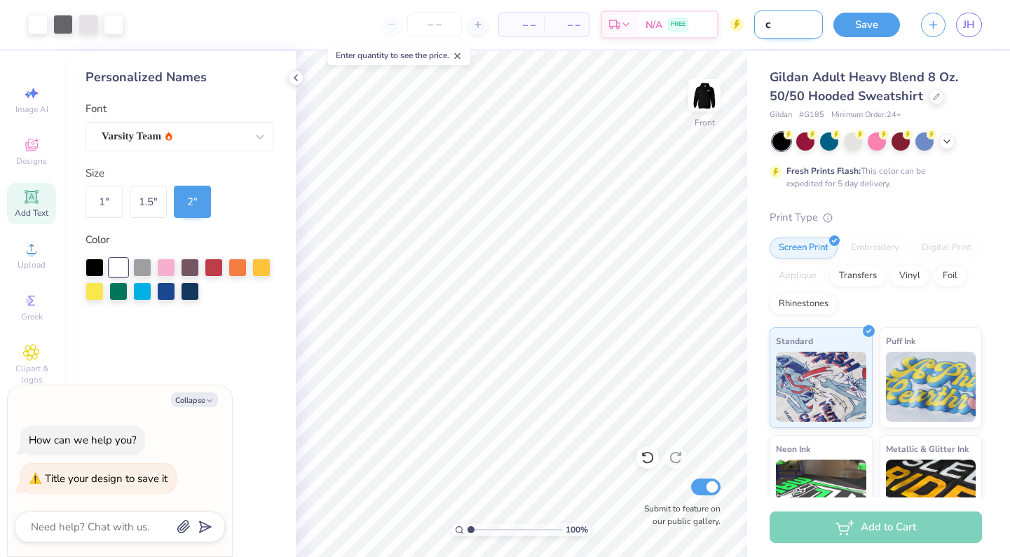
type textarea "x"
type input "con"
type textarea "x"
type input "conc"
type textarea "x"
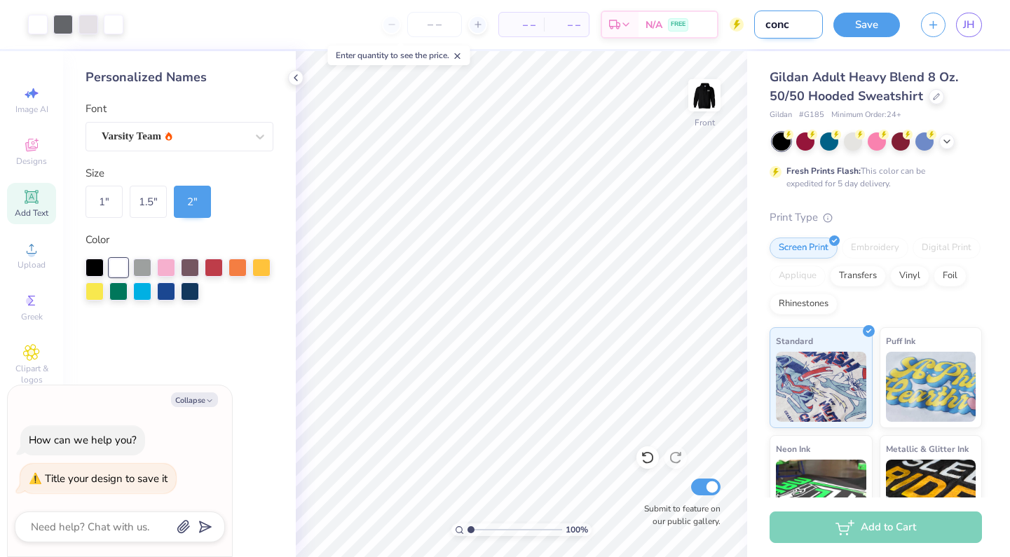
type input "conce"
type textarea "x"
type input "concer"
type textarea "x"
type input "concert"
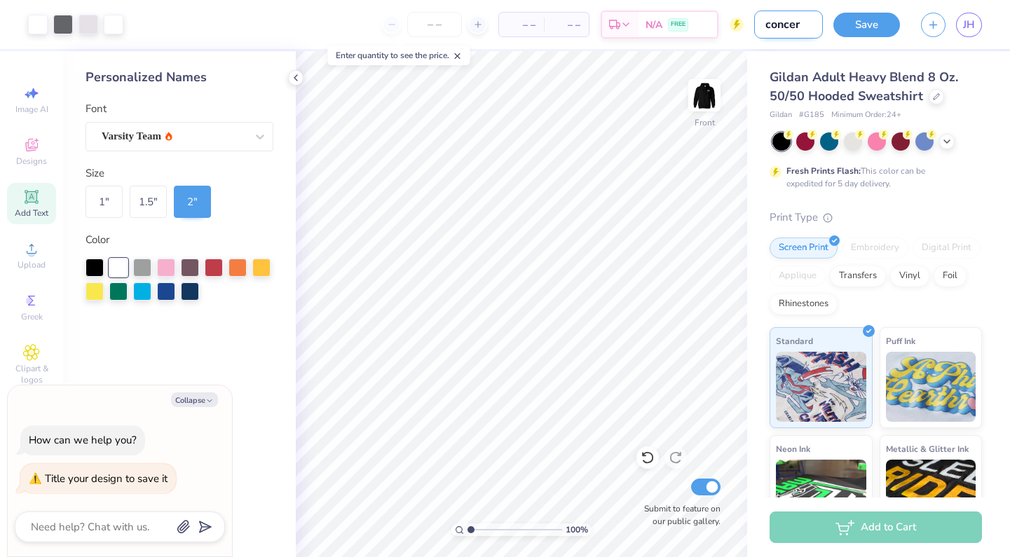
type textarea "x"
type input "concert"
click at [848, 26] on button "Save" at bounding box center [866, 23] width 67 height 25
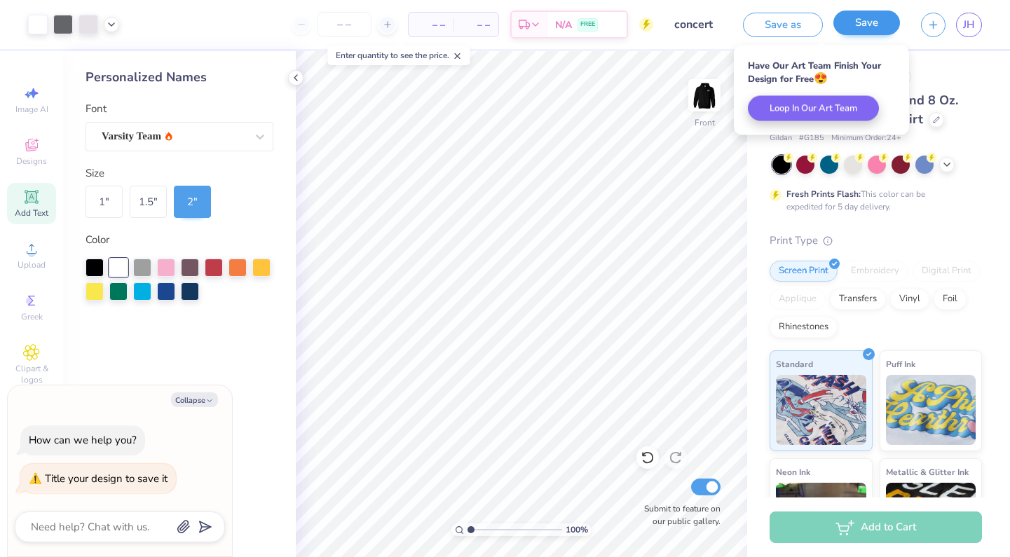
click at [872, 27] on button "Save" at bounding box center [866, 23] width 67 height 25
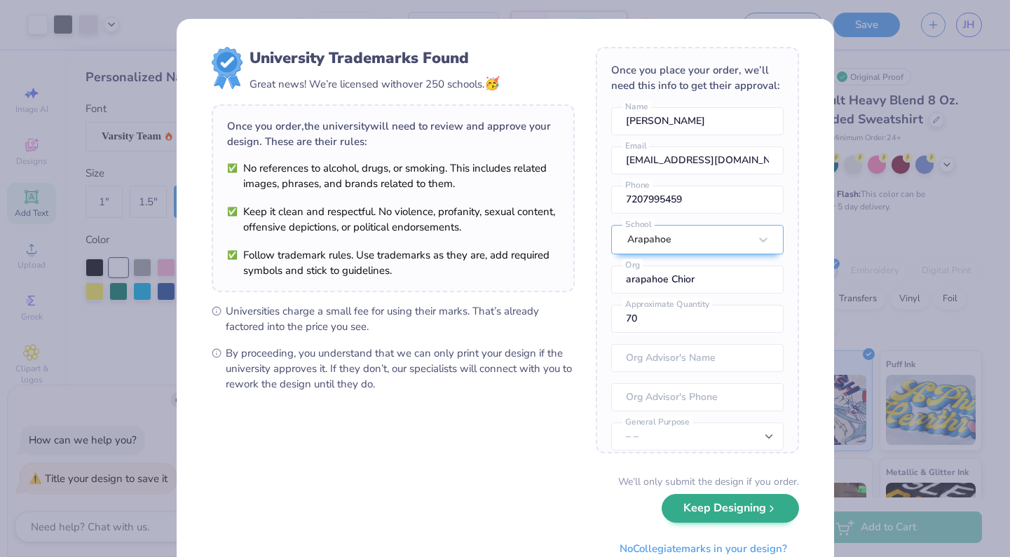
click at [704, 504] on button "Keep Designing" at bounding box center [730, 508] width 137 height 29
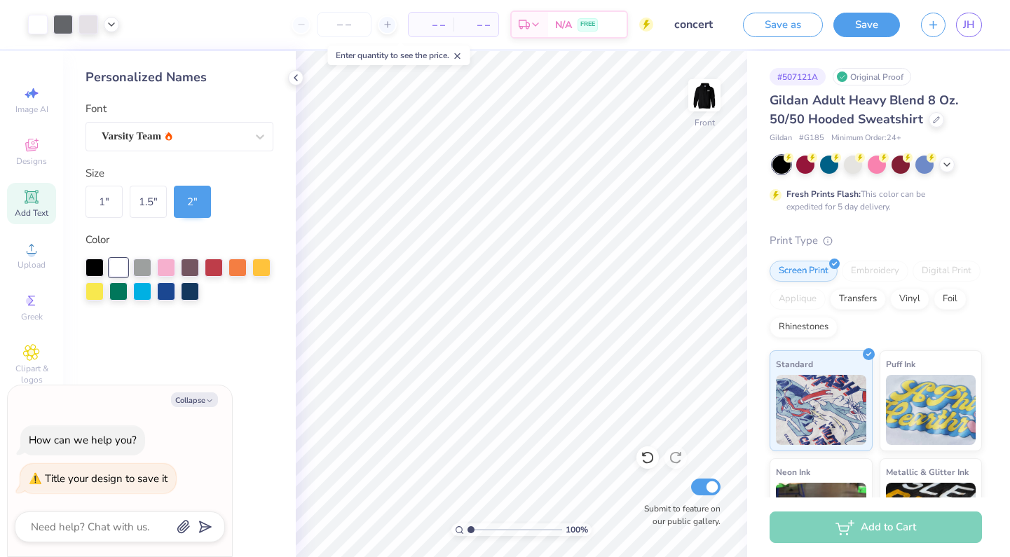
type textarea "x"
click at [983, 18] on div "Save as Save JH" at bounding box center [876, 24] width 267 height 49
click at [969, 20] on span "JH" at bounding box center [969, 25] width 12 height 16
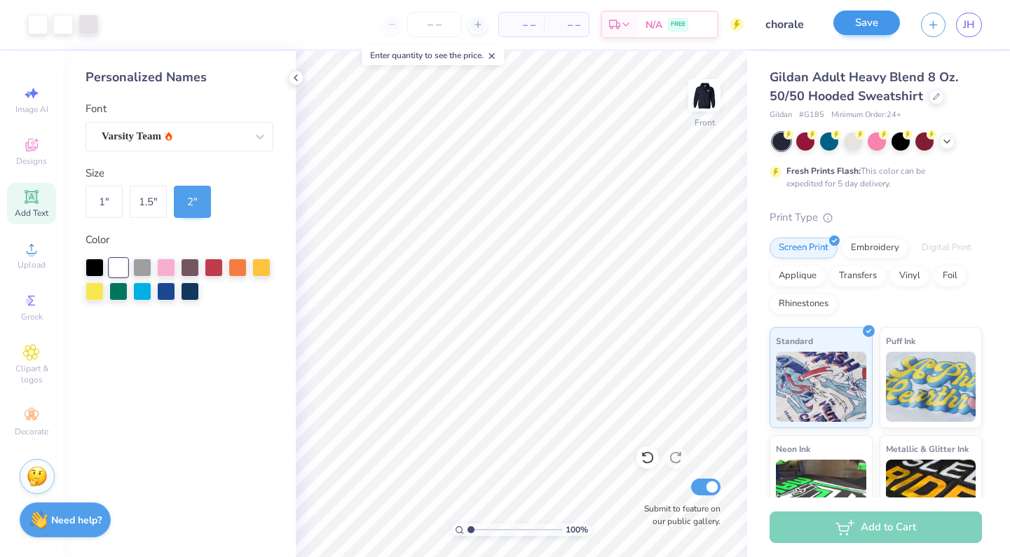
click at [881, 22] on button "Save" at bounding box center [866, 23] width 67 height 25
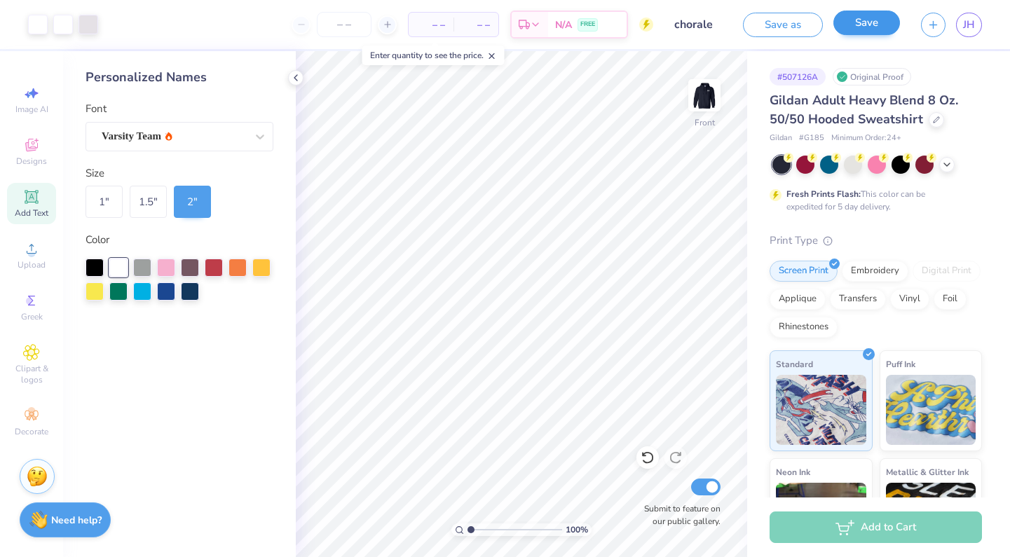
click at [871, 25] on button "Save" at bounding box center [866, 23] width 67 height 25
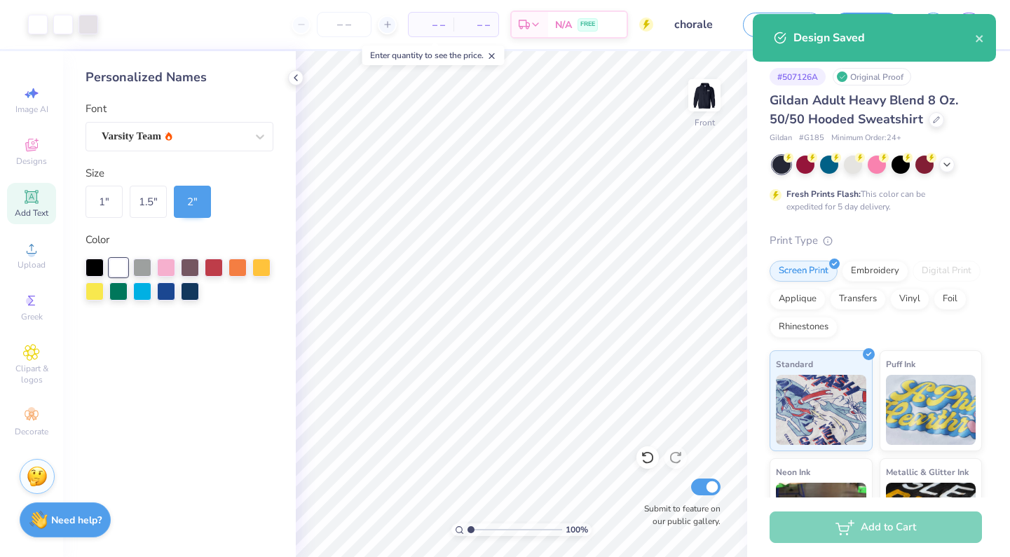
click at [972, 34] on div "Design Saved" at bounding box center [885, 37] width 182 height 17
click at [981, 39] on icon "close" at bounding box center [980, 38] width 10 height 11
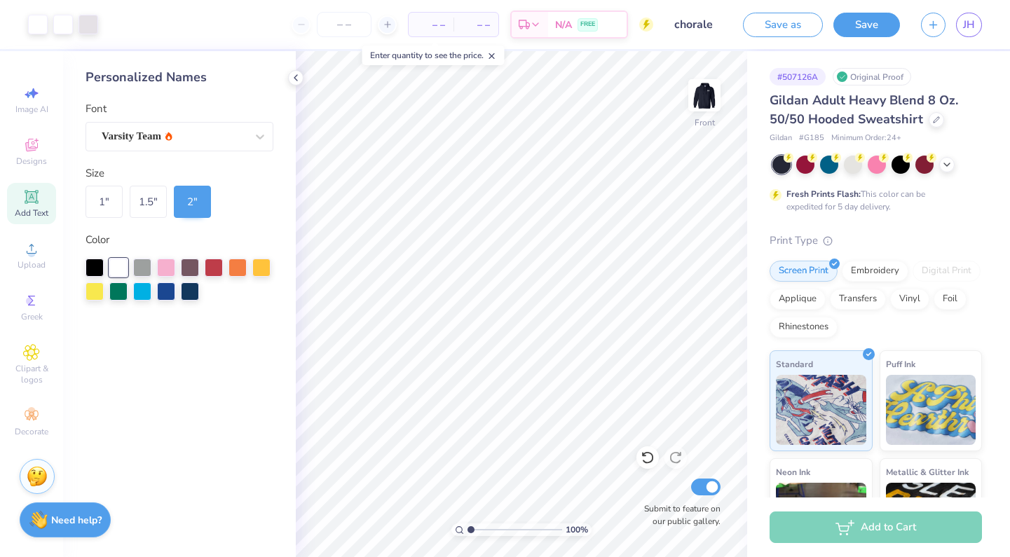
click at [969, 16] on div "Design Saved" at bounding box center [874, 14] width 249 height 6
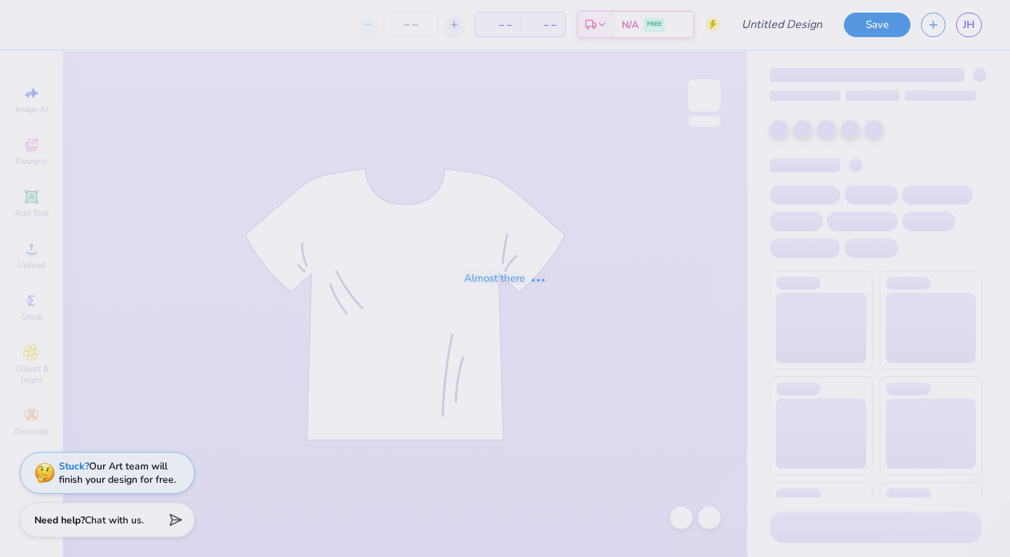
type input "concert"
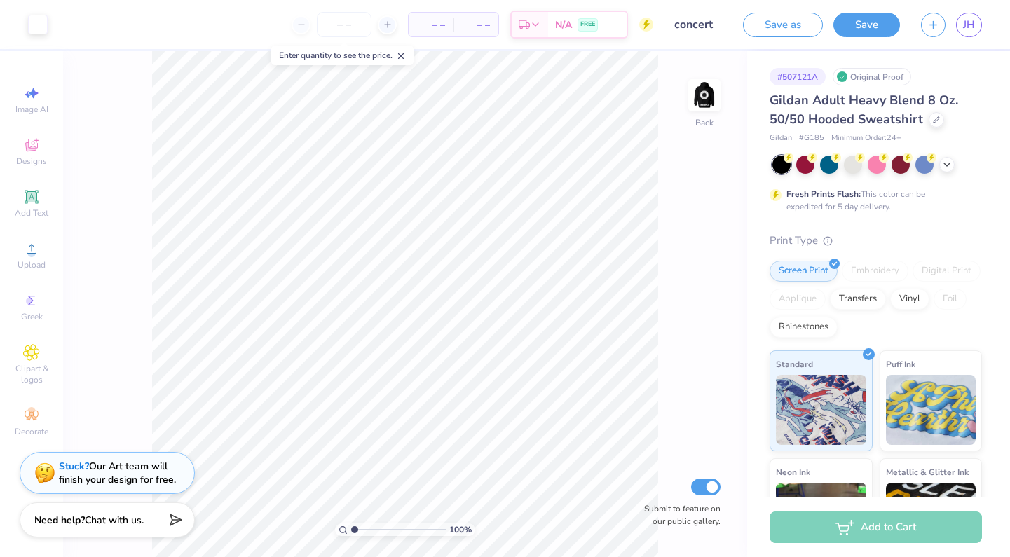
click at [692, 89] on img at bounding box center [704, 95] width 28 height 28
click at [34, 145] on icon at bounding box center [31, 145] width 17 height 17
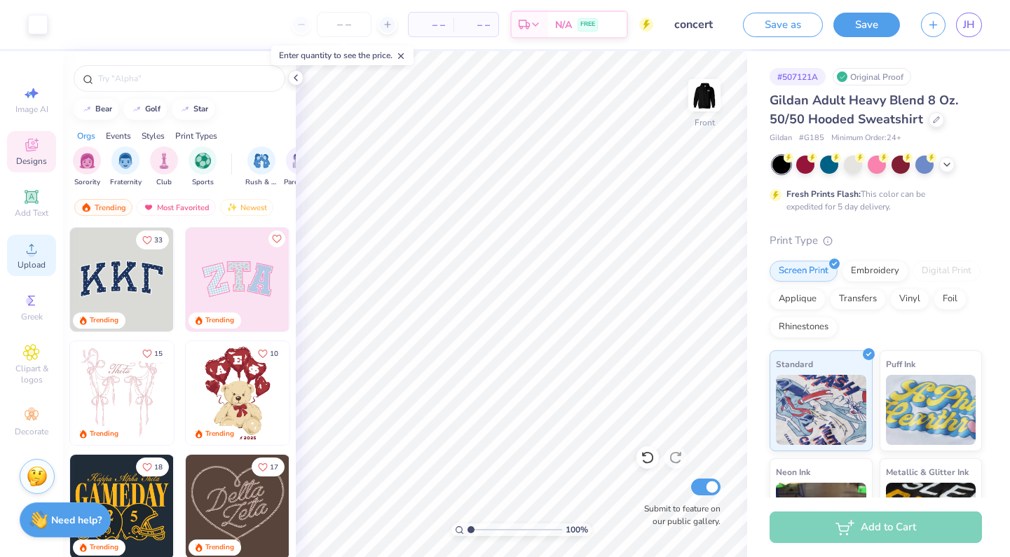
click at [34, 268] on span "Upload" at bounding box center [32, 264] width 28 height 11
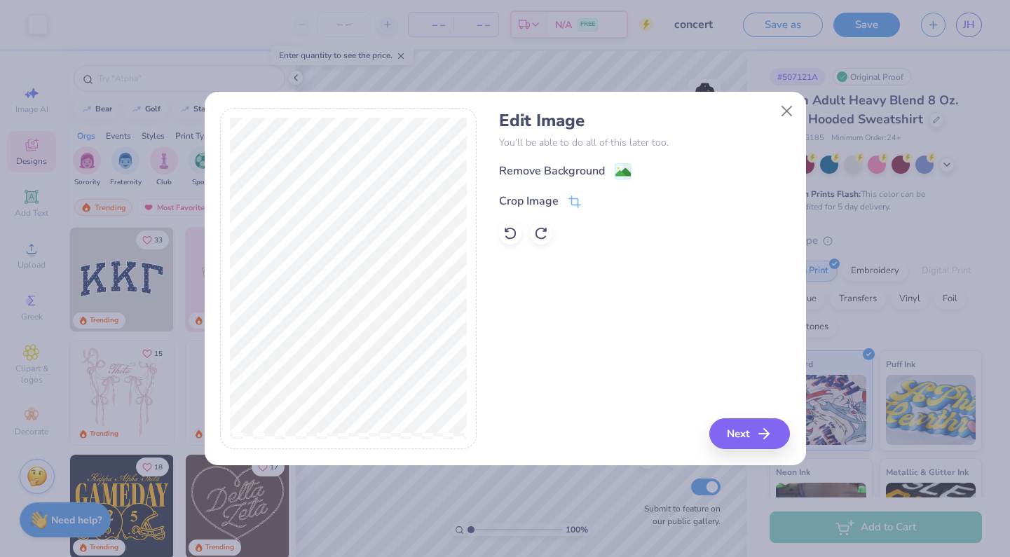
click at [622, 160] on div "Edit Image You’ll be able to do all of this later too. Remove Background Crop I…" at bounding box center [644, 178] width 291 height 134
click at [622, 167] on image at bounding box center [622, 173] width 15 height 15
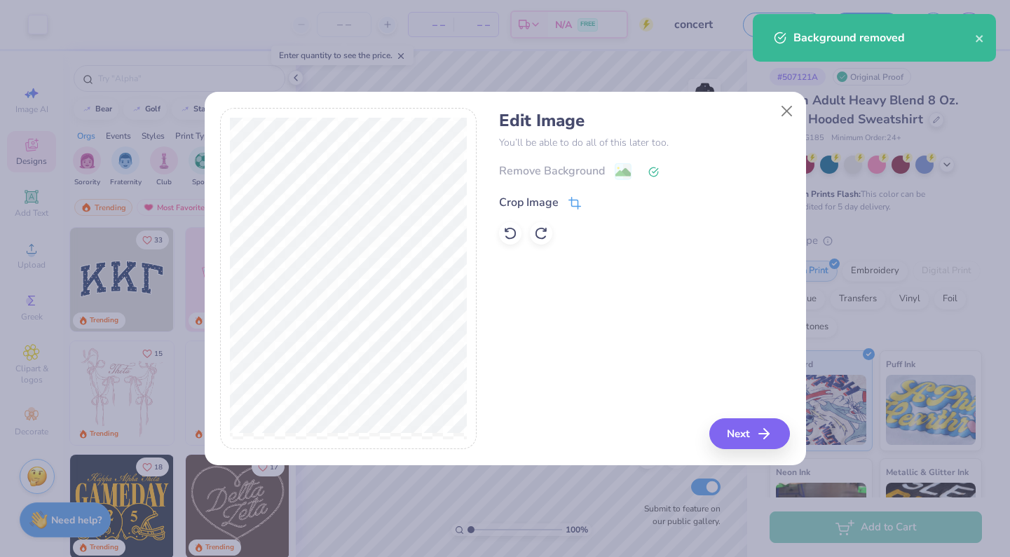
click at [572, 195] on span at bounding box center [575, 202] width 13 height 17
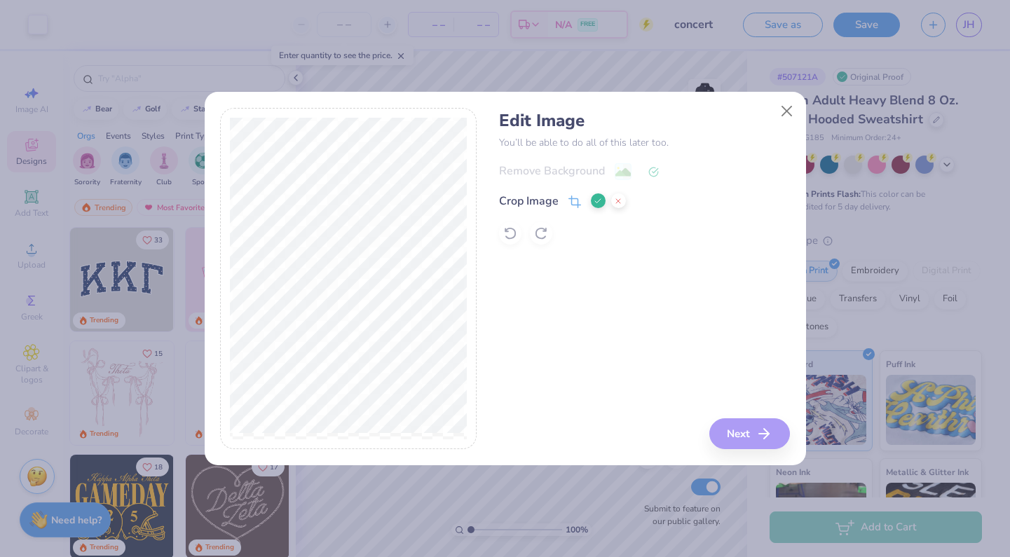
click at [597, 203] on polyline at bounding box center [598, 201] width 6 height 4
click at [731, 423] on button "Next" at bounding box center [752, 433] width 81 height 31
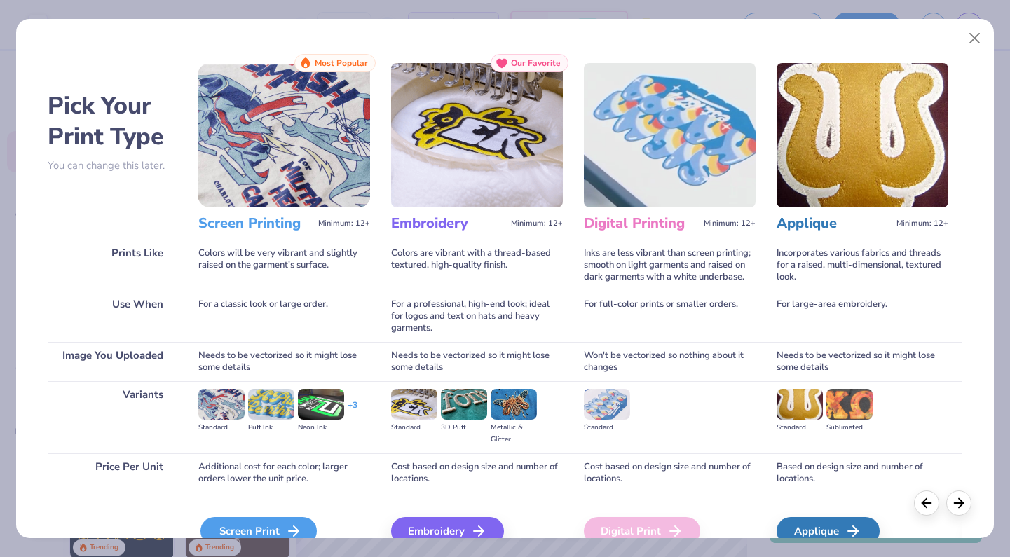
click at [276, 532] on div "Screen Print" at bounding box center [258, 531] width 116 height 28
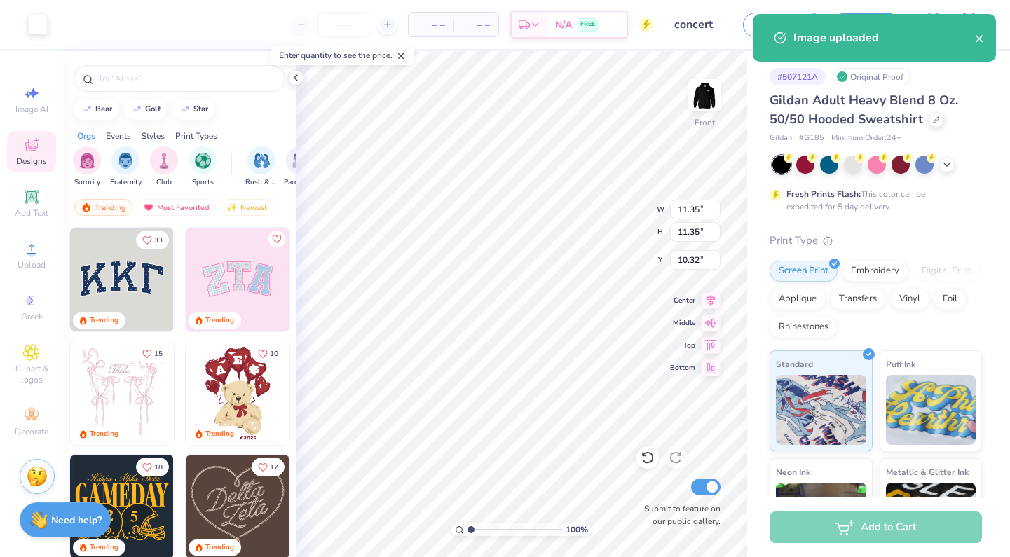
type input "6.00"
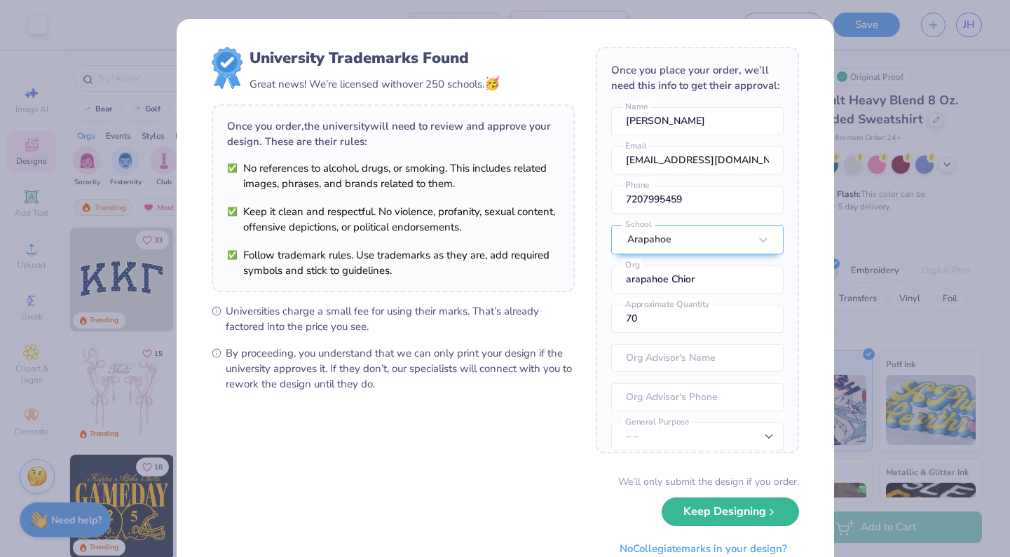
drag, startPoint x: 380, startPoint y: 419, endPoint x: 503, endPoint y: 280, distance: 185.7
click at [505, 280] on div "Once you order, the university will need to review and approve your design. The…" at bounding box center [393, 198] width 363 height 188
click at [714, 511] on button "Keep Designing" at bounding box center [730, 508] width 137 height 29
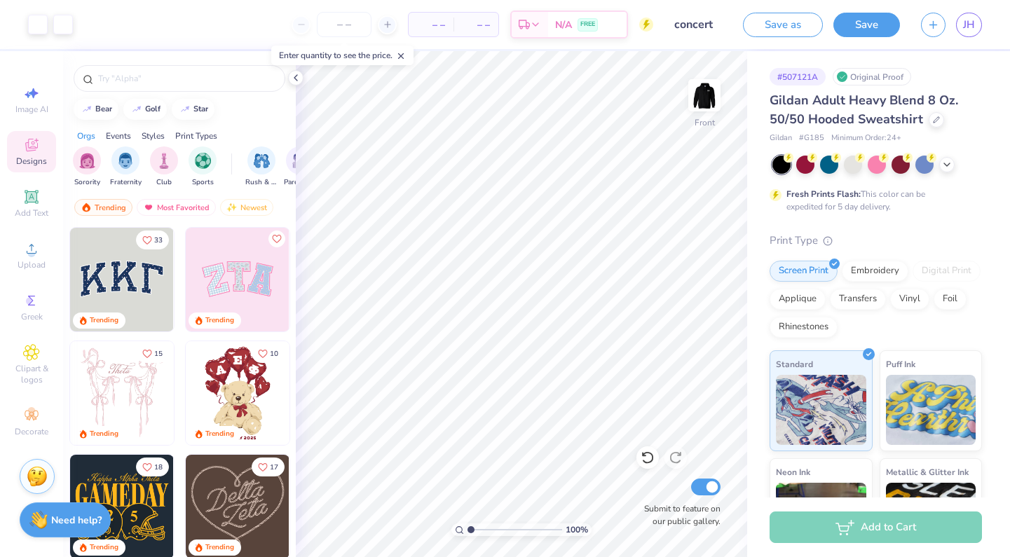
click at [868, 41] on div "Save as Save JH" at bounding box center [876, 24] width 267 height 49
click at [869, 30] on button "Save" at bounding box center [866, 23] width 67 height 25
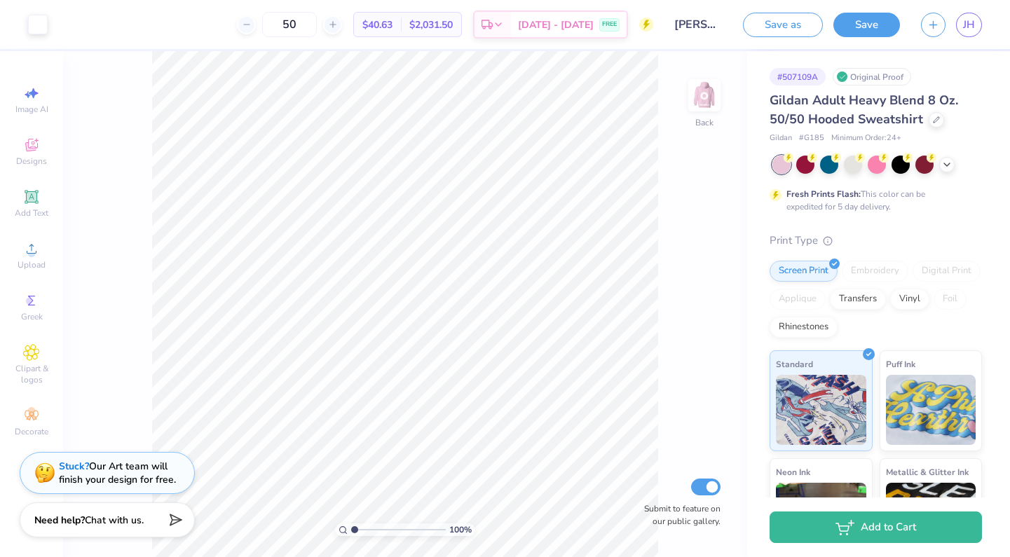
click at [718, 76] on div "100 % Back Submit to feature on our public gallery." at bounding box center [405, 304] width 684 height 506
click at [695, 106] on img at bounding box center [704, 95] width 56 height 56
click at [38, 241] on icon at bounding box center [31, 248] width 17 height 17
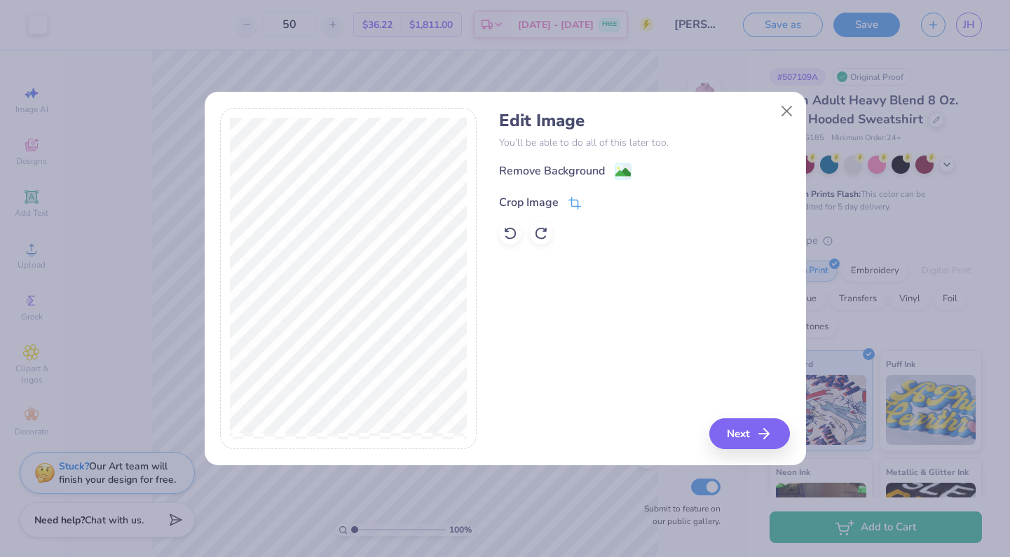
click at [580, 196] on span at bounding box center [575, 202] width 13 height 17
drag, startPoint x: 580, startPoint y: 196, endPoint x: 571, endPoint y: 196, distance: 9.8
click at [571, 196] on icon at bounding box center [575, 202] width 13 height 13
click at [616, 172] on div "Remove Background Crop Image" at bounding box center [644, 204] width 291 height 82
click at [619, 204] on icon at bounding box center [618, 201] width 8 height 8
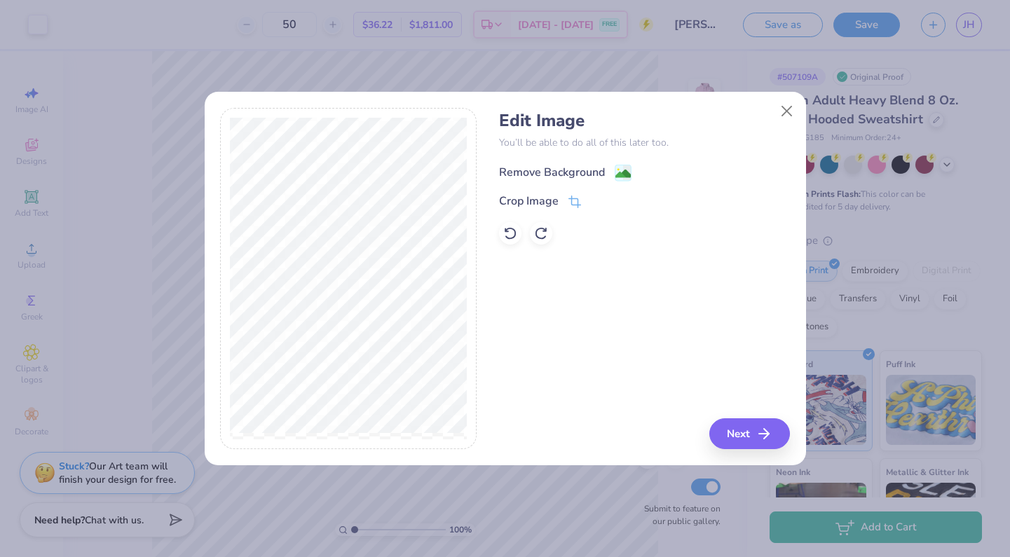
click at [622, 173] on image at bounding box center [622, 173] width 15 height 15
click at [575, 198] on div "Remove Background Crop Image" at bounding box center [644, 204] width 291 height 82
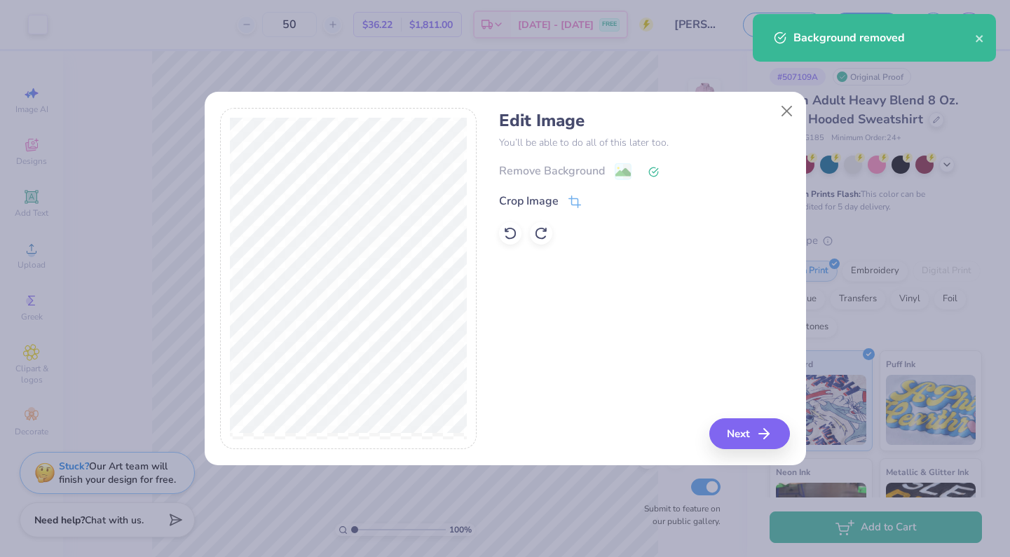
click at [575, 198] on icon at bounding box center [575, 202] width 13 height 13
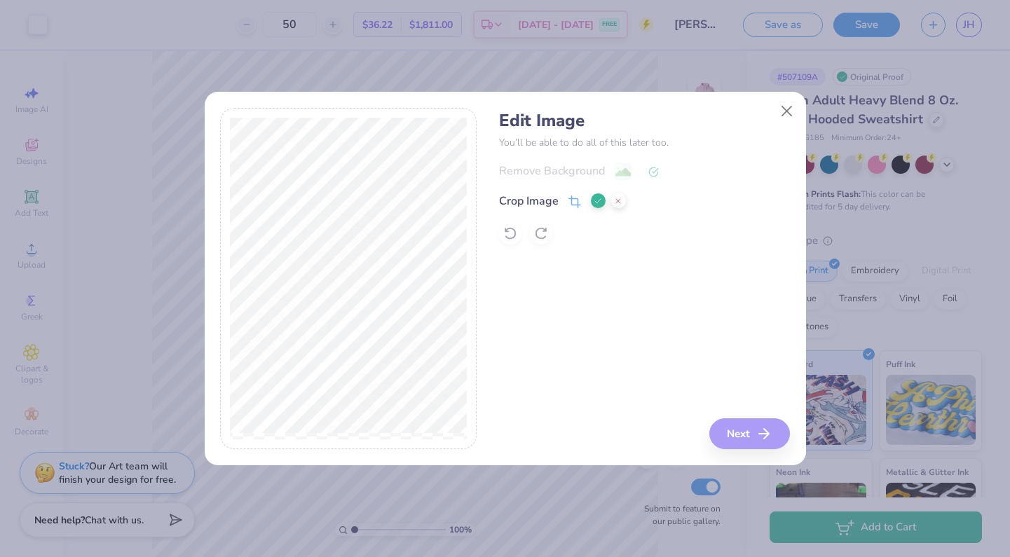
click at [758, 428] on div "Edit Image You’ll be able to do all of this later too. Remove Background Crop I…" at bounding box center [644, 279] width 291 height 342
click at [757, 428] on div "Edit Image You’ll be able to do all of this later too. Remove Background Crop I…" at bounding box center [644, 279] width 291 height 342
click at [598, 193] on div at bounding box center [608, 201] width 35 height 17
click at [598, 196] on button at bounding box center [598, 200] width 15 height 15
click at [738, 427] on button "Next" at bounding box center [752, 433] width 81 height 31
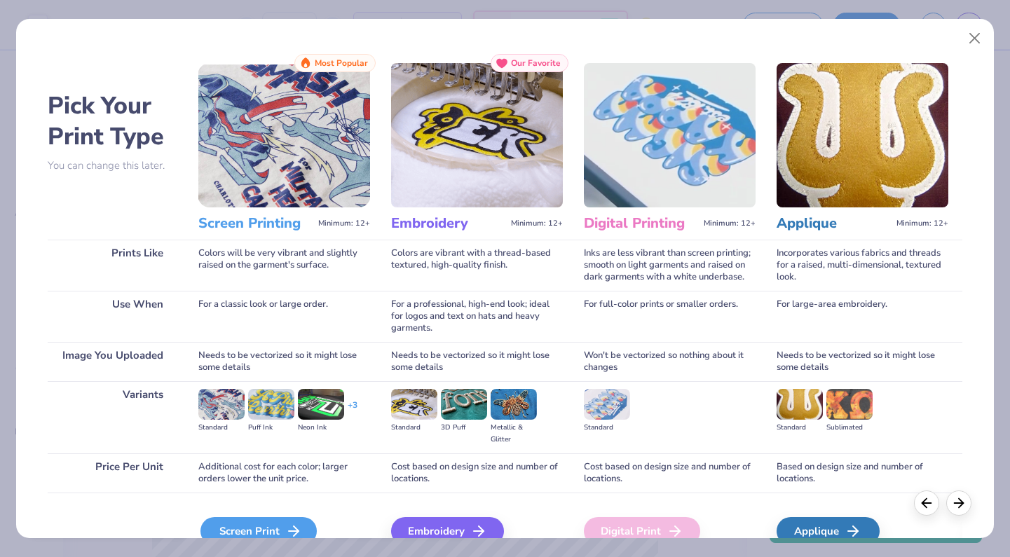
click at [295, 523] on div "Screen Print" at bounding box center [258, 531] width 116 height 28
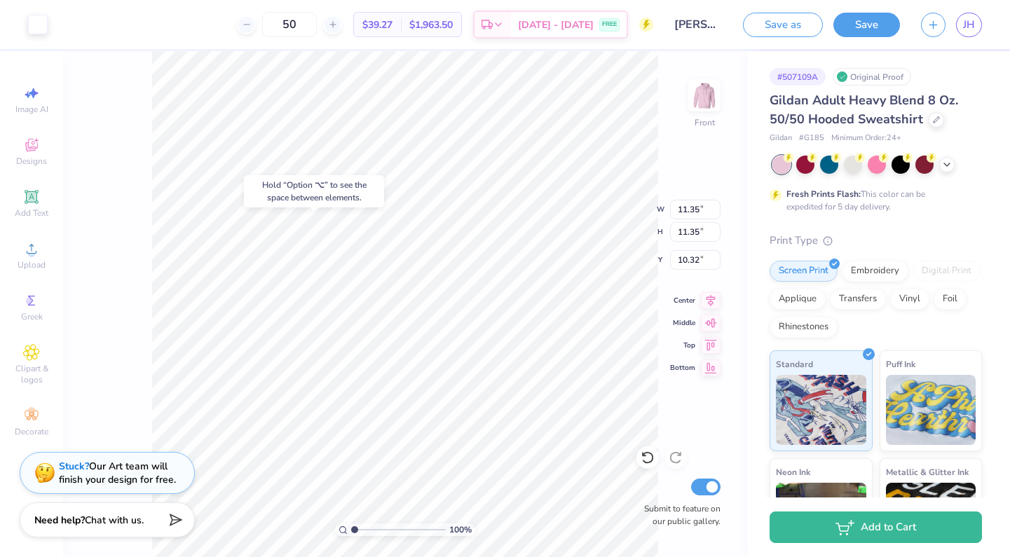
type input "6.00"
click at [862, 22] on button "Save" at bounding box center [866, 23] width 67 height 25
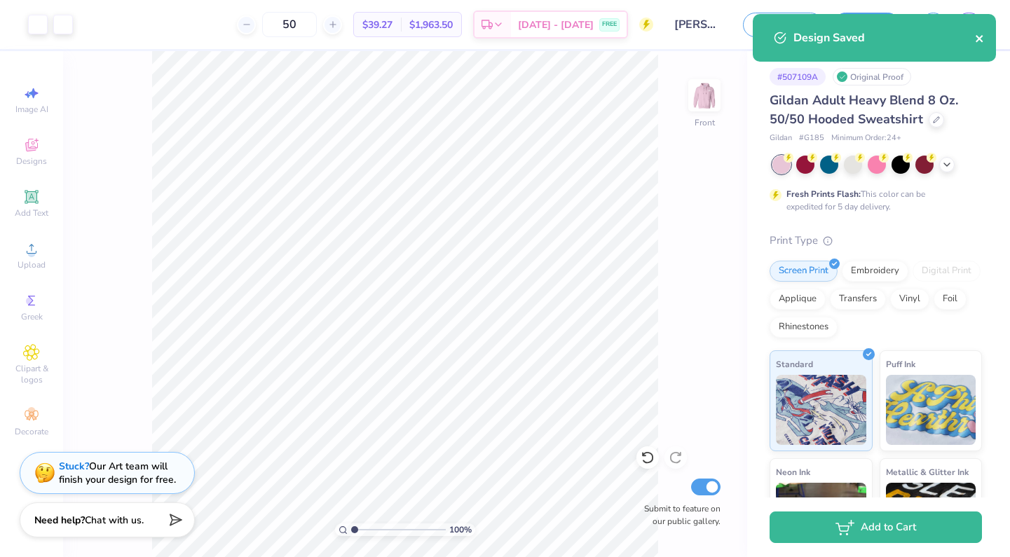
click at [982, 40] on icon "close" at bounding box center [980, 38] width 10 height 11
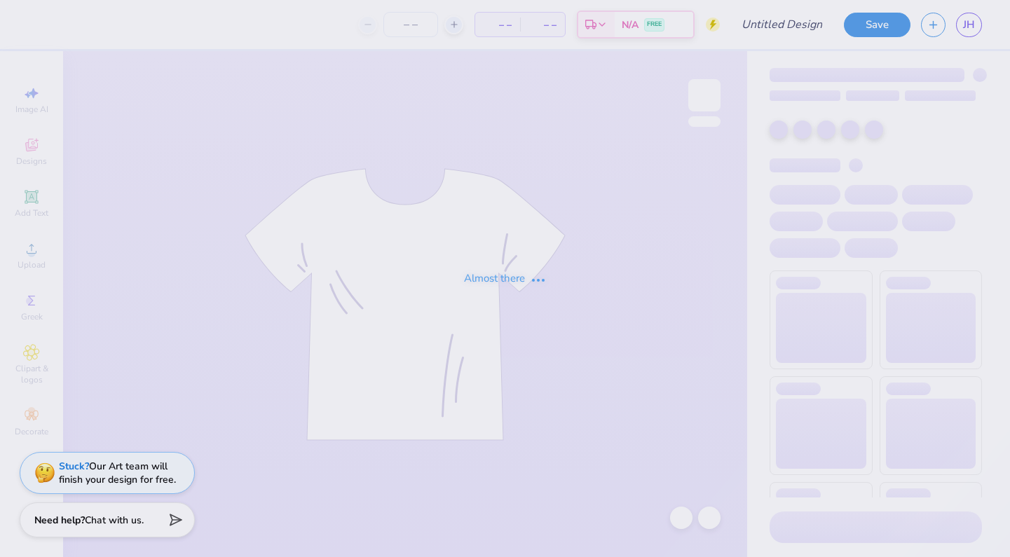
type input "mens"
type input "70"
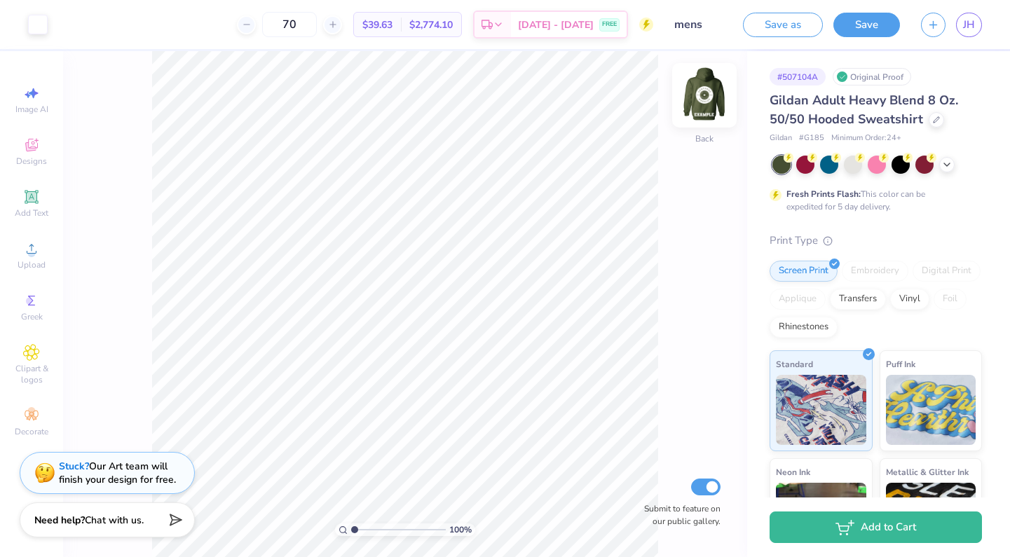
click at [700, 93] on img at bounding box center [704, 95] width 56 height 56
click at [29, 257] on div "Upload" at bounding box center [31, 255] width 49 height 41
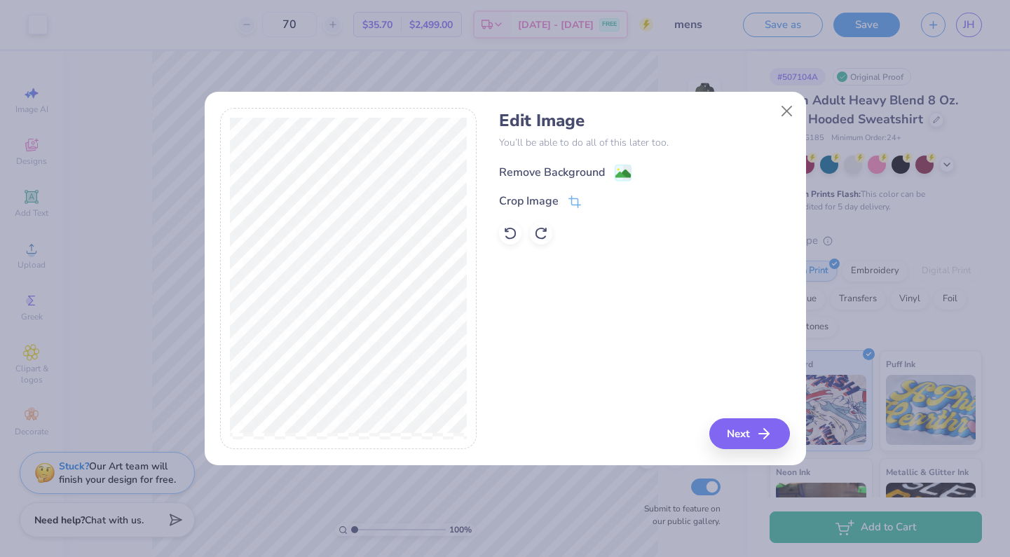
click at [618, 176] on image at bounding box center [622, 173] width 15 height 15
click at [571, 203] on icon at bounding box center [575, 200] width 9 height 9
click at [742, 428] on div "Edit Image You’ll be able to do all of this later too. Remove Background Crop I…" at bounding box center [644, 279] width 291 height 342
click at [598, 193] on button at bounding box center [598, 200] width 15 height 15
click at [733, 433] on button "Next" at bounding box center [752, 433] width 81 height 31
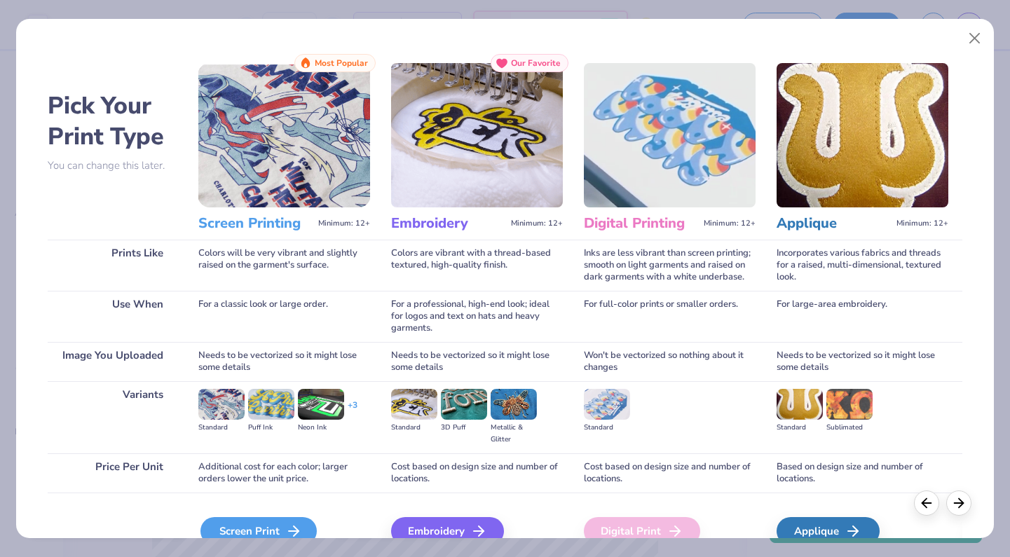
click at [281, 526] on div "Screen Print" at bounding box center [258, 531] width 116 height 28
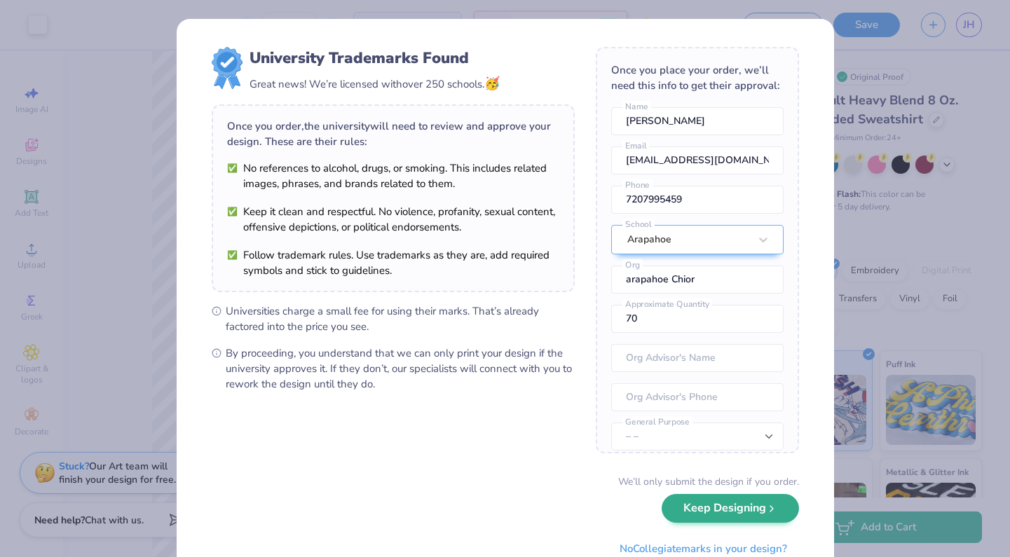
click at [689, 513] on button "Keep Designing" at bounding box center [730, 508] width 137 height 29
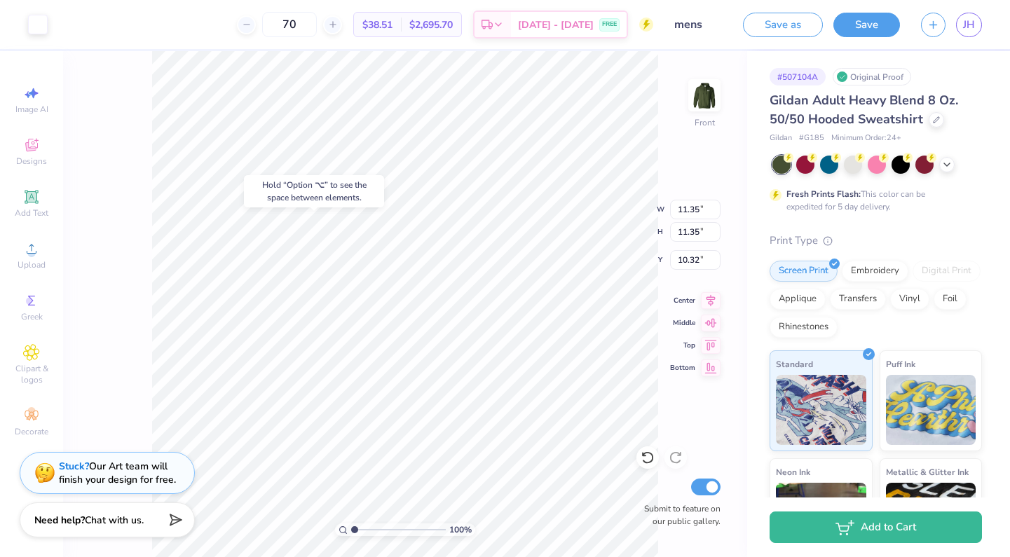
type input "6.00"
click at [587, 225] on div "100 % Front W 11.35 11.35 " H 11.35 11.35 " Y 6.00 6.00 " Center Middle Top Bot…" at bounding box center [405, 304] width 684 height 506
click at [885, 21] on button "Save" at bounding box center [866, 23] width 67 height 25
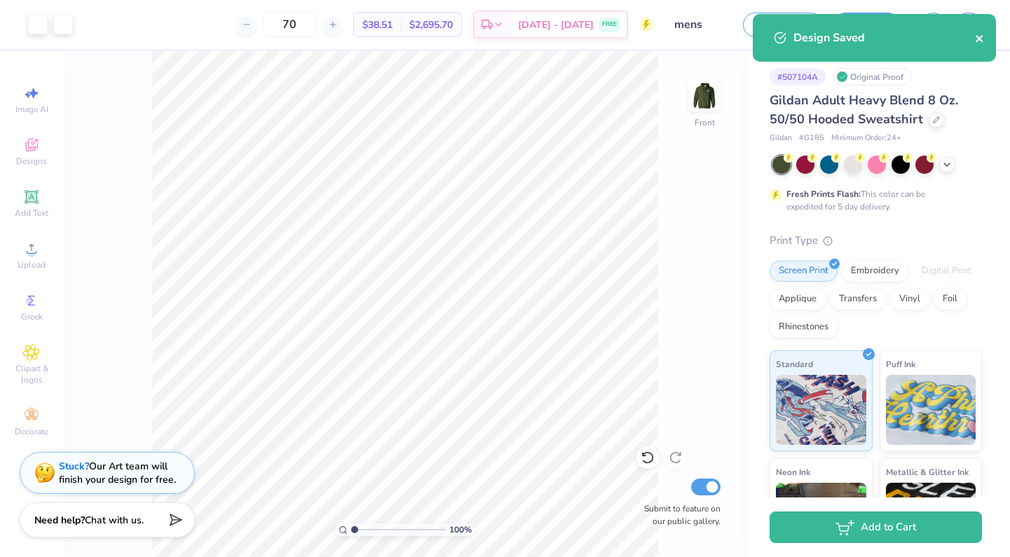
click at [975, 38] on icon "close" at bounding box center [980, 38] width 10 height 11
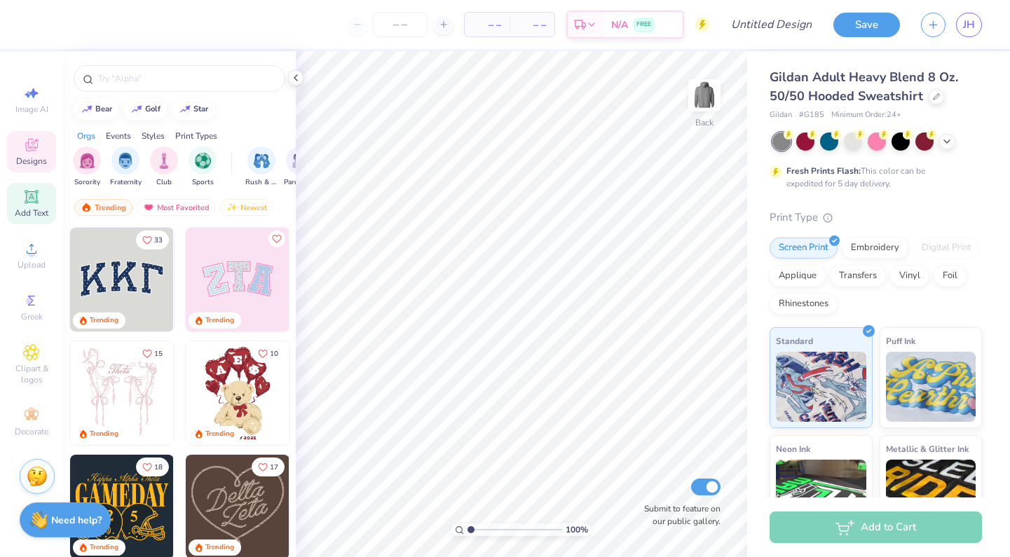
click at [33, 206] on div "Add Text" at bounding box center [31, 203] width 49 height 41
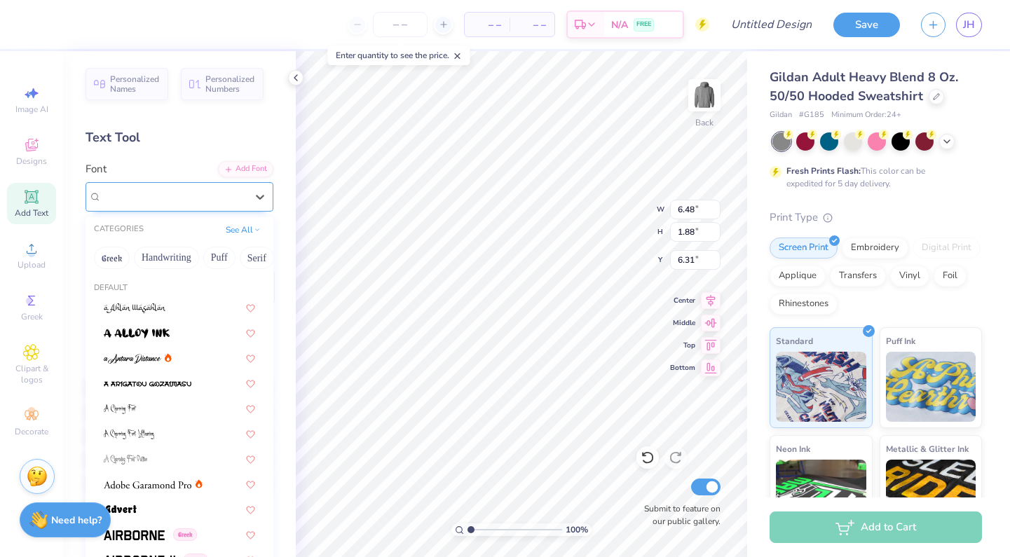
click at [158, 198] on span "Super Dream" at bounding box center [130, 197] width 56 height 16
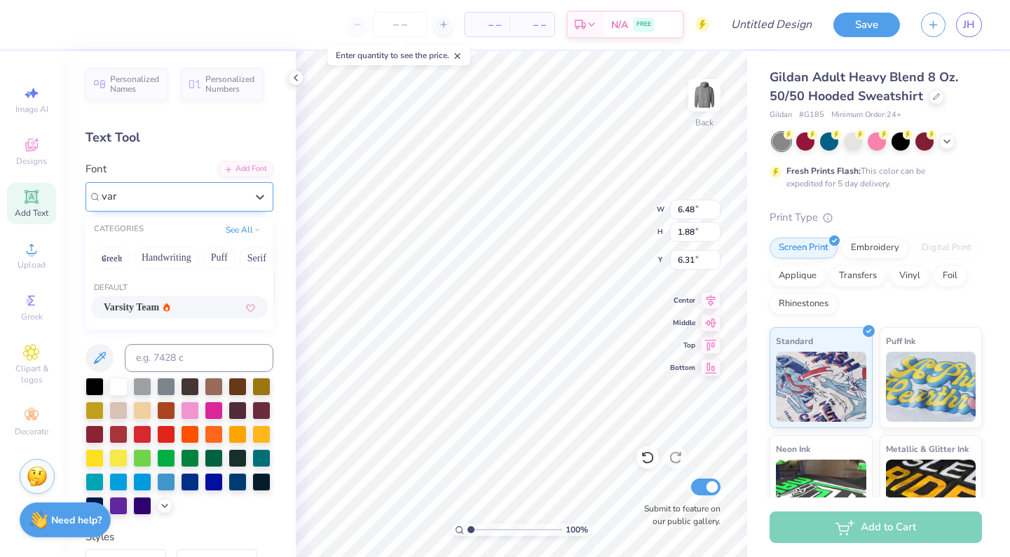
click at [175, 300] on div "Varsity Team" at bounding box center [179, 307] width 177 height 23
type input "var"
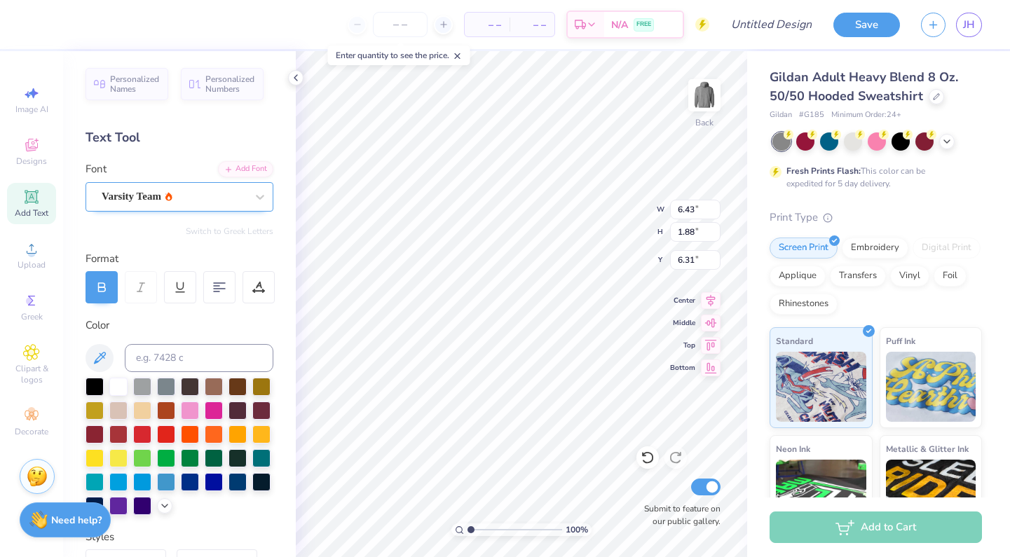
type input "6.43"
type textarea "T"
type textarea "AHS"
click at [697, 102] on img at bounding box center [704, 95] width 56 height 56
click at [39, 245] on icon at bounding box center [31, 248] width 17 height 17
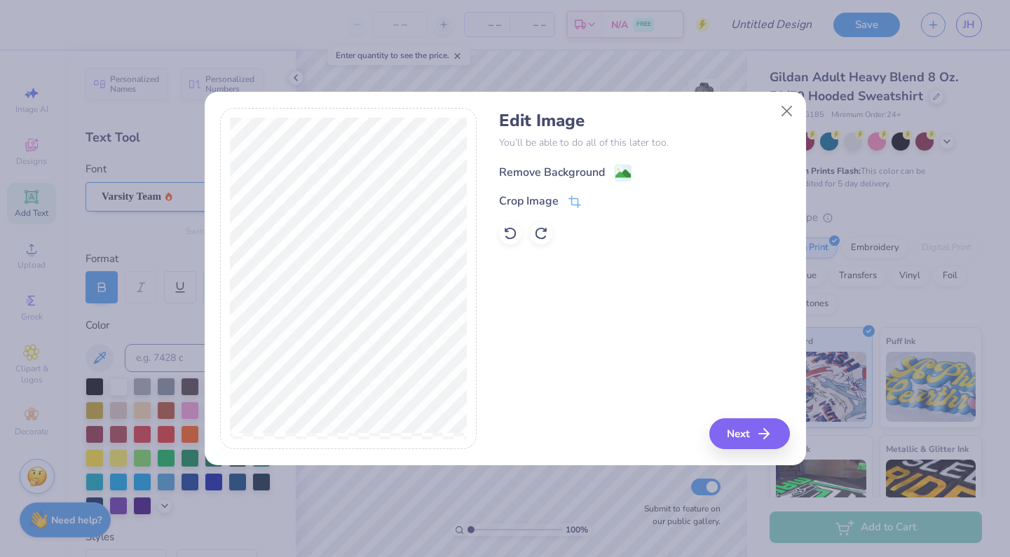
click at [620, 181] on image at bounding box center [622, 173] width 15 height 15
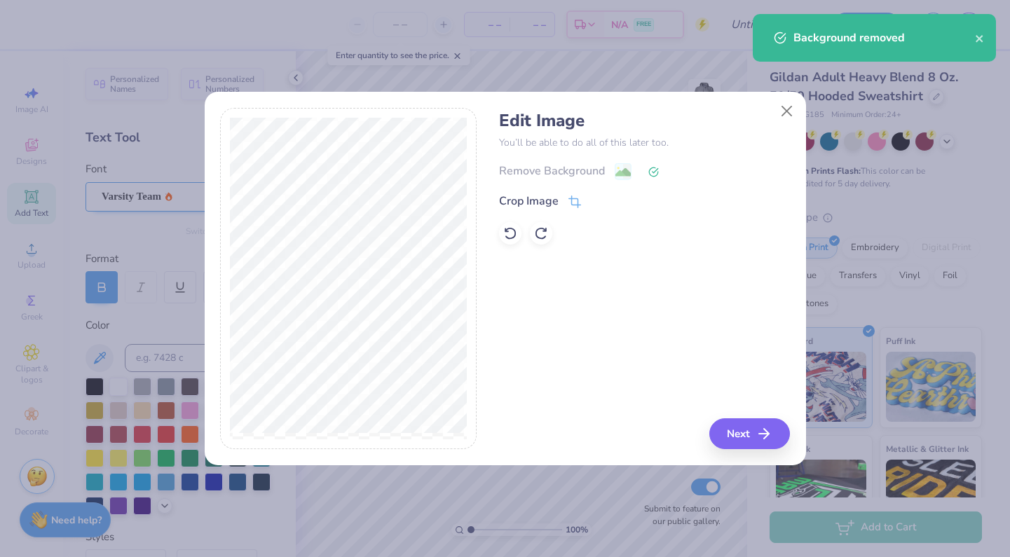
click at [576, 195] on span at bounding box center [575, 201] width 13 height 17
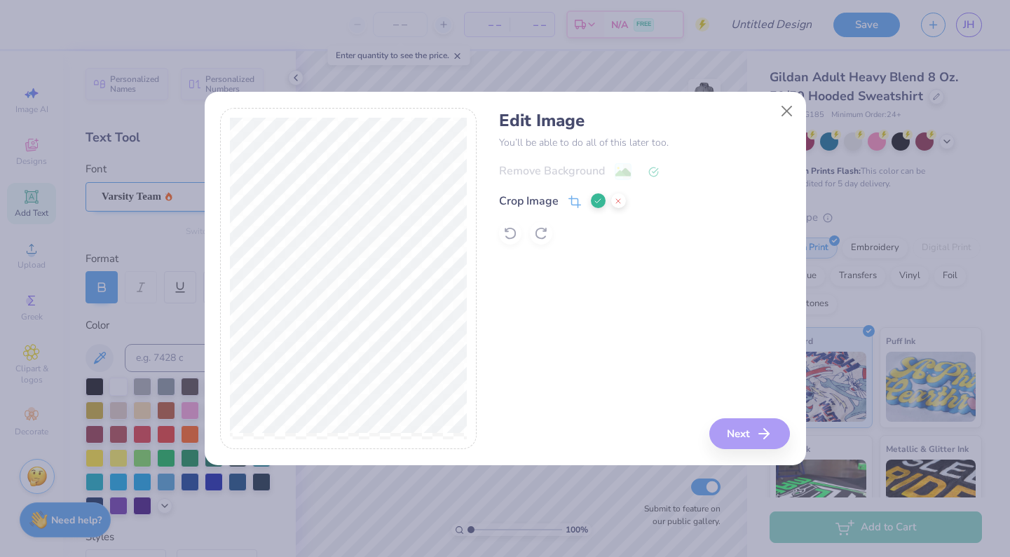
click at [594, 204] on icon at bounding box center [598, 201] width 8 height 8
click at [577, 206] on icon at bounding box center [573, 204] width 9 height 9
click at [200, 272] on div "Edit Image You’ll be able to do all of this later too. Remove Background Crop I…" at bounding box center [505, 278] width 1010 height 557
click at [200, 278] on div "Edit Image You’ll be able to do all of this later too. Remove Background Crop I…" at bounding box center [505, 278] width 1010 height 557
click at [507, 231] on div "Remove Background Crop Image" at bounding box center [644, 204] width 291 height 82
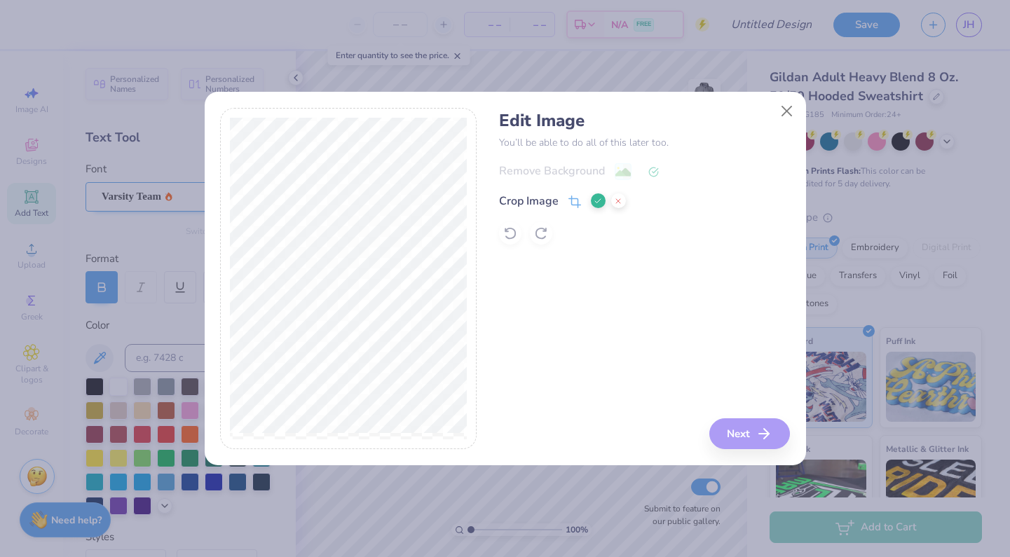
click at [507, 231] on div "Remove Background Crop Image" at bounding box center [644, 204] width 291 height 82
click at [577, 283] on div "Edit Image You’ll be able to do all of this later too. Remove Background Crop I…" at bounding box center [644, 279] width 291 height 342
click at [627, 188] on div "Remove Background Crop Image" at bounding box center [644, 204] width 291 height 82
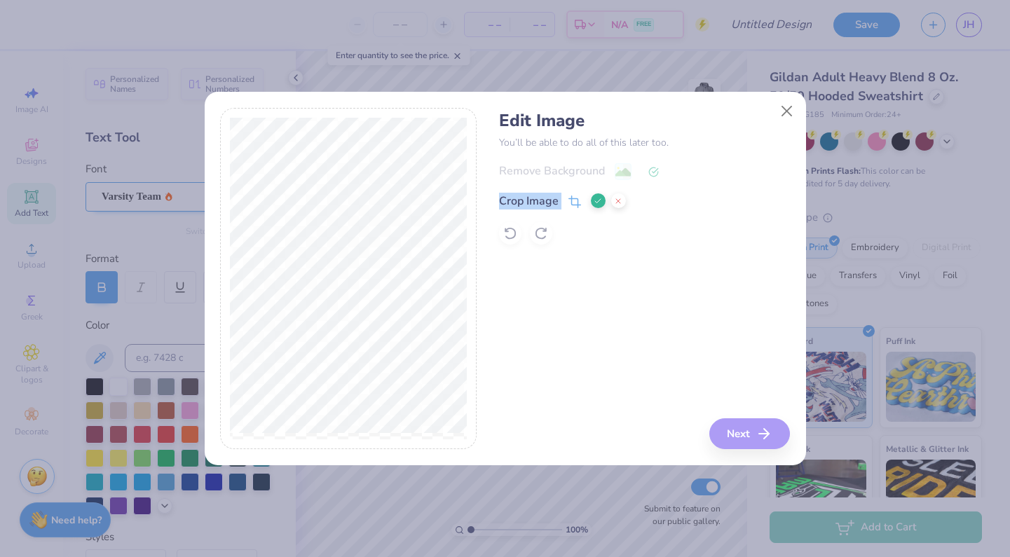
click at [613, 205] on button at bounding box center [618, 200] width 15 height 15
click at [613, 205] on div "Crop Image" at bounding box center [644, 201] width 291 height 17
click at [783, 111] on button "Close" at bounding box center [786, 111] width 27 height 27
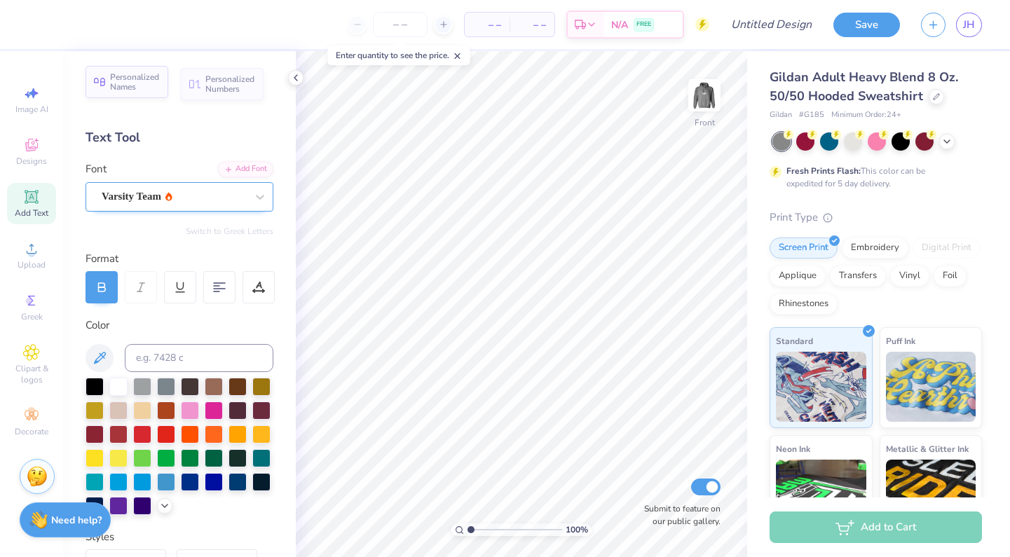
click at [139, 82] on span "Personalized Names" at bounding box center [135, 82] width 50 height 20
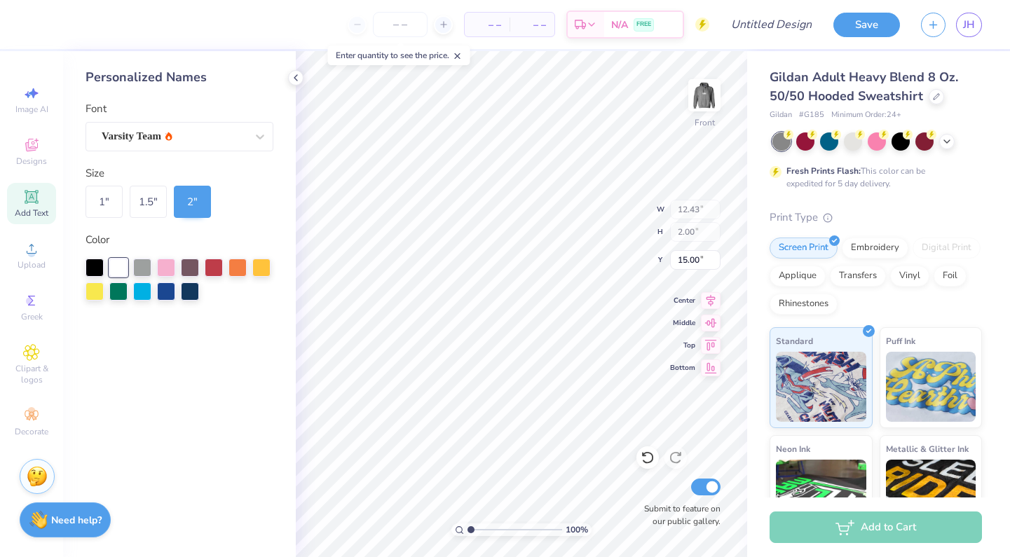
type input "23.47"
click at [34, 263] on span "Upload" at bounding box center [32, 264] width 28 height 11
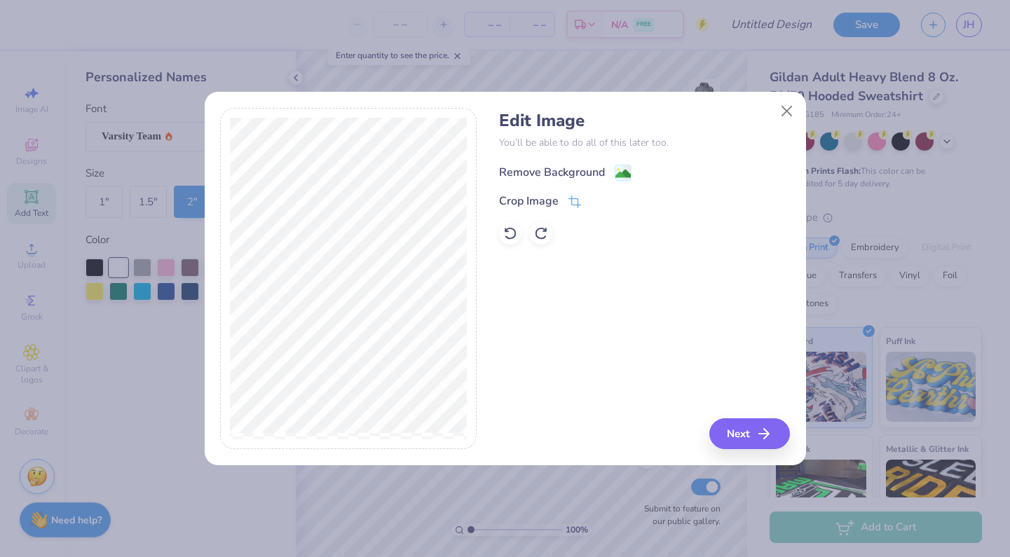
click at [620, 170] on image at bounding box center [622, 173] width 15 height 15
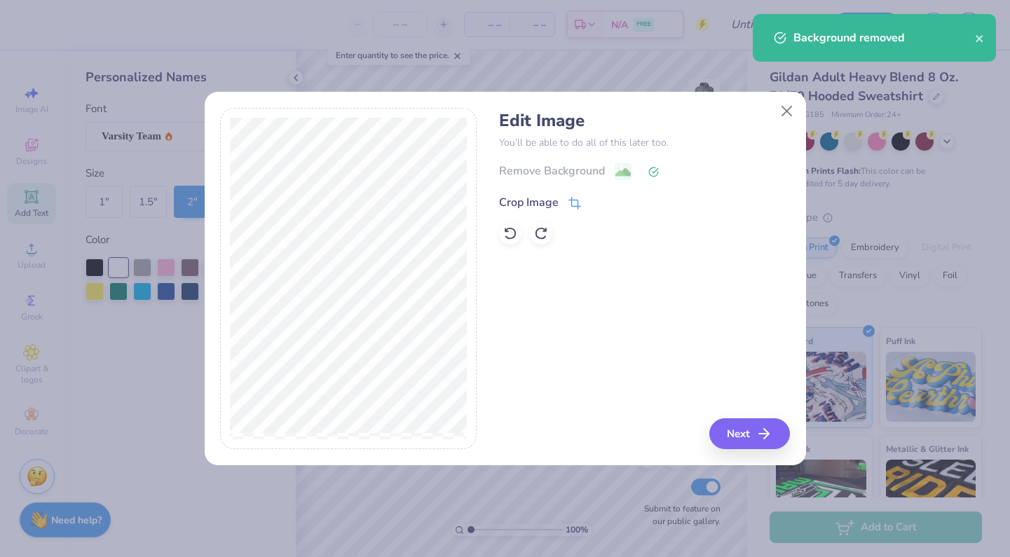
click at [563, 200] on div "Crop Image" at bounding box center [540, 202] width 82 height 17
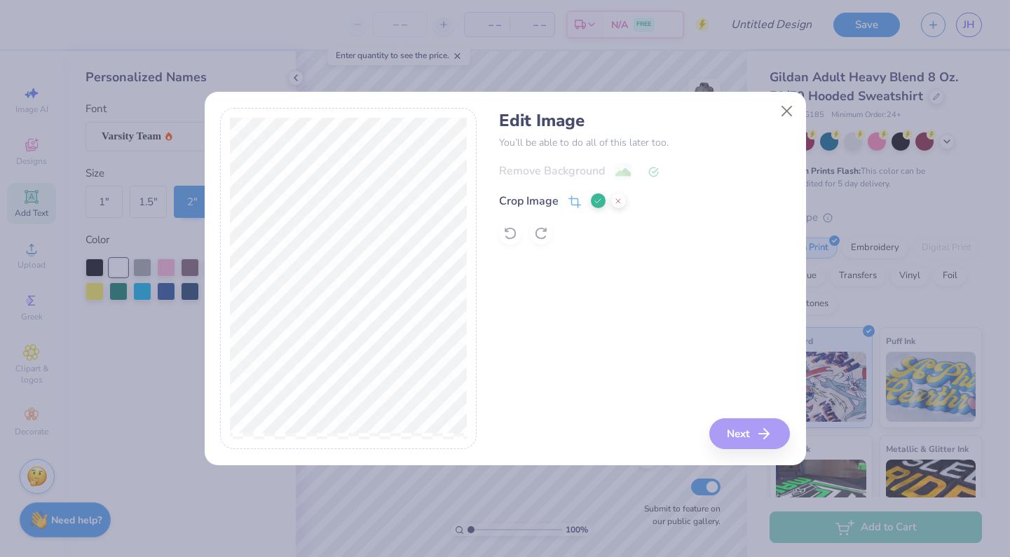
click at [596, 203] on icon at bounding box center [598, 201] width 8 height 8
click at [755, 435] on button "Next" at bounding box center [752, 433] width 81 height 31
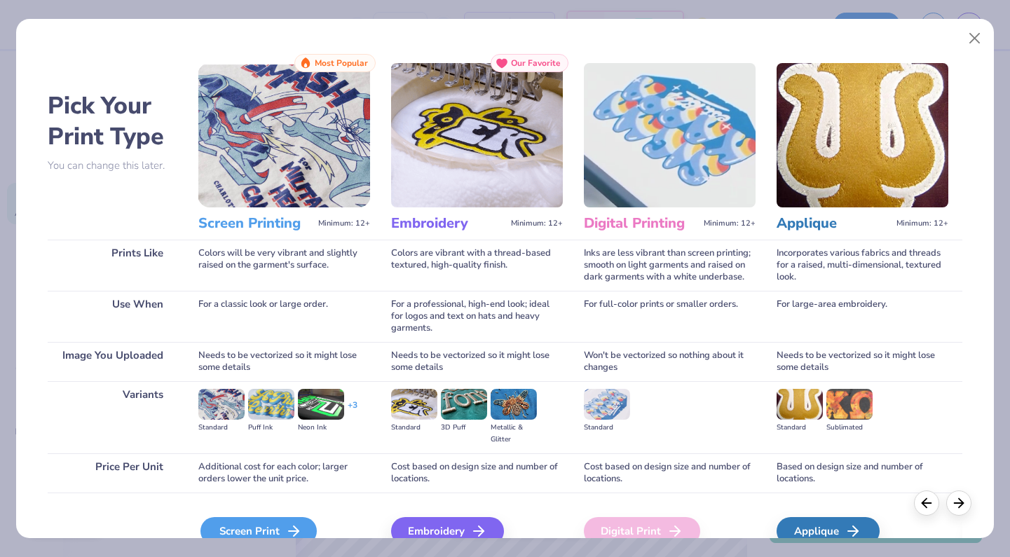
click at [241, 524] on div "Screen Print" at bounding box center [258, 531] width 116 height 28
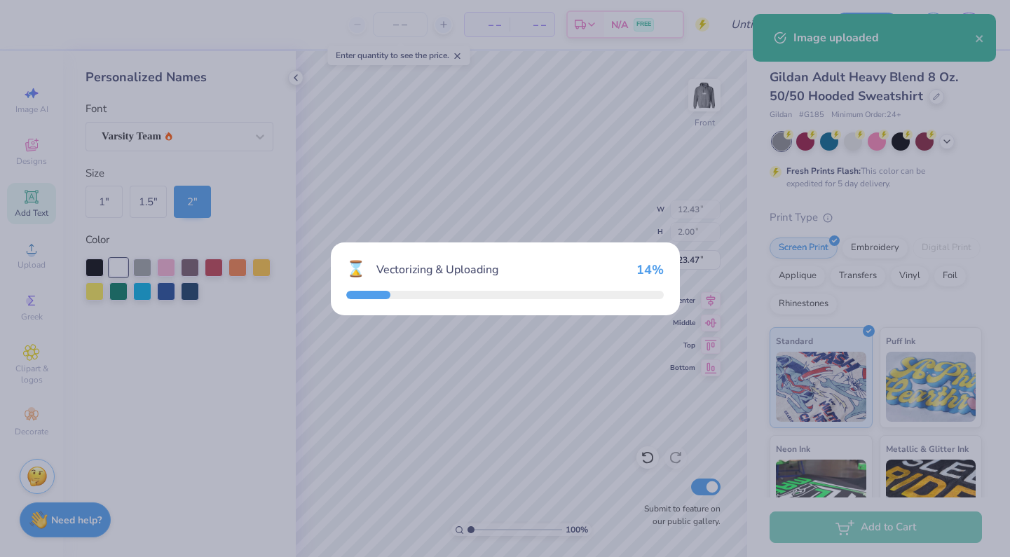
type input "11.35"
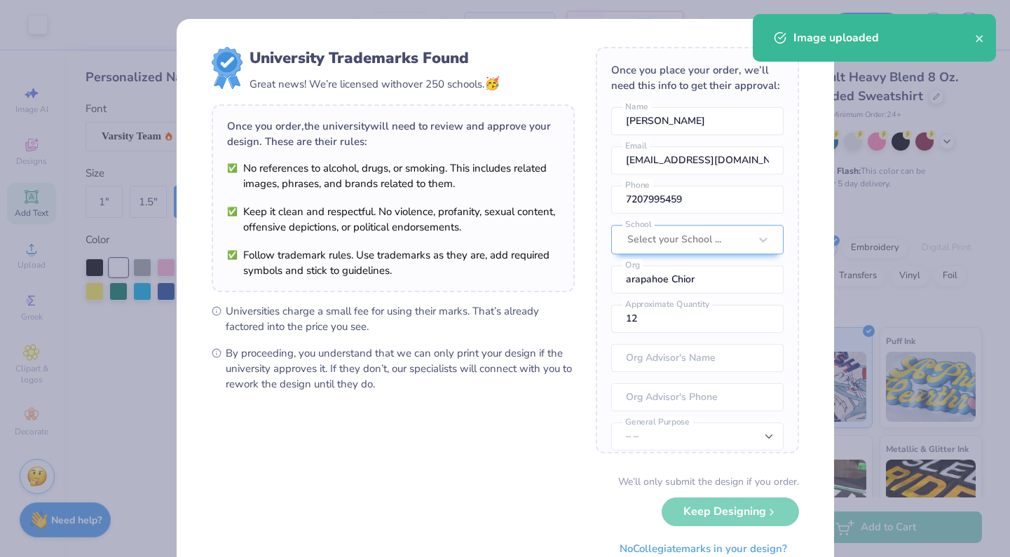
click at [554, 291] on body "Art colors – – Per Item – – Total Est. Delivery N/A FREE Design Title Save JH I…" at bounding box center [505, 278] width 1010 height 557
type input "6.00"
click at [700, 230] on div "Select your School ..." at bounding box center [688, 240] width 125 height 28
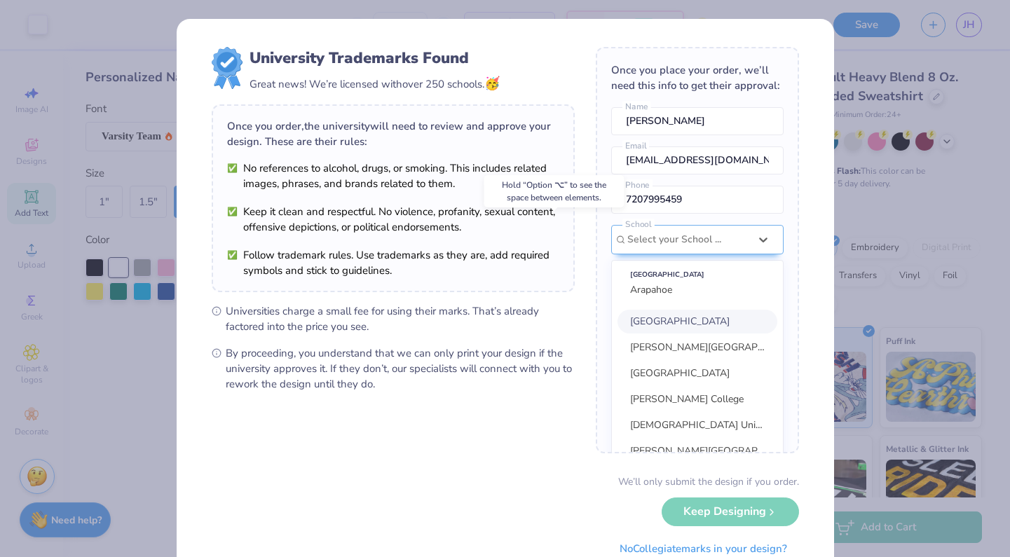
scroll to position [63, 0]
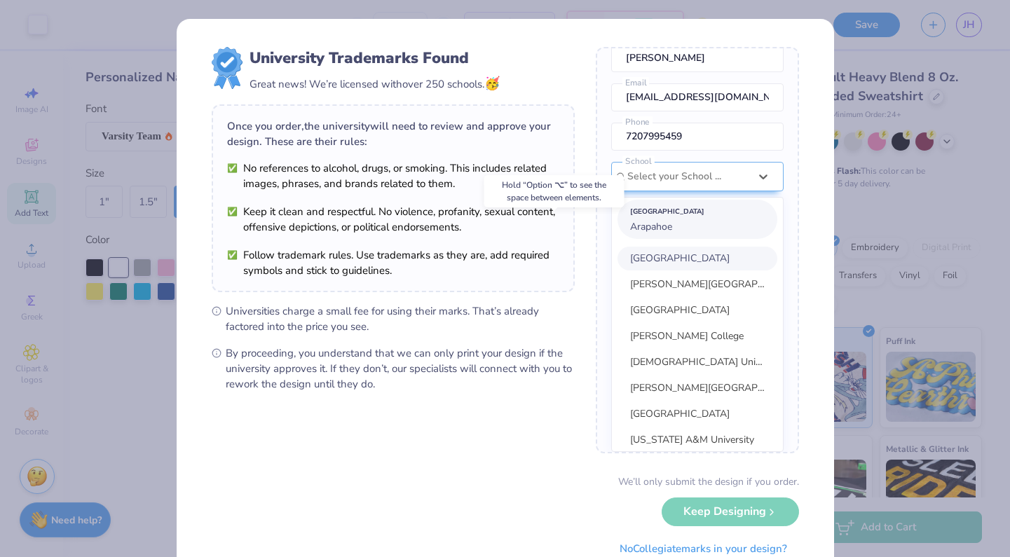
click at [680, 226] on div "Suggested School Arapahoe" at bounding box center [698, 219] width 160 height 39
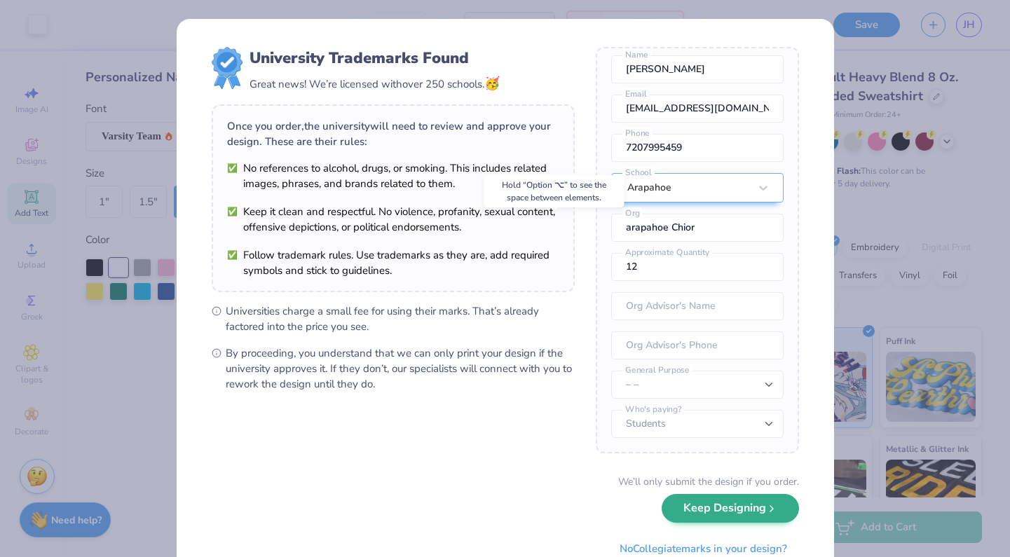
click at [732, 503] on button "Keep Designing" at bounding box center [730, 508] width 137 height 29
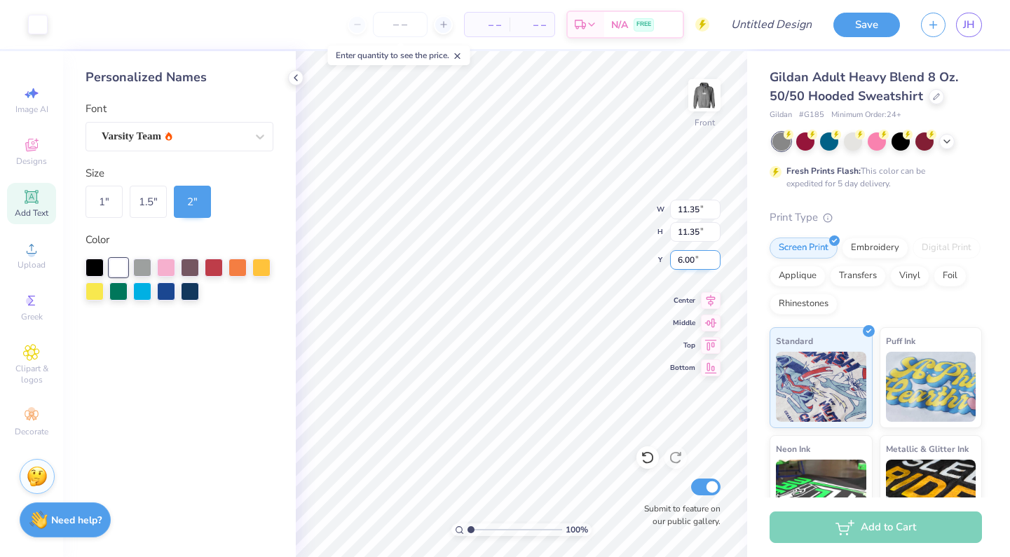
type input "11.50"
click at [698, 261] on input "23.47" at bounding box center [695, 260] width 50 height 20
type input "23.06"
click at [705, 100] on img at bounding box center [704, 95] width 56 height 56
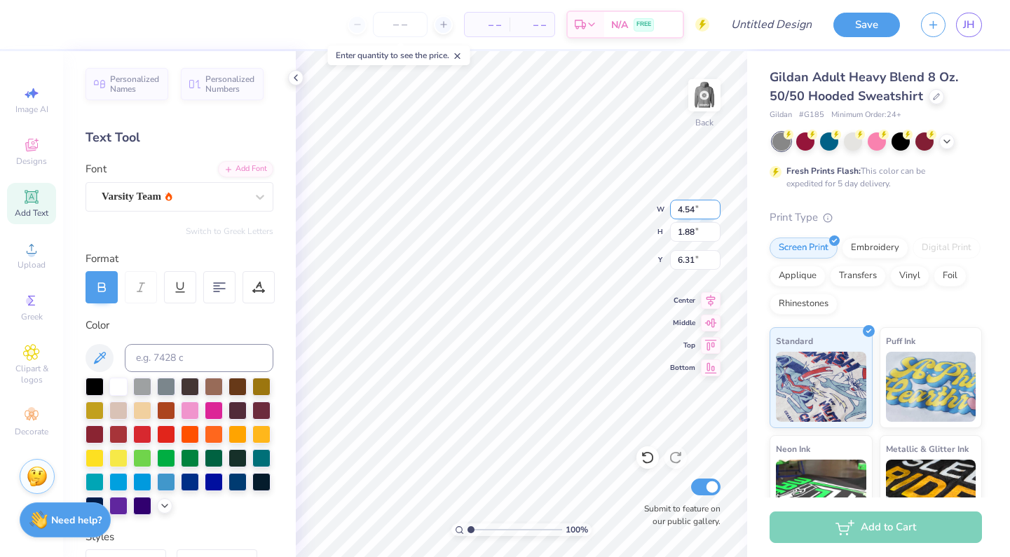
click at [693, 211] on input "4.54" at bounding box center [695, 210] width 50 height 20
type input "4"
type input "2.75"
type input "1.14"
click at [695, 261] on input "6.68" at bounding box center [695, 260] width 50 height 20
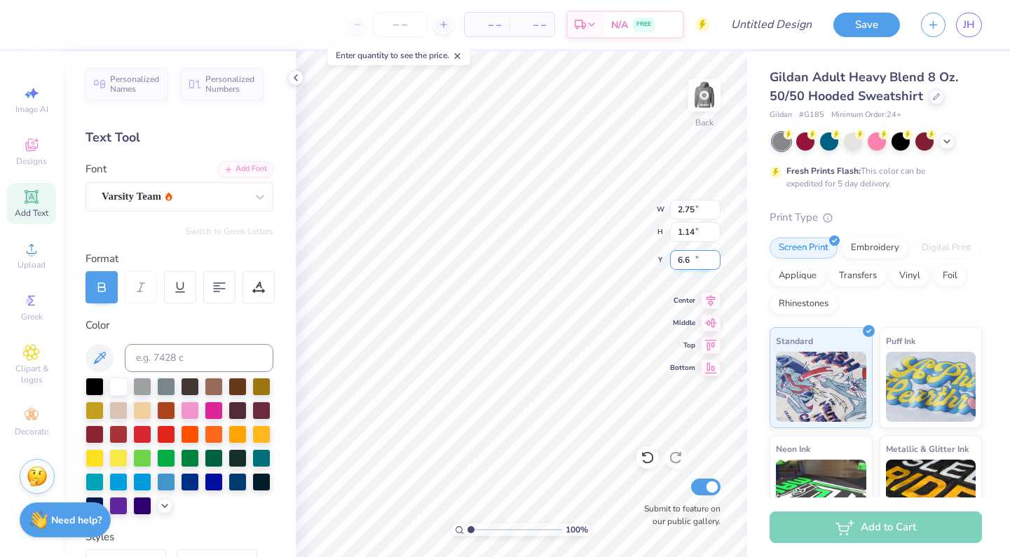
type input "6"
type input "3.00"
click at [706, 96] on img at bounding box center [704, 95] width 56 height 56
click at [712, 103] on img at bounding box center [704, 95] width 56 height 56
click at [791, 11] on input "Design Title" at bounding box center [788, 25] width 69 height 28
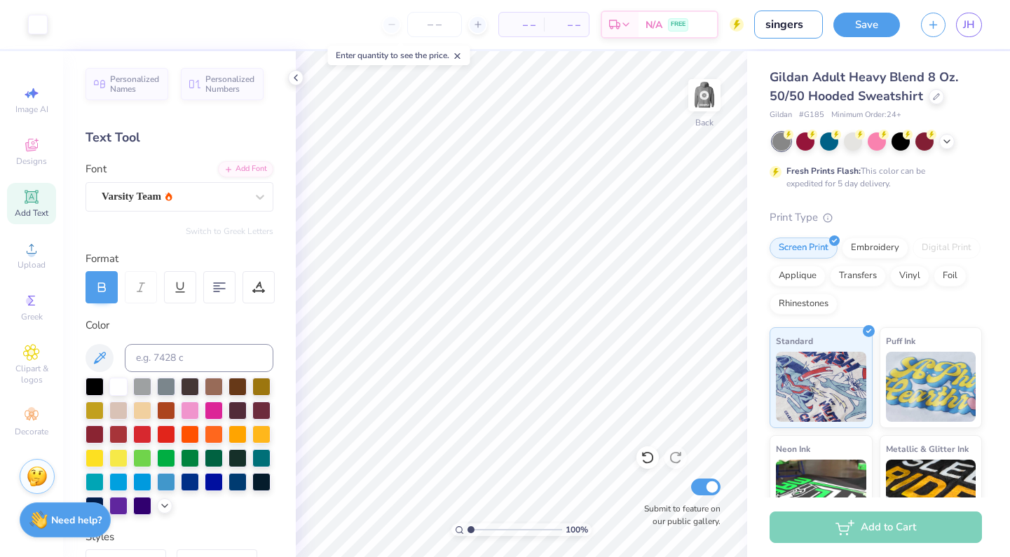
type input "singers"
click at [955, 135] on div at bounding box center [878, 141] width 210 height 18
click at [954, 135] on div at bounding box center [878, 141] width 210 height 18
click at [951, 135] on icon at bounding box center [946, 140] width 11 height 11
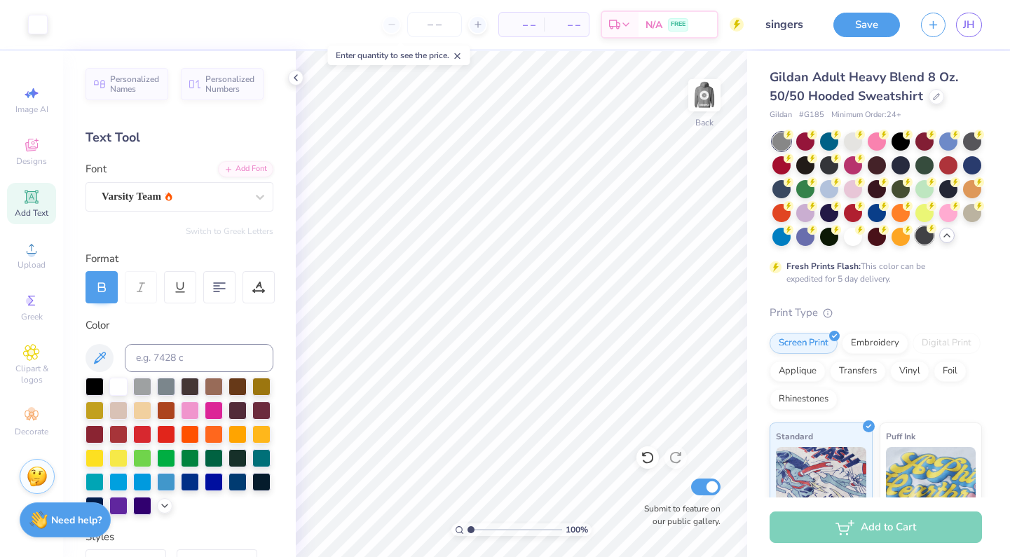
click at [923, 238] on div at bounding box center [925, 235] width 18 height 18
click at [697, 99] on img at bounding box center [704, 95] width 56 height 56
click at [697, 99] on img at bounding box center [704, 95] width 28 height 28
click at [978, 141] on div at bounding box center [972, 140] width 18 height 18
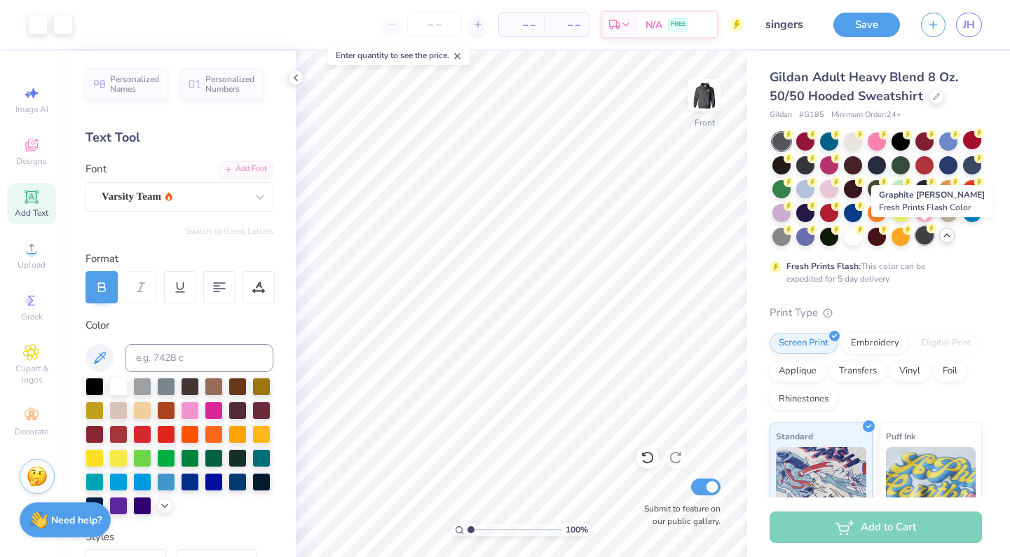
click at [930, 236] on div at bounding box center [925, 235] width 18 height 18
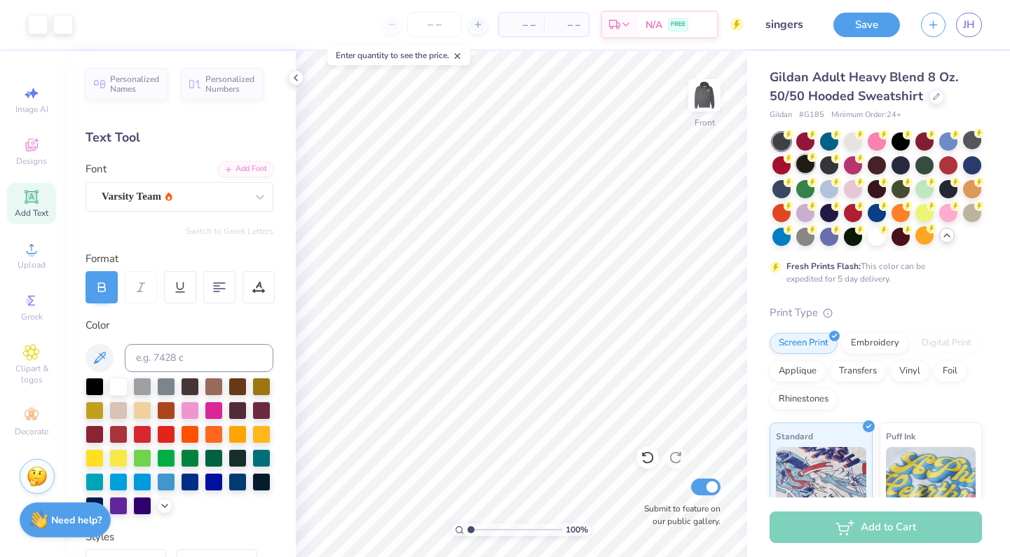
click at [802, 164] on div at bounding box center [805, 164] width 18 height 18
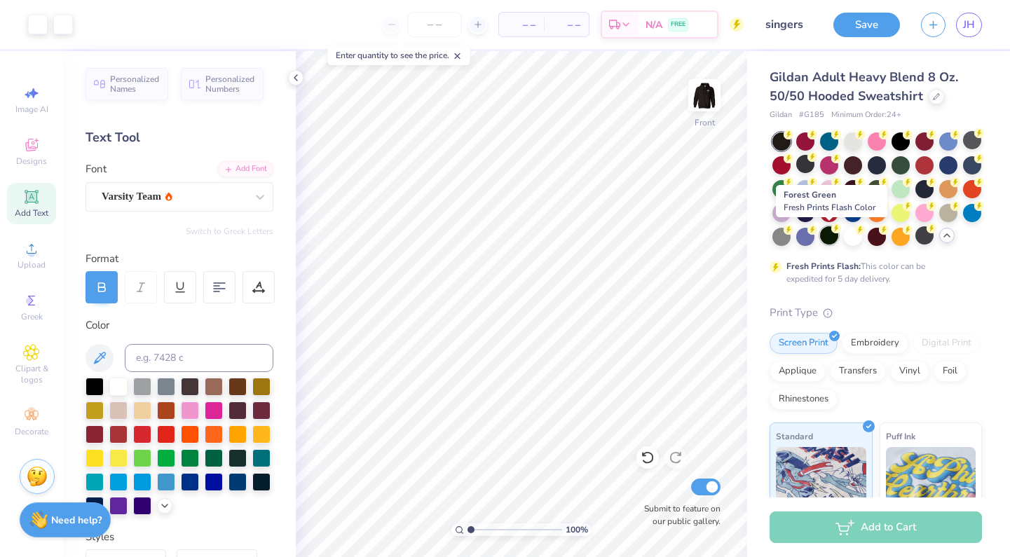
click at [826, 237] on div at bounding box center [829, 235] width 18 height 18
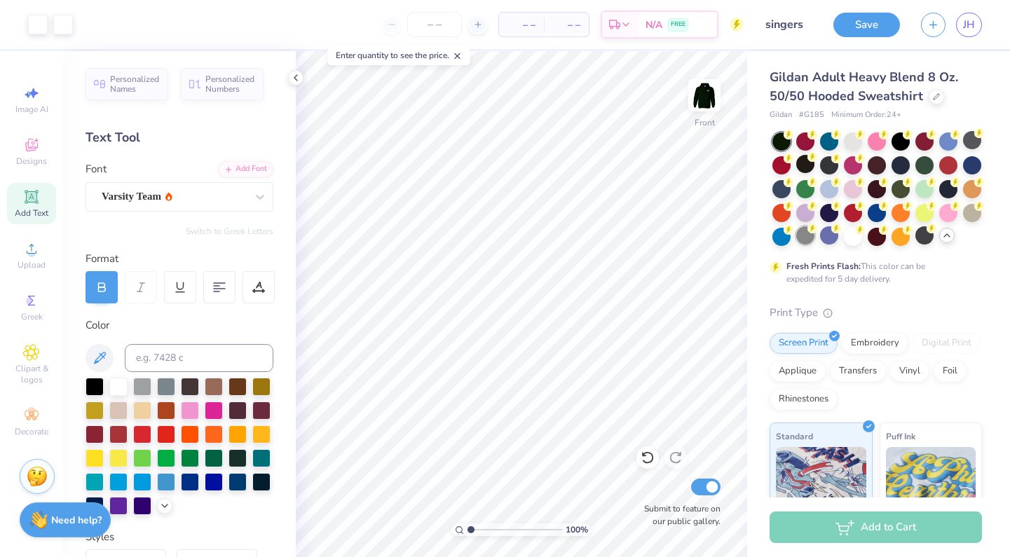
click at [809, 240] on div at bounding box center [805, 235] width 18 height 18
click at [920, 236] on div at bounding box center [925, 235] width 18 height 18
click at [966, 146] on div at bounding box center [972, 140] width 18 height 18
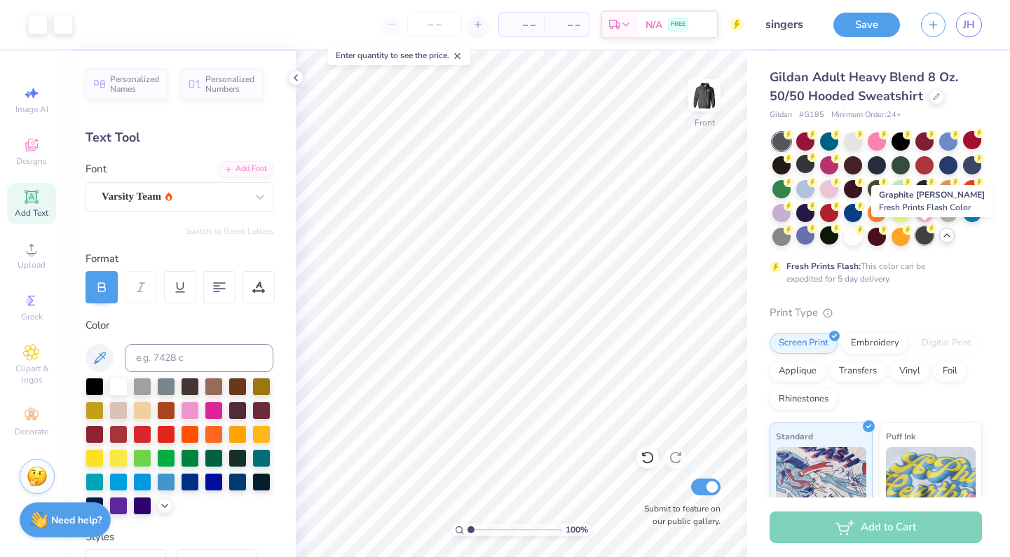
click at [923, 239] on div at bounding box center [925, 235] width 18 height 18
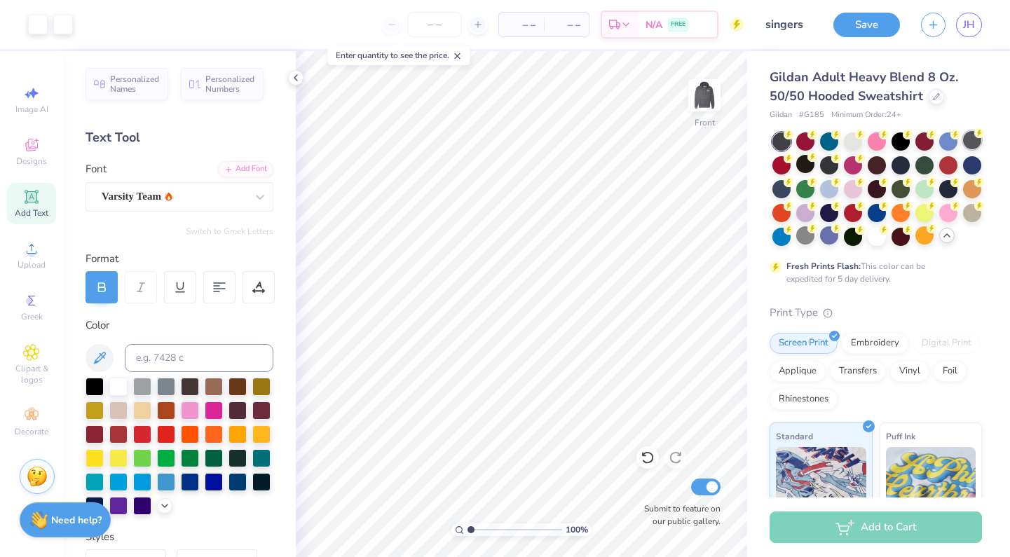
click at [969, 142] on div at bounding box center [972, 140] width 18 height 18
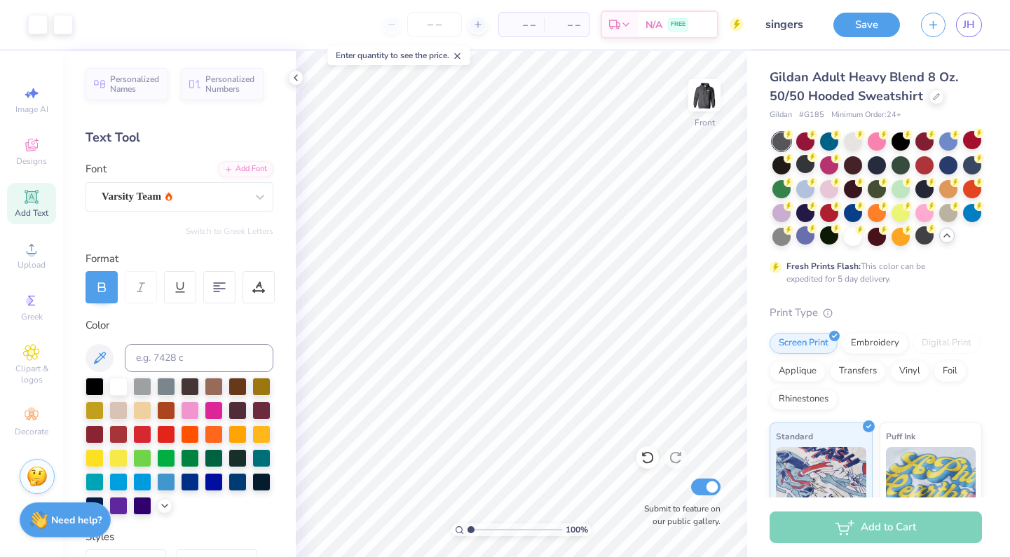
click at [778, 145] on div at bounding box center [782, 141] width 18 height 18
click at [927, 232] on icon at bounding box center [932, 229] width 10 height 10
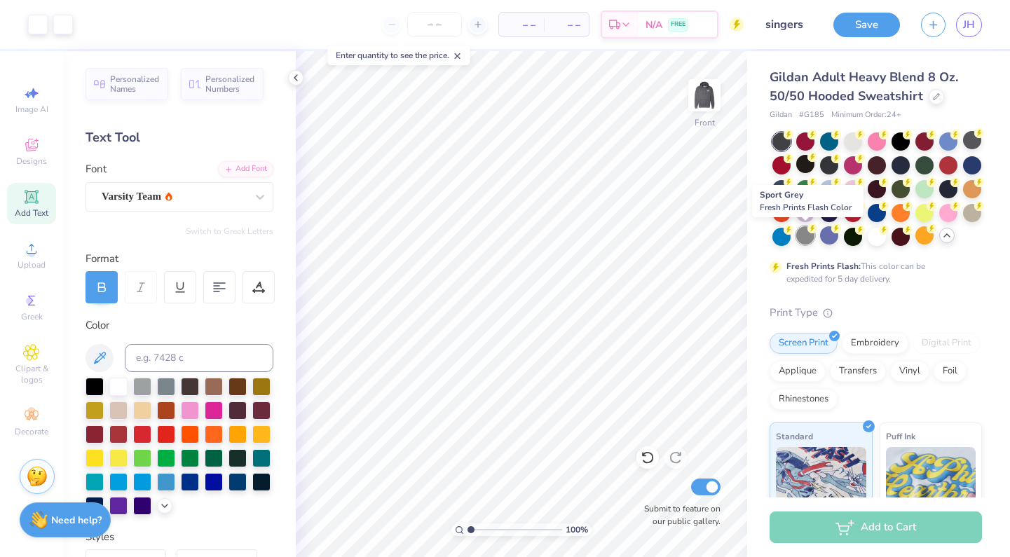
click at [805, 238] on div at bounding box center [805, 235] width 18 height 18
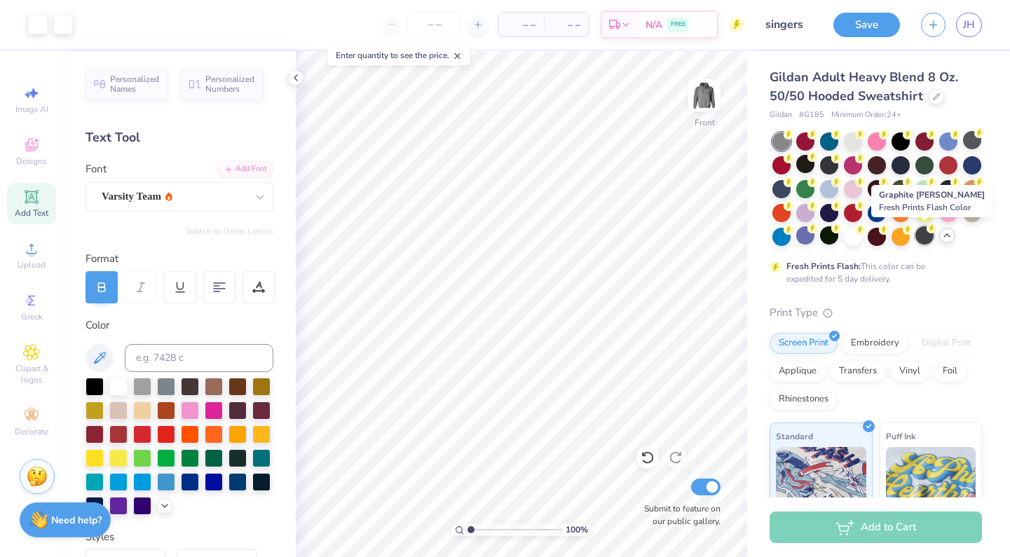
click at [922, 238] on div at bounding box center [925, 235] width 18 height 18
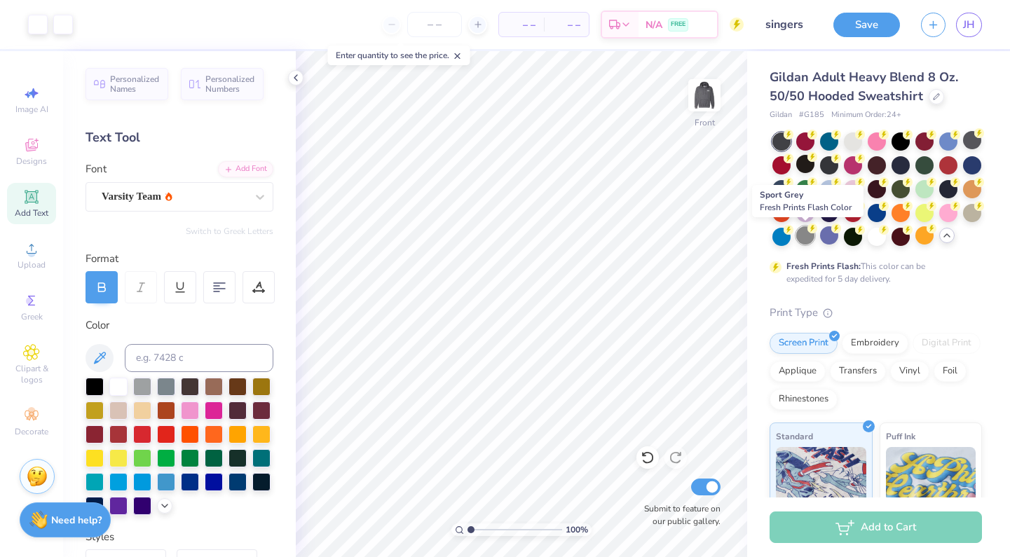
click at [801, 237] on div at bounding box center [805, 235] width 18 height 18
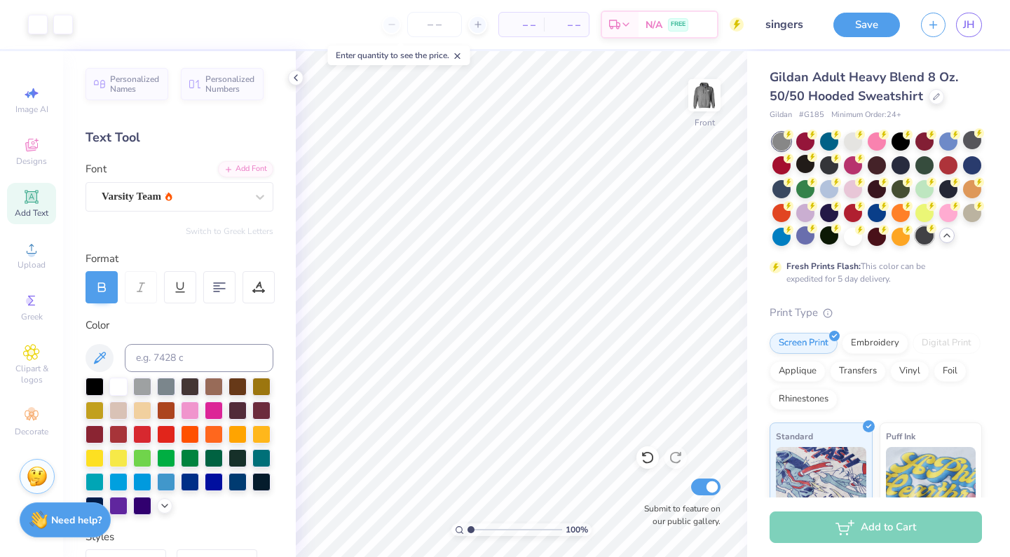
click at [924, 238] on div at bounding box center [925, 235] width 18 height 18
click at [965, 17] on span "JH" at bounding box center [969, 25] width 12 height 16
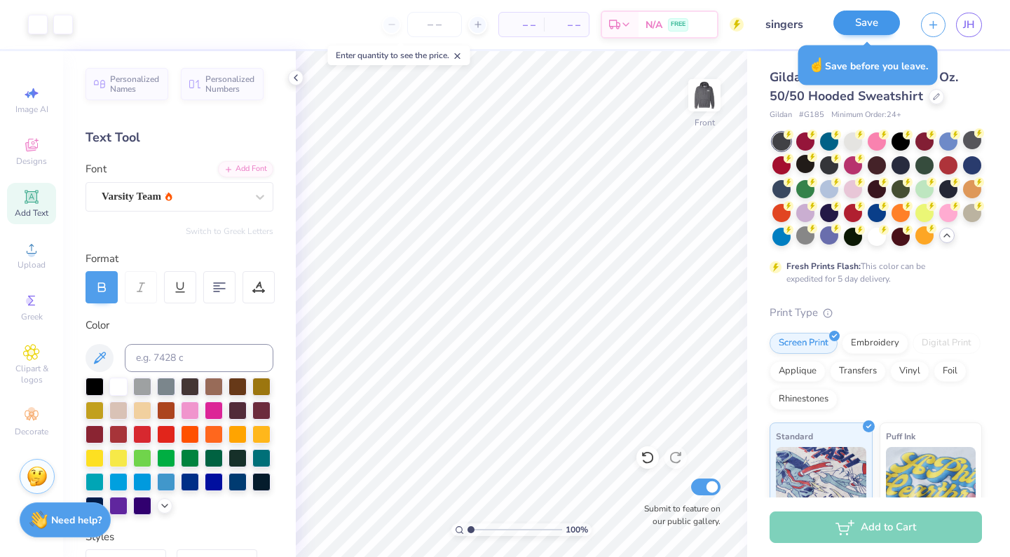
click at [860, 29] on button "Save" at bounding box center [866, 23] width 67 height 25
click at [871, 18] on div "Save" at bounding box center [866, 25] width 67 height 25
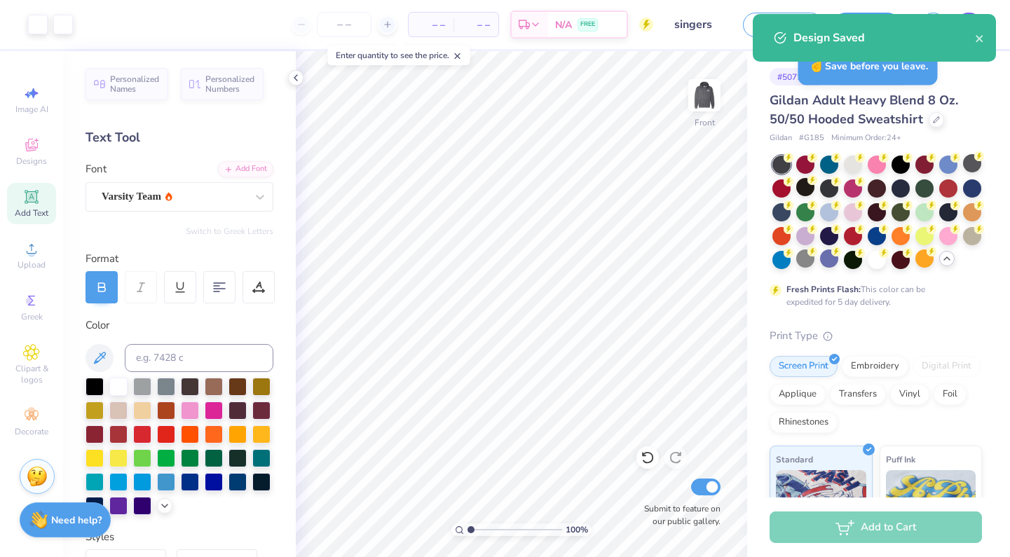
click at [966, 25] on div "Design Saved" at bounding box center [874, 43] width 249 height 64
click at [979, 34] on icon "close" at bounding box center [980, 38] width 10 height 11
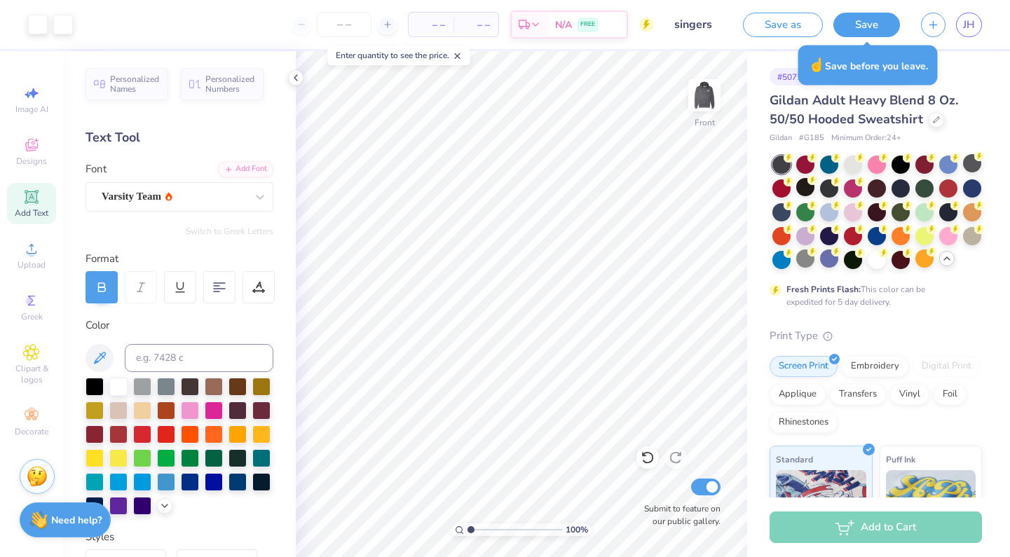
click at [973, 22] on div "Design Saved" at bounding box center [874, 43] width 249 height 64
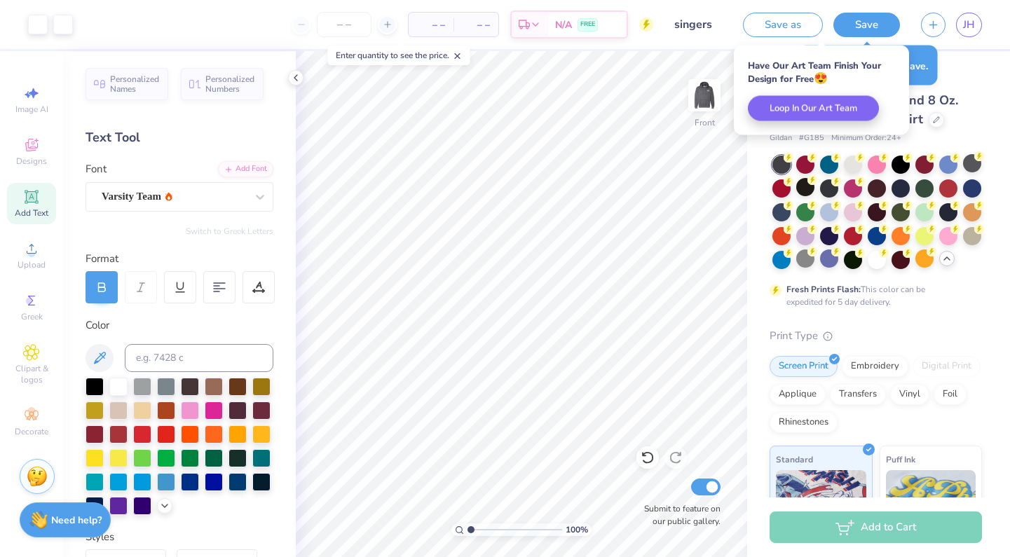
click at [973, 22] on span "JH" at bounding box center [969, 25] width 12 height 16
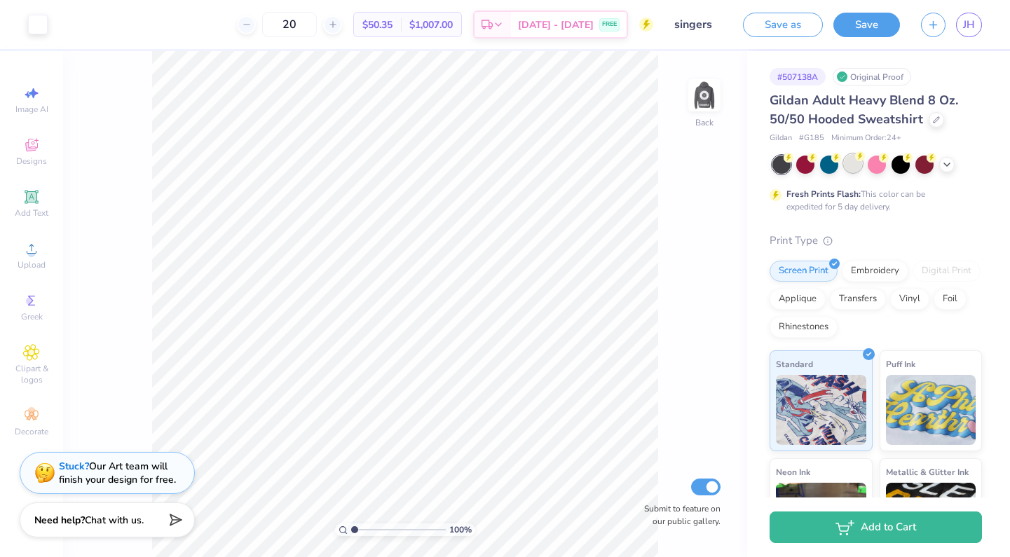
click at [857, 163] on div at bounding box center [853, 163] width 18 height 18
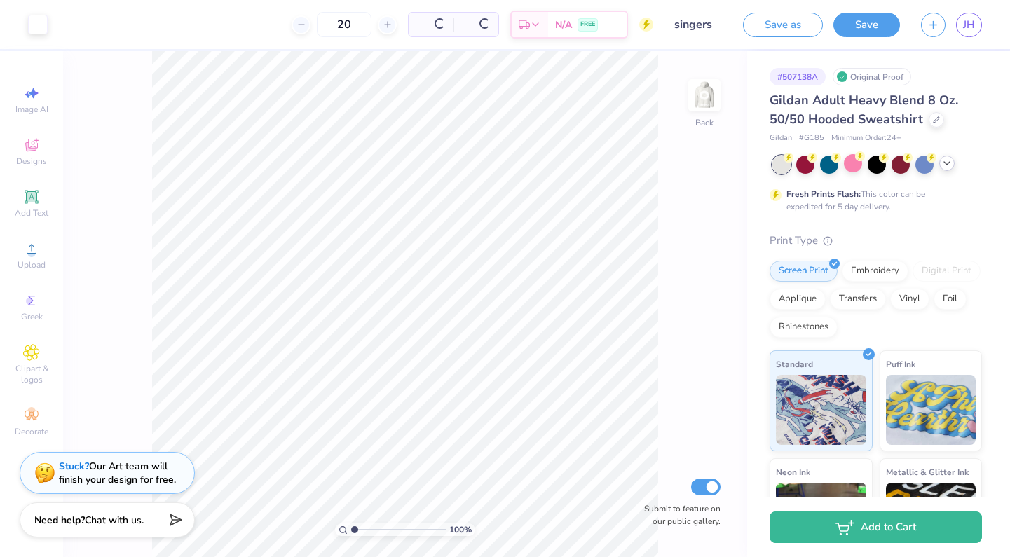
click at [948, 166] on icon at bounding box center [946, 163] width 11 height 11
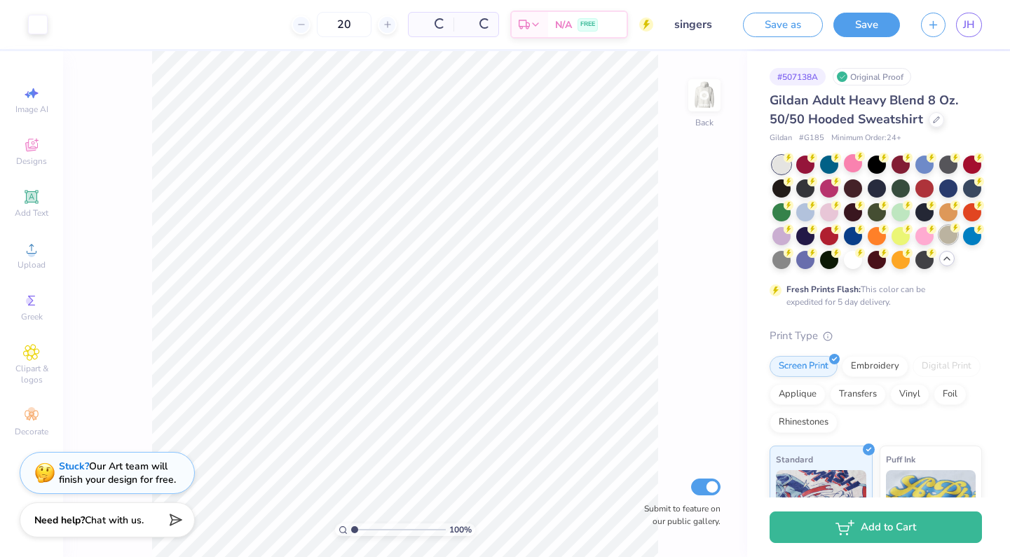
click at [943, 241] on div at bounding box center [948, 235] width 18 height 18
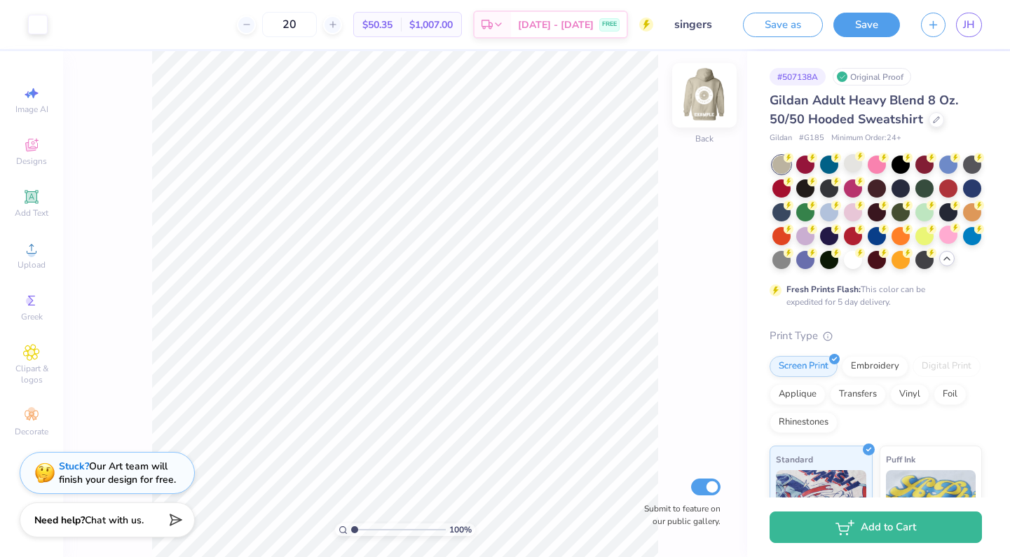
click at [713, 103] on img at bounding box center [704, 95] width 56 height 56
click at [714, 104] on img at bounding box center [704, 95] width 56 height 56
click at [851, 257] on div at bounding box center [853, 259] width 18 height 18
click at [712, 106] on img at bounding box center [704, 95] width 56 height 56
click at [710, 102] on img at bounding box center [704, 95] width 56 height 56
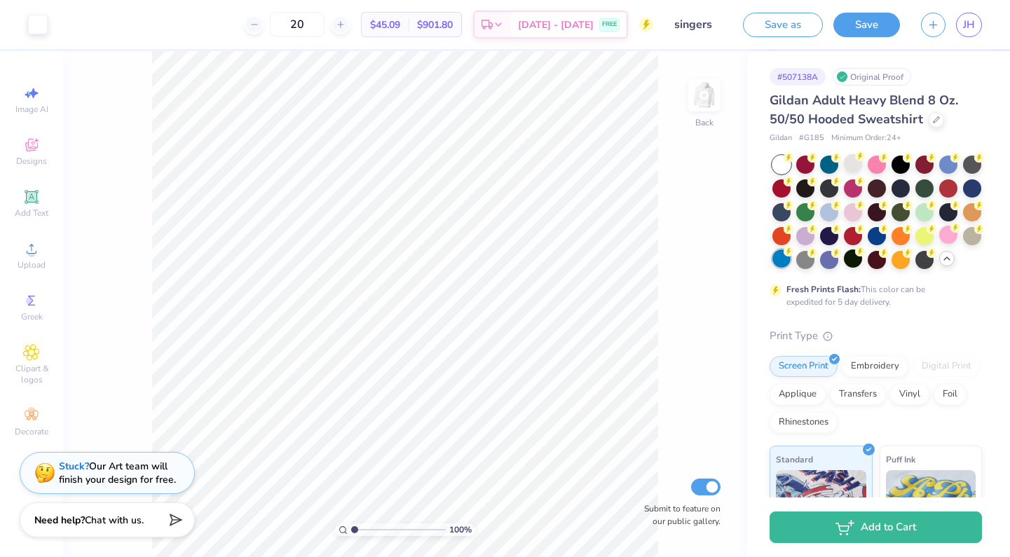
click at [782, 262] on div at bounding box center [782, 259] width 18 height 18
click at [872, 267] on div at bounding box center [877, 259] width 18 height 18
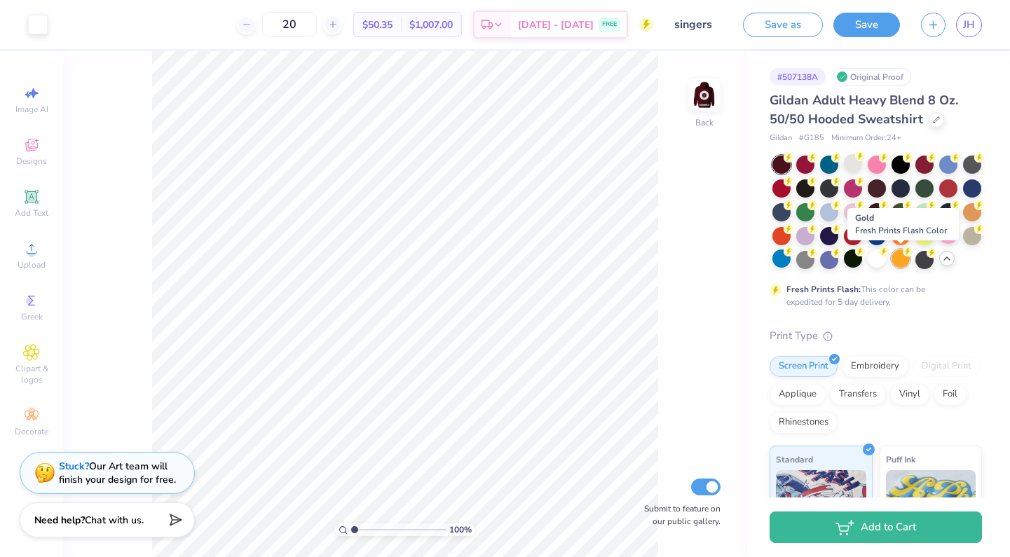
click at [904, 260] on div at bounding box center [901, 259] width 18 height 18
click at [917, 245] on div at bounding box center [878, 213] width 210 height 114
click at [880, 234] on div at bounding box center [877, 235] width 18 height 18
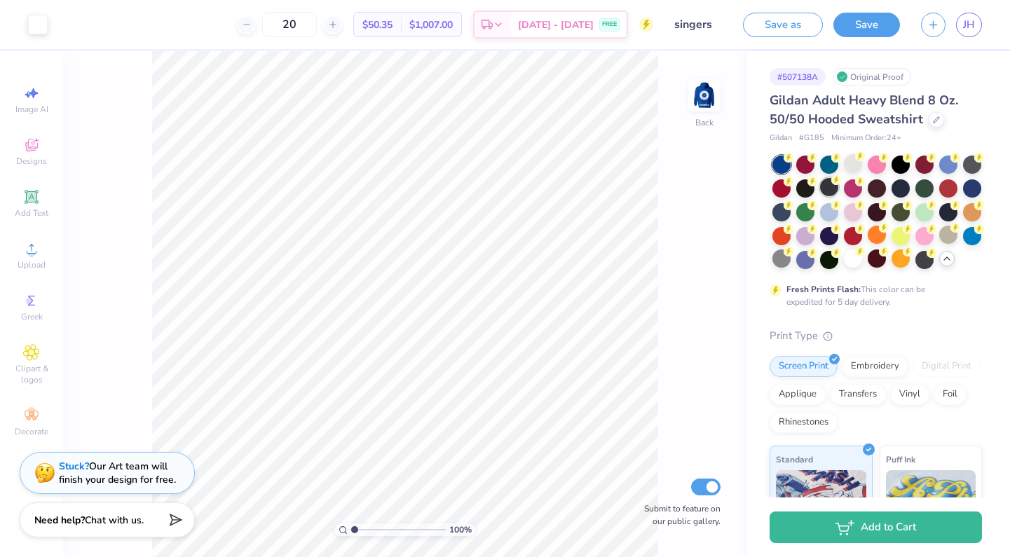
click at [829, 186] on div at bounding box center [829, 187] width 18 height 18
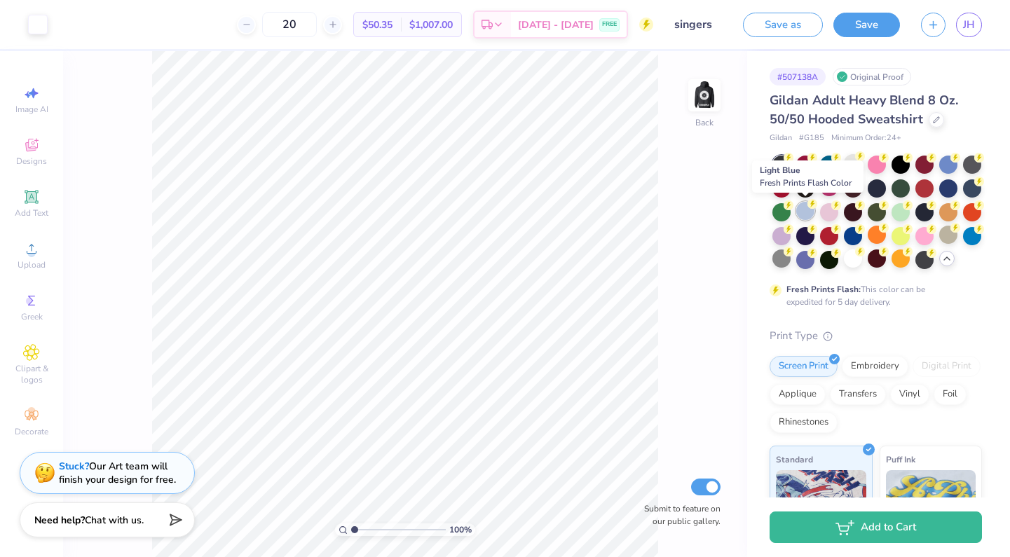
click at [808, 213] on div at bounding box center [805, 211] width 18 height 18
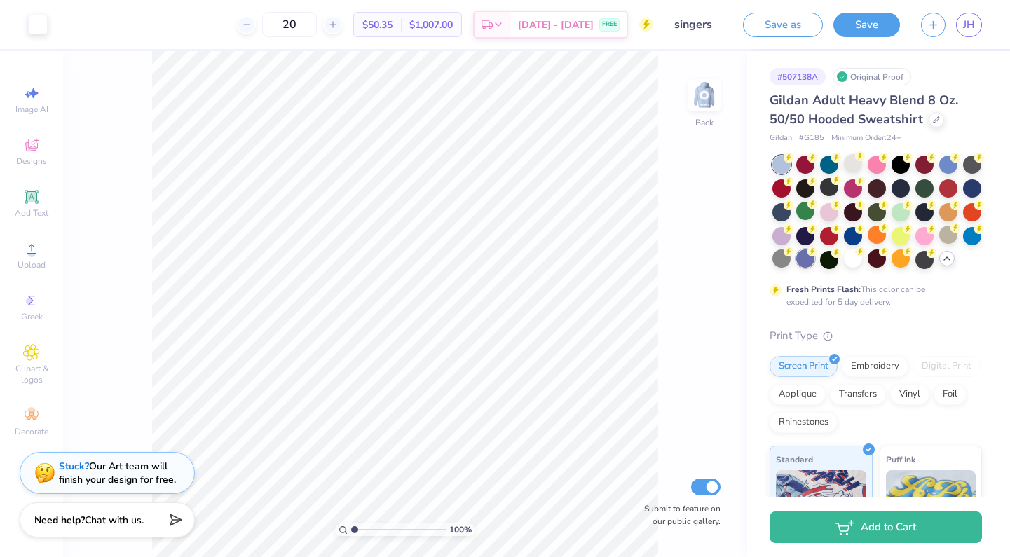
click at [794, 163] on circle at bounding box center [789, 158] width 10 height 10
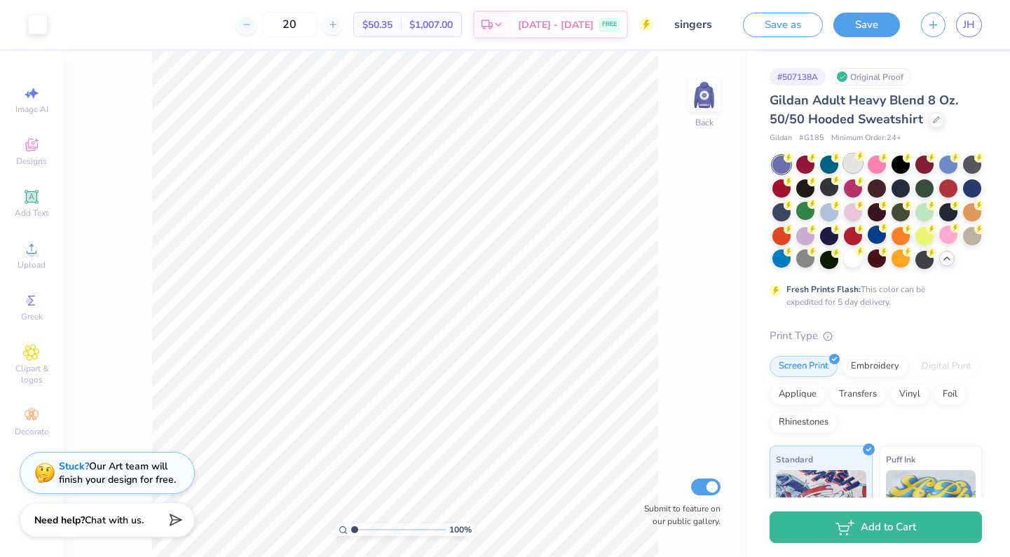
click at [850, 170] on div at bounding box center [853, 163] width 18 height 18
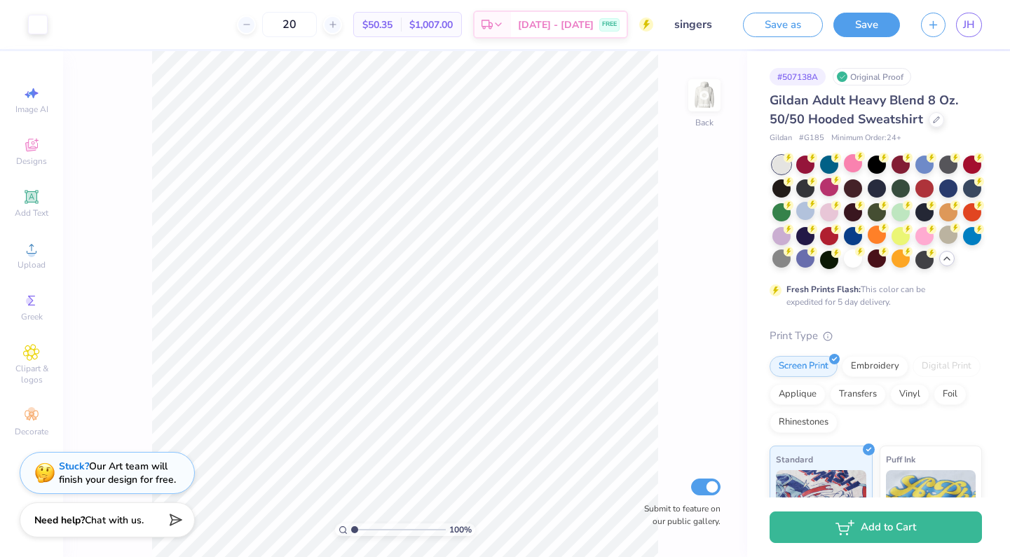
click at [866, 205] on div at bounding box center [878, 213] width 210 height 114
click at [794, 163] on circle at bounding box center [789, 158] width 10 height 10
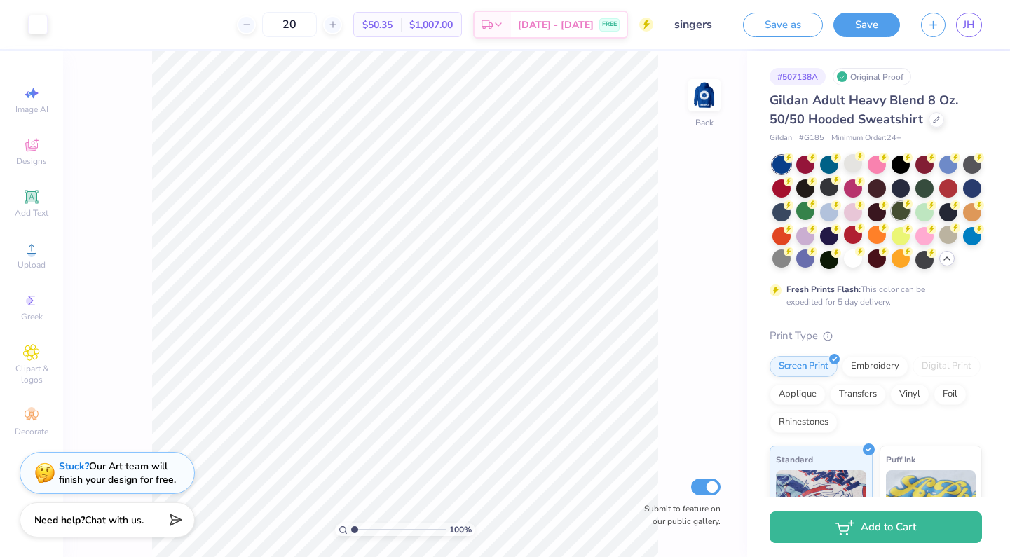
click at [899, 212] on div at bounding box center [901, 211] width 18 height 18
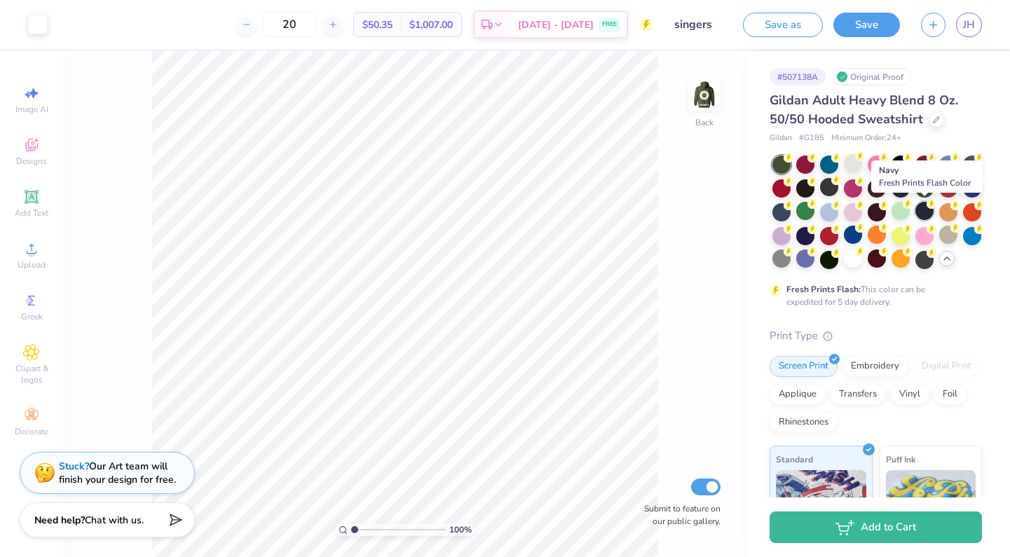
click at [923, 210] on div at bounding box center [925, 211] width 18 height 18
click at [925, 231] on div at bounding box center [925, 235] width 18 height 18
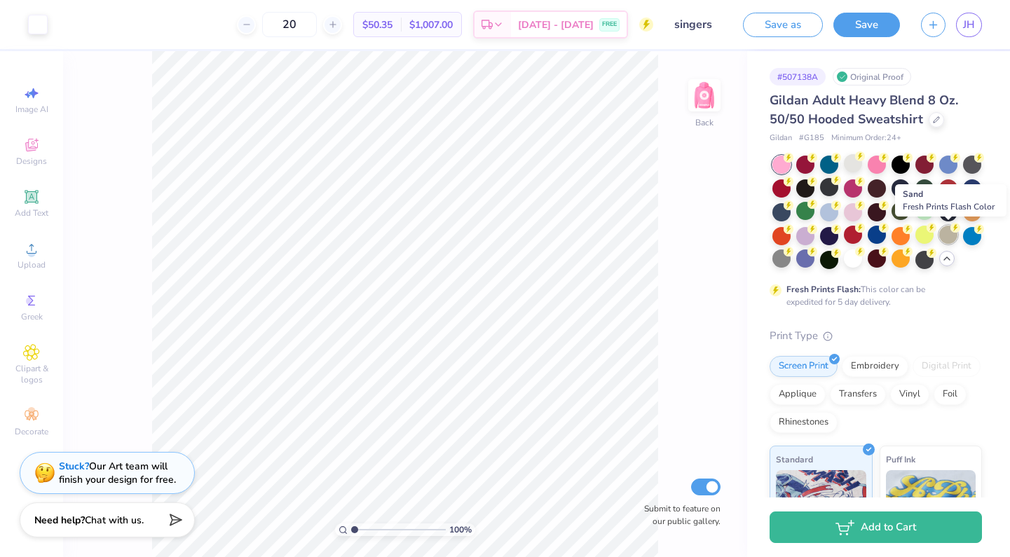
click at [946, 231] on div at bounding box center [948, 235] width 18 height 18
click at [945, 187] on div at bounding box center [948, 187] width 18 height 18
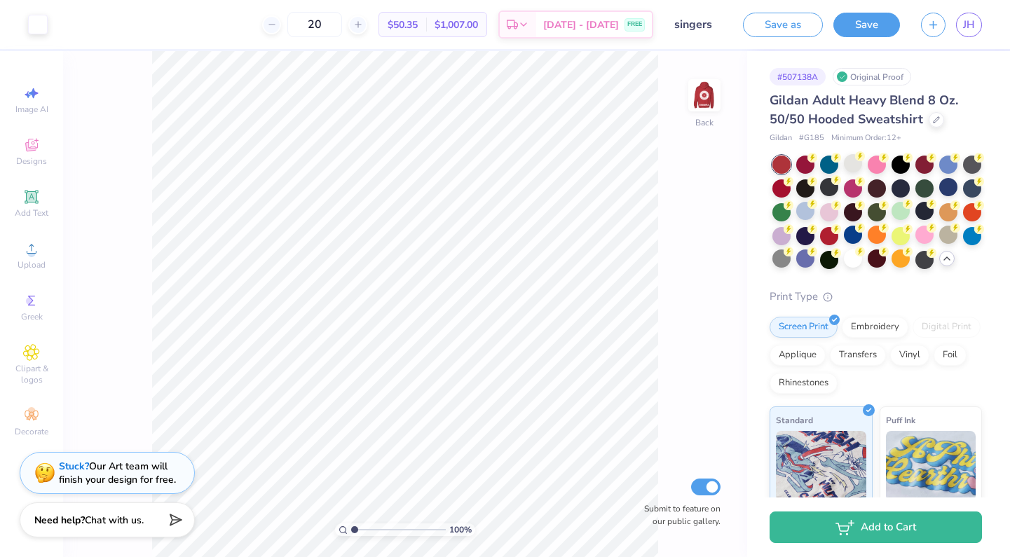
click at [950, 264] on div at bounding box center [946, 258] width 15 height 15
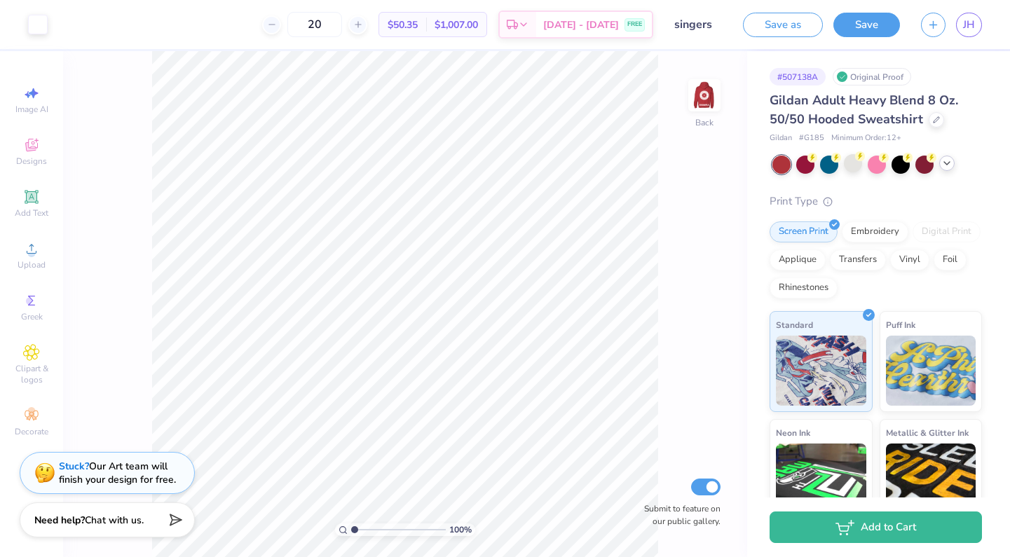
click at [945, 164] on icon at bounding box center [946, 163] width 11 height 11
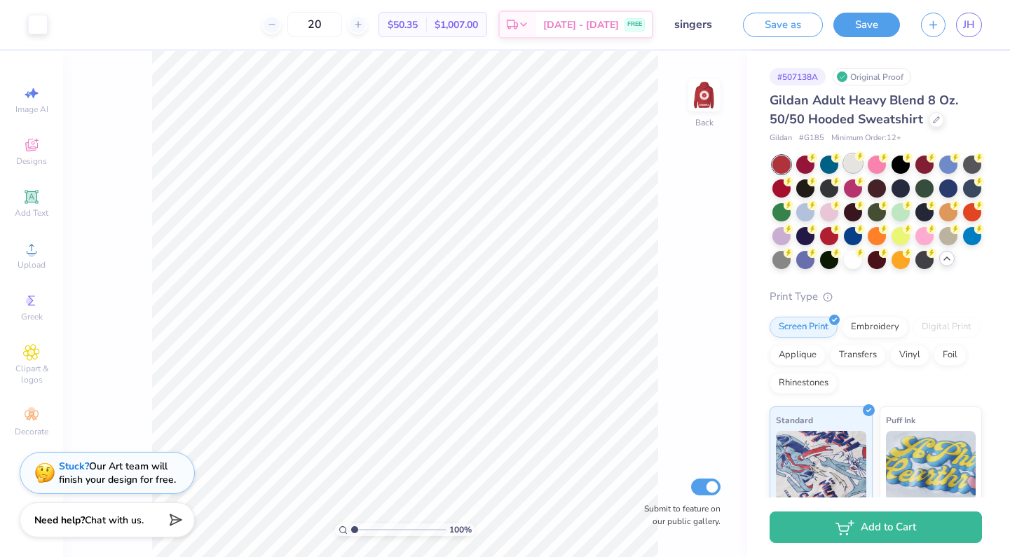
click at [862, 165] on div at bounding box center [853, 163] width 18 height 18
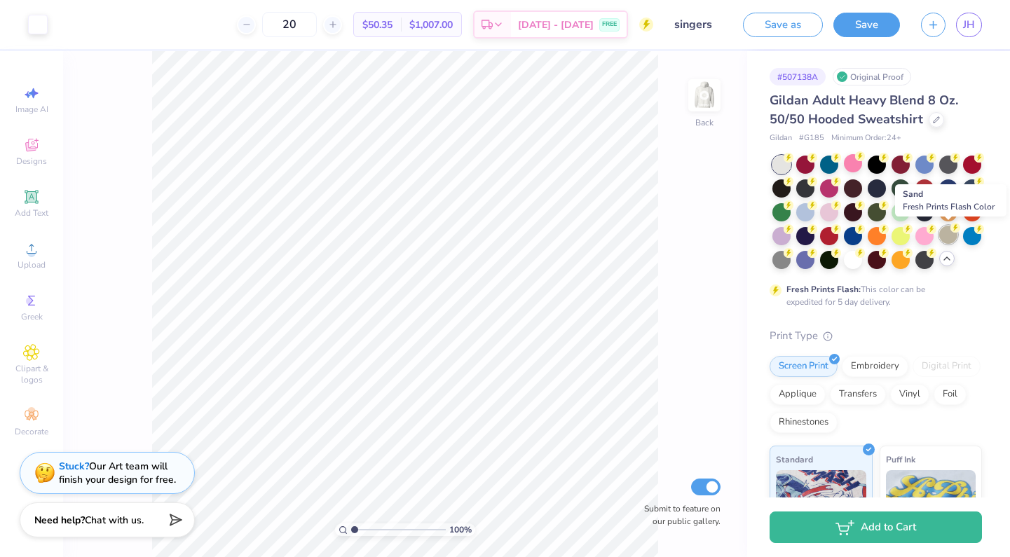
click at [944, 231] on div at bounding box center [948, 235] width 18 height 18
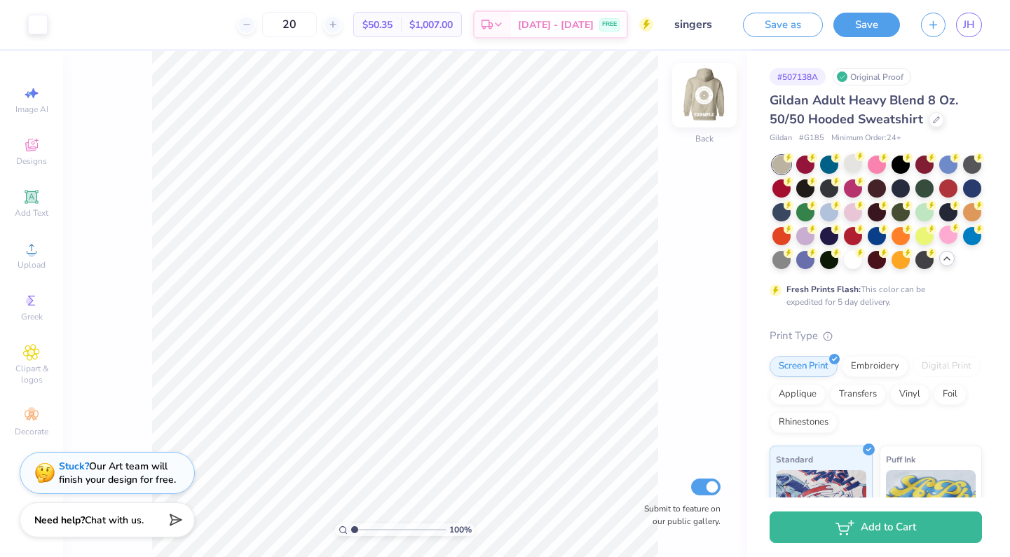
click at [698, 102] on img at bounding box center [704, 95] width 56 height 56
click at [698, 102] on img at bounding box center [704, 95] width 28 height 28
click at [784, 263] on div at bounding box center [782, 259] width 18 height 18
click at [852, 168] on div at bounding box center [853, 163] width 18 height 18
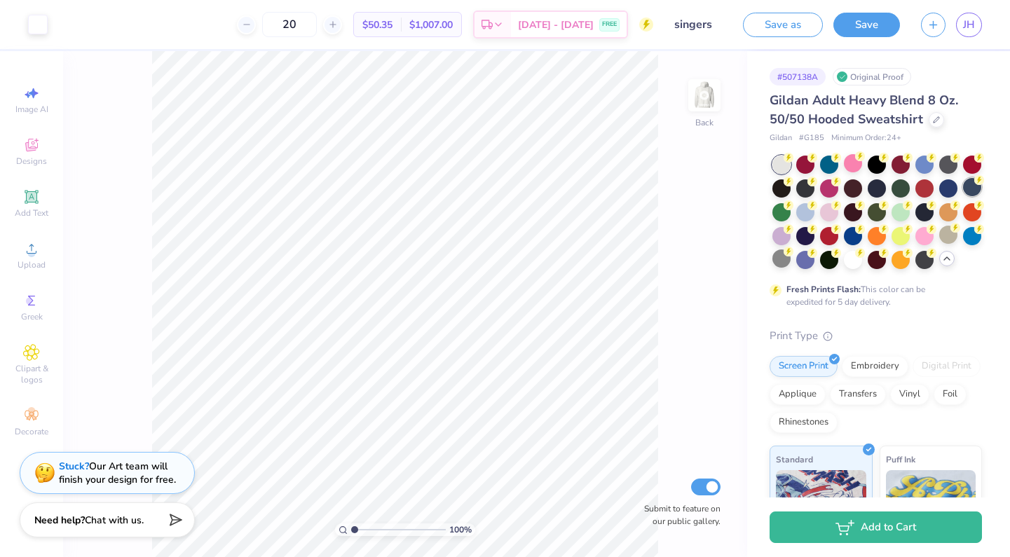
click at [971, 182] on div at bounding box center [972, 187] width 18 height 18
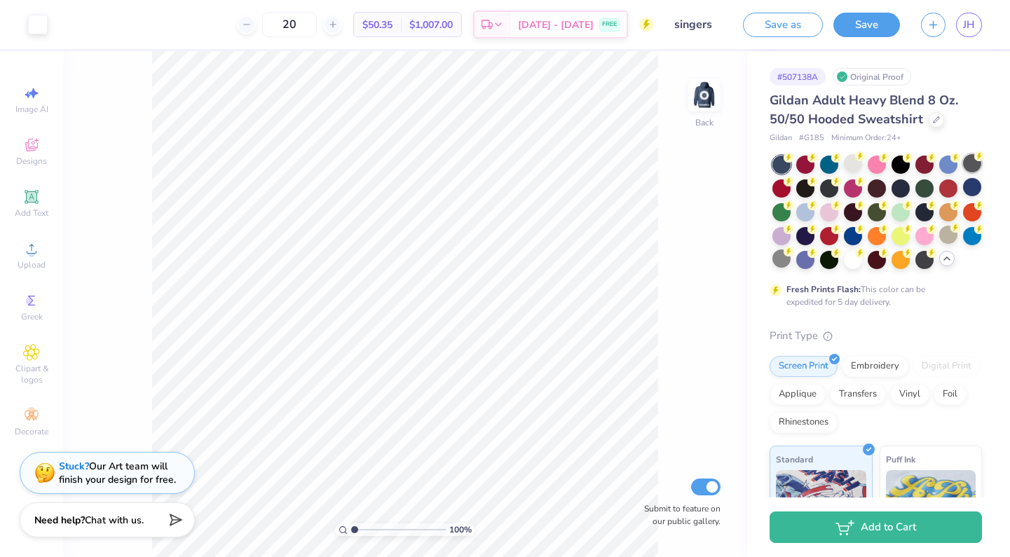
click at [974, 159] on icon at bounding box center [979, 156] width 10 height 10
